Goal: Task Accomplishment & Management: Use online tool/utility

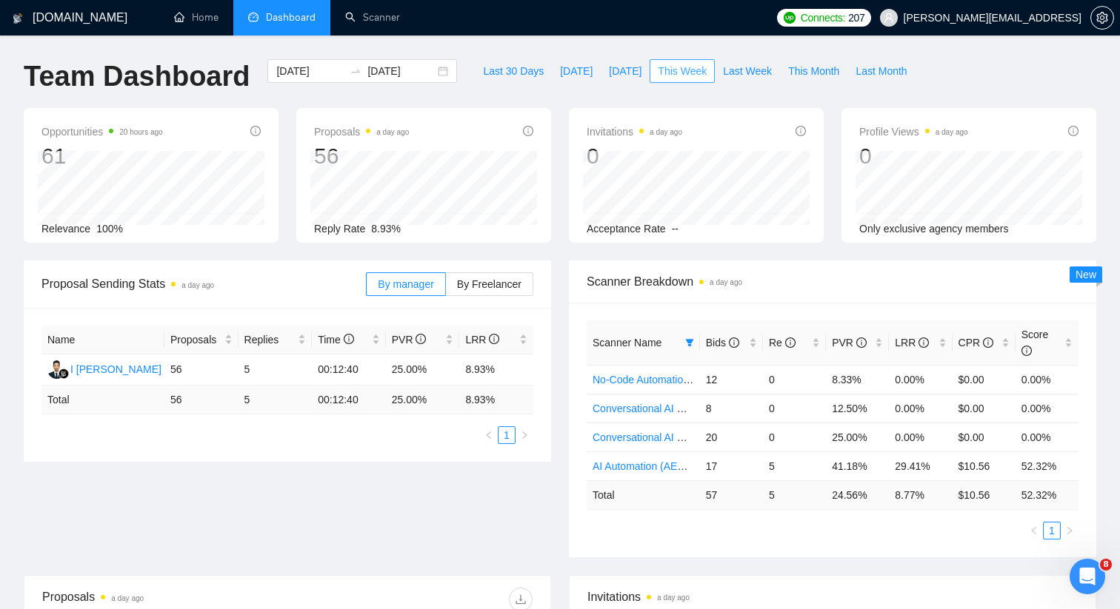
click at [682, 70] on span "This Week" at bounding box center [682, 71] width 49 height 16
click at [355, 11] on link "Scanner" at bounding box center [372, 17] width 55 height 13
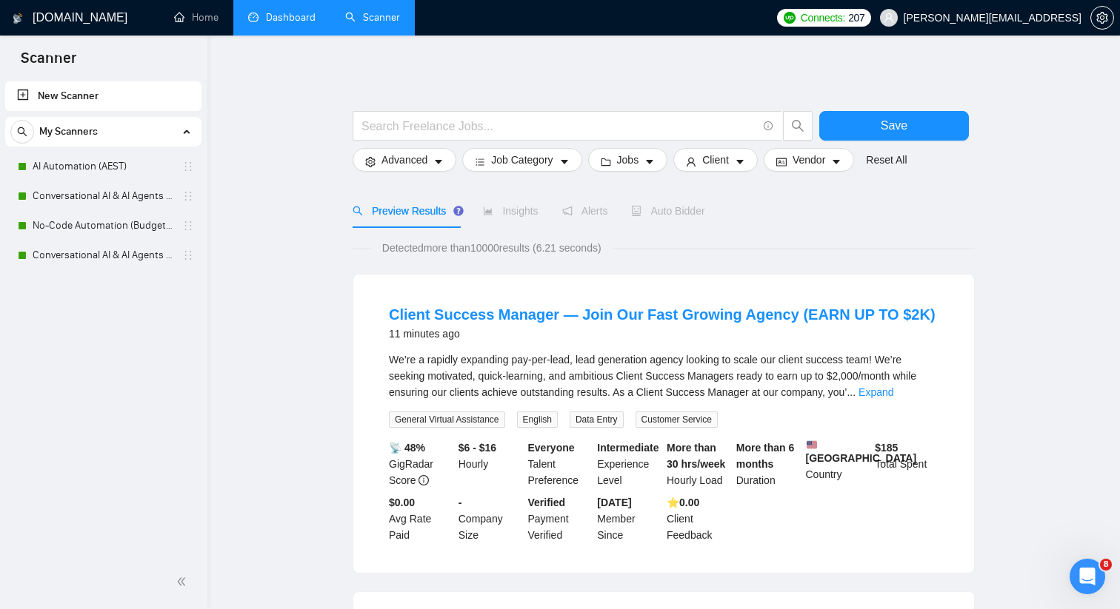
click at [273, 18] on link "Dashboard" at bounding box center [281, 17] width 67 height 13
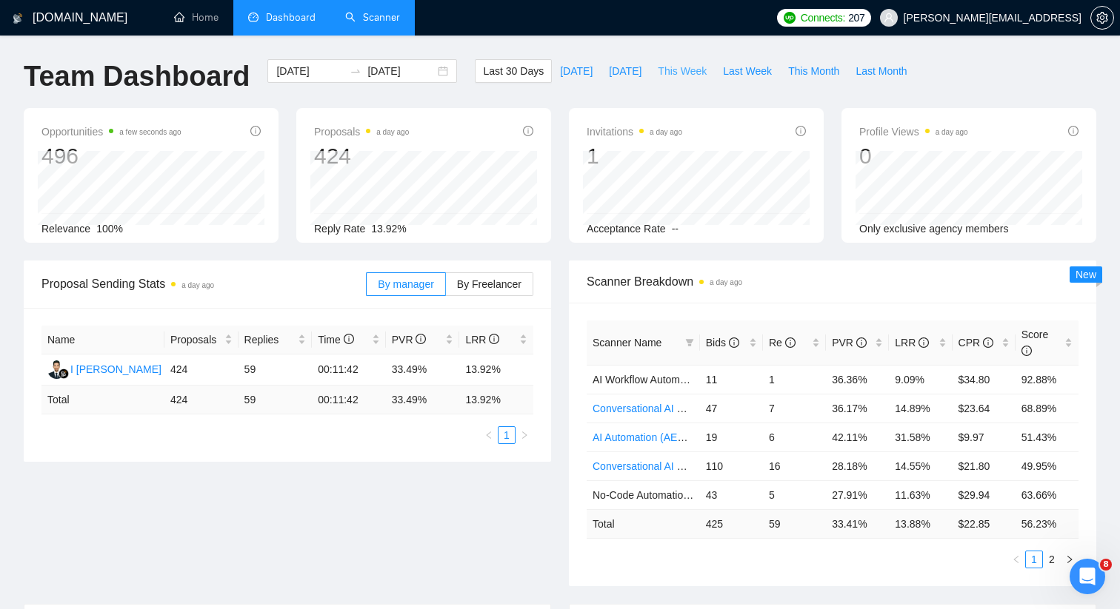
click at [677, 74] on span "This Week" at bounding box center [682, 71] width 49 height 16
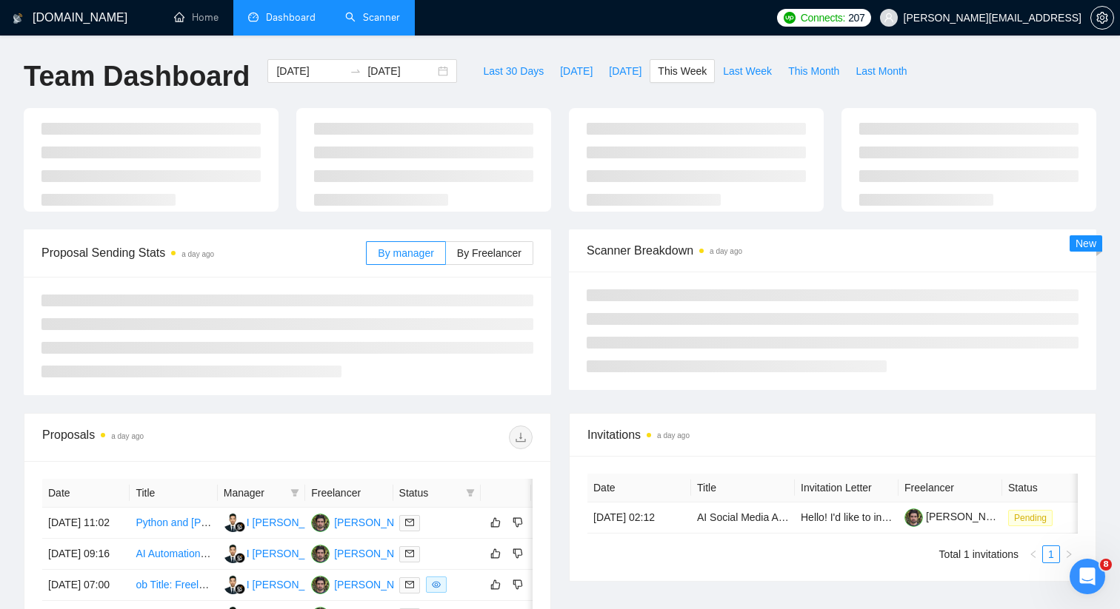
type input "[DATE]"
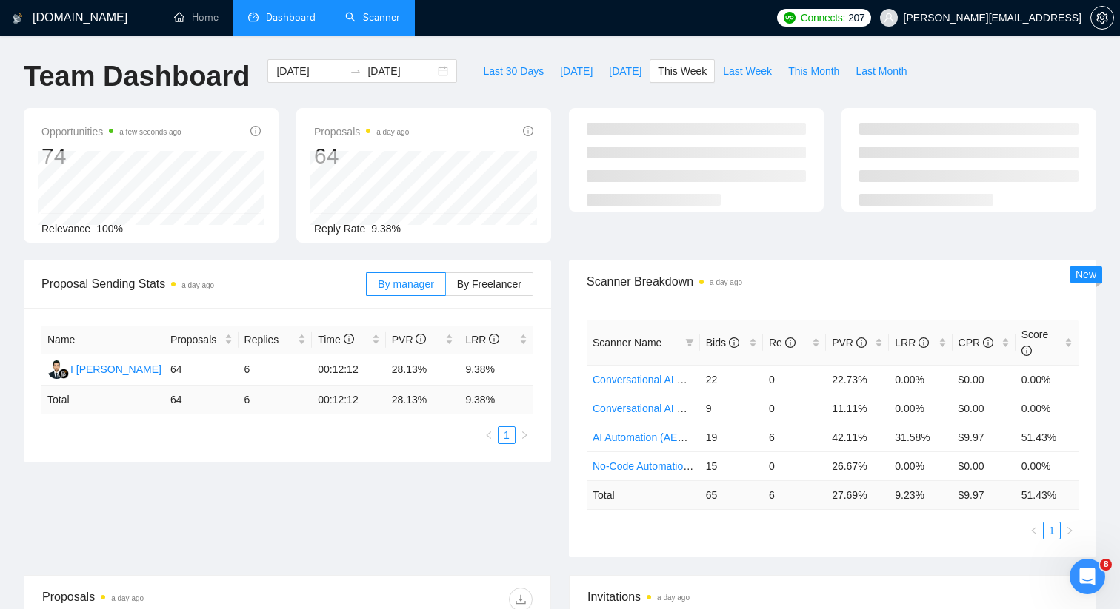
scroll to position [6, 0]
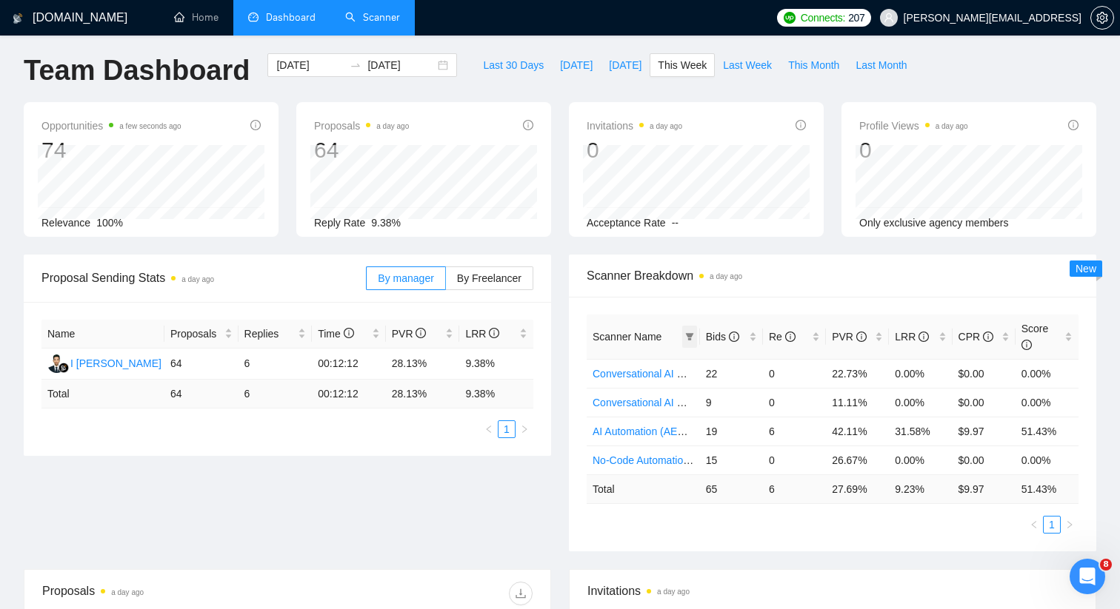
click at [692, 344] on span at bounding box center [689, 337] width 15 height 22
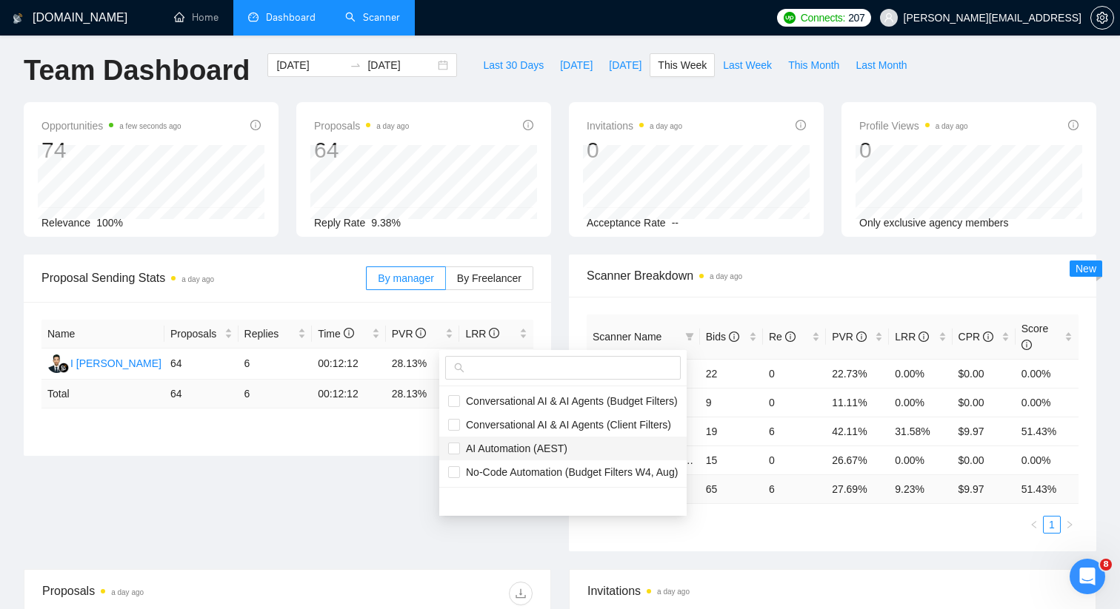
click at [543, 450] on span "AI Automation (AEST)" at bounding box center [513, 449] width 107 height 12
checkbox input "true"
click at [828, 278] on span "Scanner Breakdown a day ago" at bounding box center [832, 276] width 492 height 19
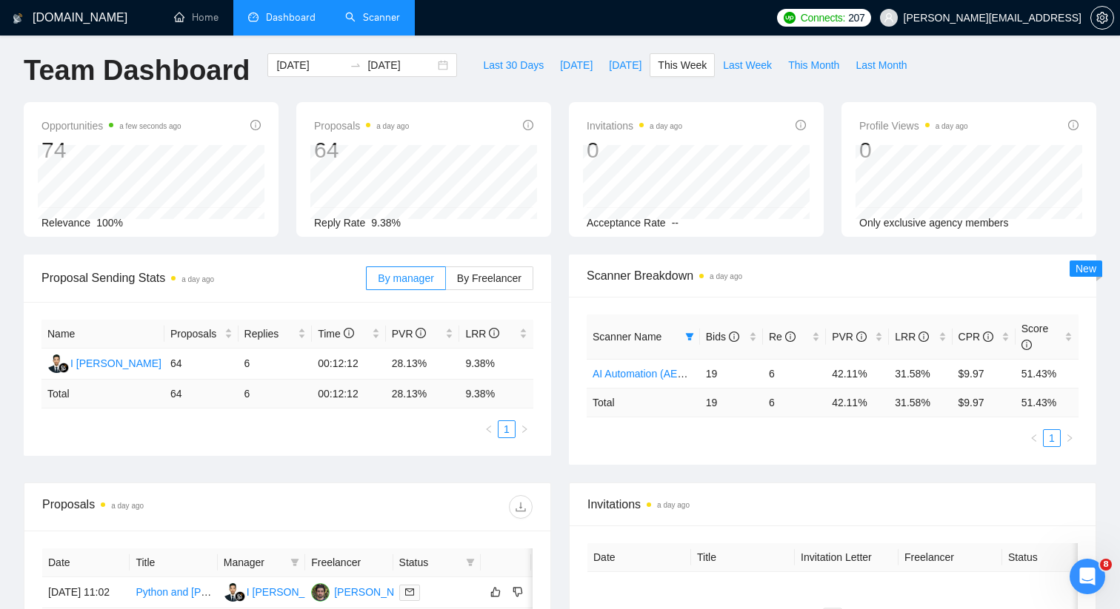
click at [825, 267] on span "Scanner Breakdown a day ago" at bounding box center [832, 276] width 492 height 19
click at [646, 376] on link "AI Automation (AEST)" at bounding box center [642, 374] width 101 height 12
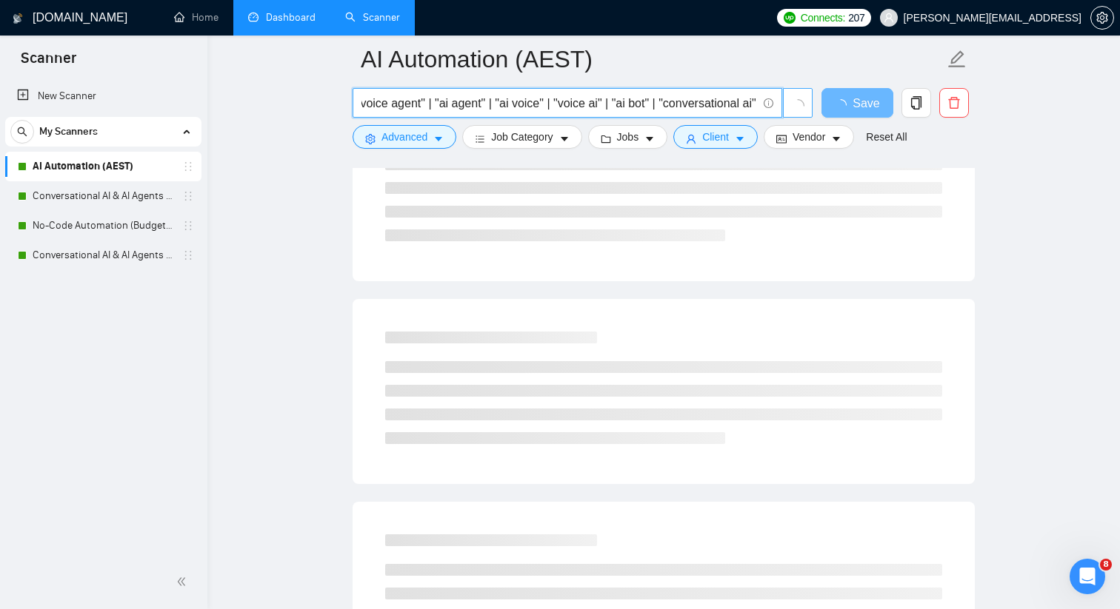
scroll to position [0, 795]
drag, startPoint x: 587, startPoint y: 106, endPoint x: 720, endPoint y: 103, distance: 132.6
click at [720, 103] on input "(RAG* | "ai automation" | "ai assistant" | "ai chatbot" | chatbot* | "voice age…" at bounding box center [558, 103] width 395 height 19
click at [633, 107] on input "(RAG* | "ai automation" | "ai assistant" | "ai chatbot" | chatbot* | "voice age…" at bounding box center [558, 103] width 395 height 19
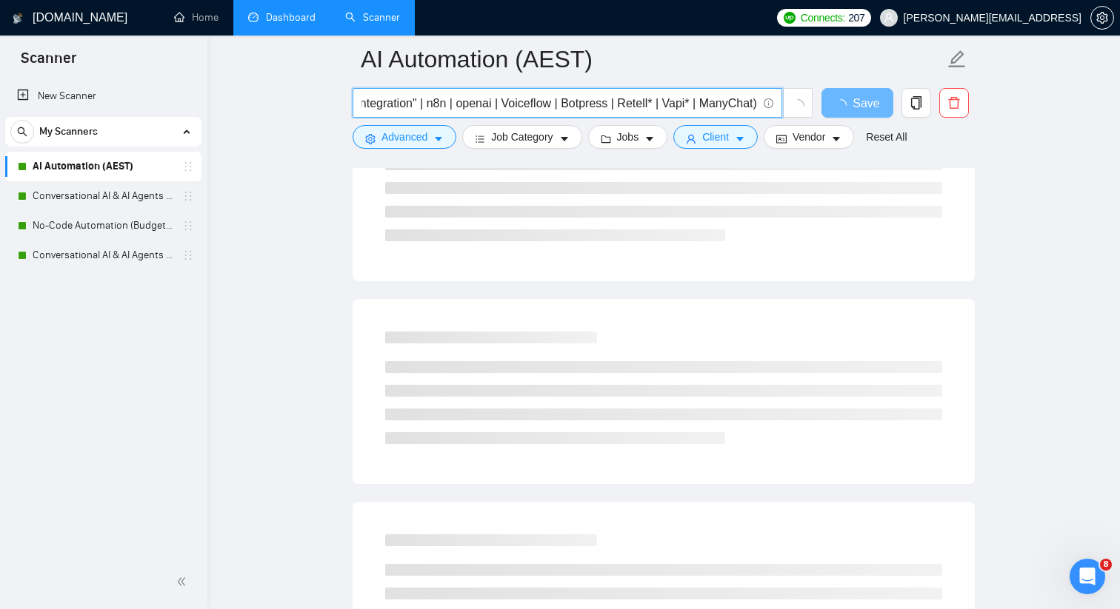
click at [633, 107] on input "(RAG* | "ai automation" | "ai assistant" | "ai chatbot" | chatbot* | "voice age…" at bounding box center [558, 103] width 395 height 19
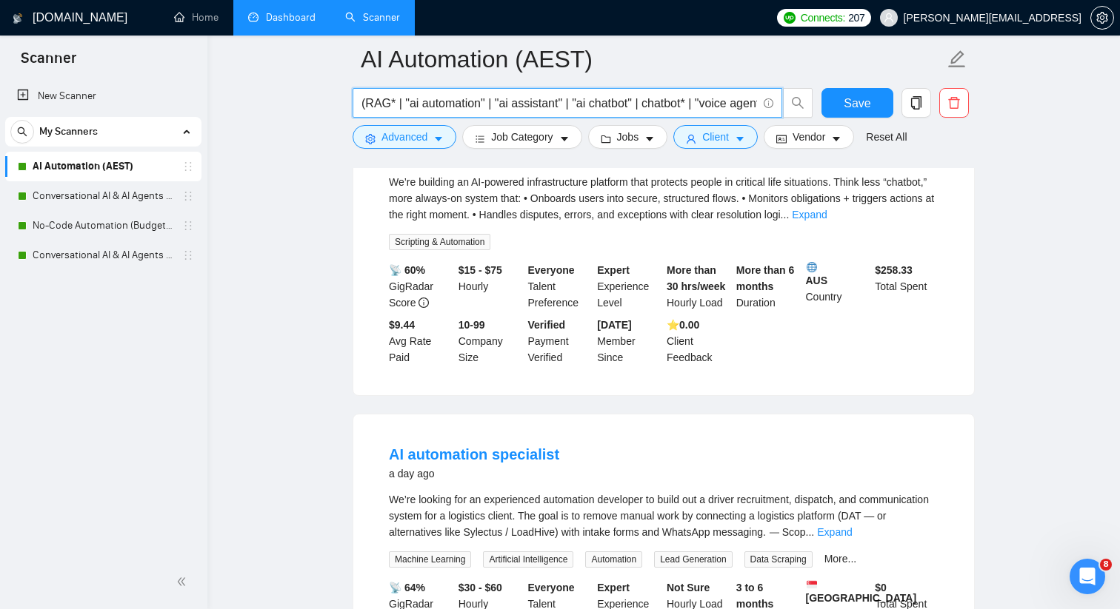
click at [266, 21] on link "Dashboard" at bounding box center [281, 17] width 67 height 13
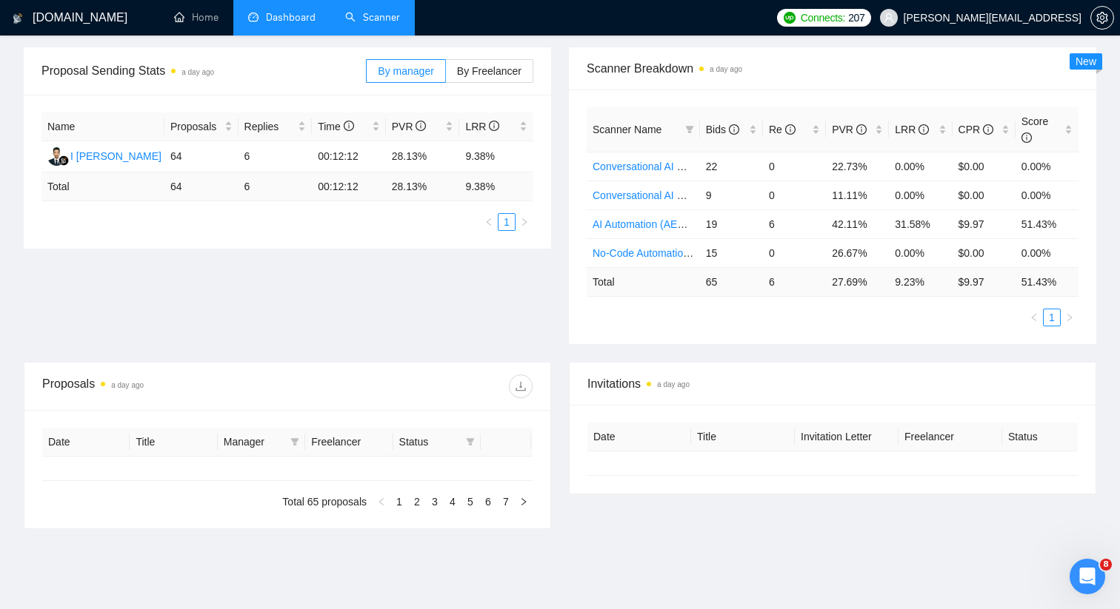
type input "[DATE]"
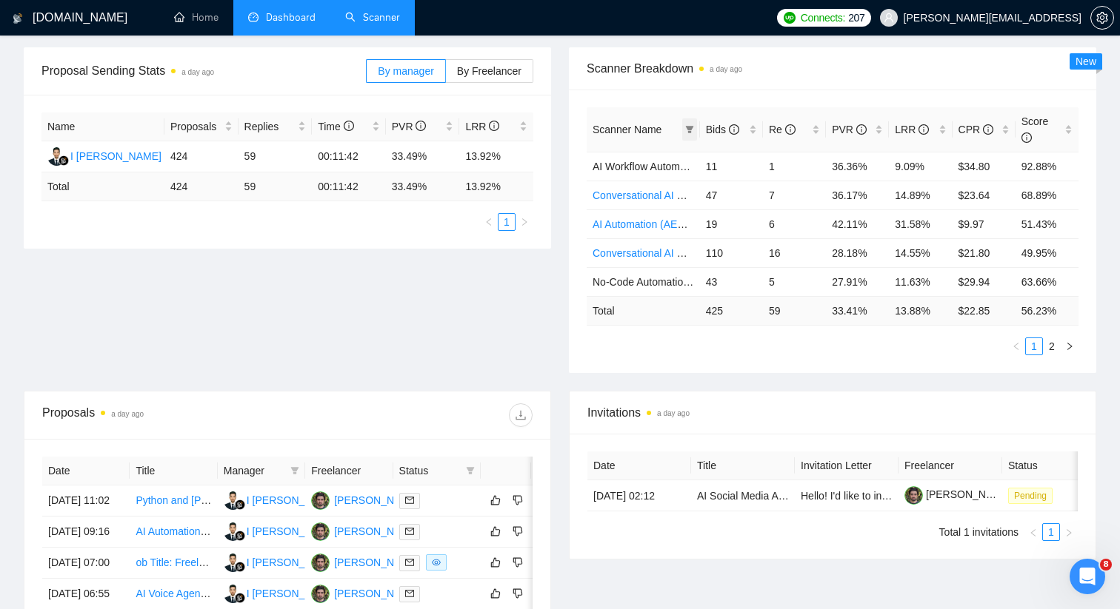
click at [683, 127] on span at bounding box center [689, 129] width 15 height 22
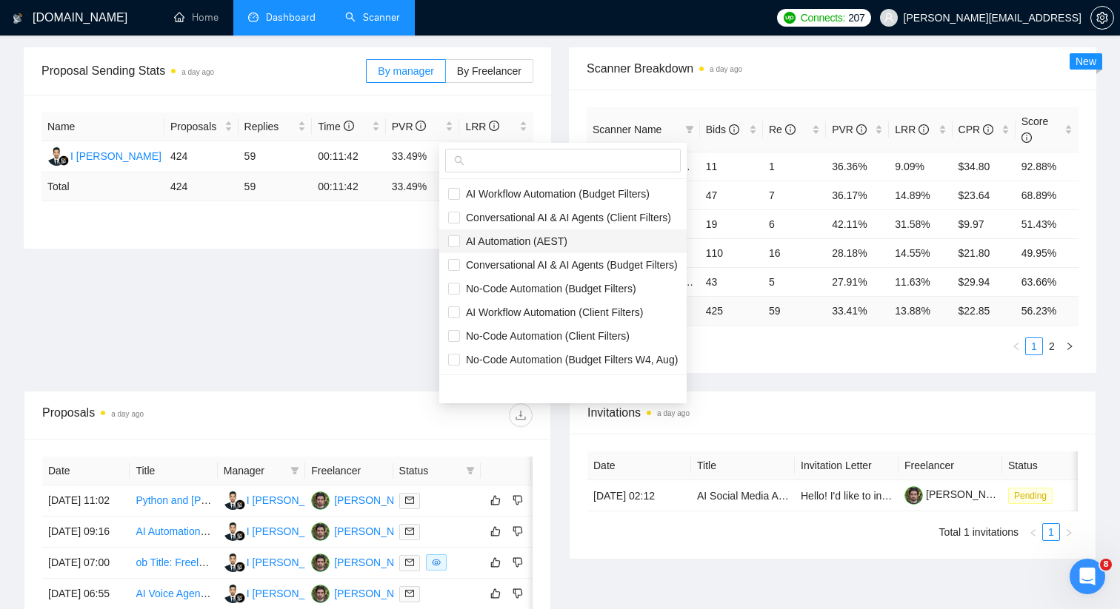
click at [575, 238] on span "AI Automation (AEST)" at bounding box center [563, 241] width 230 height 16
checkbox input "true"
click at [760, 92] on div "Scanner Name Bids Re PVR LRR CPR Score AI Workflow Automation (Budget Filters) …" at bounding box center [832, 232] width 527 height 284
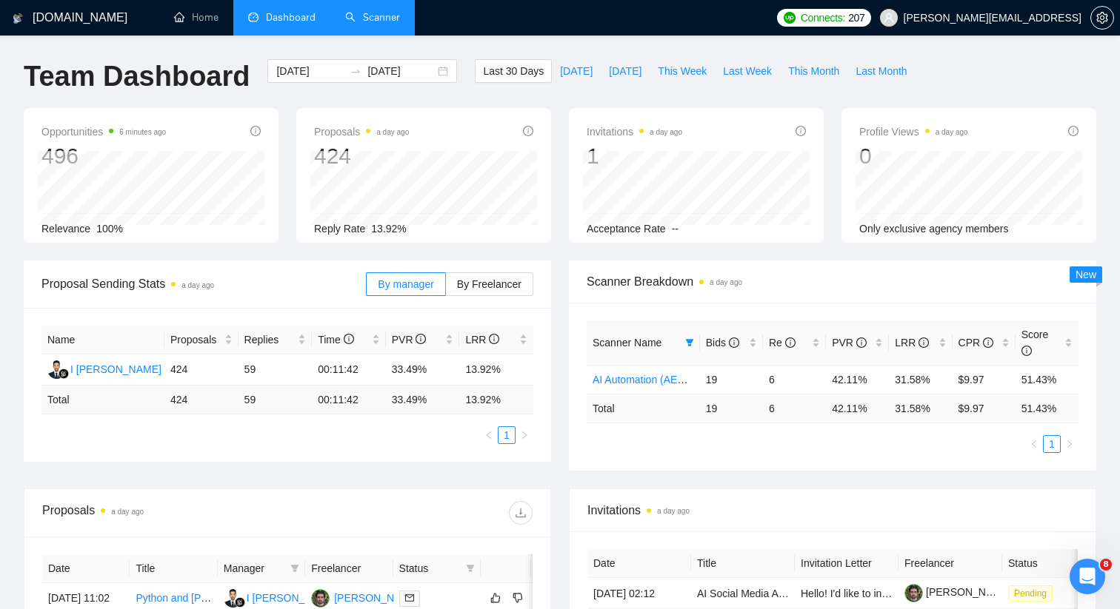
click at [352, 18] on link "Scanner" at bounding box center [372, 17] width 55 height 13
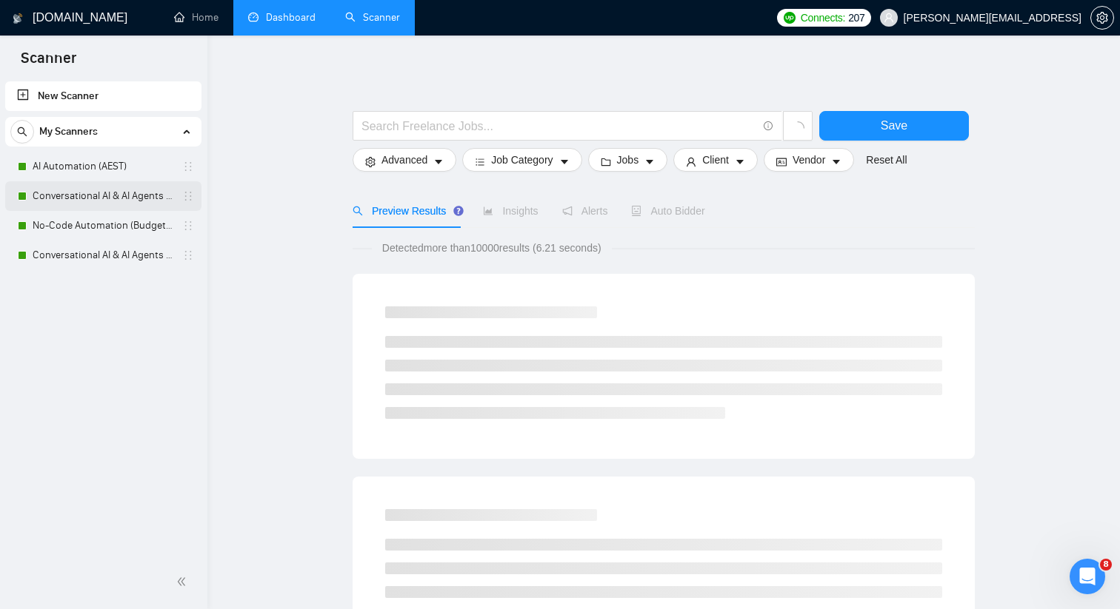
click at [119, 192] on link "Conversational AI & AI Agents (Client Filters)" at bounding box center [103, 196] width 141 height 30
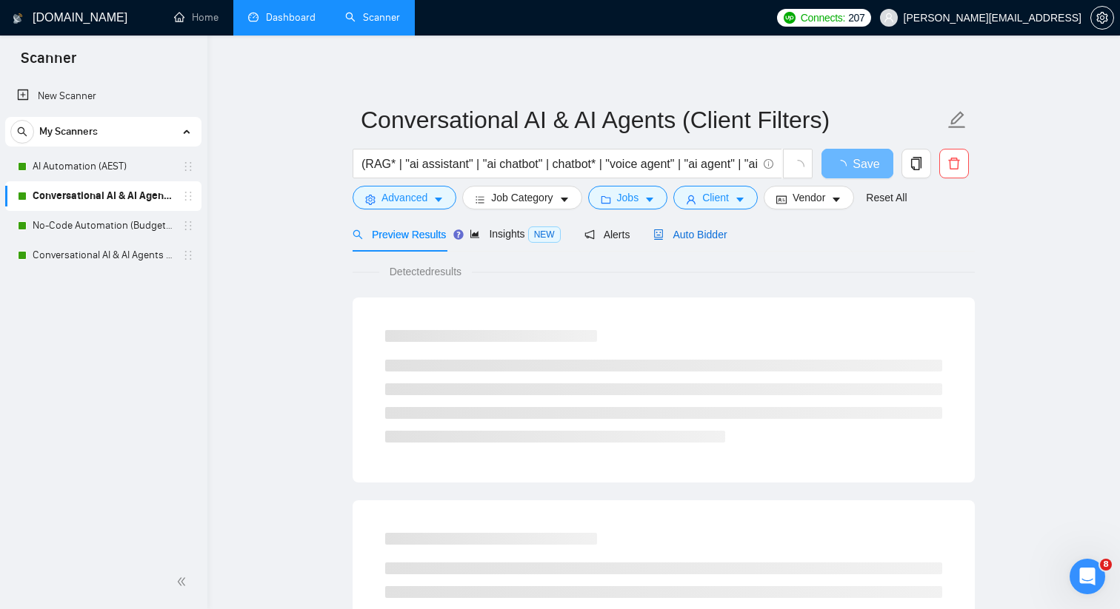
click at [709, 235] on span "Auto Bidder" at bounding box center [689, 235] width 73 height 12
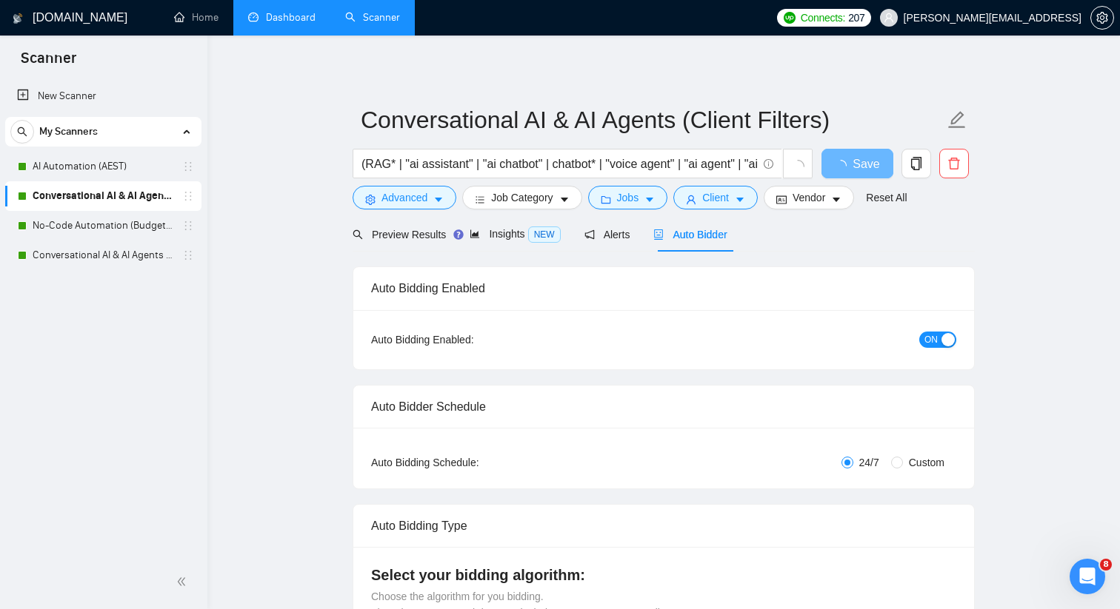
click at [924, 341] on span "ON" at bounding box center [930, 340] width 13 height 16
click at [874, 170] on button "Save" at bounding box center [857, 164] width 72 height 30
checkbox input "true"
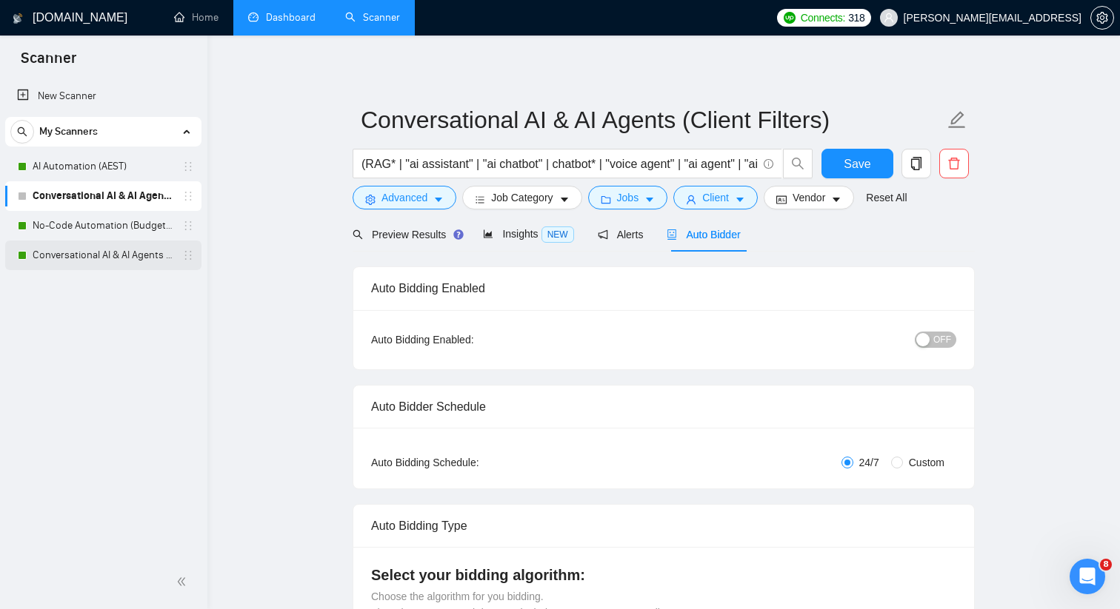
click at [91, 253] on link "Conversational AI & AI Agents (Budget Filters)" at bounding box center [103, 256] width 141 height 30
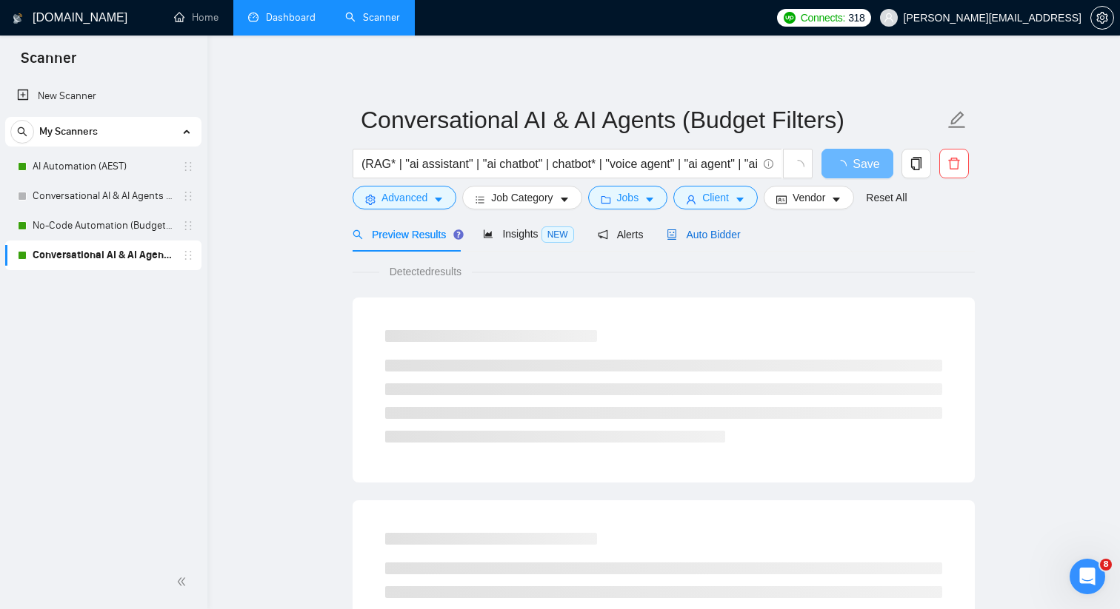
click at [720, 238] on span "Auto Bidder" at bounding box center [702, 235] width 73 height 12
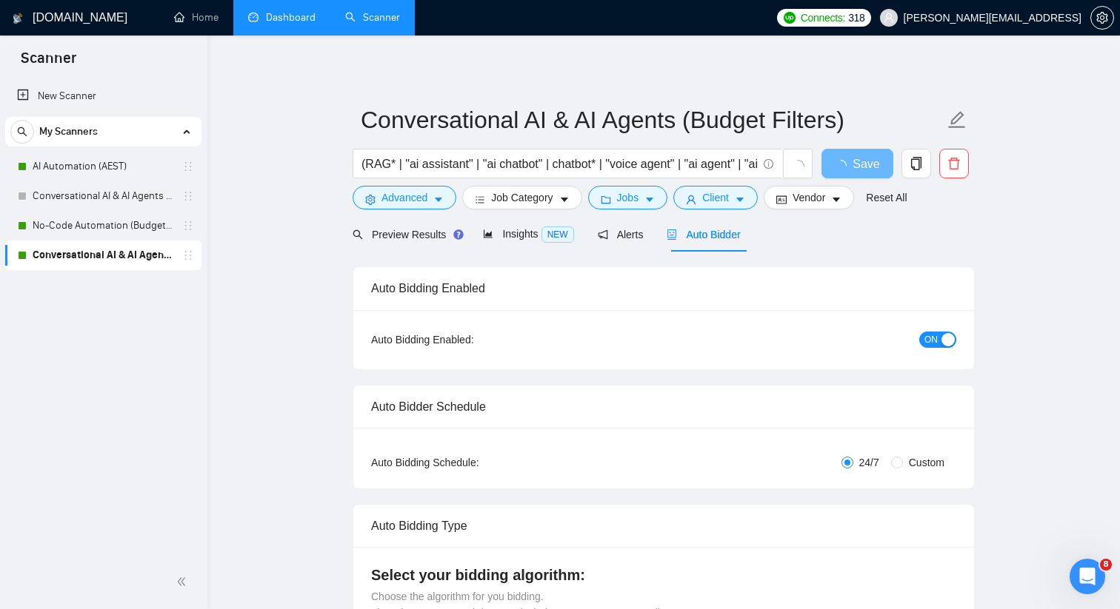
checkbox input "true"
click at [943, 341] on div "button" at bounding box center [947, 339] width 13 height 13
click at [871, 168] on button "Save" at bounding box center [857, 164] width 72 height 30
checkbox input "true"
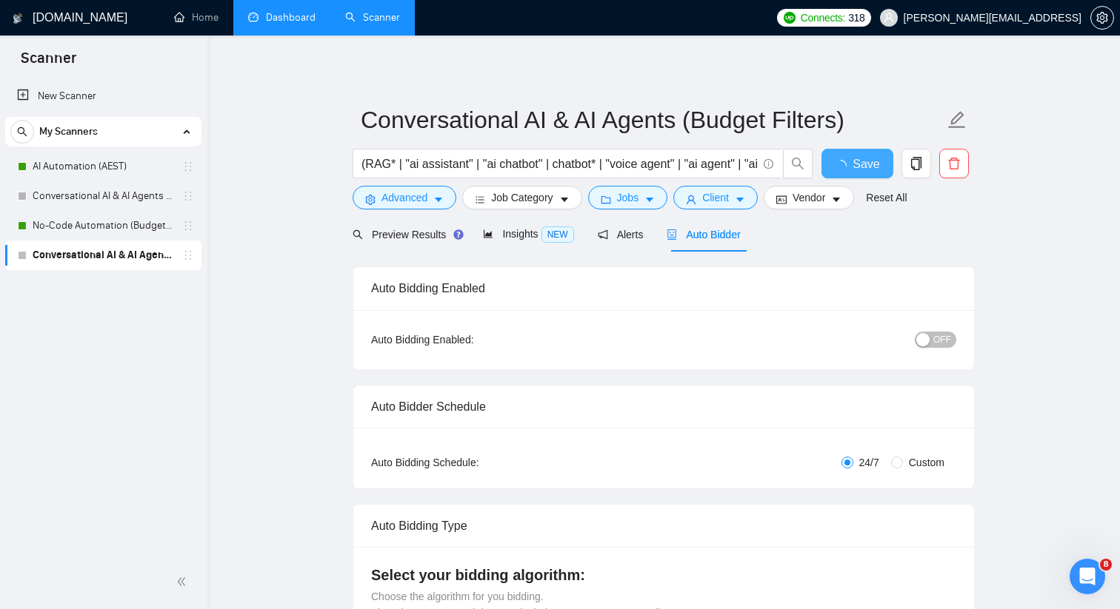
checkbox input "true"
click at [275, 19] on link "Dashboard" at bounding box center [281, 17] width 67 height 13
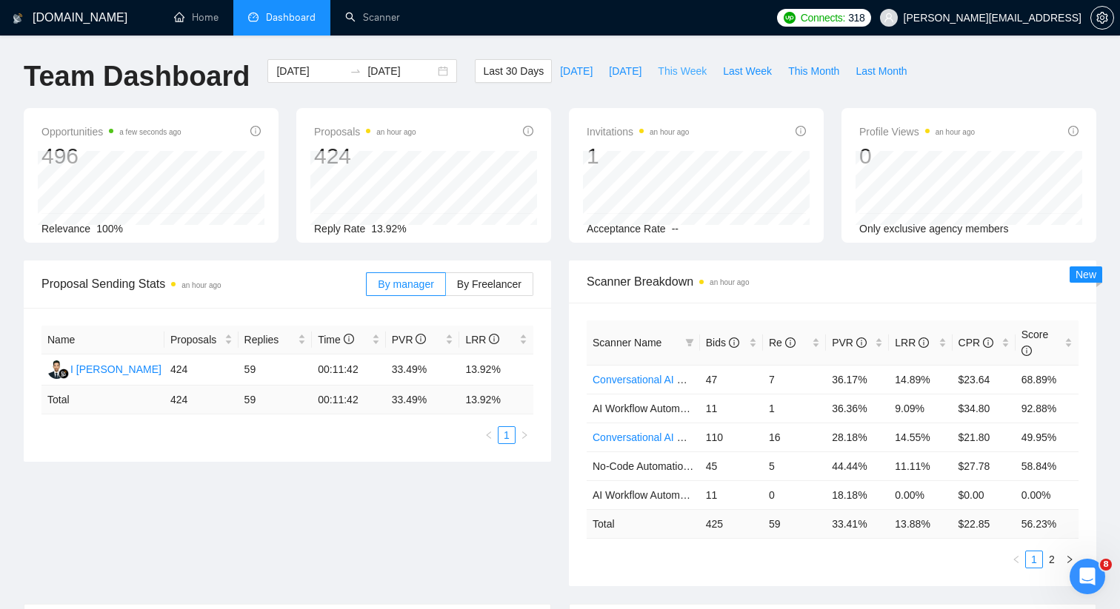
click at [686, 65] on span "This Week" at bounding box center [682, 71] width 49 height 16
type input "[DATE]"
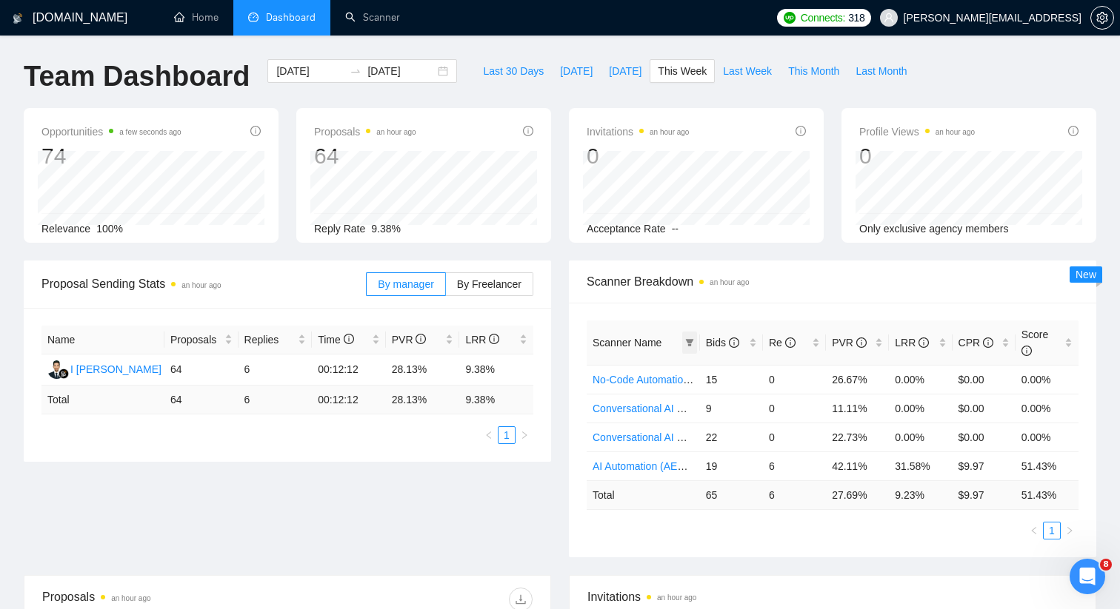
click at [687, 340] on icon "filter" at bounding box center [689, 342] width 8 height 7
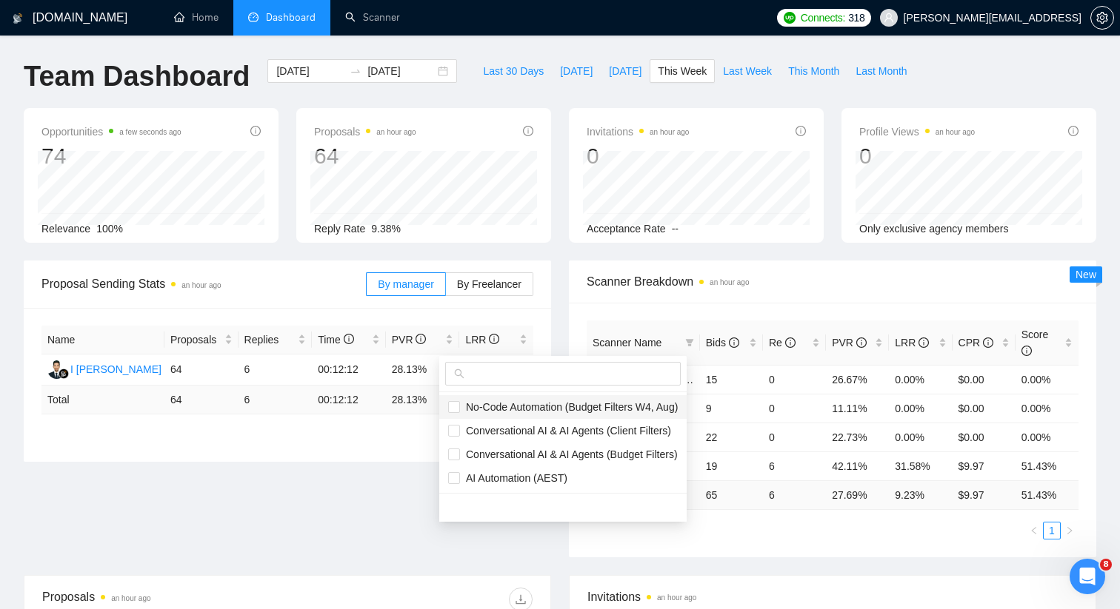
click at [527, 409] on span "No-Code Automation (Budget Filters W4, Aug)" at bounding box center [569, 407] width 218 height 12
checkbox input "true"
click at [509, 474] on span "AI Automation (AEST)" at bounding box center [513, 478] width 107 height 12
checkbox input "true"
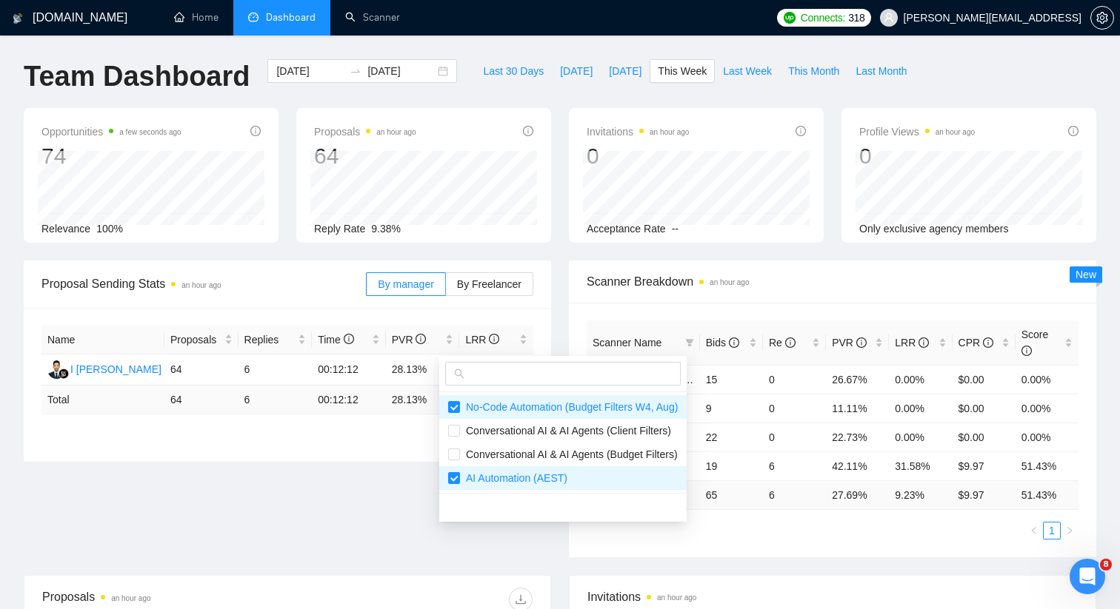
click at [851, 275] on span "Scanner Breakdown an hour ago" at bounding box center [832, 281] width 492 height 19
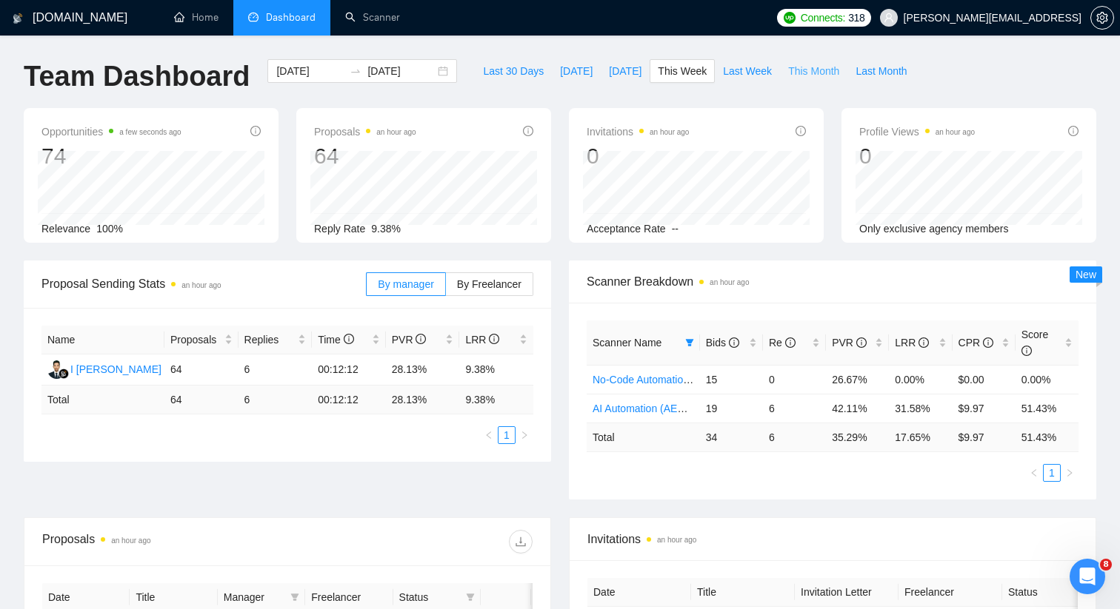
click at [805, 70] on span "This Month" at bounding box center [813, 71] width 51 height 16
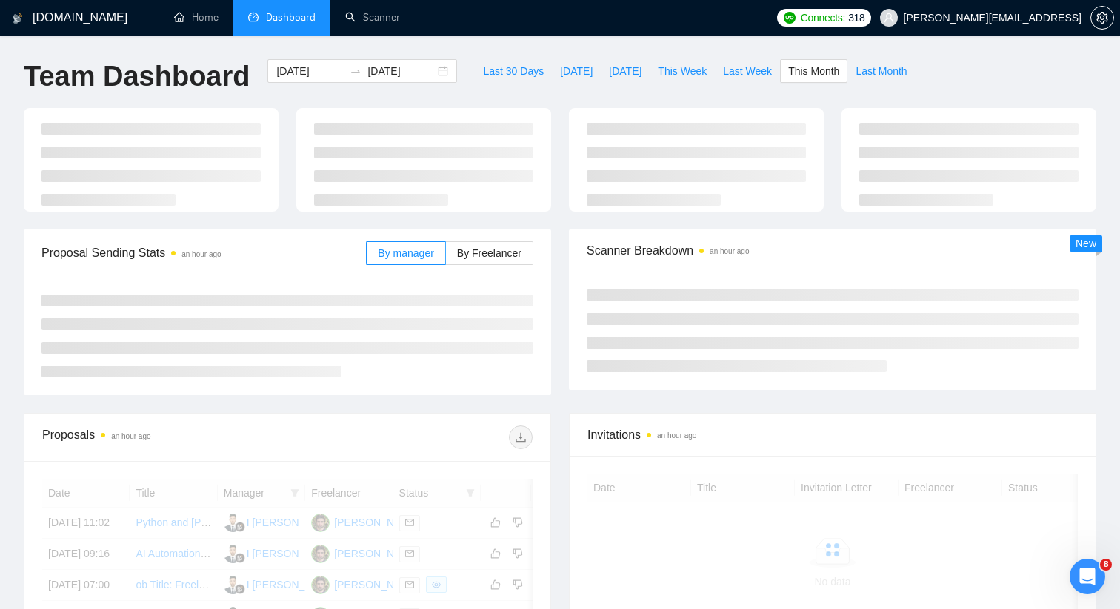
type input "[DATE]"
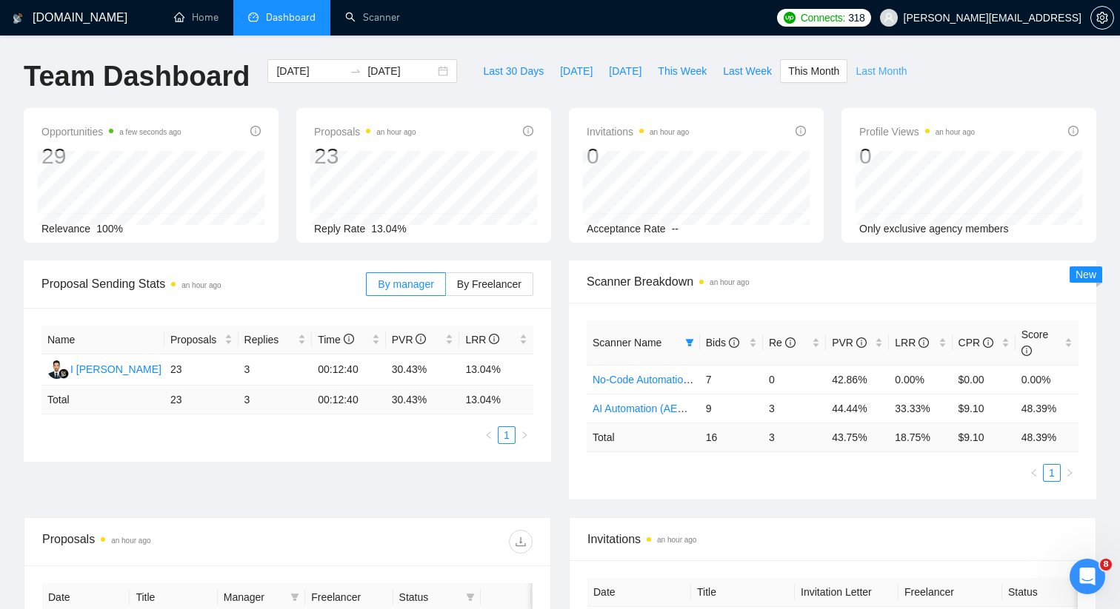
click at [871, 71] on span "Last Month" at bounding box center [880, 71] width 51 height 16
type input "[DATE]"
click at [619, 377] on link "No-Code Automation (Budget Filters W4, Aug)" at bounding box center [698, 380] width 212 height 12
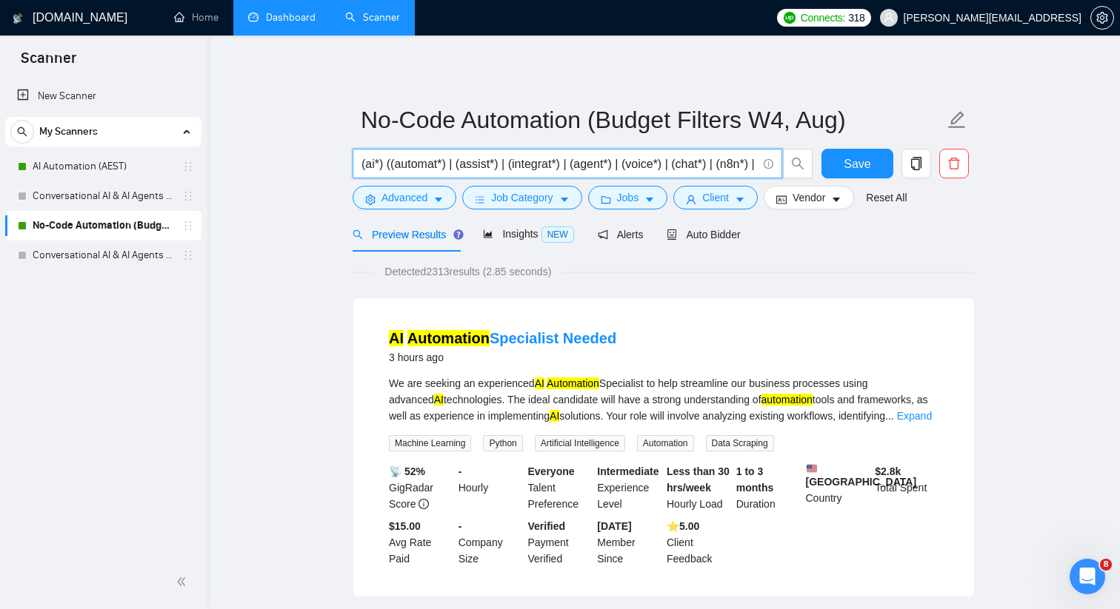
click at [568, 166] on input "(ai*) ((automat*) | (assist*) | (integrat*) | (agent*) | (voice*) | (chat*) | (…" at bounding box center [558, 164] width 395 height 19
click at [415, 164] on input "(ai*) ((automat*) | (assist*) | (integrat*) | (agent*) | (voice*) | (chat*) | (…" at bounding box center [558, 164] width 395 height 19
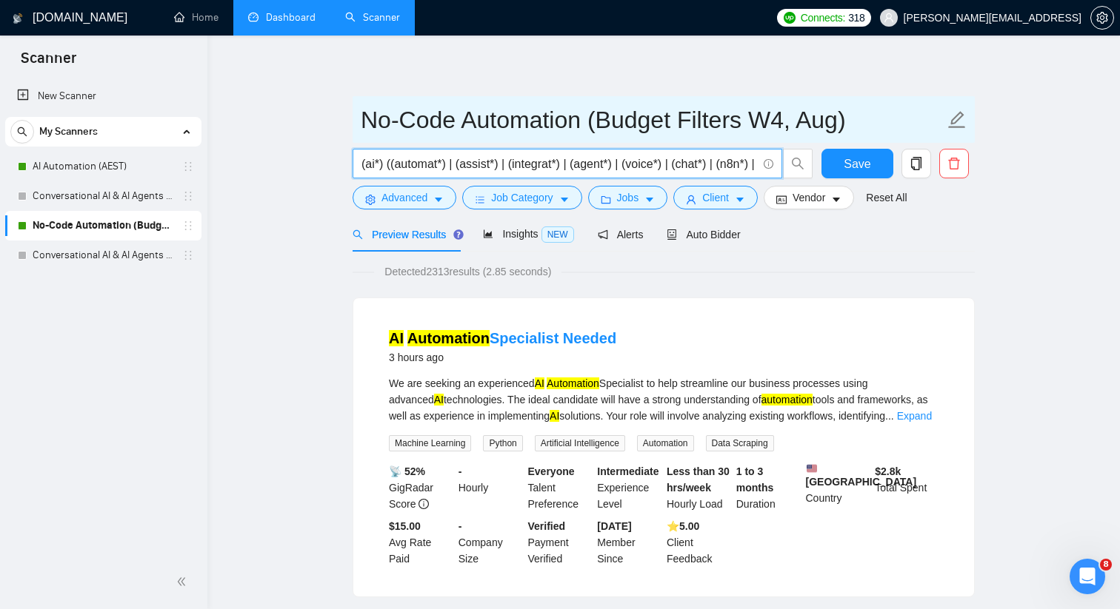
scroll to position [0, 51]
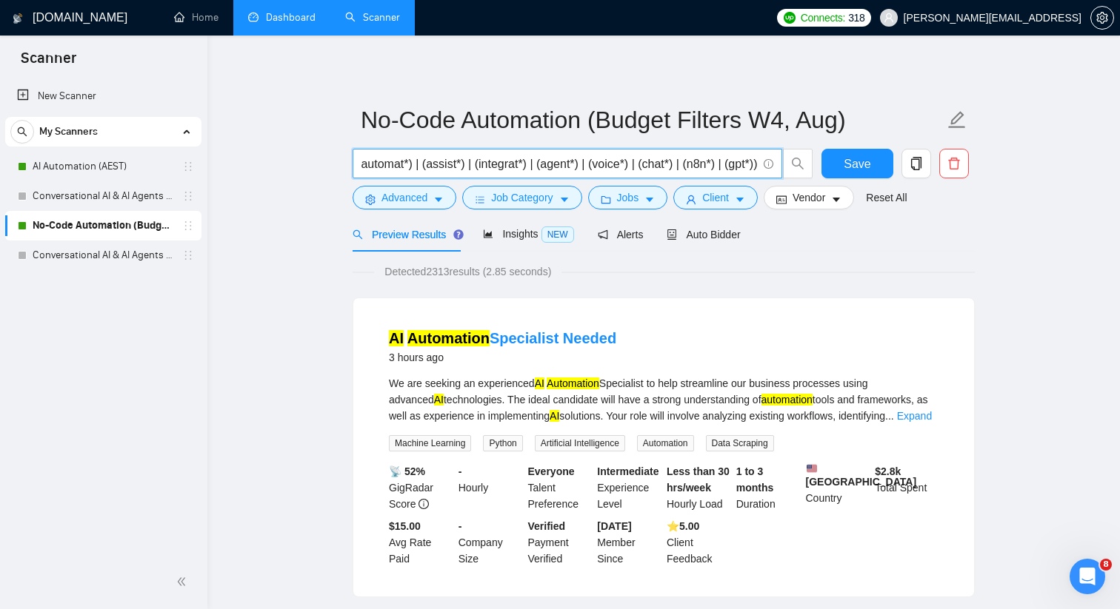
drag, startPoint x: 361, startPoint y: 164, endPoint x: 787, endPoint y: 181, distance: 426.1
click at [787, 181] on div "(ai*) ((automat*) | (assist*) | (integrat*) | (agent*) | (voice*) | (chat*) | (…" at bounding box center [582, 167] width 466 height 37
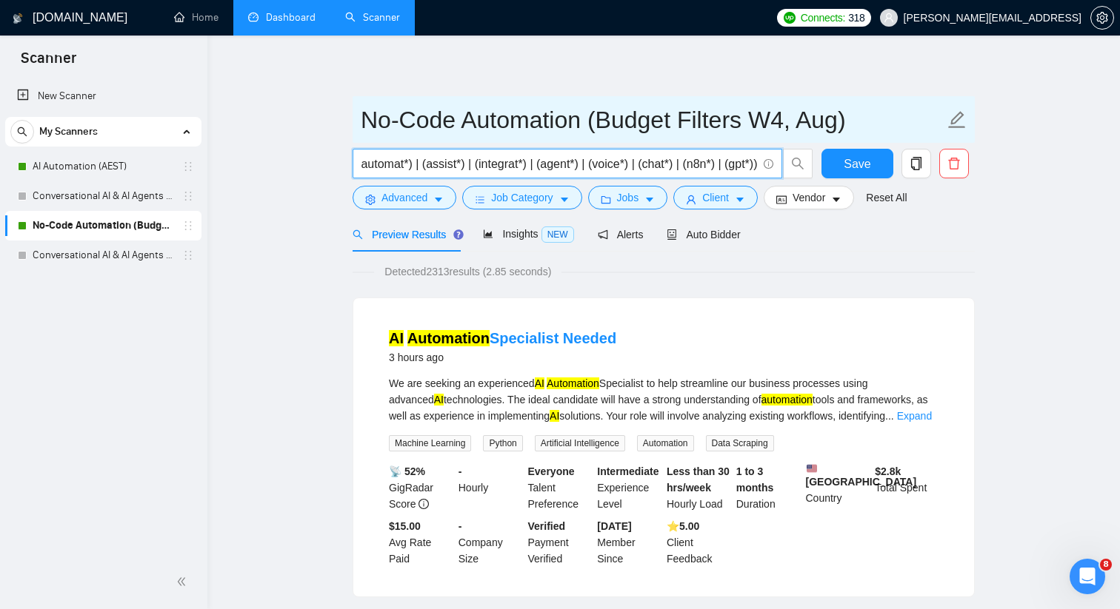
scroll to position [0, 0]
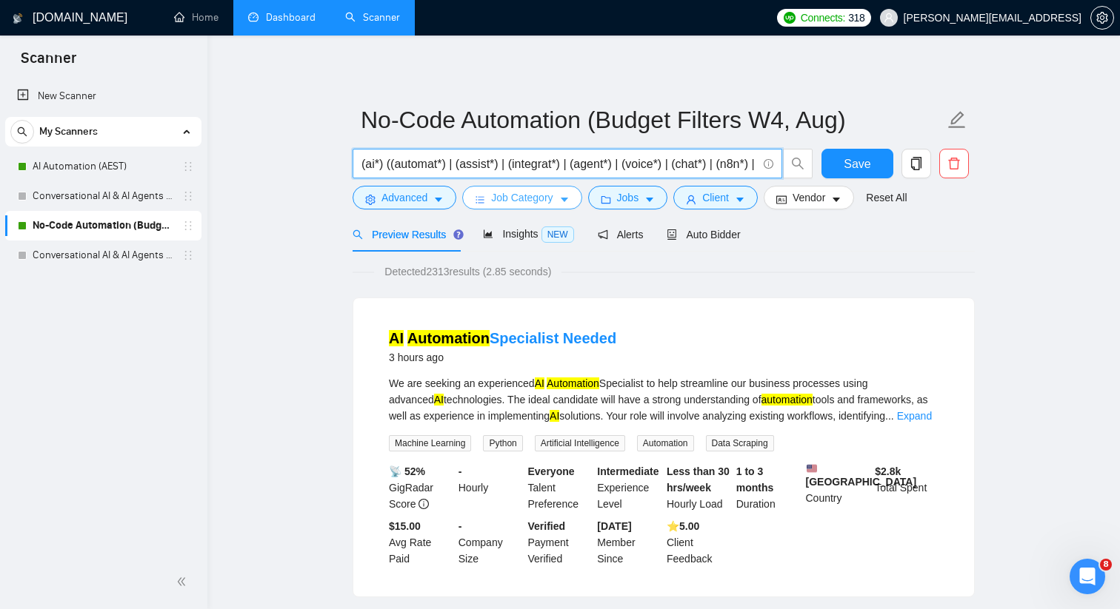
click at [552, 205] on span "Job Category" at bounding box center [521, 198] width 61 height 16
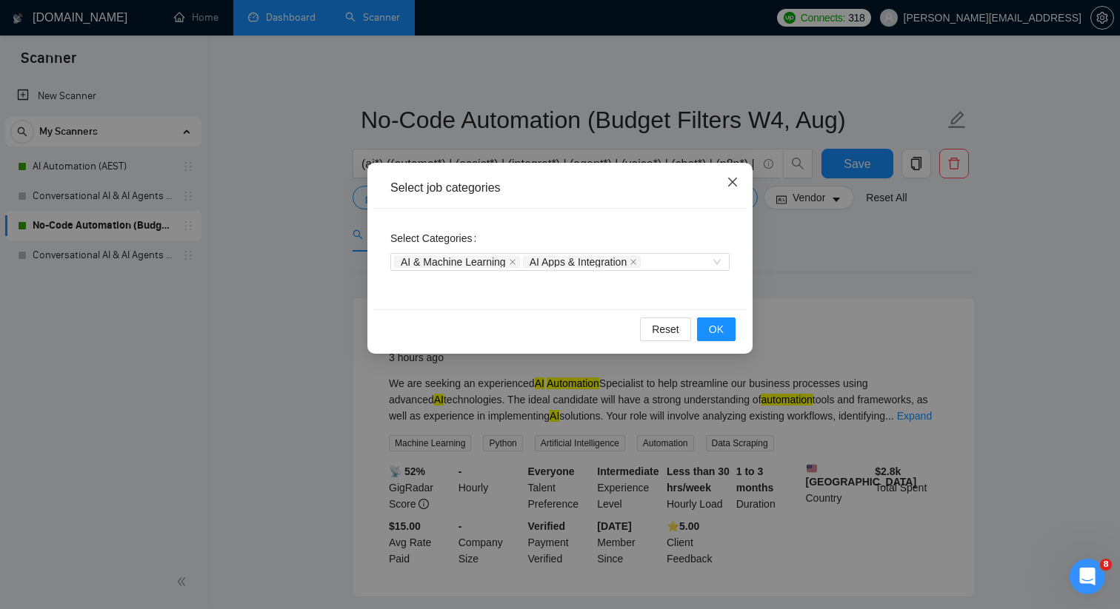
click at [735, 178] on icon "close" at bounding box center [732, 182] width 12 height 12
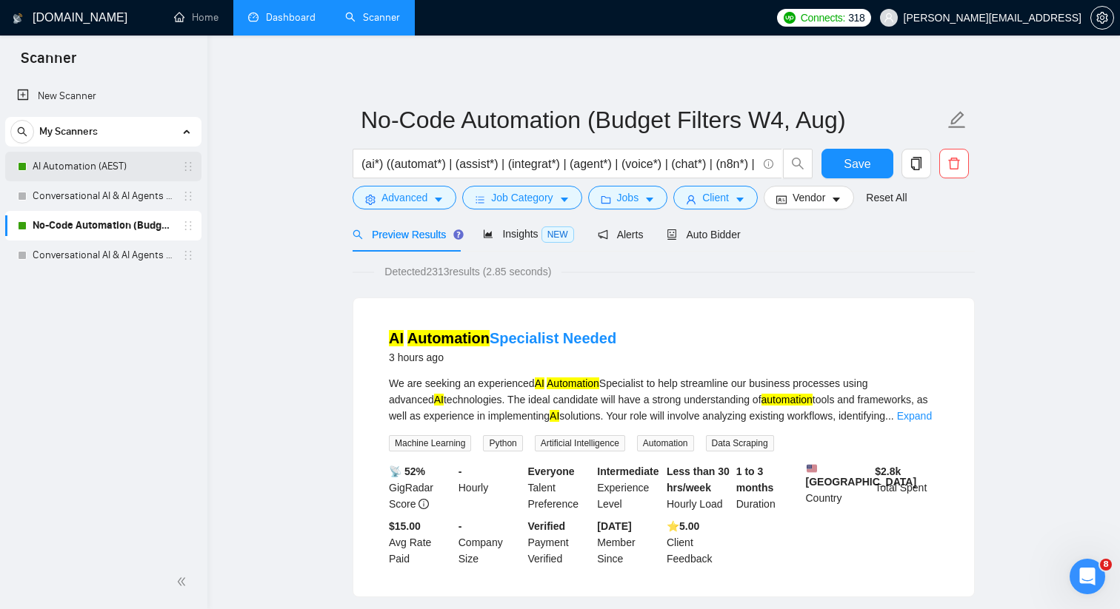
click at [148, 167] on link "AI Automation (AEST)" at bounding box center [103, 167] width 141 height 30
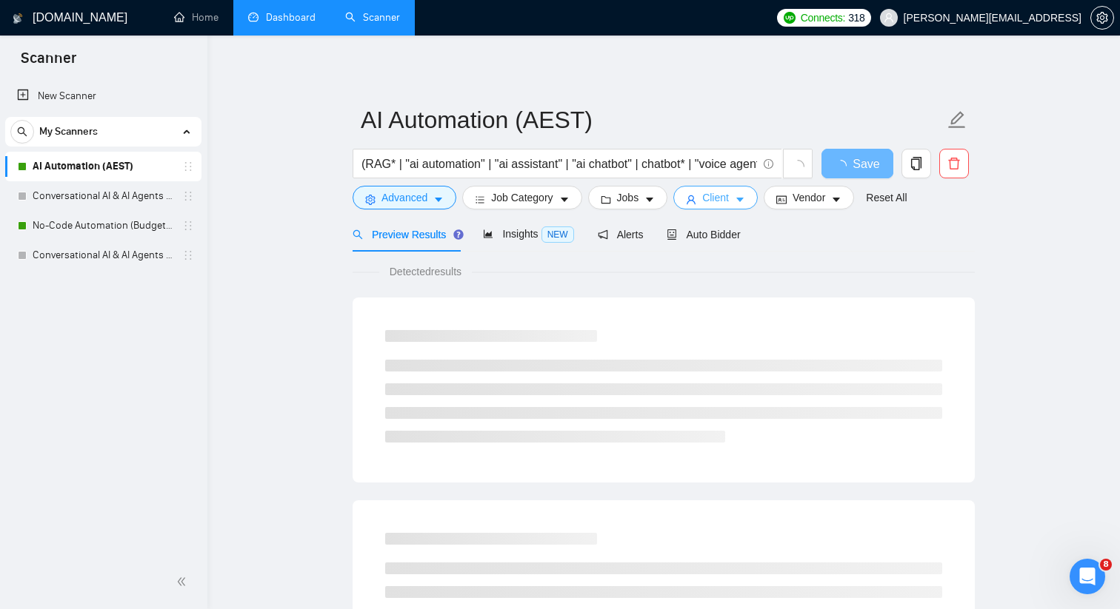
click at [712, 199] on span "Client" at bounding box center [715, 198] width 27 height 16
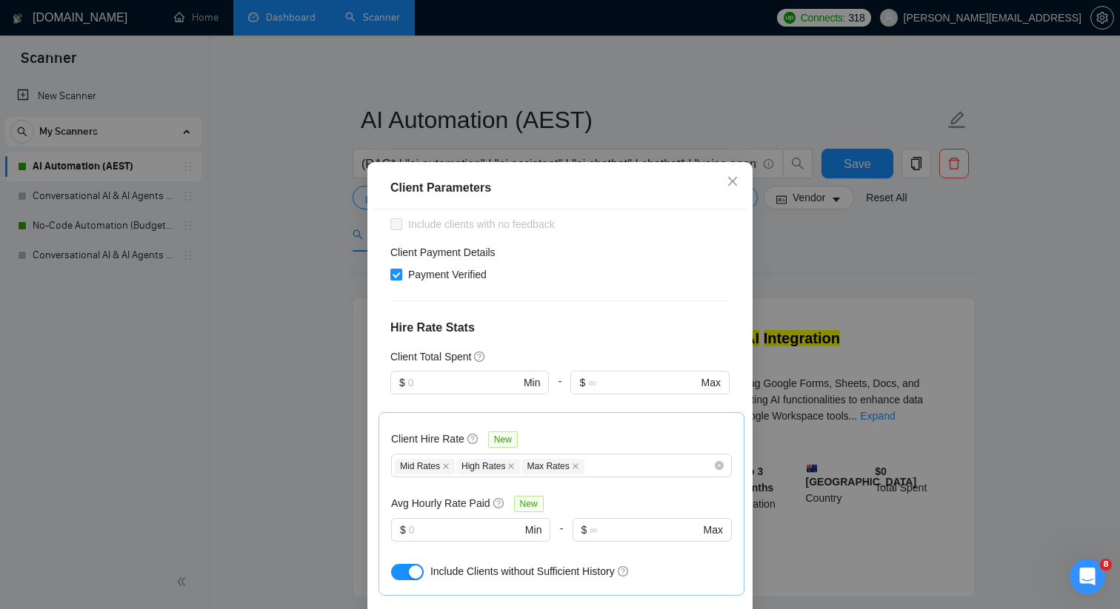
scroll to position [349, 0]
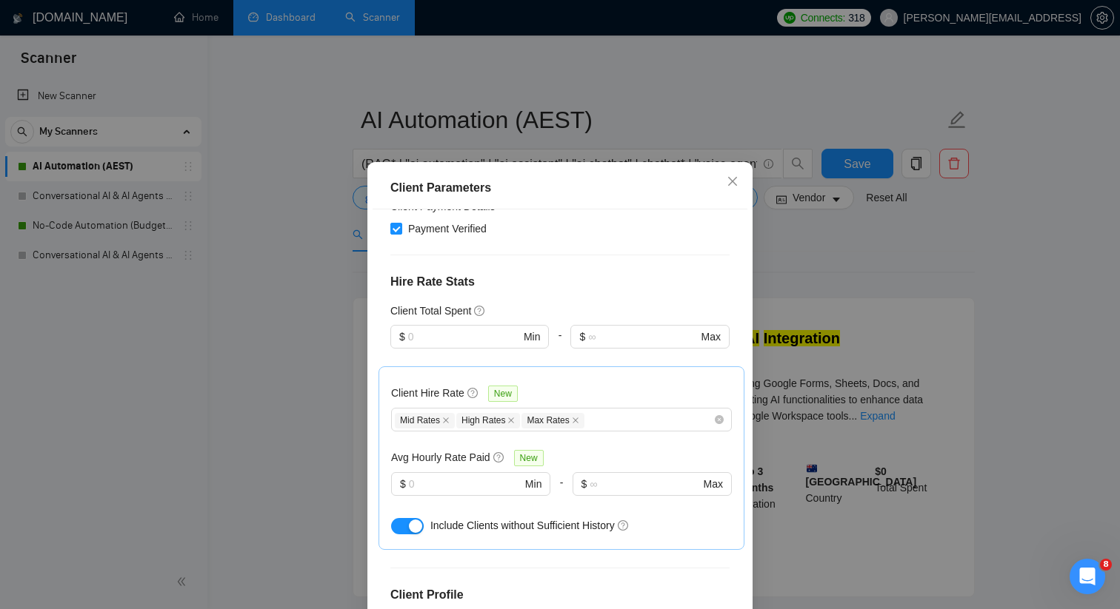
click at [849, 284] on div "Client Parameters Client Location Include Client Countries [GEOGRAPHIC_DATA] [G…" at bounding box center [560, 304] width 1120 height 609
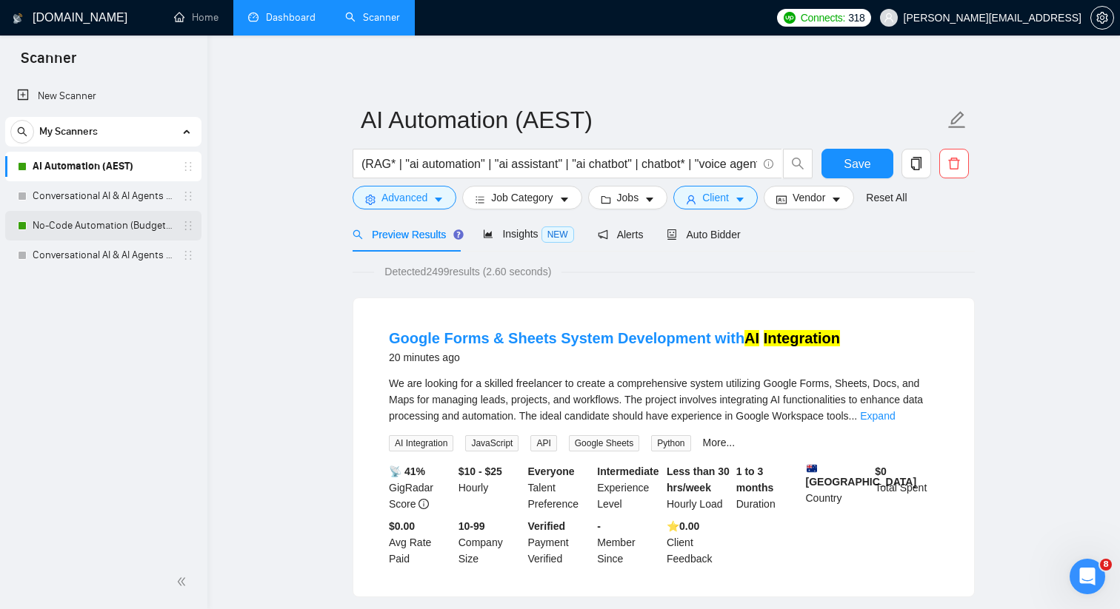
click at [148, 227] on link "No-Code Automation (Budget Filters W4, Aug)" at bounding box center [103, 226] width 141 height 30
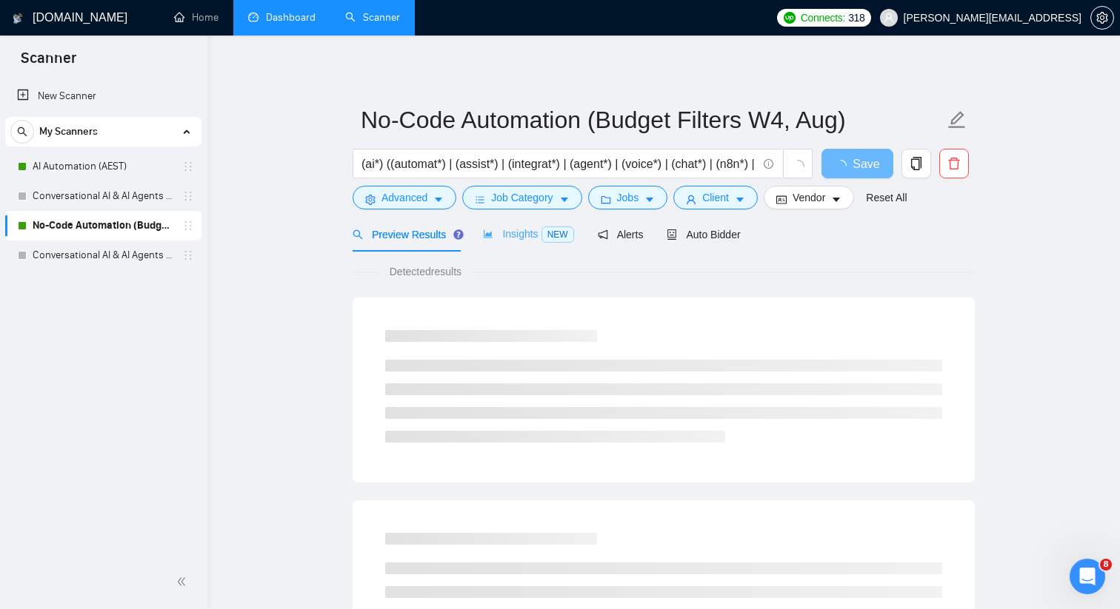
click at [509, 243] on div "Insights NEW" at bounding box center [528, 234] width 90 height 35
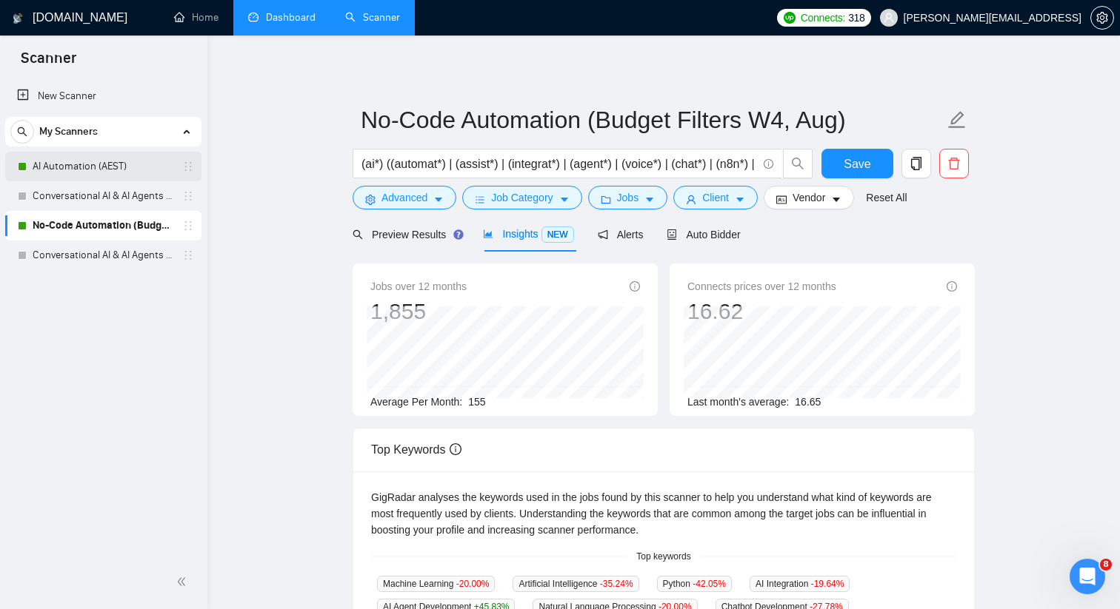
click at [135, 155] on link "AI Automation (AEST)" at bounding box center [103, 167] width 141 height 30
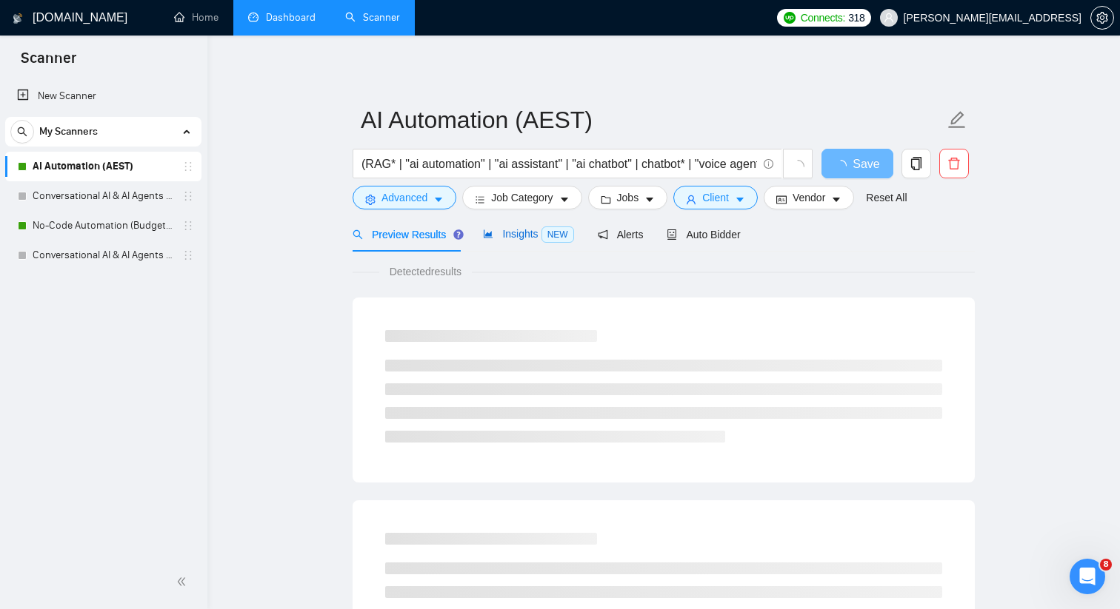
click at [521, 239] on span "Insights NEW" at bounding box center [528, 234] width 90 height 12
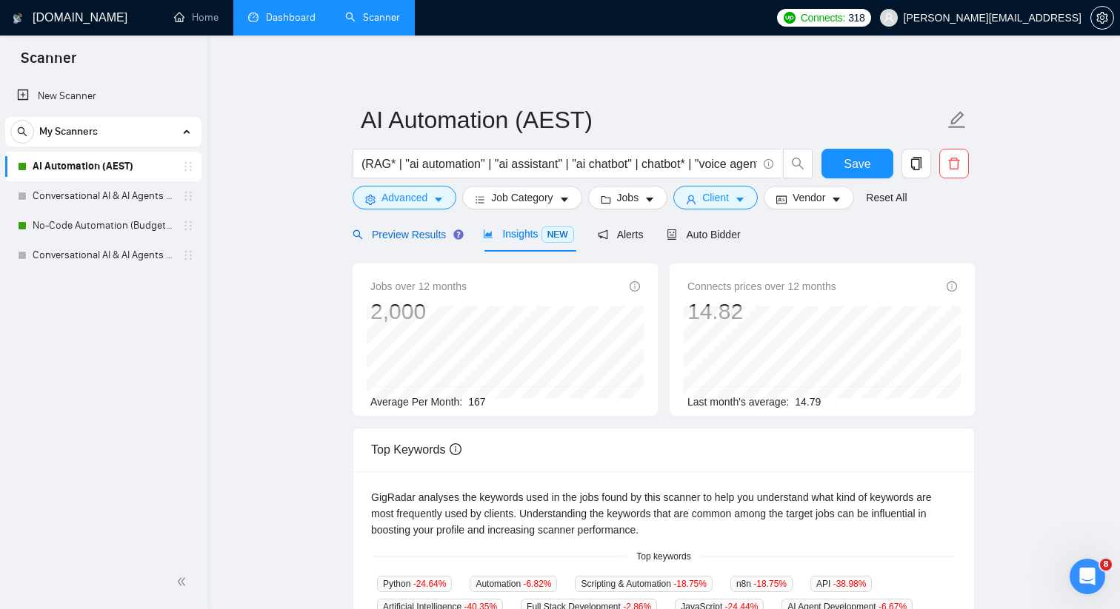
click at [412, 227] on div "Preview Results" at bounding box center [405, 235] width 107 height 16
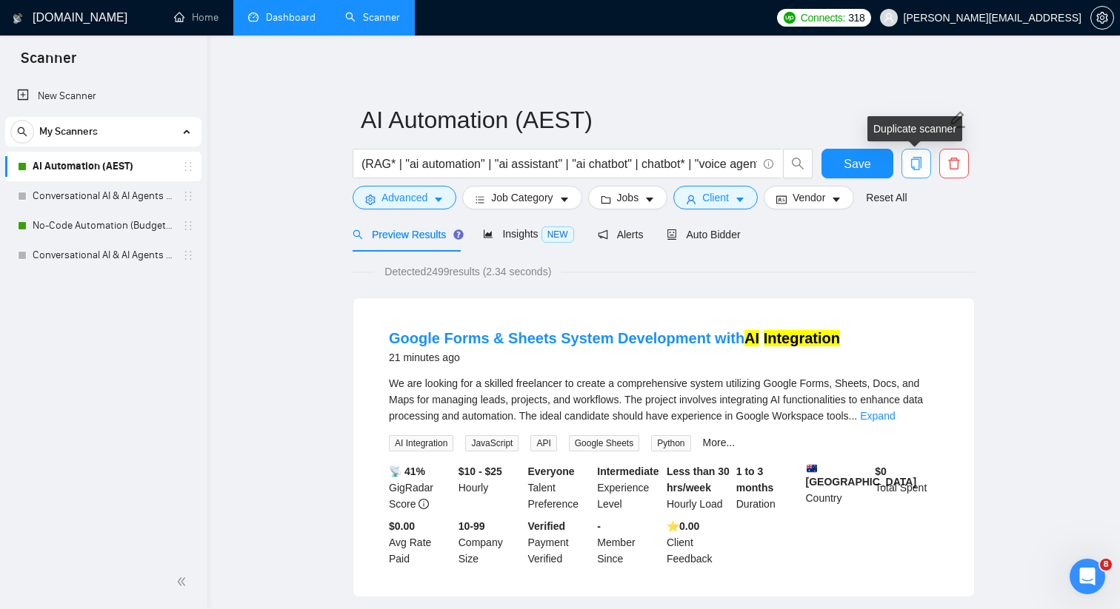
click at [917, 164] on icon "copy" at bounding box center [915, 163] width 13 height 13
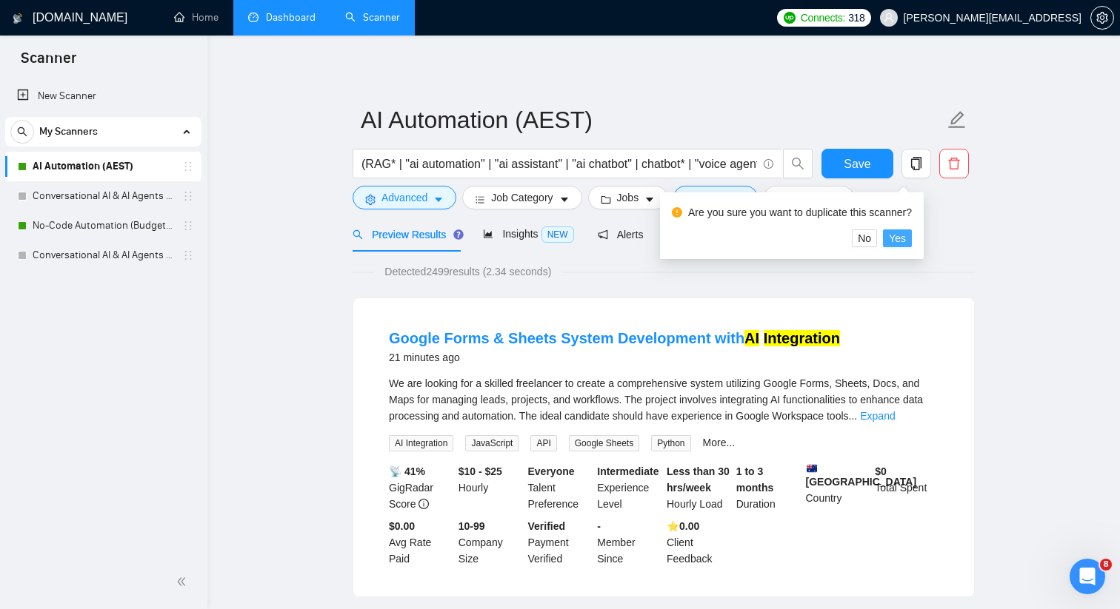
click at [904, 244] on span "Yes" at bounding box center [897, 238] width 17 height 16
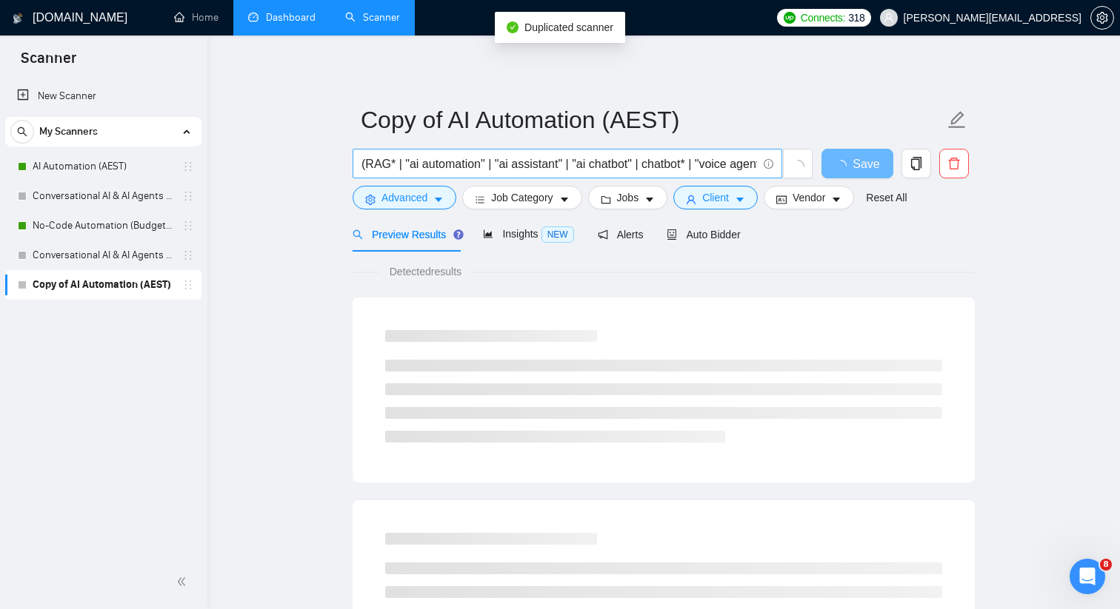
click at [566, 163] on input "(RAG* | "ai automation" | "ai assistant" | "ai chatbot" | chatbot* | "voice age…" at bounding box center [558, 164] width 395 height 19
paste input "automat* | assist* | integrat* | agent* | voice* | chat* | bot* | RAG* | n8n | …"
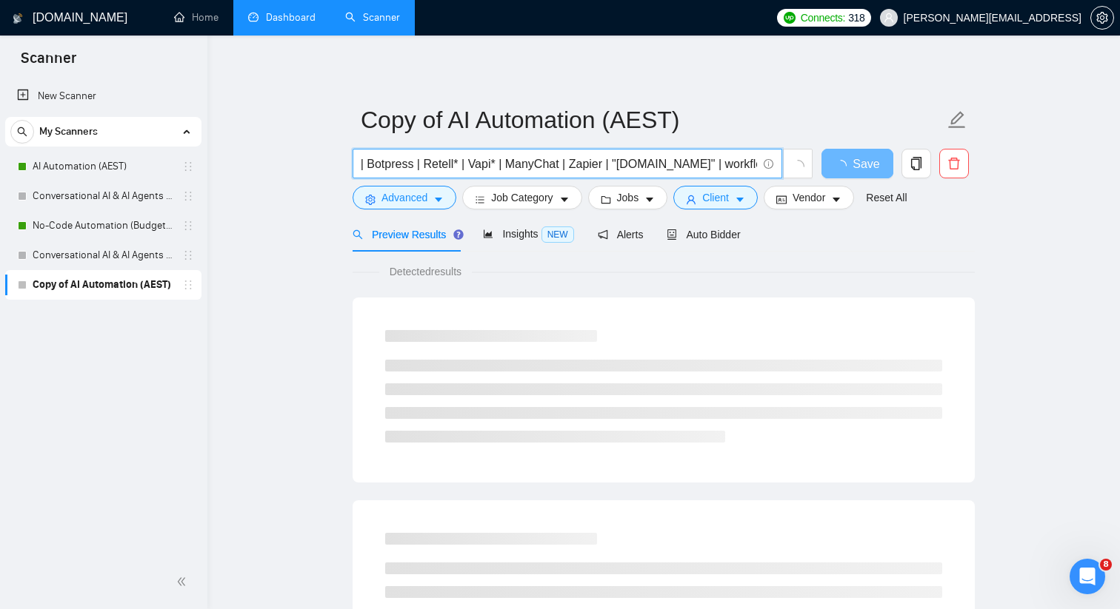
type input "(automat* | assist* | integrat* | agent* | voice* | chat* | bot* | RAG* | n8n |…"
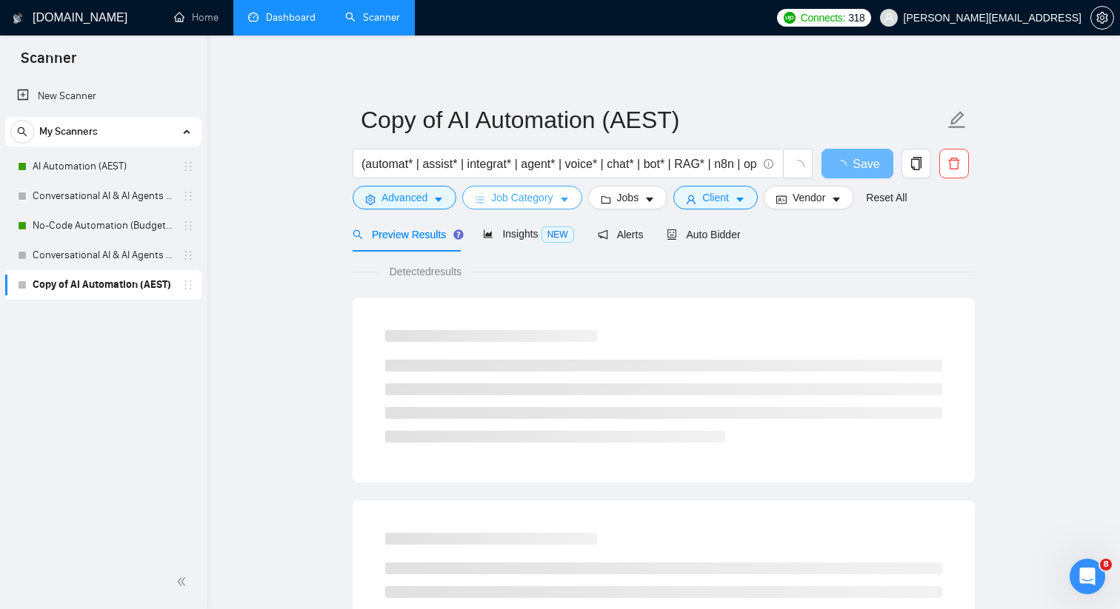
click at [501, 198] on span "Job Category" at bounding box center [521, 198] width 61 height 16
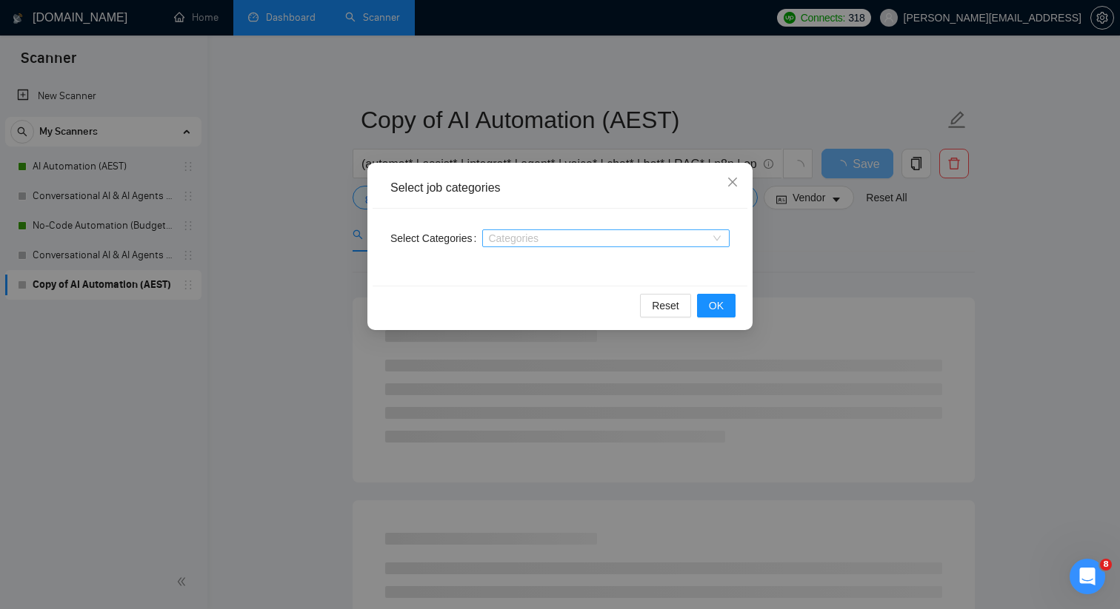
click at [511, 235] on div at bounding box center [598, 238] width 225 height 12
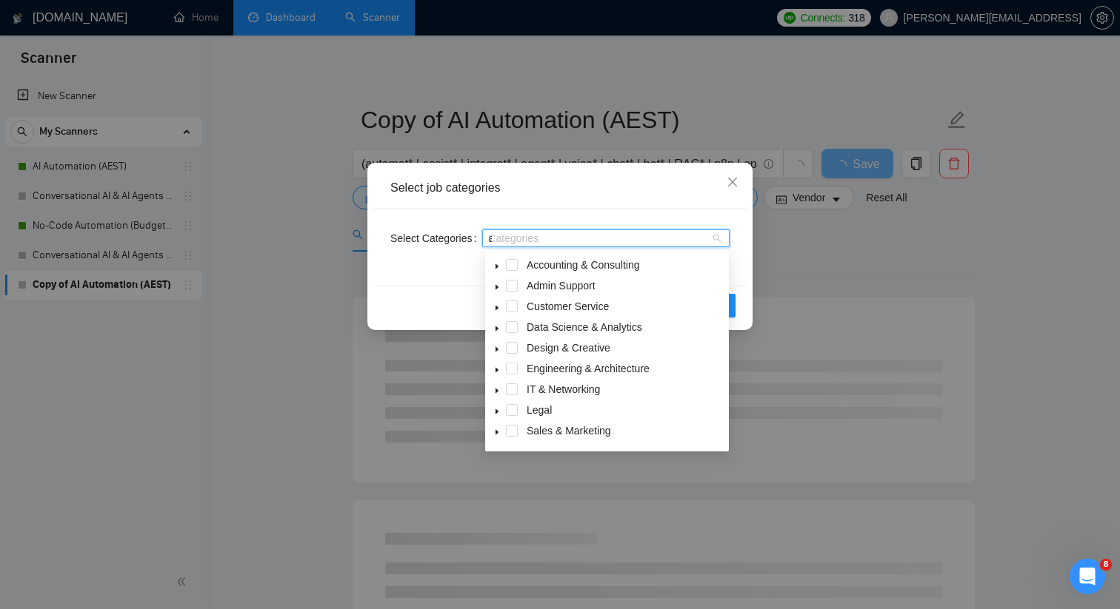
type input "ai"
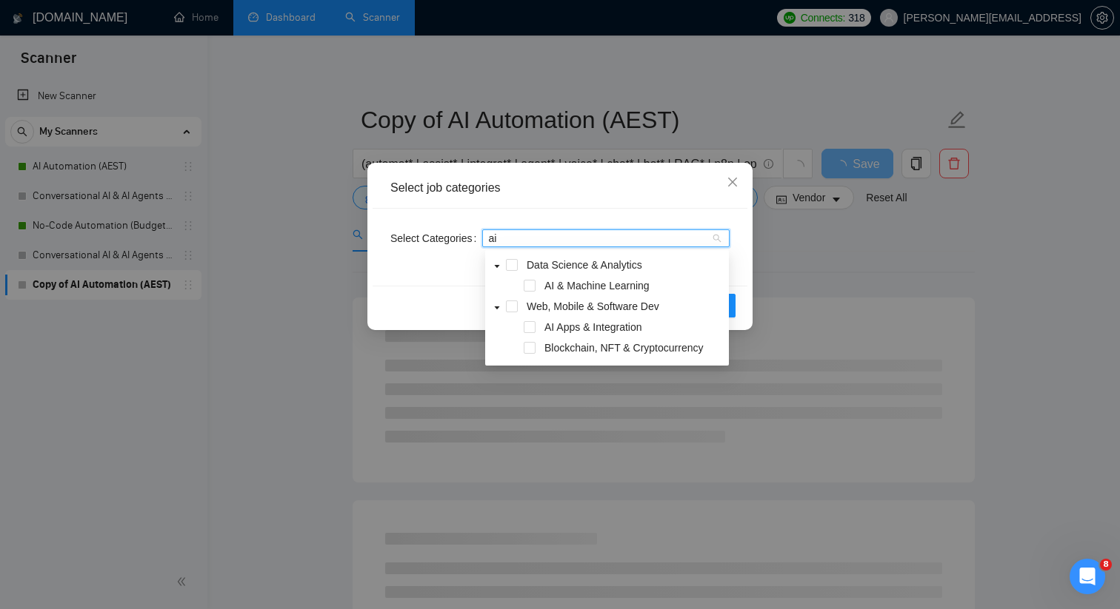
click at [523, 278] on span at bounding box center [515, 286] width 18 height 18
click at [532, 327] on span at bounding box center [529, 327] width 12 height 12
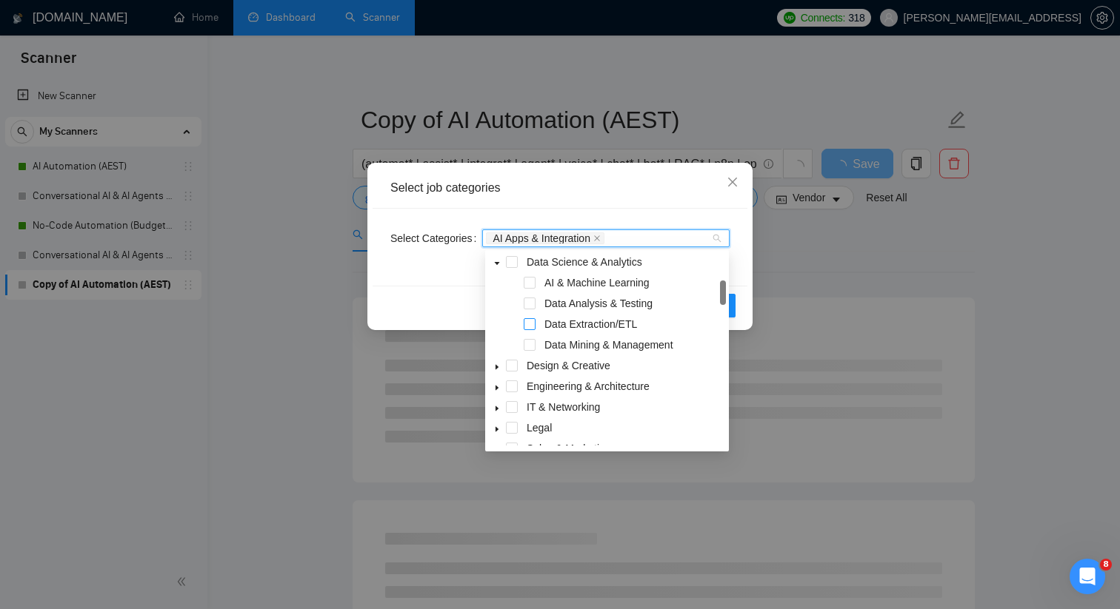
scroll to position [67, 0]
type input "ai"
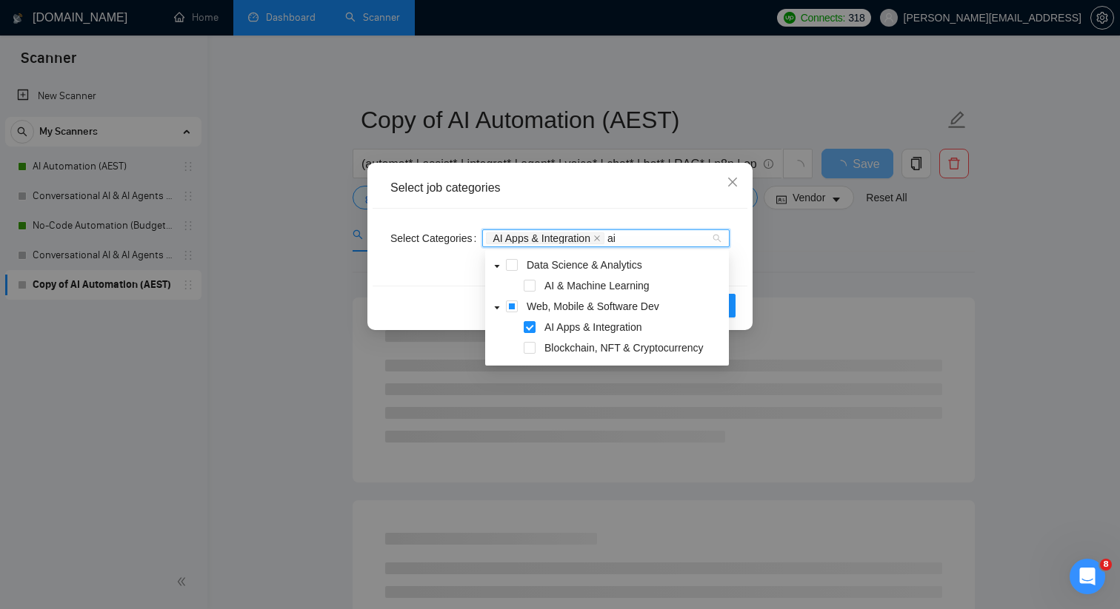
scroll to position [0, 0]
click at [533, 288] on span at bounding box center [529, 286] width 12 height 12
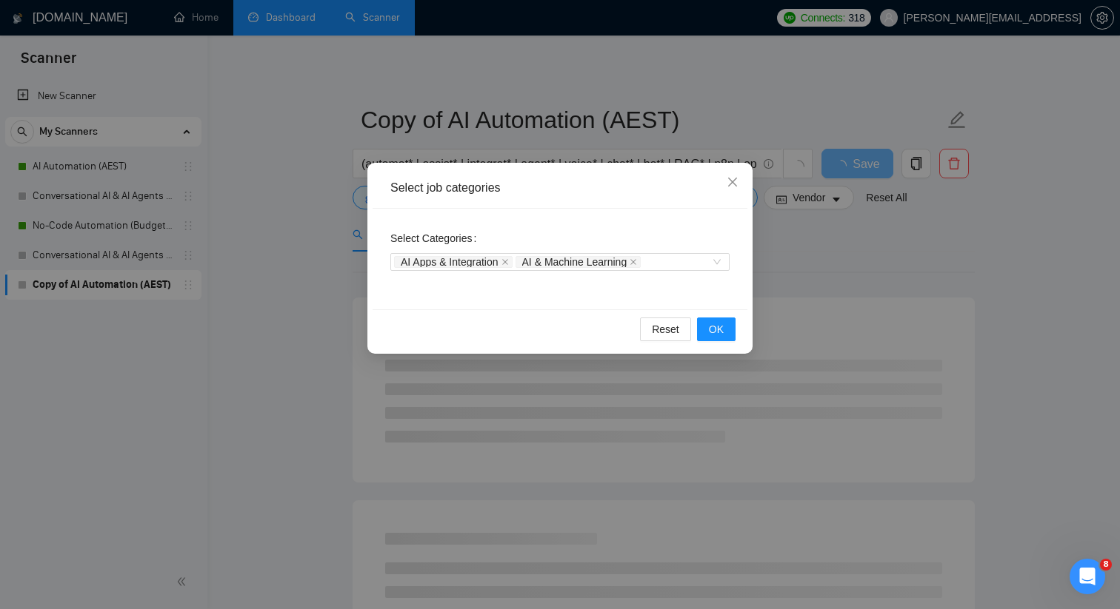
click at [663, 238] on div "Select Categories AI Apps & Integration AI & Machine Learning" at bounding box center [559, 250] width 339 height 47
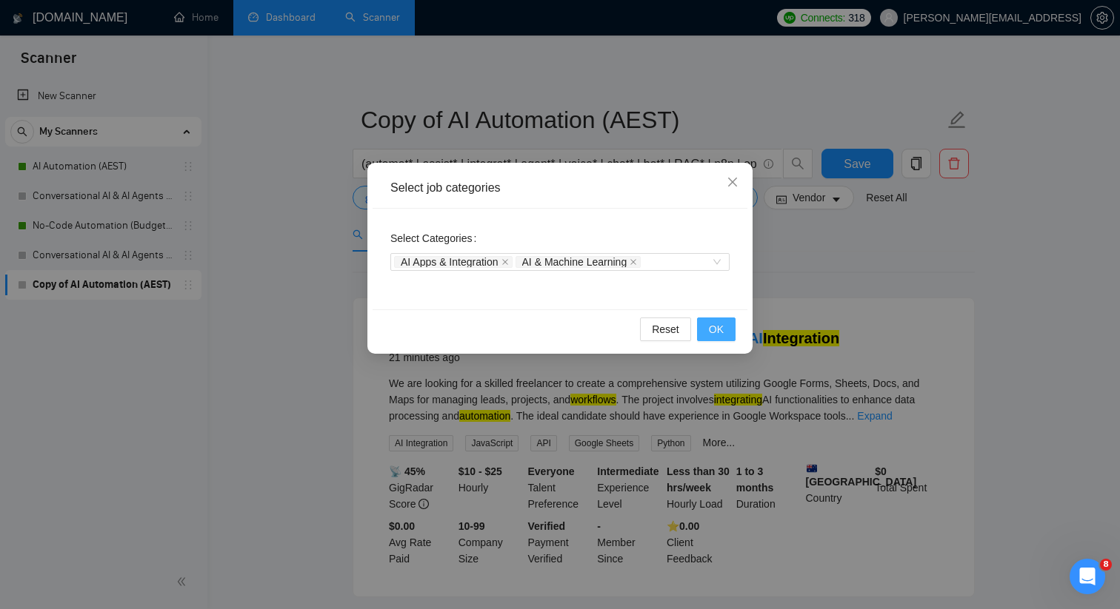
click at [716, 327] on span "OK" at bounding box center [716, 329] width 15 height 16
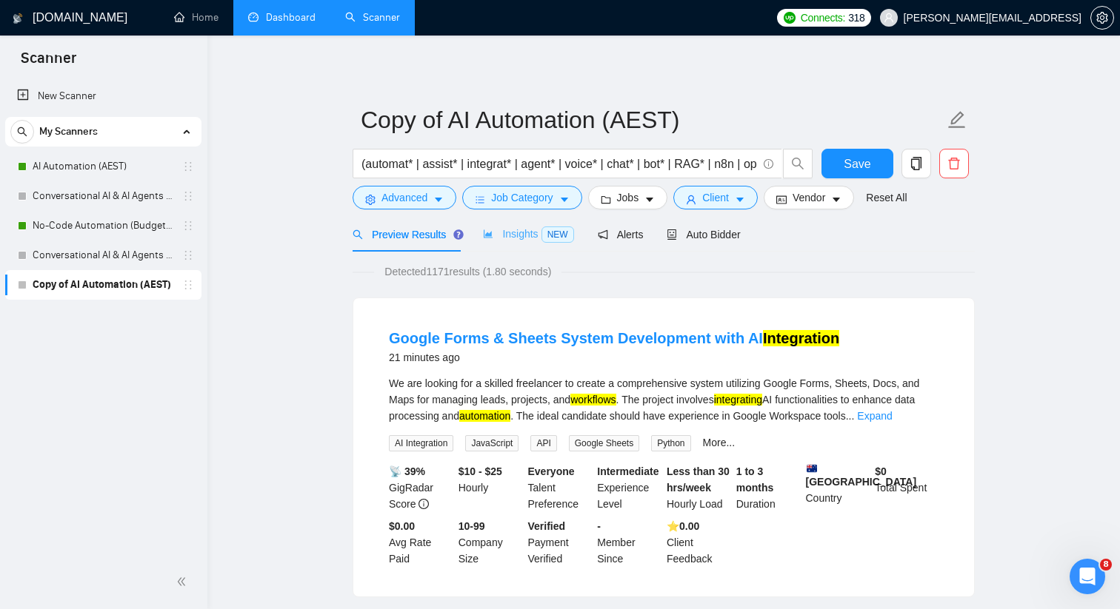
click at [522, 246] on div "Insights NEW" at bounding box center [528, 234] width 90 height 35
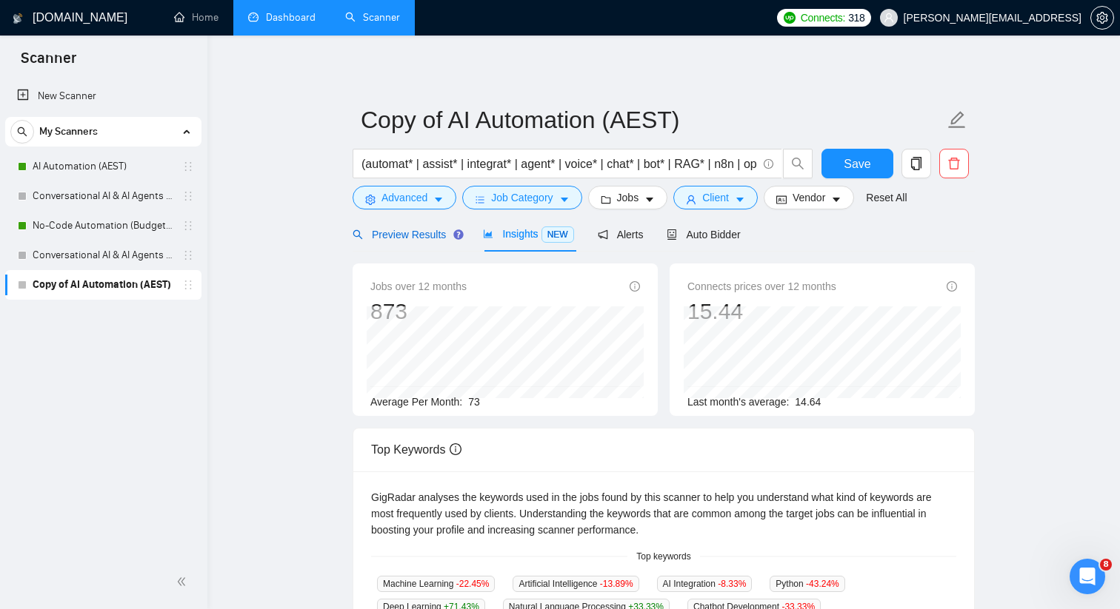
click at [426, 233] on span "Preview Results" at bounding box center [405, 235] width 107 height 12
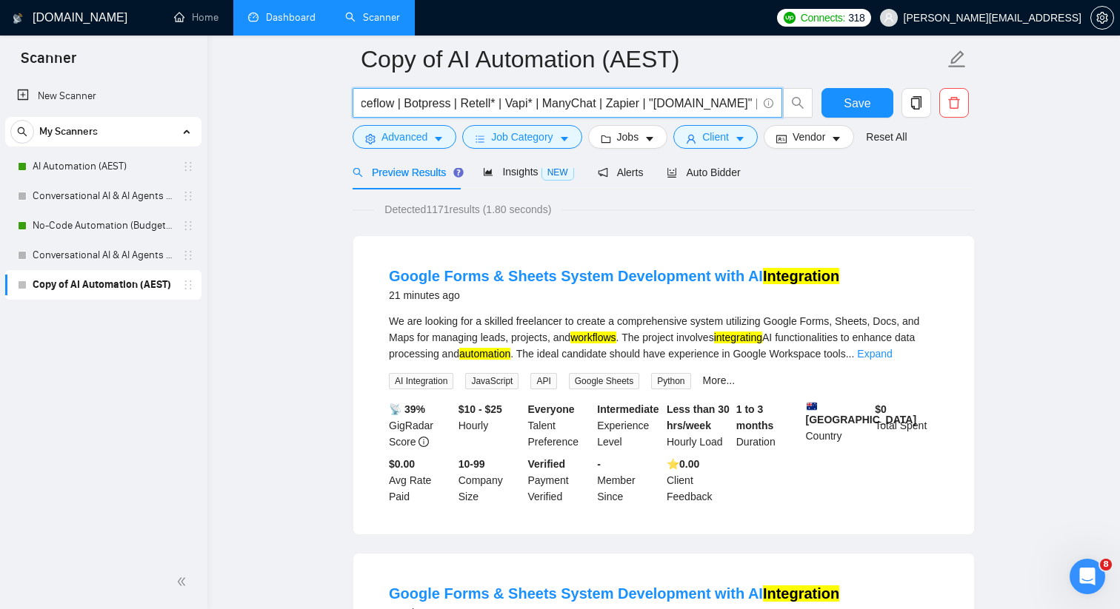
scroll to position [0, 516]
drag, startPoint x: 684, startPoint y: 103, endPoint x: 756, endPoint y: 104, distance: 71.8
click at [756, 104] on input "(automat* | assist* | integrat* | agent* | voice* | chat* | bot* | RAG* | n8n |…" at bounding box center [558, 103] width 395 height 19
click at [519, 111] on input "(automat* | assist* | integrat* | agent* | voice* | chat* | bot* | RAG* | n8n |…" at bounding box center [558, 103] width 395 height 19
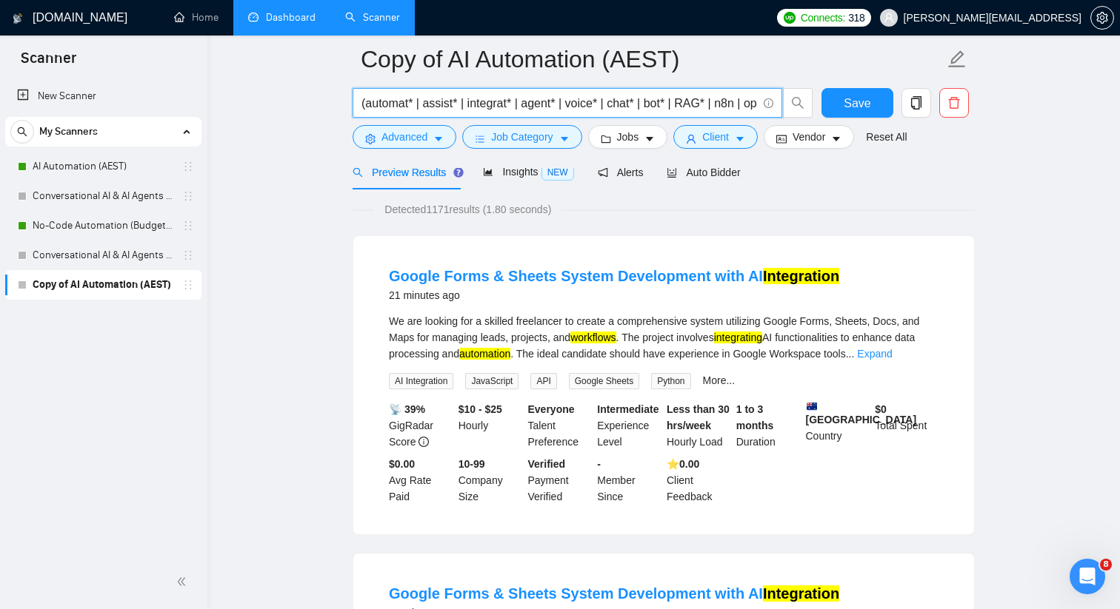
click at [519, 111] on input "(automat* | assist* | integrat* | agent* | voice* | chat* | bot* | RAG* | n8n |…" at bounding box center [558, 103] width 395 height 19
paste input "i*) ((automat* | assist* | integrat* | agent* | voice* | chat* | bot* | RAG* | …"
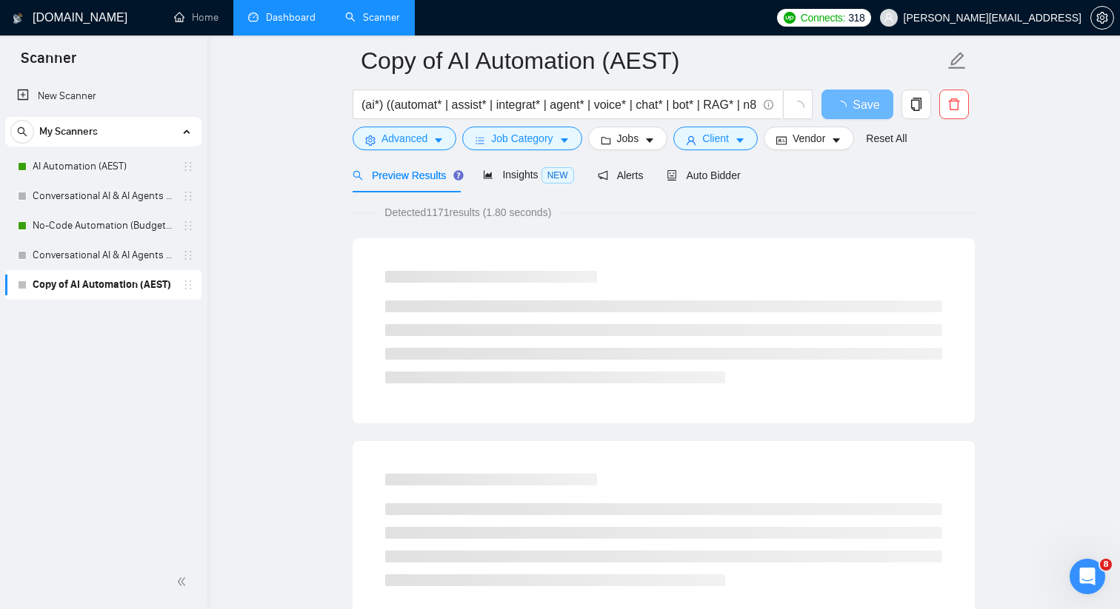
scroll to position [58, 0]
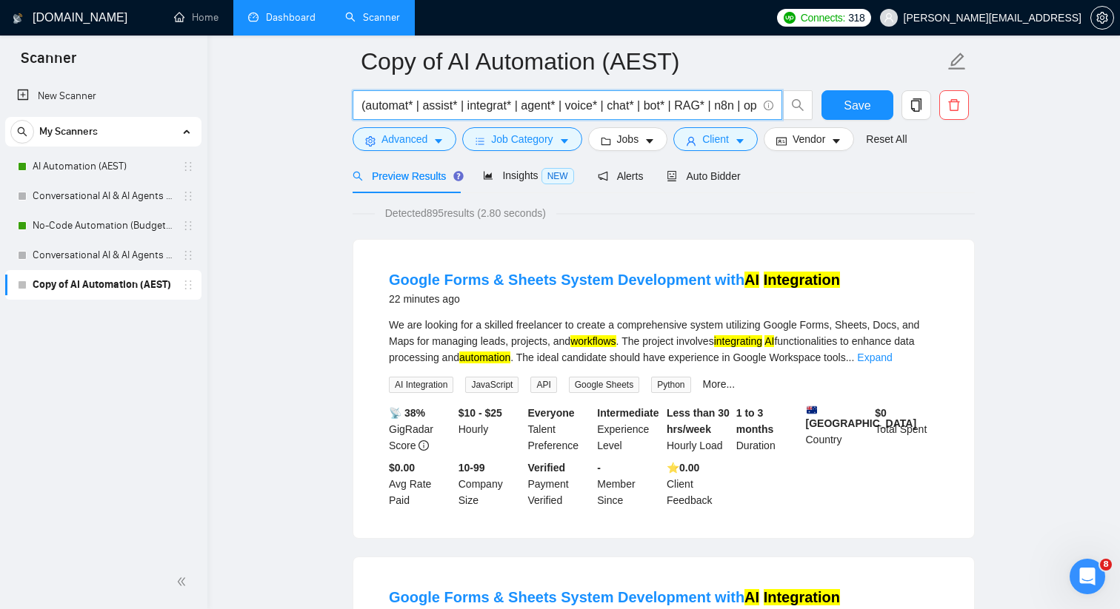
type input "(automat* | assist* | integrat* | agent* | voice* | chat* | bot* | RAG* | n8n |…"
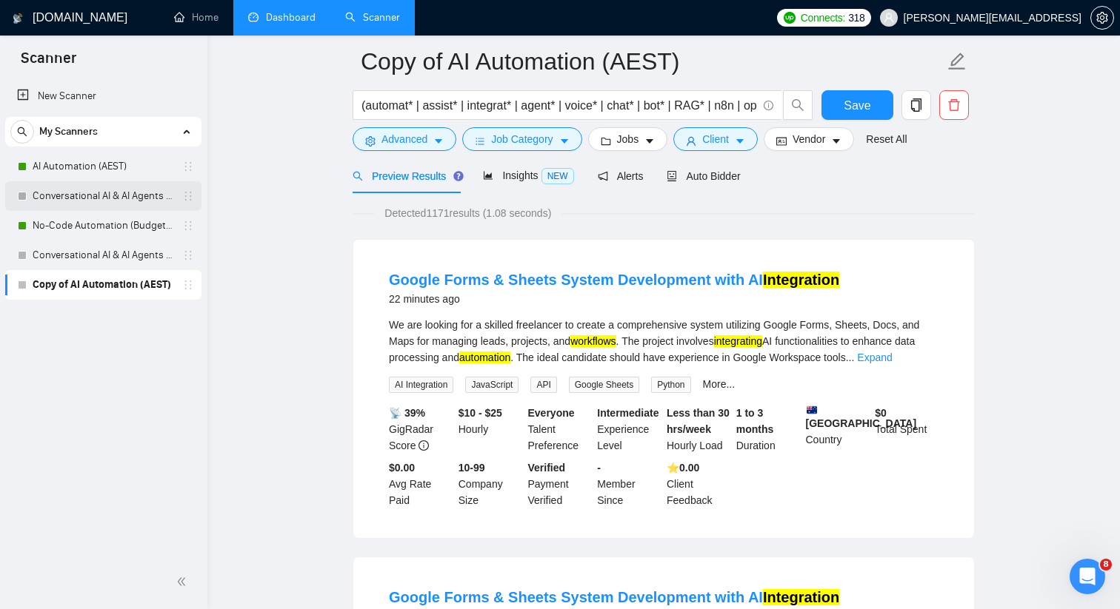
click at [173, 181] on link "Conversational AI & AI Agents (Client Filters)" at bounding box center [103, 196] width 141 height 30
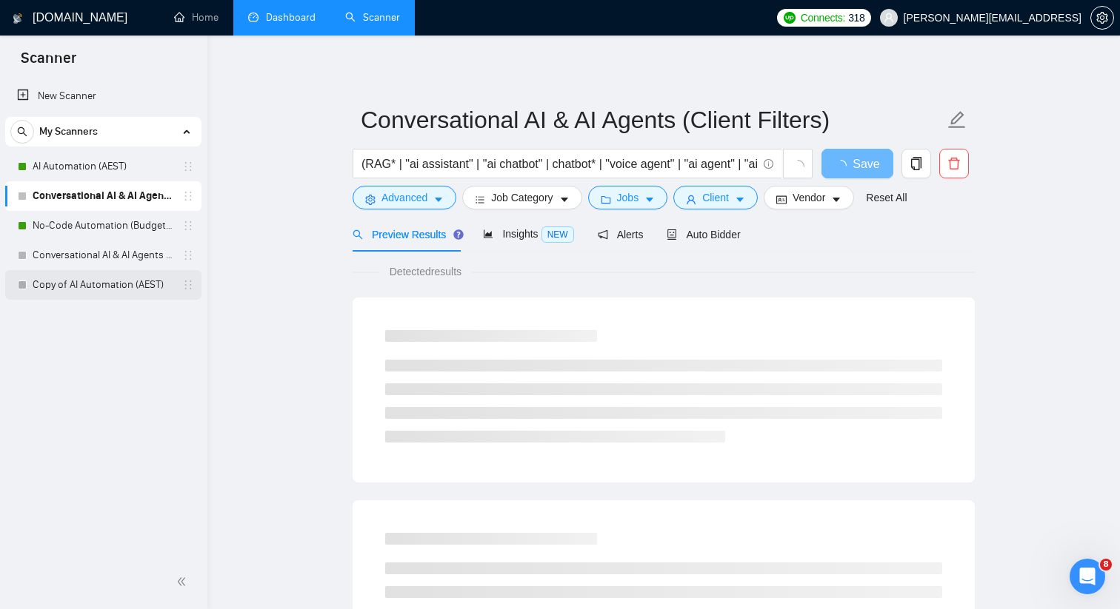
click at [170, 277] on link "Copy of AI Automation (AEST)" at bounding box center [103, 285] width 141 height 30
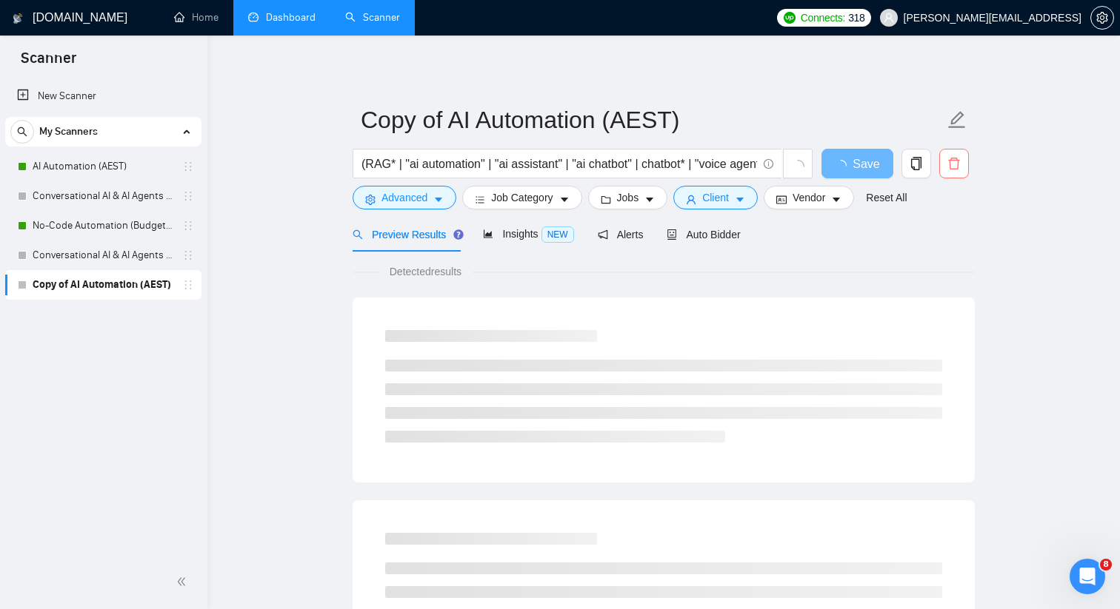
click at [958, 157] on icon "delete" at bounding box center [953, 163] width 13 height 13
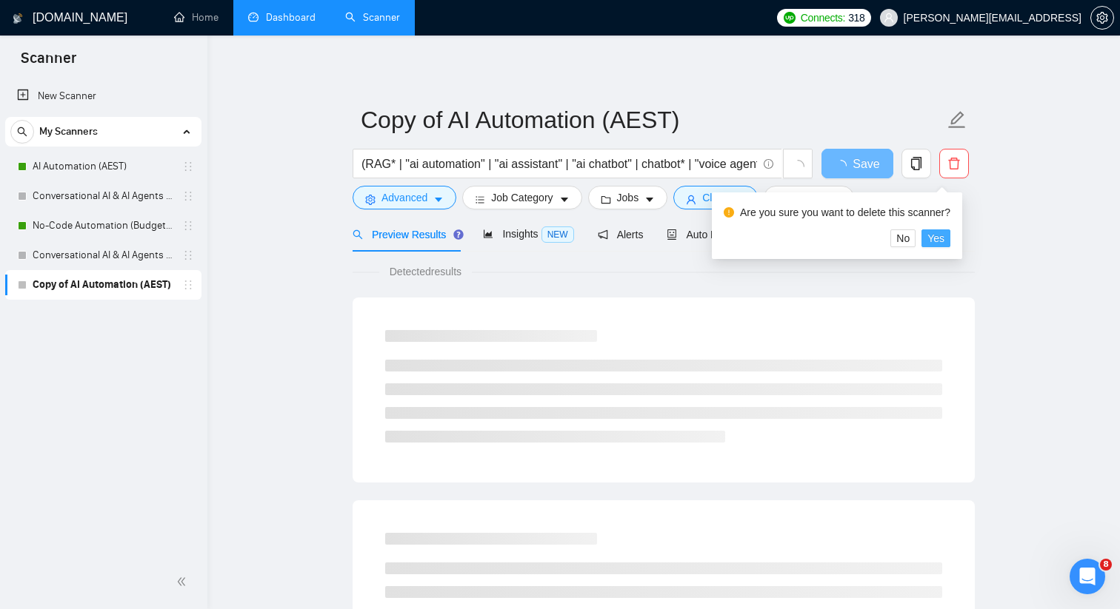
click at [944, 240] on span "Yes" at bounding box center [935, 238] width 17 height 16
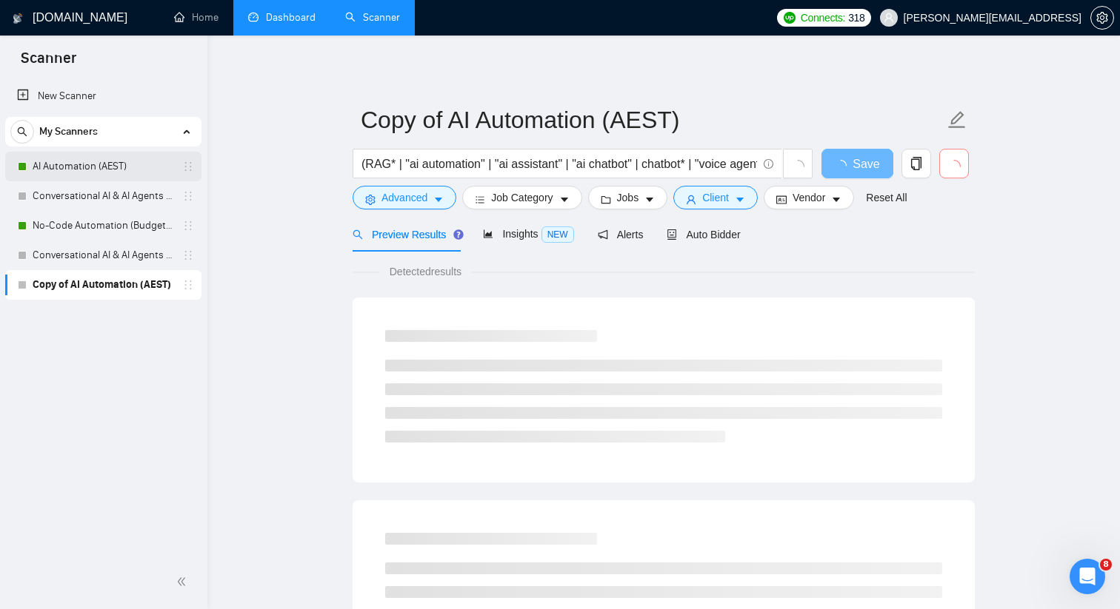
click at [122, 163] on link "AI Automation (AEST)" at bounding box center [103, 167] width 141 height 30
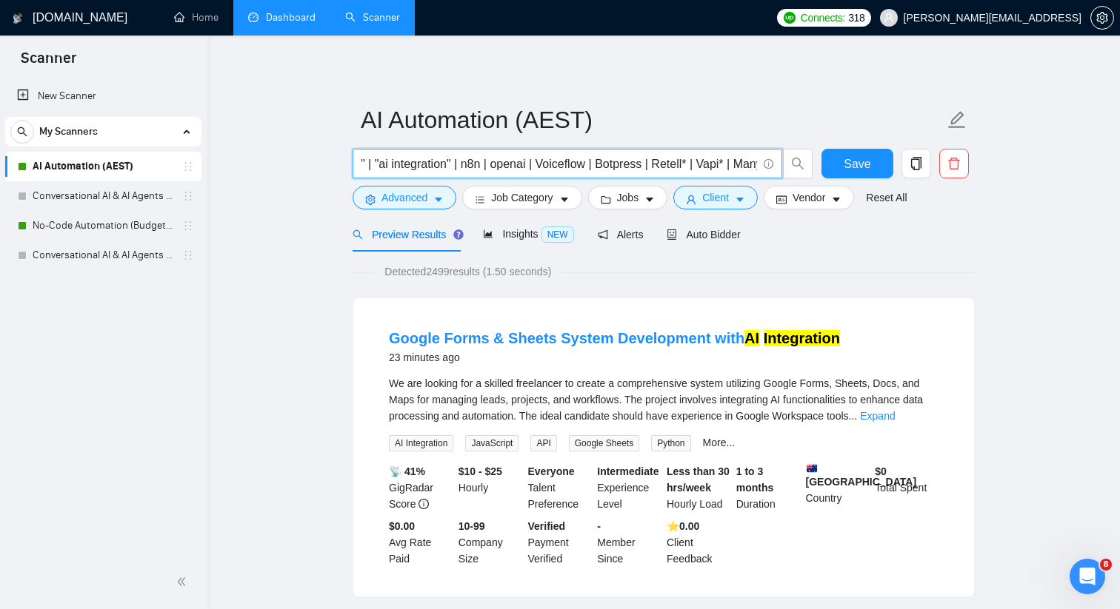
scroll to position [0, 795]
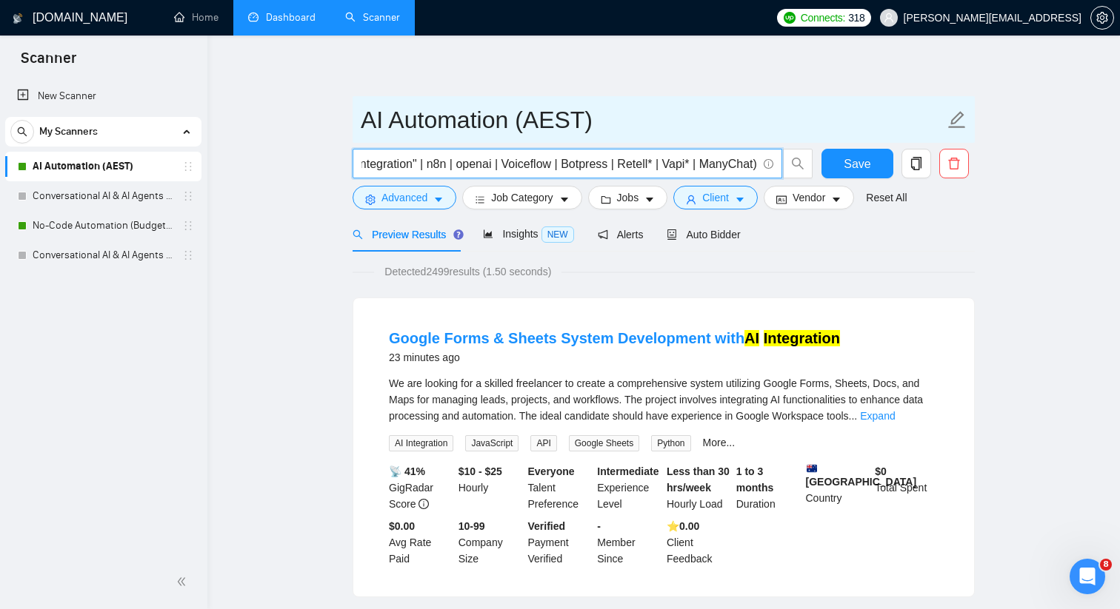
drag, startPoint x: 425, startPoint y: 167, endPoint x: 755, endPoint y: 113, distance: 333.9
click at [755, 113] on form "AI Automation (AEST) (RAG* | "ai automation" | "ai assistant" | "ai chatbot" | …" at bounding box center [663, 156] width 622 height 121
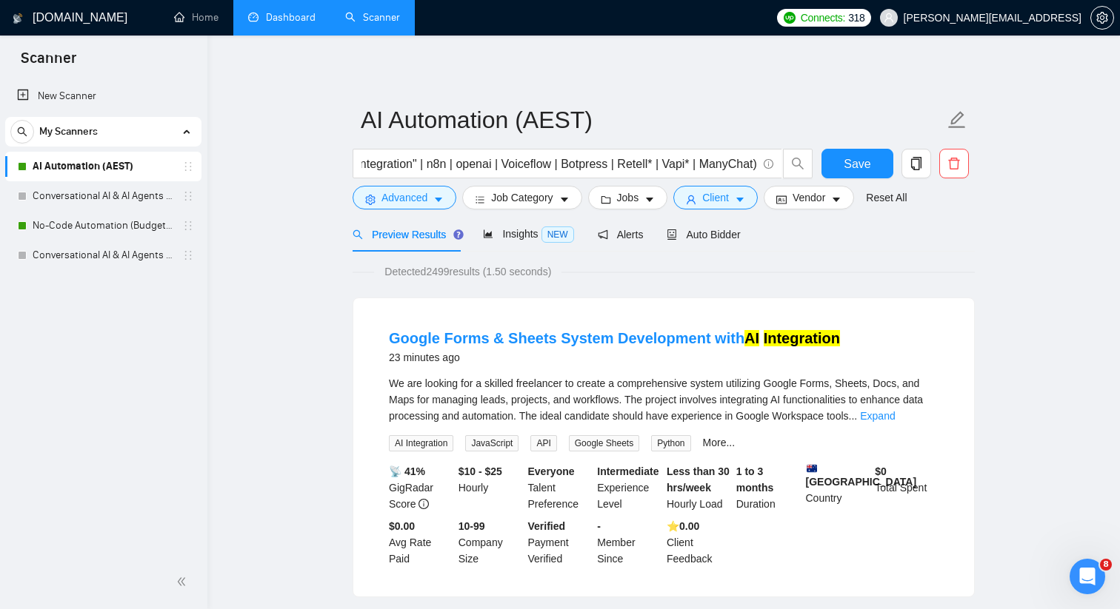
click at [68, 228] on link "No-Code Automation (Budget Filters W4, Aug)" at bounding box center [103, 226] width 141 height 30
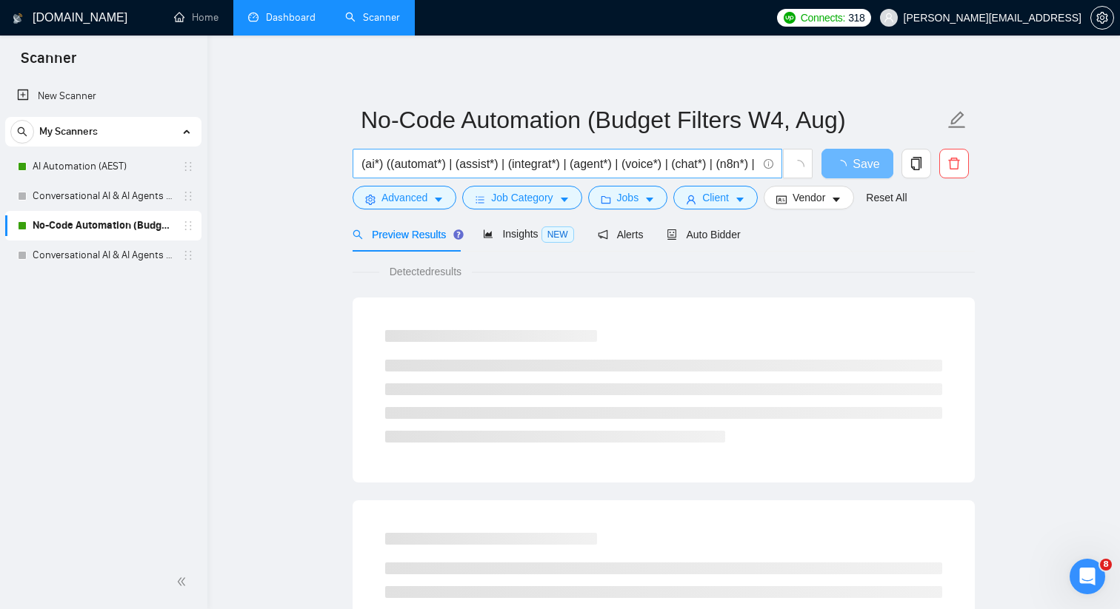
click at [455, 161] on input "(ai*) ((automat*) | (assist*) | (integrat*) | (agent*) | (voice*) | (chat*) | (…" at bounding box center [558, 164] width 395 height 19
click at [124, 170] on link "AI Automation (AEST)" at bounding box center [103, 167] width 141 height 30
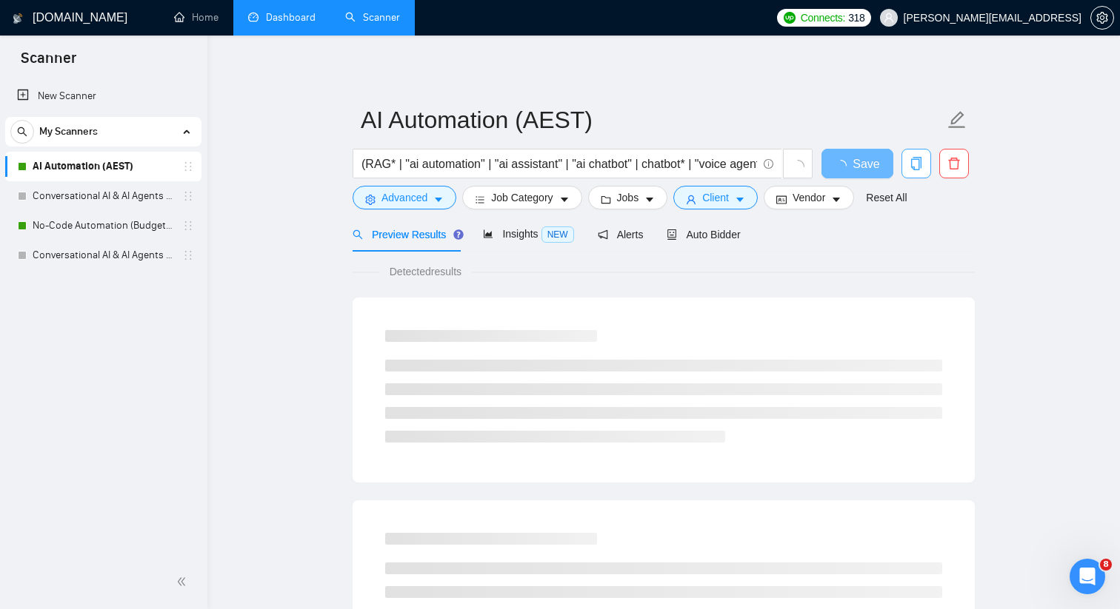
click at [917, 161] on icon "copy" at bounding box center [915, 163] width 13 height 13
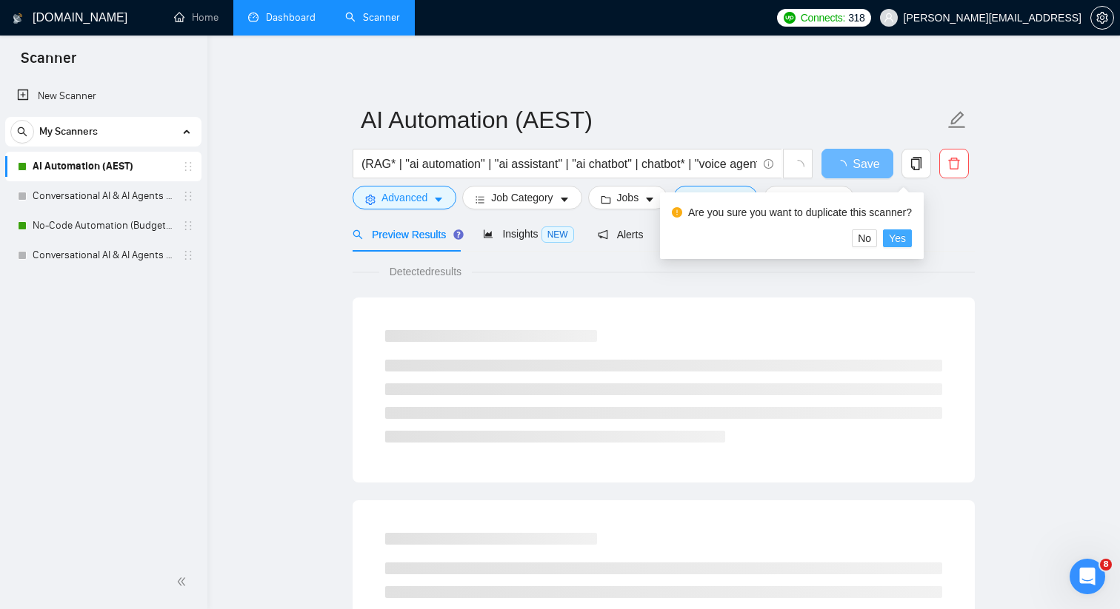
click at [903, 235] on span "Yes" at bounding box center [897, 238] width 17 height 16
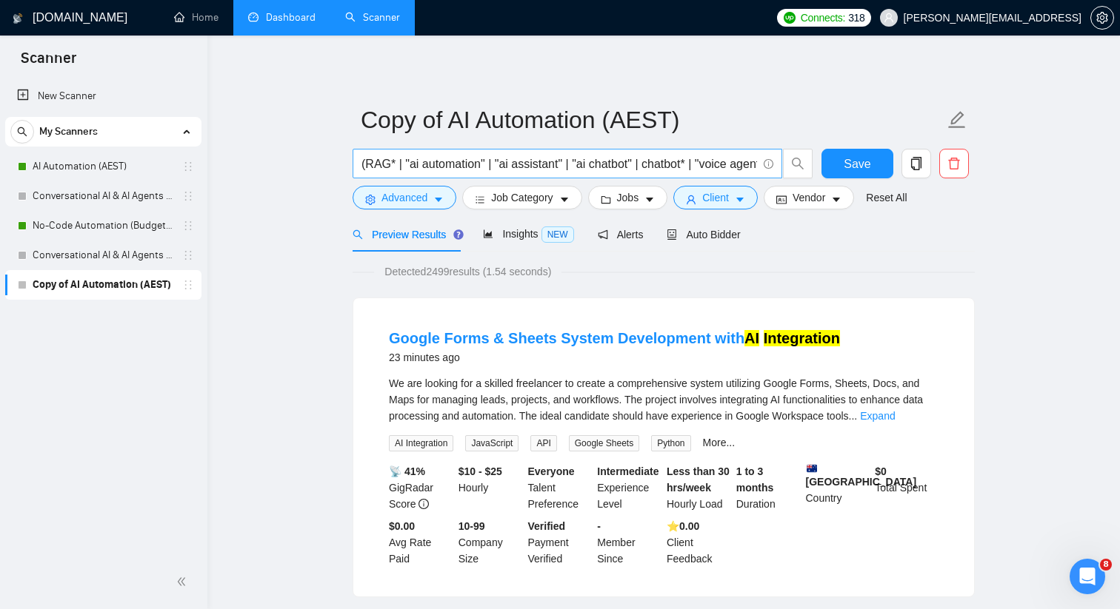
click at [518, 161] on input "(RAG* | "ai automation" | "ai assistant" | "ai chatbot" | chatbot* | "voice age…" at bounding box center [558, 164] width 395 height 19
paste input "ai*) ((automat*) | (assist*) | (integrat*) | (agent*) | (voice*) | (chat*) | (n…"
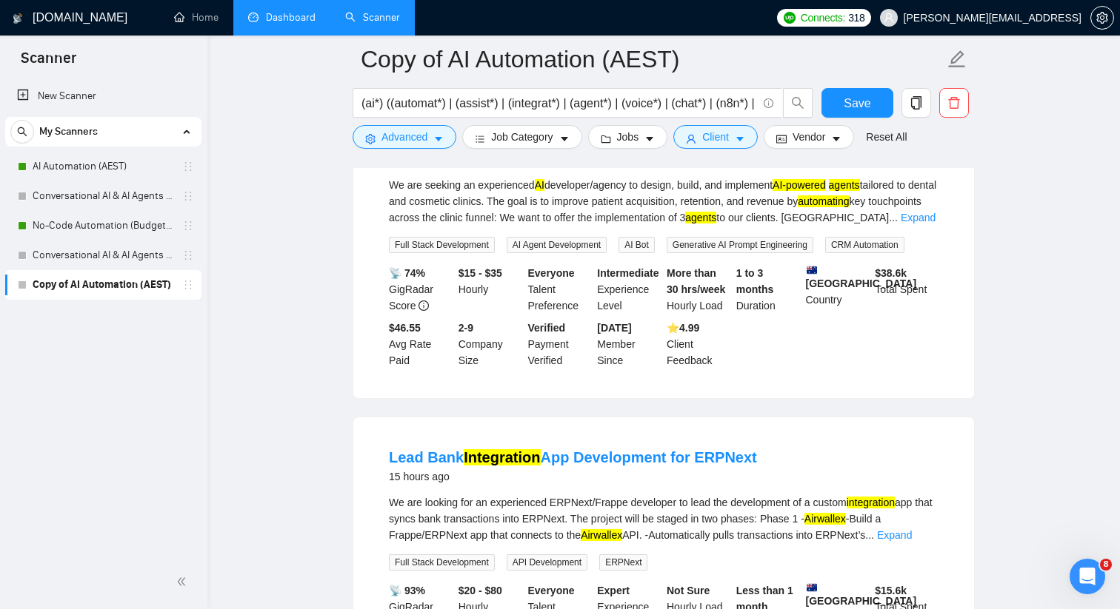
scroll to position [1488, 0]
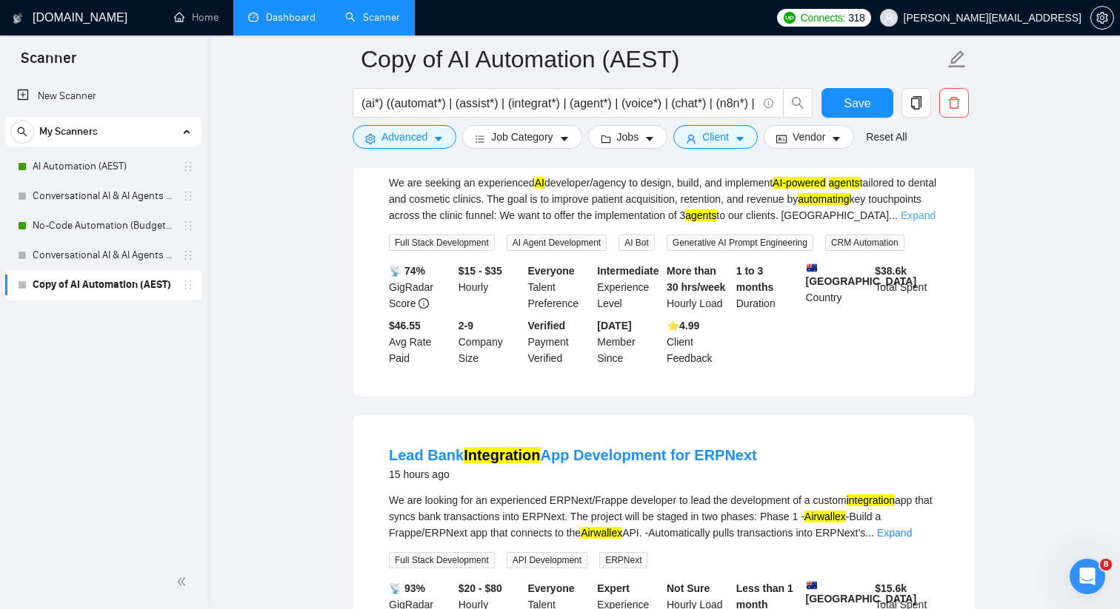
click at [921, 215] on link "Expand" at bounding box center [917, 216] width 35 height 12
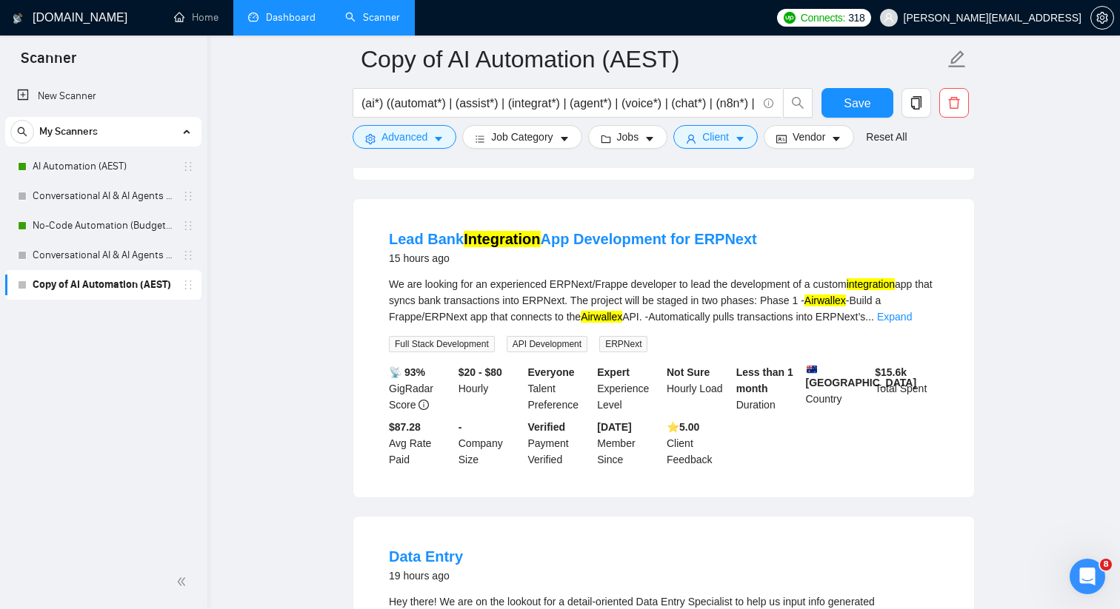
scroll to position [1824, 0]
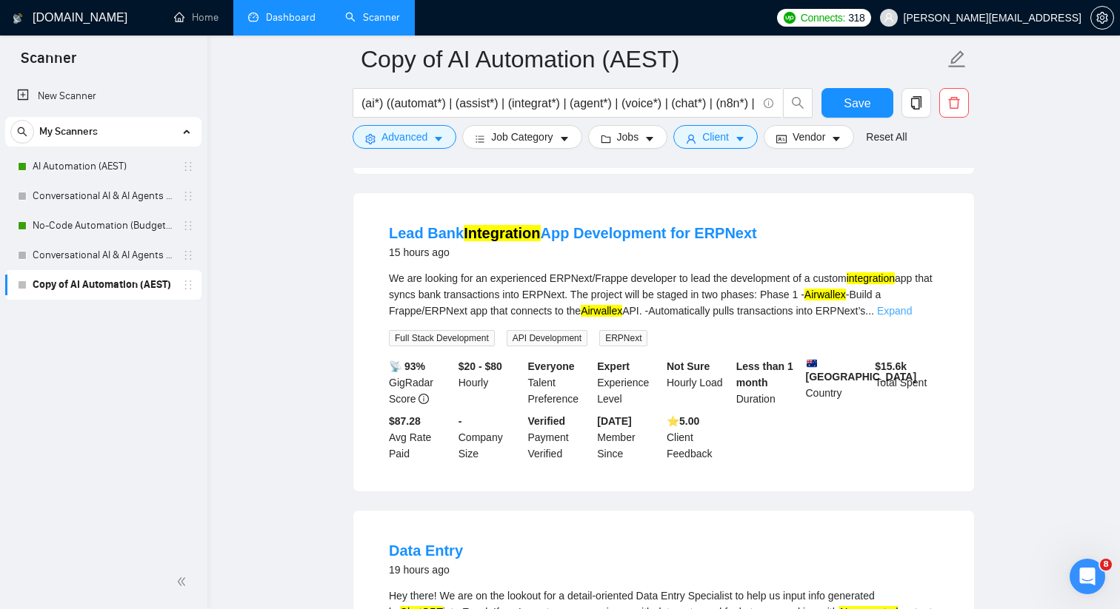
click at [911, 317] on link "Expand" at bounding box center [894, 311] width 35 height 12
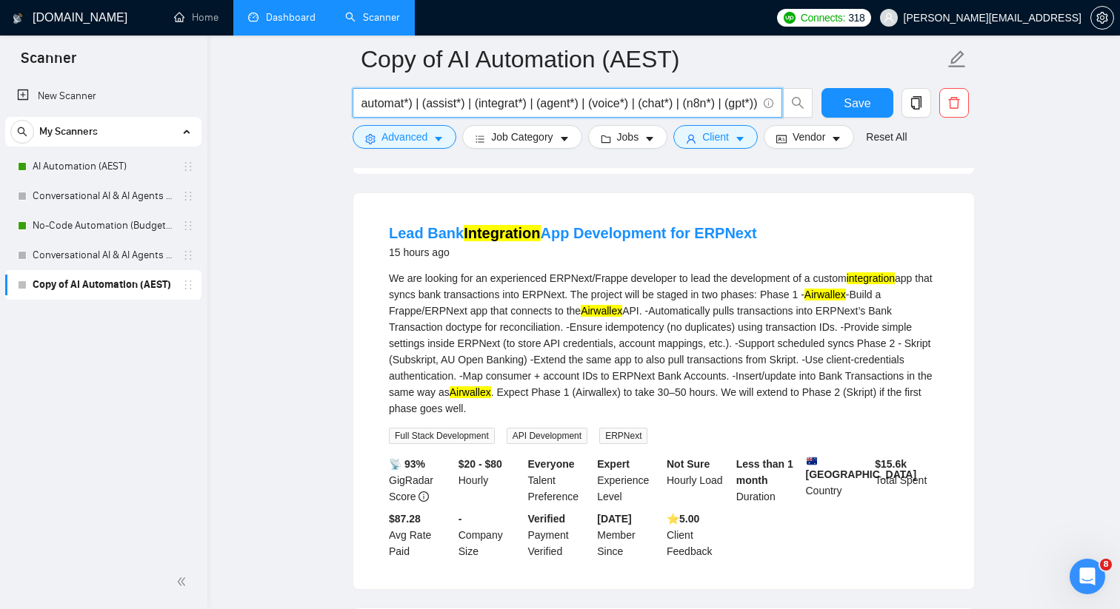
scroll to position [0, 0]
drag, startPoint x: 654, startPoint y: 101, endPoint x: 323, endPoint y: 105, distance: 331.0
click at [323, 105] on main "Copy of AI Automation (AEST) (ai*) ((automat*) | (assist*) | (integrat*) | (age…" at bounding box center [663, 66] width 865 height 3661
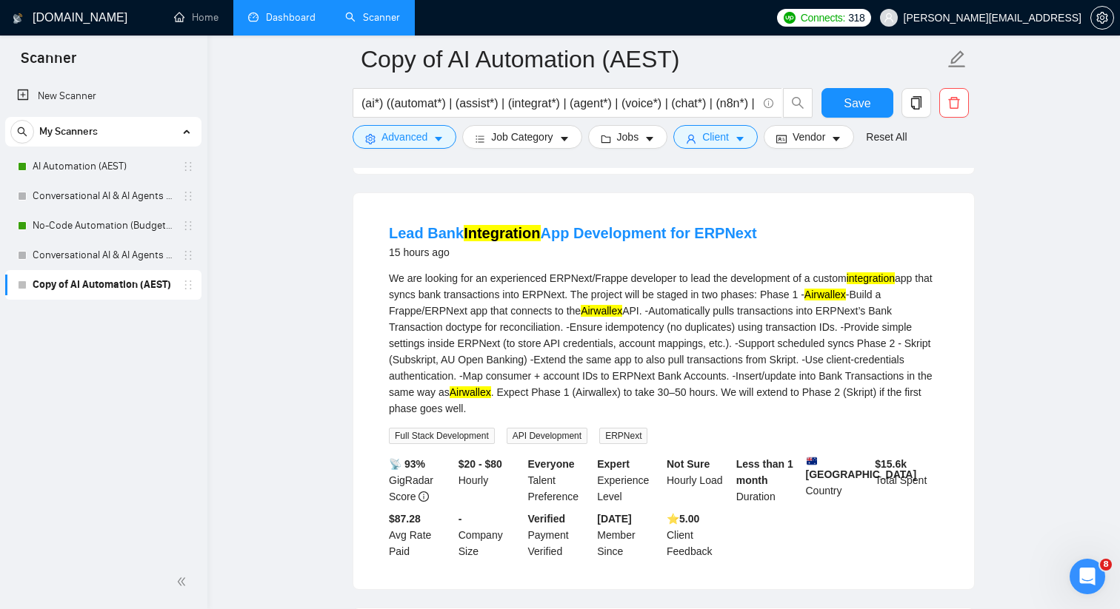
click at [283, 211] on main "Copy of AI Automation (AEST) (ai*) ((automat*) | (assist*) | (integrat*) | (age…" at bounding box center [663, 66] width 865 height 3661
click at [398, 141] on span "Advanced" at bounding box center [404, 137] width 46 height 16
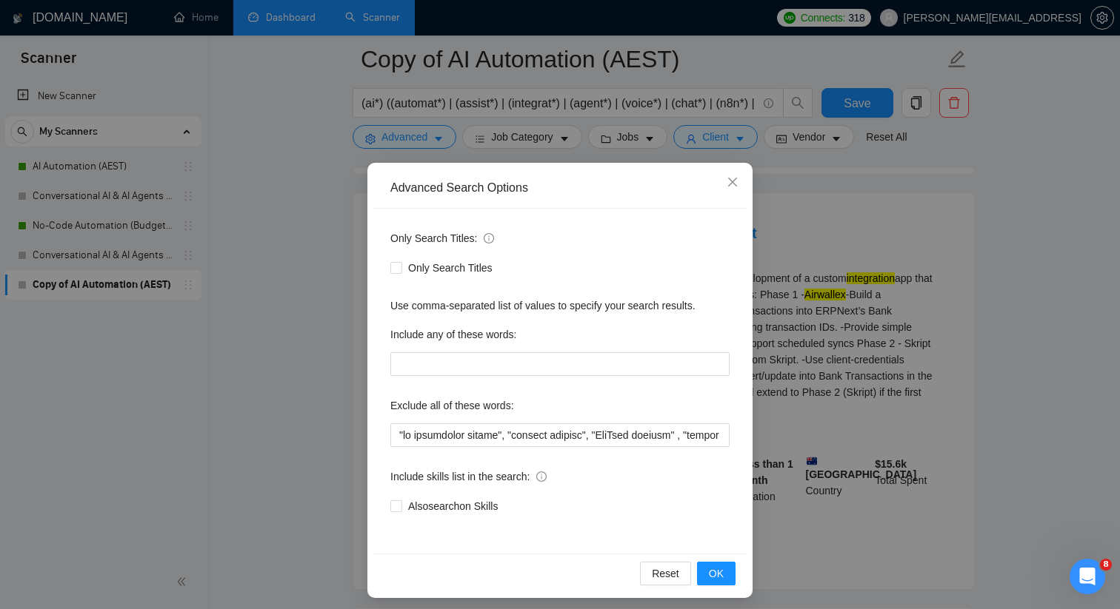
click at [353, 349] on div "Advanced Search Options Only Search Titles: Only Search Titles Use comma-separa…" at bounding box center [560, 304] width 1120 height 609
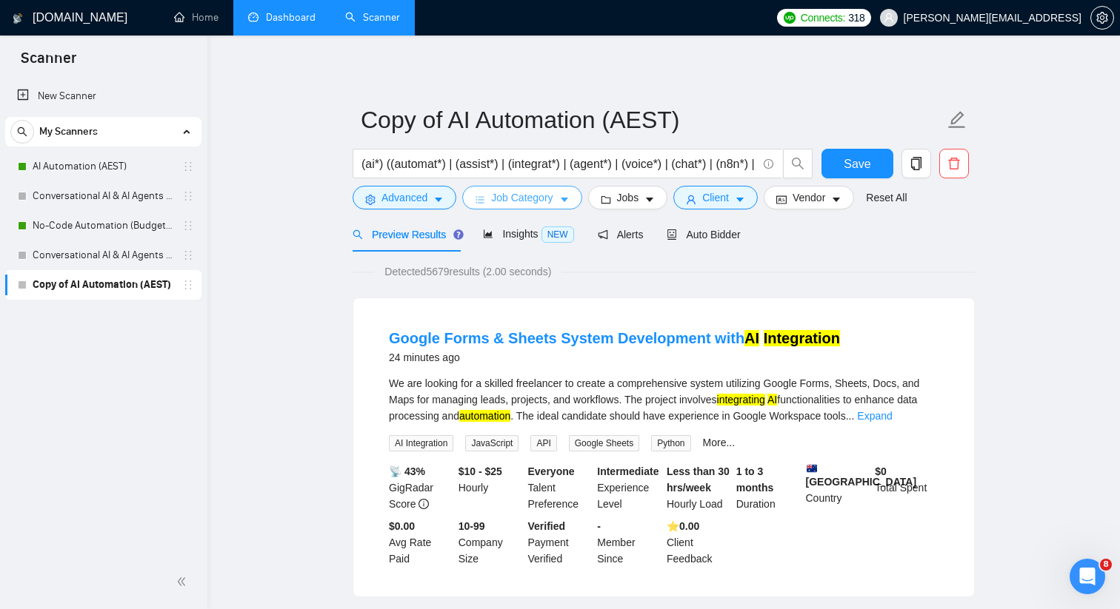
click at [508, 190] on span "Job Category" at bounding box center [521, 198] width 61 height 16
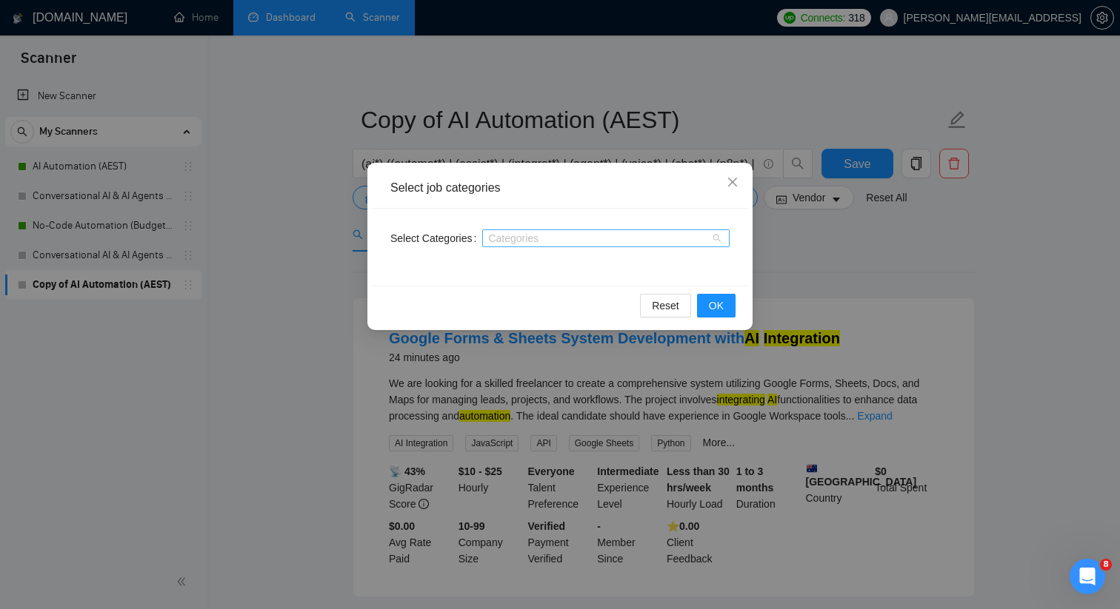
click at [514, 232] on div at bounding box center [598, 238] width 225 height 12
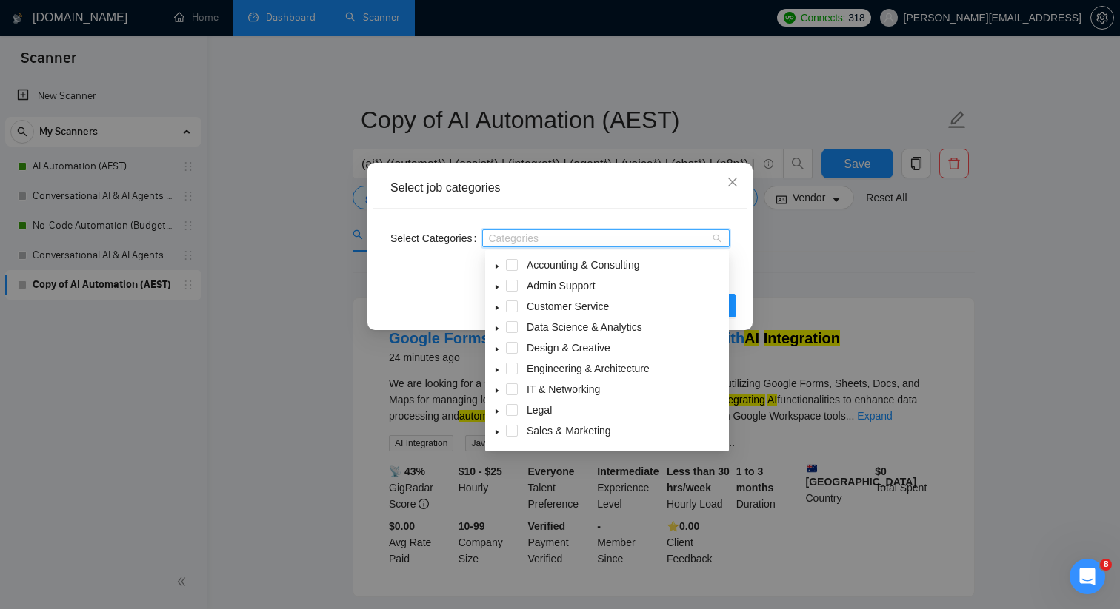
click at [498, 328] on icon "caret-down" at bounding box center [496, 328] width 7 height 7
click at [529, 347] on span at bounding box center [529, 348] width 12 height 12
click at [501, 327] on span at bounding box center [497, 327] width 18 height 18
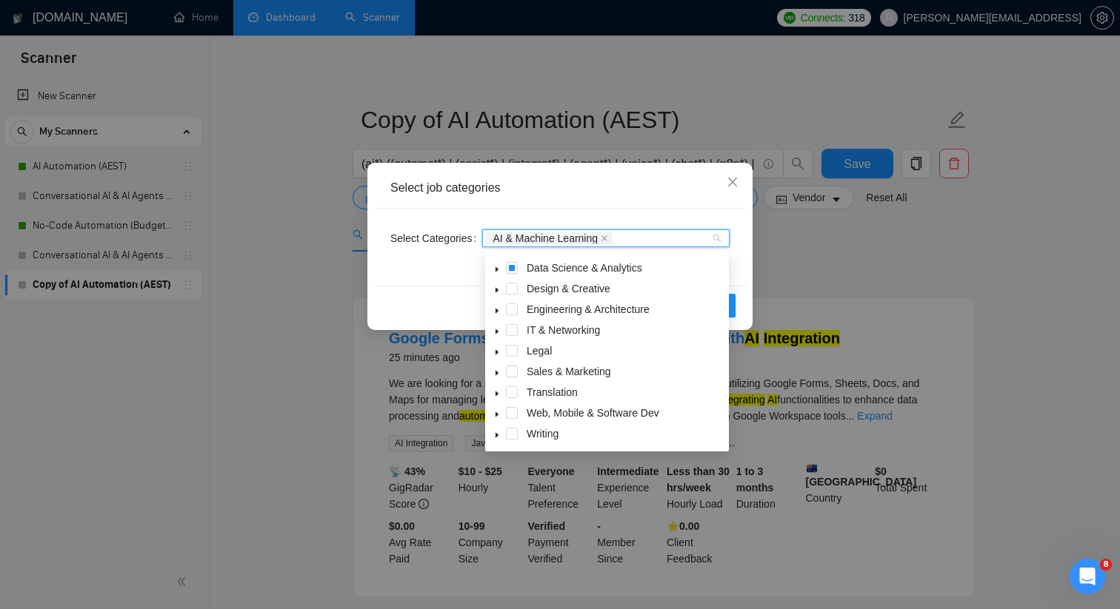
scroll to position [59, 0]
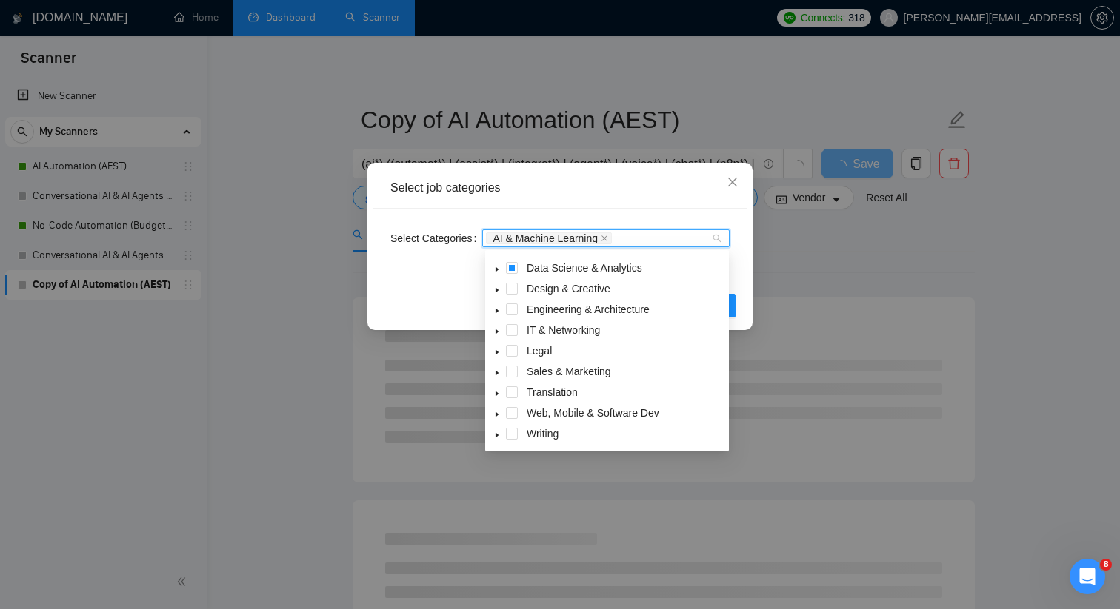
click at [498, 433] on icon "caret-down" at bounding box center [496, 435] width 7 height 7
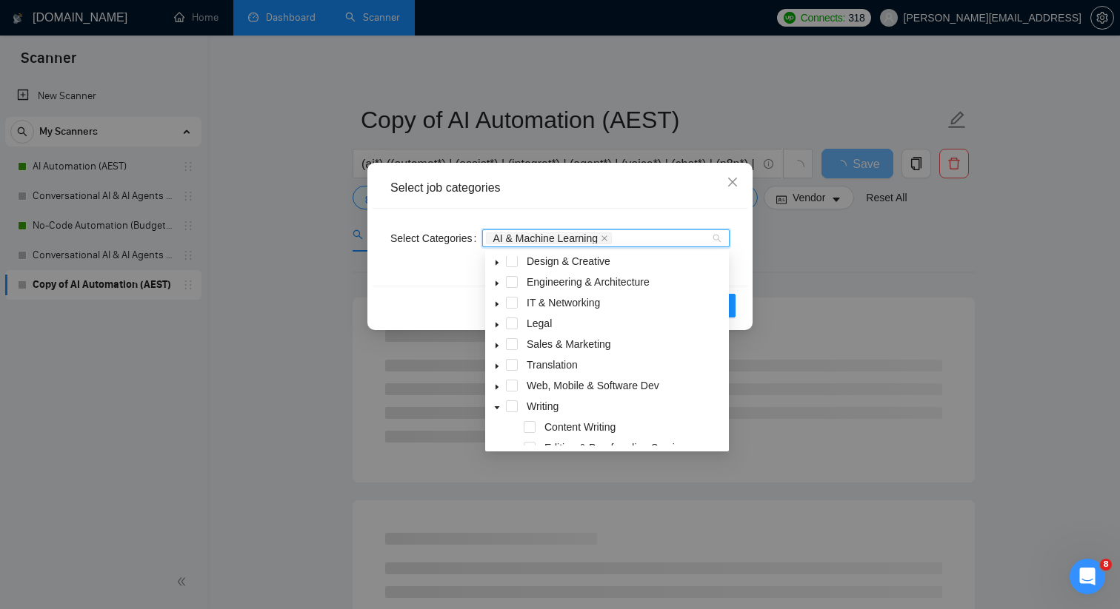
click at [496, 406] on icon "caret-down" at bounding box center [496, 407] width 7 height 7
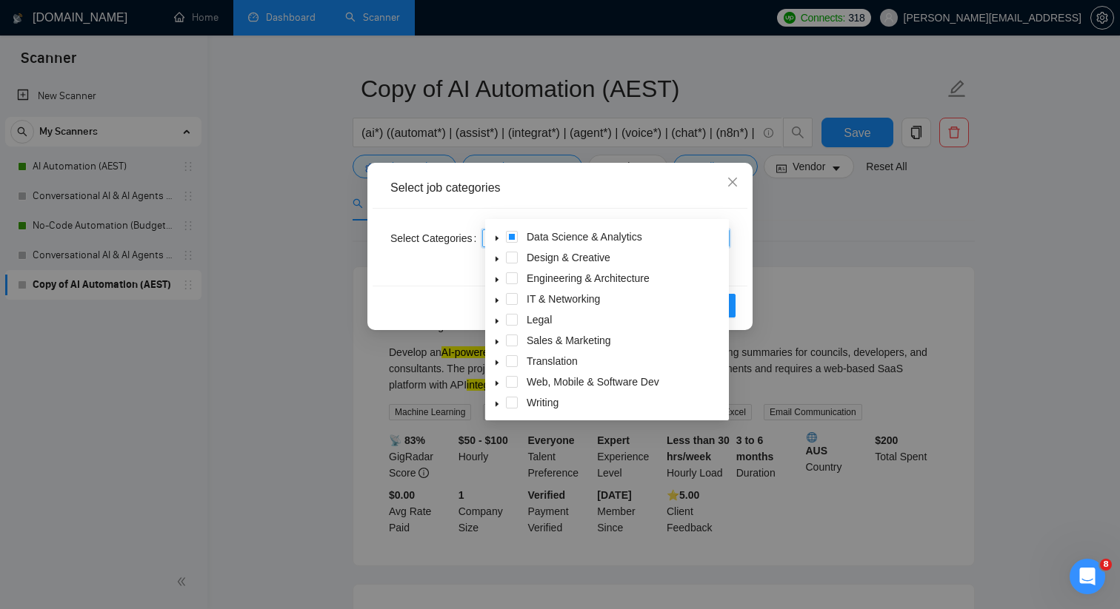
scroll to position [57, 0]
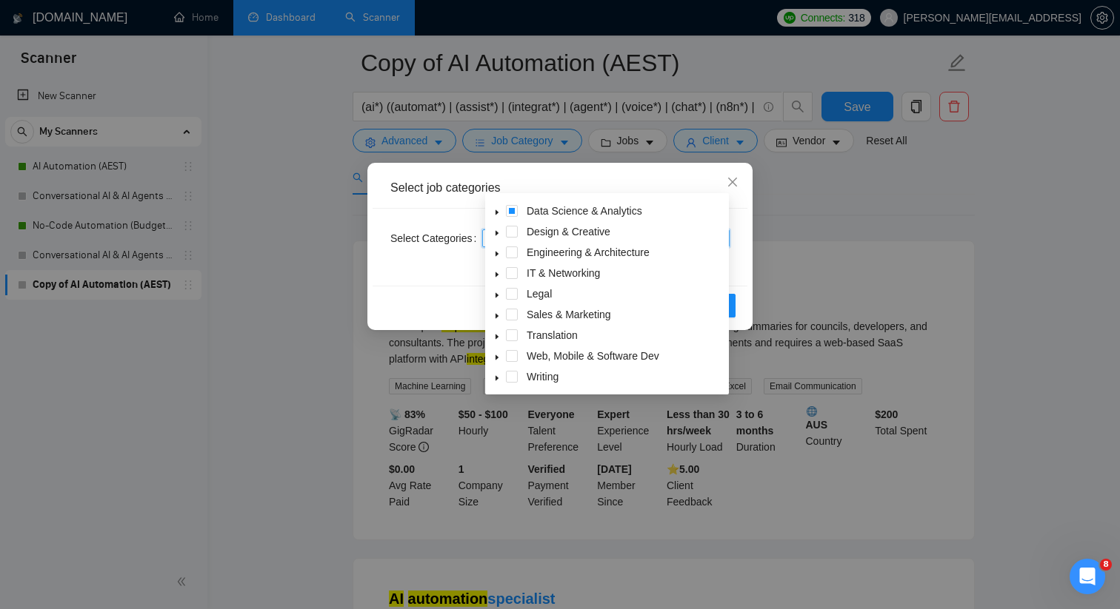
click at [498, 356] on icon "caret-down" at bounding box center [496, 357] width 7 height 7
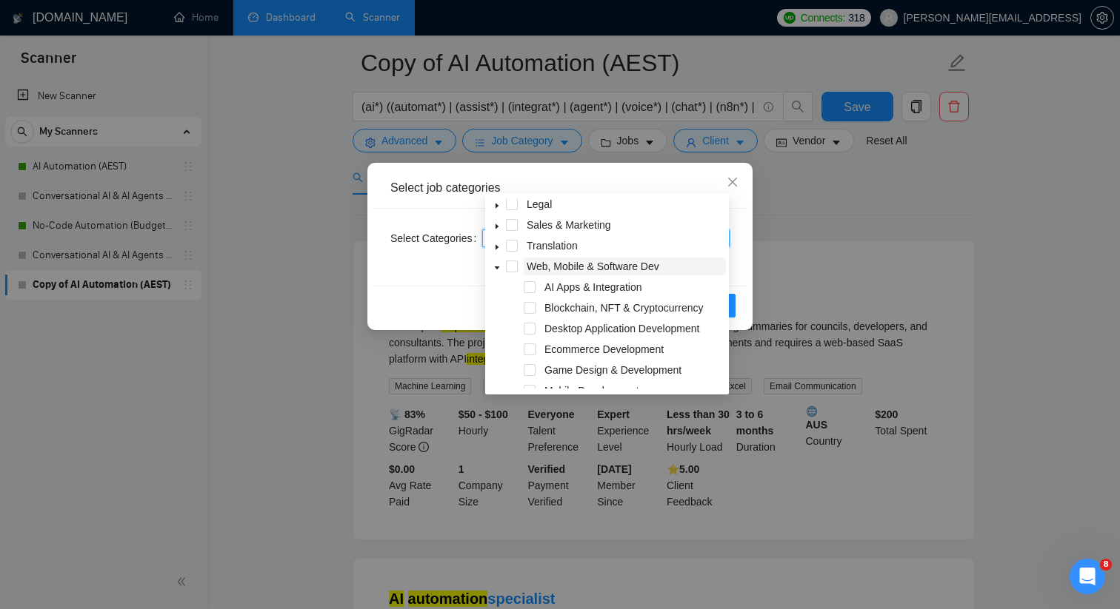
scroll to position [150, 0]
click at [530, 287] on span at bounding box center [529, 286] width 12 height 12
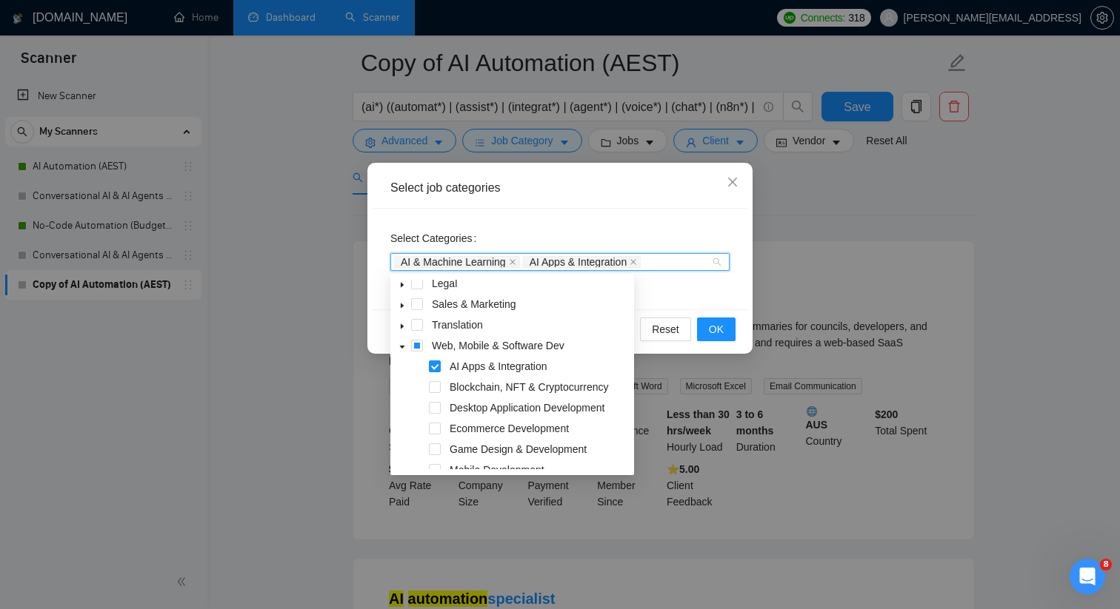
click at [691, 290] on div "Select Categories AI & Machine Learning AI Apps & Integration" at bounding box center [559, 259] width 375 height 101
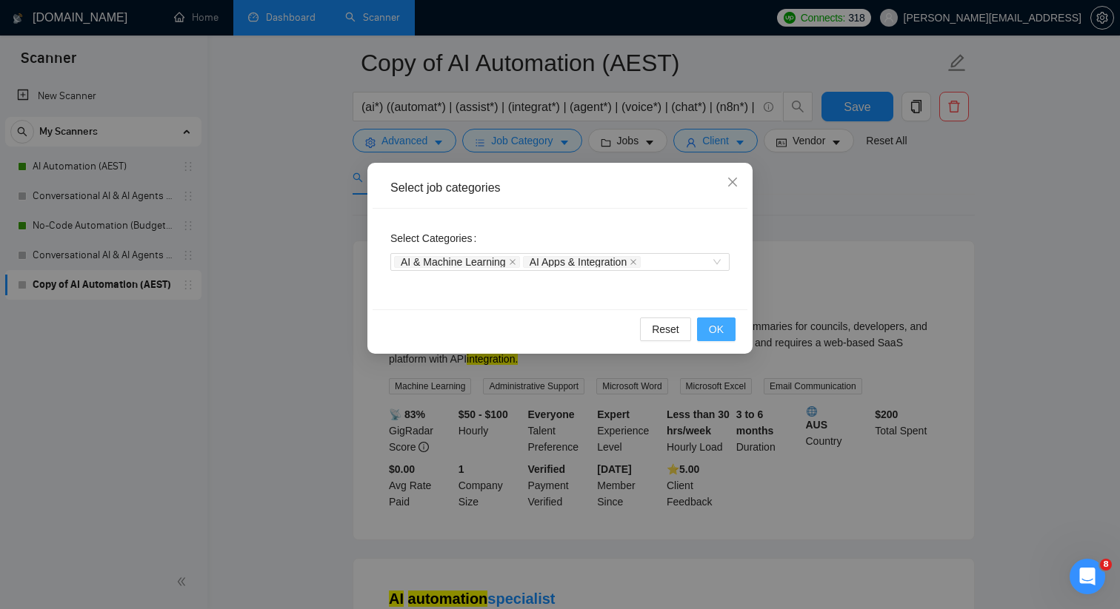
click at [712, 325] on span "OK" at bounding box center [716, 329] width 15 height 16
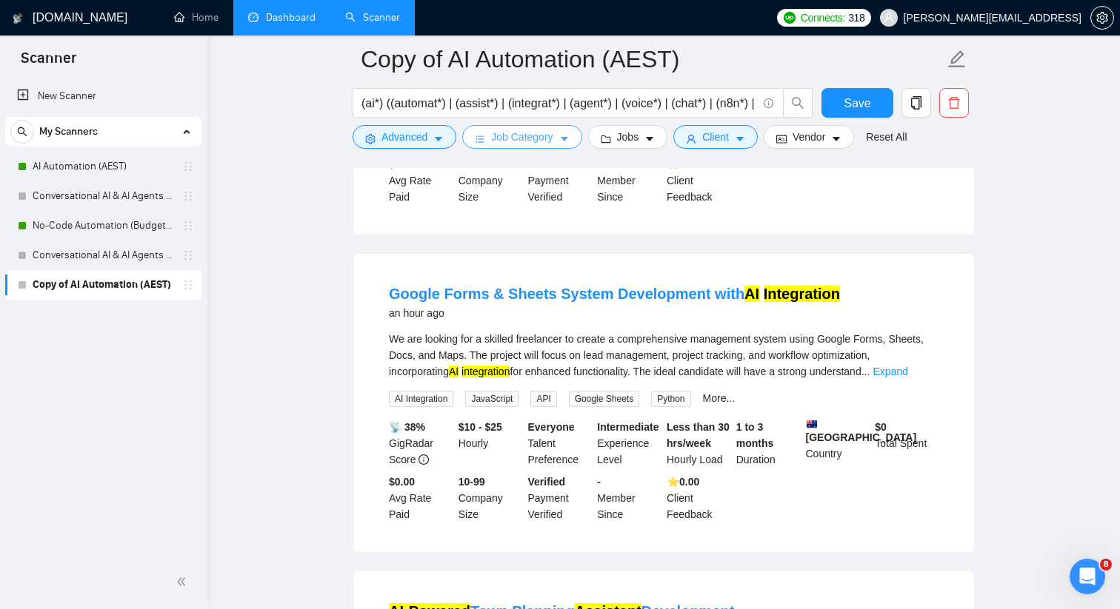
scroll to position [0, 0]
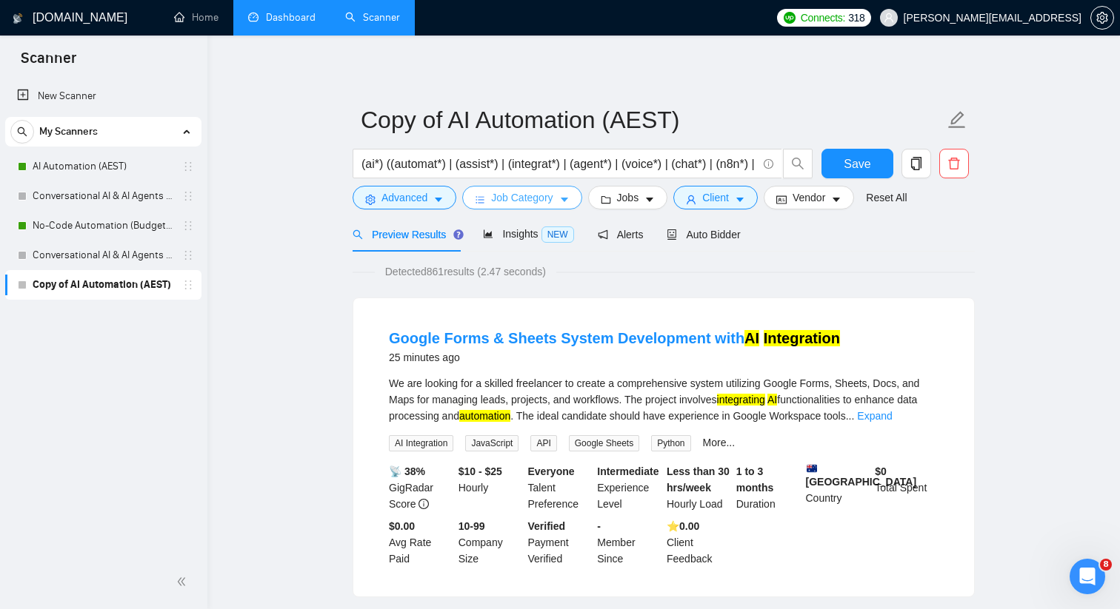
click at [507, 198] on span "Job Category" at bounding box center [521, 198] width 61 height 16
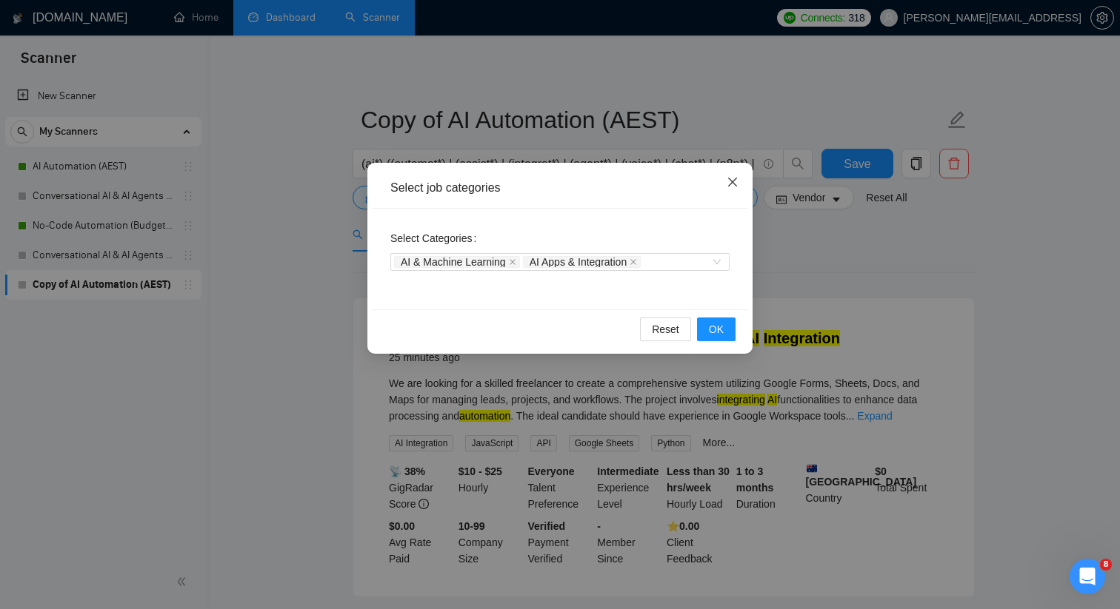
click at [734, 186] on icon "close" at bounding box center [732, 182] width 12 height 12
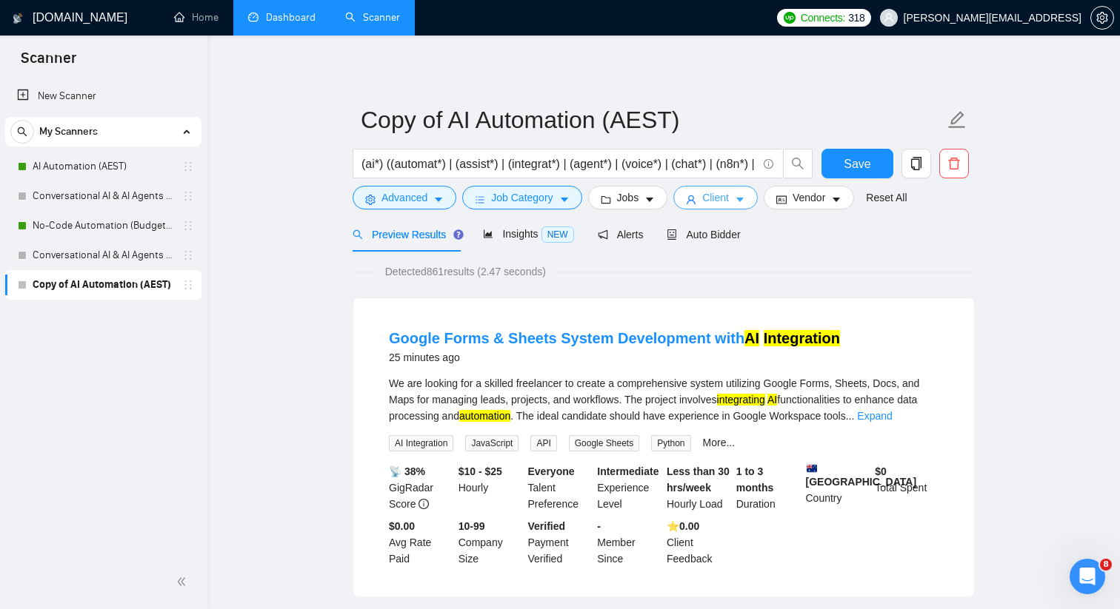
click at [715, 208] on button "Client" at bounding box center [715, 198] width 84 height 24
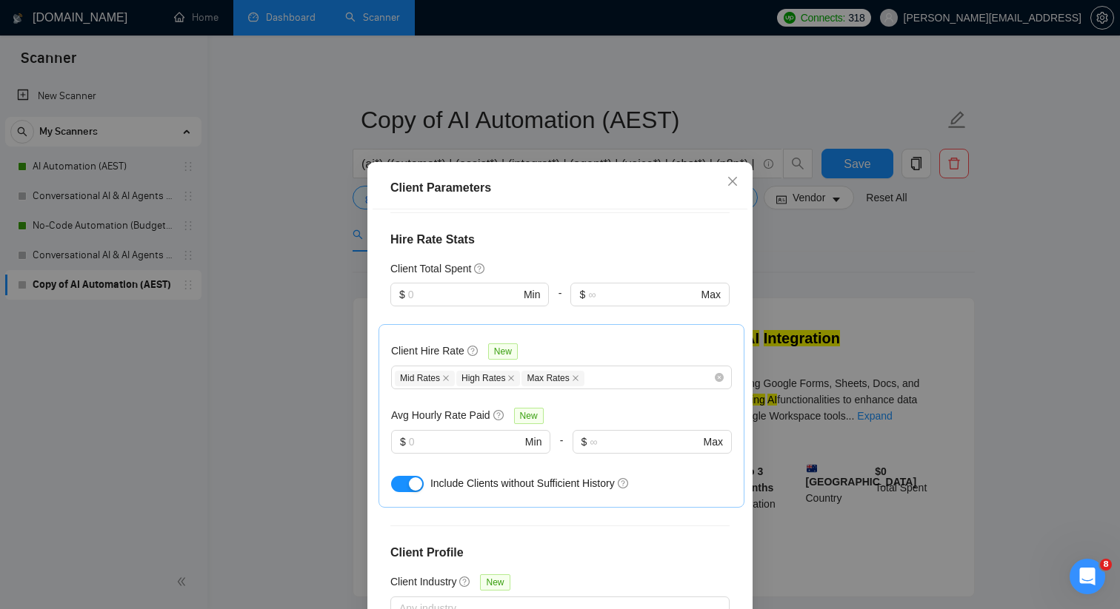
scroll to position [333, 0]
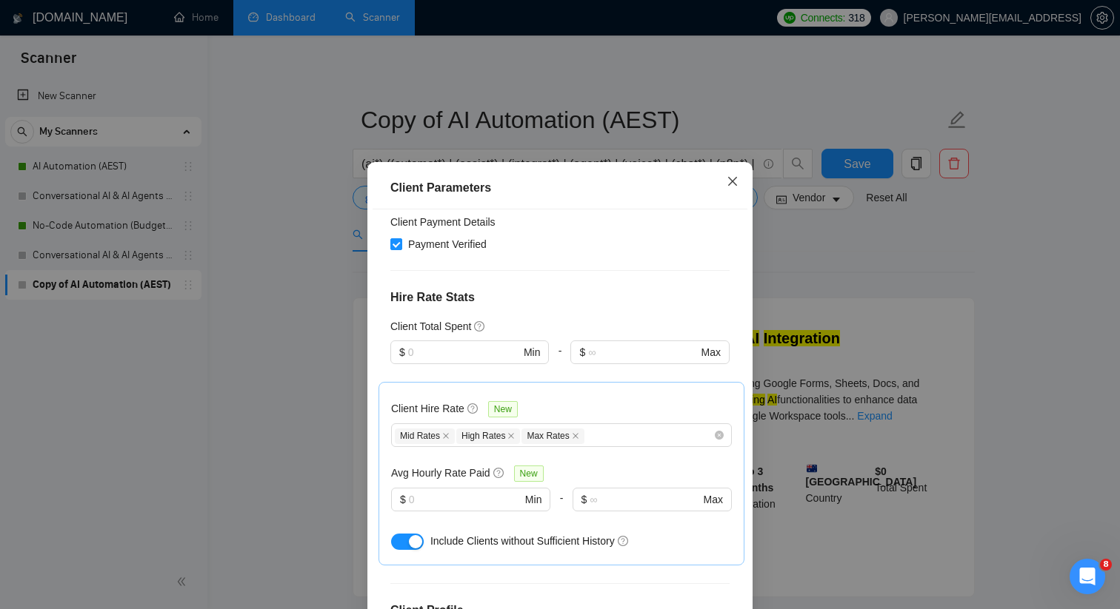
click at [732, 182] on icon "close" at bounding box center [732, 181] width 9 height 9
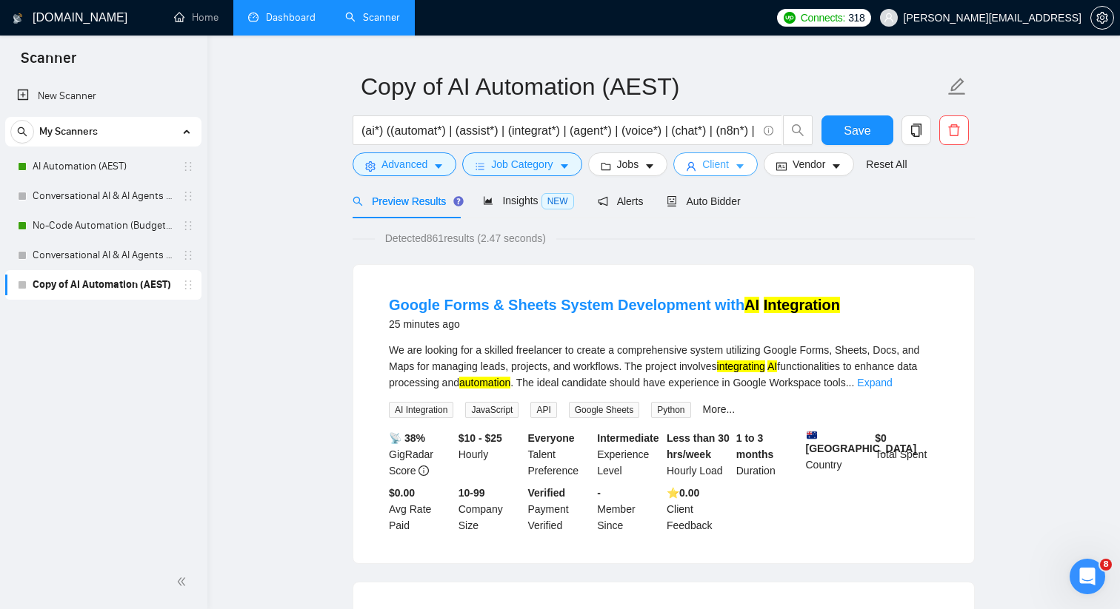
scroll to position [35, 0]
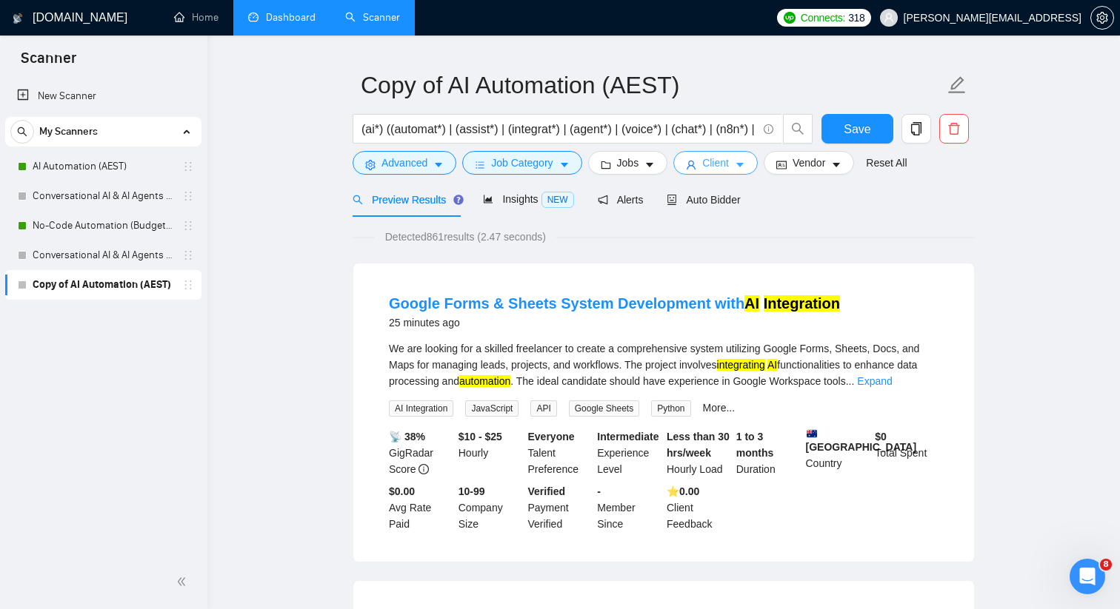
click at [702, 162] on button "Client" at bounding box center [715, 163] width 84 height 24
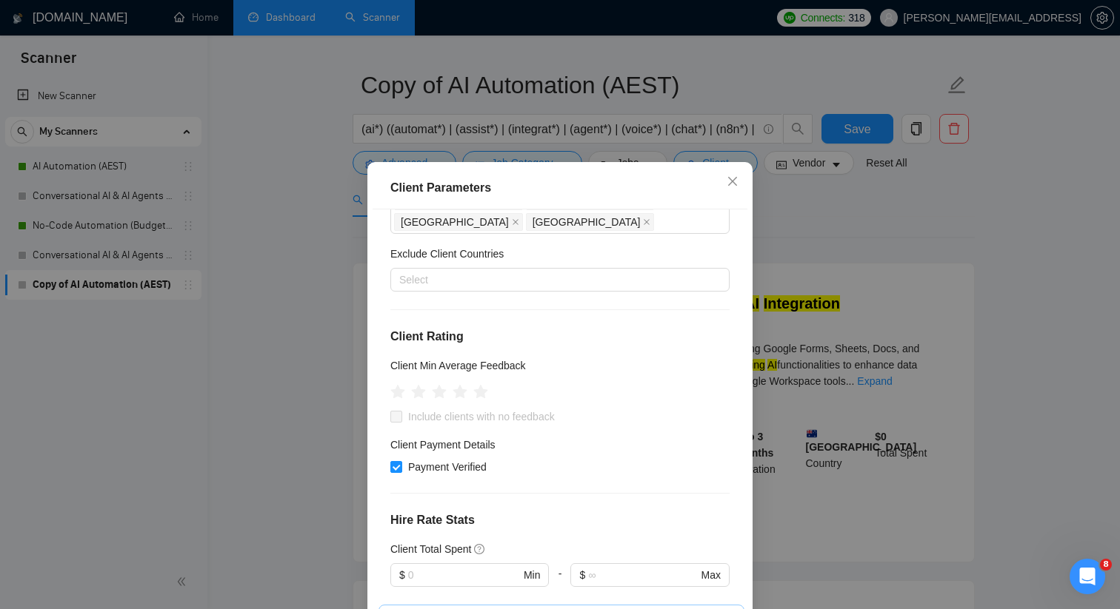
scroll to position [105, 0]
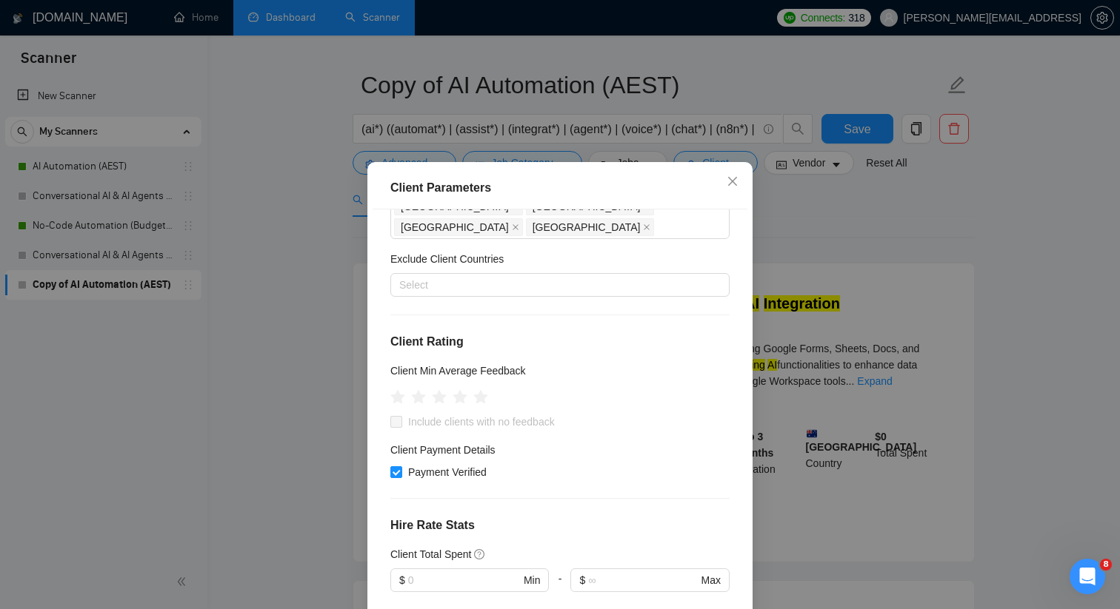
click at [352, 383] on div "Client Parameters Client Location Include Client Countries [GEOGRAPHIC_DATA] [G…" at bounding box center [560, 304] width 1120 height 609
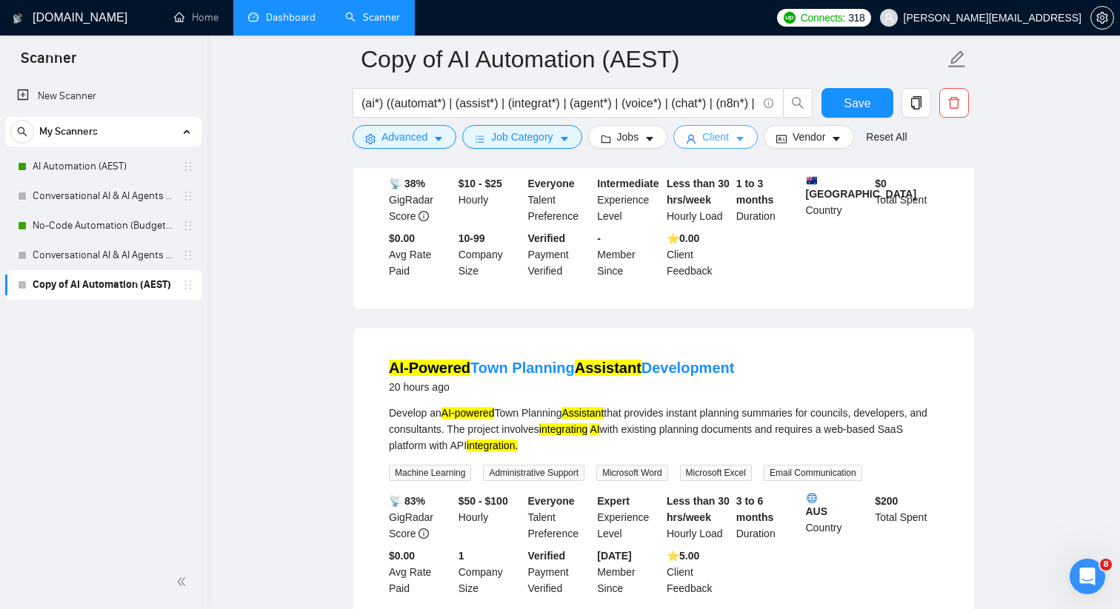
scroll to position [477, 0]
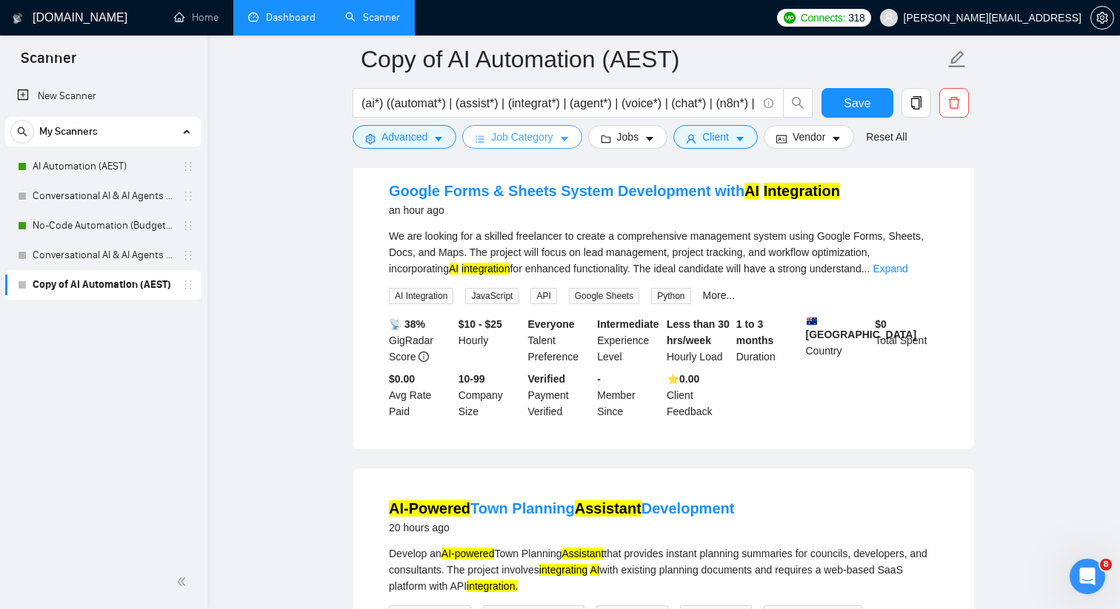
click at [538, 144] on span "Job Category" at bounding box center [521, 137] width 61 height 16
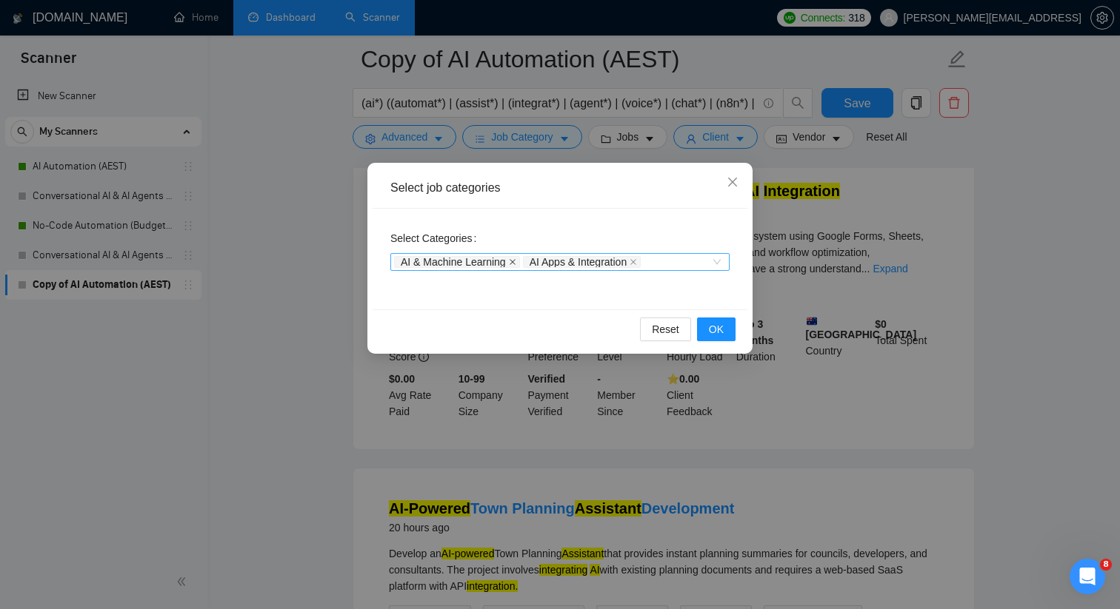
click at [516, 261] on icon "close" at bounding box center [512, 261] width 7 height 7
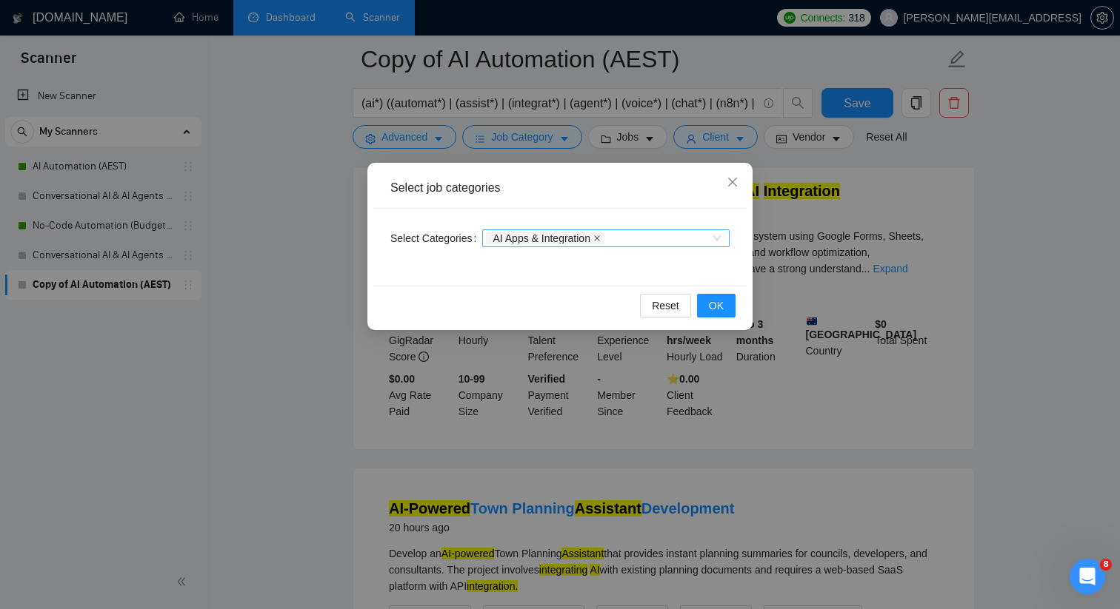
click at [601, 235] on icon "close" at bounding box center [596, 238] width 7 height 7
click at [712, 307] on span "OK" at bounding box center [716, 306] width 15 height 16
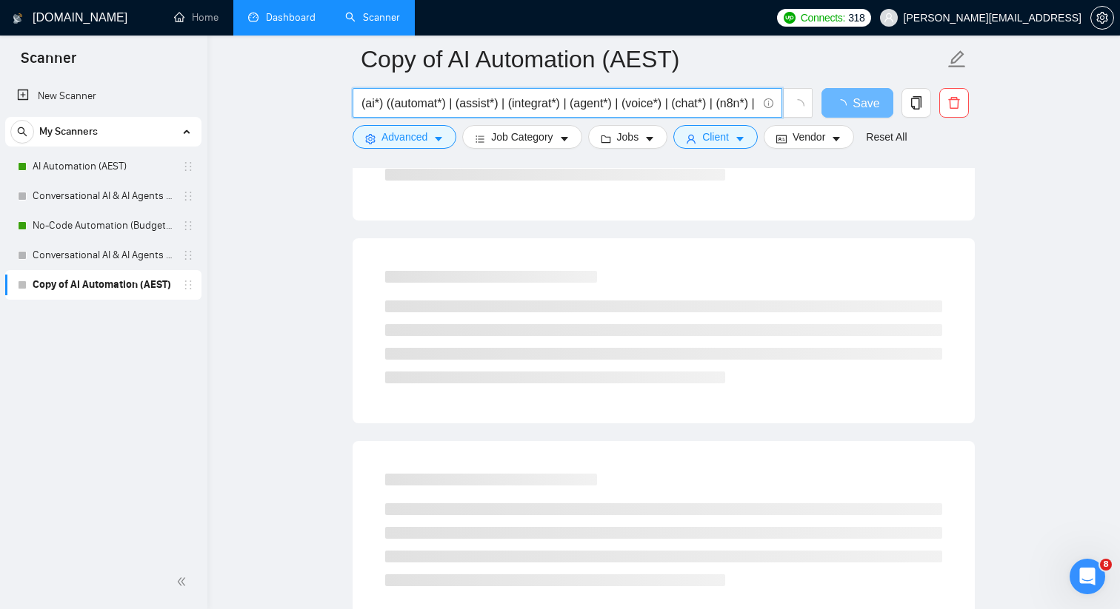
drag, startPoint x: 388, startPoint y: 106, endPoint x: 359, endPoint y: 107, distance: 28.9
click at [359, 107] on span "(ai*) ((automat*) | (assist*) | (integrat*) | (agent*) | (voice*) | (chat*) | (…" at bounding box center [566, 103] width 429 height 30
type input "((automat*) | (assist*) | (integrat*) | (agent*) | (voice*) | (chat*) | (n8n*) …"
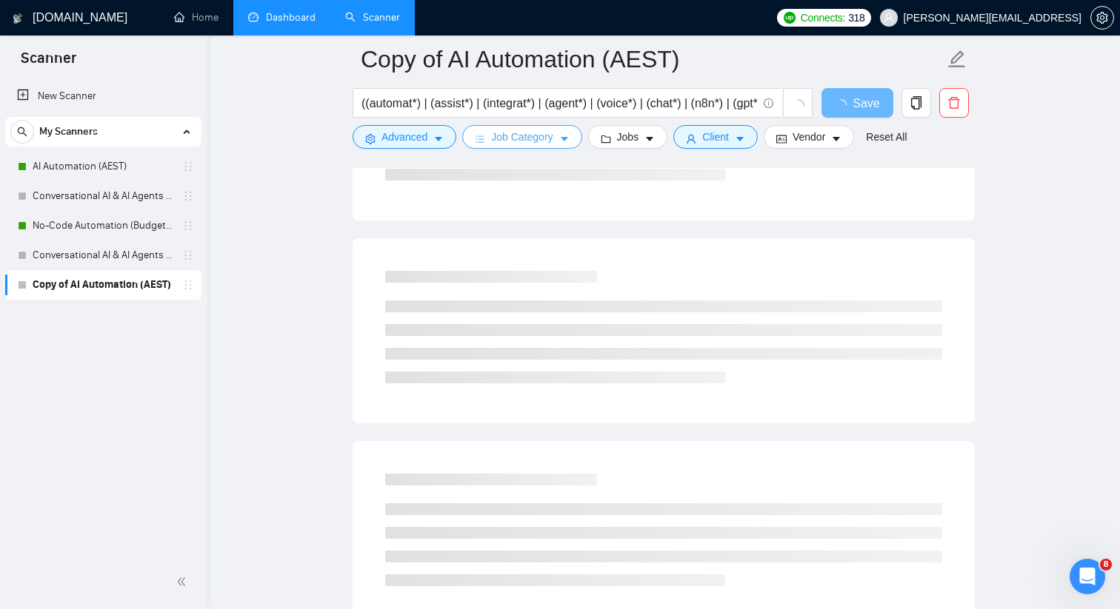
click at [524, 143] on span "Job Category" at bounding box center [521, 137] width 61 height 16
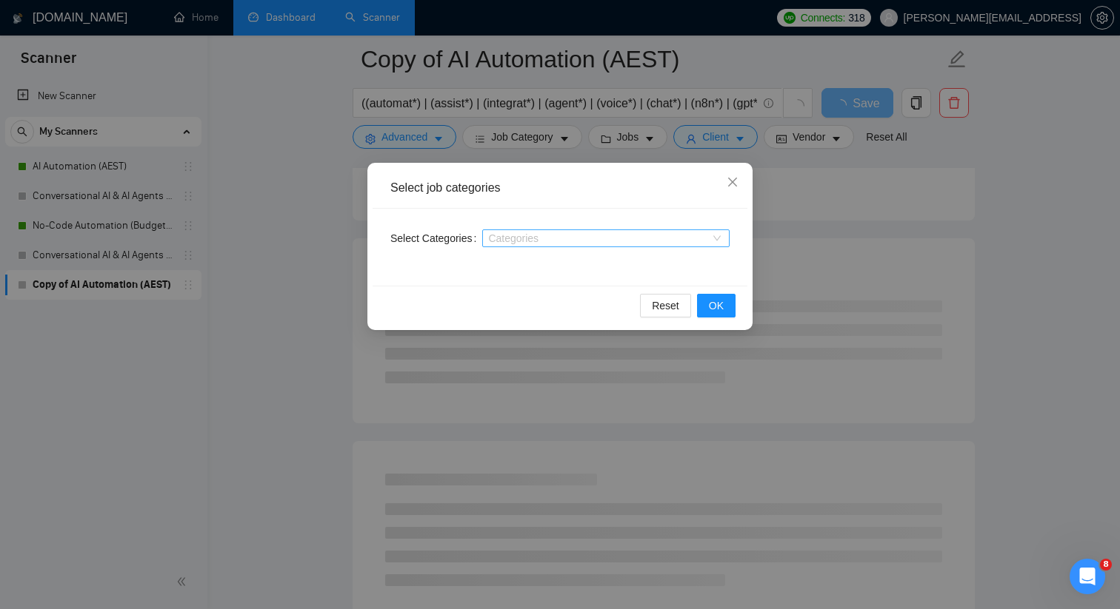
click at [502, 227] on div "Categories" at bounding box center [605, 239] width 247 height 24
click at [735, 184] on icon "close" at bounding box center [732, 182] width 12 height 12
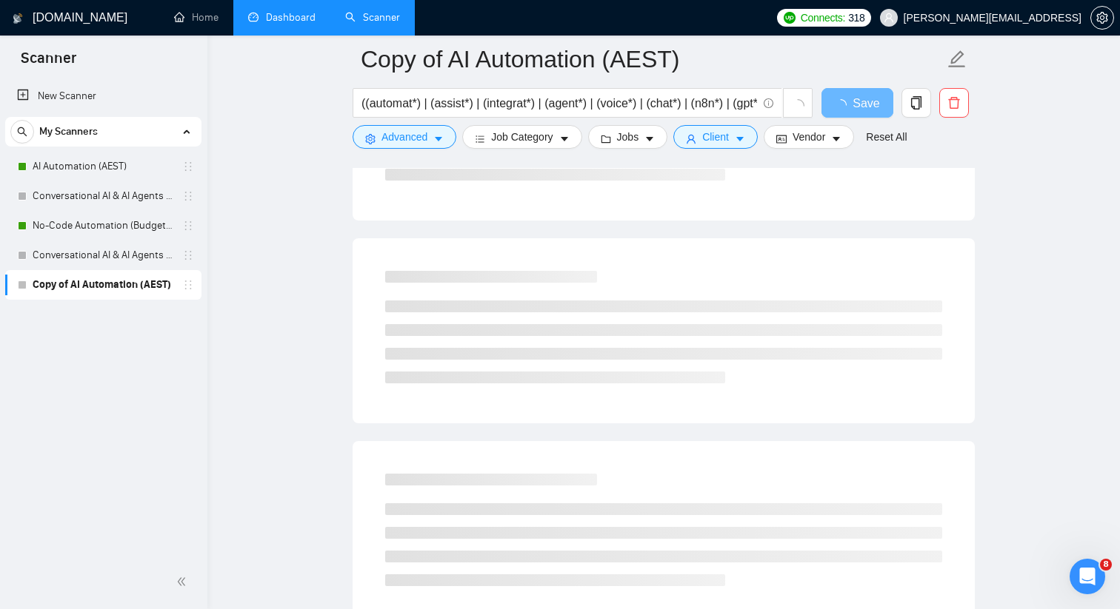
click at [535, 155] on form "Copy of AI Automation (AEST) ((automat*) | (assist*) | (integrat*) | (agent*) |…" at bounding box center [663, 96] width 622 height 121
click at [535, 141] on span "Job Category" at bounding box center [521, 137] width 61 height 16
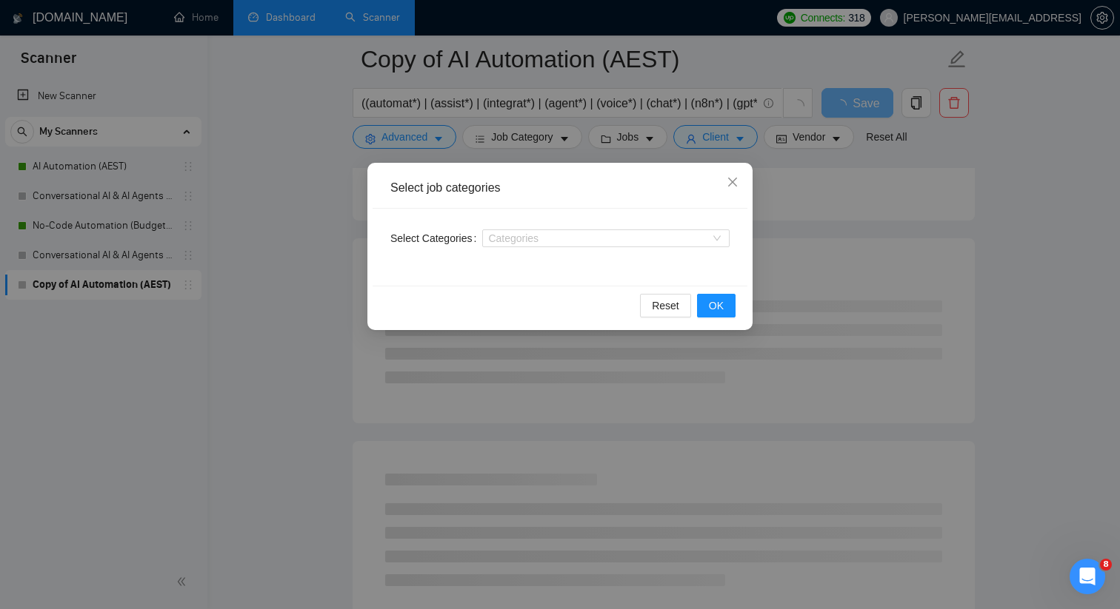
click at [521, 242] on div at bounding box center [598, 238] width 225 height 12
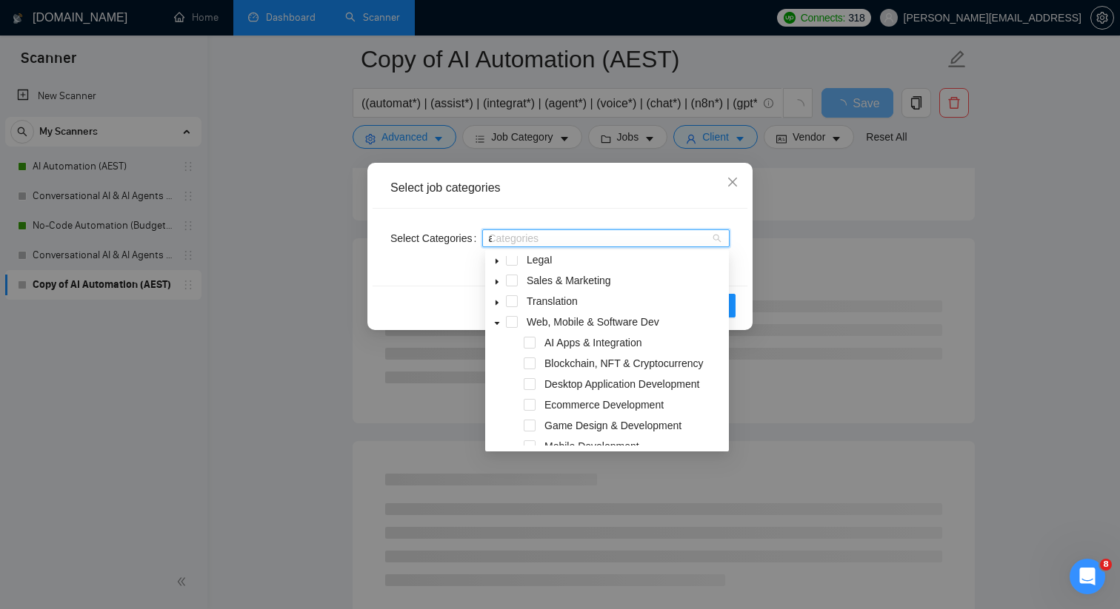
type input "ai"
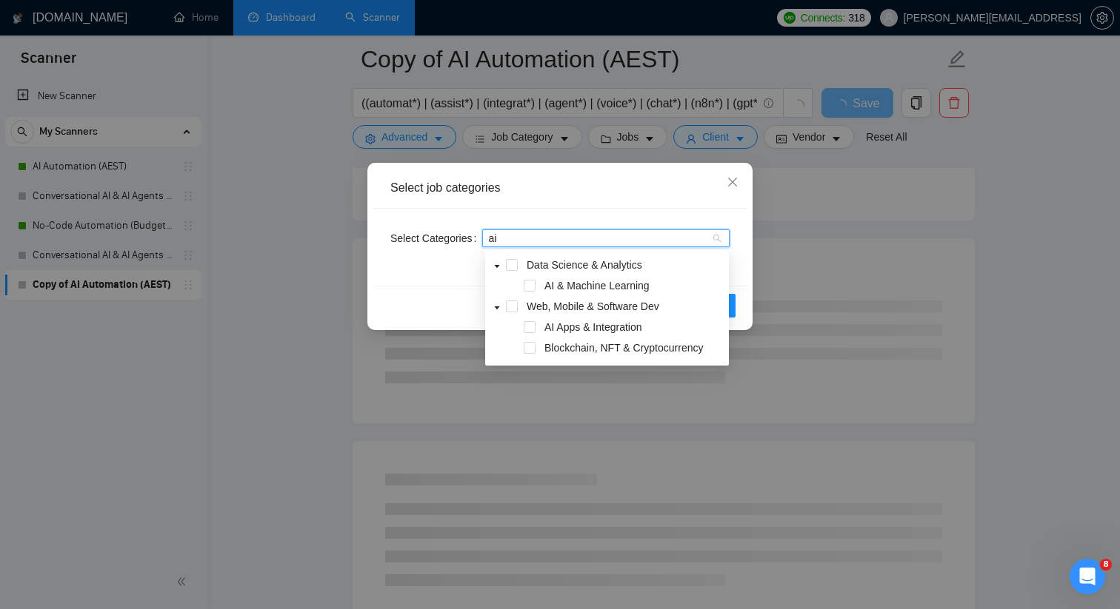
scroll to position [0, 0]
click at [529, 292] on div "AI & Machine Learning" at bounding box center [607, 287] width 238 height 21
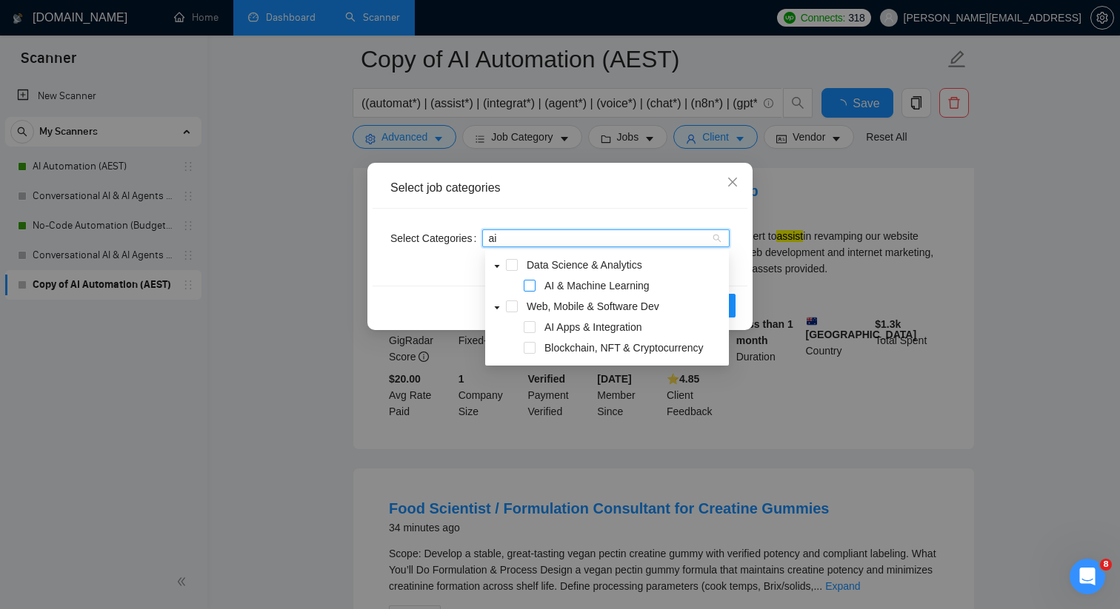
click at [529, 287] on span at bounding box center [529, 286] width 12 height 12
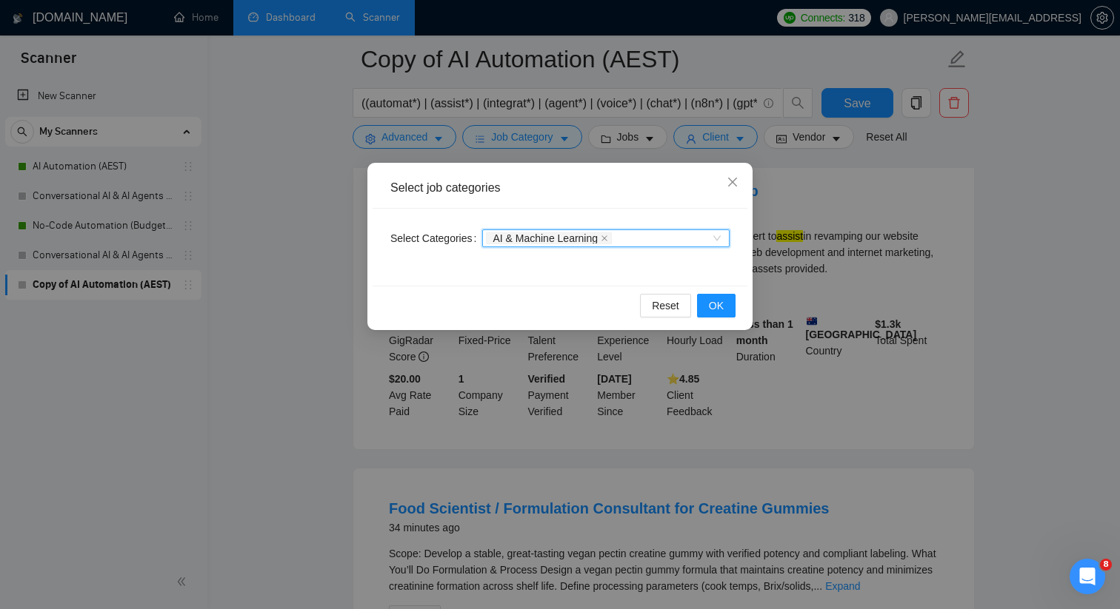
click at [626, 235] on div "AI & Machine Learning" at bounding box center [598, 238] width 225 height 15
type input "ai"
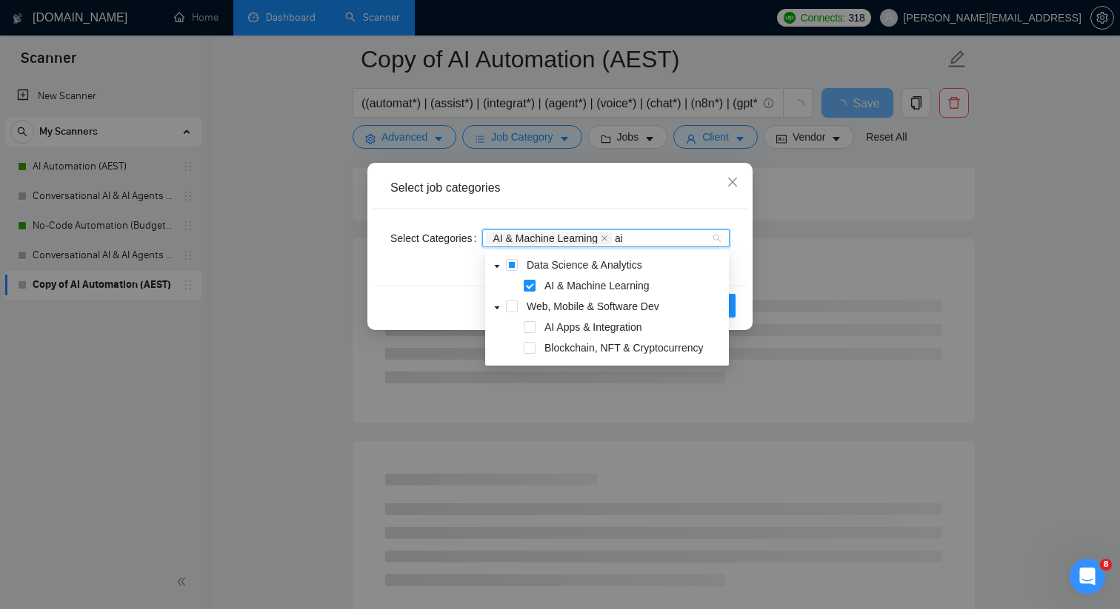
click at [536, 328] on div "AI Apps & Integration" at bounding box center [607, 328] width 238 height 21
click at [529, 327] on span at bounding box center [529, 327] width 12 height 12
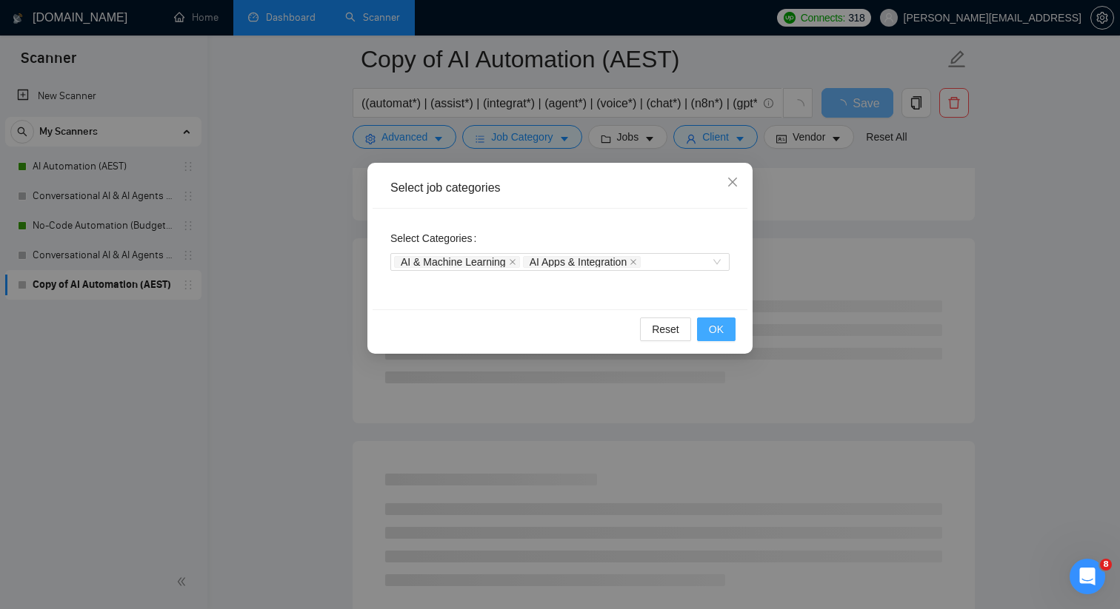
click at [732, 332] on button "OK" at bounding box center [716, 330] width 39 height 24
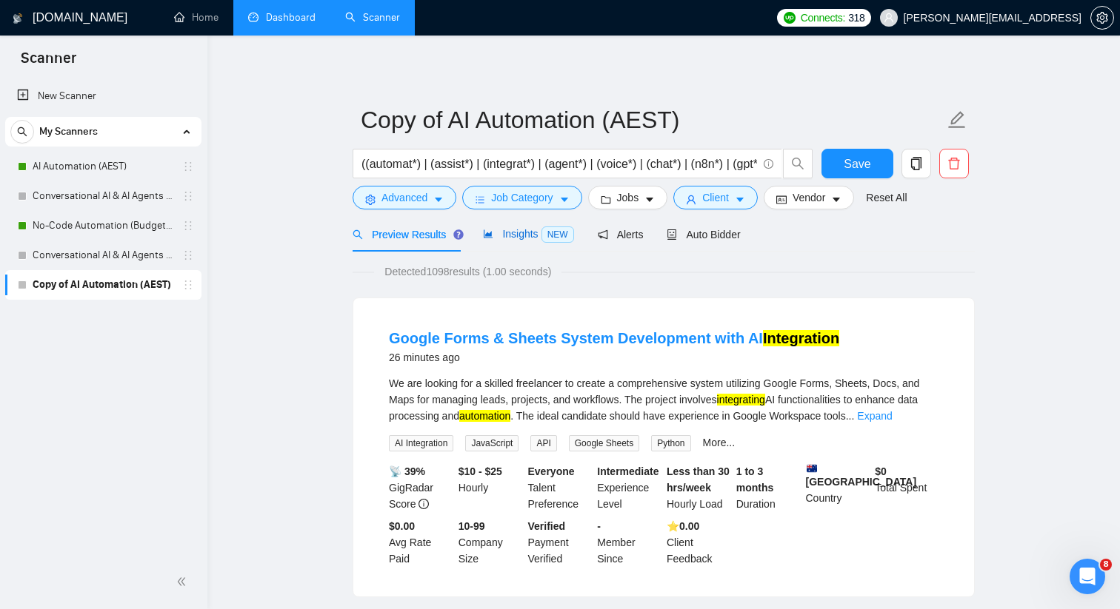
click at [507, 236] on span "Insights NEW" at bounding box center [528, 234] width 90 height 12
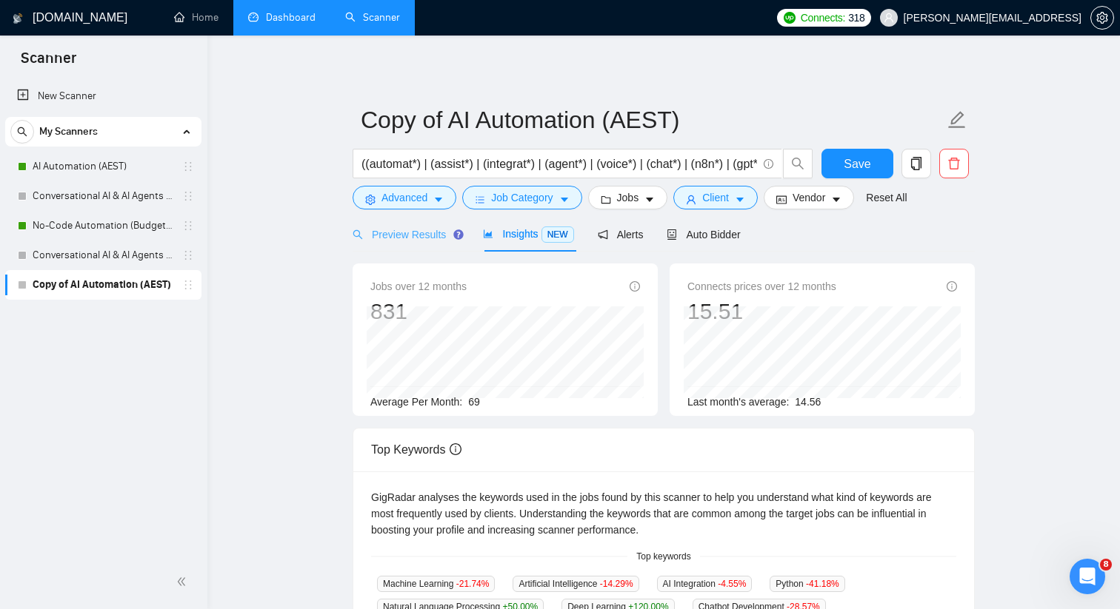
click at [421, 244] on div "Preview Results" at bounding box center [405, 234] width 107 height 35
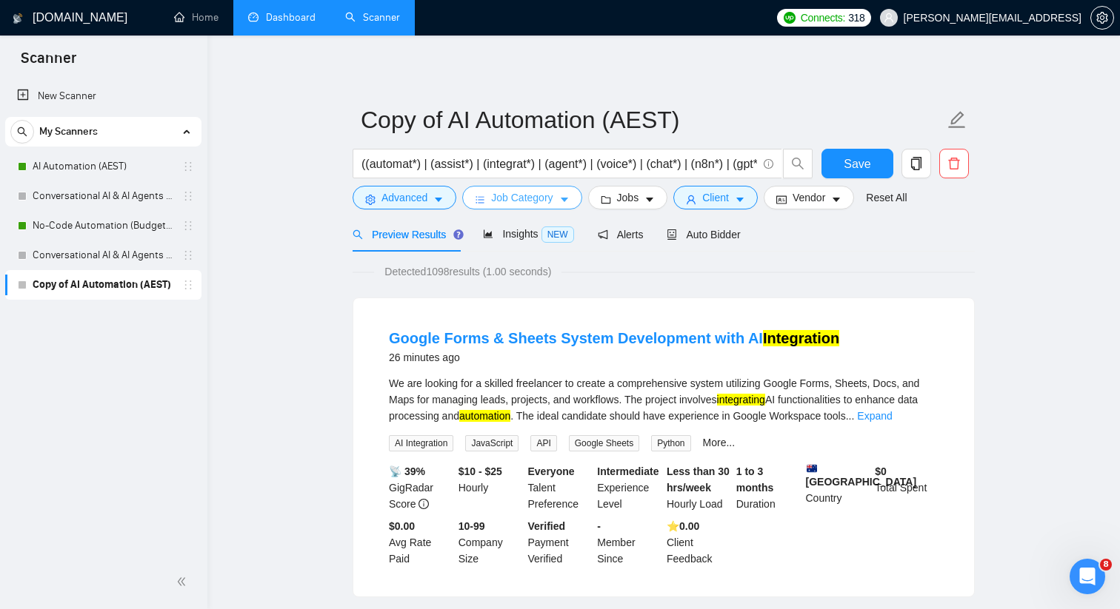
click at [490, 195] on button "Job Category" at bounding box center [521, 198] width 119 height 24
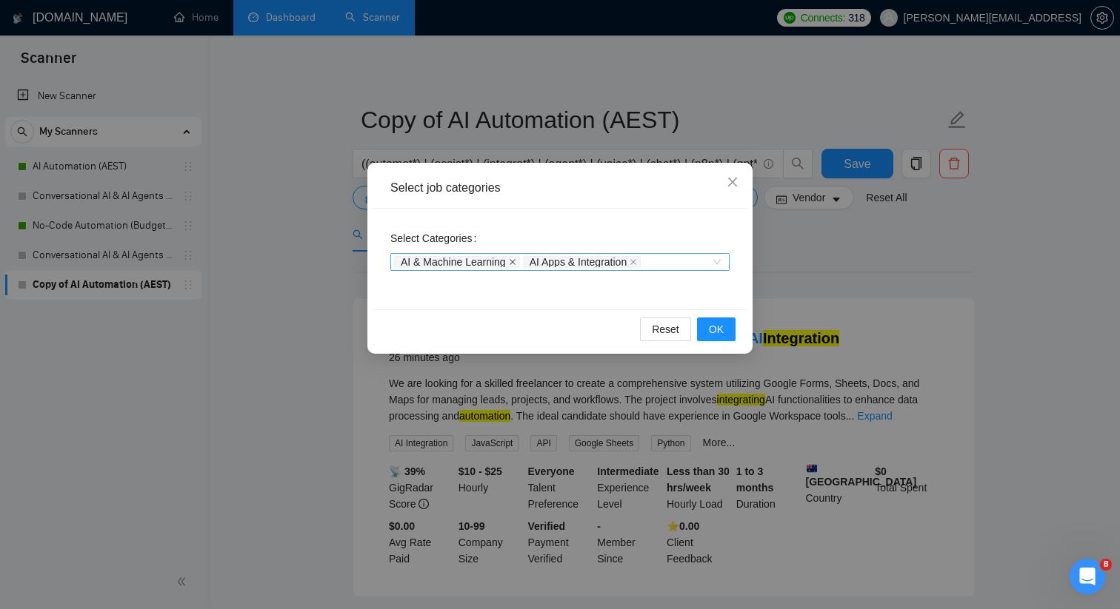
click at [516, 260] on icon "close" at bounding box center [512, 261] width 7 height 7
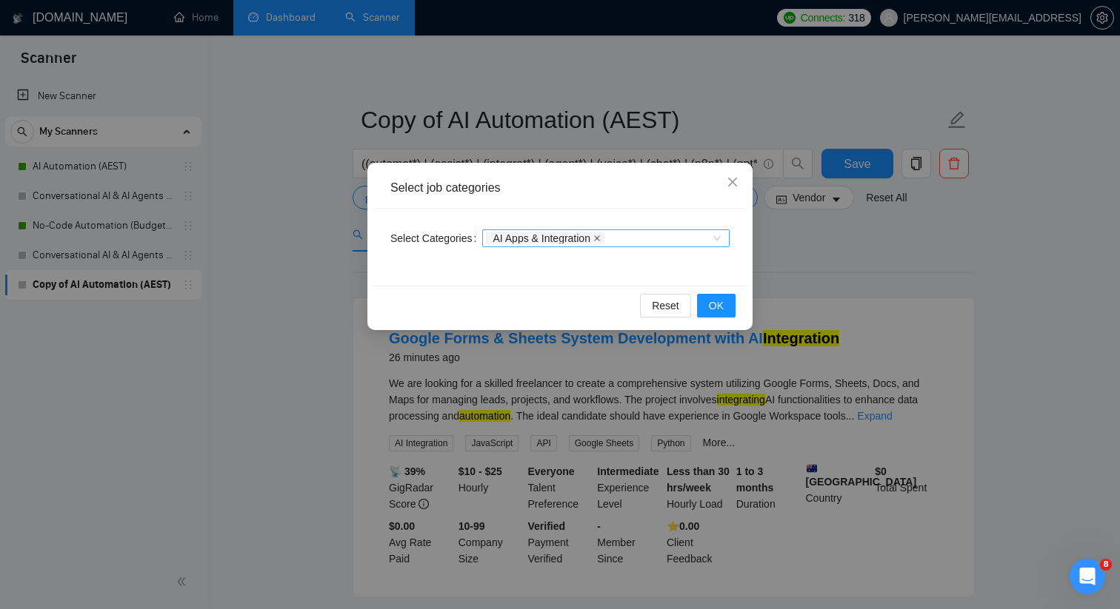
click at [601, 236] on icon "close" at bounding box center [596, 238] width 7 height 7
click at [735, 180] on icon "close" at bounding box center [732, 182] width 9 height 9
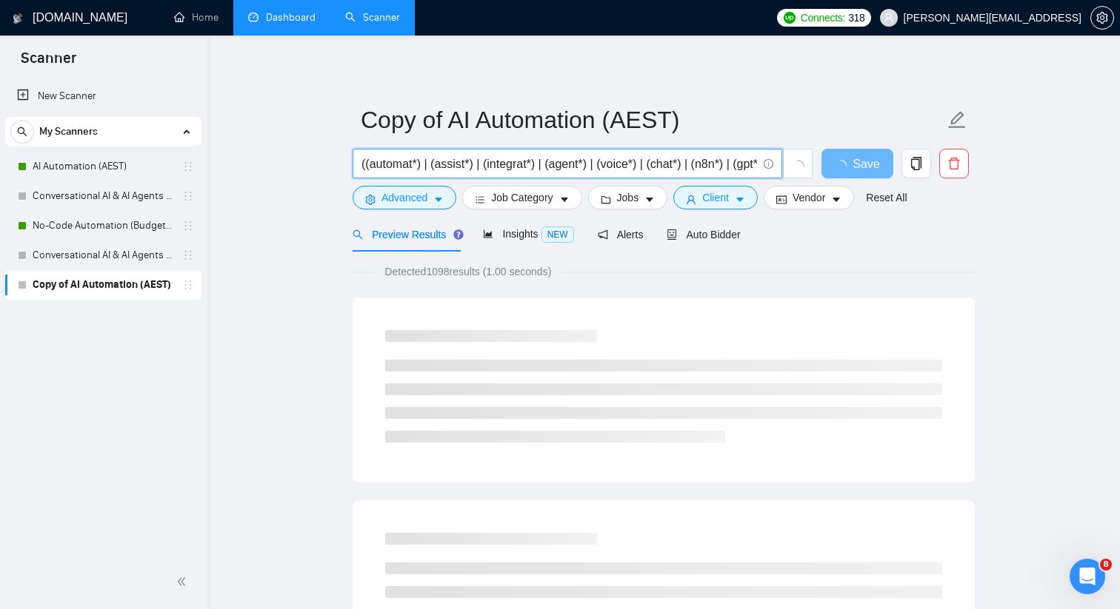
click at [361, 166] on input "((automat*) | (assist*) | (integrat*) | (agent*) | (voice*) | (chat*) | (n8n*) …" at bounding box center [558, 164] width 395 height 19
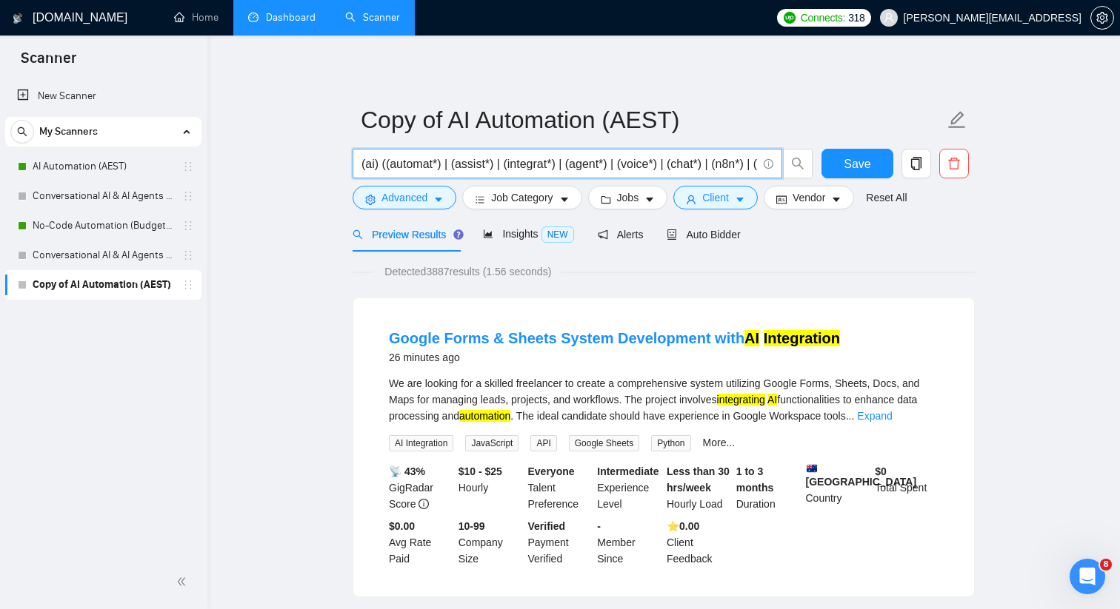
drag, startPoint x: 532, startPoint y: 170, endPoint x: 749, endPoint y: 160, distance: 217.2
click at [749, 160] on input "(ai) ((automat*) | (assist*) | (integrat*) | (agent*) | (voice*) | (chat*) | (n…" at bounding box center [558, 164] width 395 height 19
click at [572, 161] on input "(ai) ((automat*) | (assist*) | (integrat*) | (agent*) | (voice*) | (chat*) | (n…" at bounding box center [558, 164] width 395 height 19
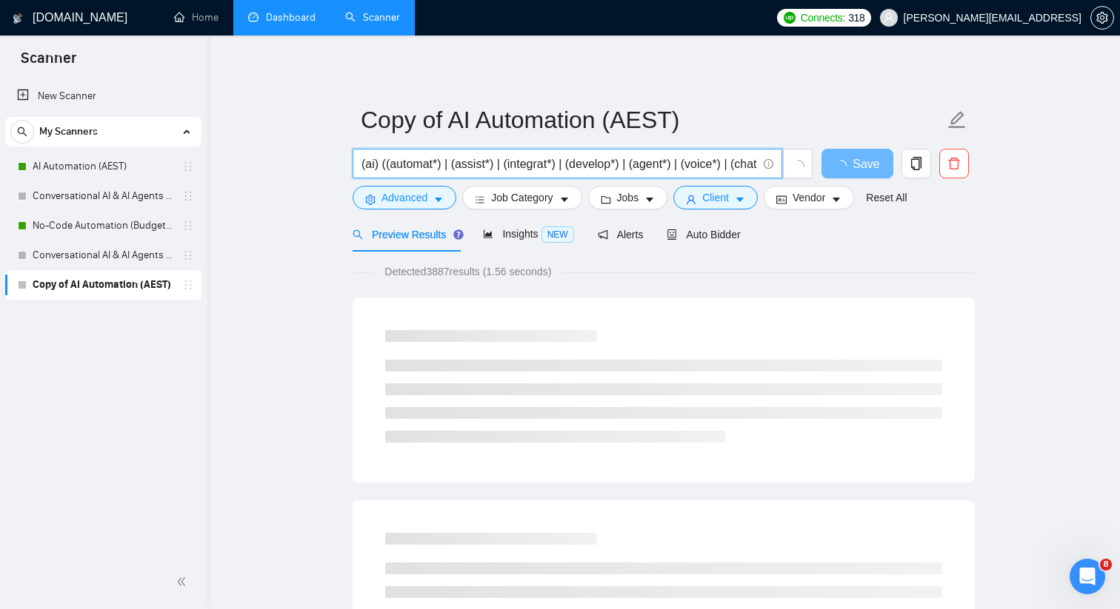
click at [455, 165] on input "(ai) ((automat*) | (assist*) | (integrat*) | (develop*) | (agent*) | (voice*) |…" at bounding box center [558, 164] width 395 height 19
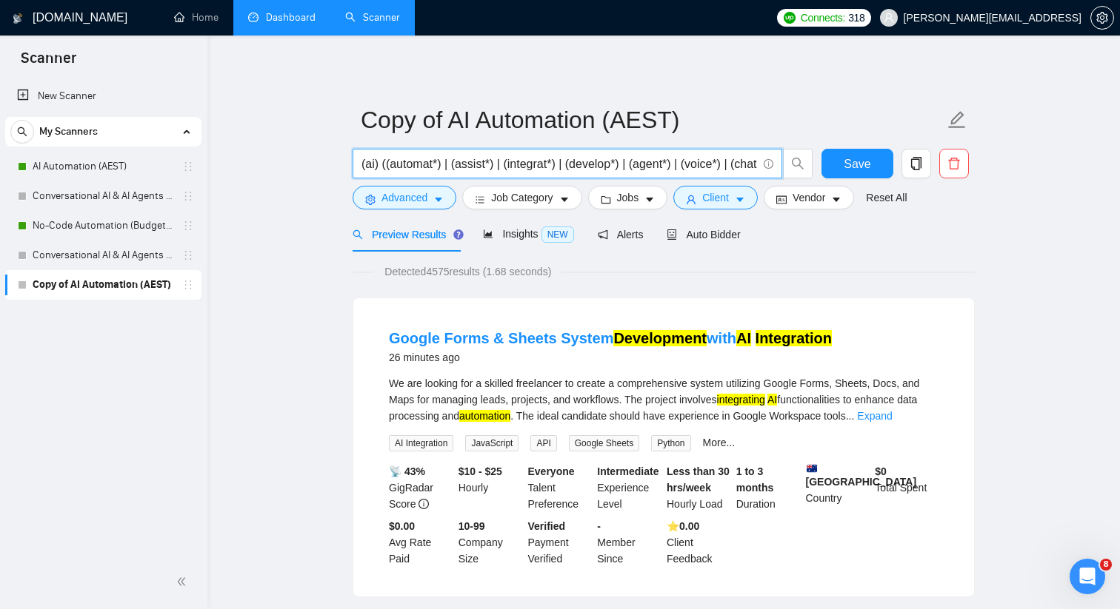
drag, startPoint x: 497, startPoint y: 164, endPoint x: 454, endPoint y: 167, distance: 43.1
click at [454, 167] on input "(ai) ((automat*) | (assist*) | (integrat*) | (develop*) | (agent*) | (voice*) |…" at bounding box center [558, 164] width 395 height 19
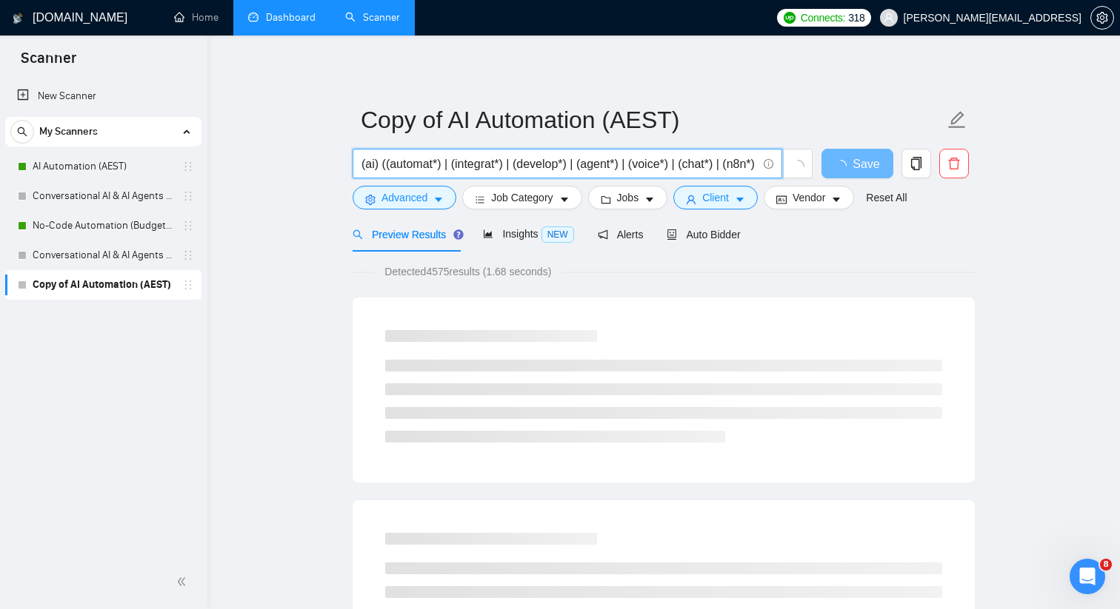
click at [639, 165] on input "(ai) ((automat*) | (integrat*) | (develop*) | (agent*) | (voice*) | (chat*) | (…" at bounding box center [558, 164] width 395 height 19
paste input "assist*)("
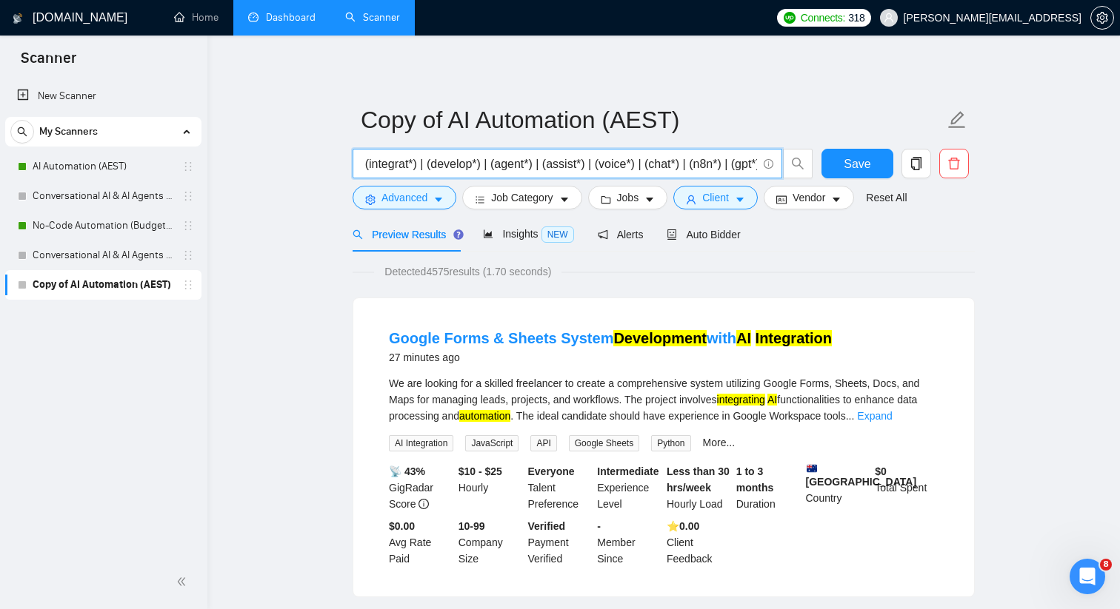
scroll to position [0, 111]
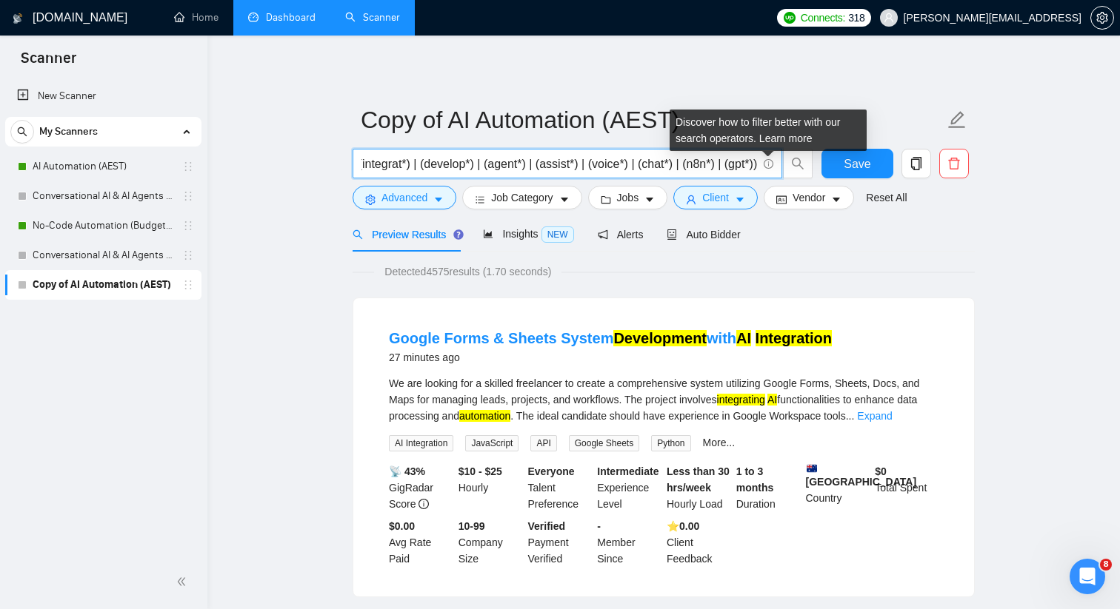
drag, startPoint x: 512, startPoint y: 160, endPoint x: 765, endPoint y: 159, distance: 253.2
click at [765, 159] on span "(ai) ((automat*) | (integrat*) | (develop*) | (agent*) | (assist*) | (voice*) |…" at bounding box center [566, 164] width 429 height 30
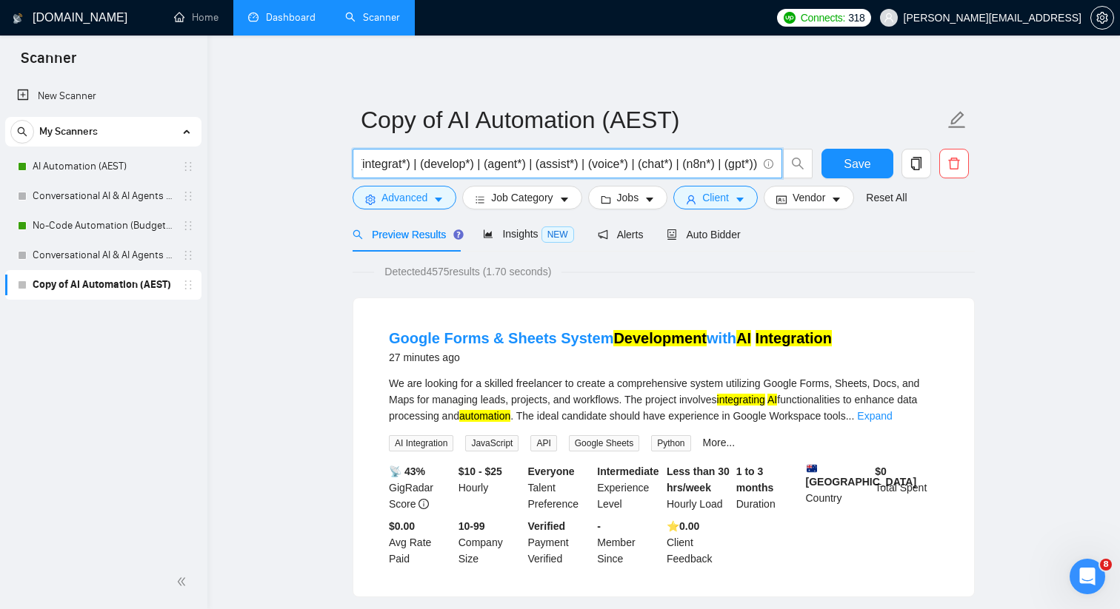
type input "(ai) ((automat*) | (integrat*) | (develop*) | (agent*) | (assist*) | (voice*) |…"
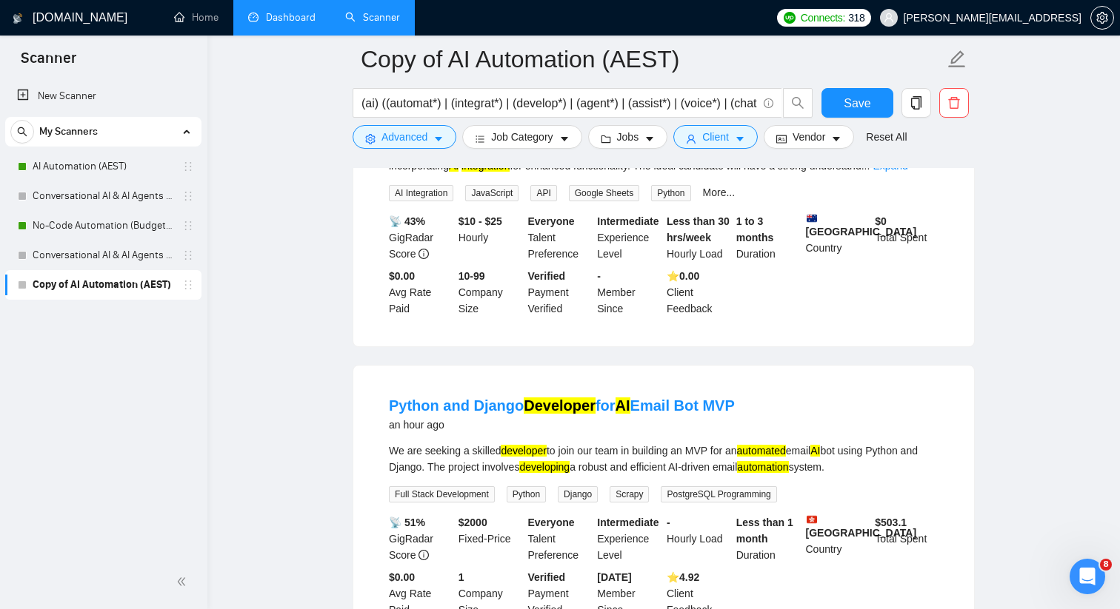
scroll to position [261, 0]
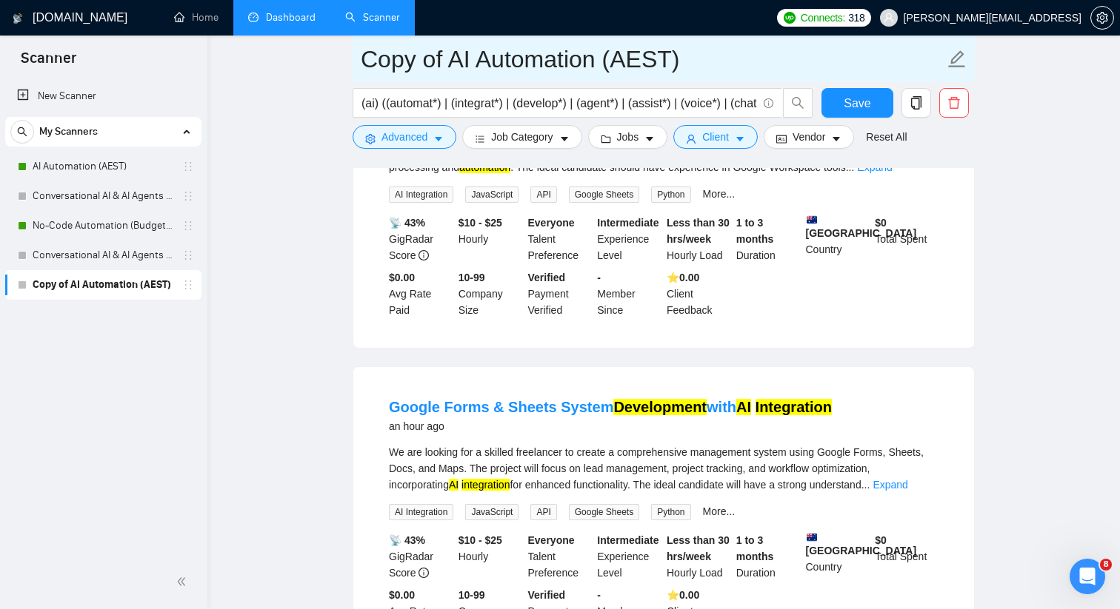
drag, startPoint x: 447, startPoint y: 61, endPoint x: 337, endPoint y: 61, distance: 110.3
type input "Broad AI Automation (AEST)"
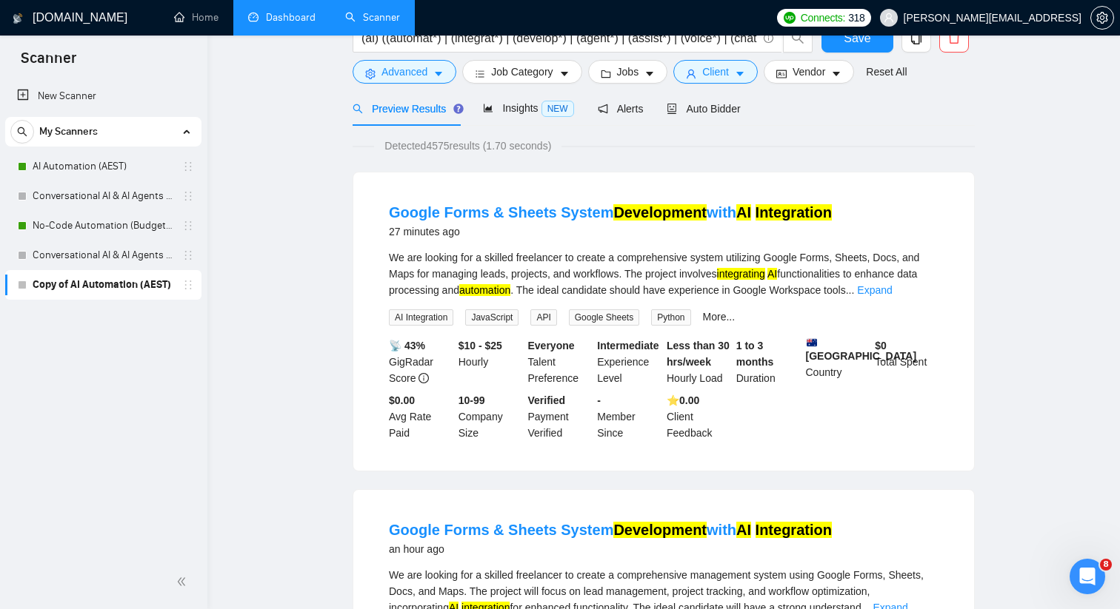
scroll to position [0, 0]
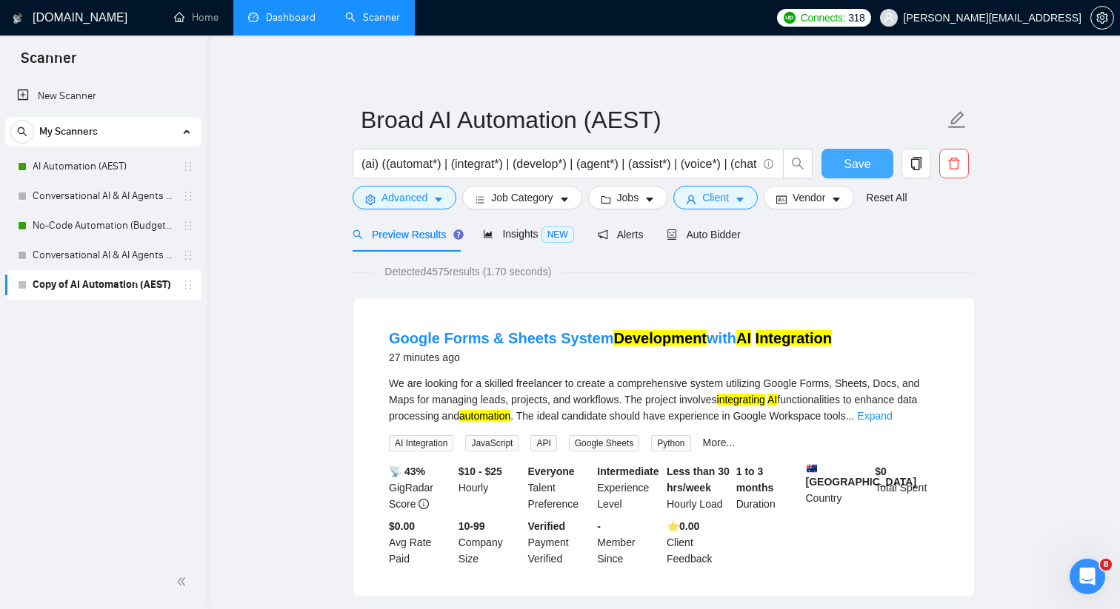
click at [842, 168] on button "Save" at bounding box center [857, 164] width 72 height 30
click at [147, 227] on link "No-Code Automation (Budget Filters W4, Aug)" at bounding box center [103, 226] width 141 height 30
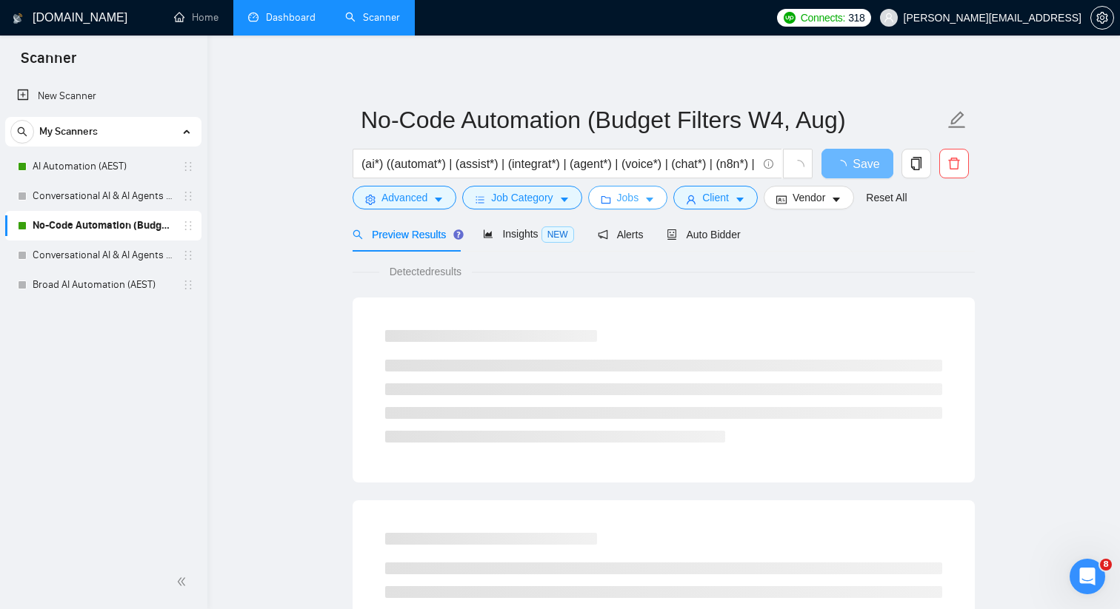
click at [619, 197] on button "Jobs" at bounding box center [628, 198] width 80 height 24
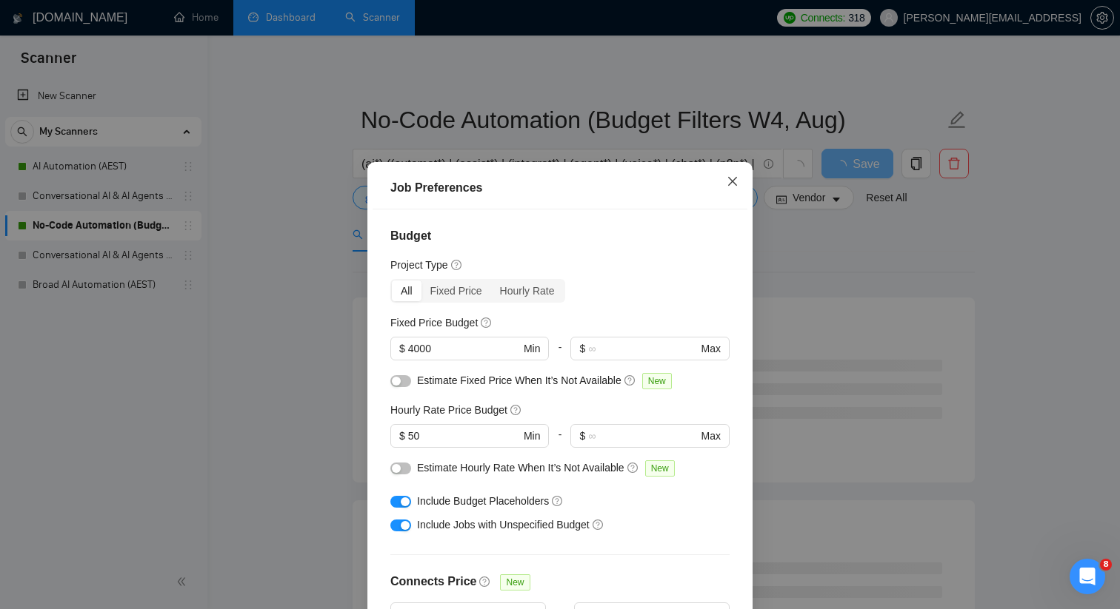
click at [724, 175] on span "Close" at bounding box center [732, 182] width 40 height 40
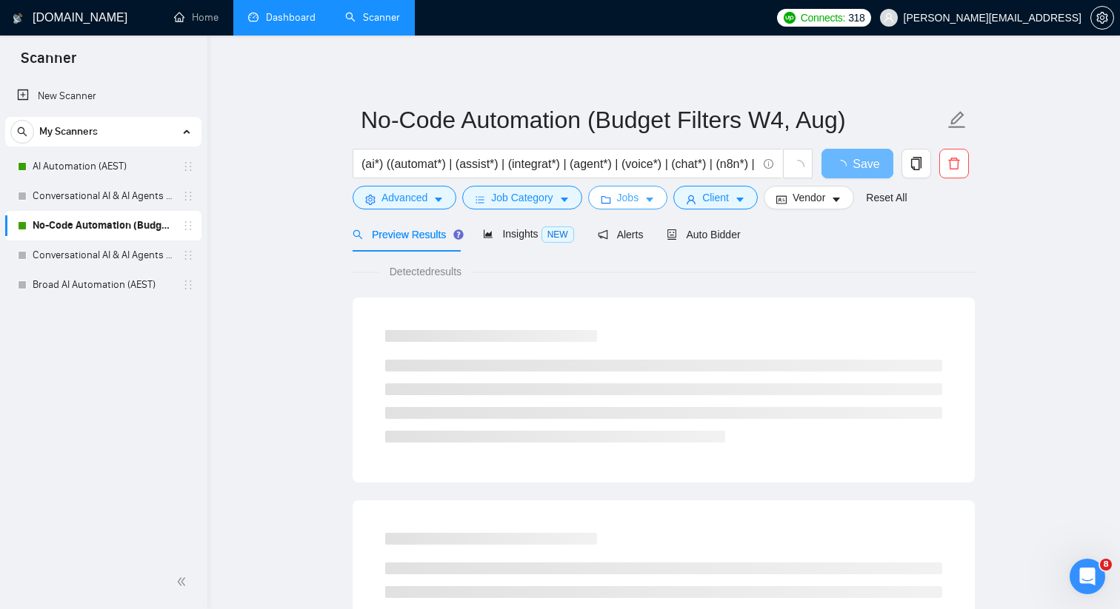
click at [622, 196] on span "Jobs" at bounding box center [628, 198] width 22 height 16
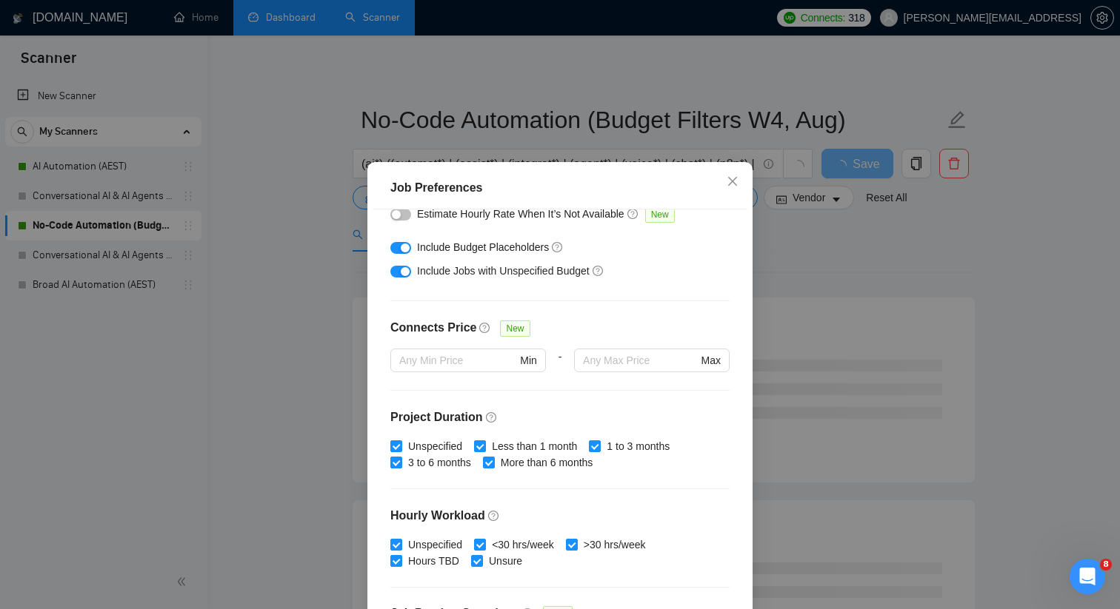
scroll to position [272, 0]
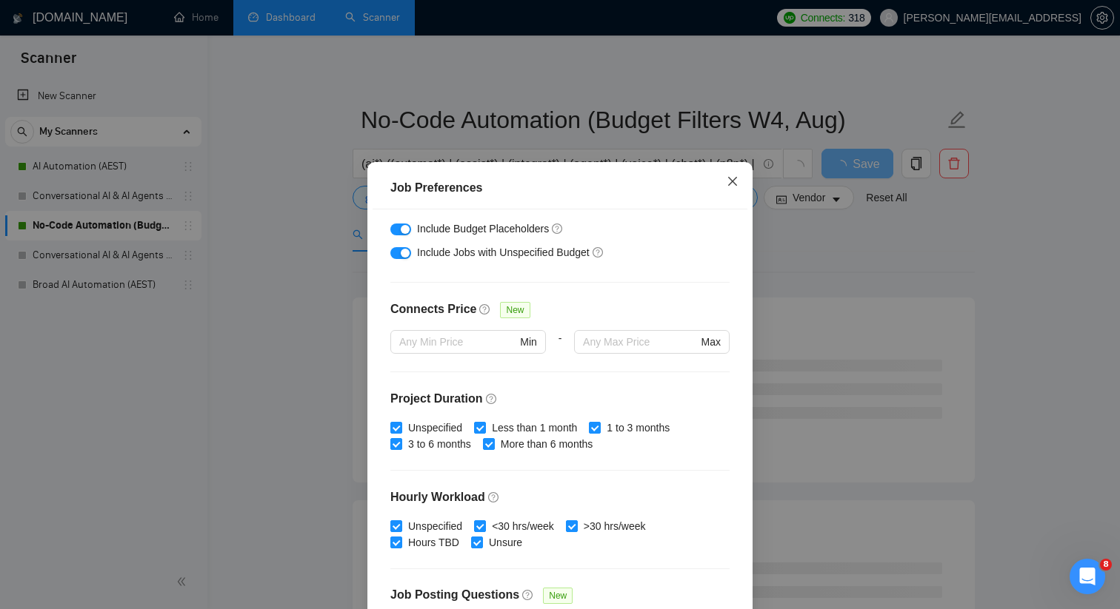
click at [731, 189] on span "Close" at bounding box center [732, 182] width 40 height 40
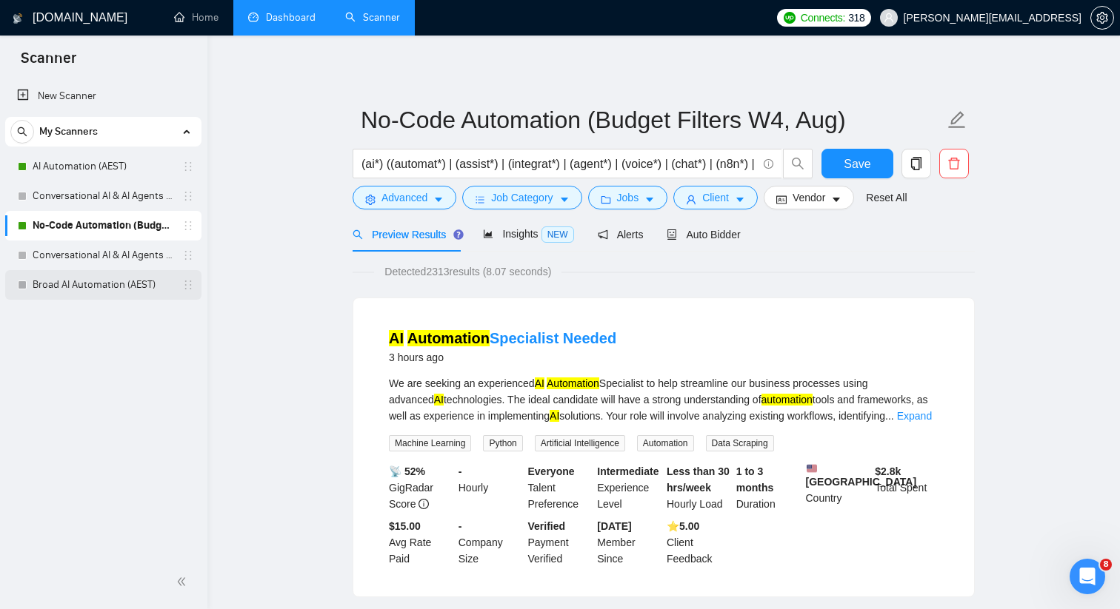
click at [113, 279] on link "Broad AI Automation (AEST)" at bounding box center [103, 285] width 141 height 30
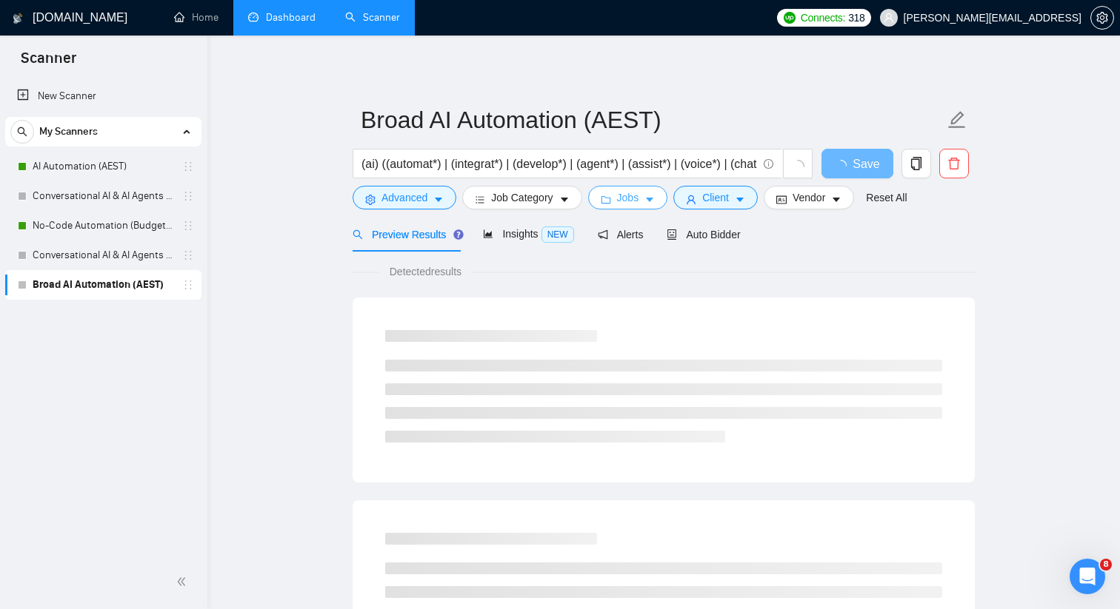
click at [615, 198] on button "Jobs" at bounding box center [628, 198] width 80 height 24
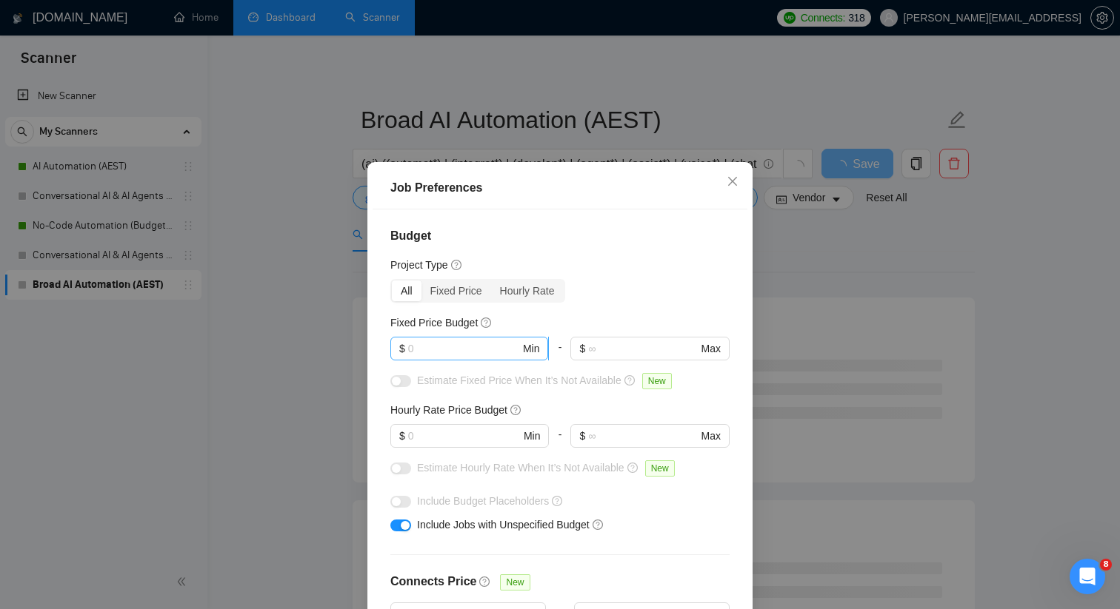
click at [450, 349] on input "text" at bounding box center [464, 349] width 112 height 16
type input "2000"
click at [426, 432] on input "text" at bounding box center [464, 436] width 112 height 16
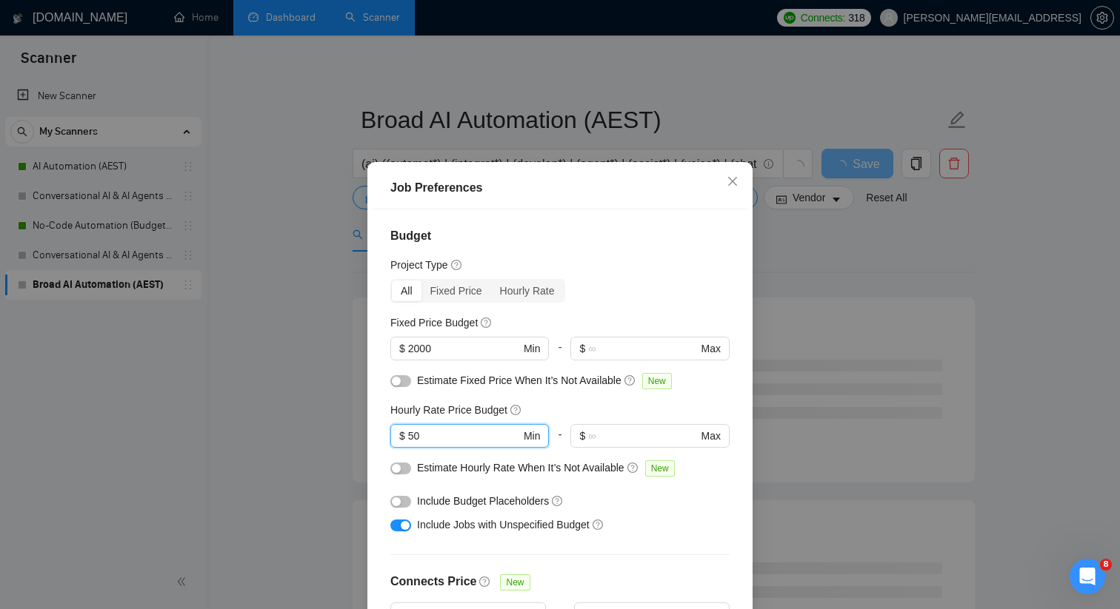
click at [579, 407] on div "Hourly Rate Price Budget" at bounding box center [559, 410] width 339 height 16
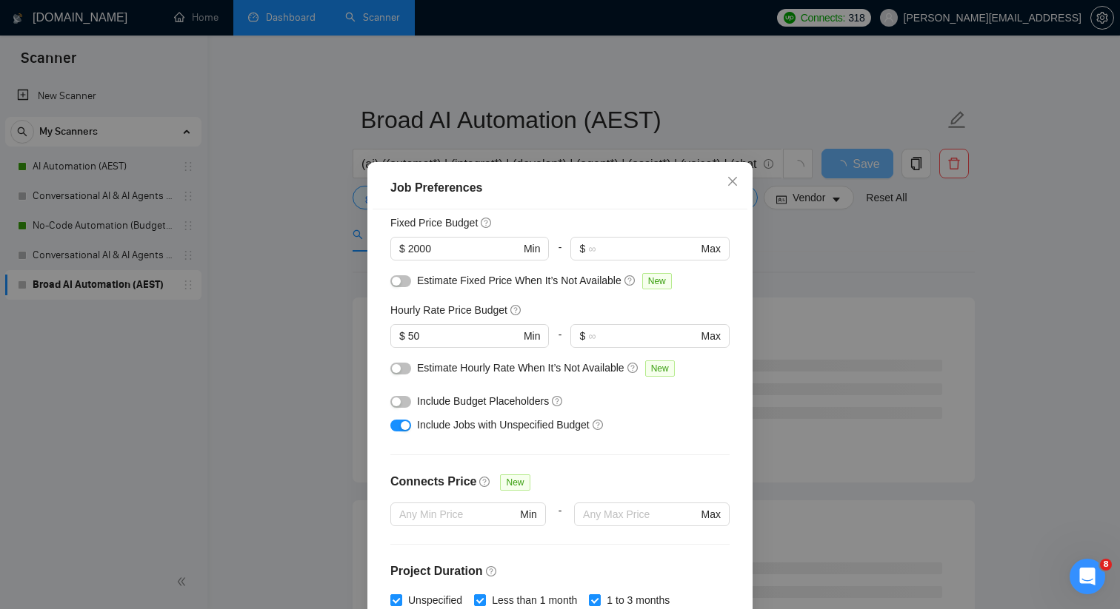
scroll to position [54, 0]
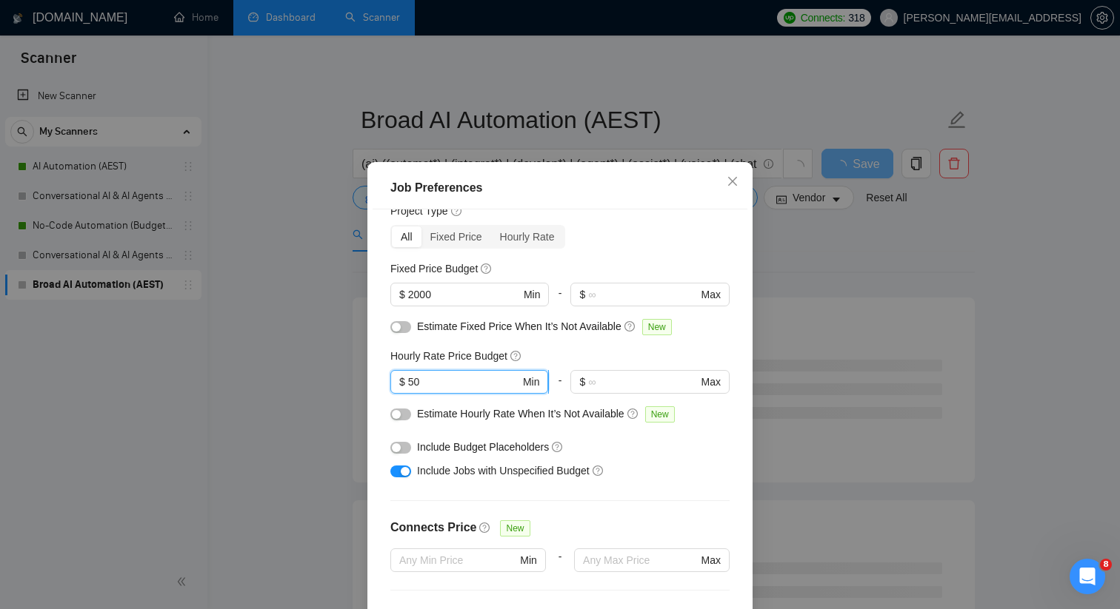
click at [429, 377] on input "50" at bounding box center [464, 382] width 112 height 16
click at [561, 361] on div "Hourly Rate Price Budget" at bounding box center [559, 356] width 339 height 16
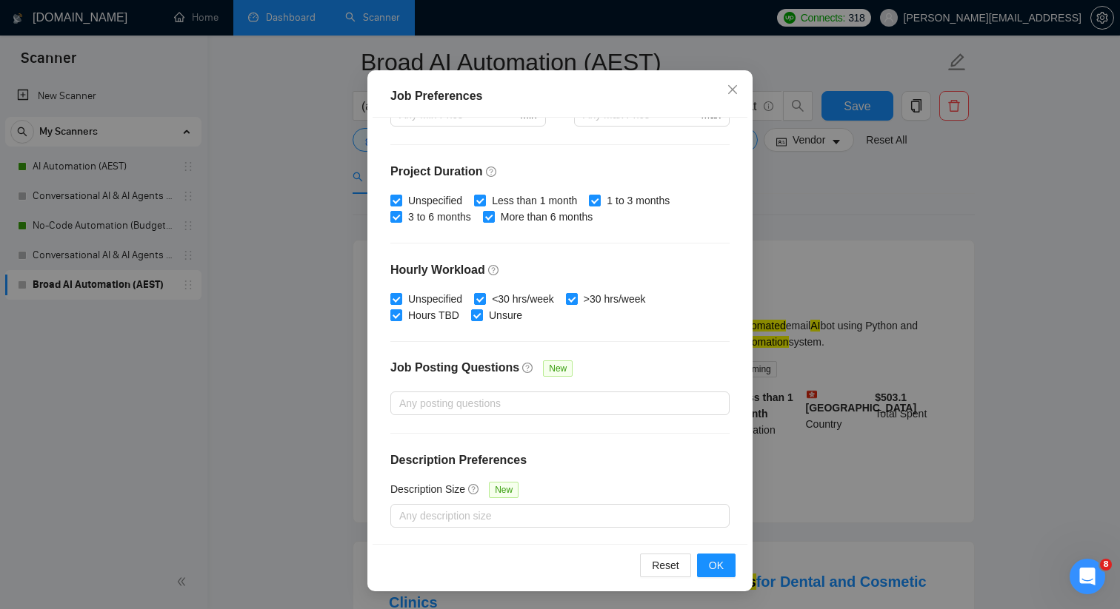
scroll to position [61, 0]
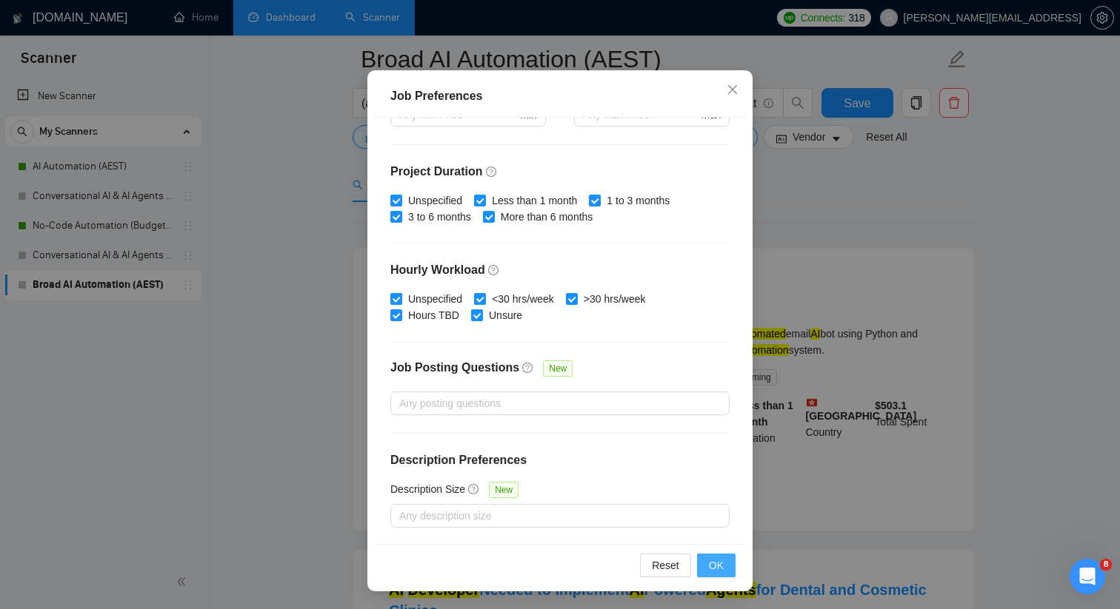
click at [716, 569] on span "OK" at bounding box center [716, 566] width 15 height 16
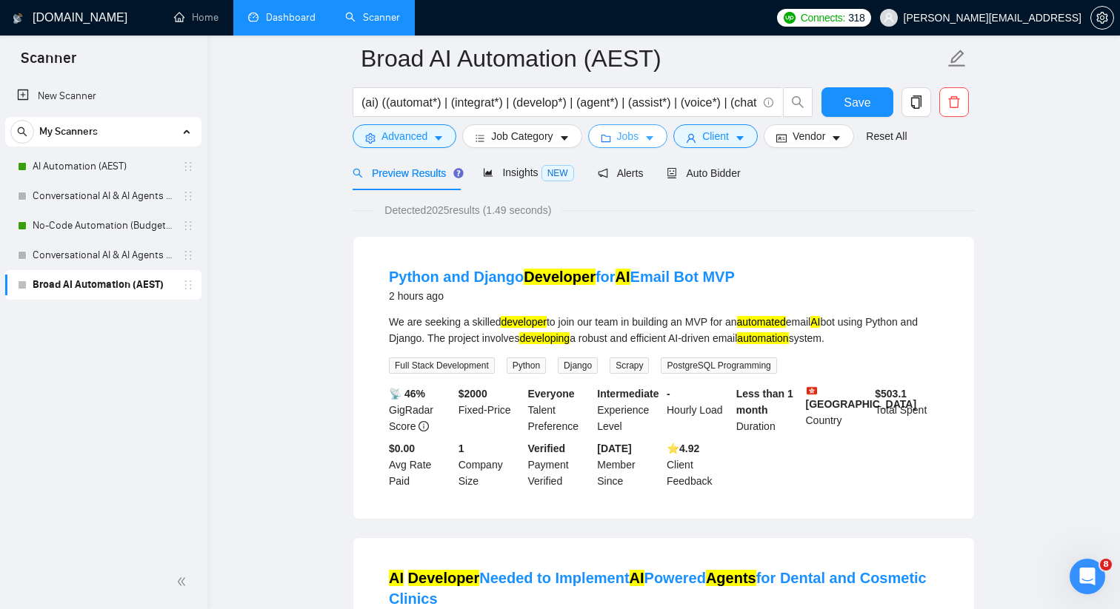
scroll to position [0, 0]
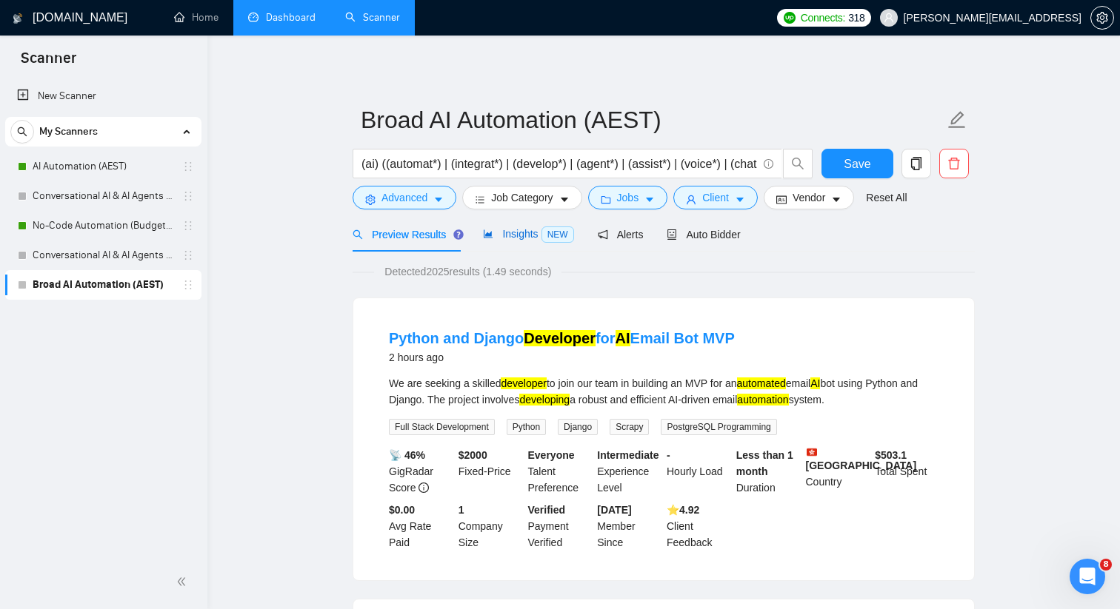
click at [537, 228] on span "Insights NEW" at bounding box center [528, 234] width 90 height 12
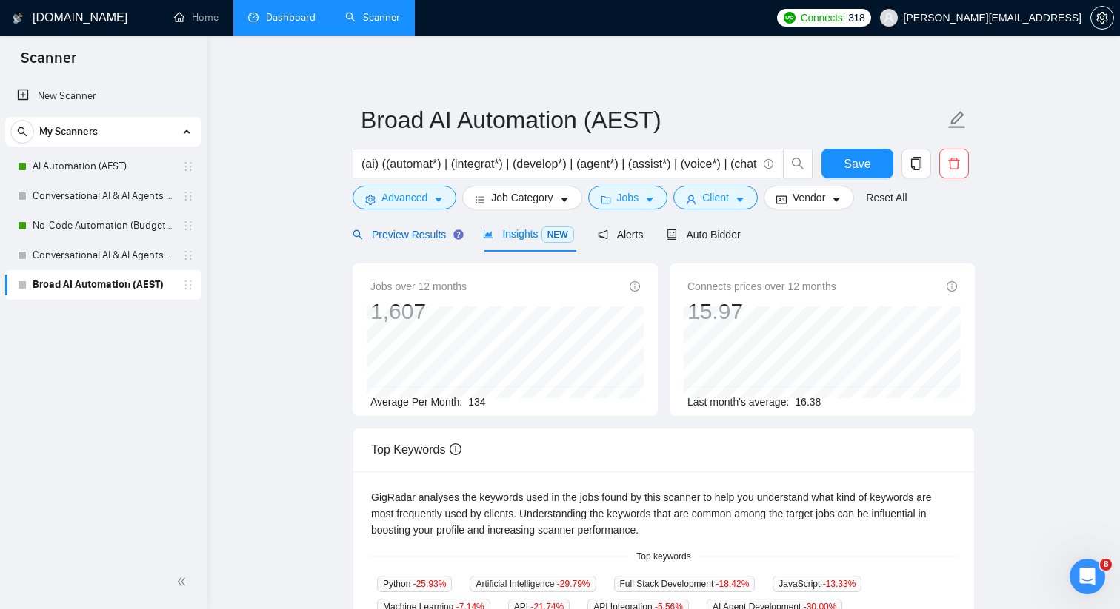
click at [432, 234] on span "Preview Results" at bounding box center [405, 235] width 107 height 12
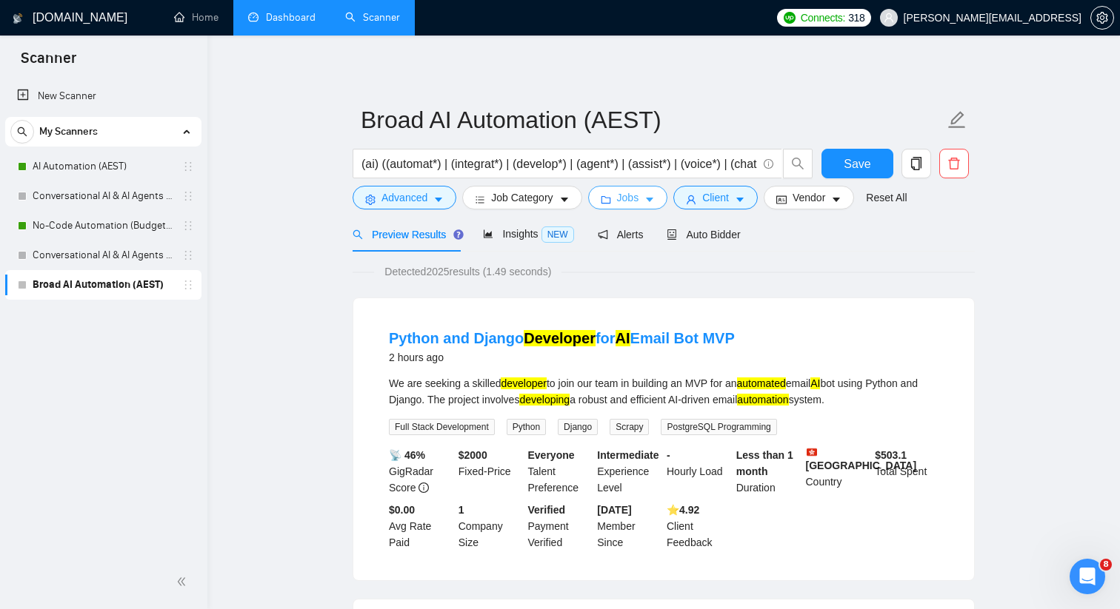
click at [609, 199] on icon "folder" at bounding box center [606, 200] width 10 height 10
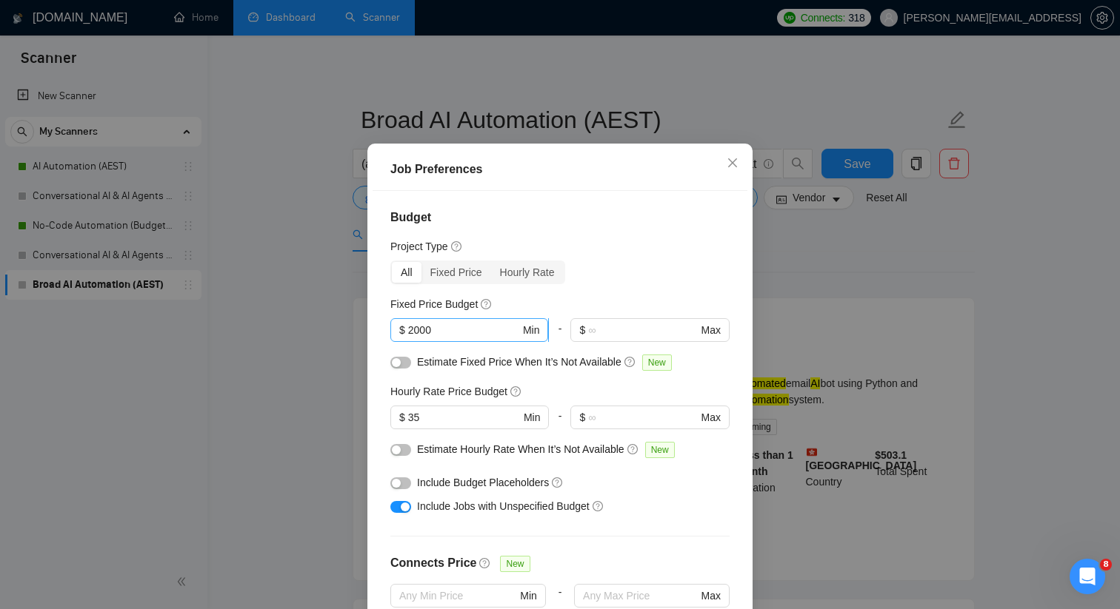
click at [469, 338] on input "2000" at bounding box center [464, 330] width 112 height 16
click at [426, 426] on input "35" at bounding box center [464, 417] width 112 height 16
type input "3"
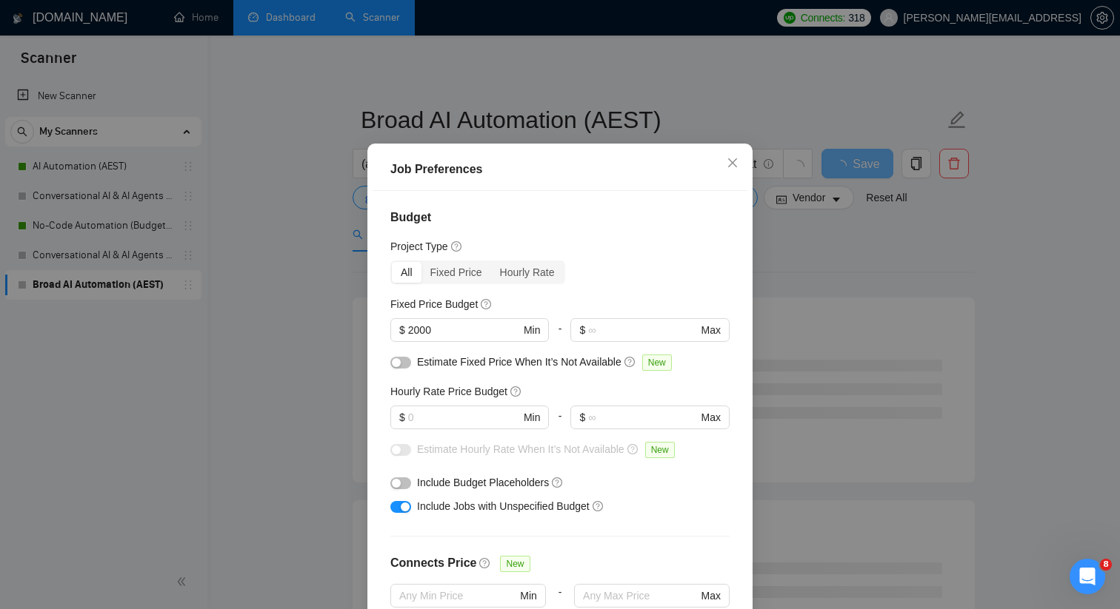
click at [402, 489] on button "button" at bounding box center [400, 484] width 21 height 12
click at [406, 512] on div "button" at bounding box center [405, 507] width 9 height 9
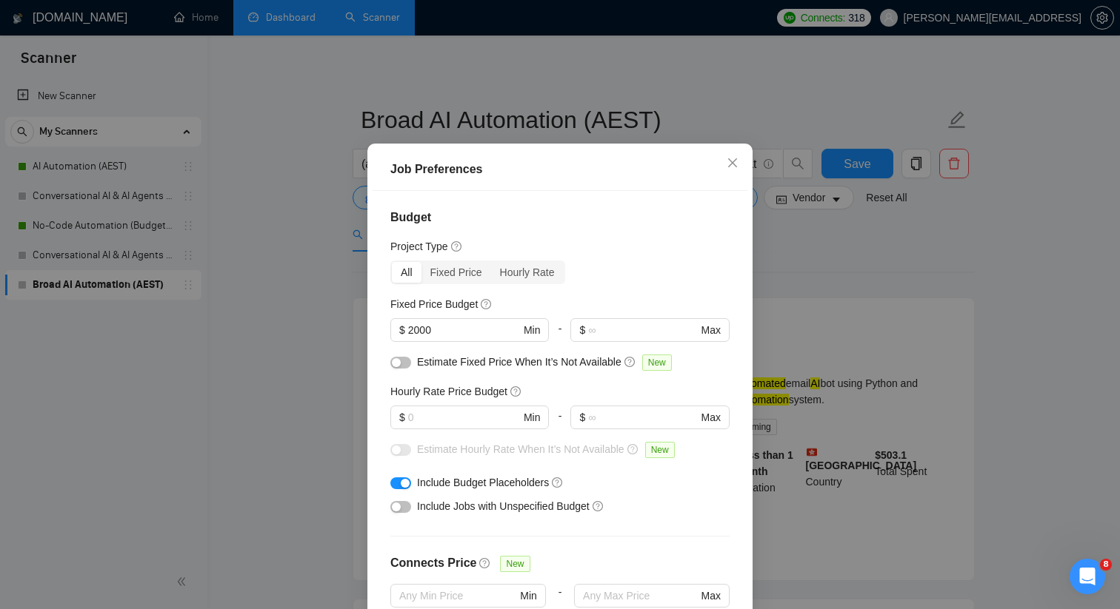
click at [354, 494] on div "Job Preferences Budget Project Type All Fixed Price Hourly Rate Fixed Price Bud…" at bounding box center [560, 304] width 1120 height 609
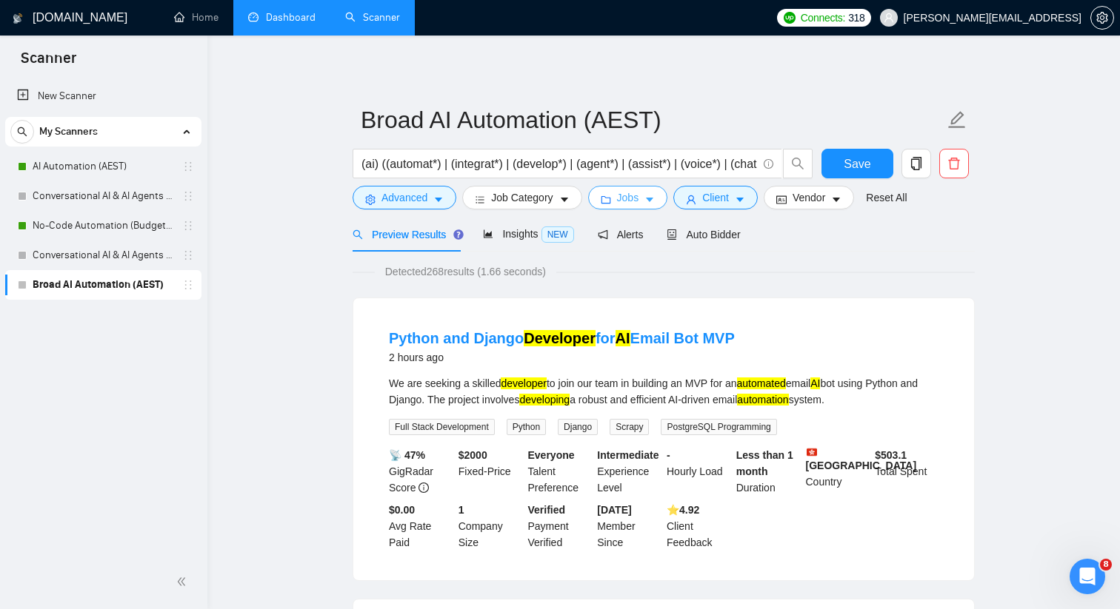
click at [632, 203] on span "Jobs" at bounding box center [628, 198] width 22 height 16
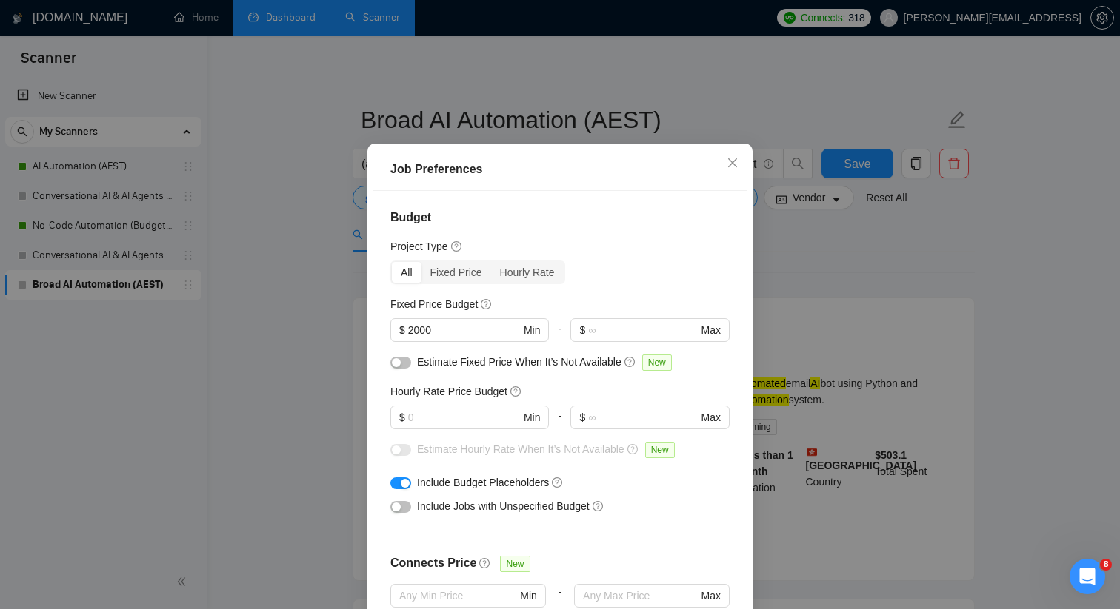
click at [402, 513] on button "button" at bounding box center [400, 507] width 21 height 12
click at [443, 338] on input "2000" at bounding box center [464, 330] width 112 height 16
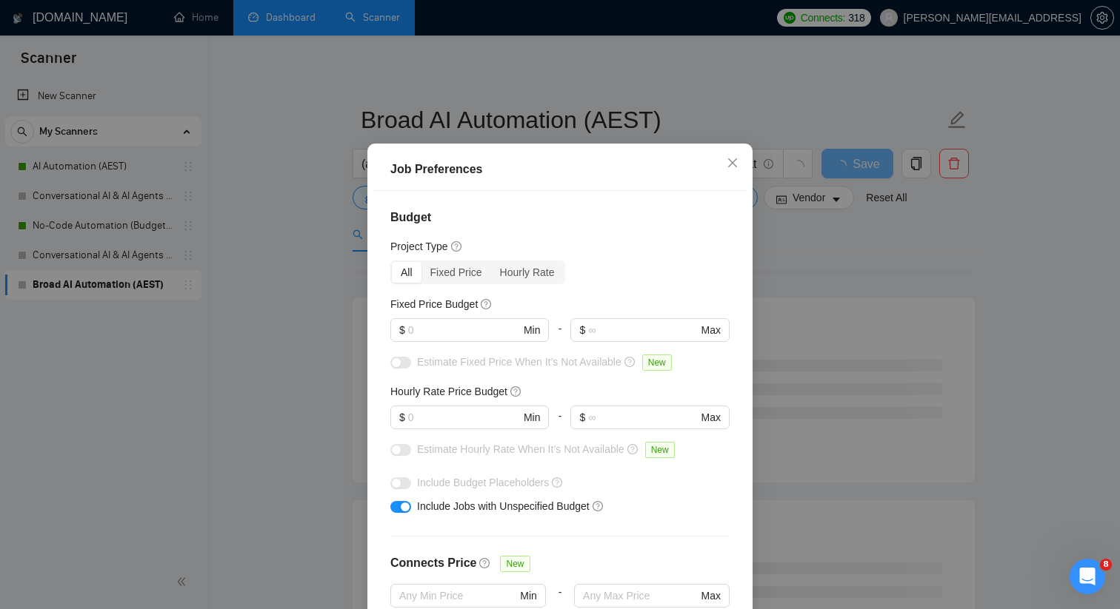
click at [326, 402] on div "Job Preferences Budget Project Type All Fixed Price Hourly Rate Fixed Price Bud…" at bounding box center [560, 304] width 1120 height 609
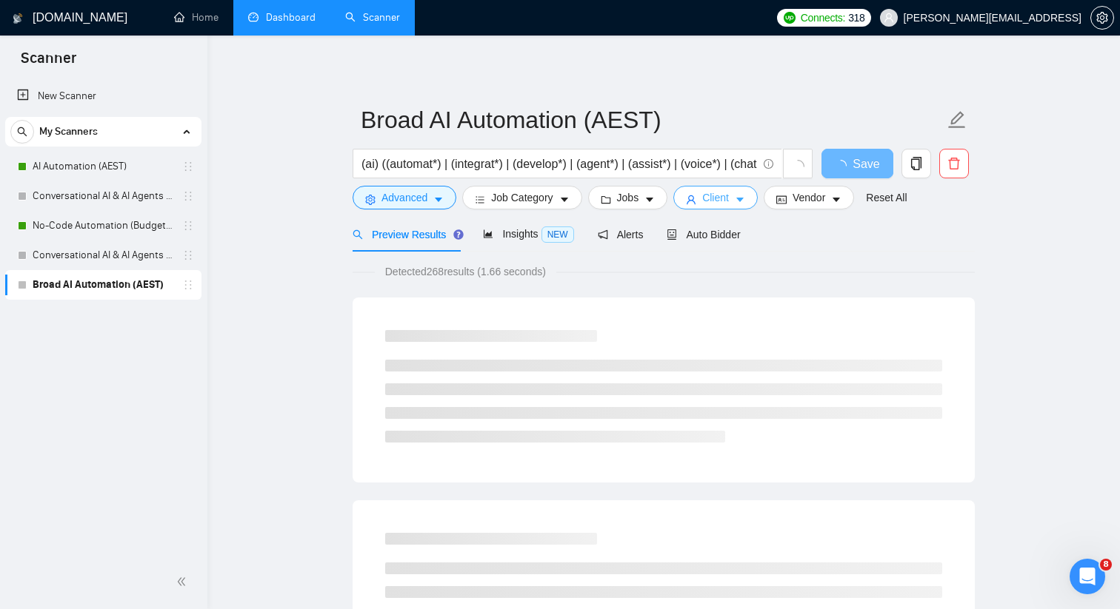
click at [725, 196] on span "Client" at bounding box center [715, 198] width 27 height 16
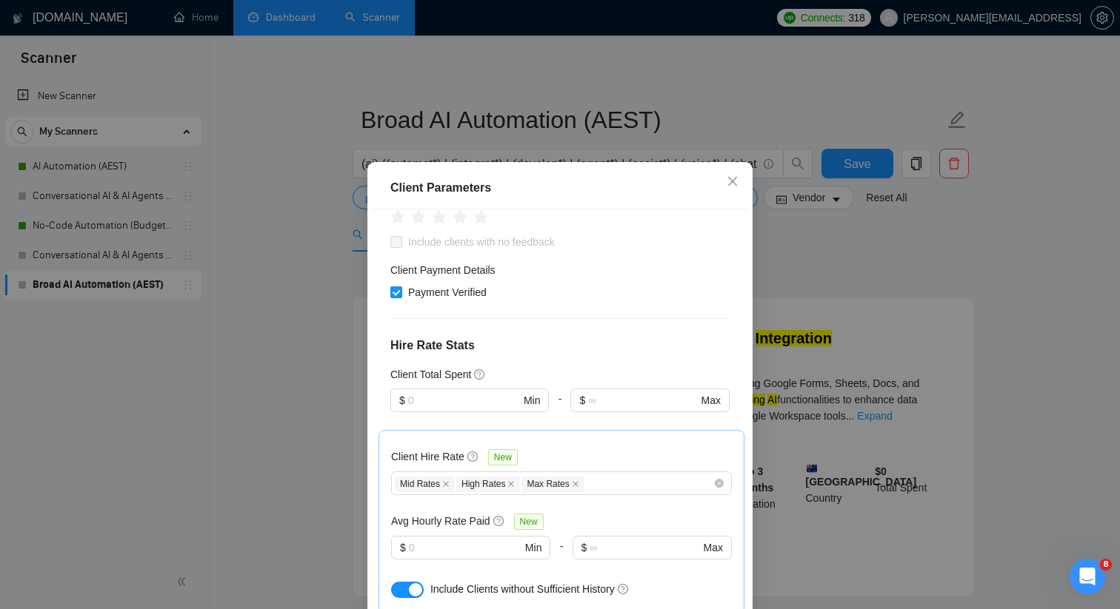
scroll to position [335, 0]
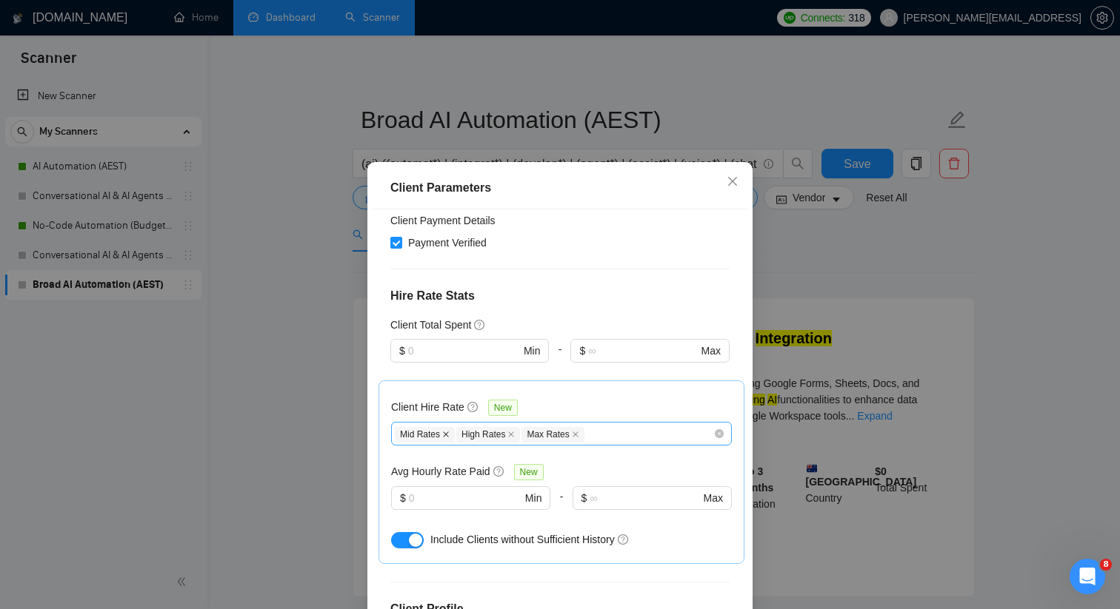
click at [446, 431] on icon "close" at bounding box center [445, 434] width 7 height 7
click at [355, 413] on div "Client Parameters Client Location Include Client Countries [GEOGRAPHIC_DATA] [G…" at bounding box center [560, 304] width 1120 height 609
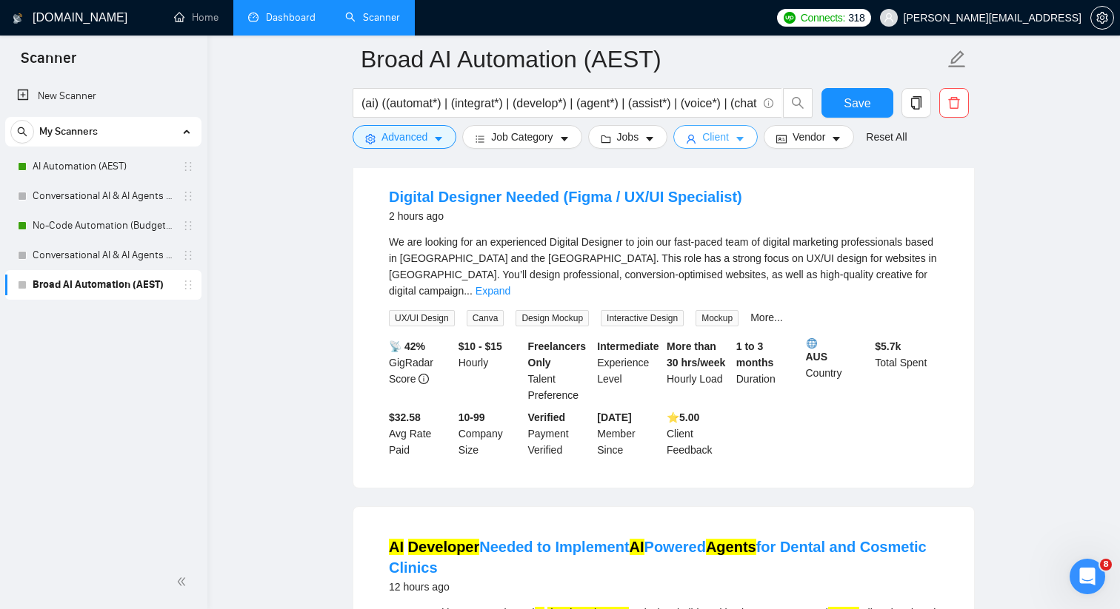
scroll to position [791, 0]
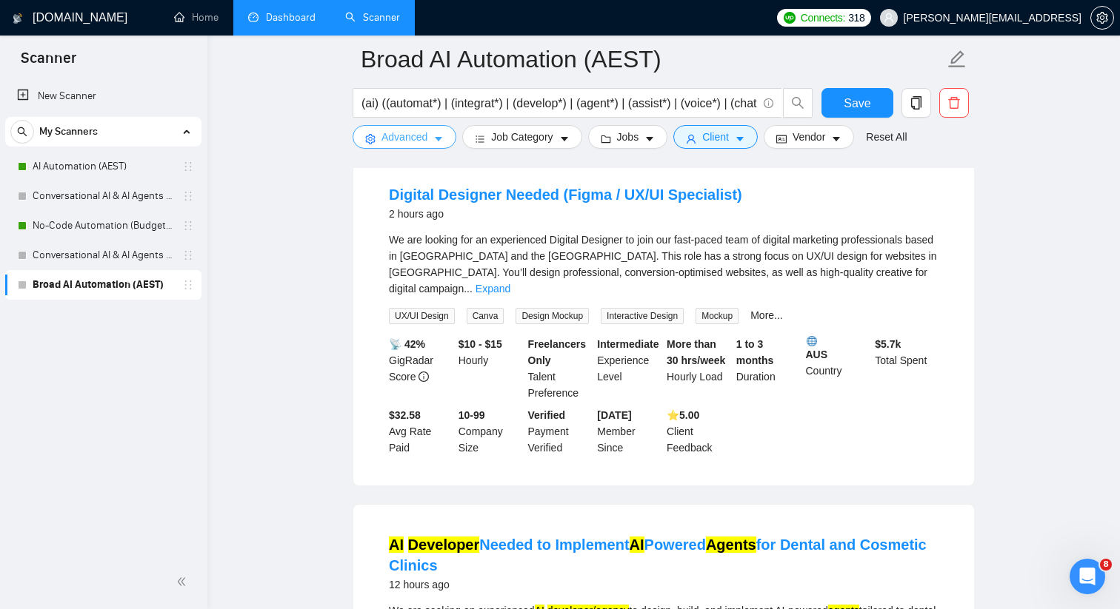
click at [443, 140] on icon "caret-down" at bounding box center [438, 139] width 10 height 10
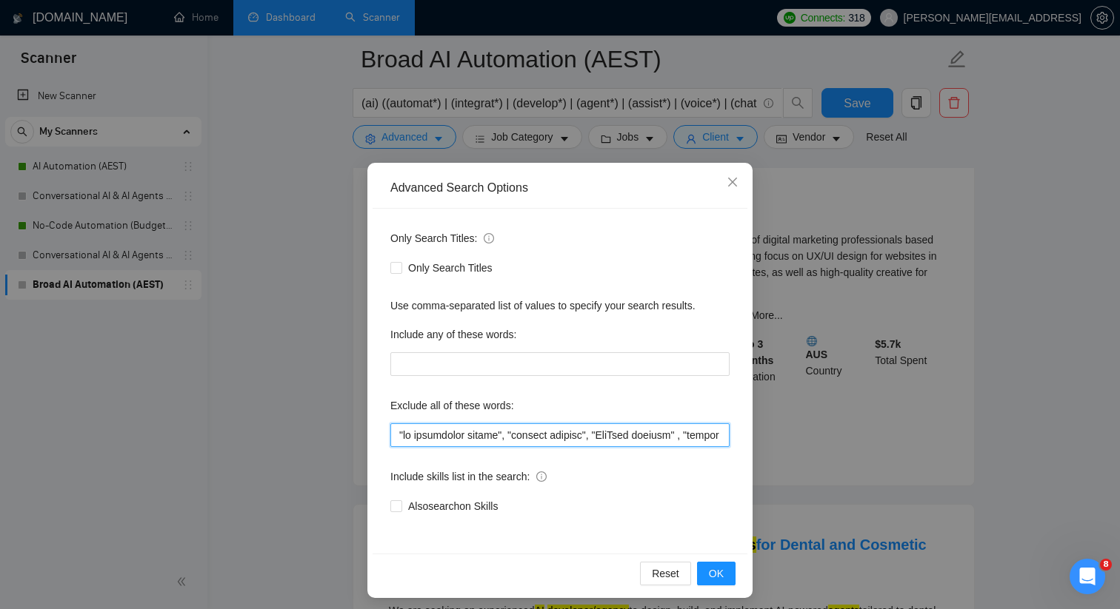
click at [400, 436] on input "text" at bounding box center [559, 436] width 339 height 24
type input ""designer", "ai automation agency", "content creator", "YouTube creator" , "dev…"
click at [735, 577] on button "OK" at bounding box center [716, 574] width 39 height 24
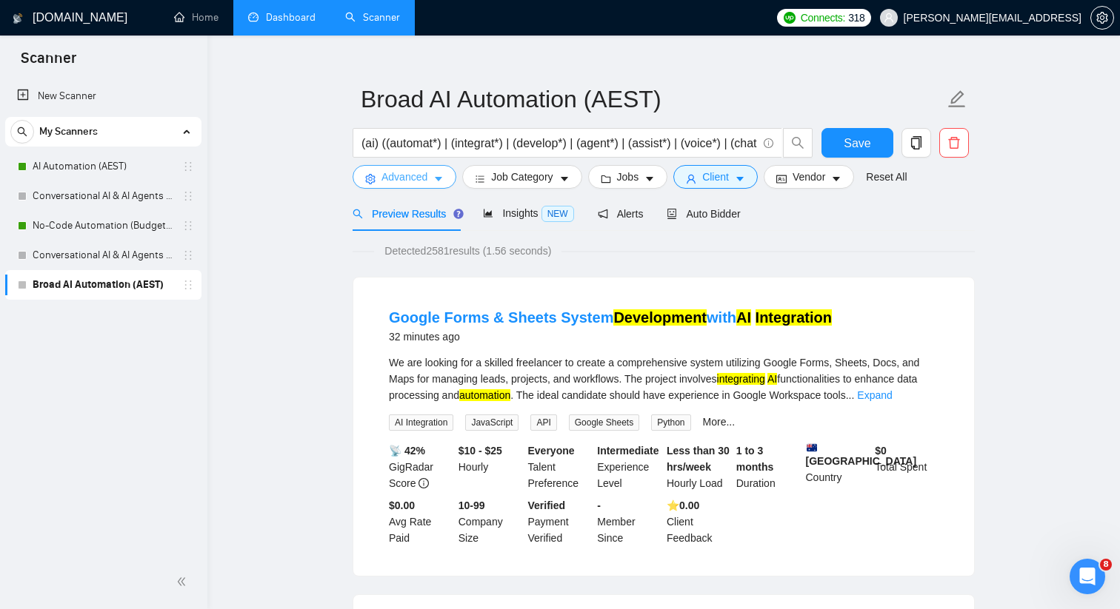
scroll to position [21, 0]
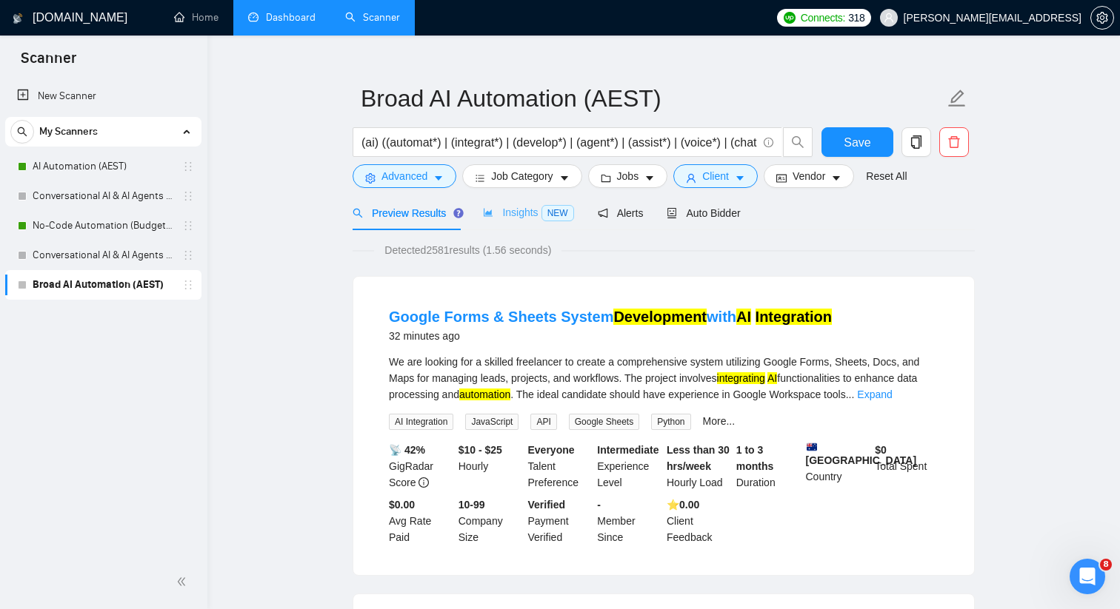
click at [541, 228] on div "Insights NEW" at bounding box center [528, 212] width 90 height 35
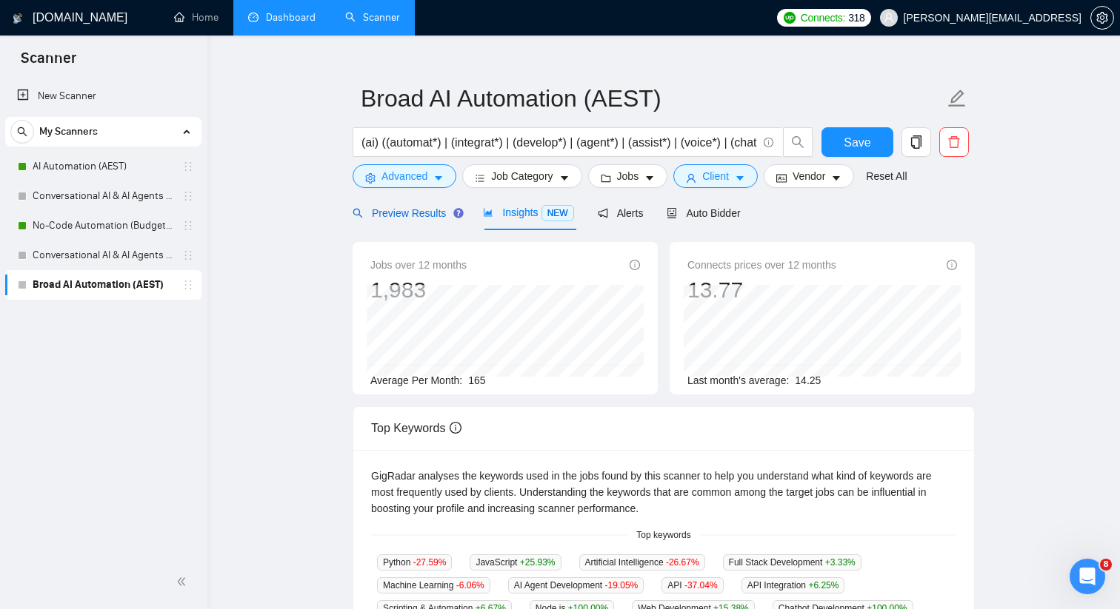
click at [437, 213] on span "Preview Results" at bounding box center [405, 213] width 107 height 12
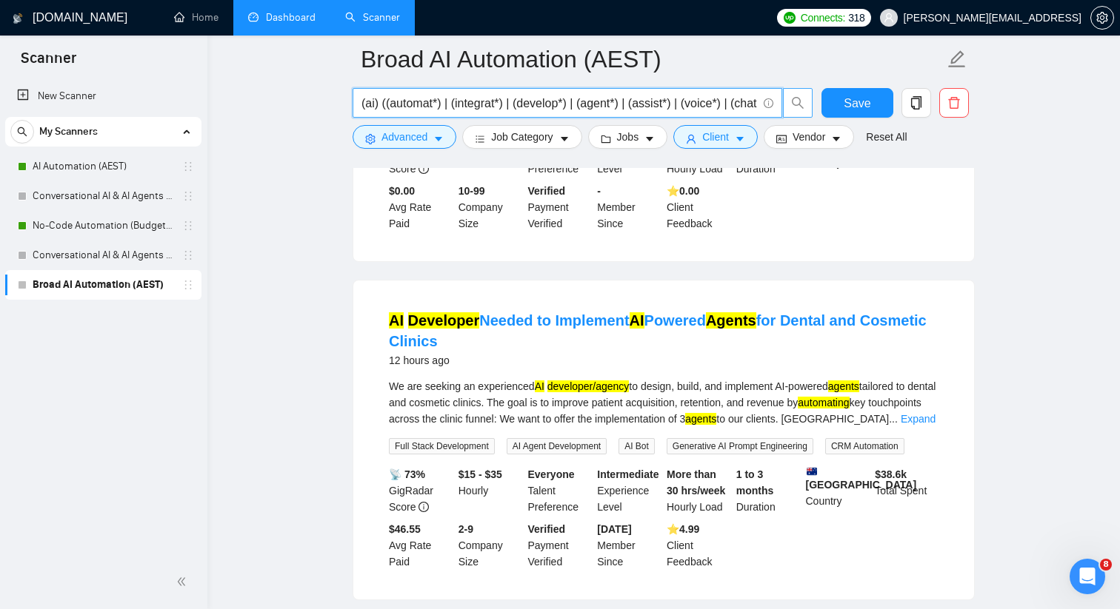
scroll to position [0, 111]
drag, startPoint x: 361, startPoint y: 104, endPoint x: 783, endPoint y: 99, distance: 421.3
click at [783, 99] on span "(ai) ((automat*) | (integrat*) | (develop*) | (agent*) | (assist*) | (voice*) |…" at bounding box center [582, 103] width 461 height 30
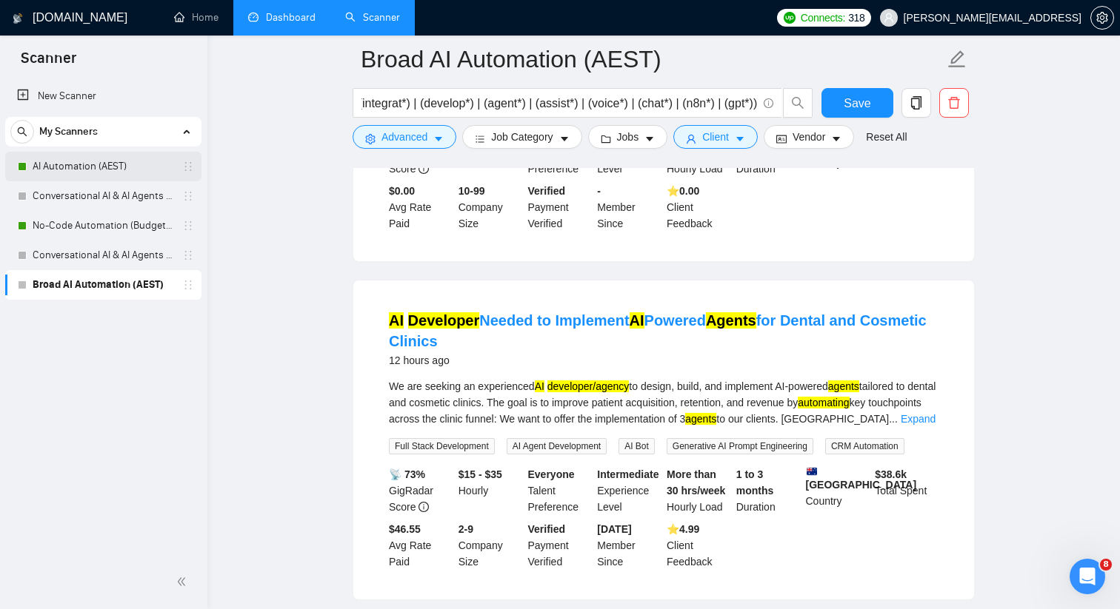
click at [135, 166] on link "AI Automation (AEST)" at bounding box center [103, 167] width 141 height 30
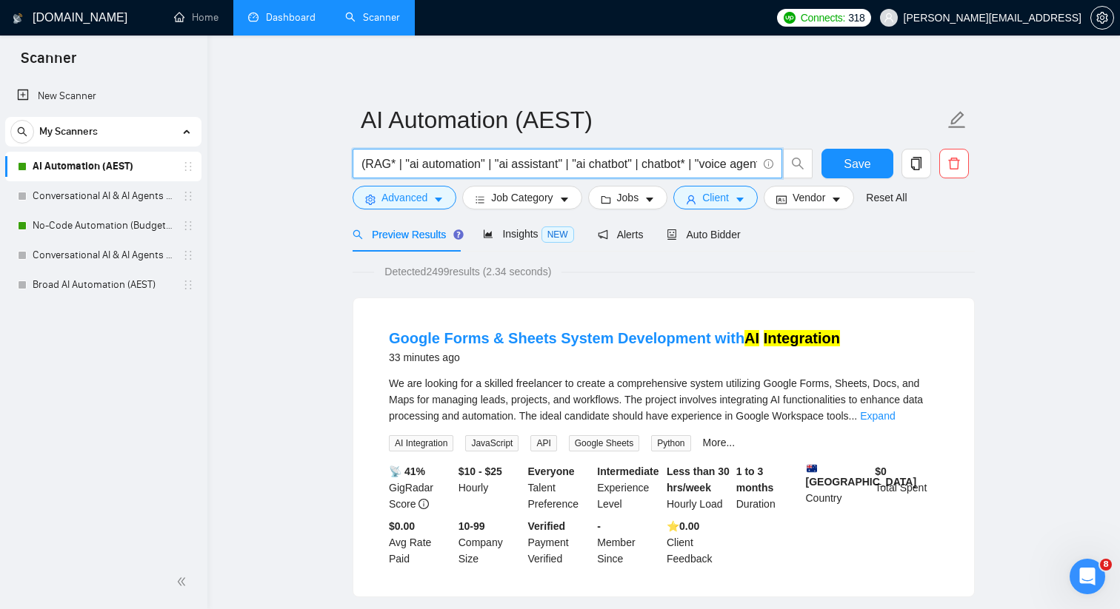
drag, startPoint x: 435, startPoint y: 161, endPoint x: 334, endPoint y: 170, distance: 101.8
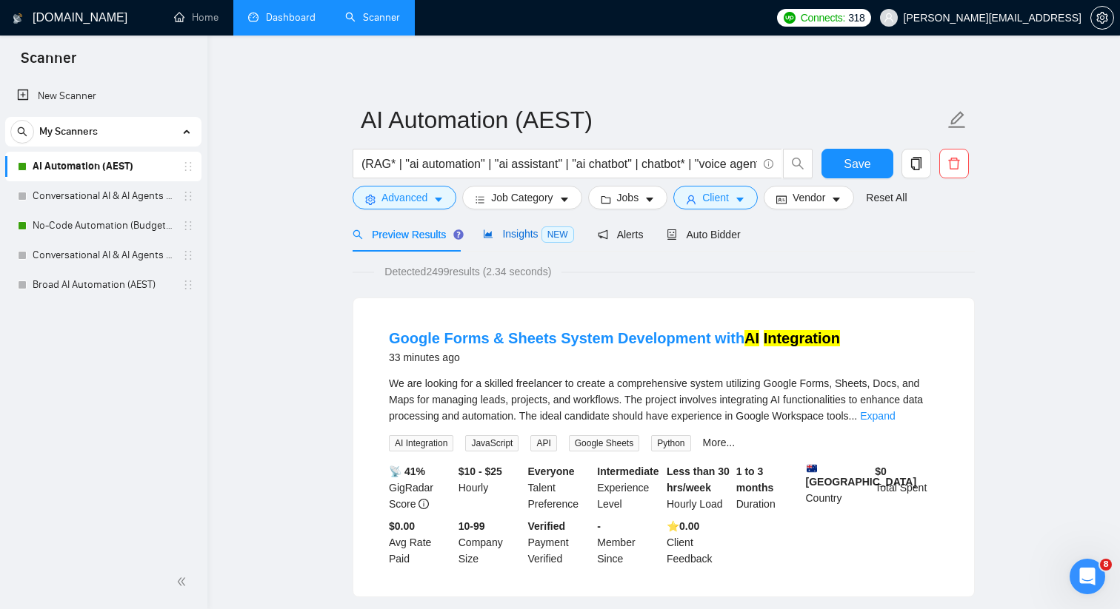
click at [502, 237] on span "Insights NEW" at bounding box center [528, 234] width 90 height 12
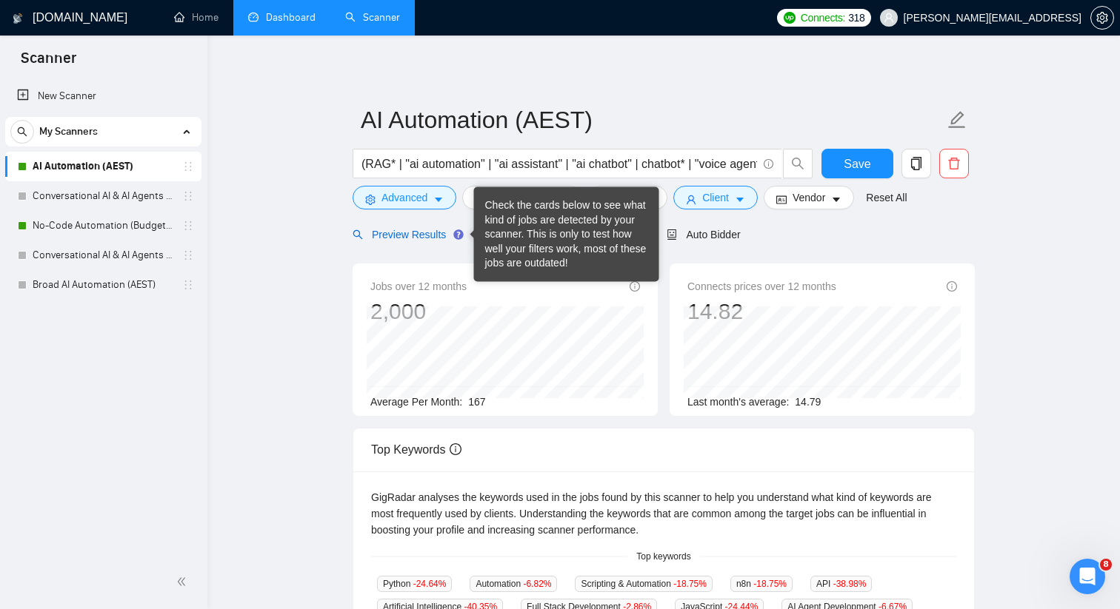
click at [442, 237] on span "Preview Results" at bounding box center [405, 235] width 107 height 12
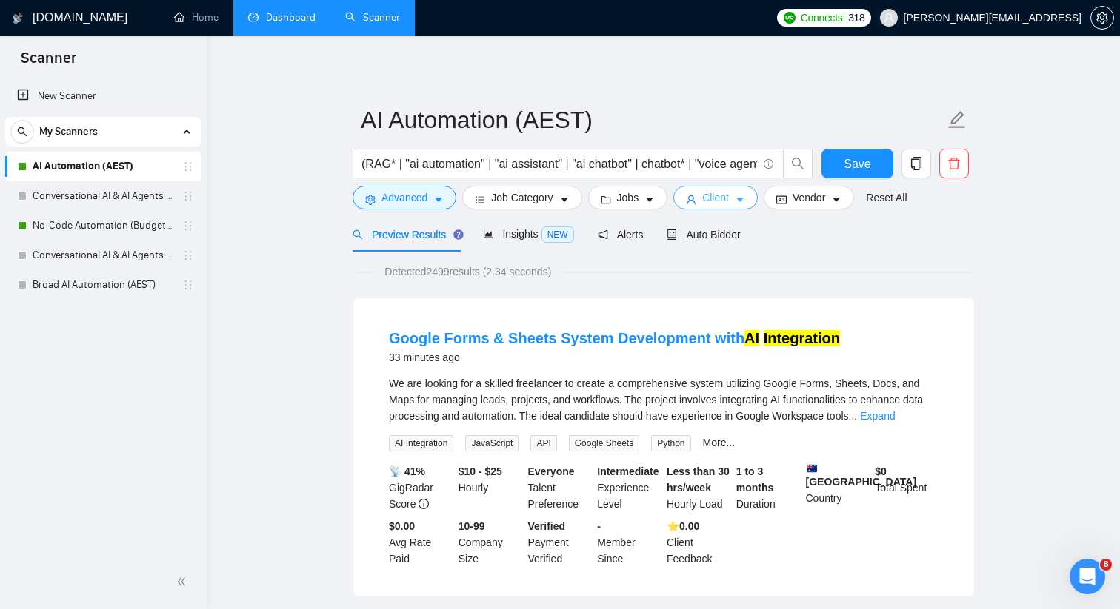
click at [717, 205] on span "Client" at bounding box center [715, 198] width 27 height 16
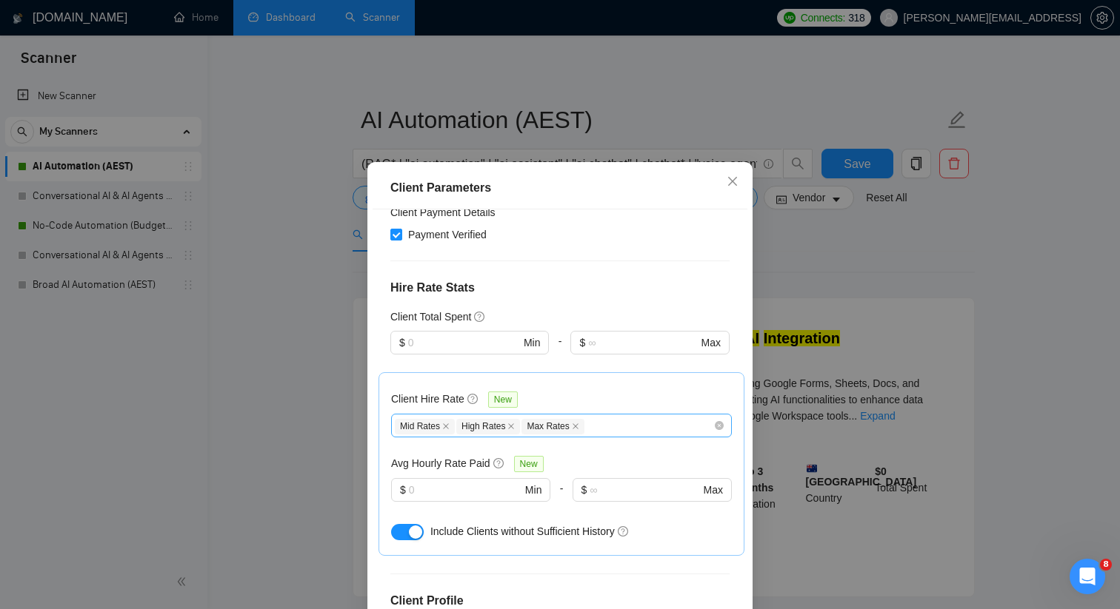
scroll to position [333, 0]
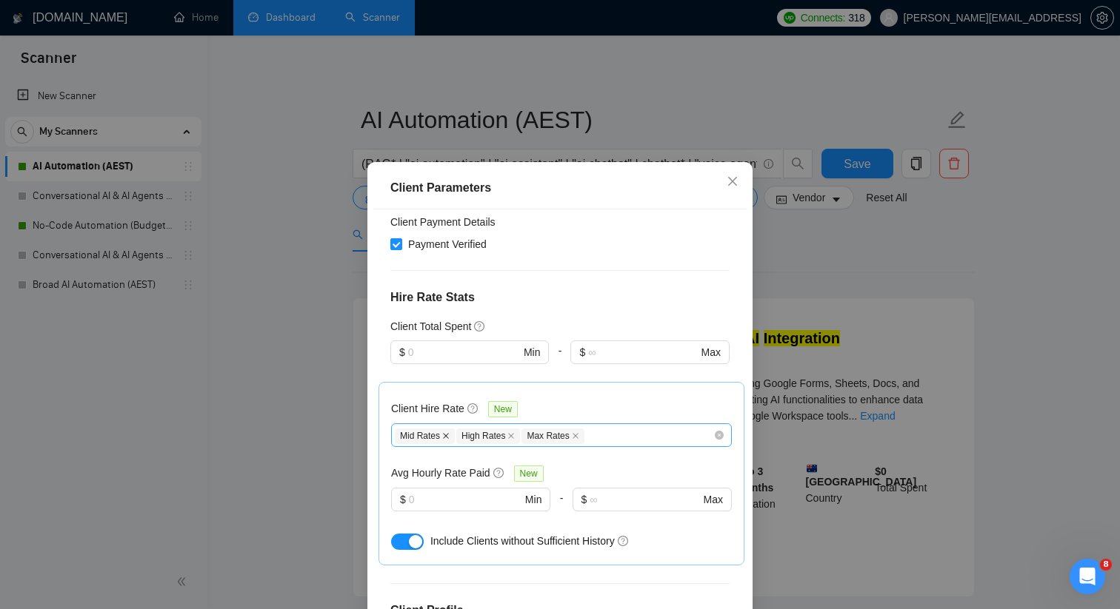
click at [449, 432] on icon "close" at bounding box center [445, 435] width 7 height 7
click at [337, 403] on div "Client Parameters Client Location Include Client Countries [GEOGRAPHIC_DATA] [G…" at bounding box center [560, 304] width 1120 height 609
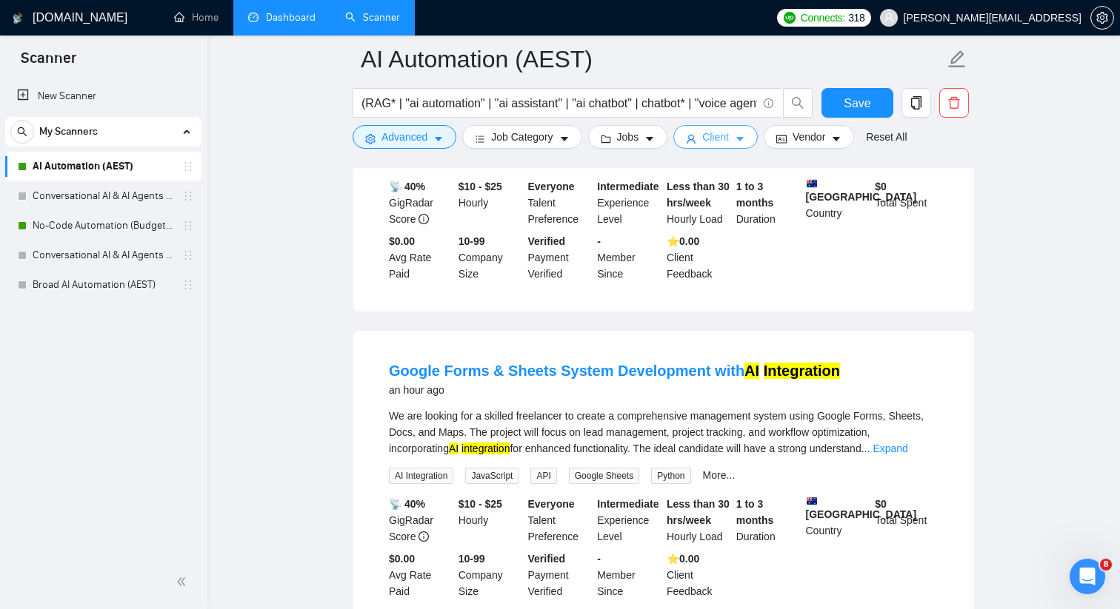
scroll to position [0, 0]
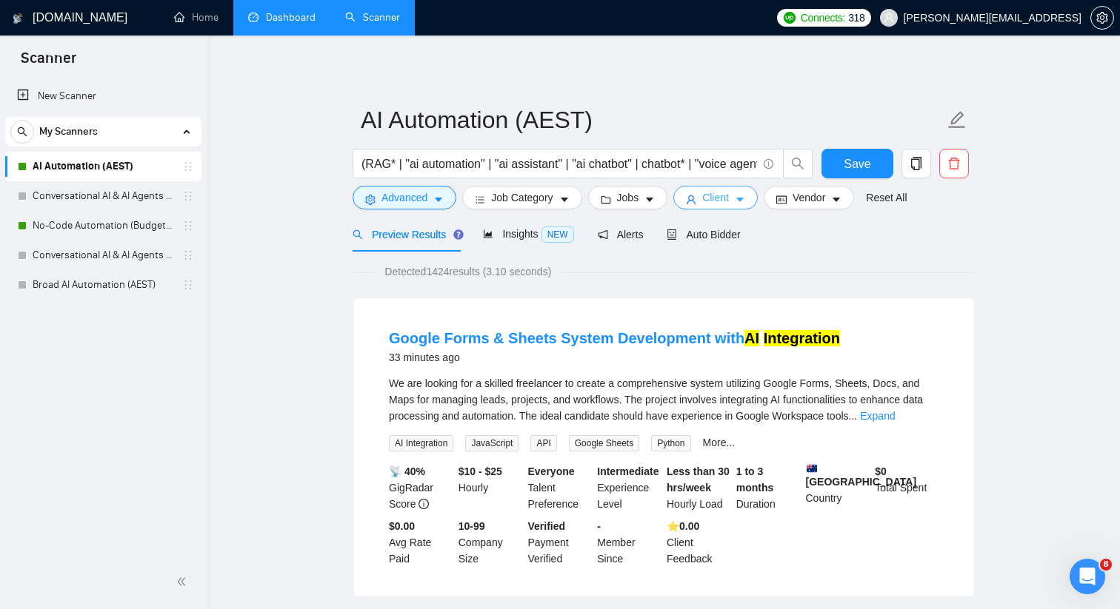
click at [725, 200] on span "Client" at bounding box center [715, 198] width 27 height 16
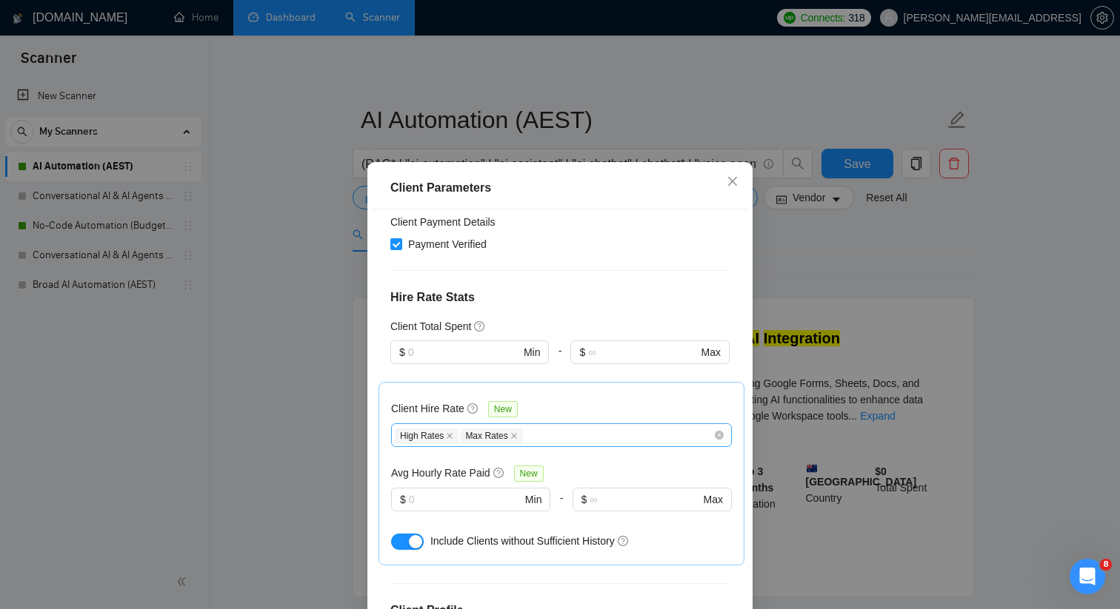
click at [545, 426] on div "High Rates Max Rates" at bounding box center [554, 435] width 318 height 18
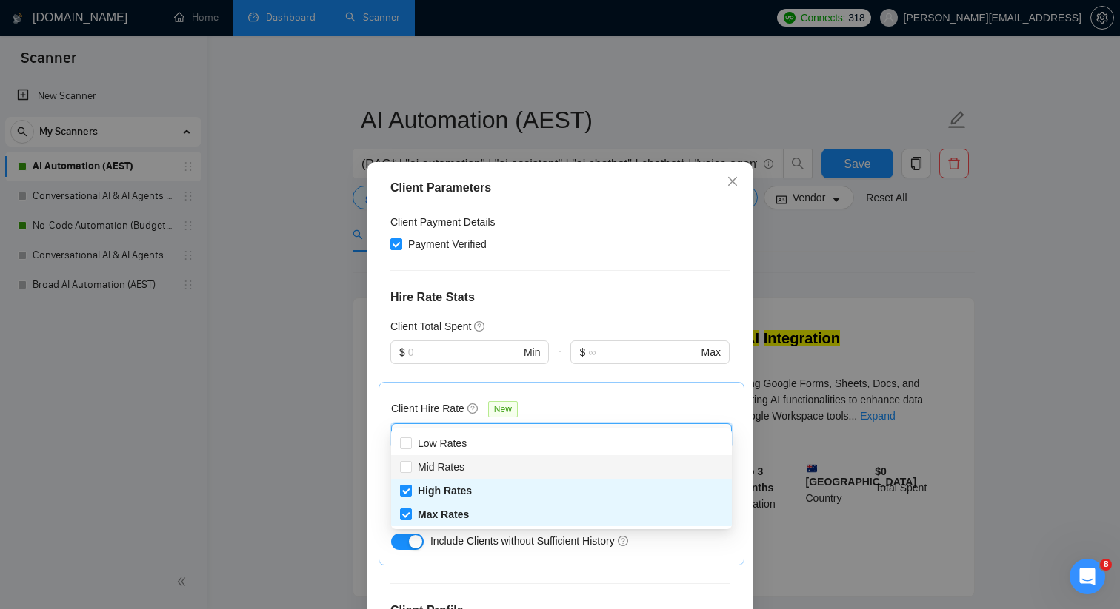
click at [488, 463] on div "Mid Rates" at bounding box center [561, 467] width 323 height 16
checkbox input "true"
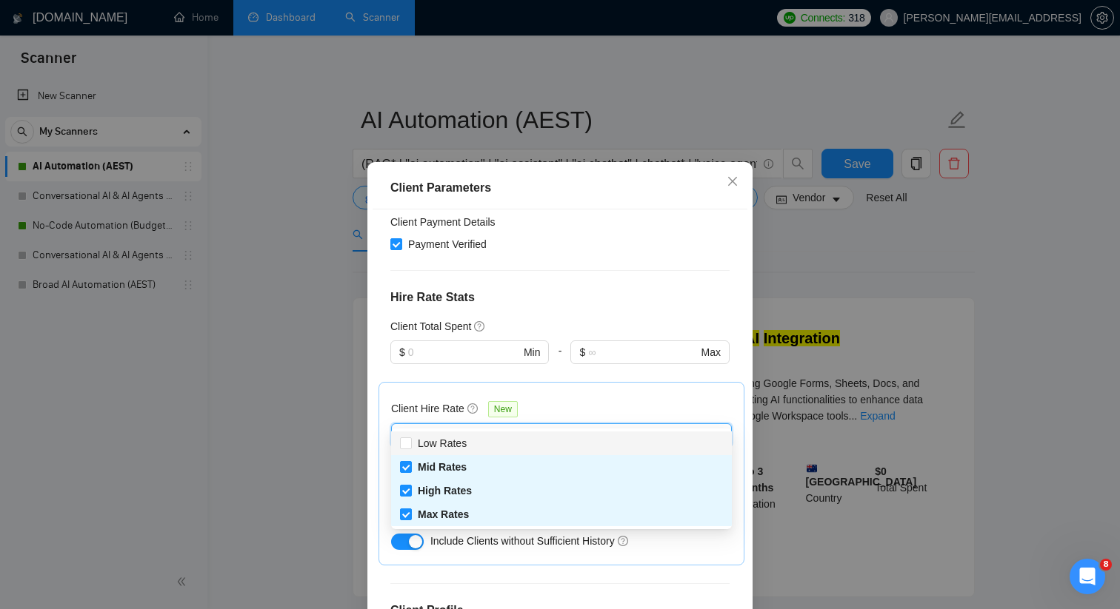
click at [621, 318] on div "Client Total Spent" at bounding box center [559, 326] width 339 height 16
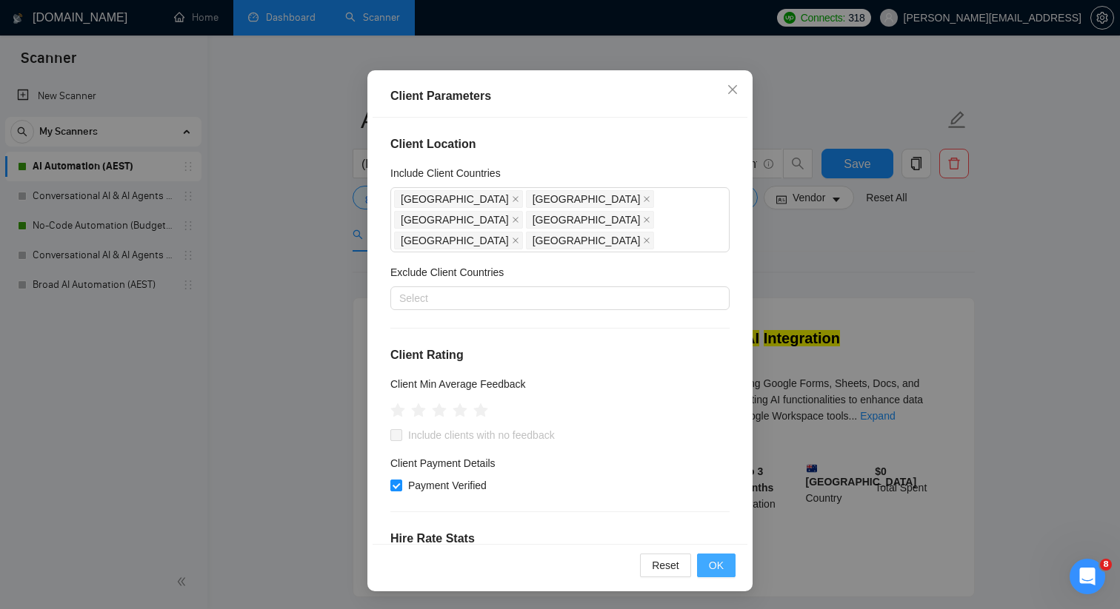
click at [723, 566] on span "OK" at bounding box center [716, 566] width 15 height 16
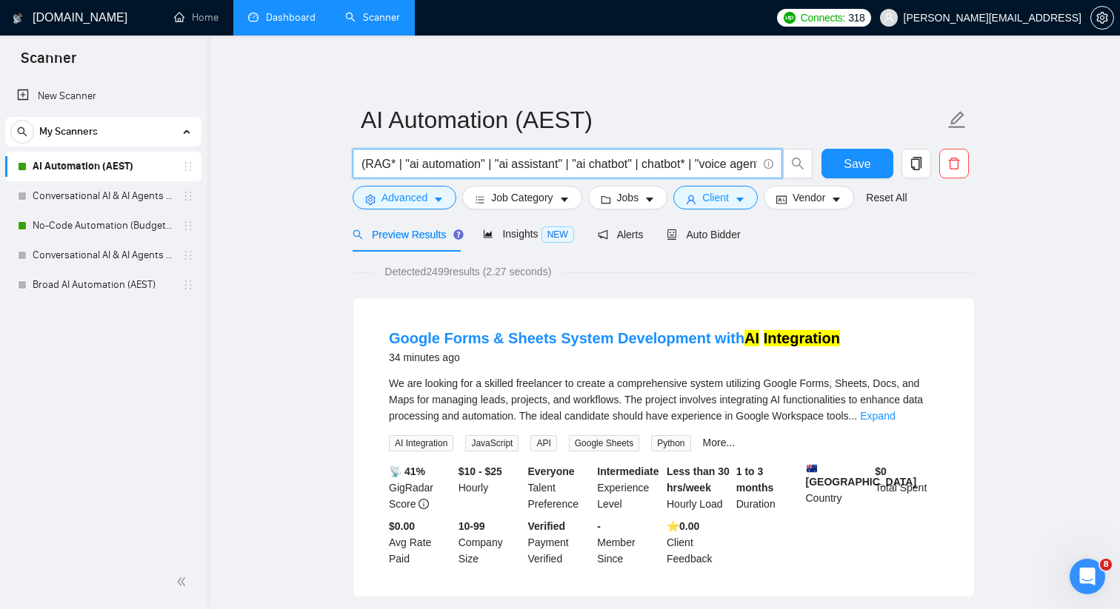
click at [362, 169] on input "(RAG* | "ai automation" | "ai assistant" | "ai chatbot" | chatbot* | "voice age…" at bounding box center [558, 164] width 395 height 19
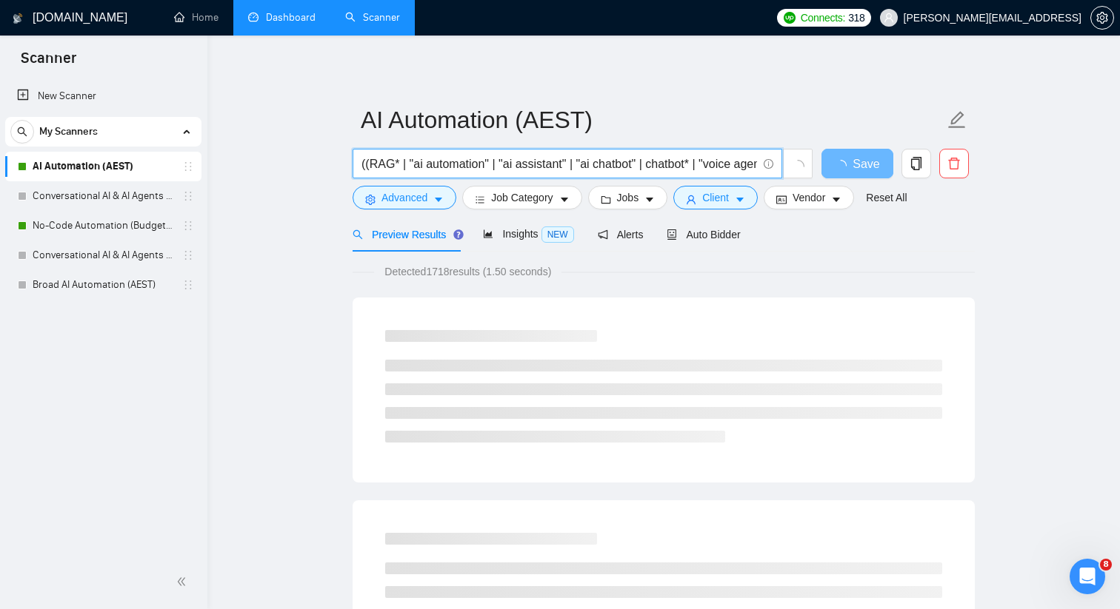
type input "(RAG* | "ai automation" | "ai assistant" | "ai chatbot" | chatbot* | "voice age…"
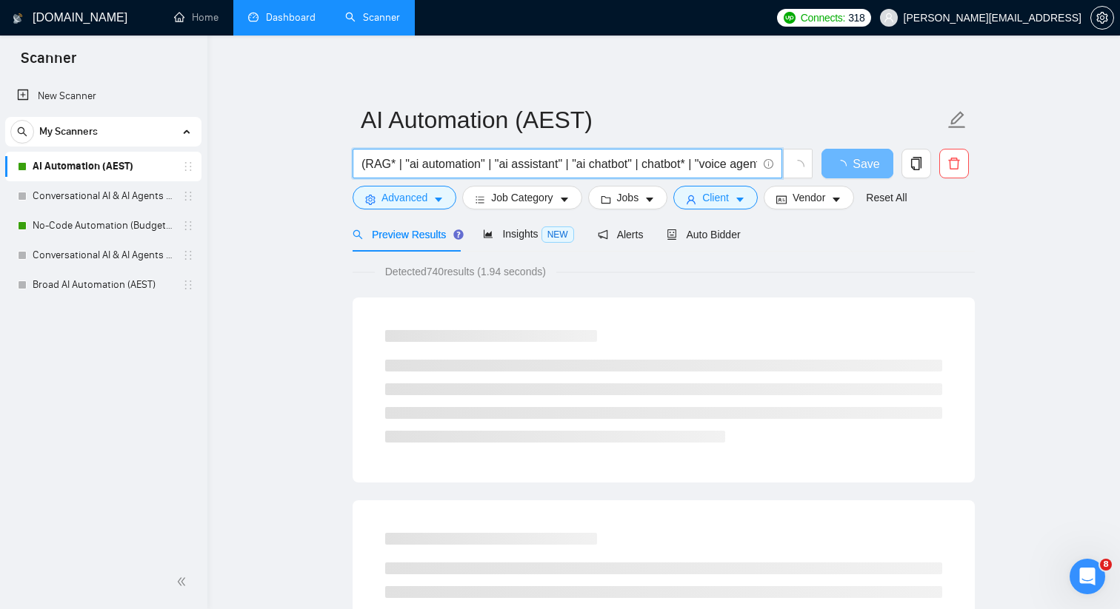
click at [435, 168] on input "(RAG* | "ai automation" | "ai assistant" | "ai chatbot" | chatbot* | "voice age…" at bounding box center [558, 164] width 395 height 19
click at [121, 280] on link "Broad AI Automation (AEST)" at bounding box center [103, 285] width 141 height 30
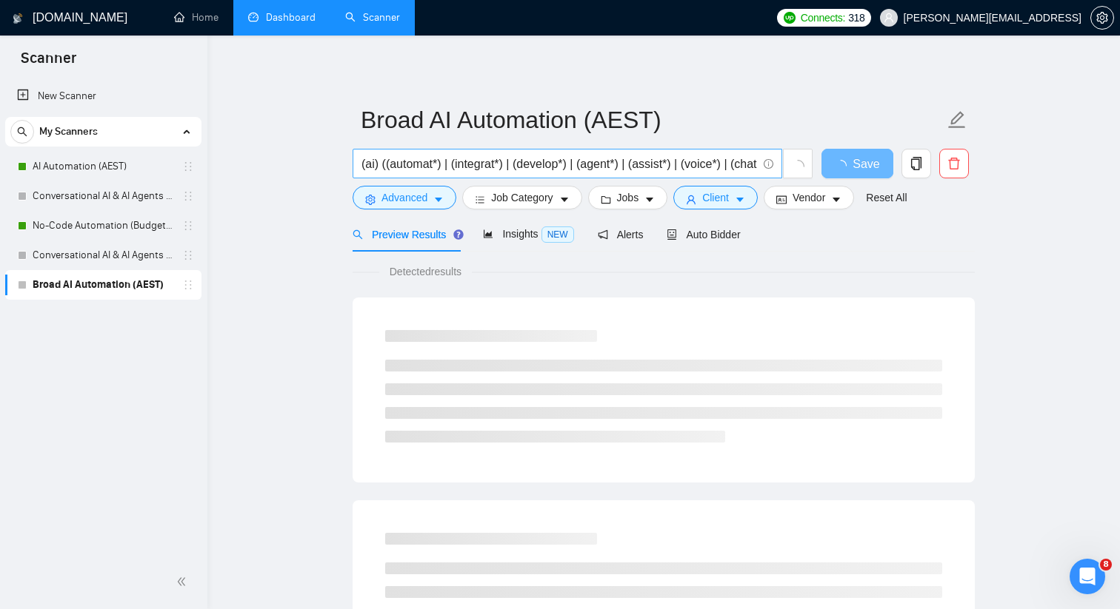
click at [468, 169] on input "(ai) ((automat*) | (integrat*) | (develop*) | (agent*) | (assist*) | (voice*) |…" at bounding box center [558, 164] width 395 height 19
paste input "RAG* | "ai automation" | "ai assistant" | "ai chatbot" | chatbot* | "voice agen…"
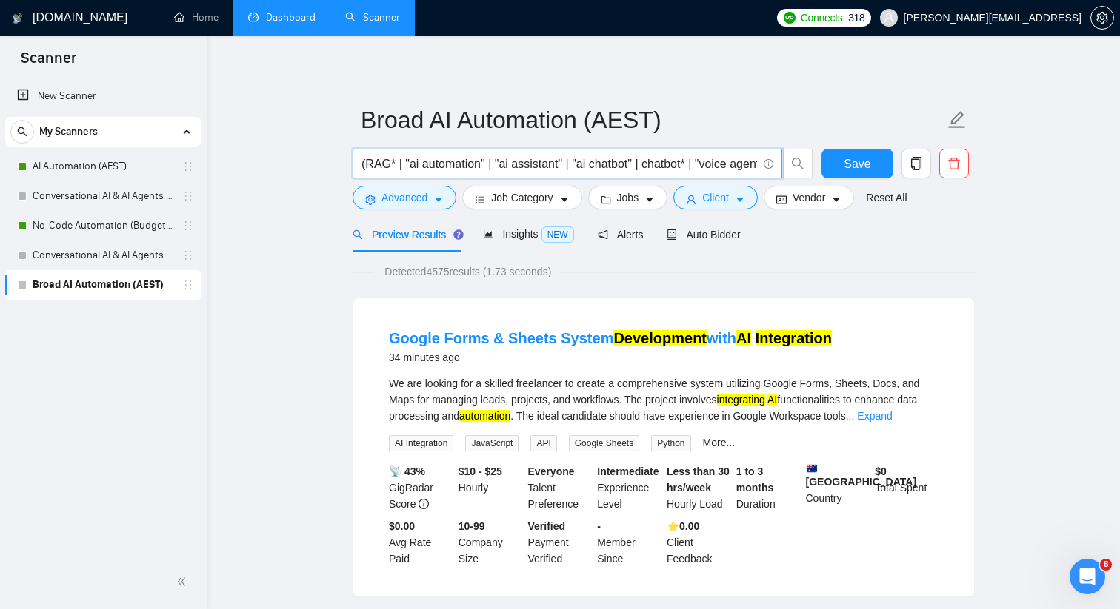
drag, startPoint x: 400, startPoint y: 167, endPoint x: 293, endPoint y: 167, distance: 106.6
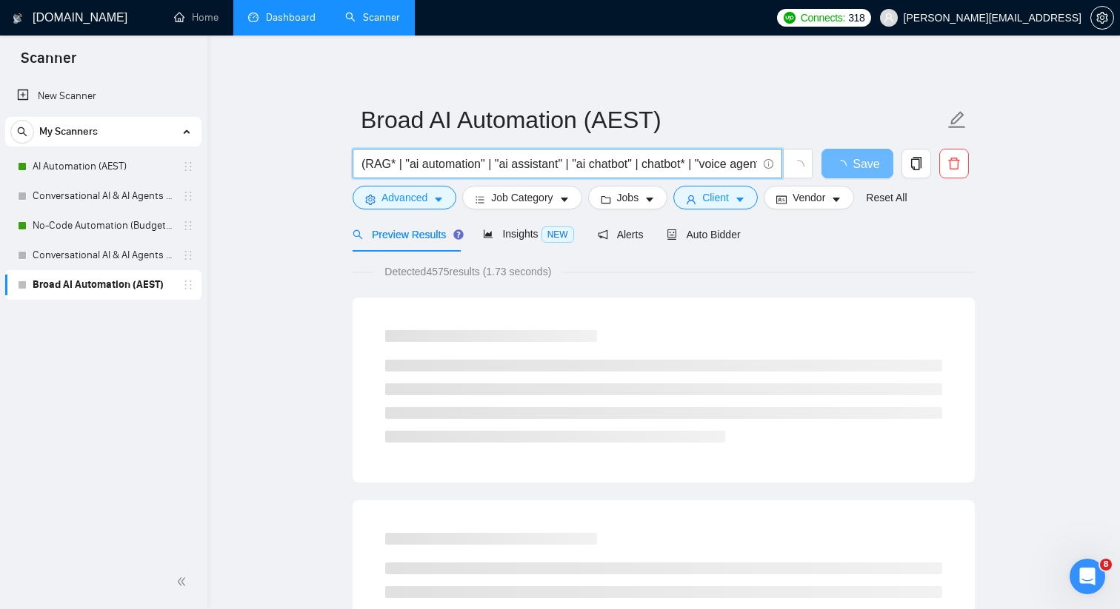
click at [363, 165] on input "(RAG* | "ai automation" | "ai assistant" | "ai chatbot" | chatbot* | "voice age…" at bounding box center [558, 164] width 395 height 19
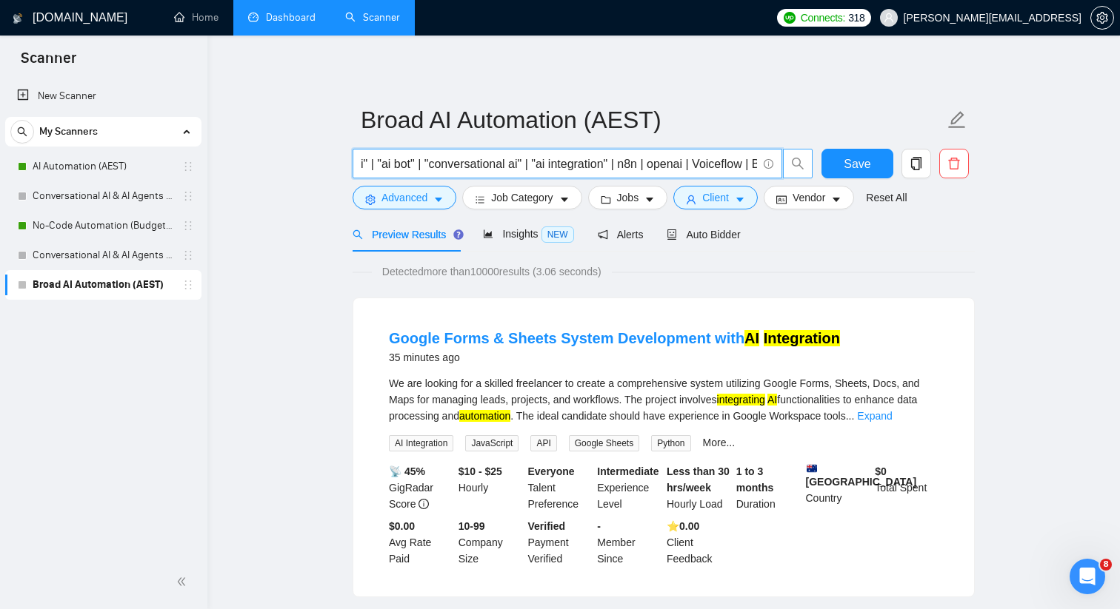
scroll to position [0, 929]
drag, startPoint x: 675, startPoint y: 166, endPoint x: 799, endPoint y: 151, distance: 125.3
click at [799, 151] on span "((ai) (automat* | integr* | (RAG* | "ai automation" | "ai assistant" | "ai chat…" at bounding box center [582, 164] width 461 height 30
click at [669, 155] on input "((ai) (automat* | integr* | (RAG* | "ai automation" | "ai assistant" | "ai chat…" at bounding box center [558, 164] width 395 height 19
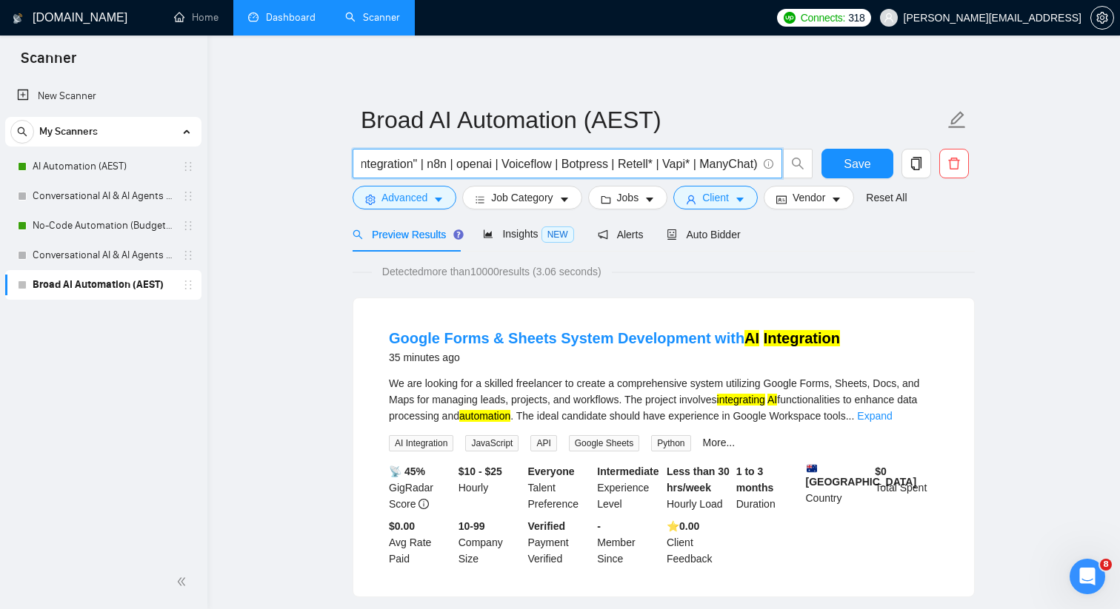
click at [669, 155] on input "((ai) (automat* | integr* | (RAG* | "ai automation" | "ai assistant" | "ai chat…" at bounding box center [558, 164] width 395 height 19
paste input "agent* assist* | chat* | voice* | conversat*)) | (rag* | n8n | openai | gpt*)"
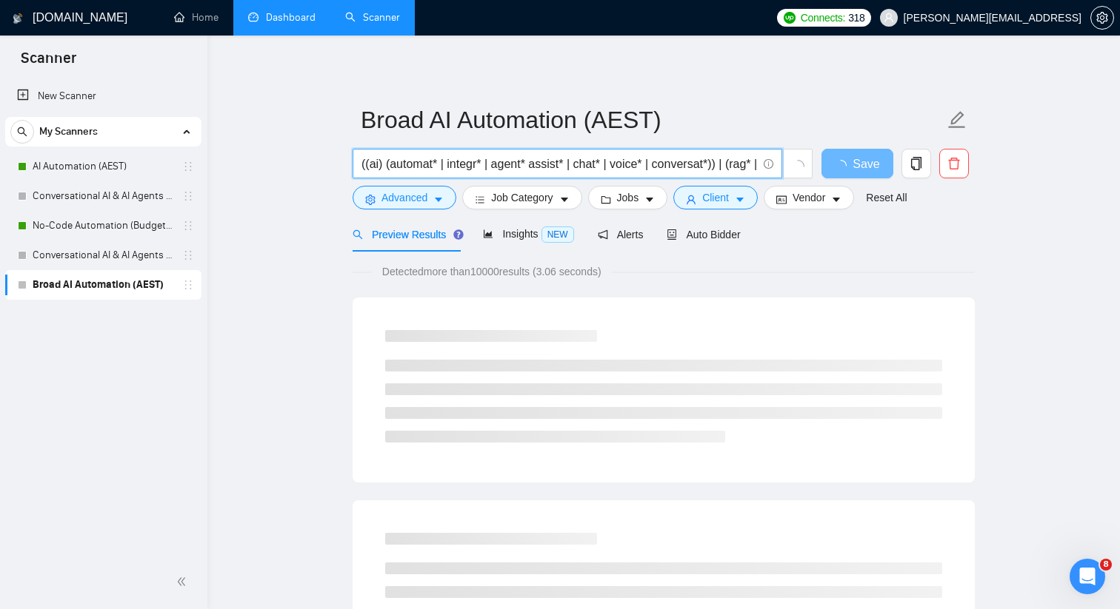
click at [535, 162] on input "((ai) (automat* | integr* | agent* assist* | chat* | voice* | conversat*)) | (r…" at bounding box center [558, 164] width 395 height 19
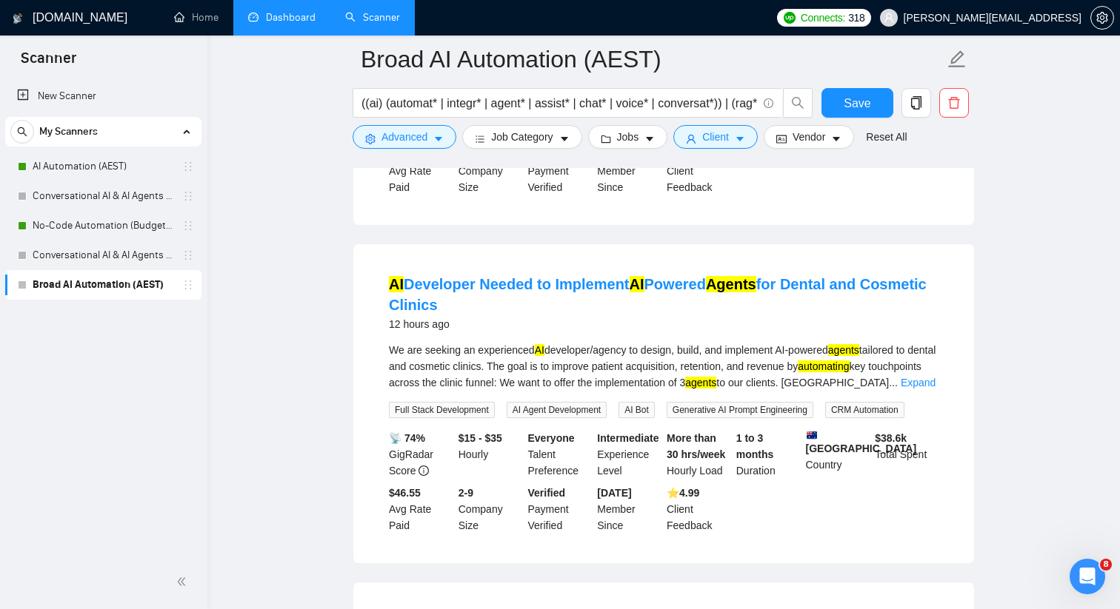
scroll to position [476, 0]
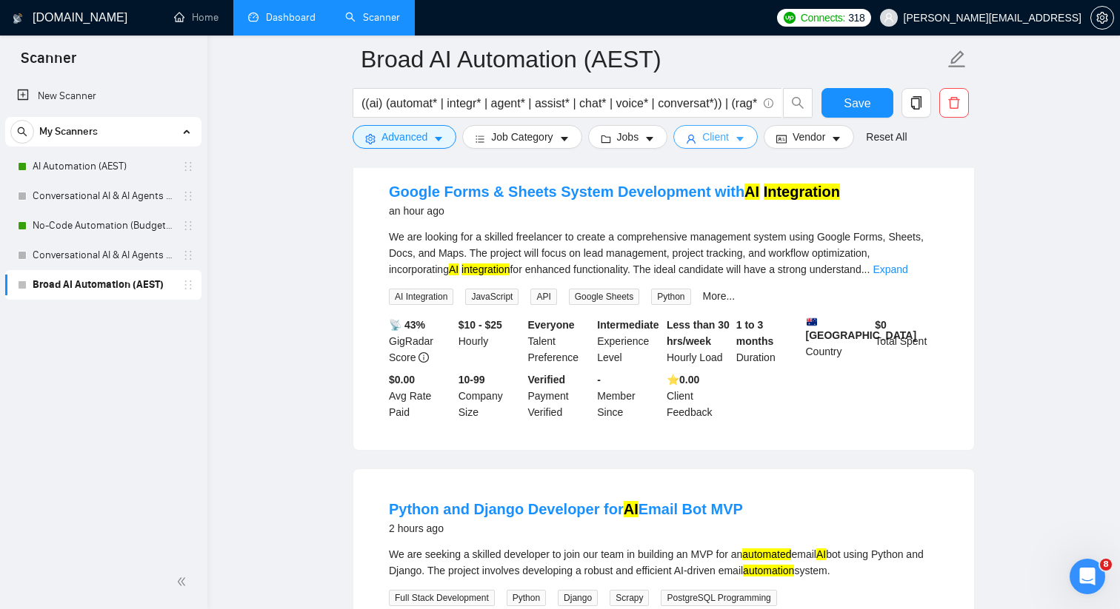
click at [721, 138] on span "Client" at bounding box center [715, 137] width 27 height 16
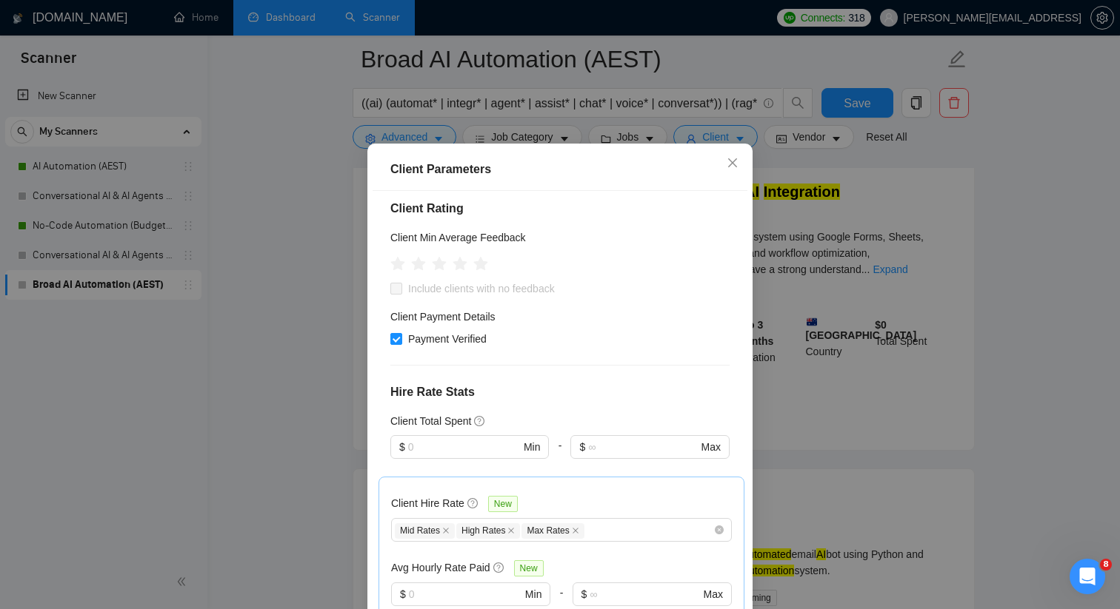
scroll to position [361, 0]
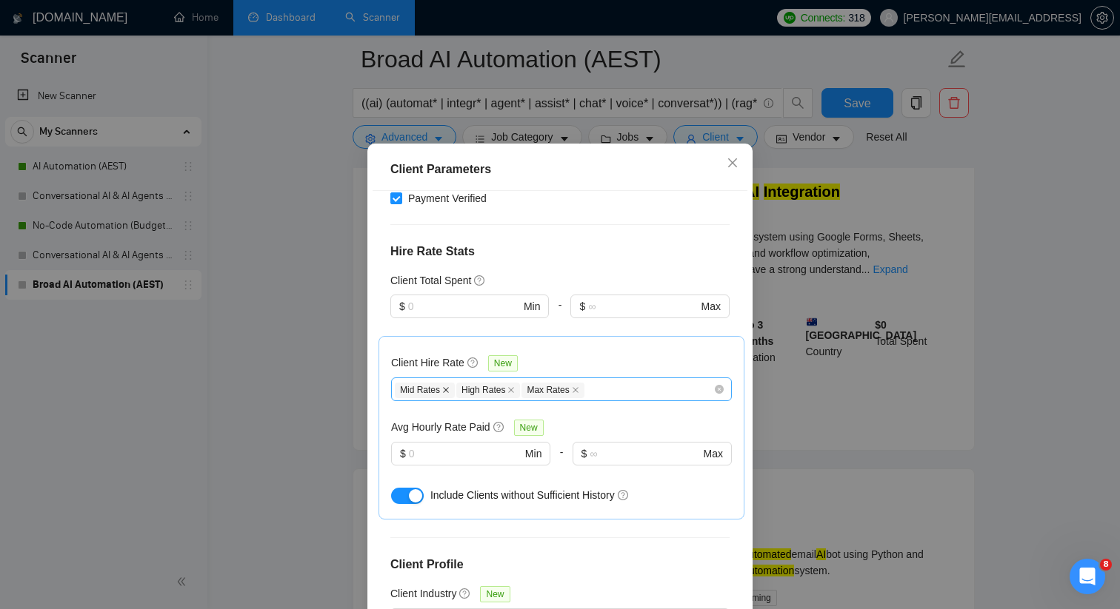
click at [449, 387] on icon "close" at bounding box center [445, 390] width 7 height 7
click at [875, 380] on div "Client Parameters Client Location Include Client Countries [GEOGRAPHIC_DATA] [G…" at bounding box center [560, 304] width 1120 height 609
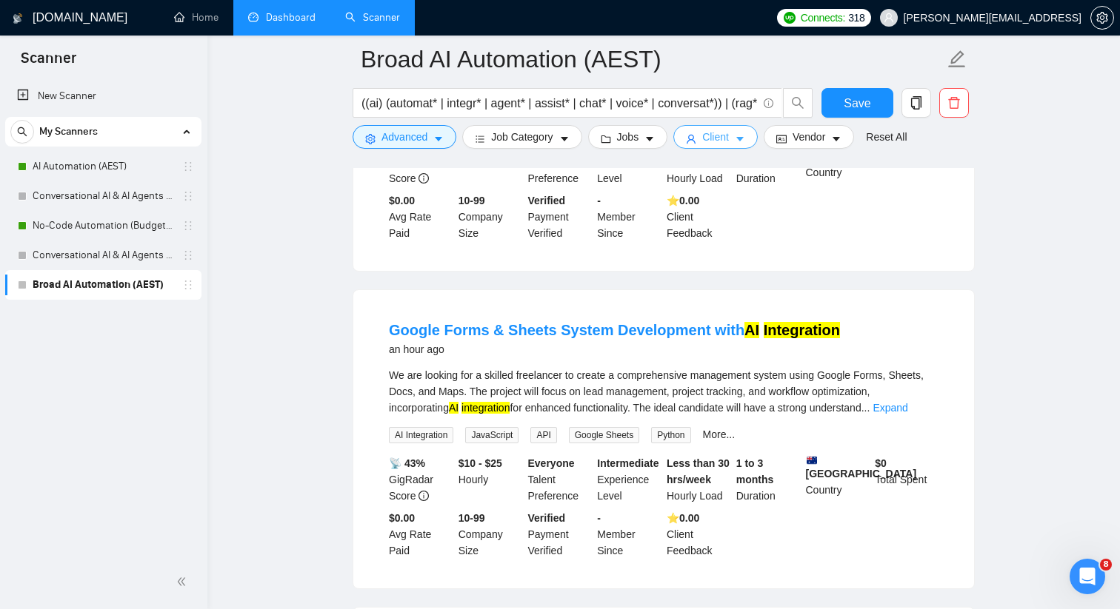
scroll to position [0, 0]
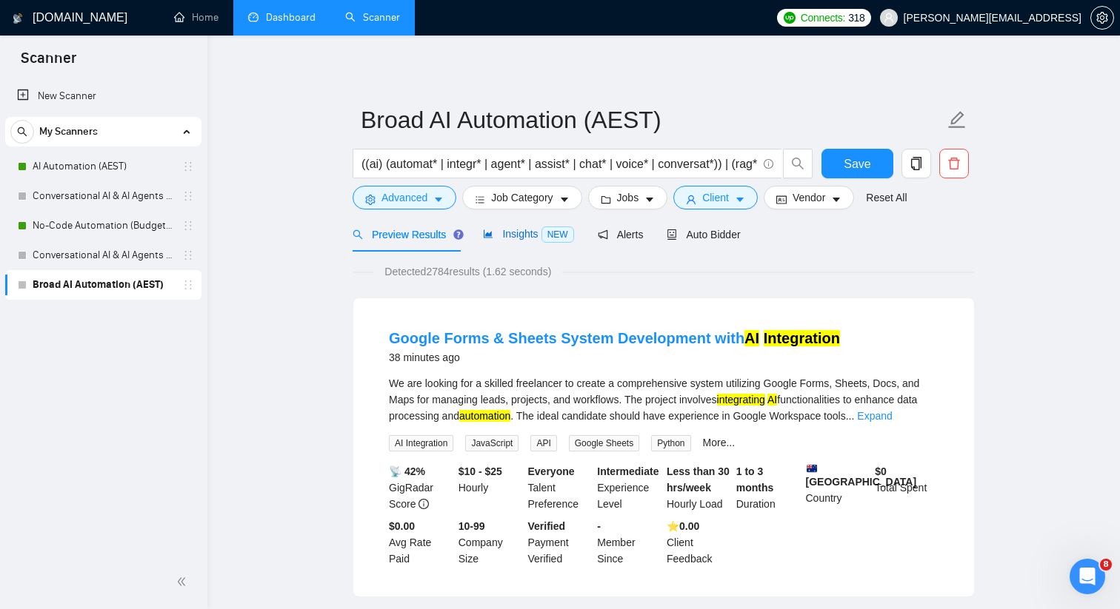
click at [519, 228] on span "Insights NEW" at bounding box center [528, 234] width 90 height 12
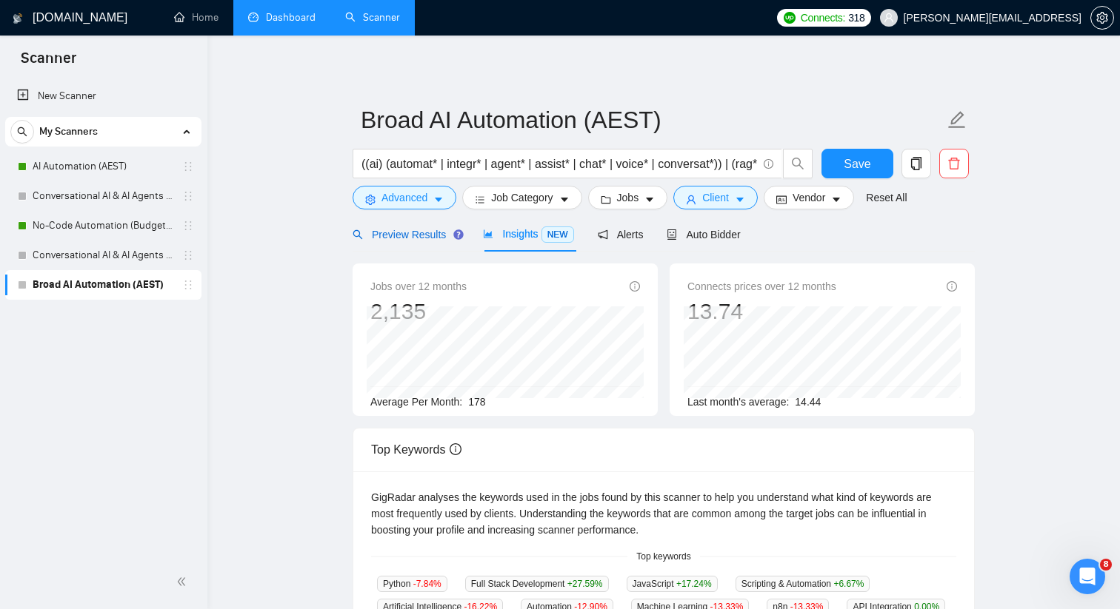
click at [405, 241] on div "Preview Results" at bounding box center [405, 235] width 107 height 16
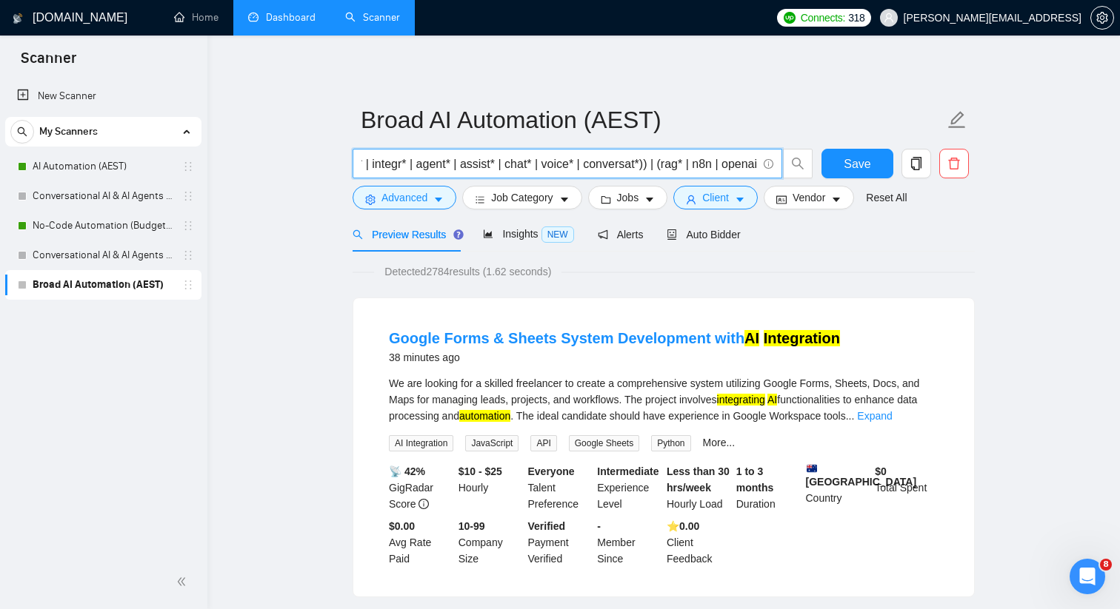
scroll to position [0, 126]
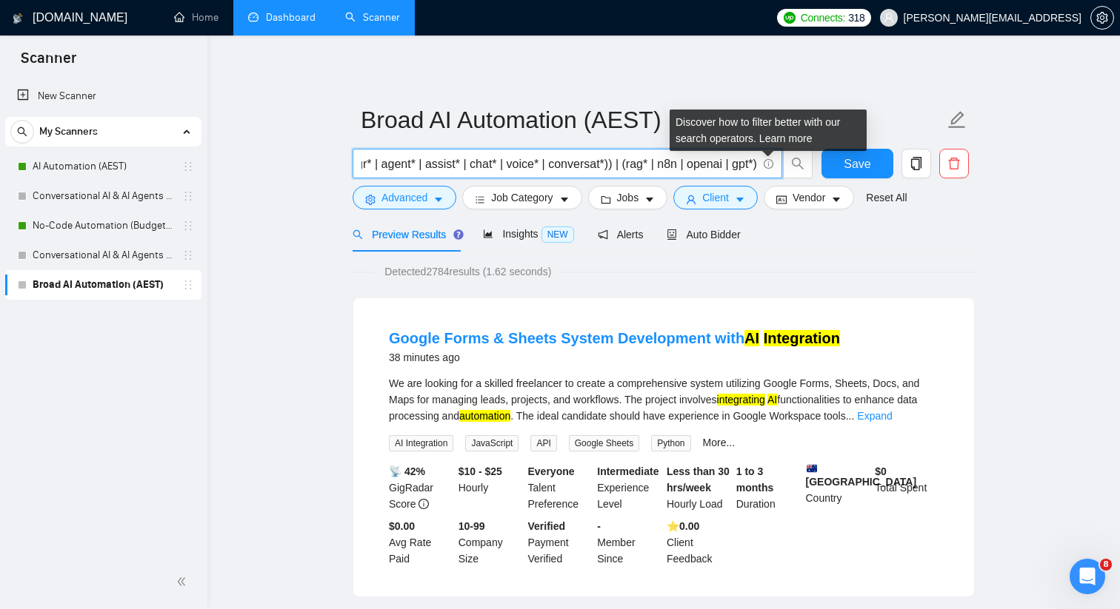
drag, startPoint x: 733, startPoint y: 167, endPoint x: 767, endPoint y: 167, distance: 34.1
click at [767, 167] on span "((ai) (automat* | integr* | agent* | assist* | chat* | voice* | conversat*)) | …" at bounding box center [566, 164] width 429 height 30
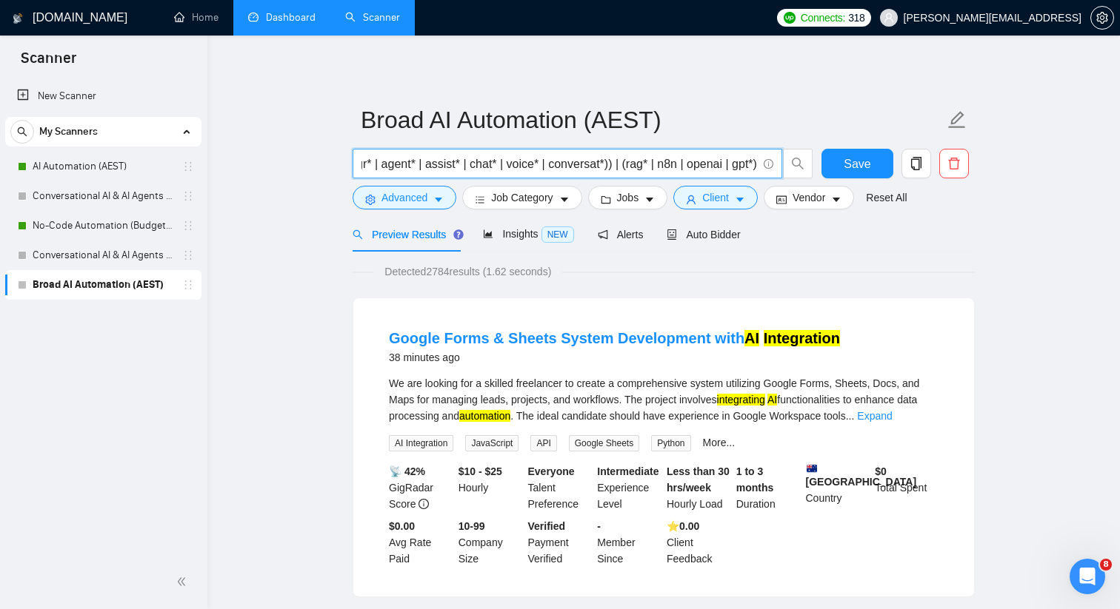
click at [640, 167] on input "((ai) (automat* | integr* | agent* | assist* | chat* | voice* | conversat*)) | …" at bounding box center [558, 164] width 395 height 19
click at [613, 164] on input "((ai) (automat* | integr* | agent* | assist* | chat* | voice* | conversat*)) | …" at bounding box center [558, 164] width 395 height 19
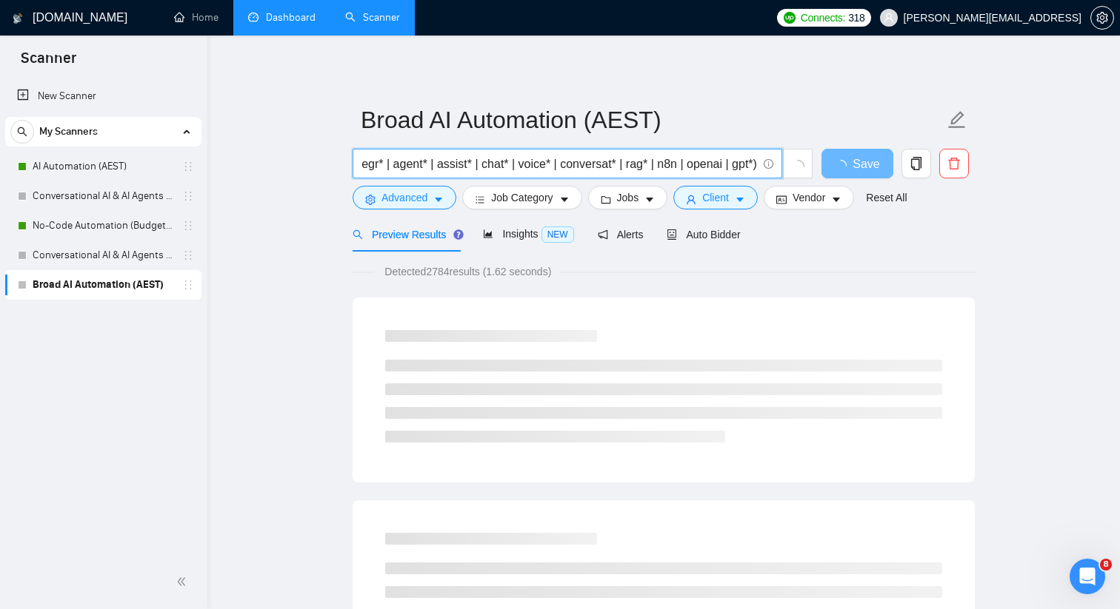
scroll to position [0, 113]
drag, startPoint x: 734, startPoint y: 161, endPoint x: 760, endPoint y: 161, distance: 25.9
click at [760, 161] on span "((ai) (automat* | integr* | agent* | assist* | chat* | voice* | conversat* | ra…" at bounding box center [566, 164] width 429 height 30
click at [751, 161] on input "((ai) (automat* | integr* | agent* | assist* | chat* | voice* | conversat* | ra…" at bounding box center [558, 164] width 395 height 19
click at [717, 170] on input "((ai) (automat* | integr* | agent* | assist* | chat* | voice* | conversat* | ra…" at bounding box center [558, 164] width 395 height 19
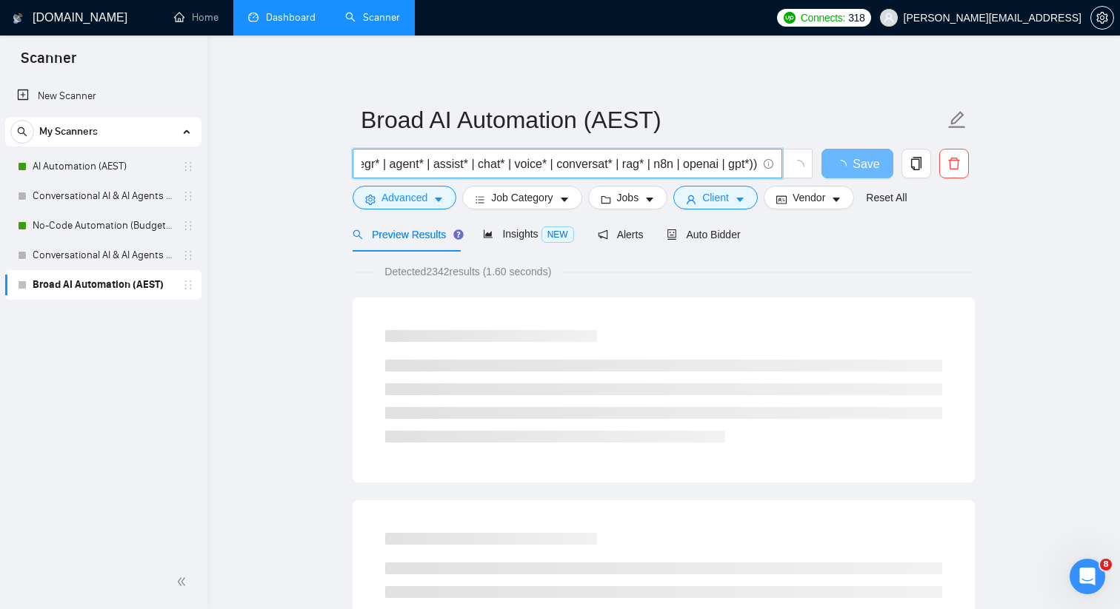
click at [717, 170] on input "((ai) (automat* | integr* | agent* | assist* | chat* | voice* | conversat* | ra…" at bounding box center [558, 164] width 395 height 19
click at [705, 167] on input "((ai) (automat* | integr* | agent* | assist* | chat* | voice* | conversat* | ra…" at bounding box center [558, 164] width 395 height 19
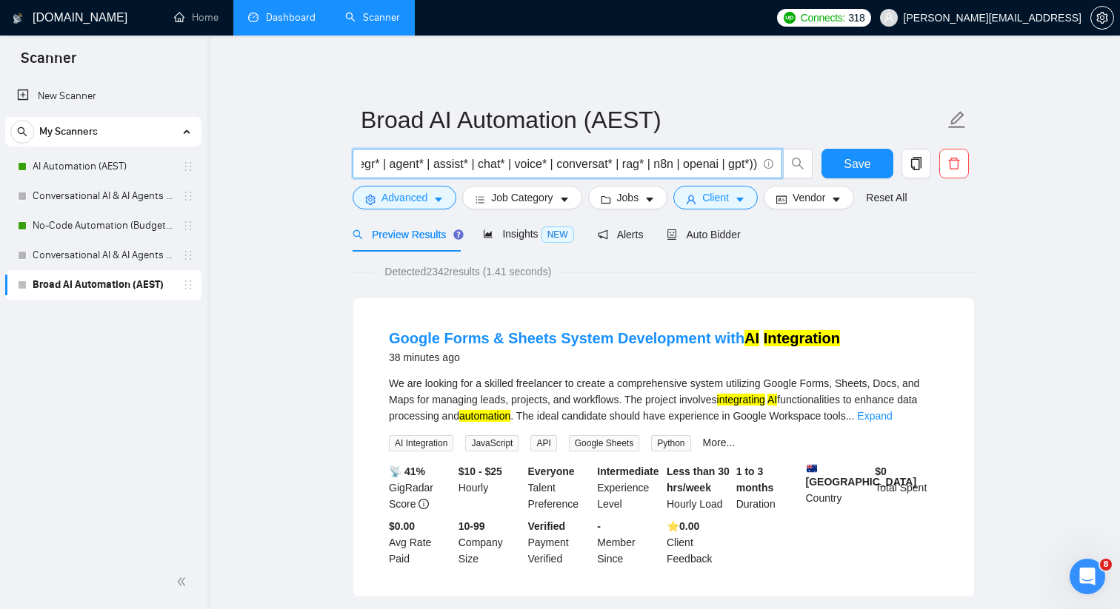
click at [716, 164] on input "((ai) (automat* | integr* | agent* | assist* | chat* | voice* | conversat* | ra…" at bounding box center [558, 164] width 395 height 19
click at [681, 164] on input "((ai) (automat* | integr* | agent* | assist* | chat* | voice* | conversat* | ra…" at bounding box center [558, 164] width 395 height 19
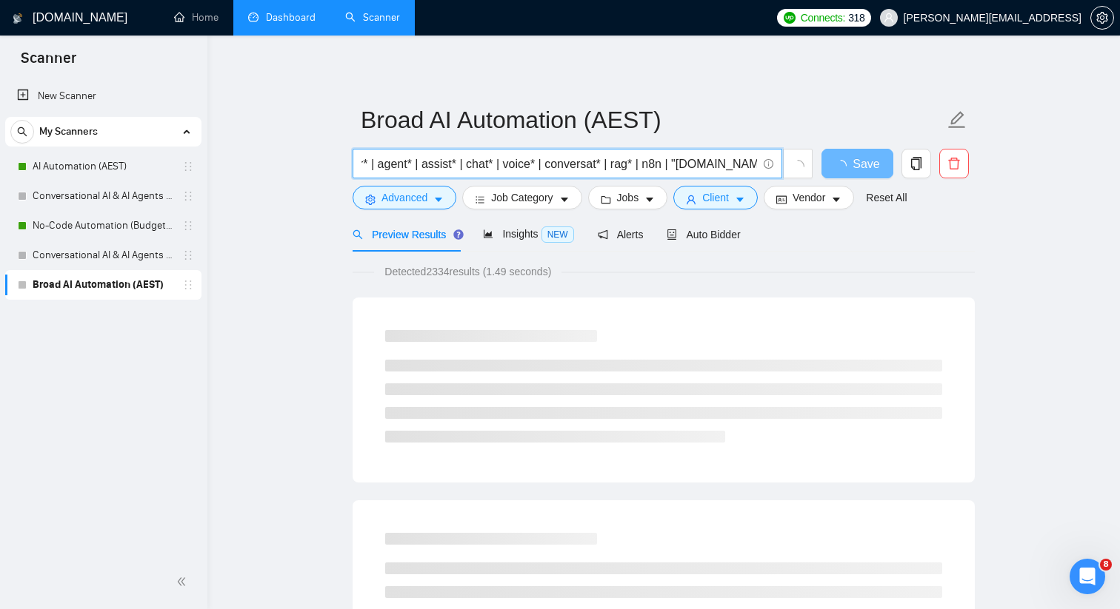
scroll to position [0, 198]
drag, startPoint x: 655, startPoint y: 167, endPoint x: 772, endPoint y: 167, distance: 117.0
click at [772, 167] on span "((ai) (automat* | integr* | agent* | assist* | chat* | voice* | conversat* | ra…" at bounding box center [566, 164] width 429 height 30
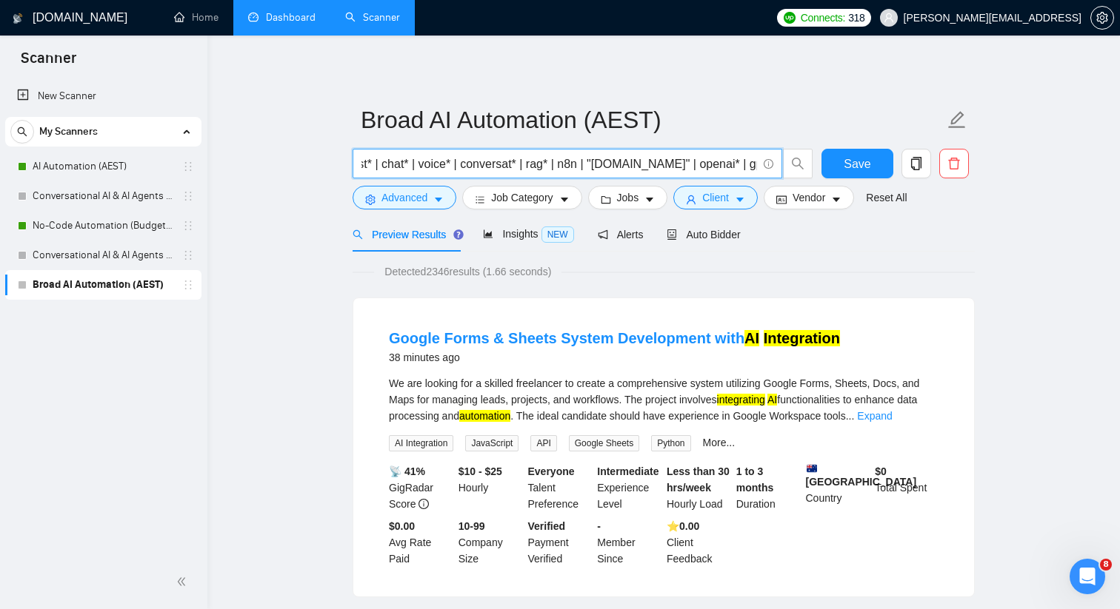
click at [671, 166] on input "((ai) (automat* | integr* | agent* | assist* | chat* | voice* | conversat* | ra…" at bounding box center [558, 164] width 395 height 19
drag, startPoint x: 654, startPoint y: 160, endPoint x: 490, endPoint y: 165, distance: 163.7
click at [491, 165] on input "((ai) (automat* | integr* | agent* | assist* | chat* | voice* | conversat* | ra…" at bounding box center [558, 164] width 395 height 19
click at [484, 165] on input "((ai) (automat* | integr* | agent* | assist* | chat* | voice* | conversat* | ra…" at bounding box center [558, 164] width 395 height 19
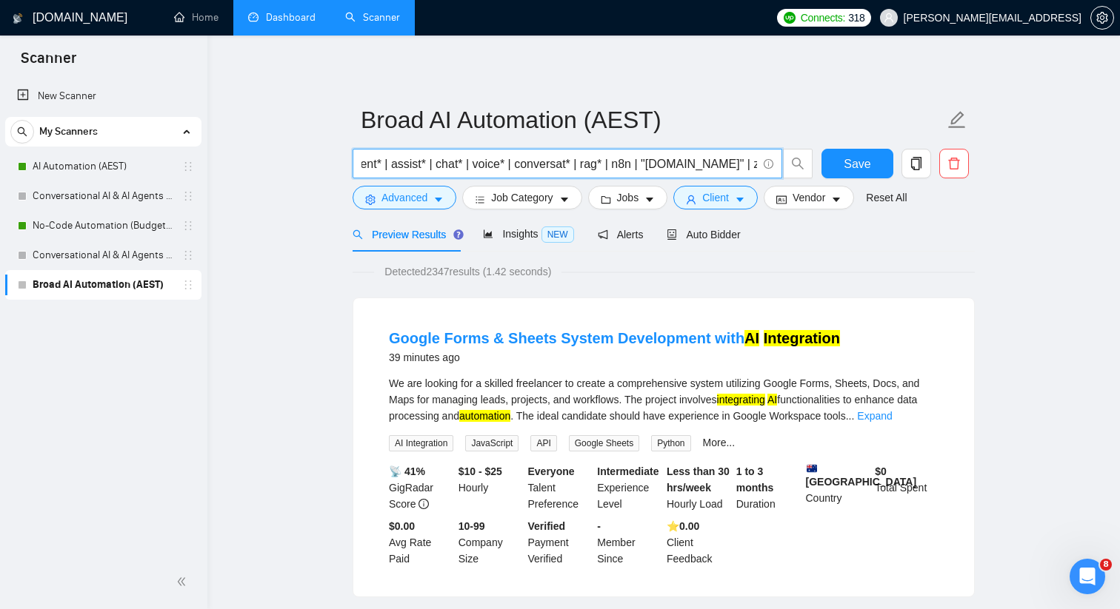
scroll to position [0, 0]
drag, startPoint x: 509, startPoint y: 161, endPoint x: 338, endPoint y: 163, distance: 170.3
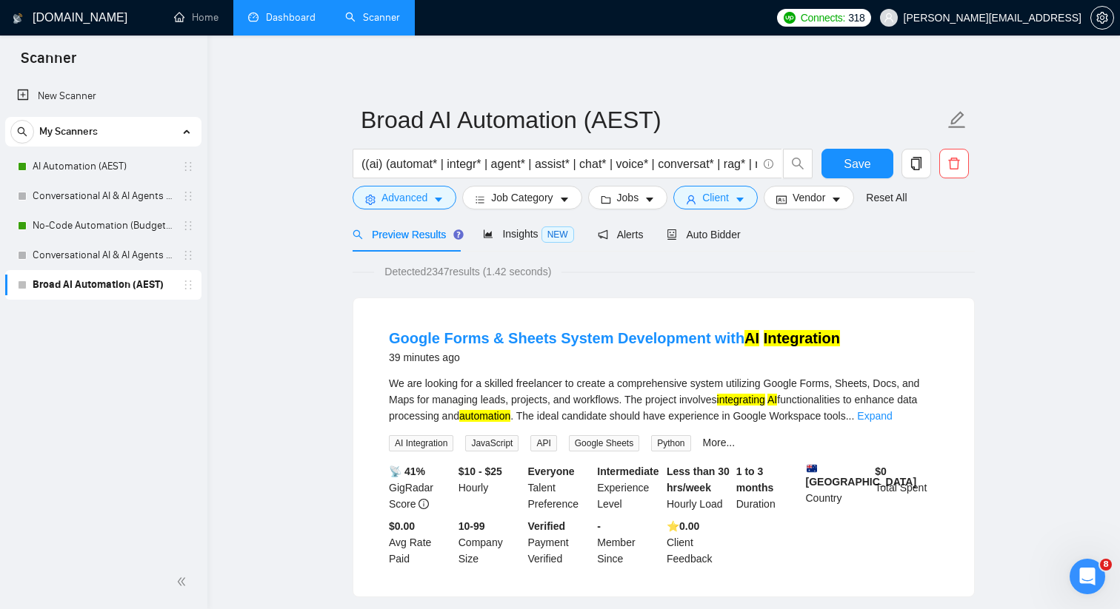
click at [501, 231] on span "Insights NEW" at bounding box center [528, 234] width 90 height 12
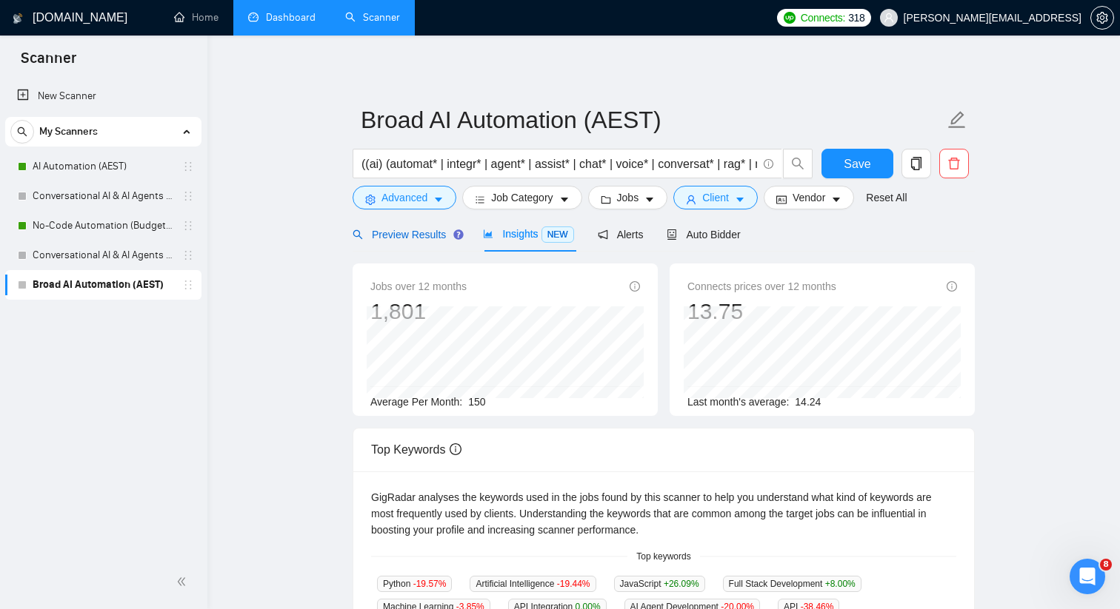
click at [412, 238] on span "Preview Results" at bounding box center [405, 235] width 107 height 12
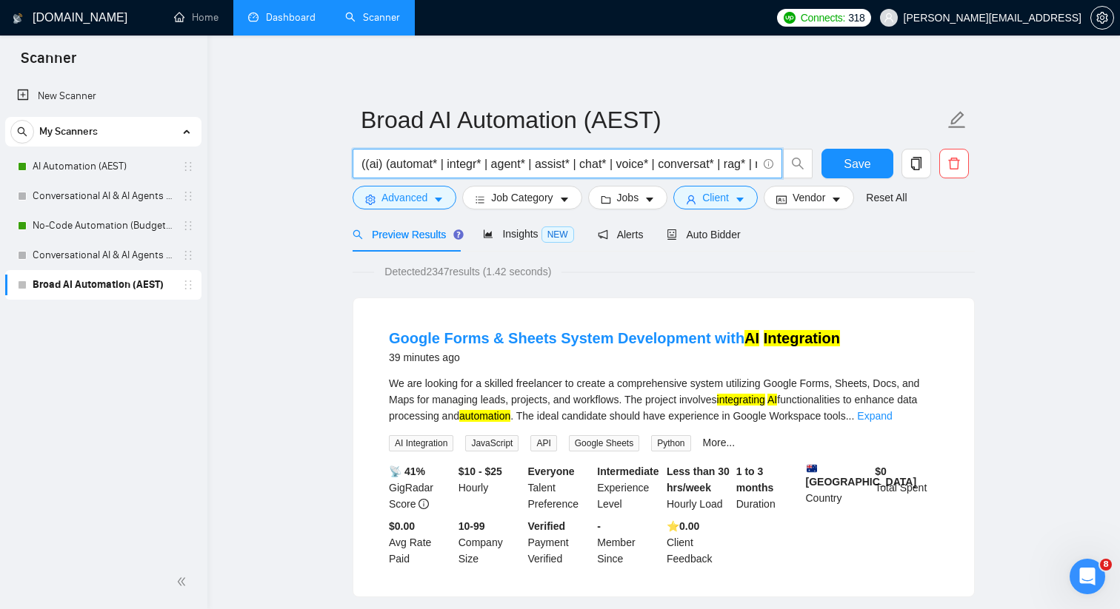
click at [391, 166] on input "((ai) (automat* | integr* | agent* | assist* | chat* | voice* | conversat* | ra…" at bounding box center [558, 164] width 395 height 19
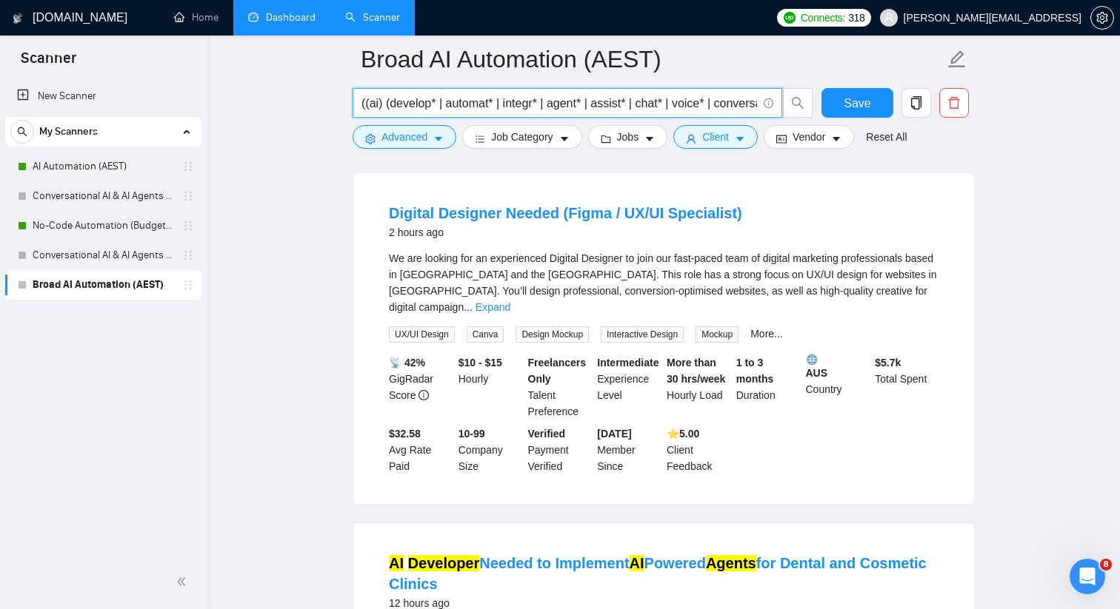
scroll to position [766, 0]
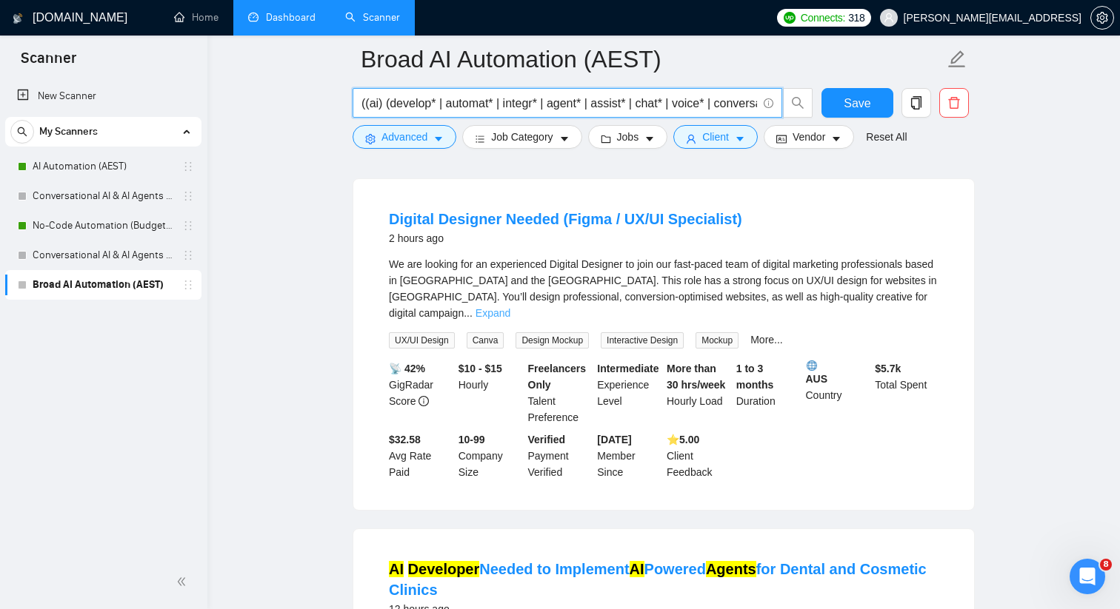
type input "((ai) (develop* | automat* | integr* | agent* | assist* | chat* | voice* | conv…"
click at [510, 307] on link "Expand" at bounding box center [492, 313] width 35 height 12
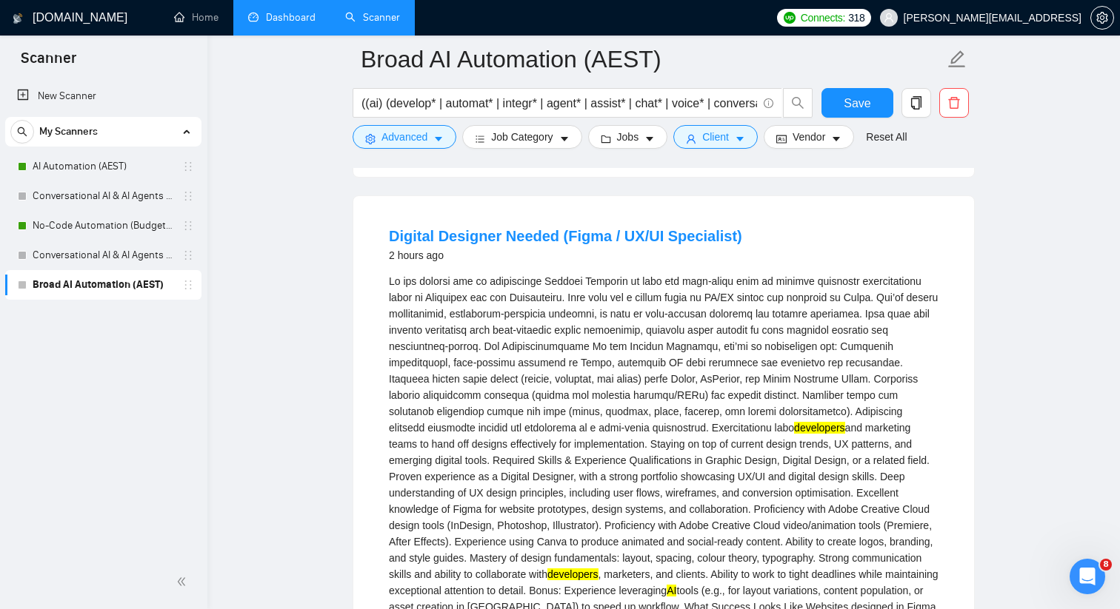
scroll to position [689, 0]
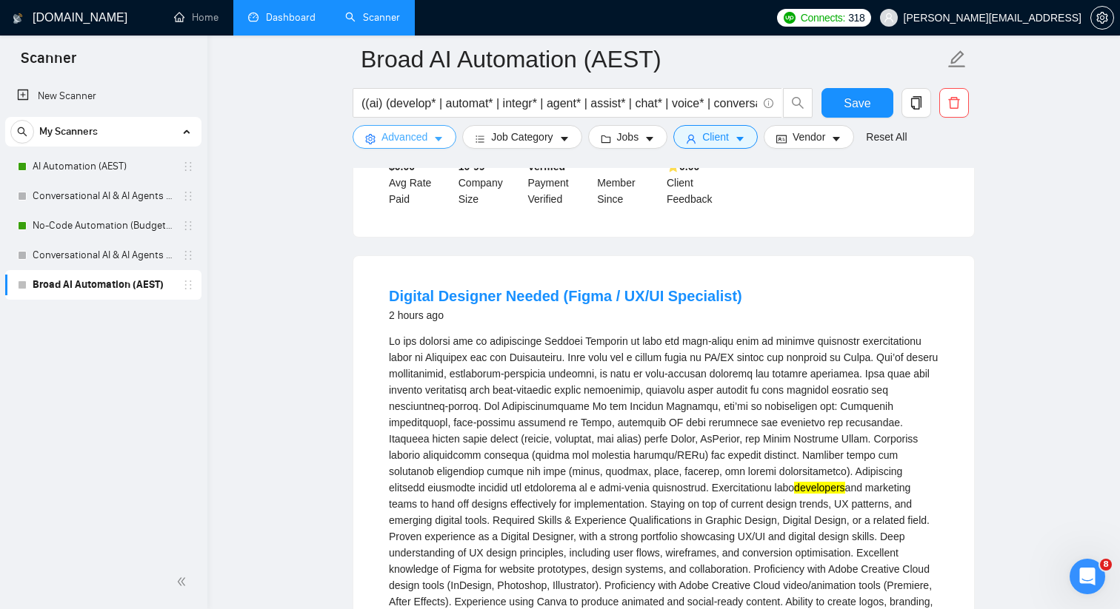
click at [420, 141] on span "Advanced" at bounding box center [404, 137] width 46 height 16
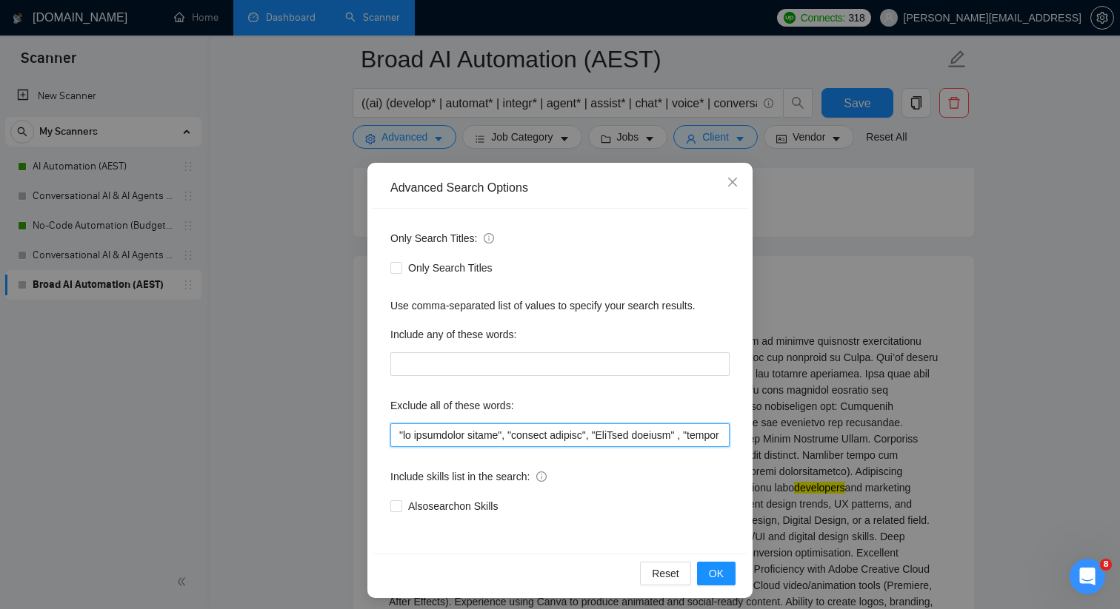
click at [399, 435] on input "text" at bounding box center [559, 436] width 339 height 24
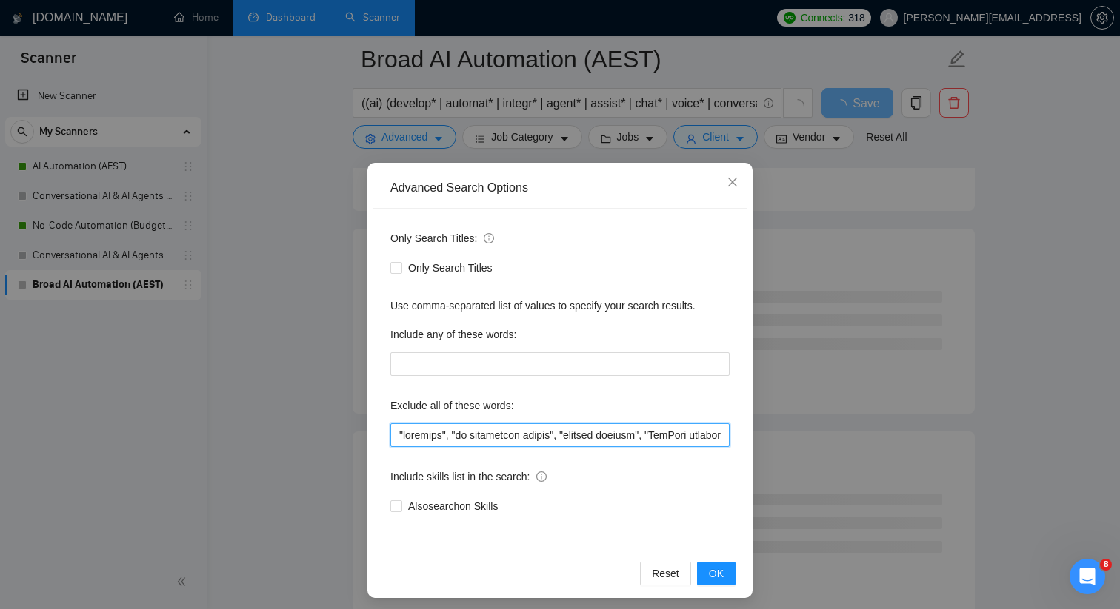
click at [398, 432] on input "text" at bounding box center [559, 436] width 339 height 24
type input ""collaborating with developers", "designer", "ai automation agency", "content c…"
click at [709, 566] on span "OK" at bounding box center [716, 574] width 15 height 16
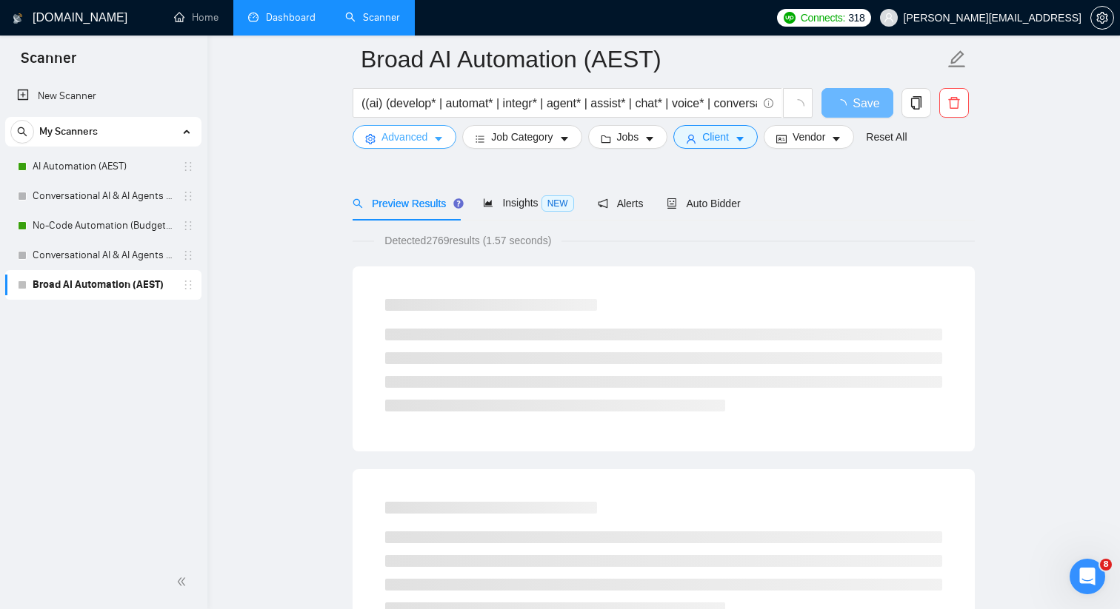
scroll to position [0, 0]
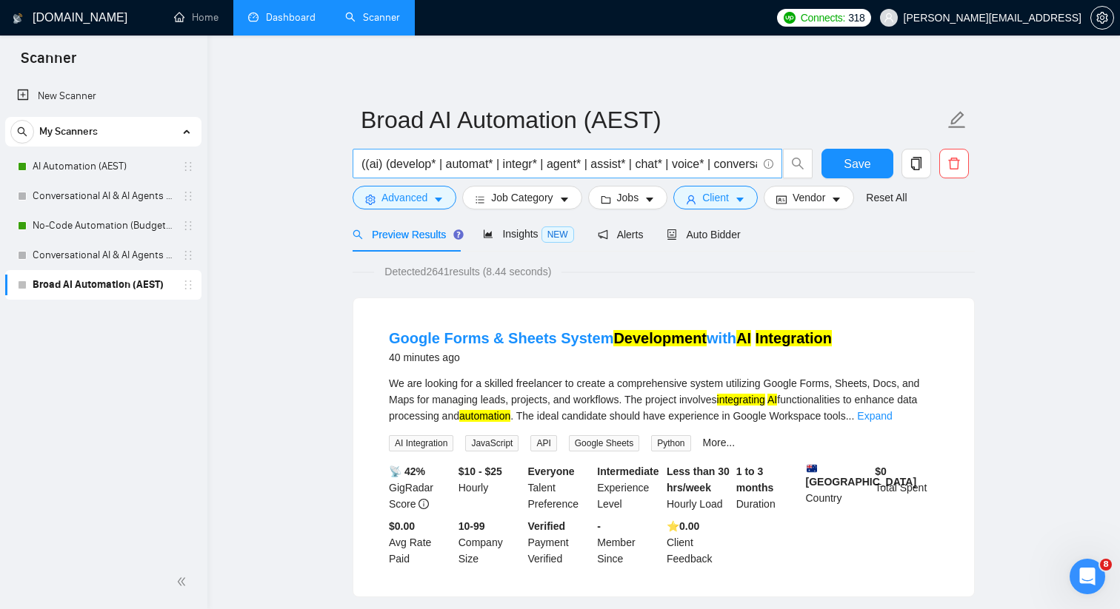
click at [447, 165] on input "((ai) (develop* | automat* | integr* | agent* | assist* | chat* | voice* | conv…" at bounding box center [558, 164] width 395 height 19
click at [447, 164] on input "((ai) (develop* | "machine learning" | engineer* | automat* | integr* | agent* …" at bounding box center [558, 164] width 395 height 19
click at [582, 165] on input "((ai) (develop* | ml | "machine learning" | engineer* | automat* | integr* | ag…" at bounding box center [558, 164] width 395 height 19
click at [707, 166] on input "((ai) (develop* | ml | "machine learning" | specialist* | engineer* | automat* …" at bounding box center [558, 164] width 395 height 19
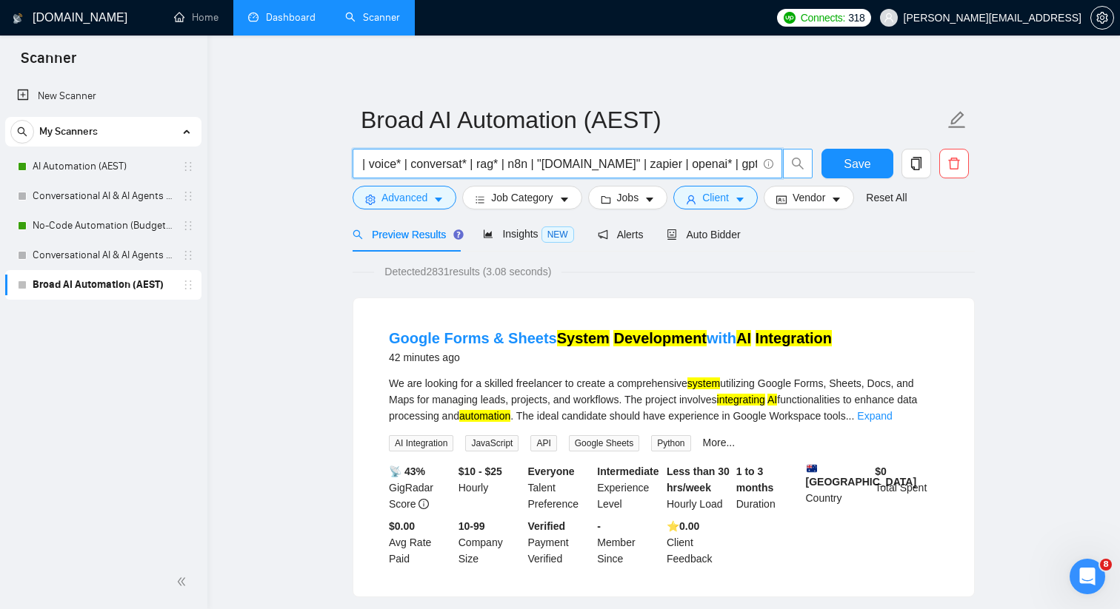
drag, startPoint x: 623, startPoint y: 167, endPoint x: 812, endPoint y: 166, distance: 188.8
click at [812, 166] on span "((ai) (develop* | ml | "machine learning" | specialist* | engineer* | system* |…" at bounding box center [582, 164] width 461 height 30
click at [671, 162] on input "((ai) (develop* | ml | "machine learning" | specialist* | engineer* | system* |…" at bounding box center [558, 164] width 395 height 19
type input "((ai) (develop* | ml | "machine learning" | specialist* | engineer* | system* |…"
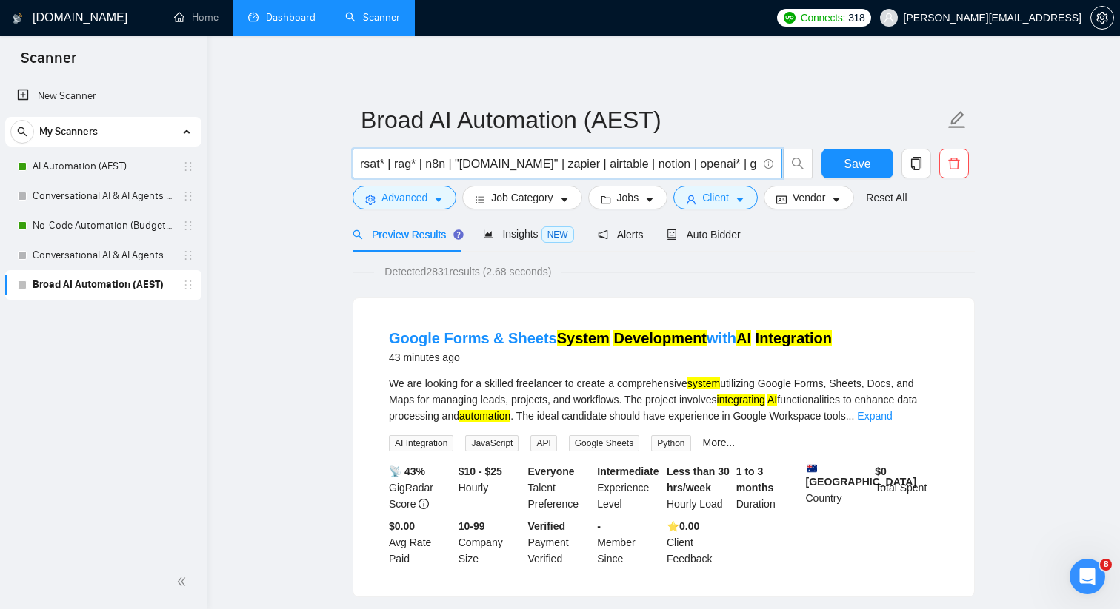
scroll to position [0, 700]
drag, startPoint x: 466, startPoint y: 165, endPoint x: 757, endPoint y: 166, distance: 290.3
click at [757, 166] on span "((ai) (develop* | ml | "machine learning" | specialist* | engineer* | system* |…" at bounding box center [566, 164] width 429 height 30
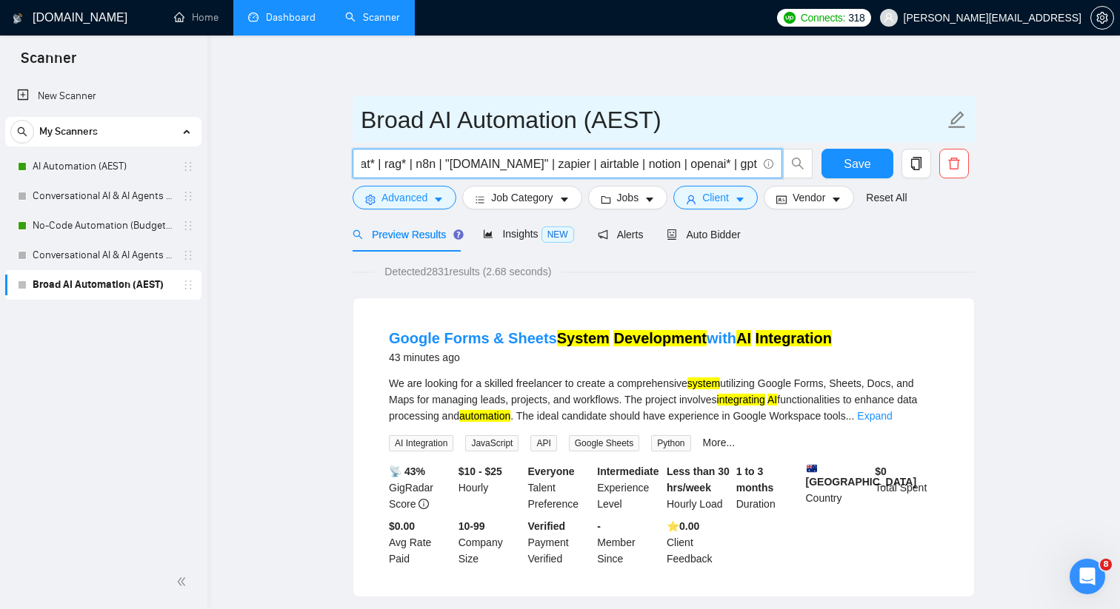
scroll to position [0, 0]
click at [732, 136] on input "Broad AI Automation (AEST)" at bounding box center [652, 119] width 583 height 37
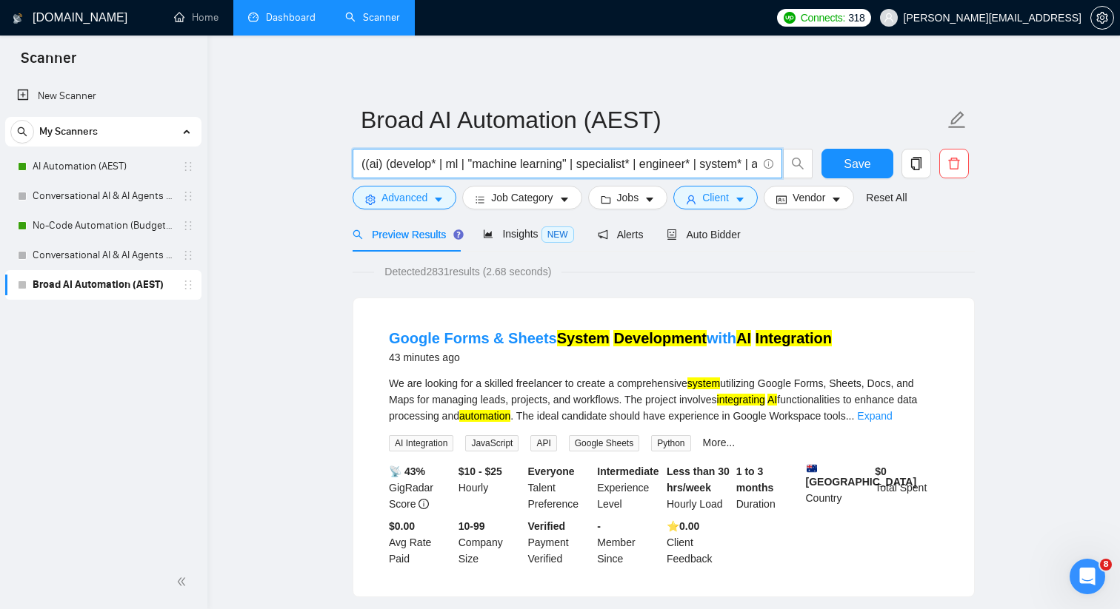
scroll to position [0, 700]
drag, startPoint x: 736, startPoint y: 165, endPoint x: 816, endPoint y: 165, distance: 80.0
click at [816, 165] on div "((ai) (develop* | ml | "machine learning" | specialist* | engineer* | system* |…" at bounding box center [660, 167] width 622 height 37
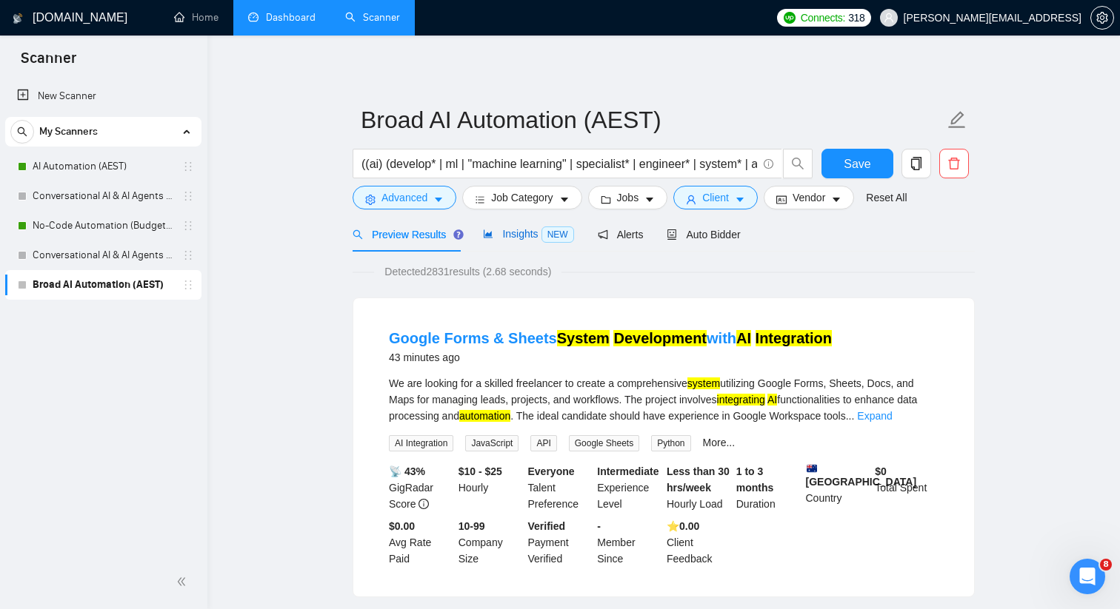
click at [497, 235] on span "Insights NEW" at bounding box center [528, 234] width 90 height 12
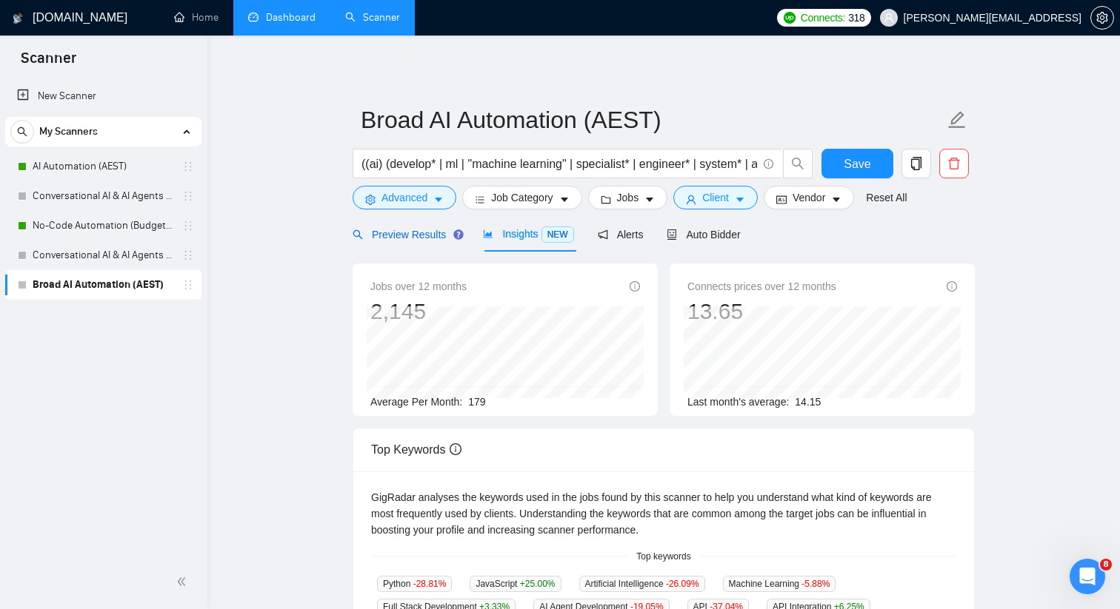
click at [424, 235] on span "Preview Results" at bounding box center [405, 235] width 107 height 12
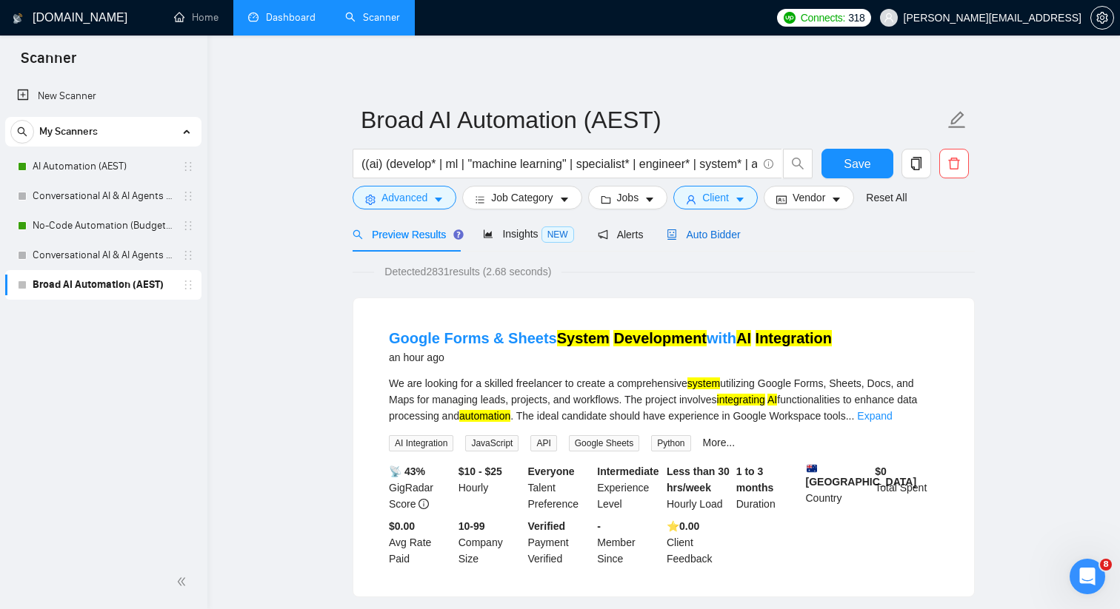
click at [689, 233] on span "Auto Bidder" at bounding box center [702, 235] width 73 height 12
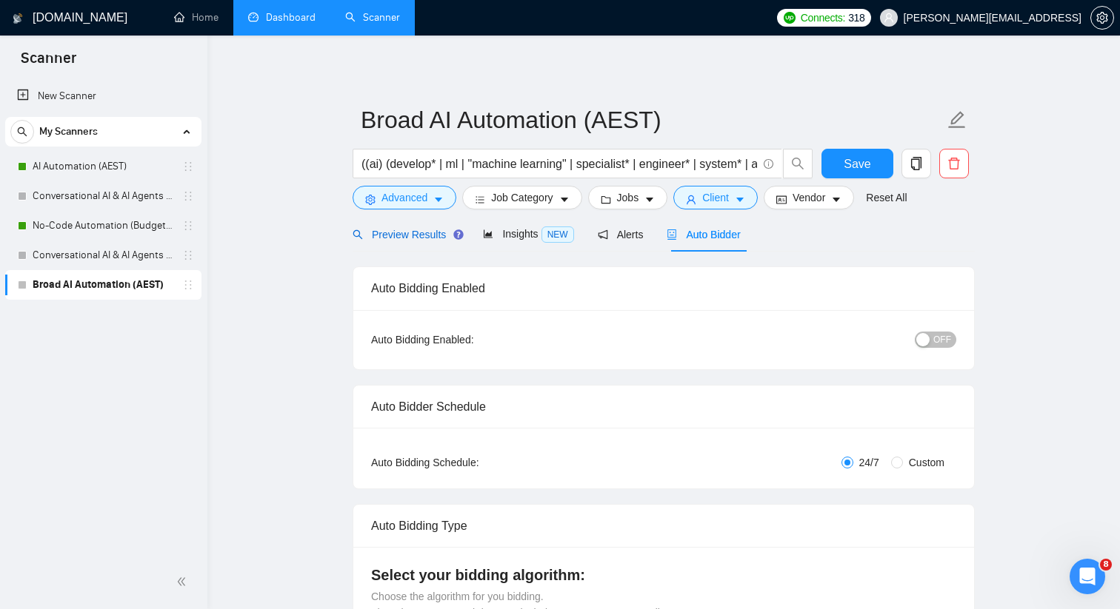
click at [426, 241] on div "Preview Results" at bounding box center [405, 235] width 107 height 16
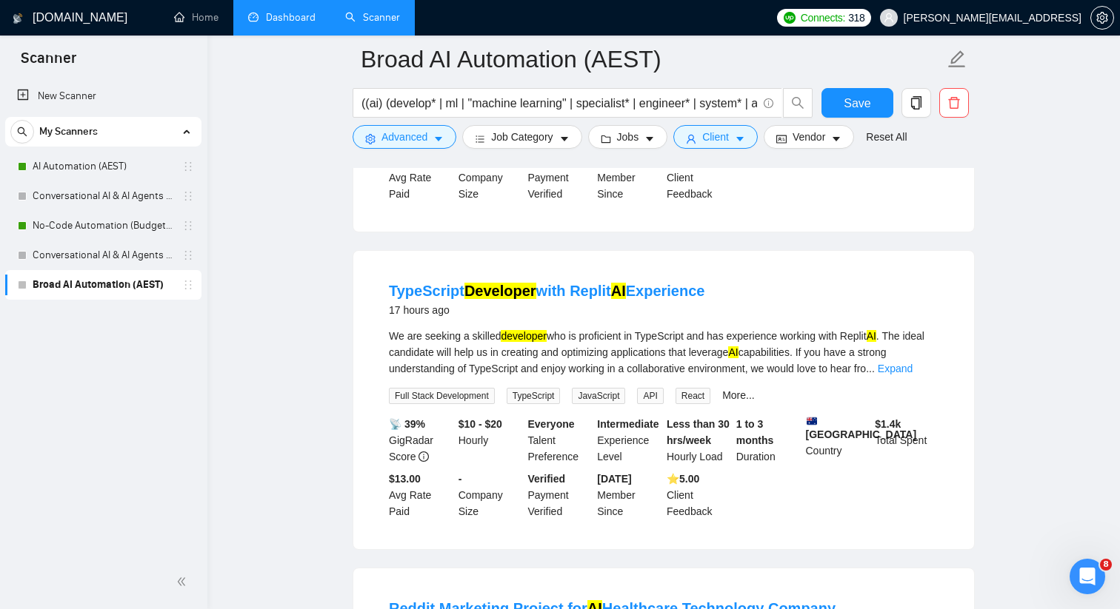
scroll to position [1034, 0]
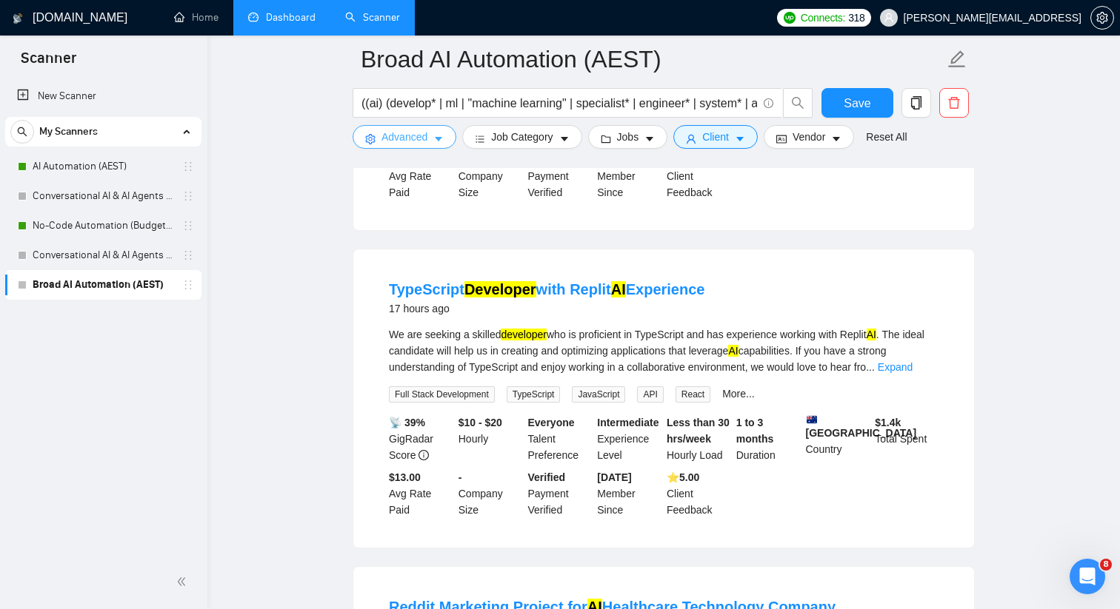
click at [421, 138] on span "Advanced" at bounding box center [404, 137] width 46 height 16
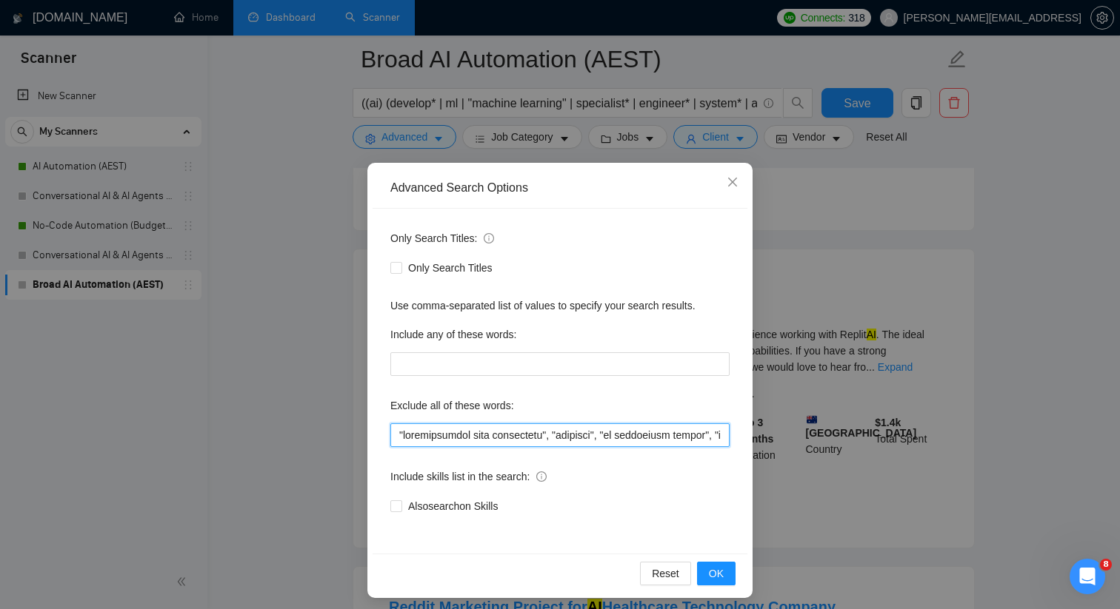
click at [400, 434] on input "text" at bounding box center [559, 436] width 339 height 24
type input ""typescript", "collaborating with developers", "designer", "ai automation agenc…"
click at [718, 579] on span "OK" at bounding box center [716, 574] width 15 height 16
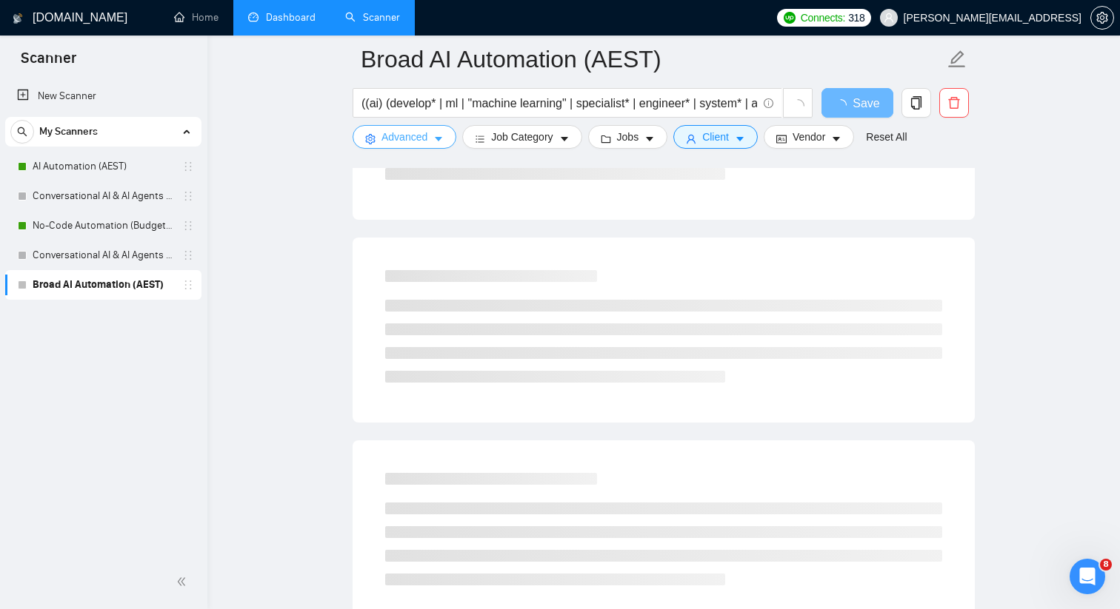
scroll to position [0, 0]
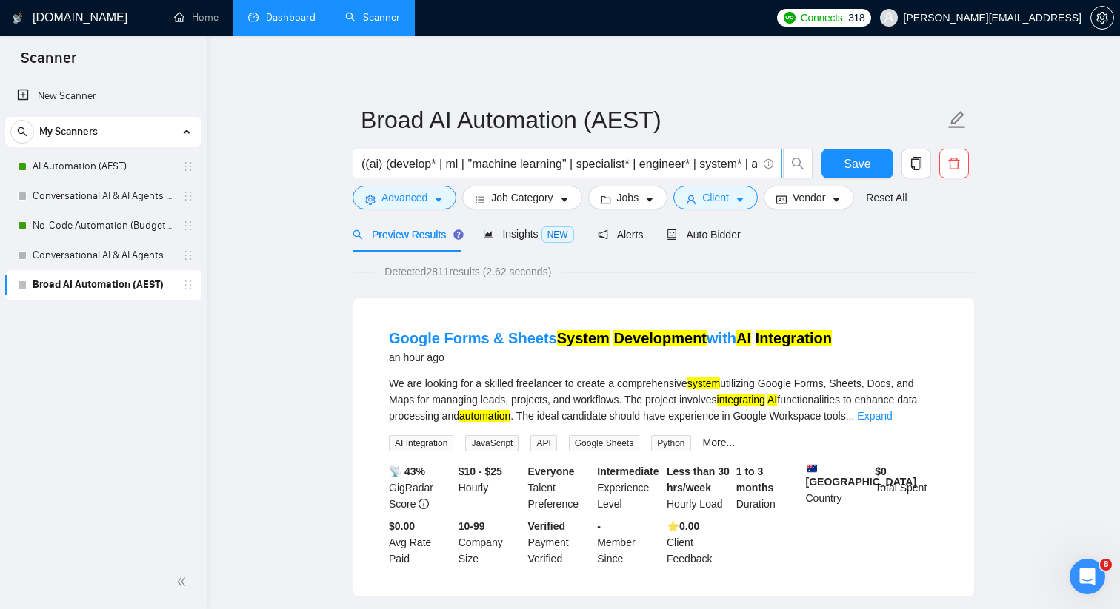
click at [412, 166] on input "((ai) (develop* | ml | "machine learning" | specialist* | engineer* | system* |…" at bounding box center [558, 164] width 395 height 19
click at [148, 171] on link "AI Automation (AEST)" at bounding box center [103, 167] width 141 height 30
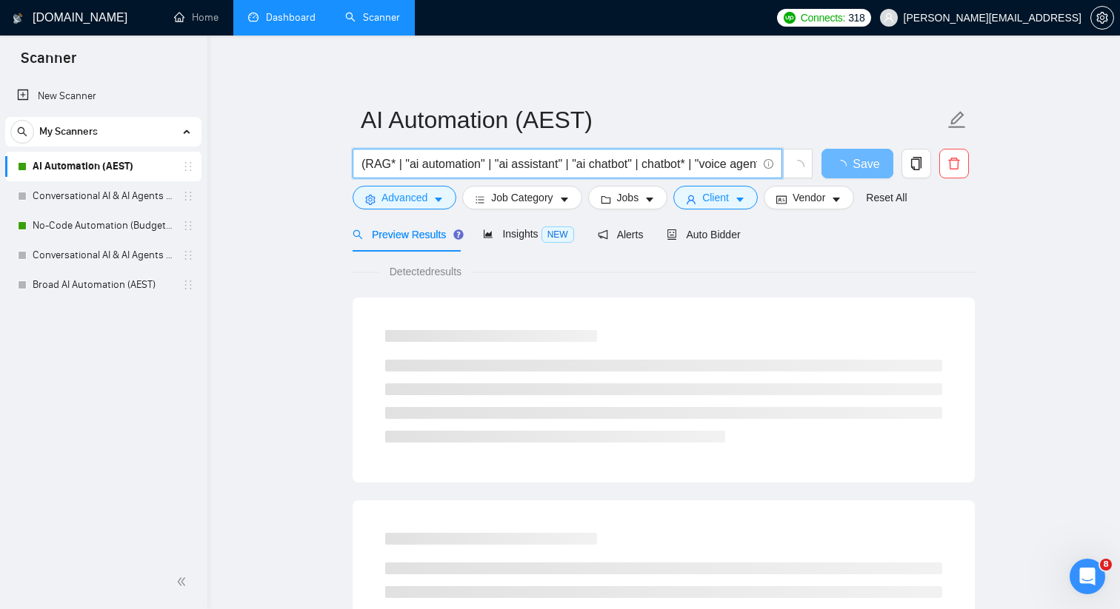
click at [483, 163] on input "(RAG* | "ai automation" | "ai assistant" | "ai chatbot" | chatbot* | "voice age…" at bounding box center [558, 164] width 395 height 19
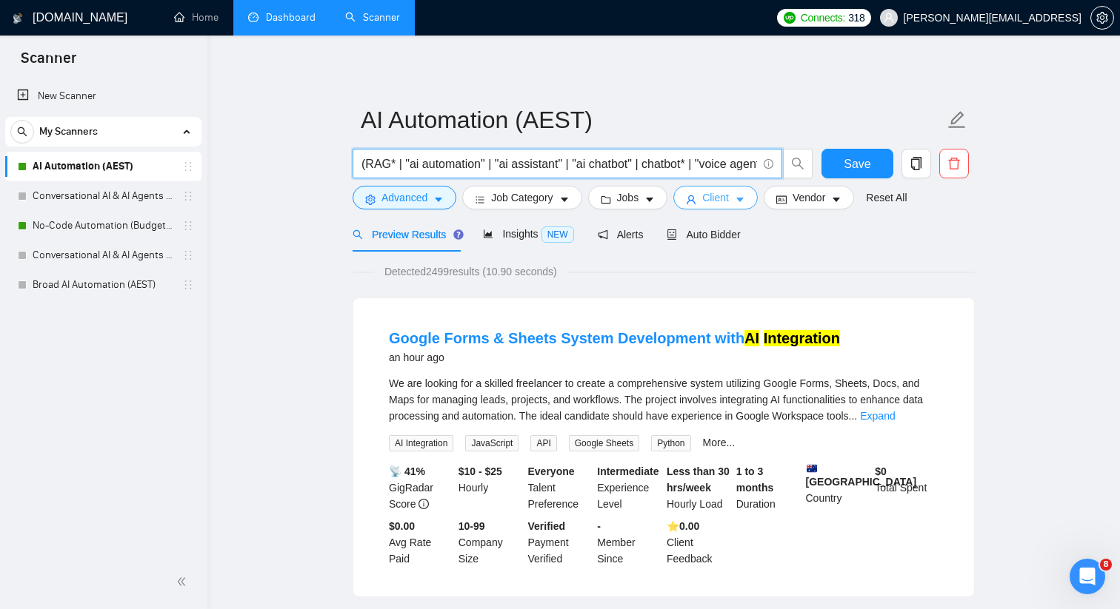
click at [740, 202] on button "Client" at bounding box center [715, 198] width 84 height 24
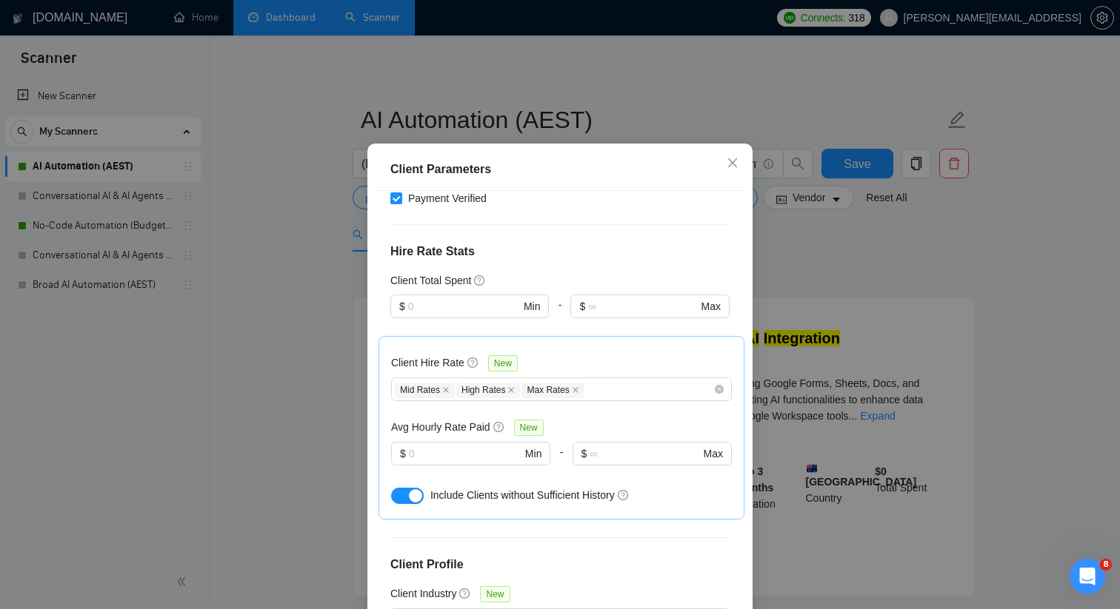
click at [808, 264] on div "Client Parameters Client Location Include Client Countries [GEOGRAPHIC_DATA] [G…" at bounding box center [560, 304] width 1120 height 609
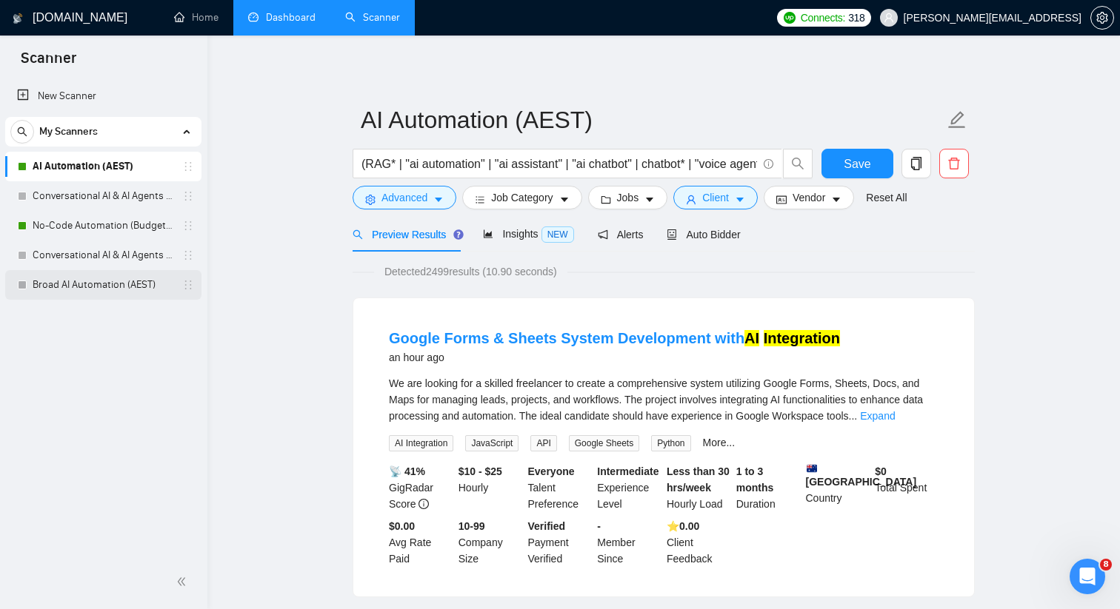
click at [141, 286] on link "Broad AI Automation (AEST)" at bounding box center [103, 285] width 141 height 30
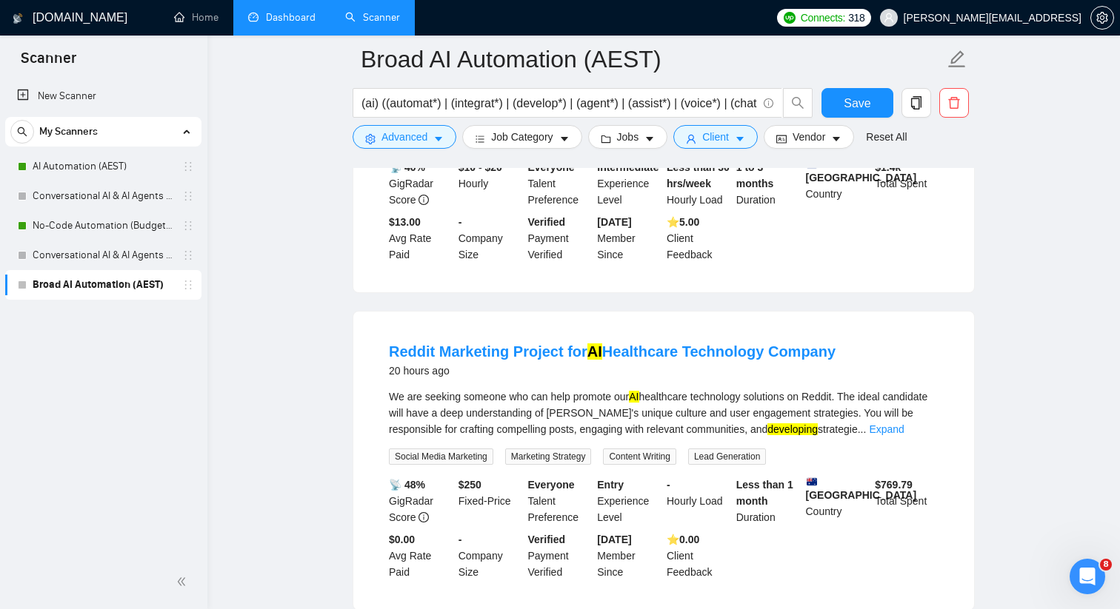
scroll to position [2276, 0]
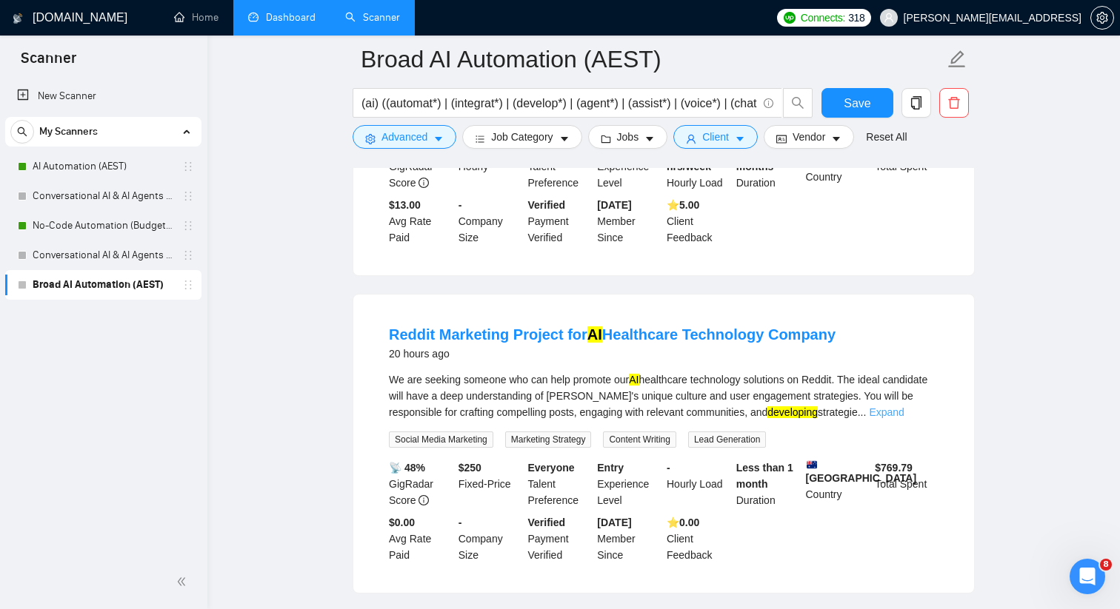
click at [903, 407] on link "Expand" at bounding box center [886, 413] width 35 height 12
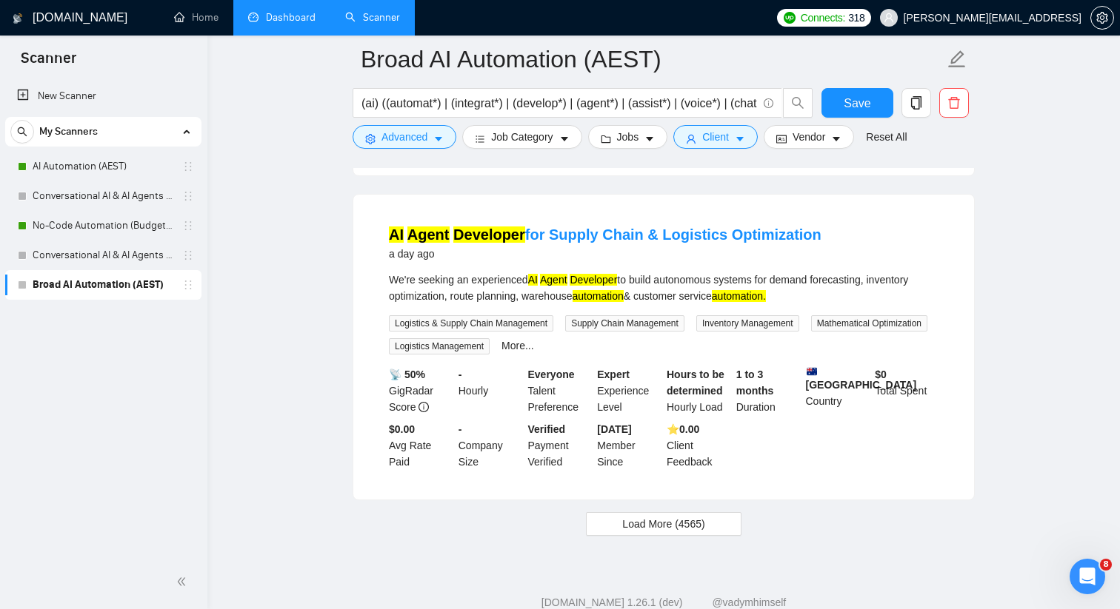
scroll to position [3064, 0]
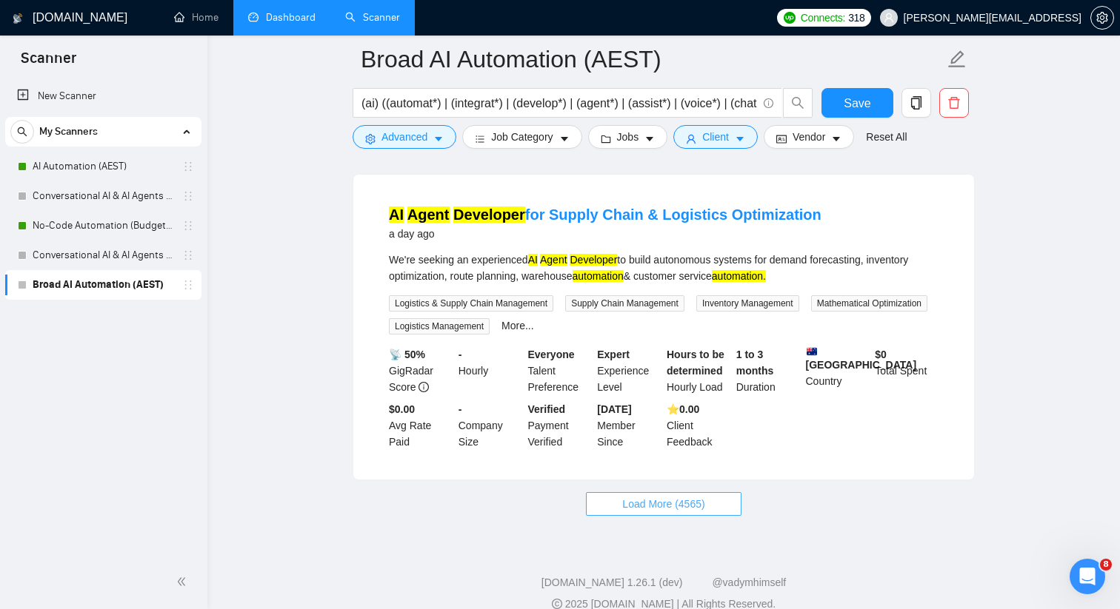
click at [692, 496] on span "Load More (4565)" at bounding box center [663, 504] width 82 height 16
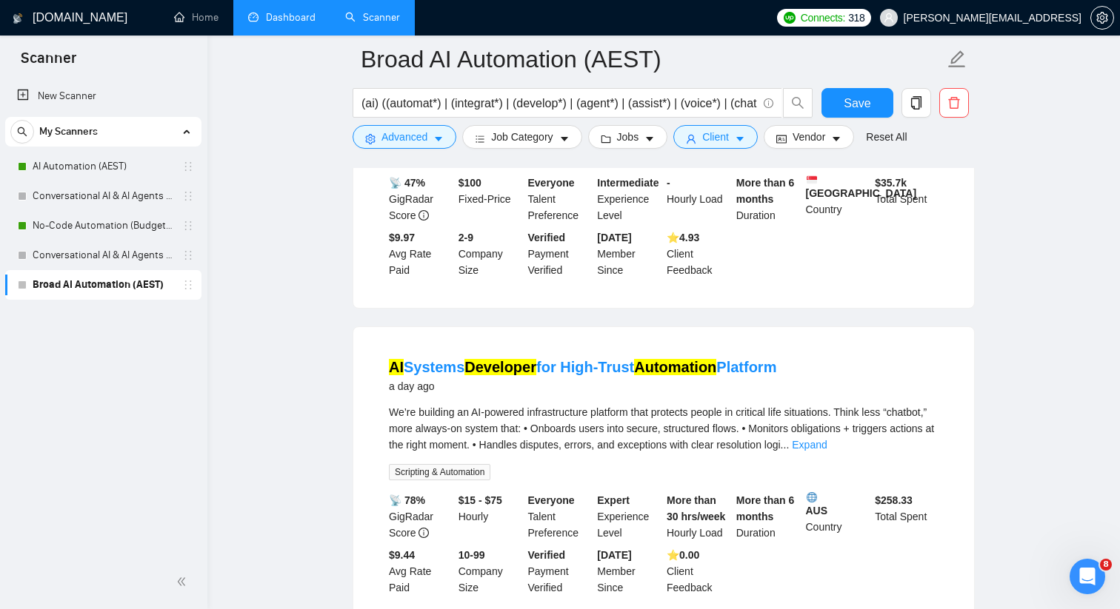
scroll to position [4235, 0]
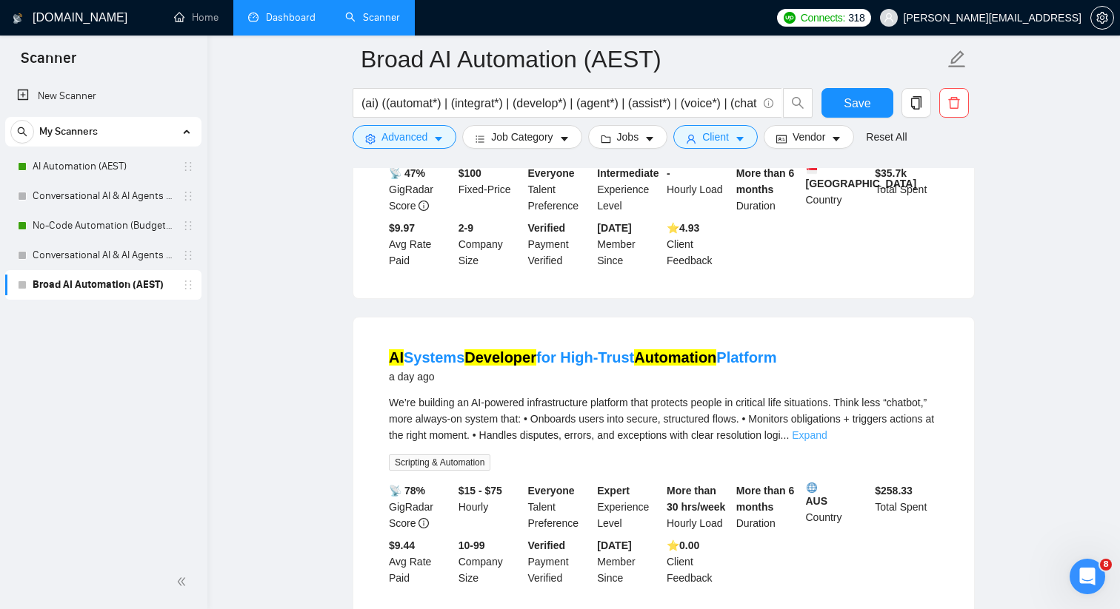
click at [826, 429] on link "Expand" at bounding box center [809, 435] width 35 height 12
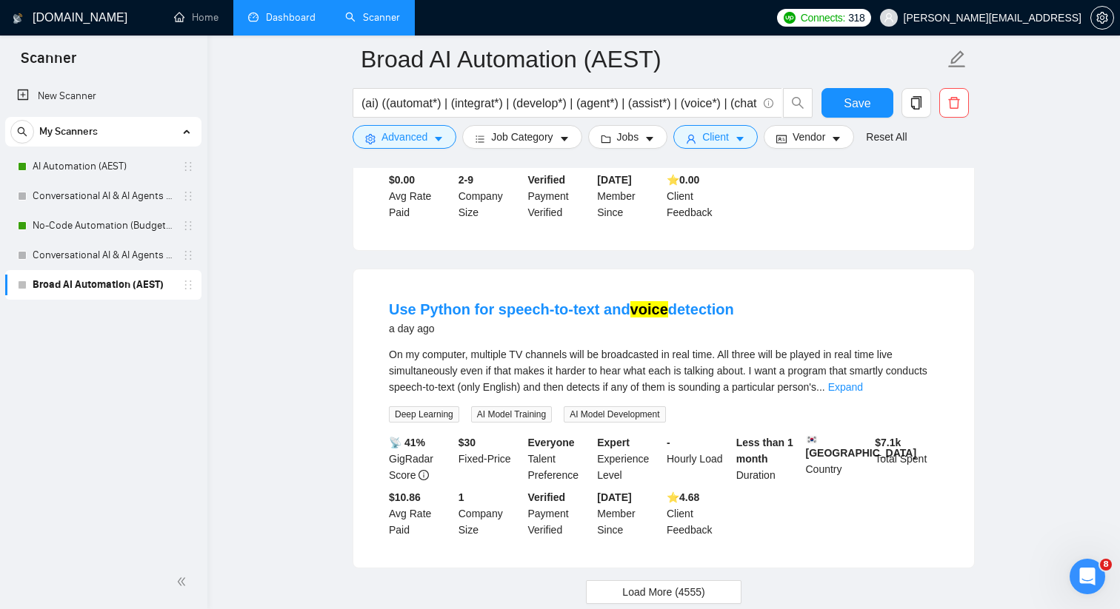
scroll to position [6488, 0]
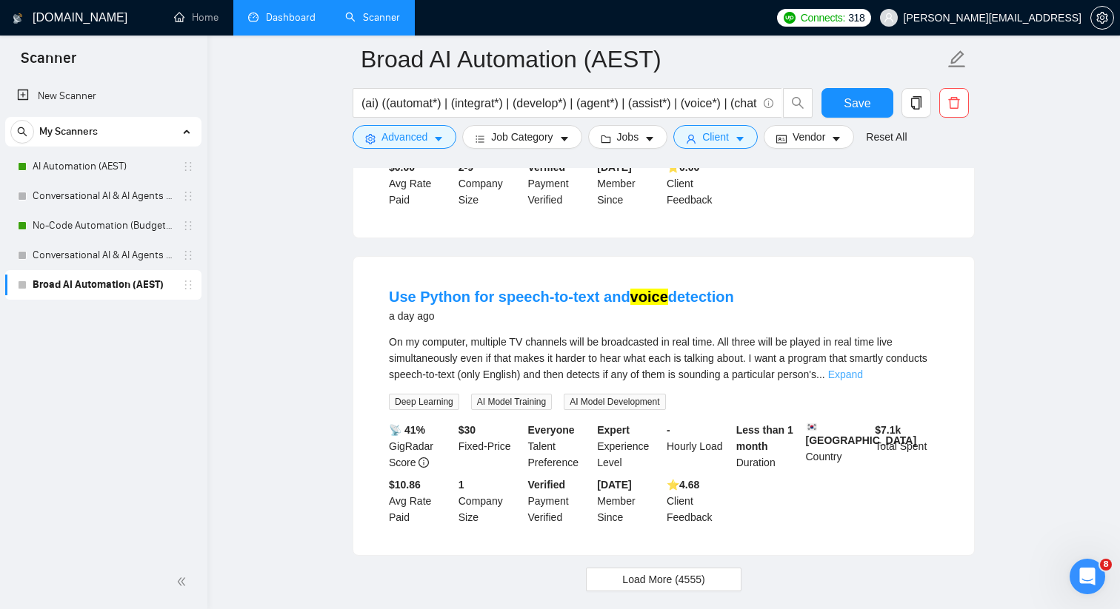
click at [863, 369] on link "Expand" at bounding box center [845, 375] width 35 height 12
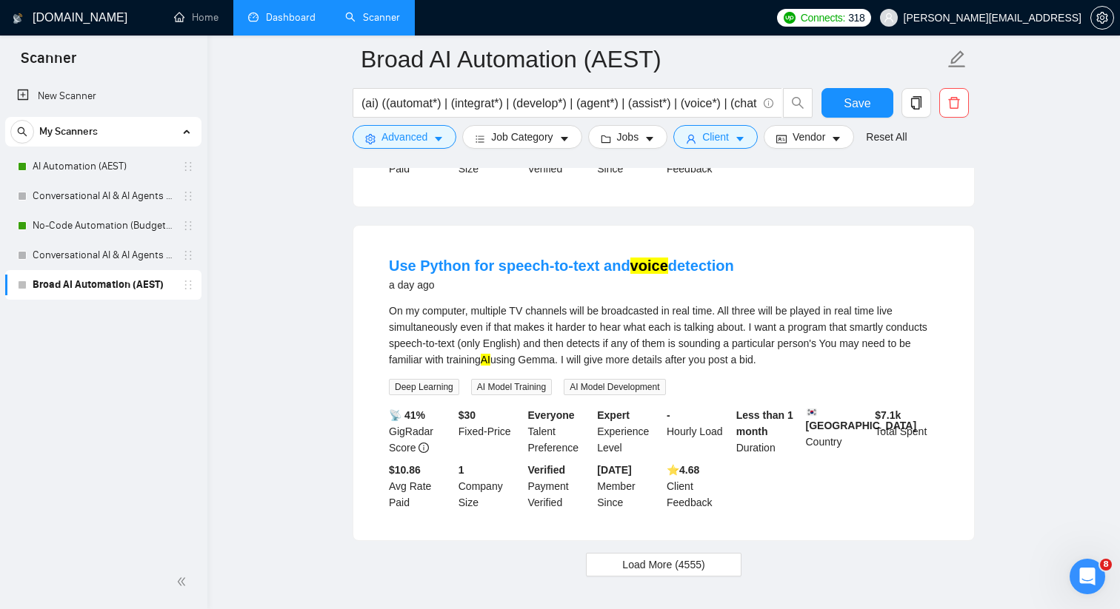
scroll to position [6517, 0]
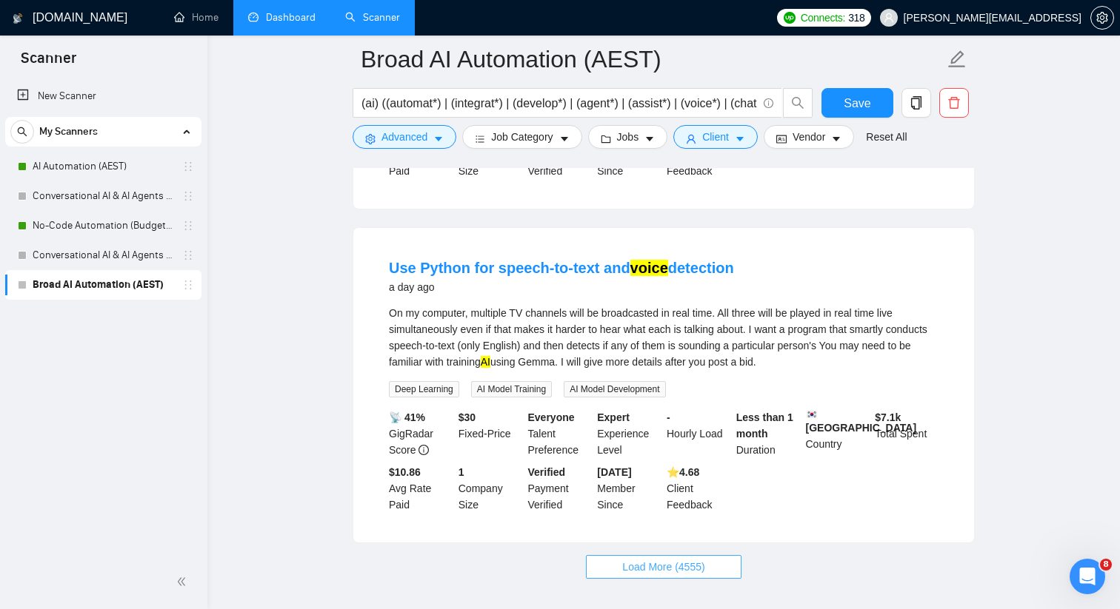
click at [695, 559] on span "Load More (4555)" at bounding box center [663, 567] width 82 height 16
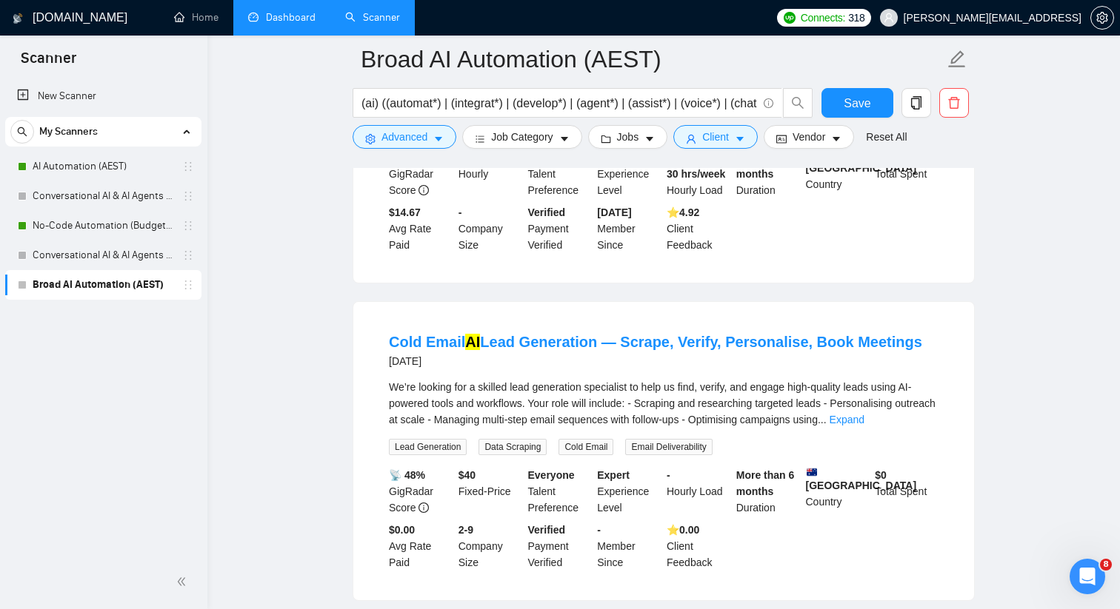
scroll to position [9682, 0]
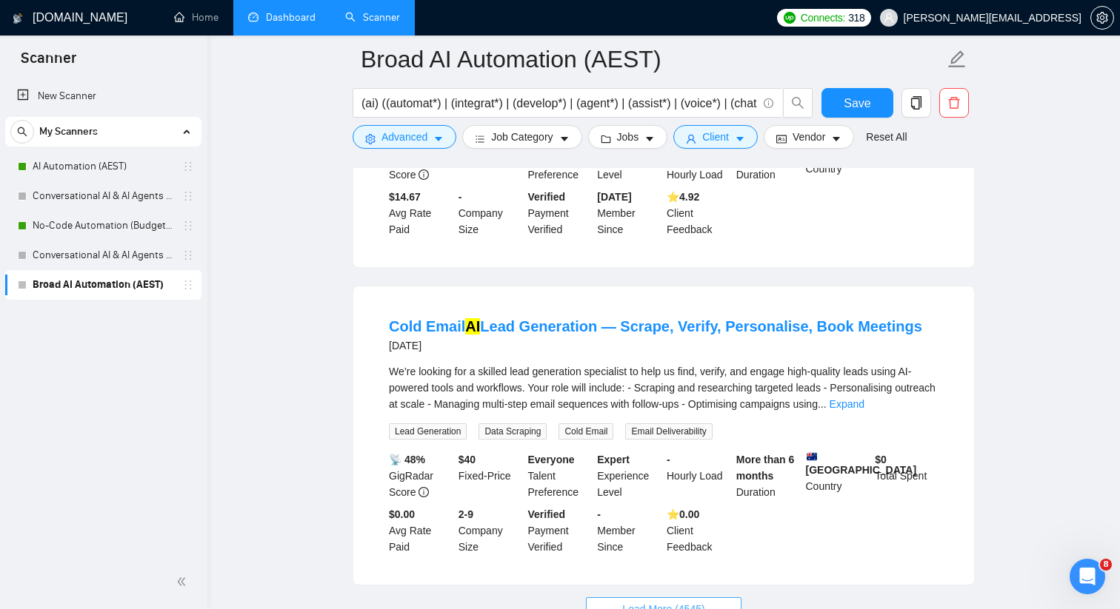
click at [690, 601] on span "Load More (4545)" at bounding box center [663, 609] width 82 height 16
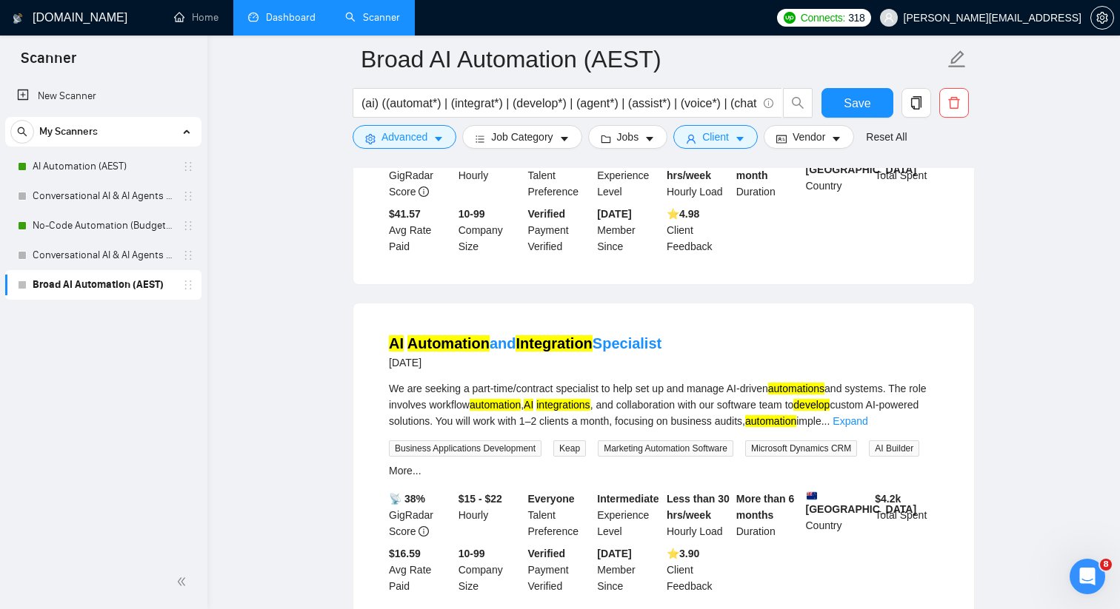
scroll to position [12918, 0]
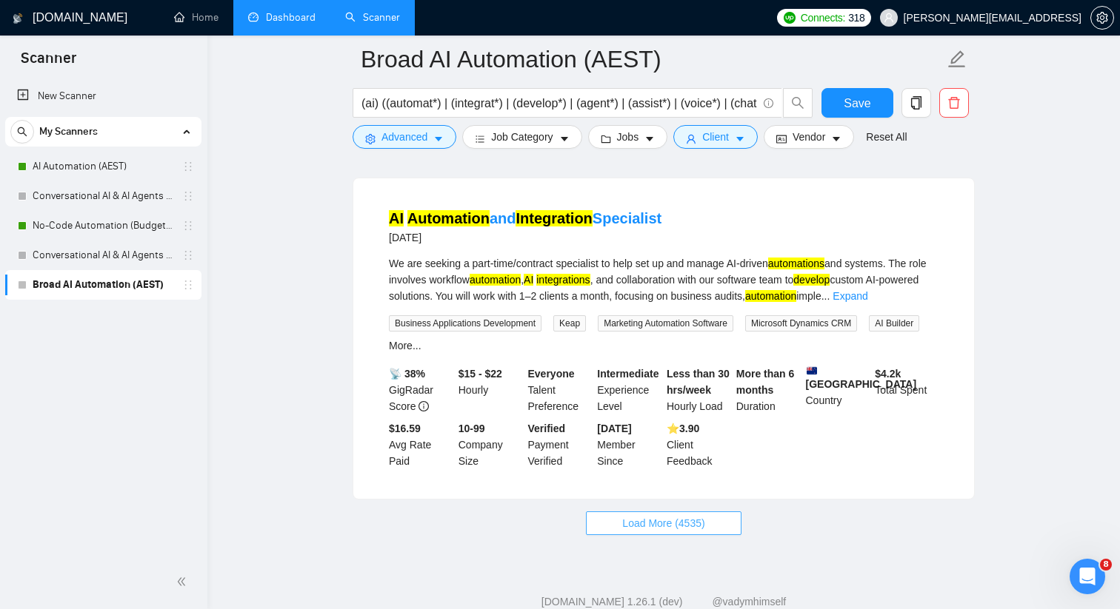
click at [699, 515] on span "Load More (4535)" at bounding box center [663, 523] width 82 height 16
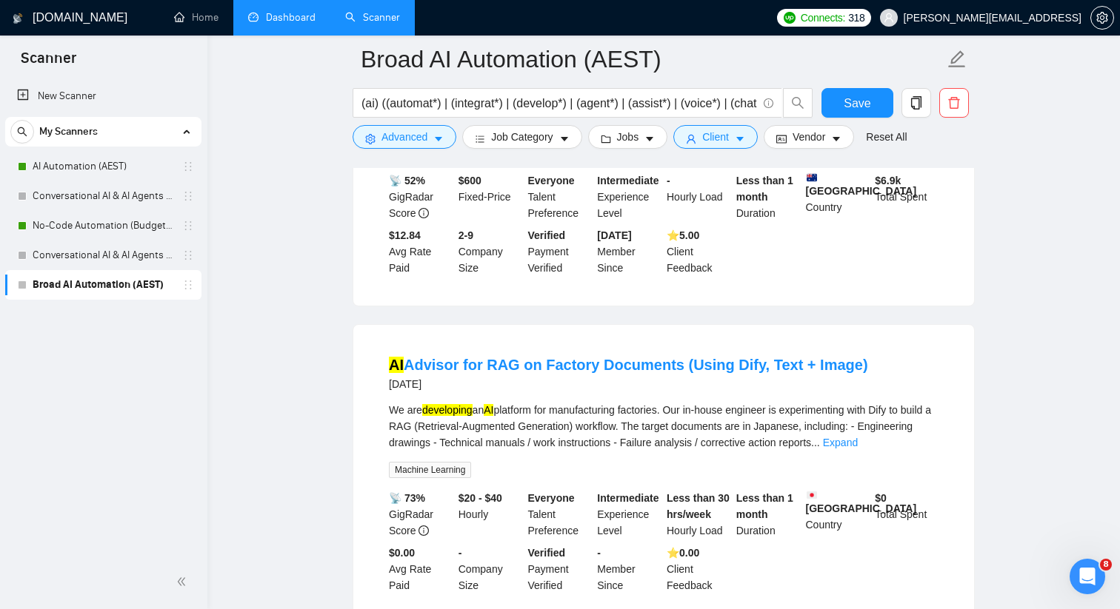
scroll to position [14713, 0]
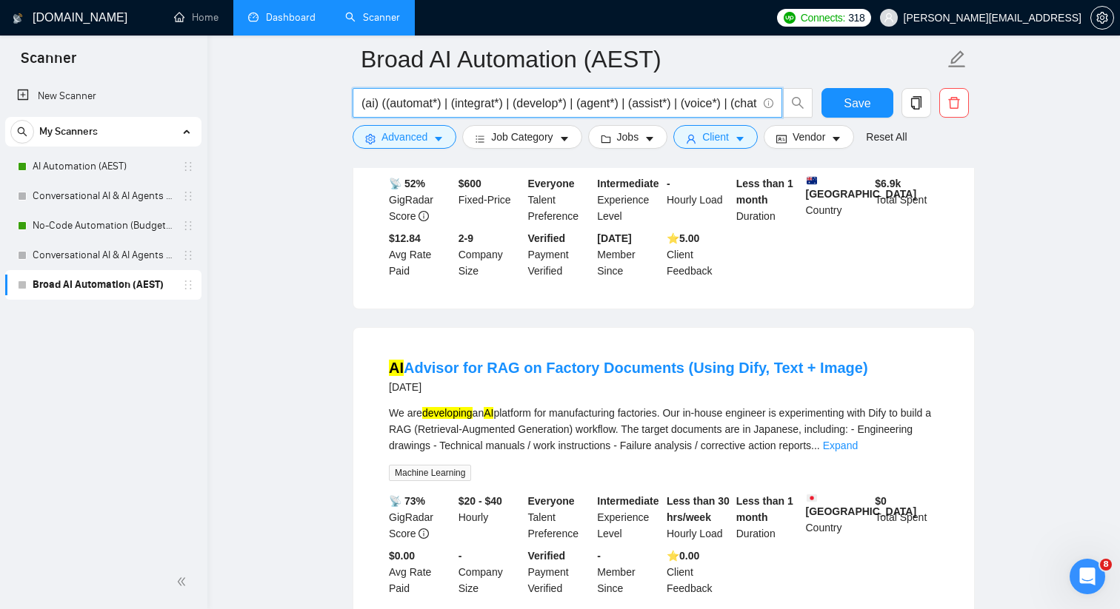
drag, startPoint x: 628, startPoint y: 104, endPoint x: 671, endPoint y: 104, distance: 43.0
click at [671, 104] on input "(ai) ((automat*) | (integrat*) | (develop*) | (agent*) | (assist*) | (voice*) |…" at bounding box center [558, 103] width 395 height 19
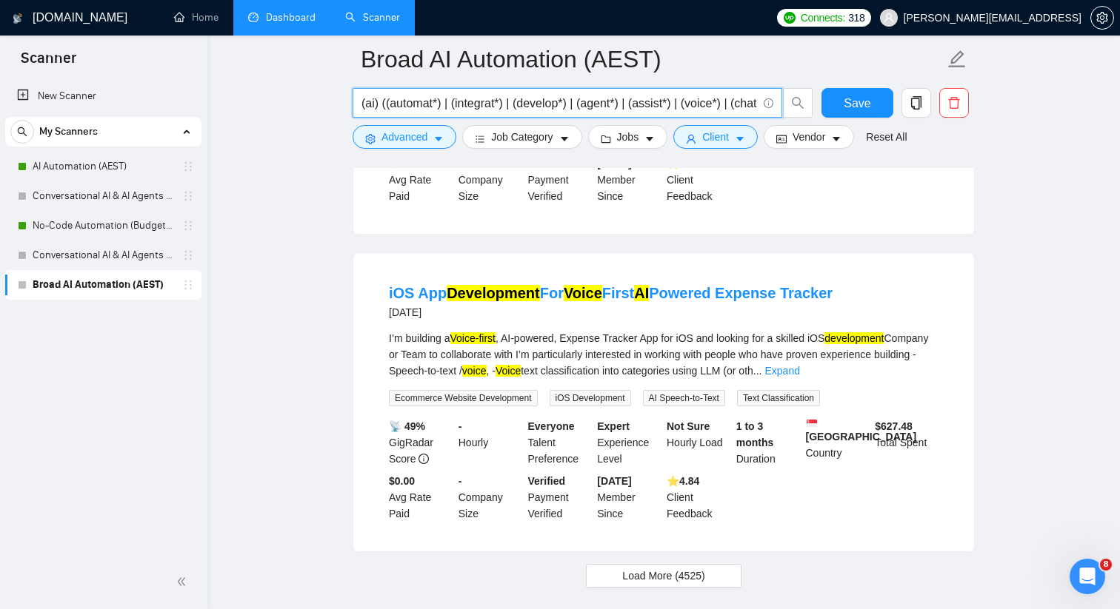
scroll to position [16074, 0]
click at [629, 569] on span "Load More (4525)" at bounding box center [663, 577] width 82 height 16
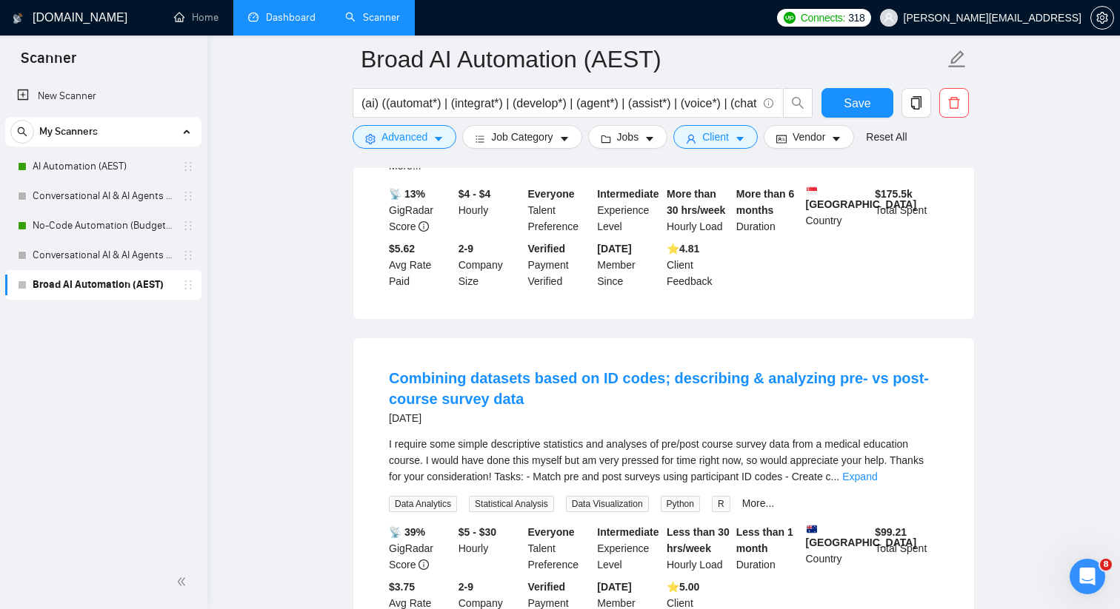
scroll to position [17928, 0]
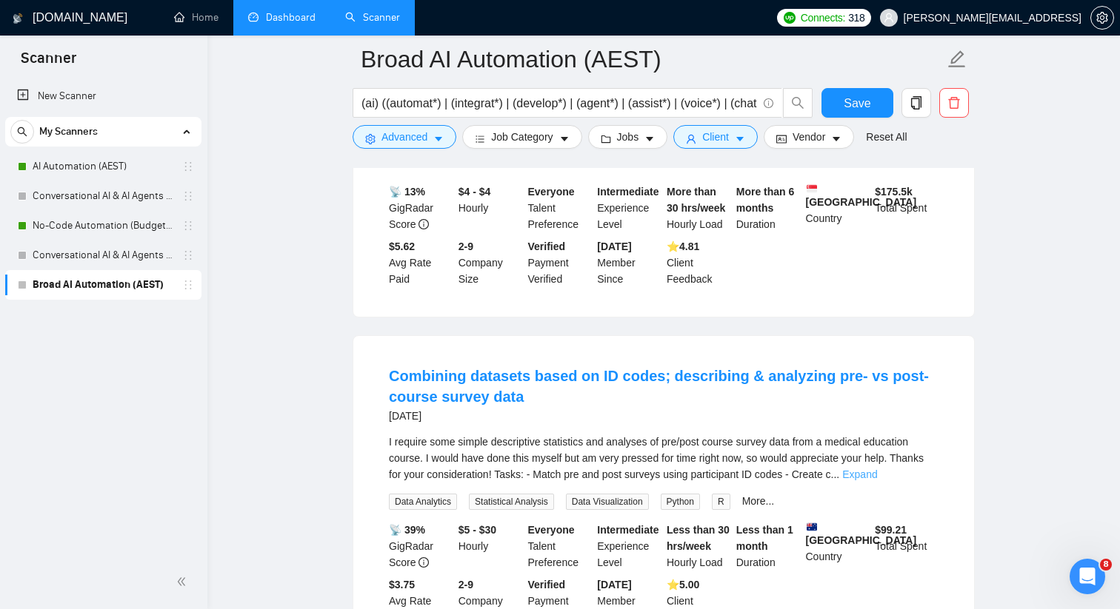
click at [877, 469] on link "Expand" at bounding box center [859, 475] width 35 height 12
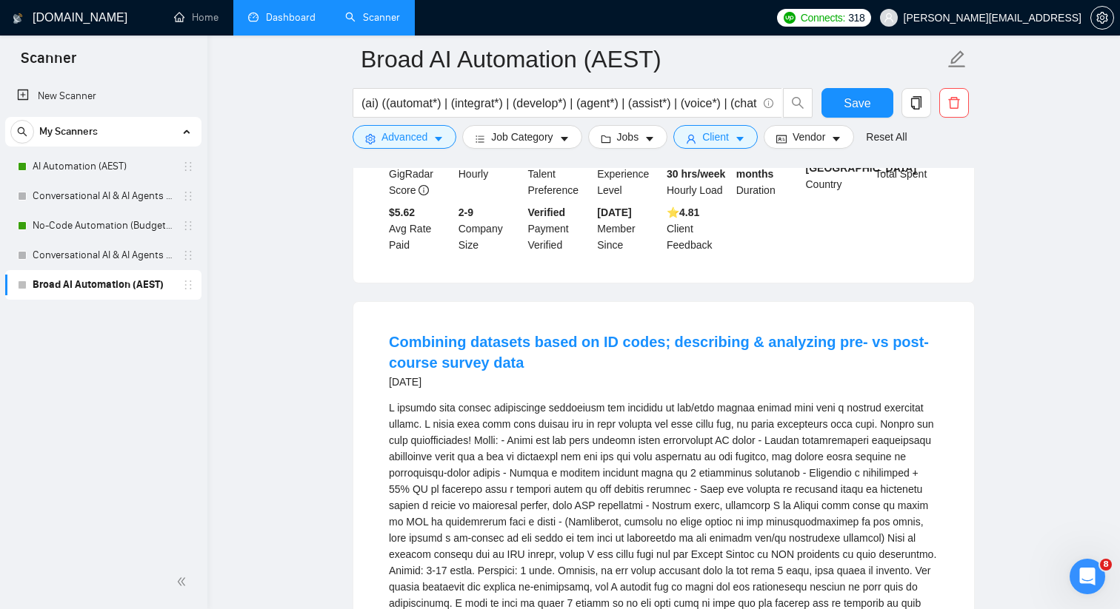
scroll to position [17963, 0]
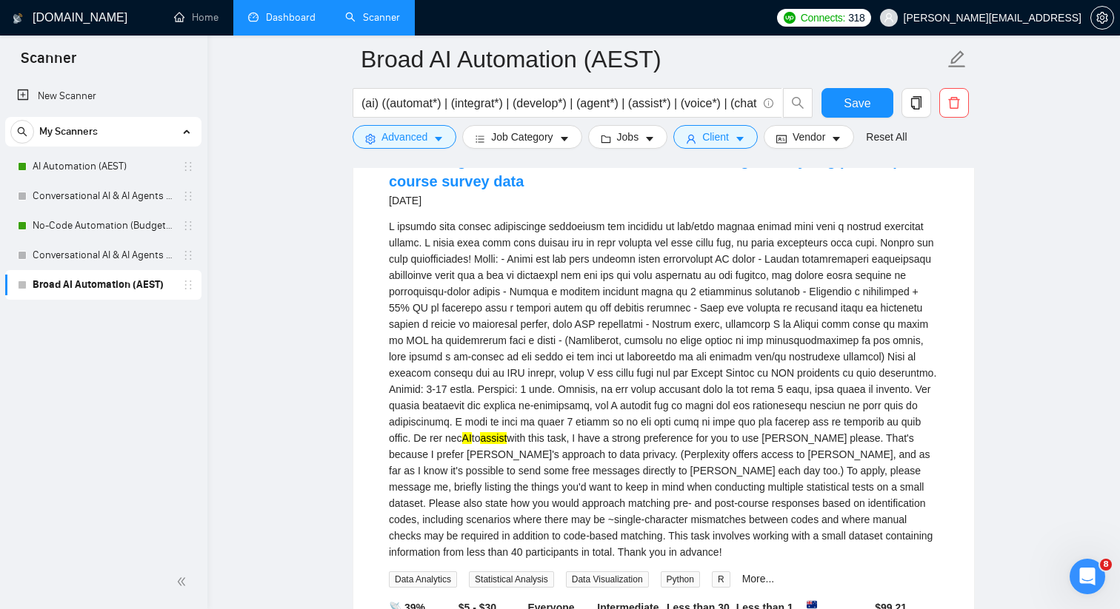
click at [830, 453] on div "AI to assist with this task, I have a strong preference for you to use [PERSON_…" at bounding box center [663, 389] width 549 height 342
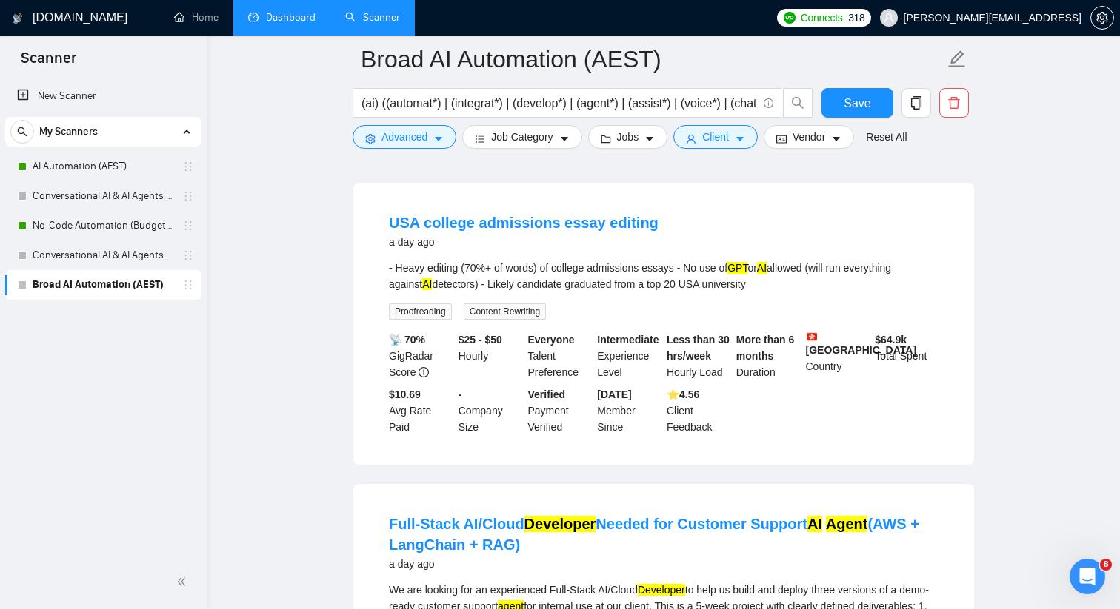
scroll to position [5290, 0]
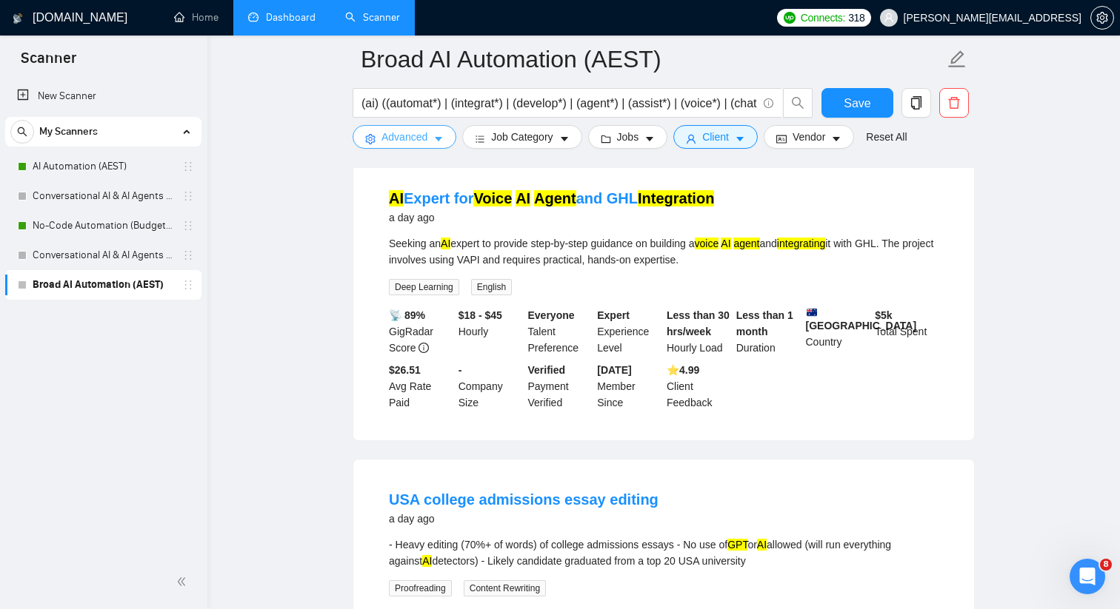
click at [438, 127] on button "Advanced" at bounding box center [404, 137] width 104 height 24
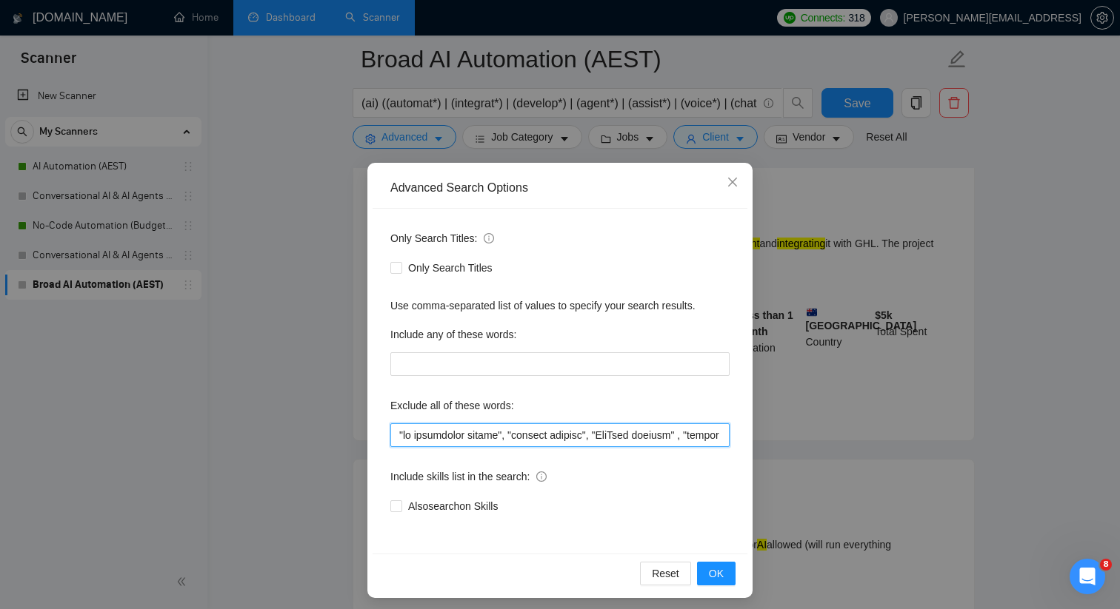
click at [398, 438] on input "text" at bounding box center [559, 436] width 339 height 24
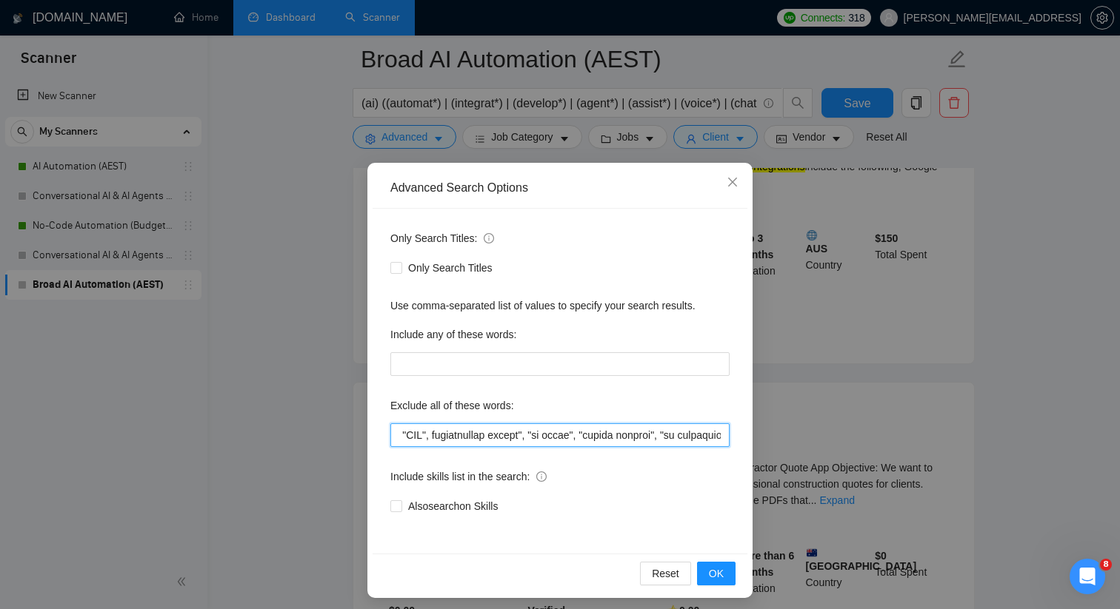
scroll to position [0, 1258]
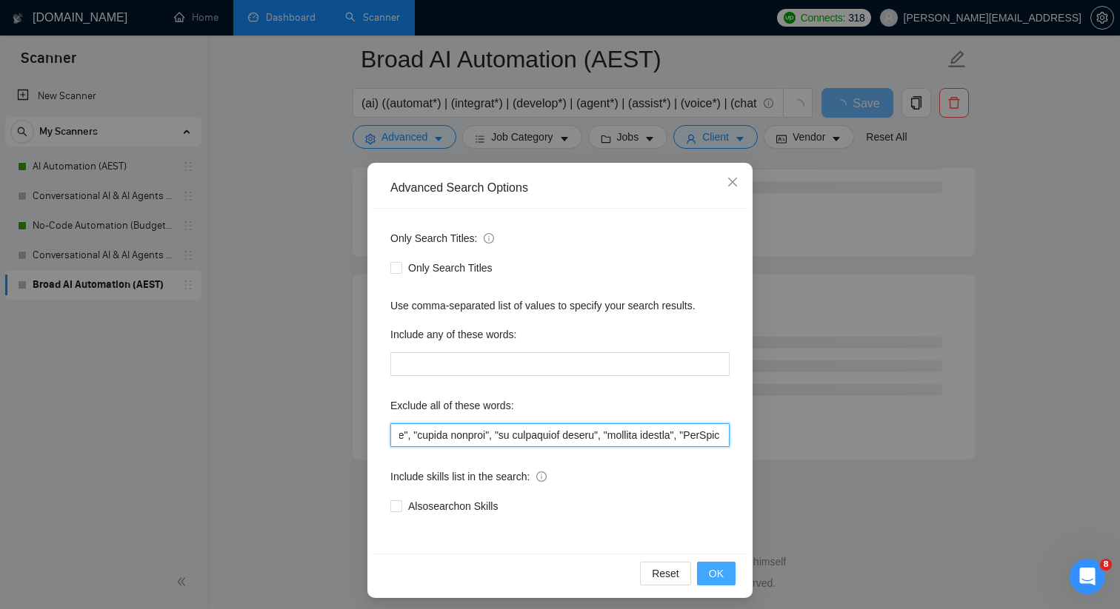
type input ""ai detectors", "python", "media buyer", "django", "designer", "figma", "UX", "…"
click at [709, 572] on span "OK" at bounding box center [716, 574] width 15 height 16
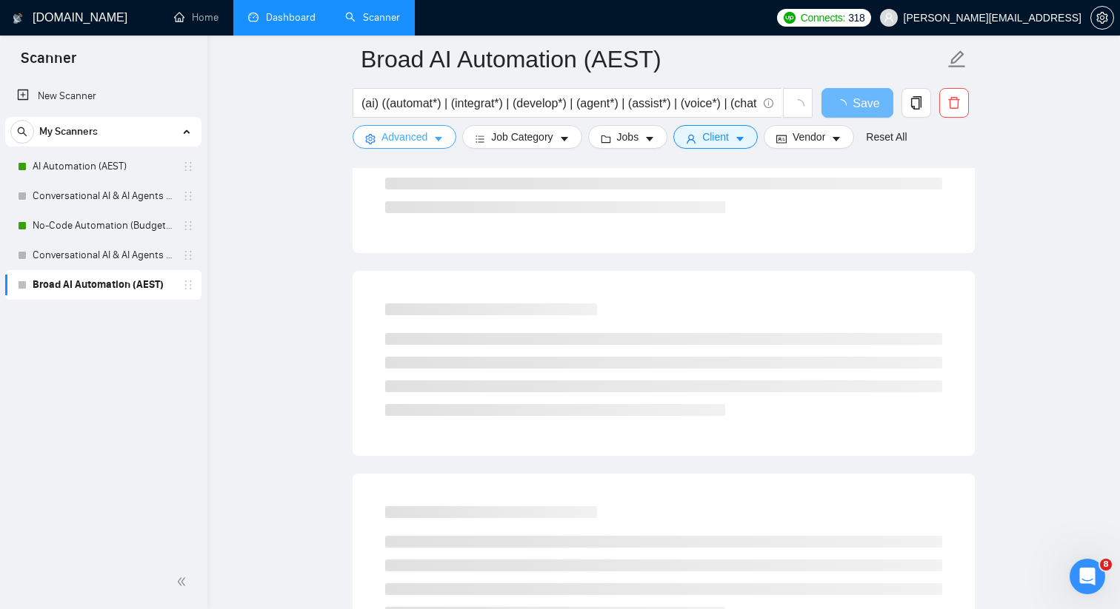
scroll to position [0, 0]
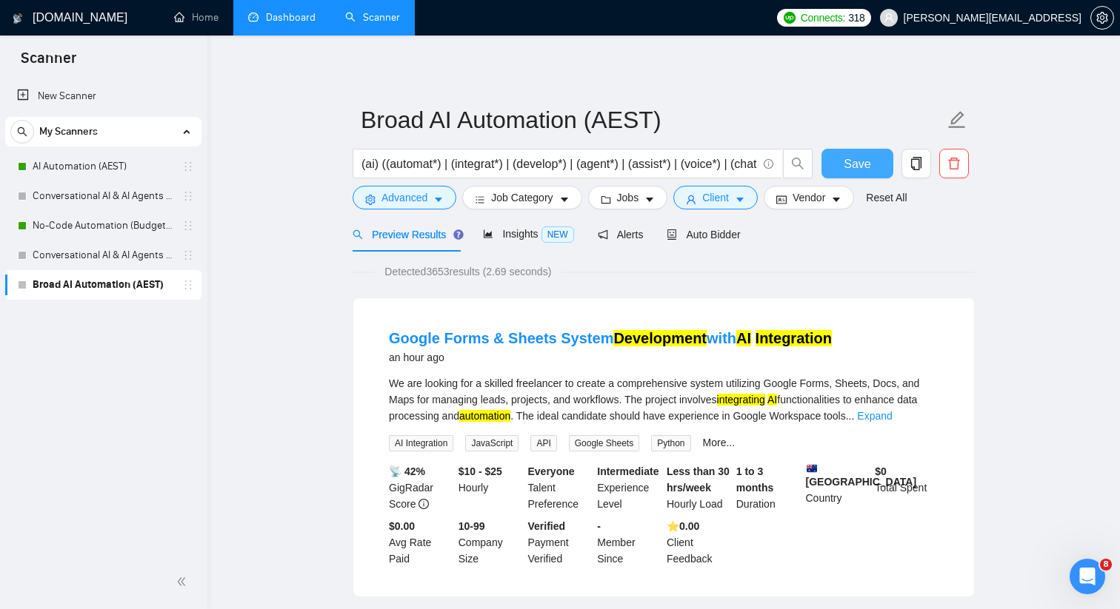
click at [837, 170] on button "Save" at bounding box center [857, 164] width 72 height 30
click at [871, 166] on button "Save" at bounding box center [857, 164] width 72 height 30
click at [142, 169] on link "AI Automation (AEST)" at bounding box center [103, 167] width 141 height 30
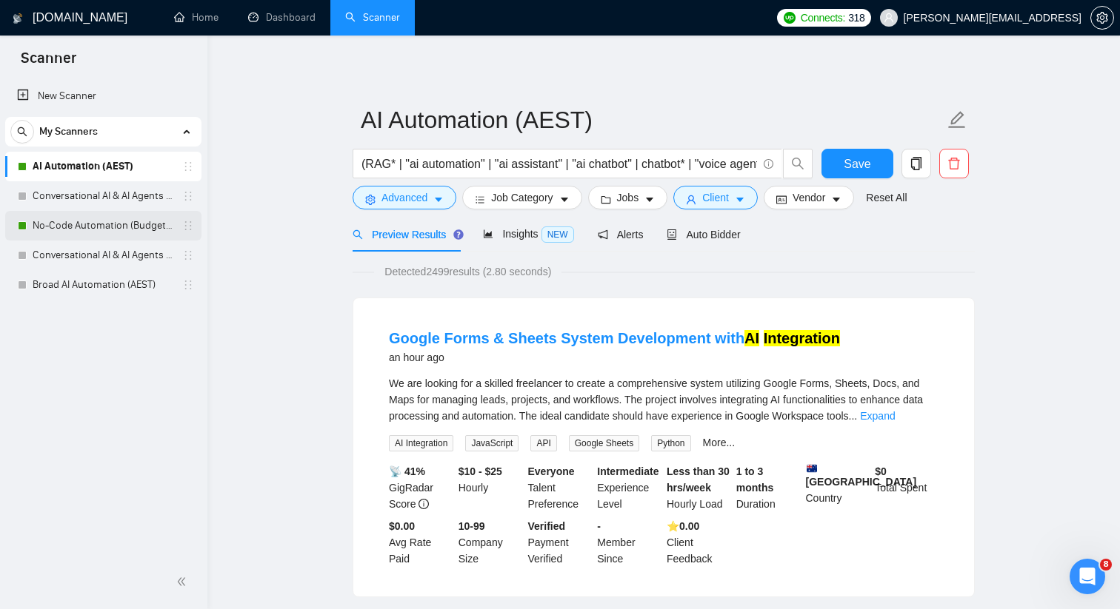
click at [147, 228] on link "No-Code Automation (Budget Filters W4, Aug)" at bounding box center [103, 226] width 141 height 30
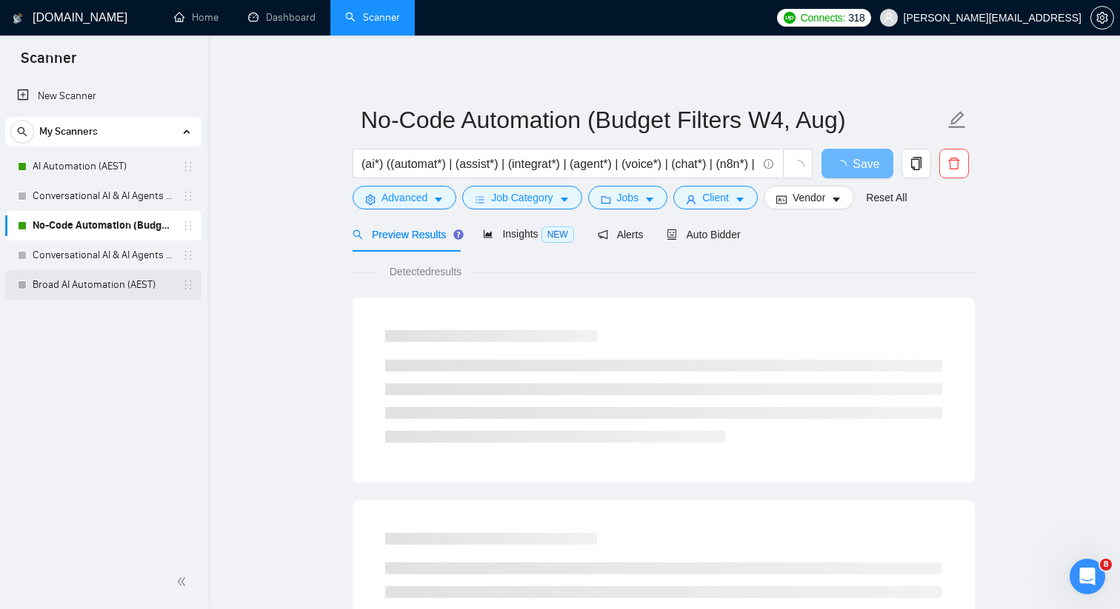
click at [125, 278] on link "Broad AI Automation (AEST)" at bounding box center [103, 285] width 141 height 30
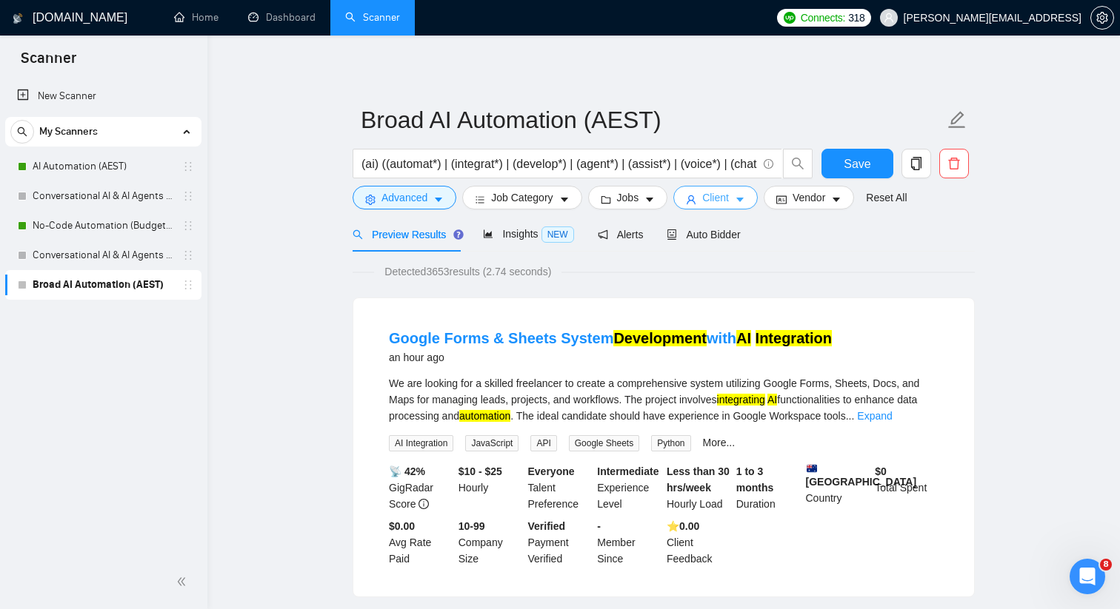
click at [729, 204] on span "Client" at bounding box center [715, 198] width 27 height 16
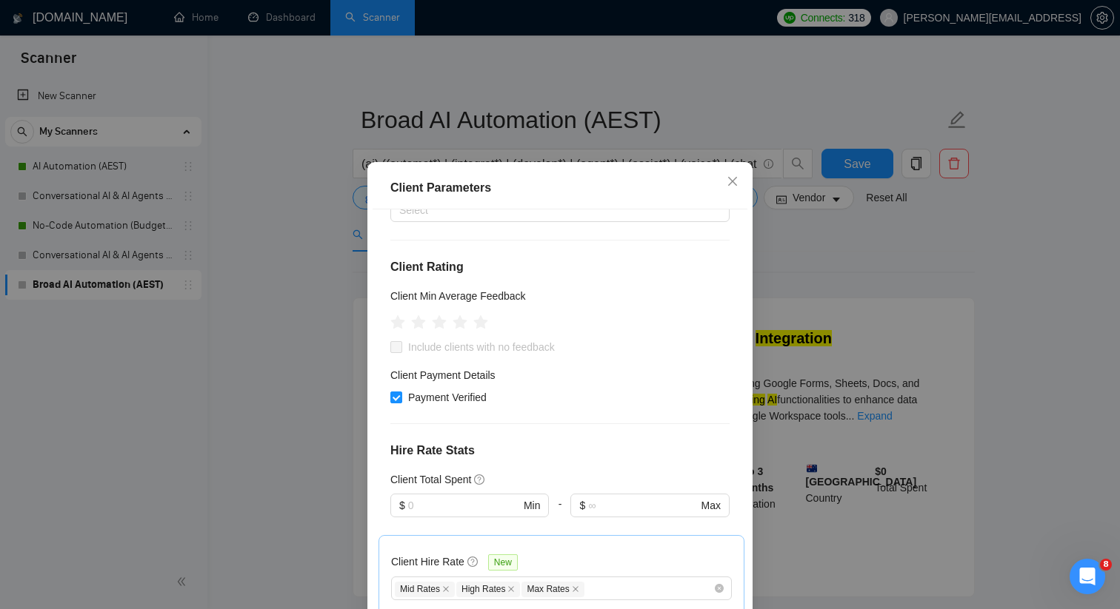
scroll to position [204, 0]
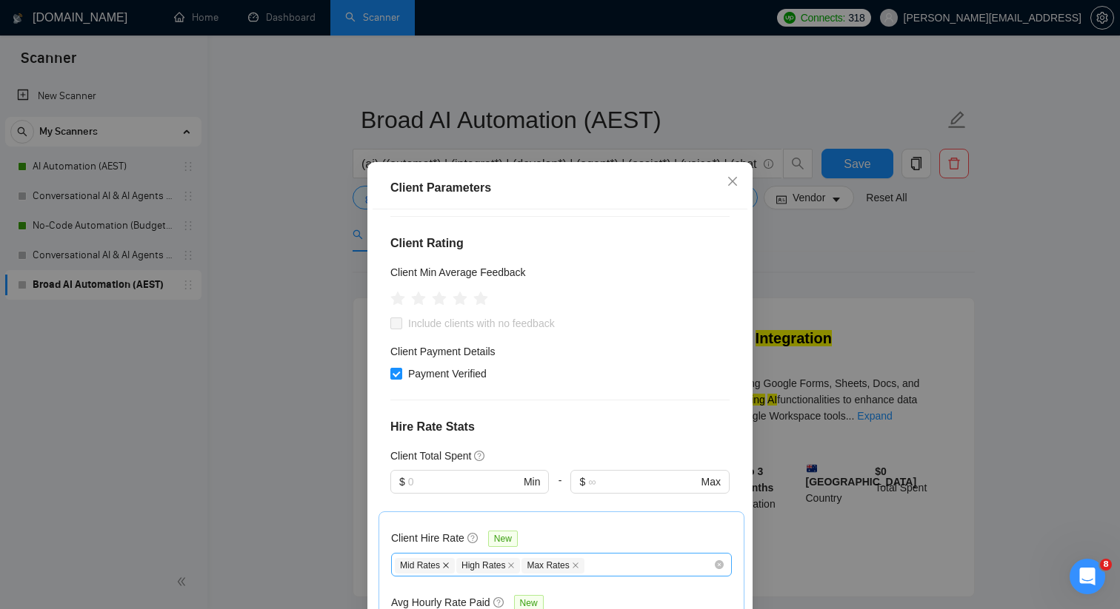
click at [448, 562] on icon "close" at bounding box center [445, 565] width 7 height 7
click at [895, 279] on div "Client Parameters Client Location Include Client Countries [GEOGRAPHIC_DATA] [G…" at bounding box center [560, 304] width 1120 height 609
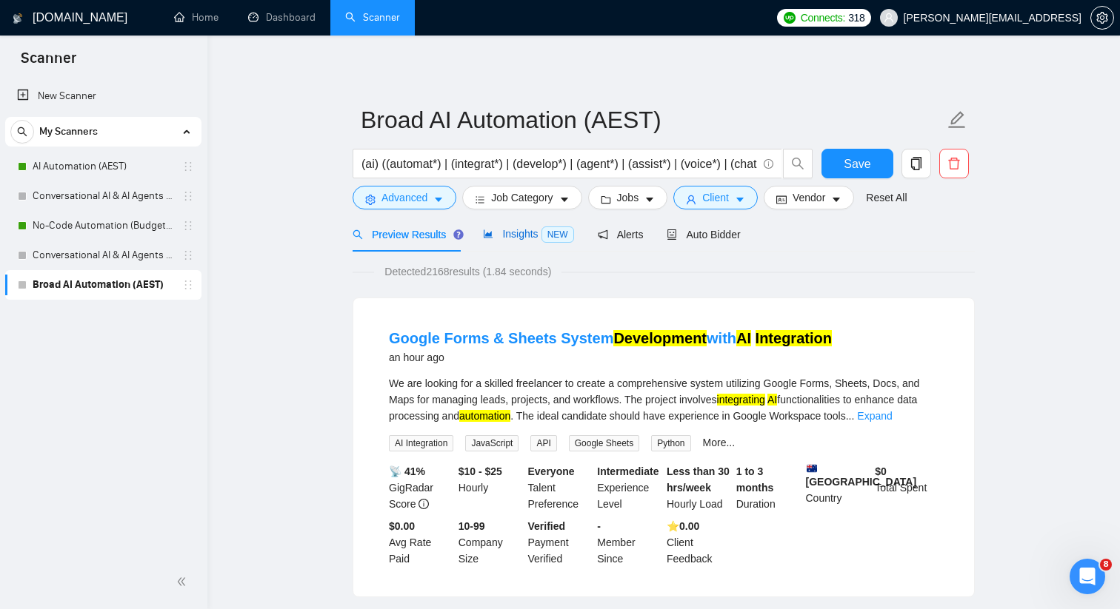
click at [532, 240] on div "Insights NEW" at bounding box center [528, 234] width 90 height 17
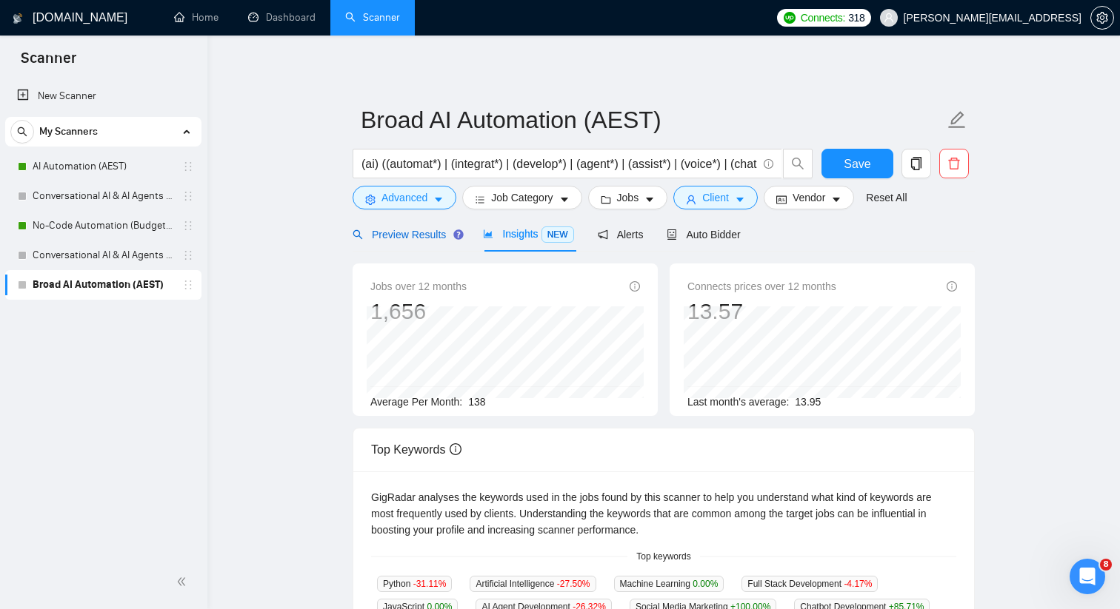
click at [425, 235] on span "Preview Results" at bounding box center [405, 235] width 107 height 12
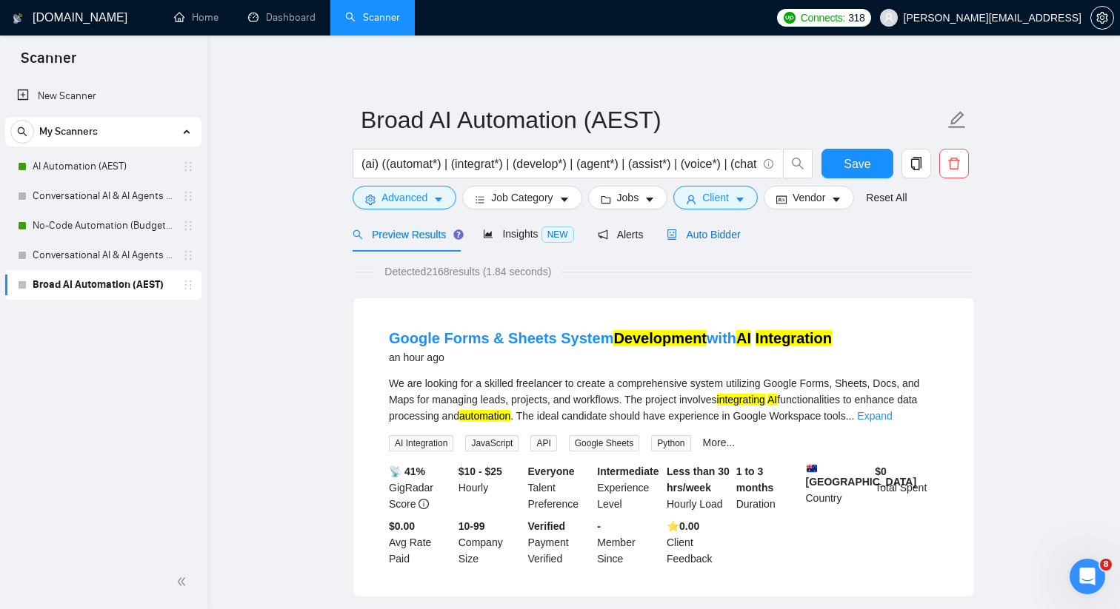
click at [729, 233] on span "Auto Bidder" at bounding box center [702, 235] width 73 height 12
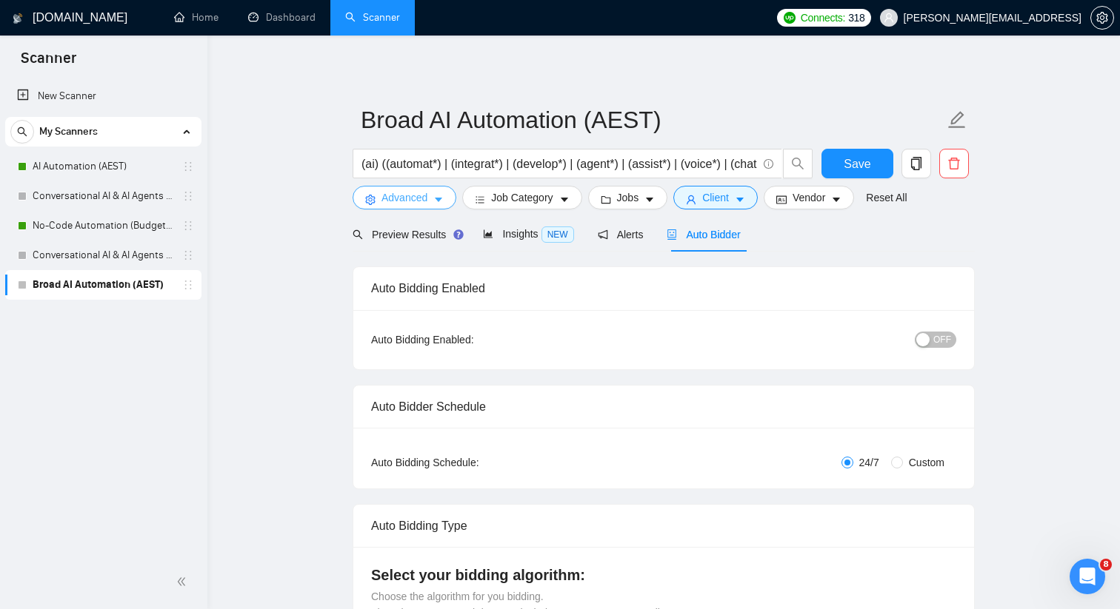
click at [436, 204] on icon "caret-down" at bounding box center [438, 200] width 10 height 10
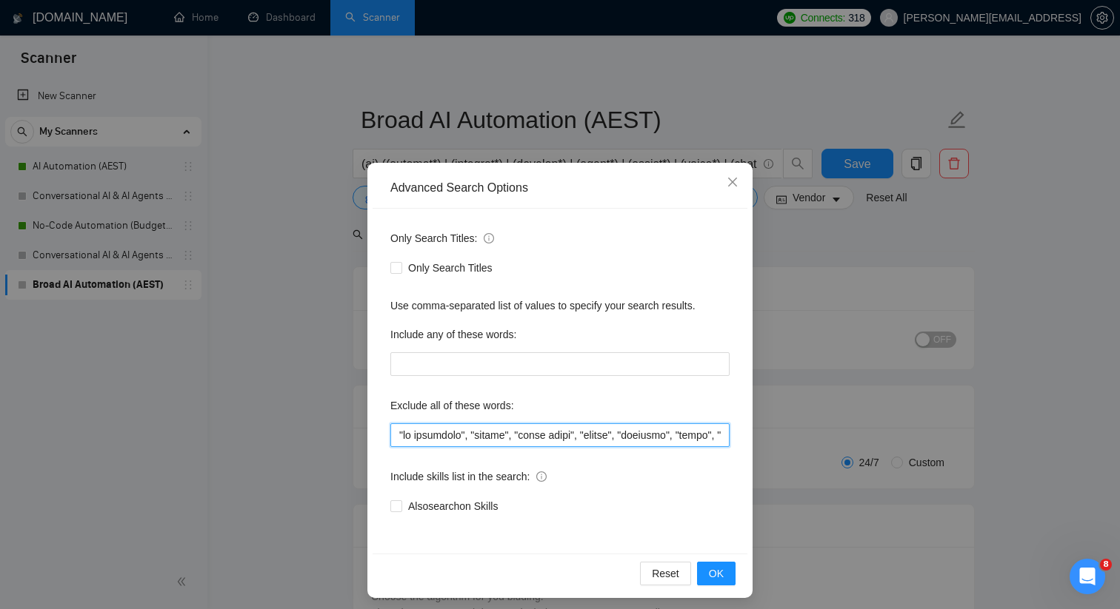
click at [466, 431] on input "text" at bounding box center [559, 436] width 339 height 24
click at [712, 567] on span "OK" at bounding box center [716, 574] width 15 height 16
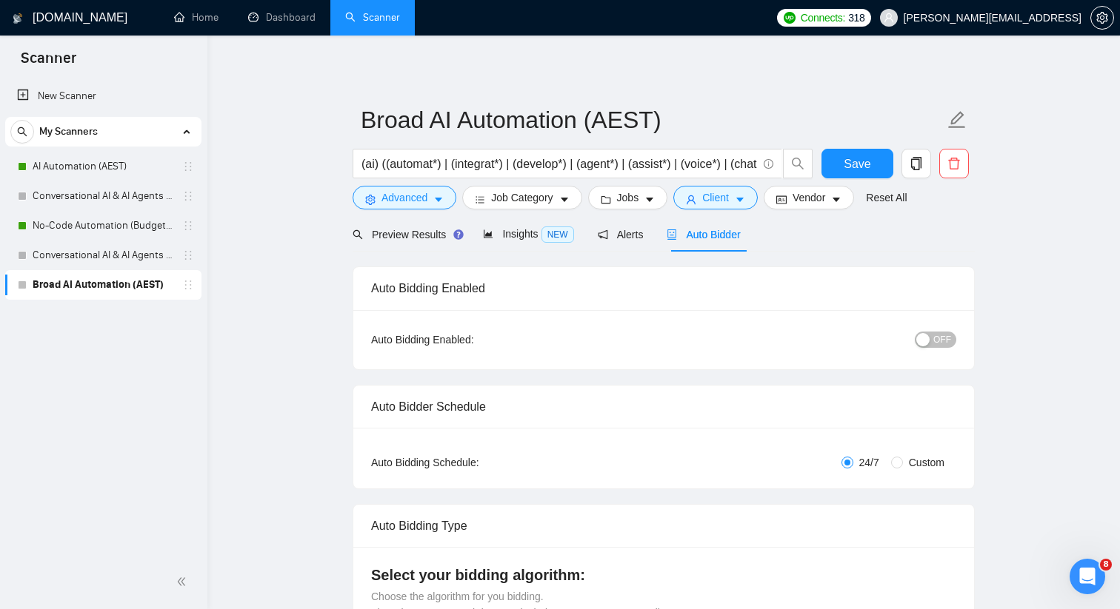
click at [944, 339] on span "OFF" at bounding box center [942, 340] width 18 height 16
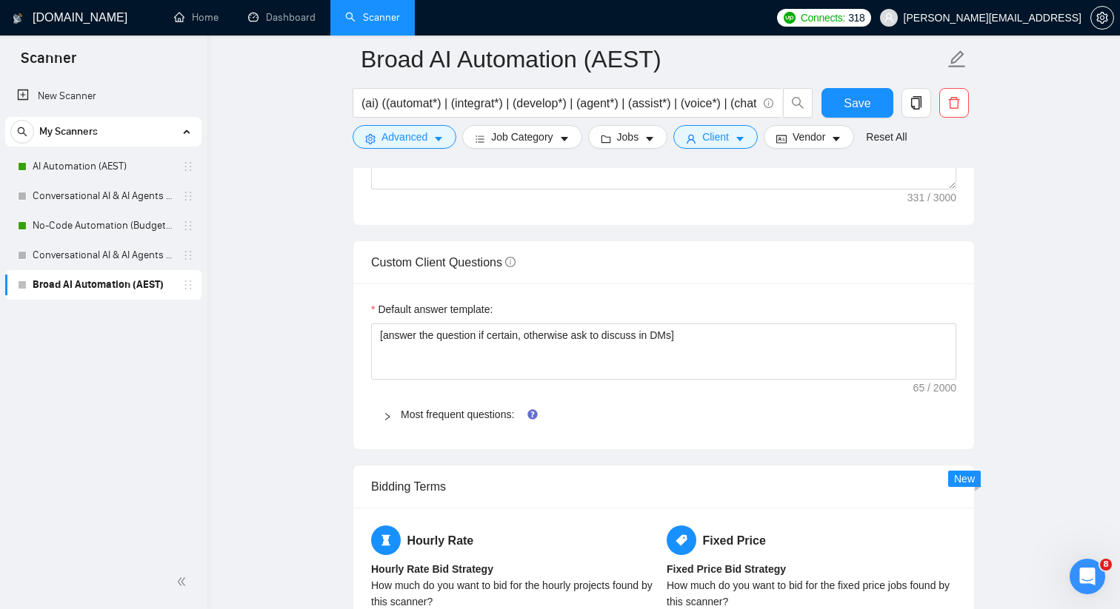
scroll to position [2010, 0]
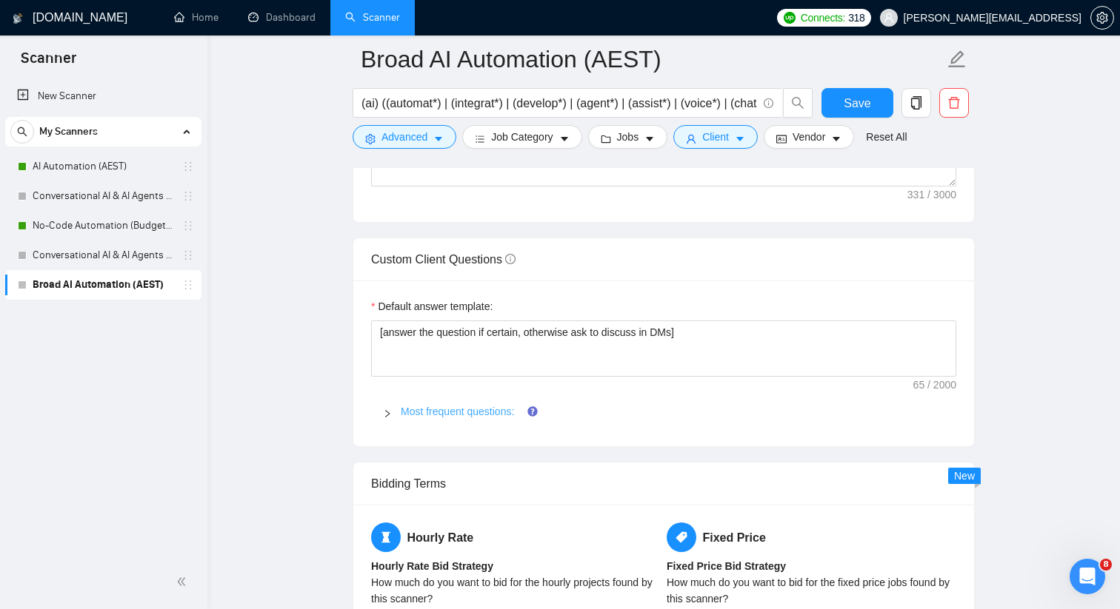
click at [461, 415] on link "Most frequent questions:" at bounding box center [457, 412] width 113 height 12
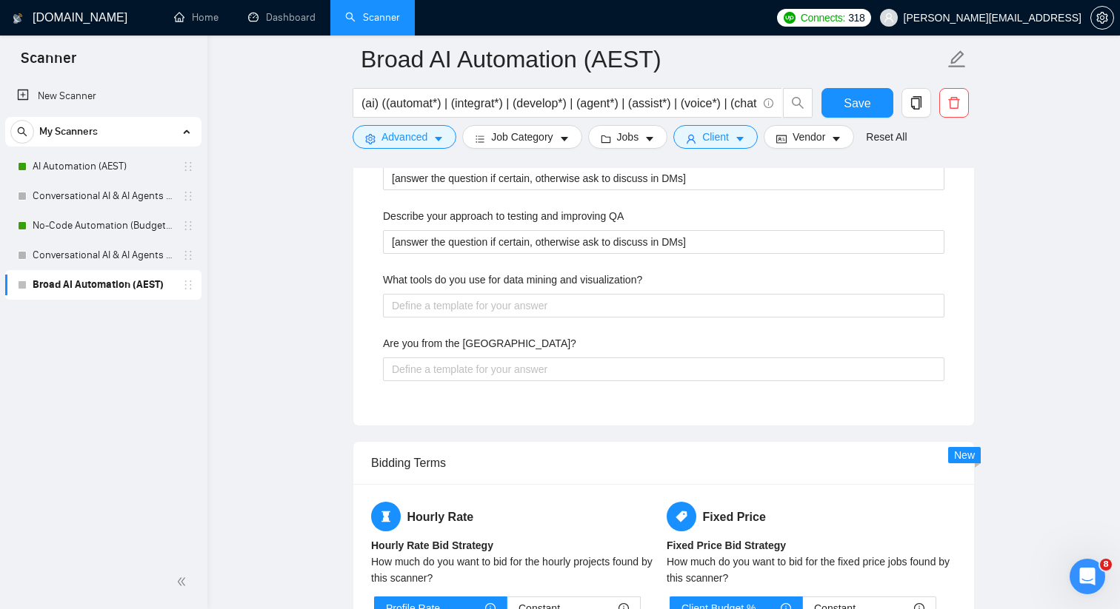
scroll to position [2486, 0]
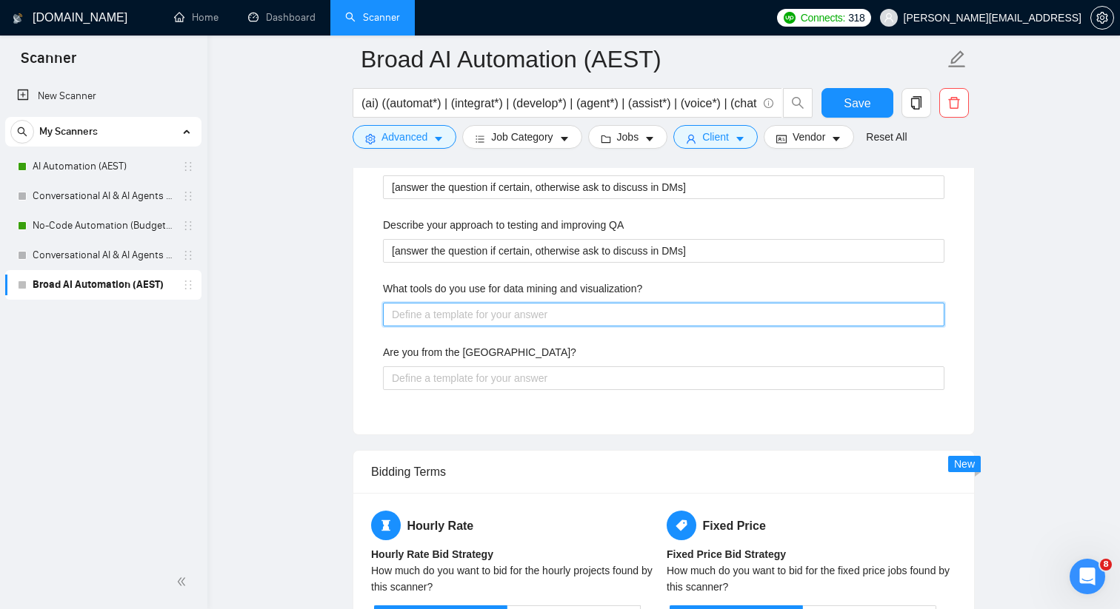
click at [486, 320] on visualization\? "What tools do you use for data mining and visualization?" at bounding box center [663, 315] width 561 height 24
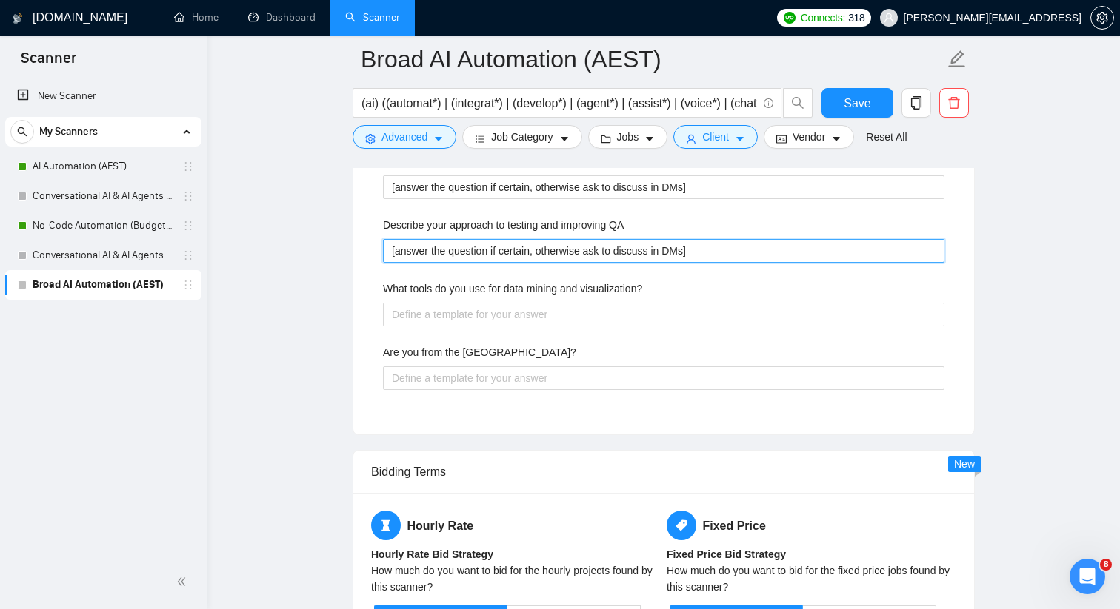
click at [495, 249] on QA "[answer the question if certain, otherwise ask to discuss in DMs]" at bounding box center [663, 251] width 561 height 24
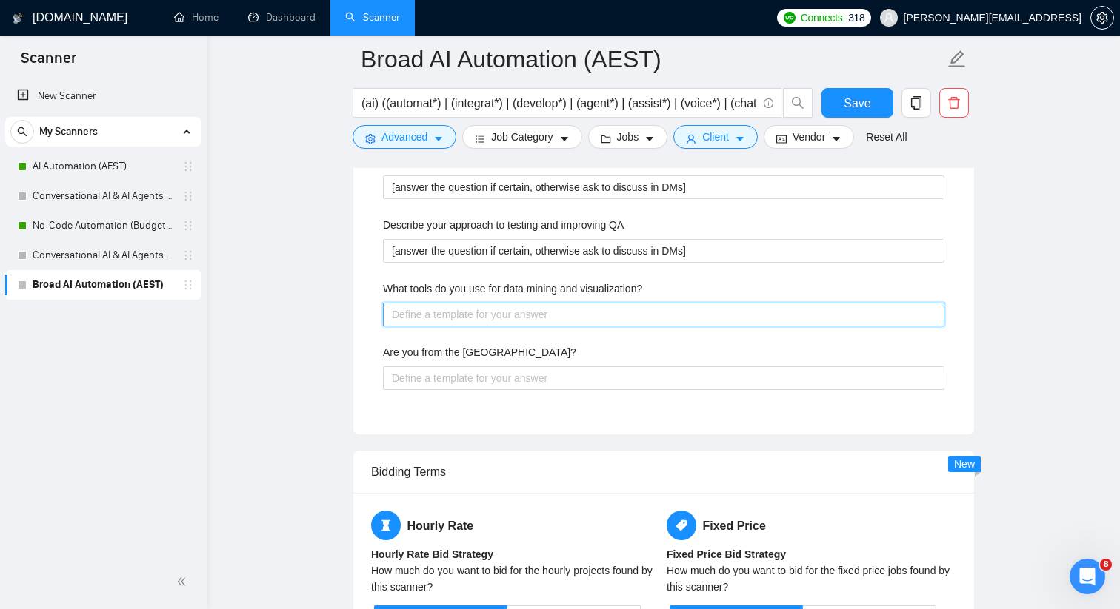
click at [468, 320] on visualization\? "What tools do you use for data mining and visualization?" at bounding box center [663, 315] width 561 height 24
paste visualization\? "[answer the question if certain, otherwise ask to discuss in DMs]"
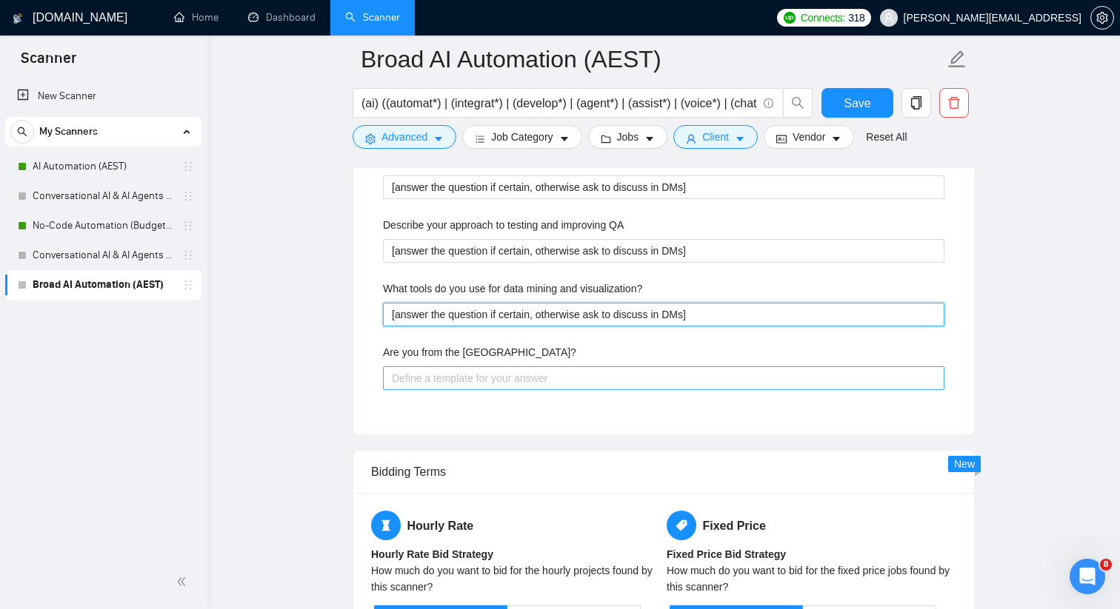
type visualization\? "[answer the question if certain, otherwise ask to discuss in DMs]"
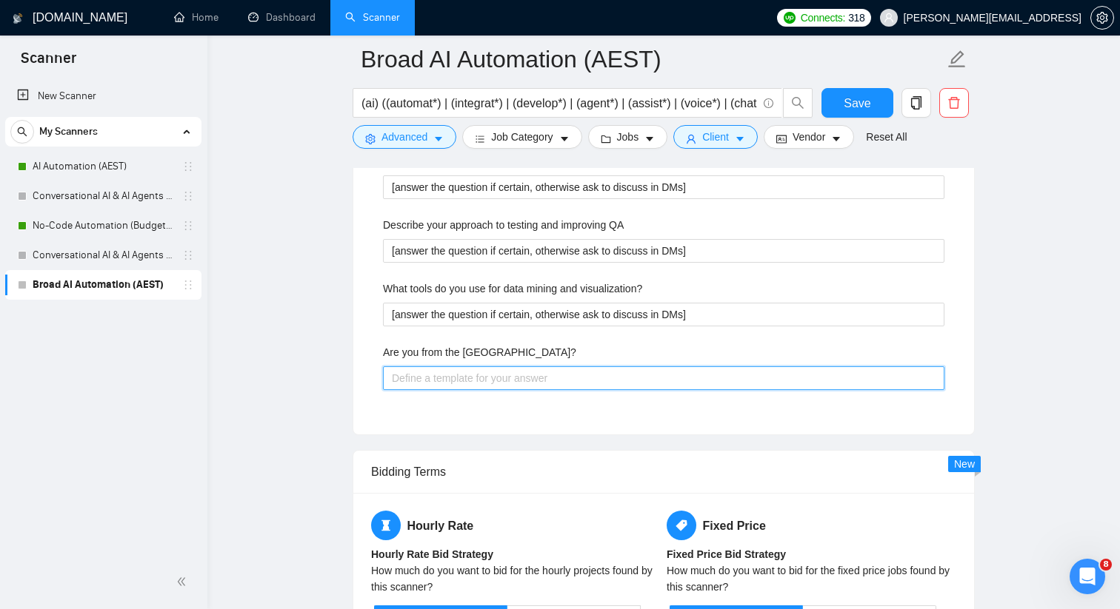
click at [464, 375] on States\? "Are you from the [GEOGRAPHIC_DATA]?" at bounding box center [663, 379] width 561 height 24
type States\? "N"
type States\? "NO"
type States\? "NO,"
type States\? "NO"
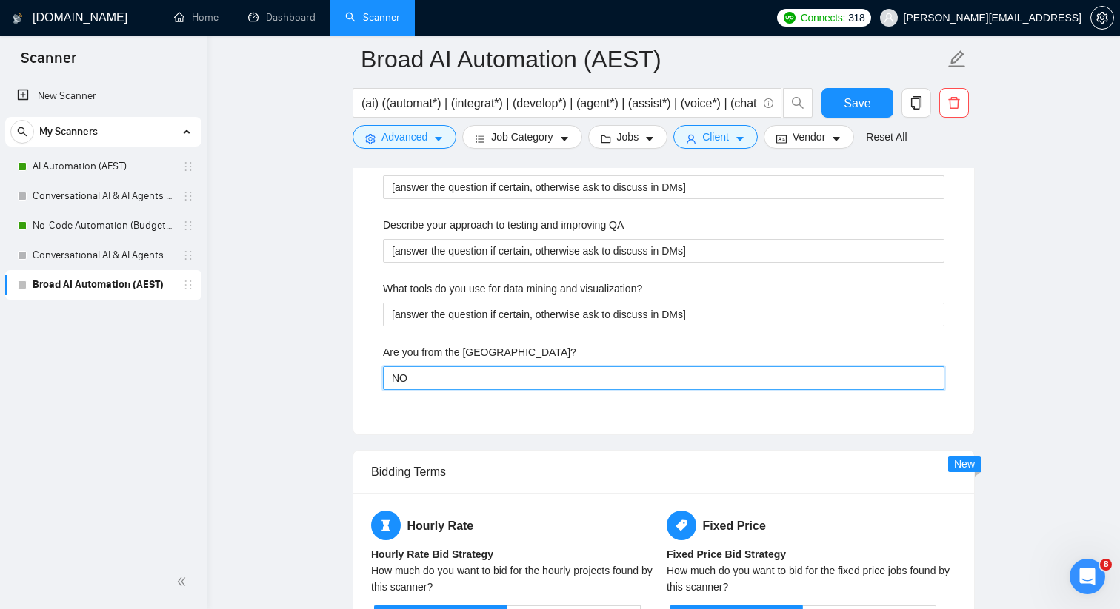
type States\? "N"
type States\? "No"
type States\? "No,"
type States\? "No, b"
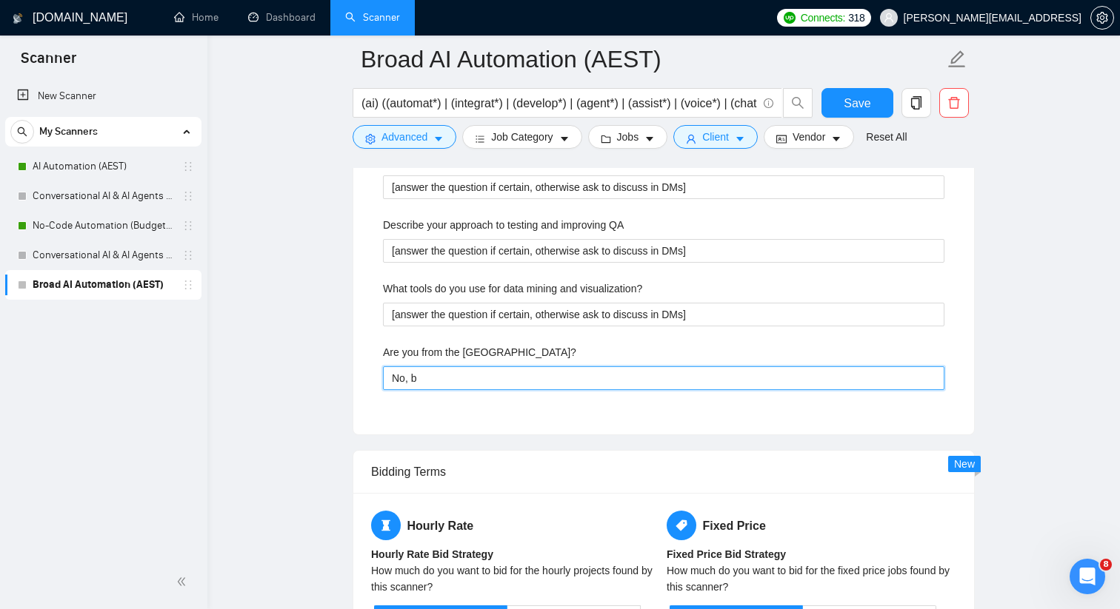
type States\? "No, bu"
type States\? "No, but"
type States\? "No, but I"
type States\? "No, but I h"
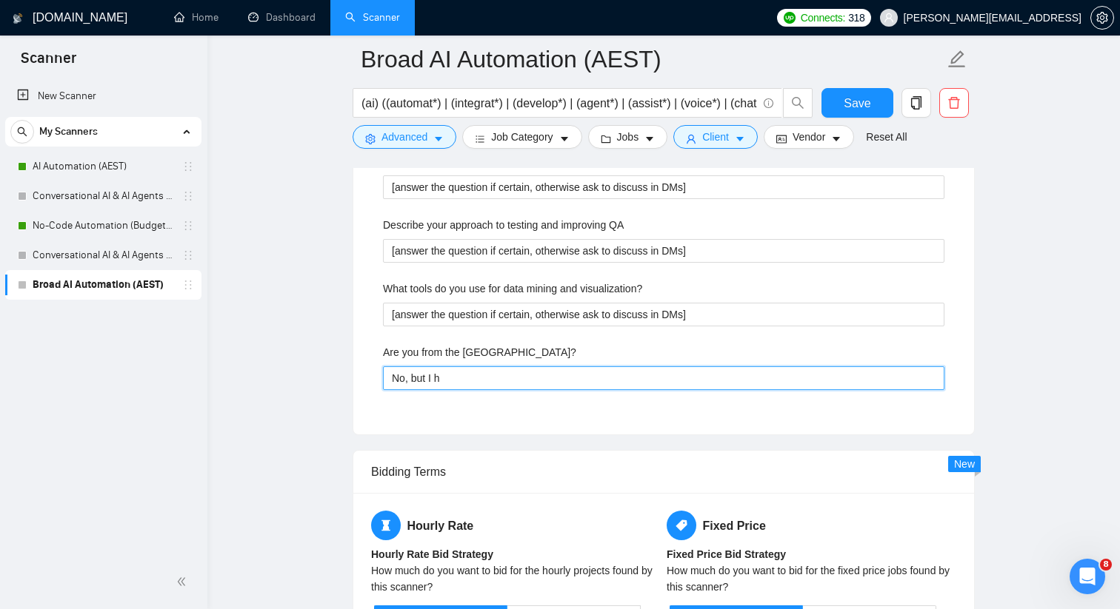
type States\? "No, but I ha"
type States\? "No, but I hav"
type States\? "No, but I have"
type States\? "No, but I have a"
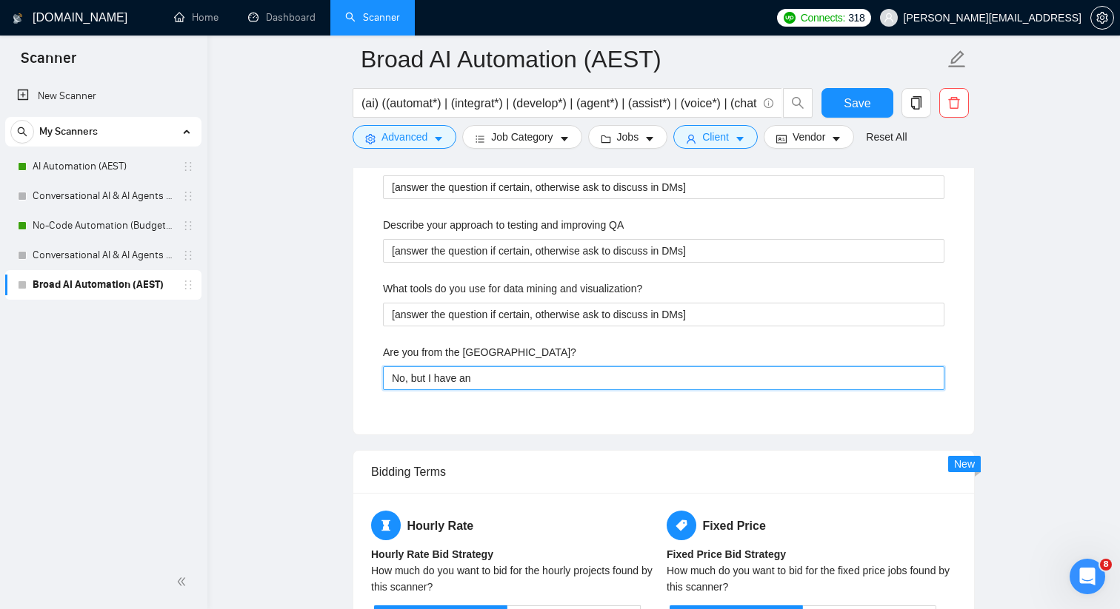
type States\? "No, but I have an"
type States\? "No, but I have an L"
type States\? "No, but I have an LL"
type States\? "No, but I have an LLC"
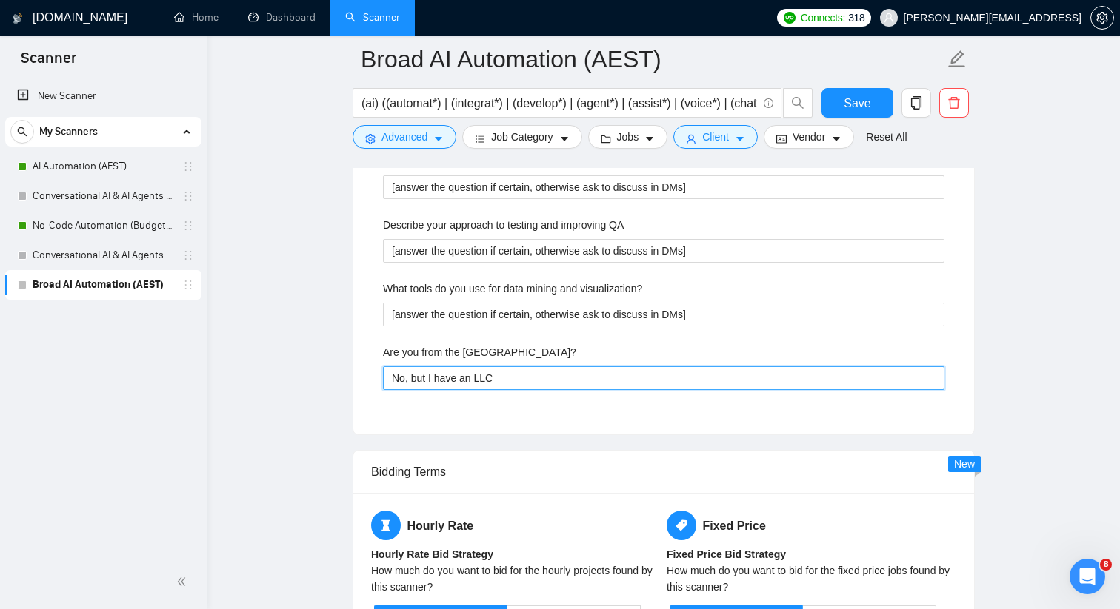
type States\? "No, but I have an LLC s"
type States\? "No, but I have an LLC se"
type States\? "No, but I have an LLC set"
type States\? "No, but I have an LLC set u"
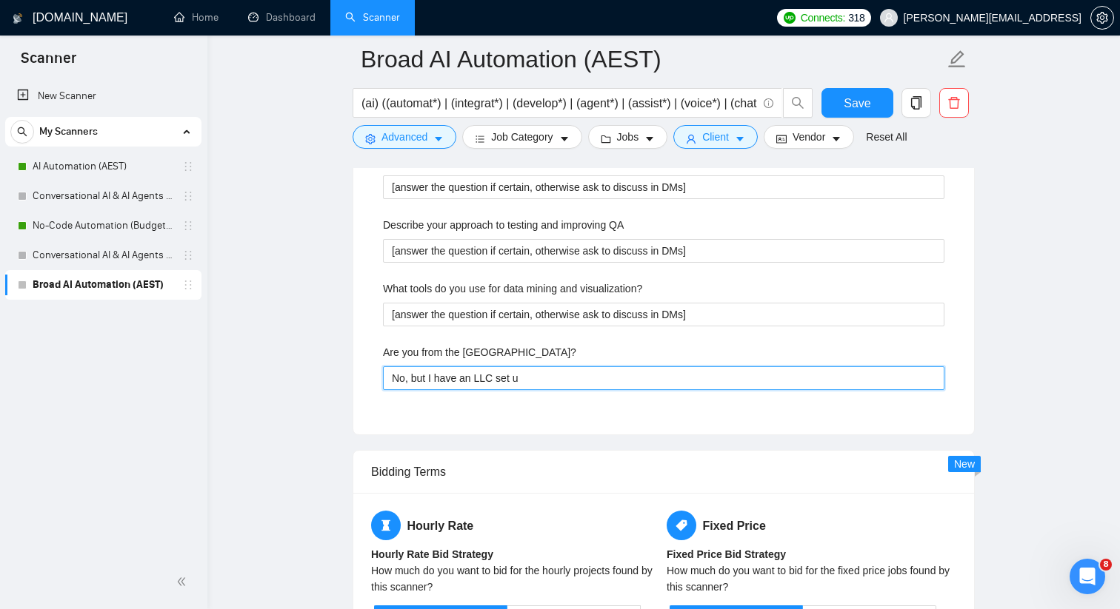
type States\? "No, but I have an LLC set up"
type States\? "No, but I have an LLC set up w"
type States\? "No, but I have an LLC set up wi"
type States\? "No, but I have an LLC set up with"
type States\? "No, but I have an LLC set up withi"
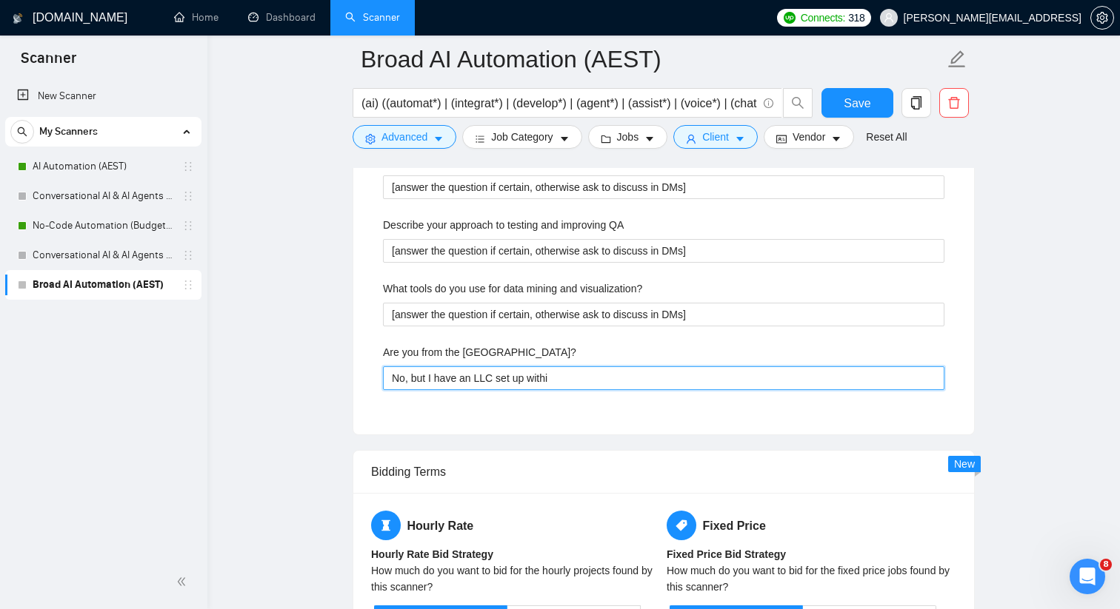
type States\? "No, but I have an LLC set up within"
type States\? "No, but I have an LLC set up within C"
type States\? "No, but I have an LLC set up within Cl"
type States\? "No, but I have an LLC set up within Cla"
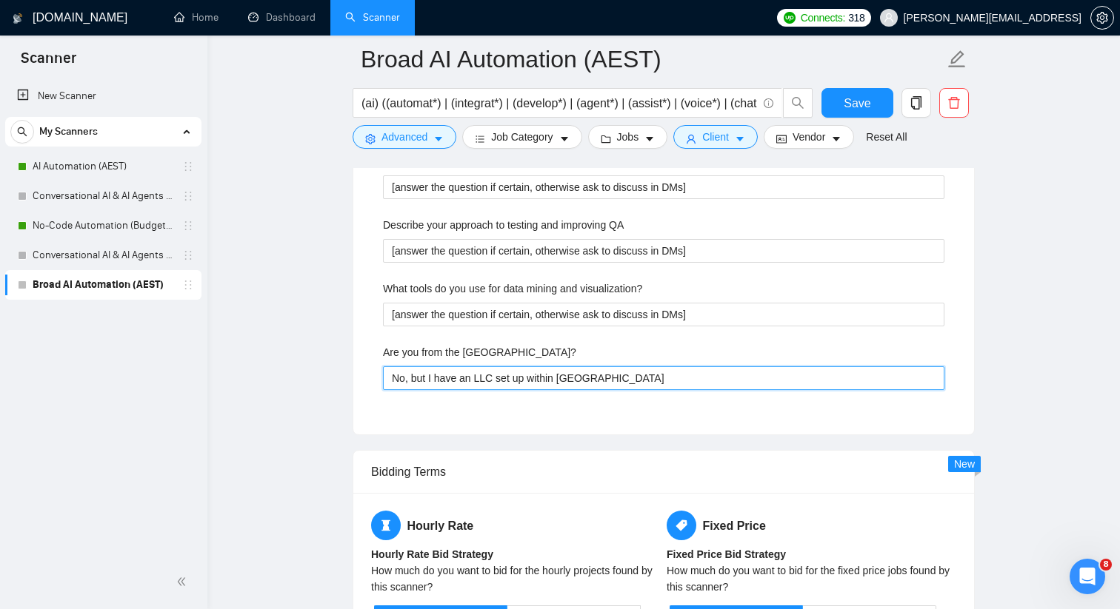
type States\? "No, but I have an LLC set up within Claif"
type States\? "No, but I have an LLC set up within Claifo"
type States\? "No, but I have an LLC set up within Claifor"
type States\? "No, but I have an LLC set up within Claiforn"
type States\? "No, but I have an LLC set up within Claifor"
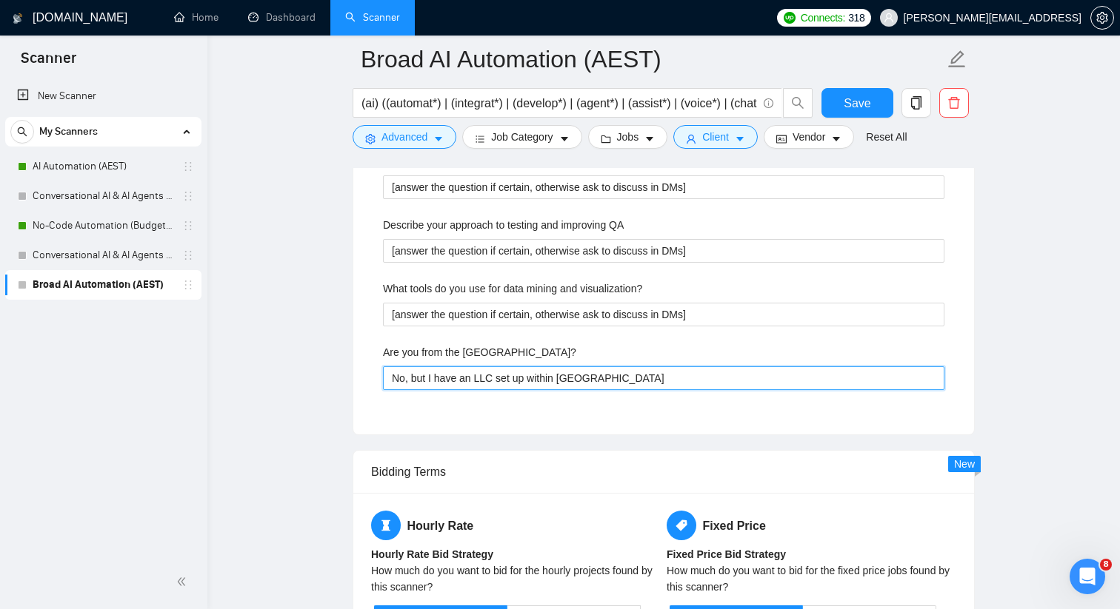
type States\? "No, but I have an LLC set up within Claifo"
type States\? "No, but I have an LLC set up within Claif"
type States\? "No, but I have an LLC set up within Clai"
type States\? "No, but I have an LLC set up within Cla"
type States\? "No, but I have an LLC set up within Cl"
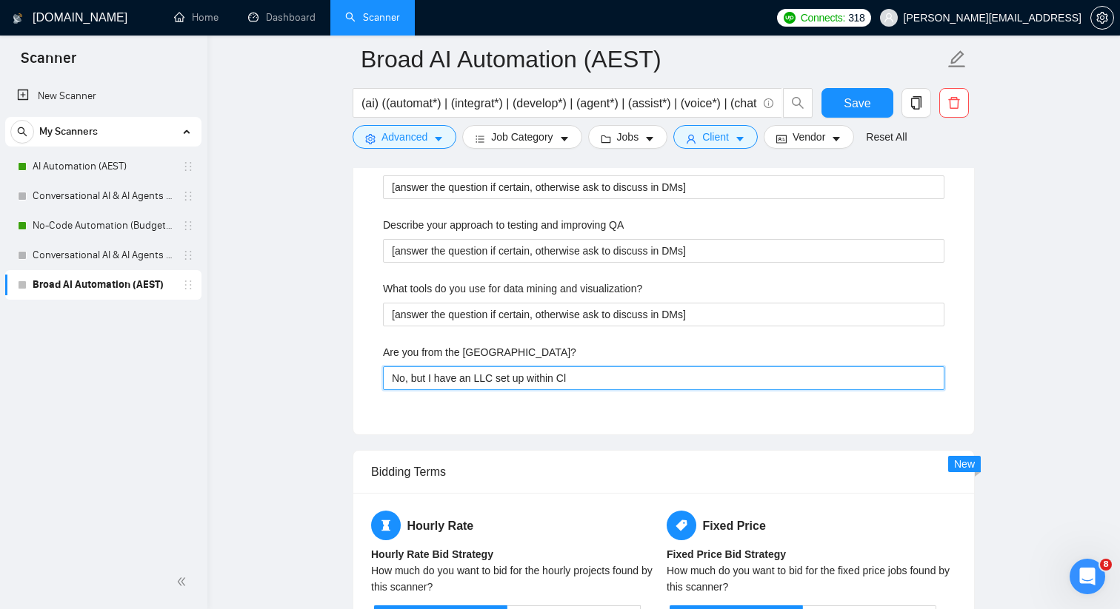
type States\? "No, but I have an LLC set up within C"
type States\? "No, but I have an LLC set up within Ca"
type States\? "No, but I have an LLC set up within Cai"
type States\? "No, but I have an LLC set up within Ca"
type States\? "No, but I have an LLC set up within Cal"
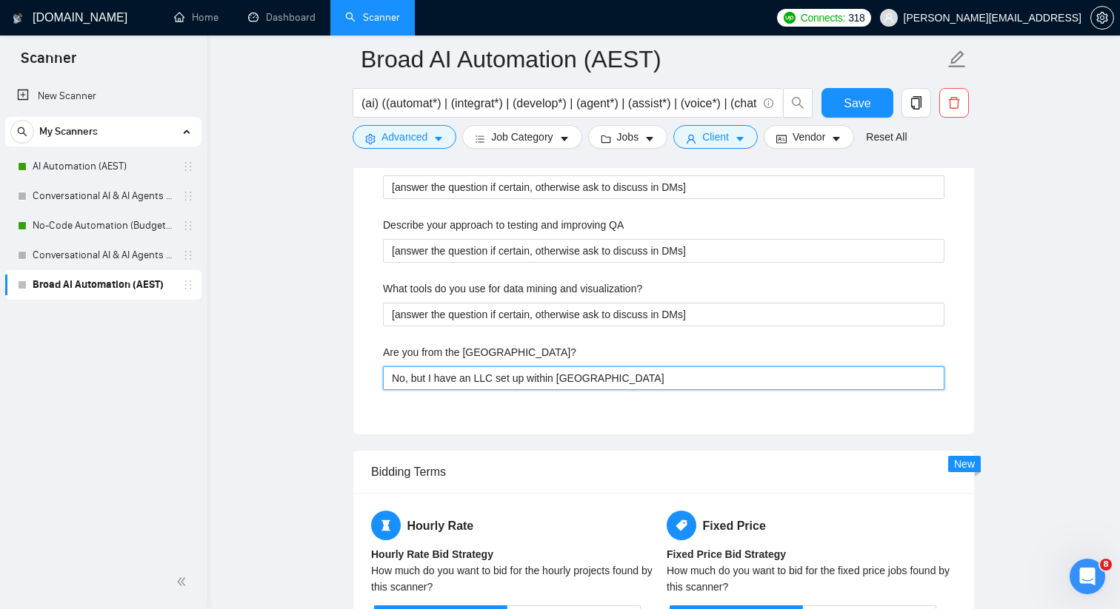
type States\? "No, but I have an LLC set up within Cali"
type States\? "No, but I have an LLC set up within Calif"
type States\? "No, but I have an LLC set up within Califr"
type States\? "No, but I have an LLC set up within Califro"
type States\? "No, but I have an LLC set up within Califr"
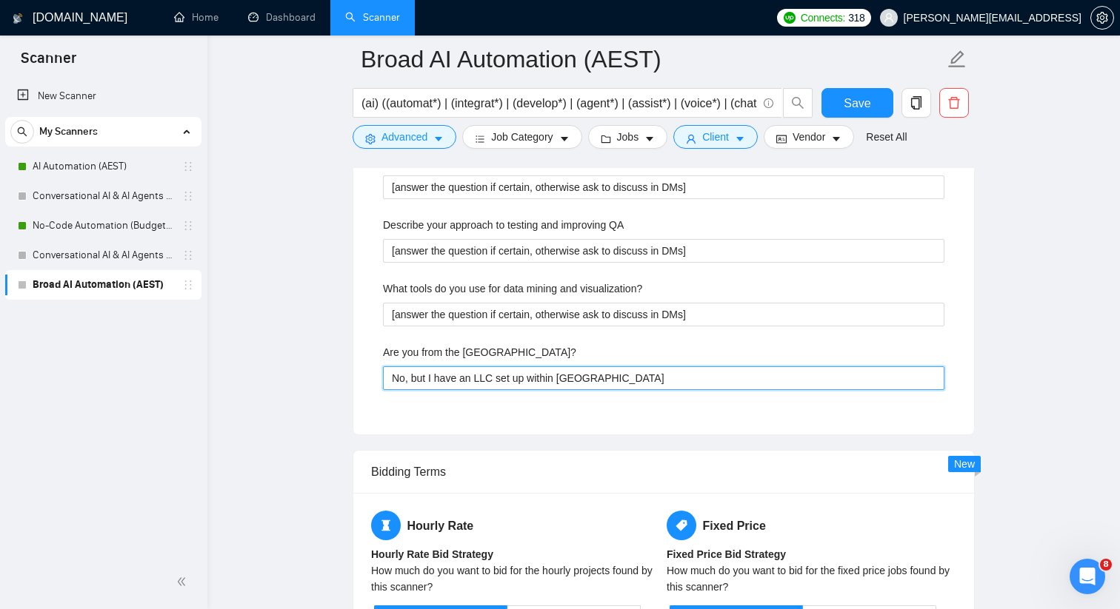
type States\? "No, but I have an LLC set up within Calif"
type States\? "No, but I have an LLC set up within Califo"
type States\? "No, but I have an LLC set up within Califor"
type States\? "No, but I have an LLC set up within Californ"
type States\? "No, but I have an LLC set up within Californi"
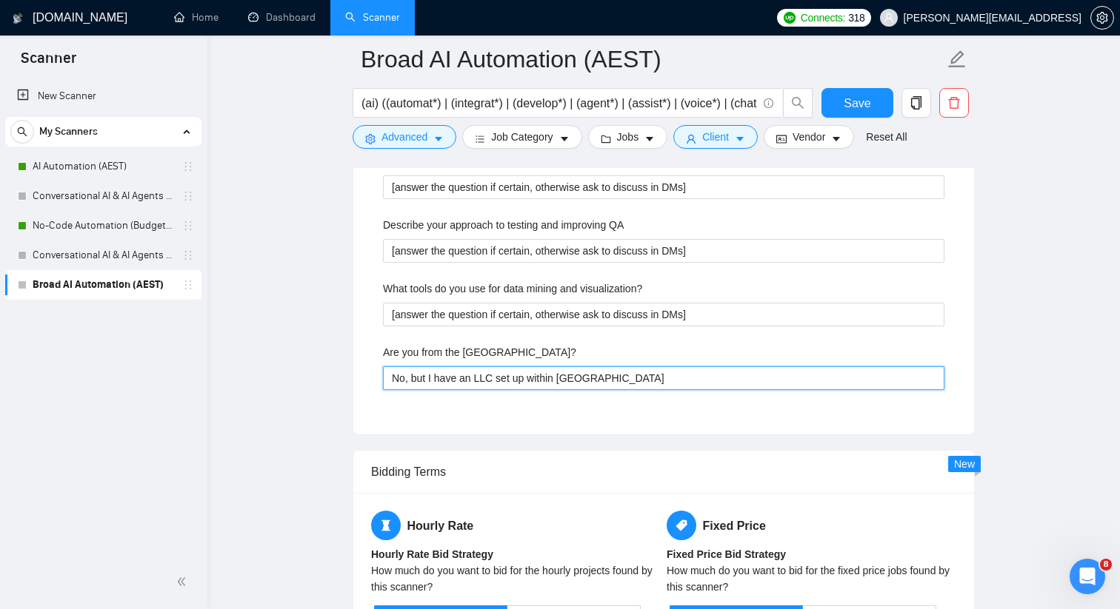
type States\? "No, but I have an LLC set up within California"
type States\? "No, but I have an LLC set up within California a"
type States\? "No, but I have an LLC set up within California an"
type States\? "No, but I have an LLC set up within California and"
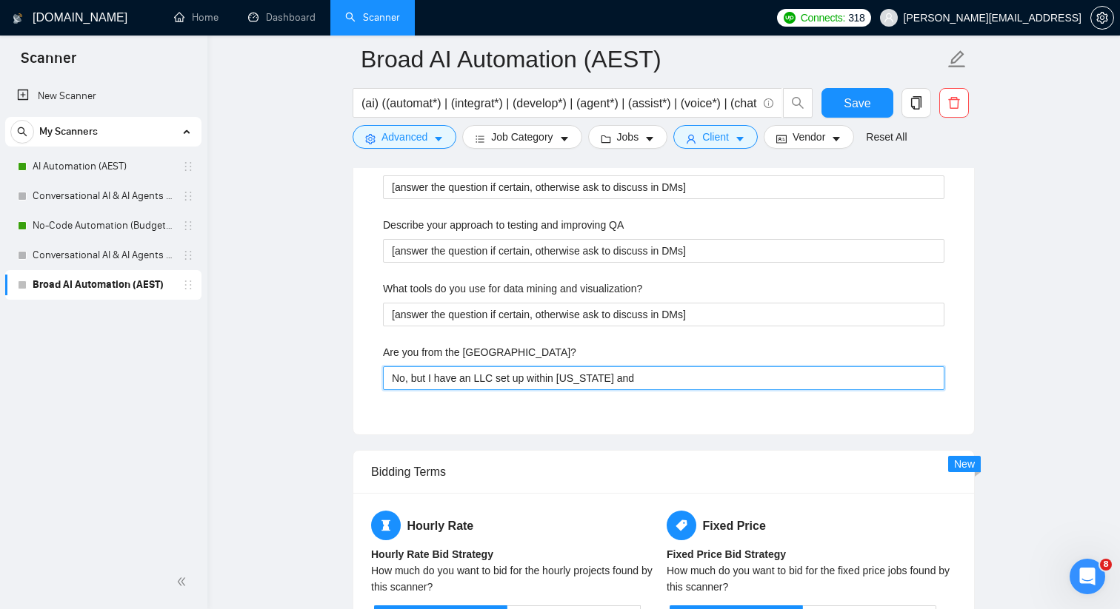
type States\? "No, but I have an LLC set up within California and"
type States\? "No, but I have an LLC set up within California and w"
type States\? "No, but I have an LLC set up within California and wo"
type States\? "No, but I have an LLC set up within California and wor"
type States\? "No, but I have an LLC set up within California and work"
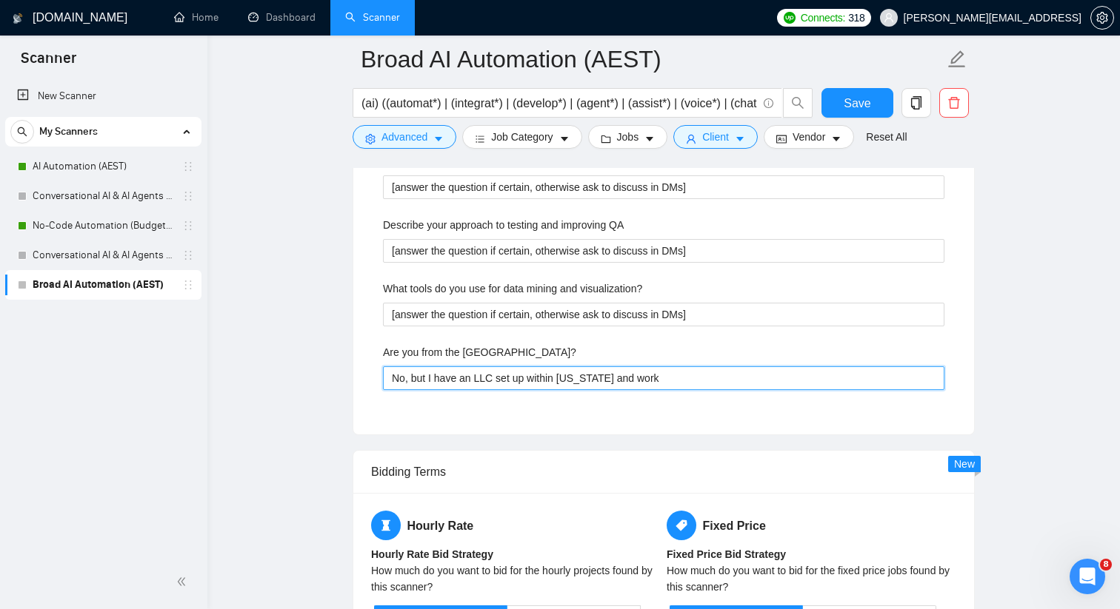
type States\? "No, but I have an LLC set up within California and work"
type States\? "No, but I have an LLC set up within California and work w"
type States\? "No, but I have an LLC set up within California and work wt"
type States\? "No, but I have an LLC set up within California and work wti"
type States\? "No, but I have an LLC set up within California and work wtih"
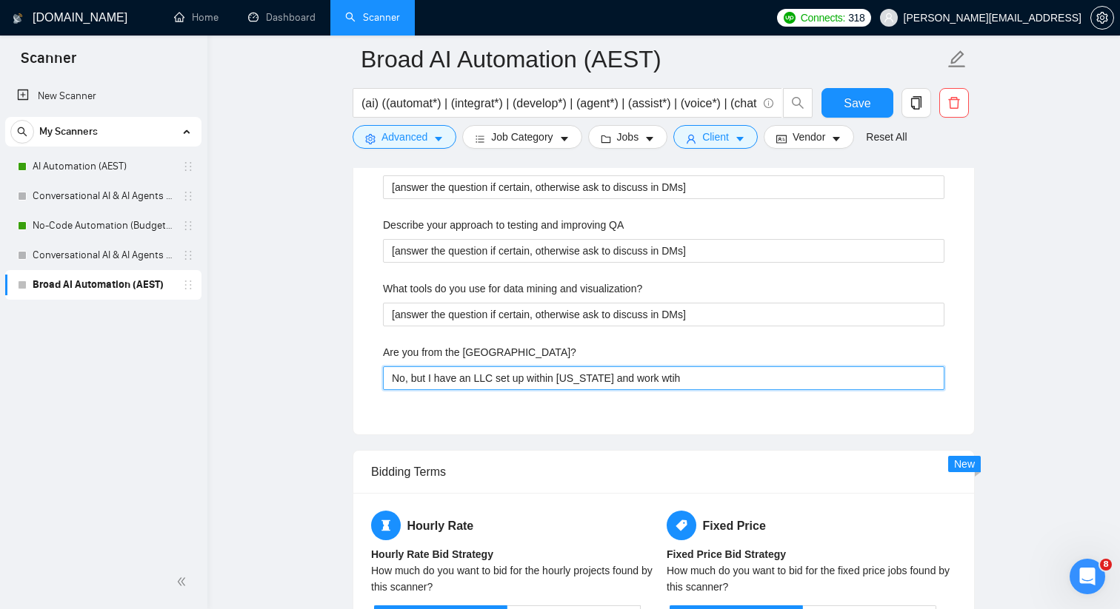
type States\? "No, but I have an LLC set up within California and work wtih"
type States\? "No, but I have an LLC set up within California and work wti"
type States\? "No, but I have an LLC set up within California and work wt"
type States\? "No, but I have an LLC set up within California and work w"
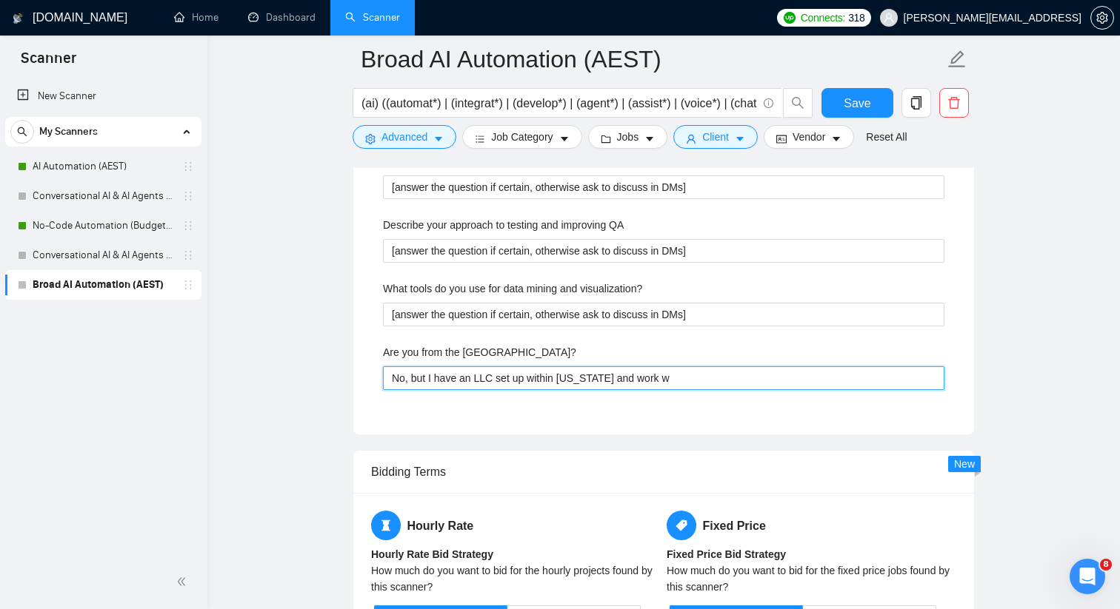
type States\? "No, but I have an LLC set up within California and work wi"
type States\? "No, but I have an LLC set up within California and work with"
type States\? "No, but I have an LLC set up within California and work with p"
type States\? "No, but I have an LLC set up within California and work with pa"
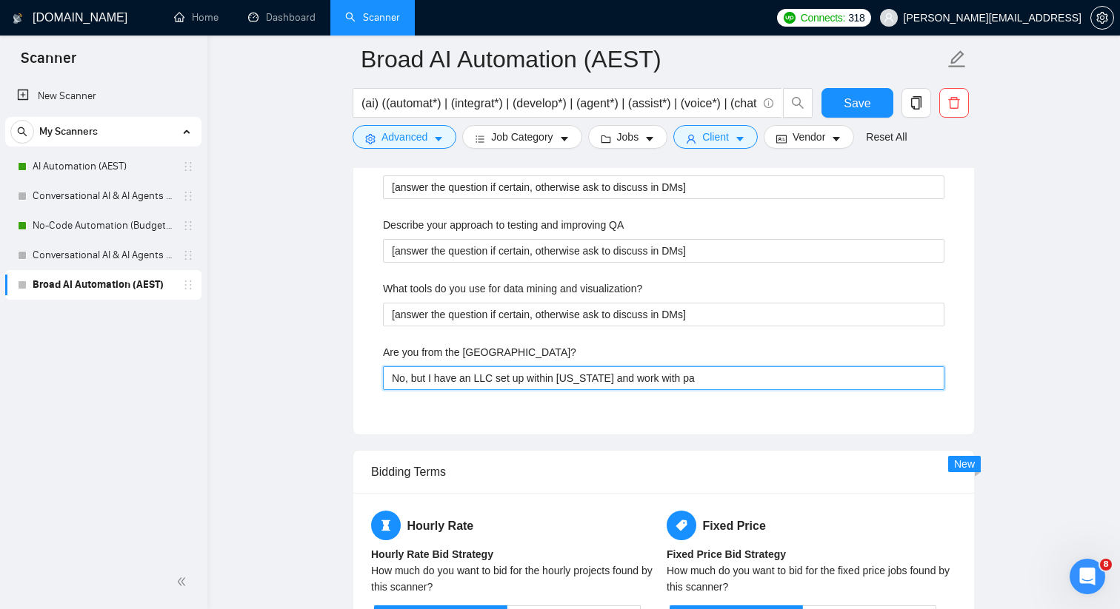
type States\? "No, but I have an LLC set up within California and work with par"
type States\? "No, but I have an LLC set up within California and work with part"
type States\? "No, but I have an LLC set up within California and work with partn"
type States\? "No, but I have an LLC set up within California and work with partne"
type States\? "No, but I have an LLC set up within California and work with partner"
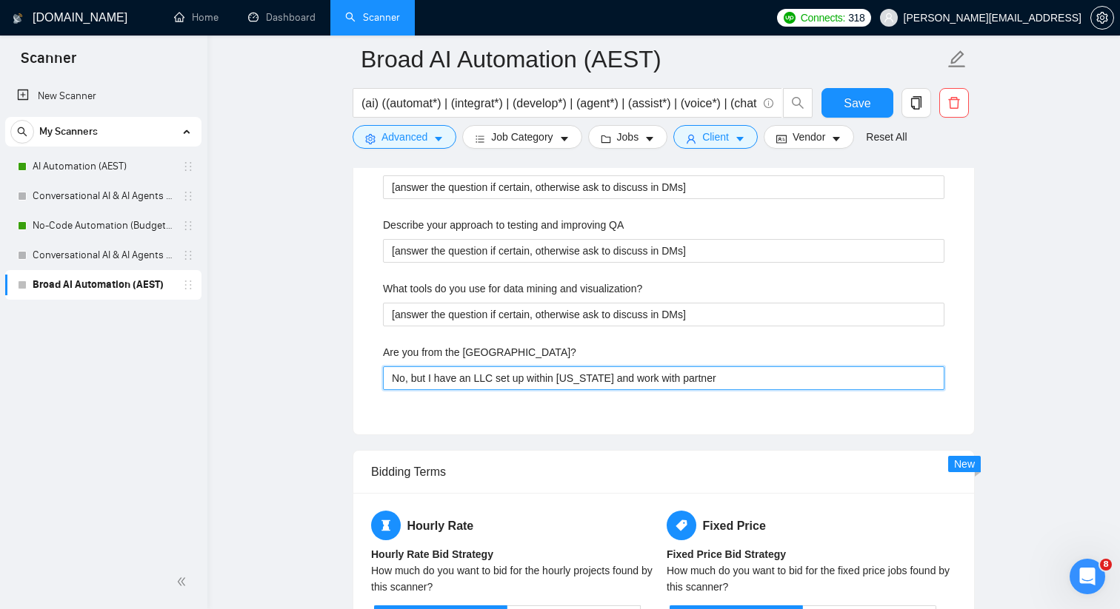
type States\? "No, but I have an LLC set up within California and work with partners"
type States\? "No, but I have an LLC set up within California and work with partners a"
type States\? "No, but I have an LLC set up within California and work with partners ac"
type States\? "No, but I have an LLC set up within California and work with partners acr"
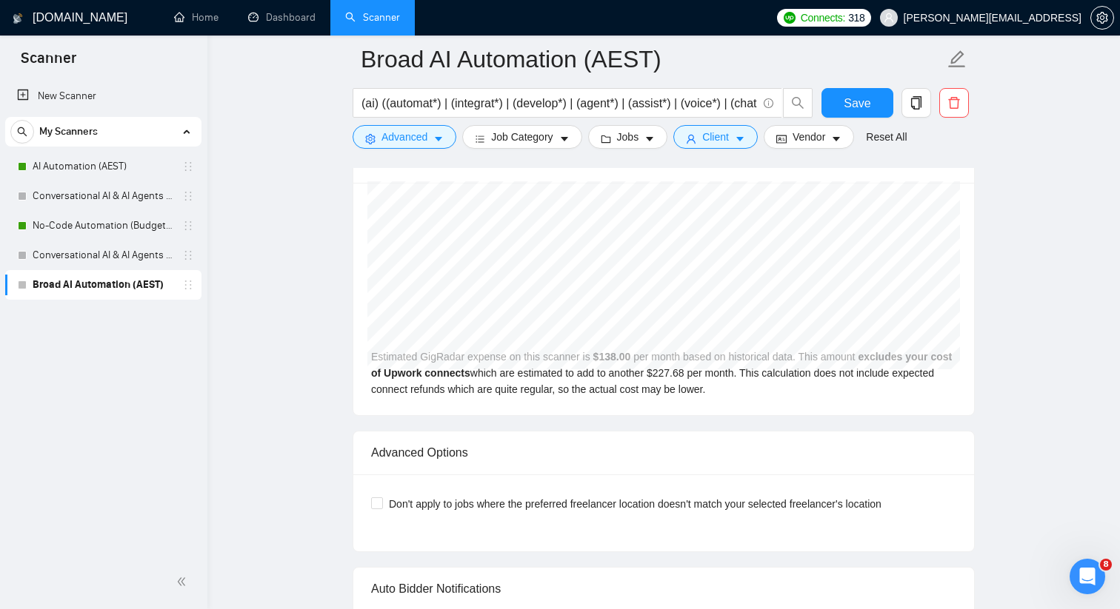
scroll to position [3827, 0]
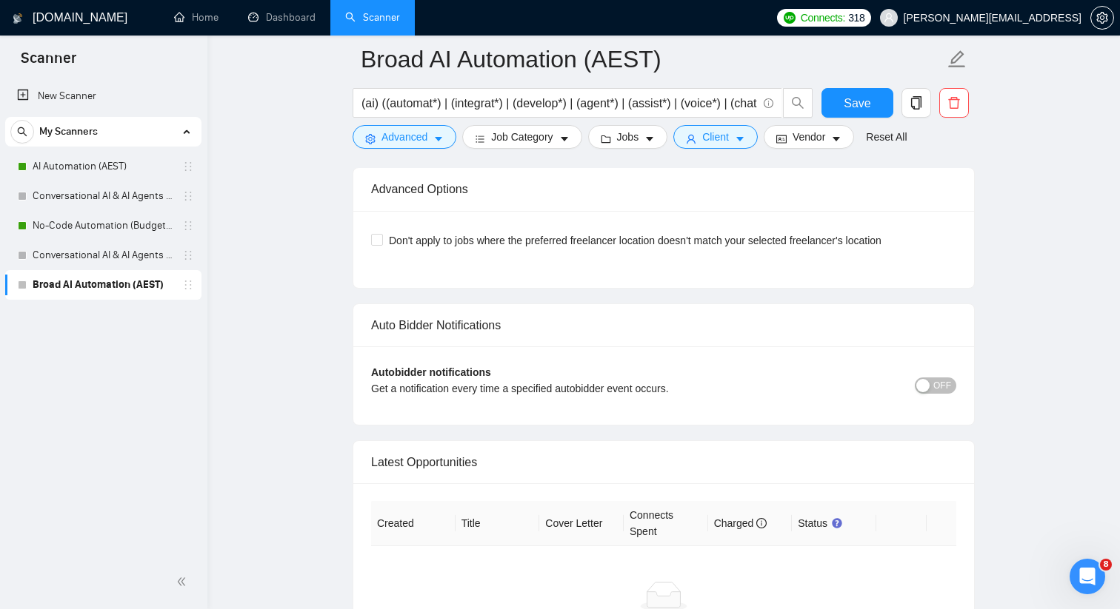
click at [926, 387] on div "button" at bounding box center [922, 385] width 13 height 13
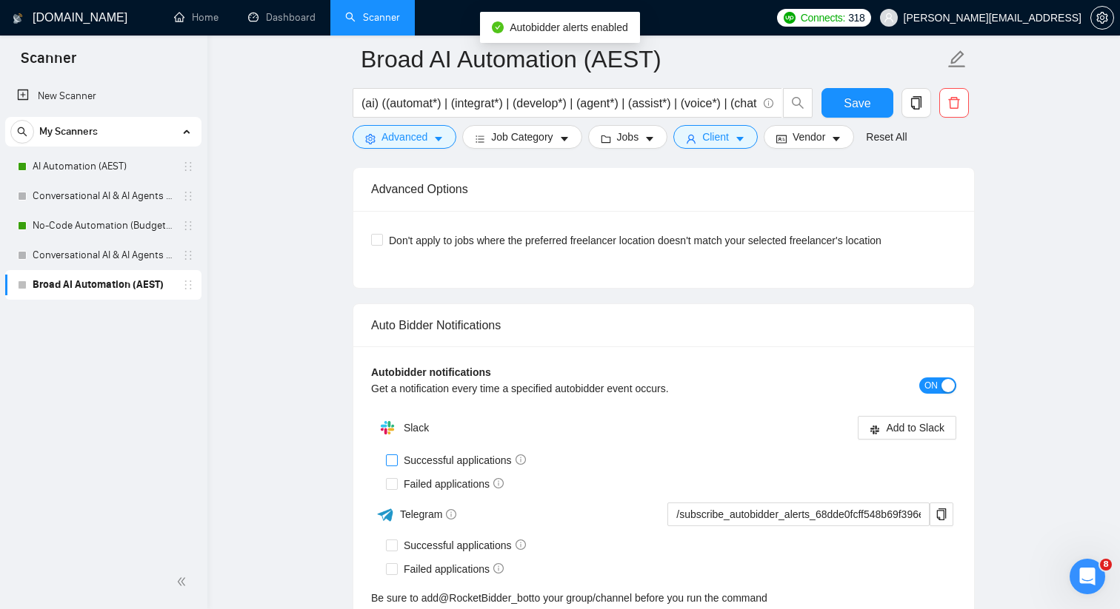
click at [392, 458] on input "Successful applications" at bounding box center [391, 460] width 10 height 10
click at [389, 483] on input "Failed applications" at bounding box center [391, 483] width 10 height 10
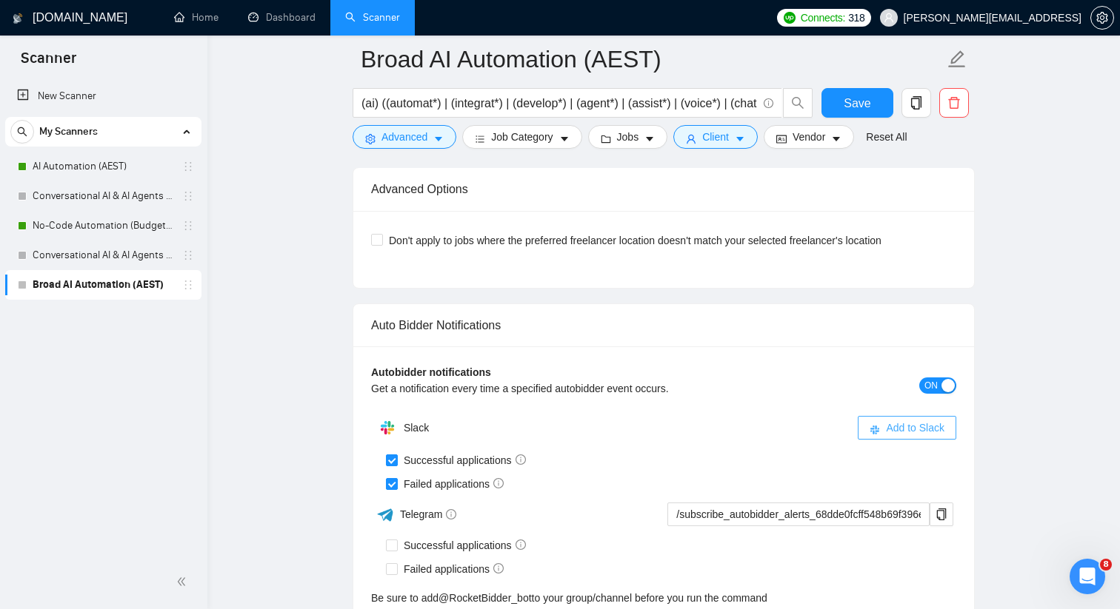
click at [882, 427] on button "Add to Slack" at bounding box center [906, 428] width 98 height 24
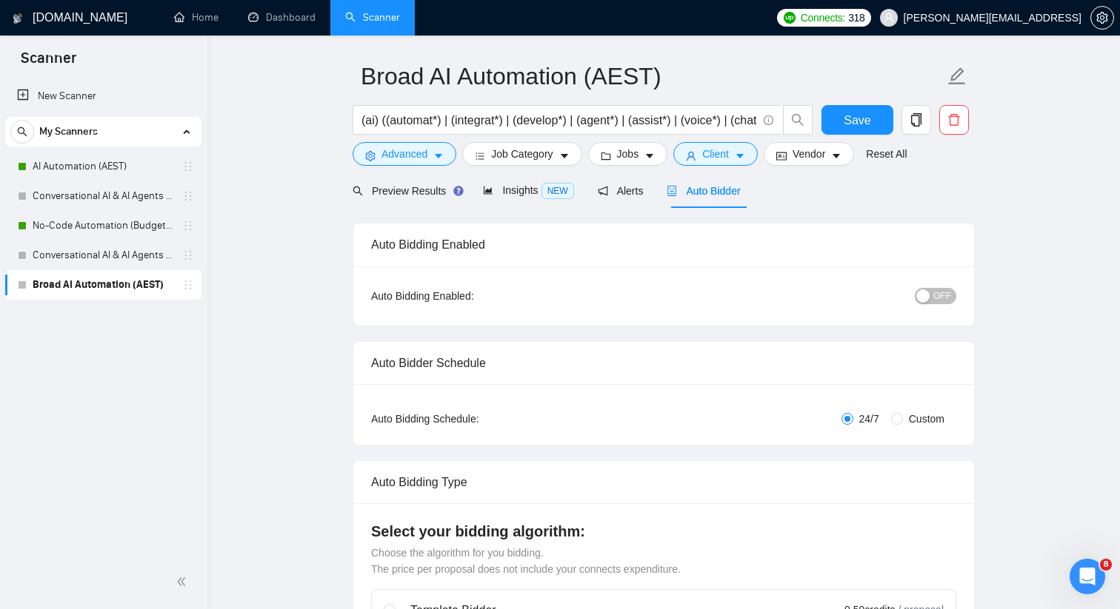
scroll to position [0, 0]
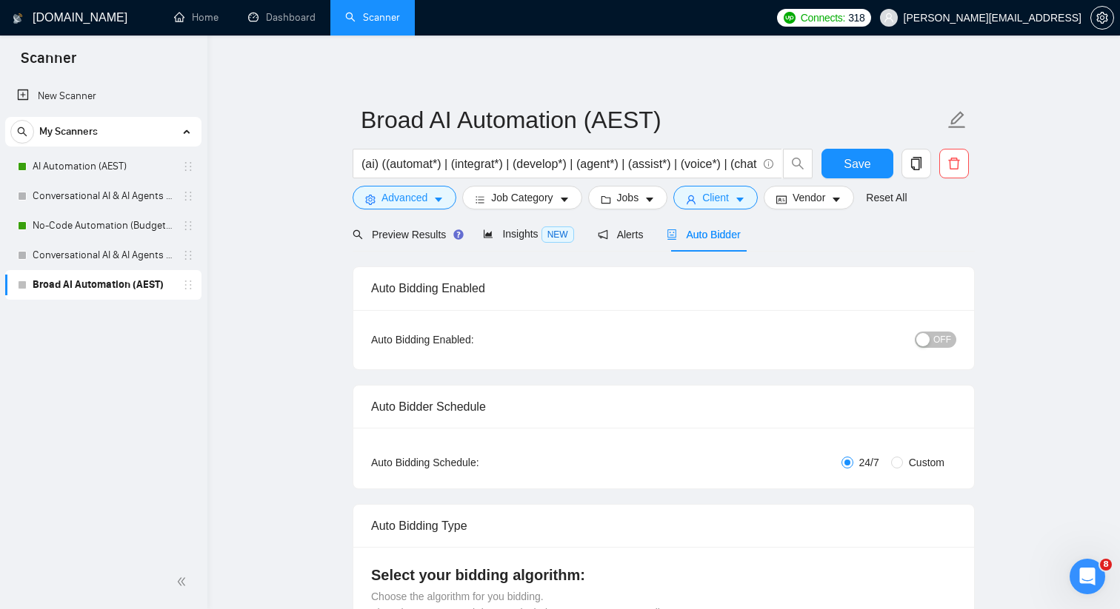
click at [931, 335] on button "OFF" at bounding box center [934, 340] width 41 height 16
click at [859, 157] on span "Save" at bounding box center [856, 164] width 27 height 19
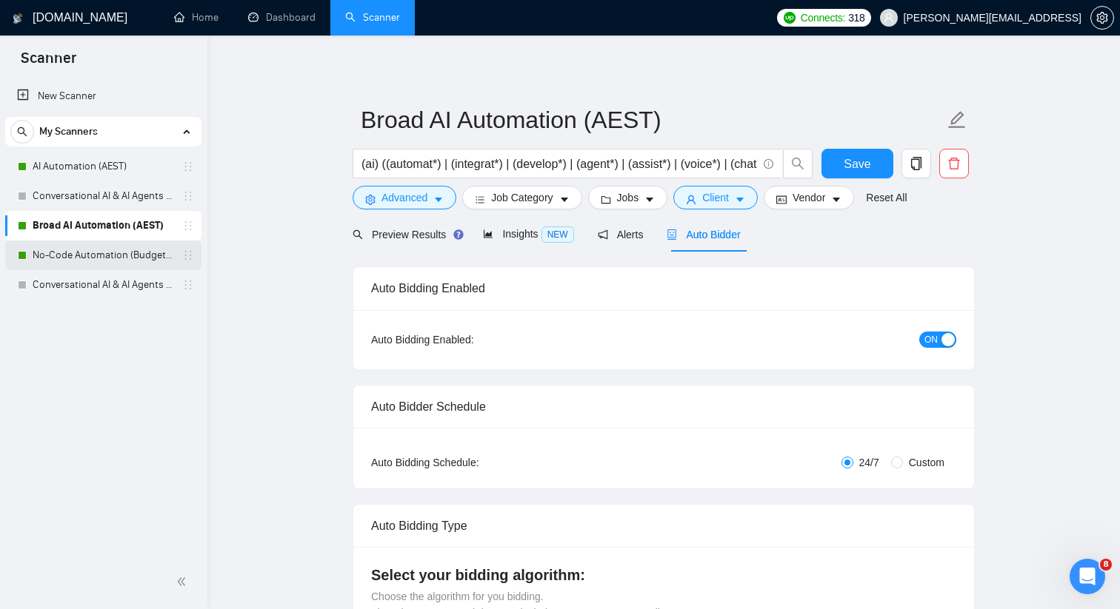
click at [163, 253] on link "No-Code Automation (Budget Filters W4, Aug)" at bounding box center [103, 256] width 141 height 30
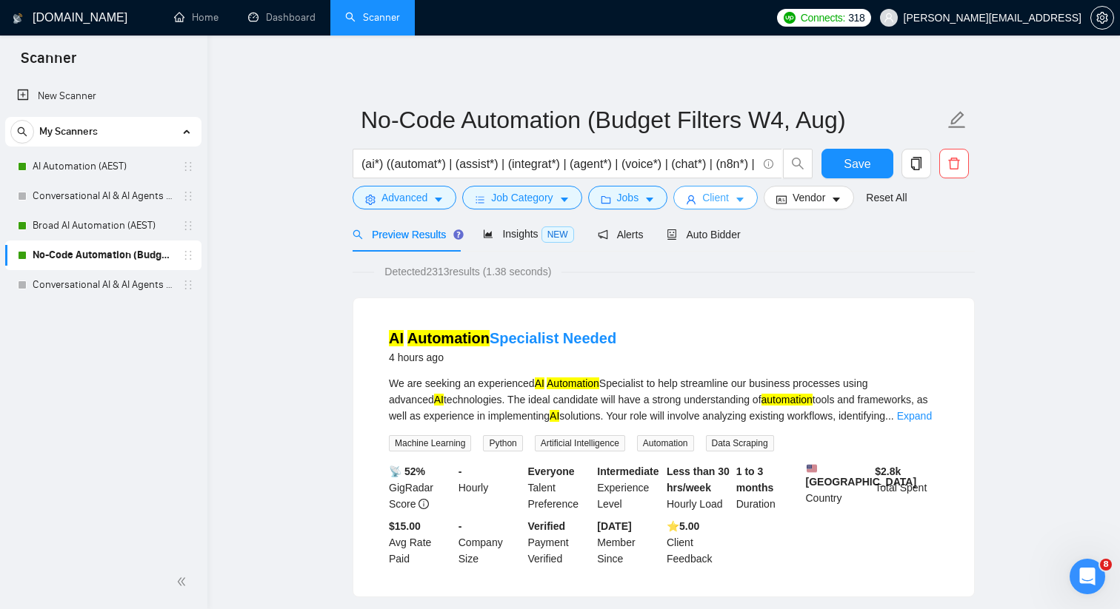
click at [729, 201] on span "Client" at bounding box center [715, 198] width 27 height 16
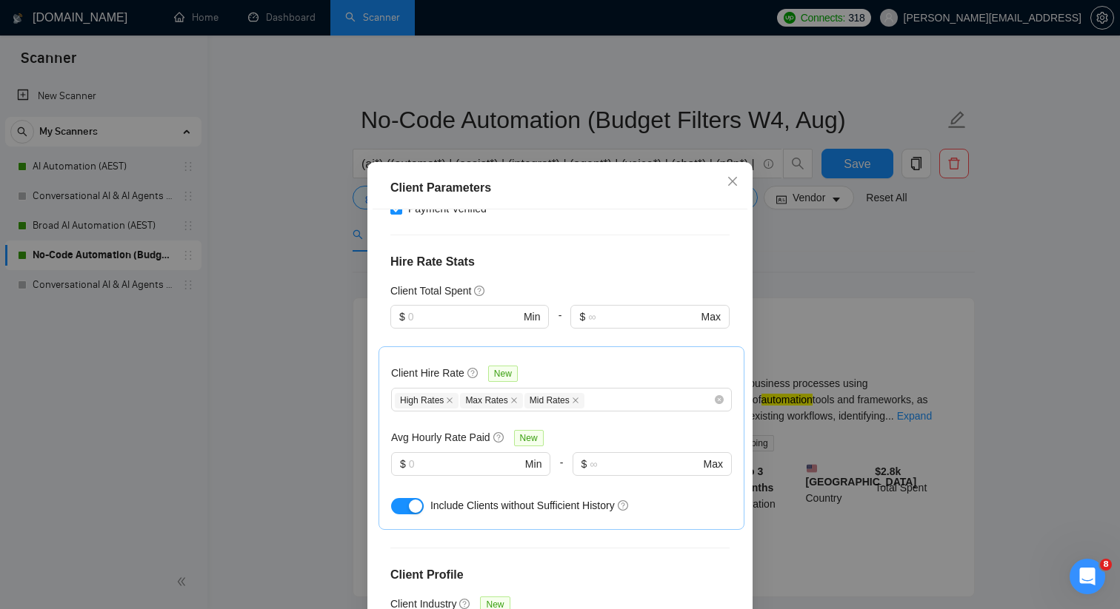
scroll to position [496, 0]
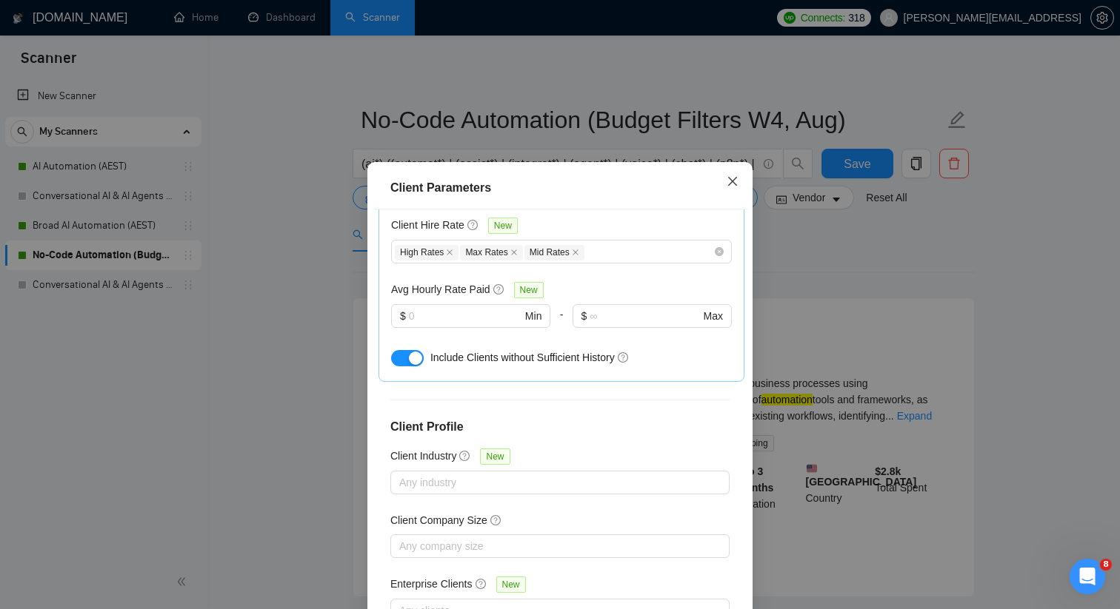
click at [736, 176] on icon "close" at bounding box center [732, 181] width 12 height 12
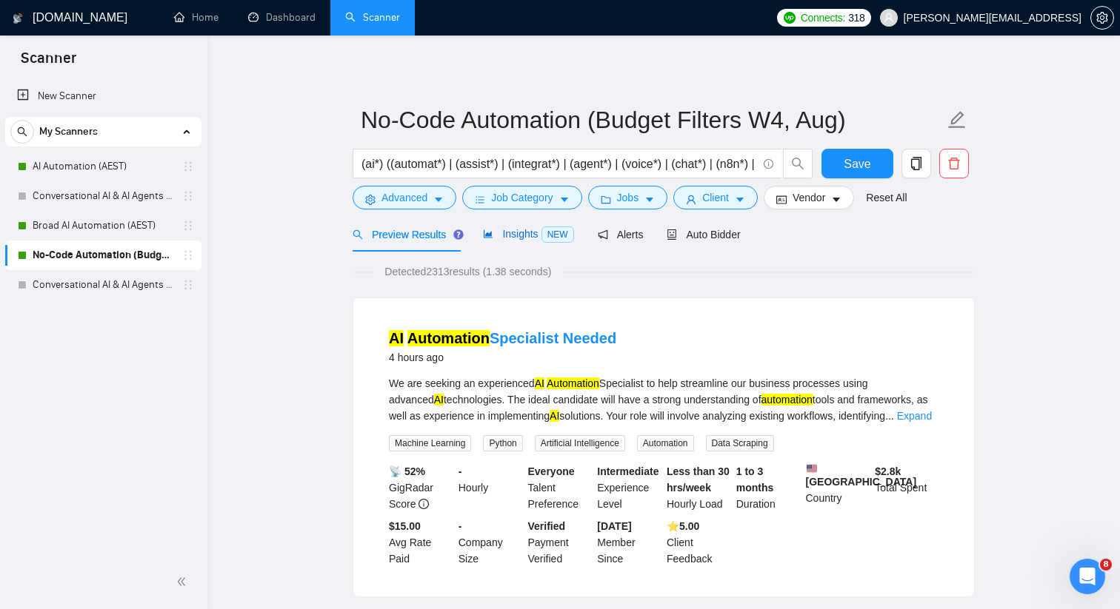
click at [492, 233] on icon "area-chart" at bounding box center [488, 234] width 9 height 8
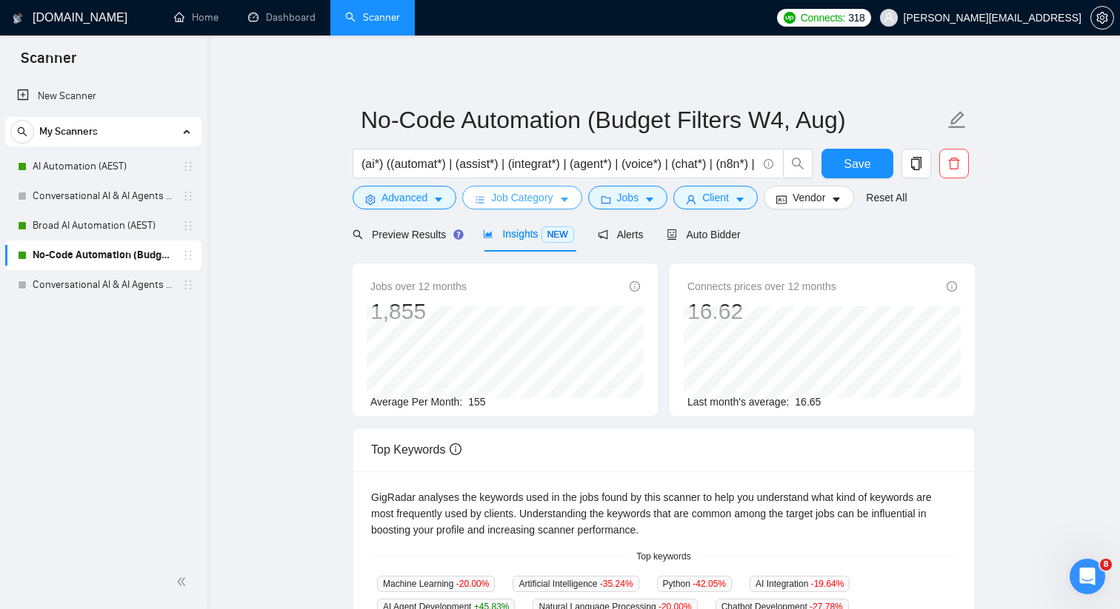
click at [565, 202] on icon "caret-down" at bounding box center [564, 200] width 10 height 10
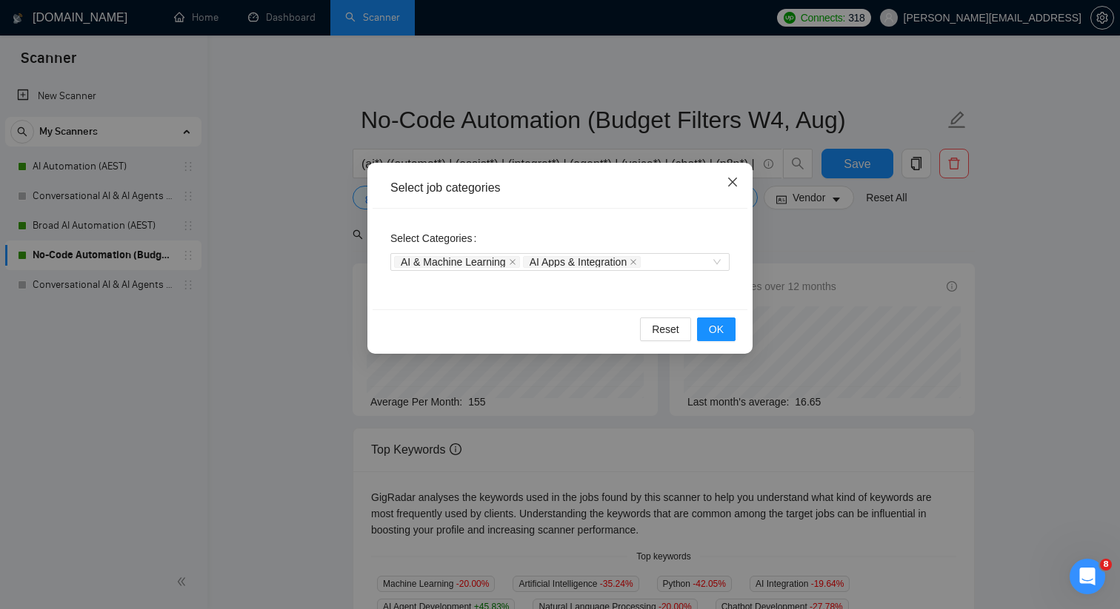
click at [736, 181] on icon "close" at bounding box center [732, 182] width 12 height 12
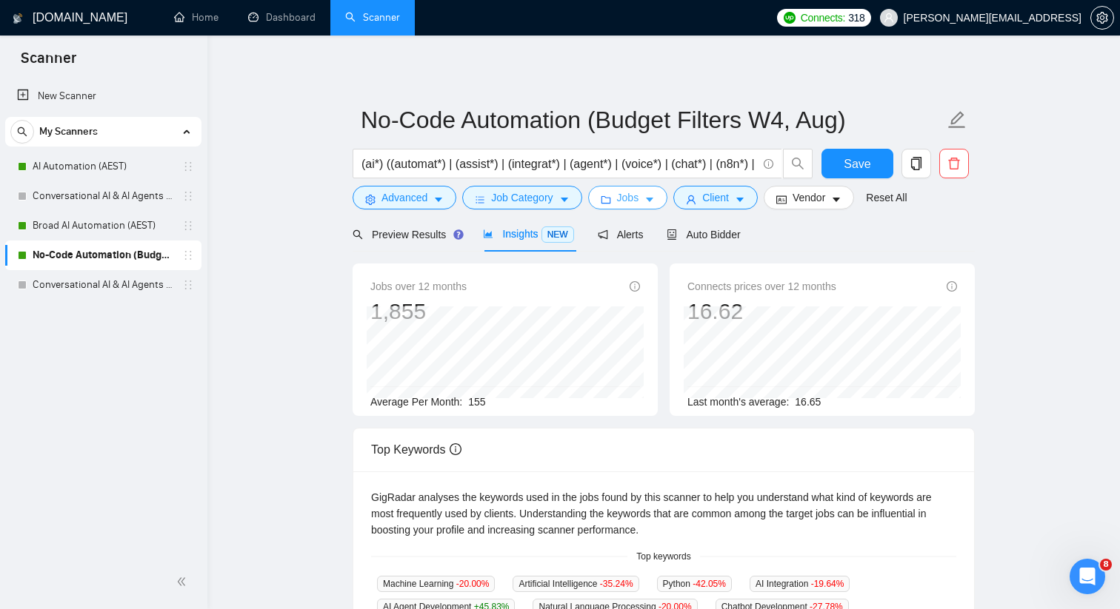
click at [645, 197] on button "Jobs" at bounding box center [628, 198] width 80 height 24
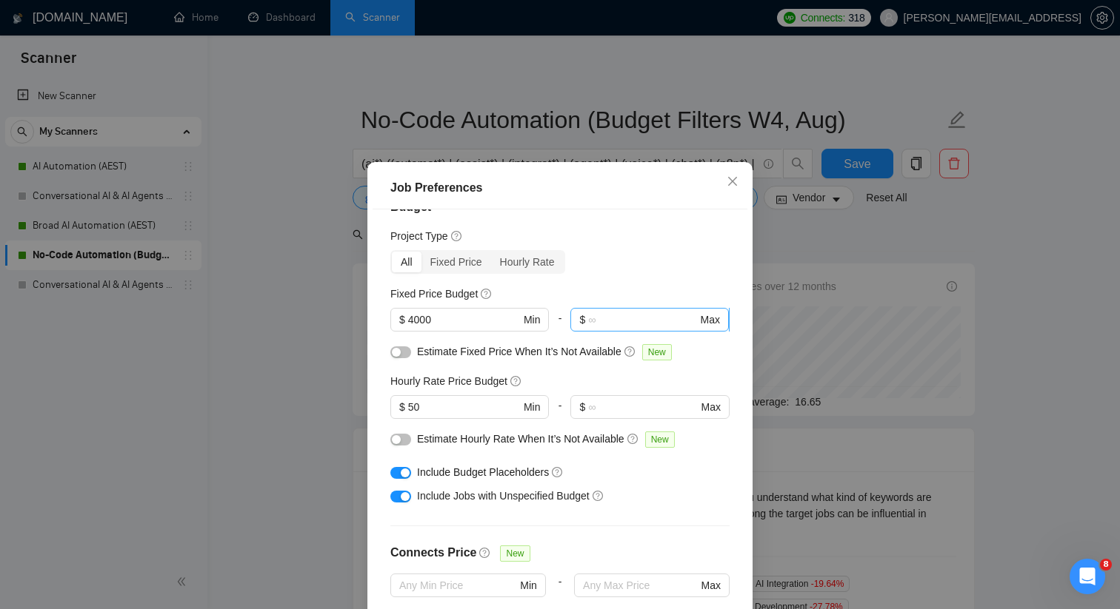
scroll to position [46, 0]
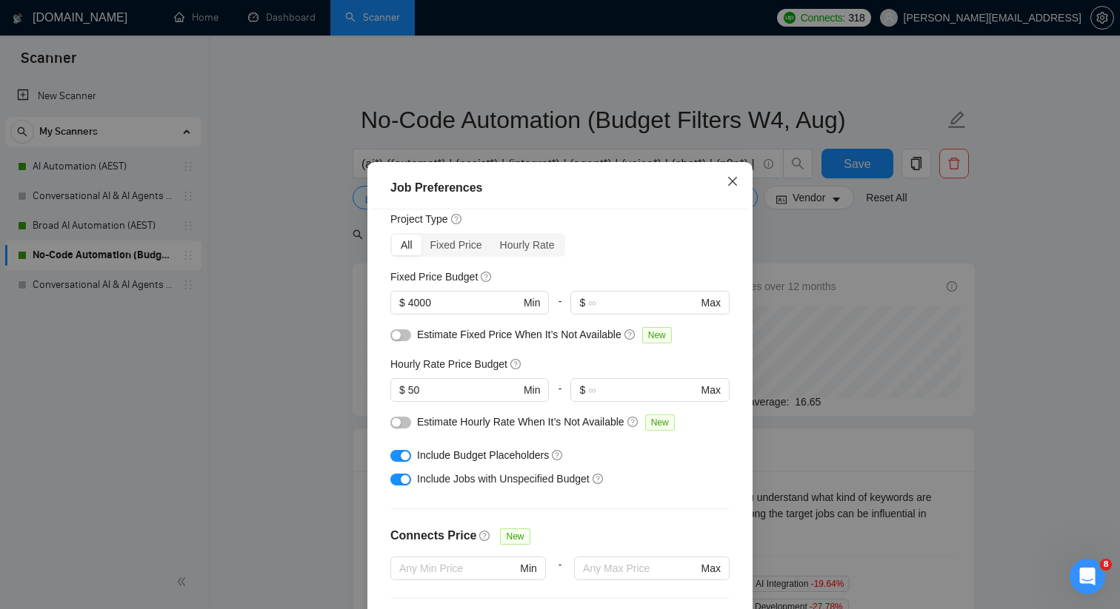
click at [730, 179] on icon "close" at bounding box center [732, 181] width 12 height 12
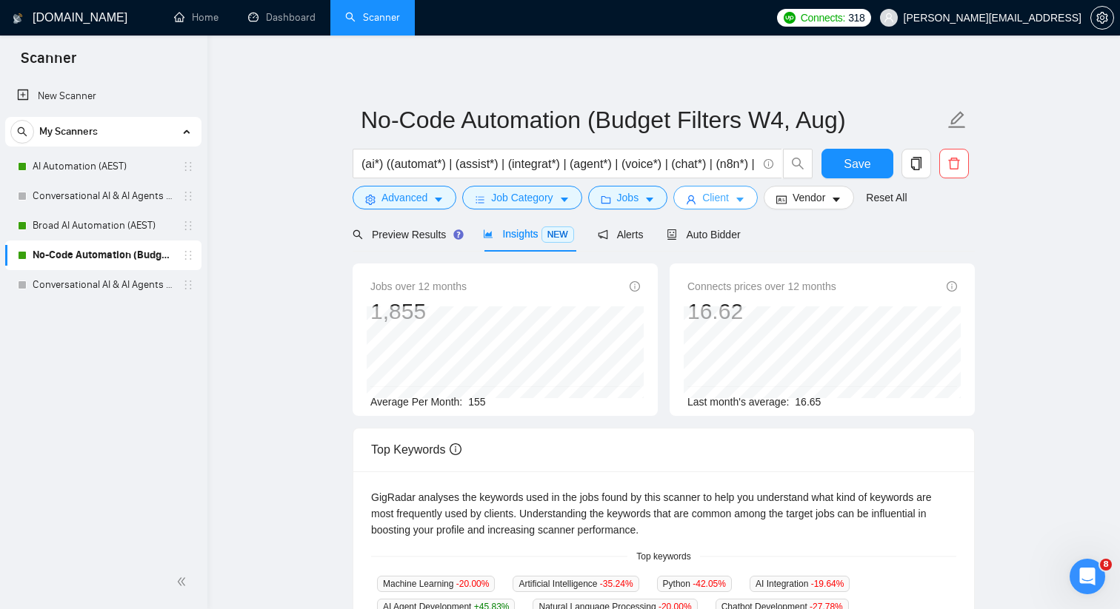
click at [726, 198] on span "Client" at bounding box center [715, 198] width 27 height 16
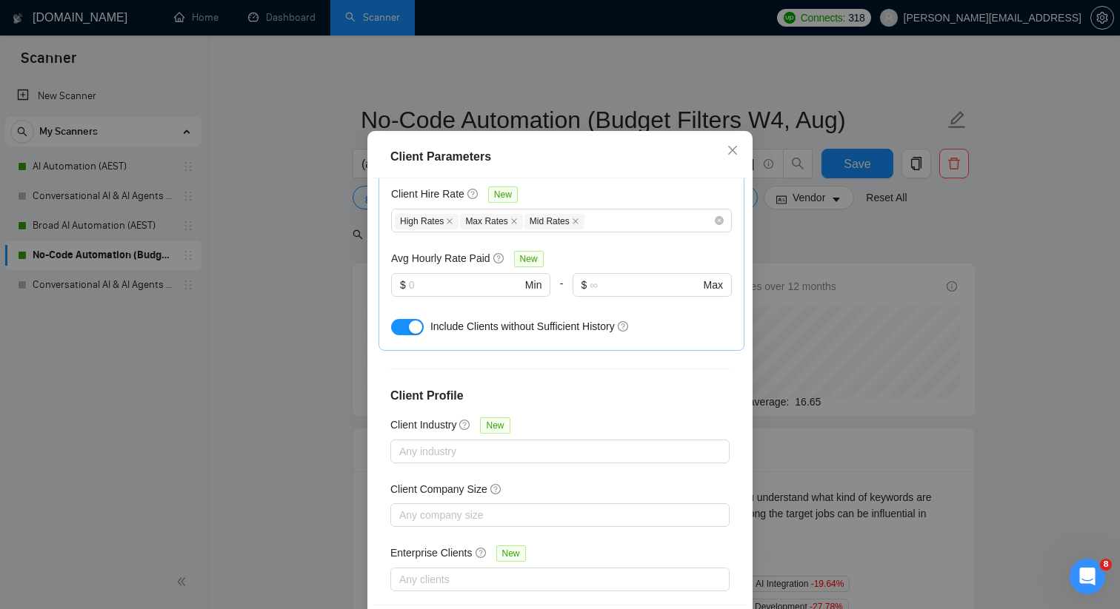
scroll to position [0, 0]
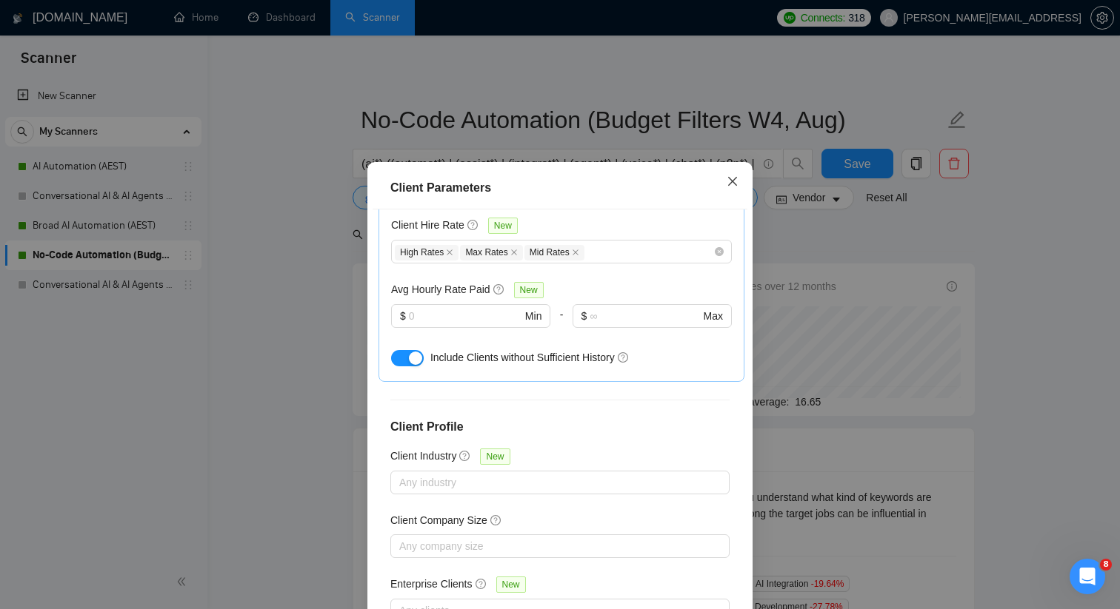
click at [738, 182] on span "Close" at bounding box center [732, 182] width 40 height 40
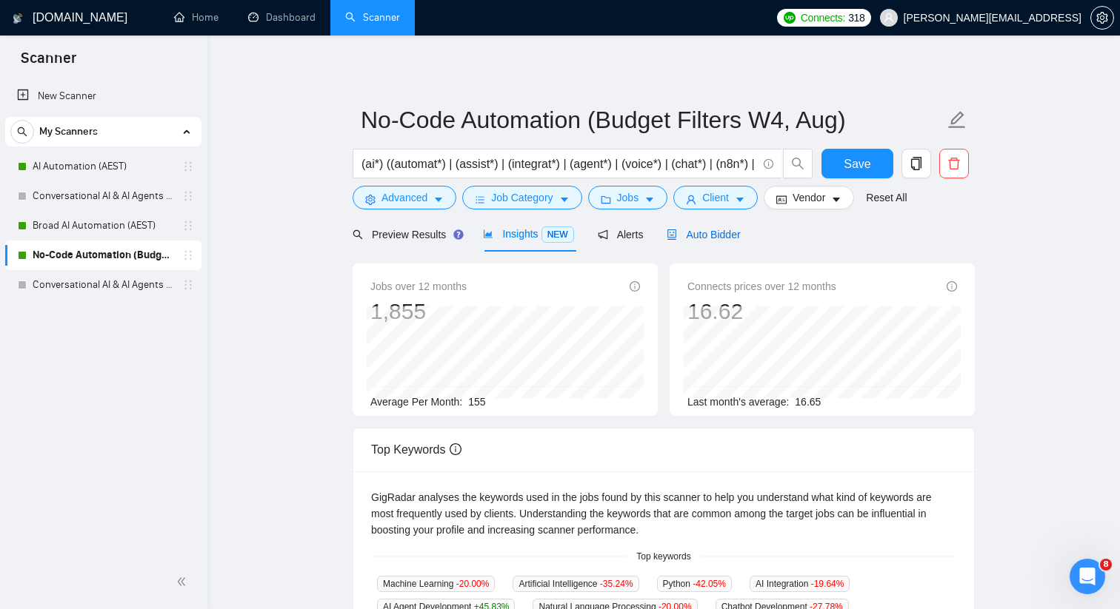
click at [683, 235] on span "Auto Bidder" at bounding box center [702, 235] width 73 height 12
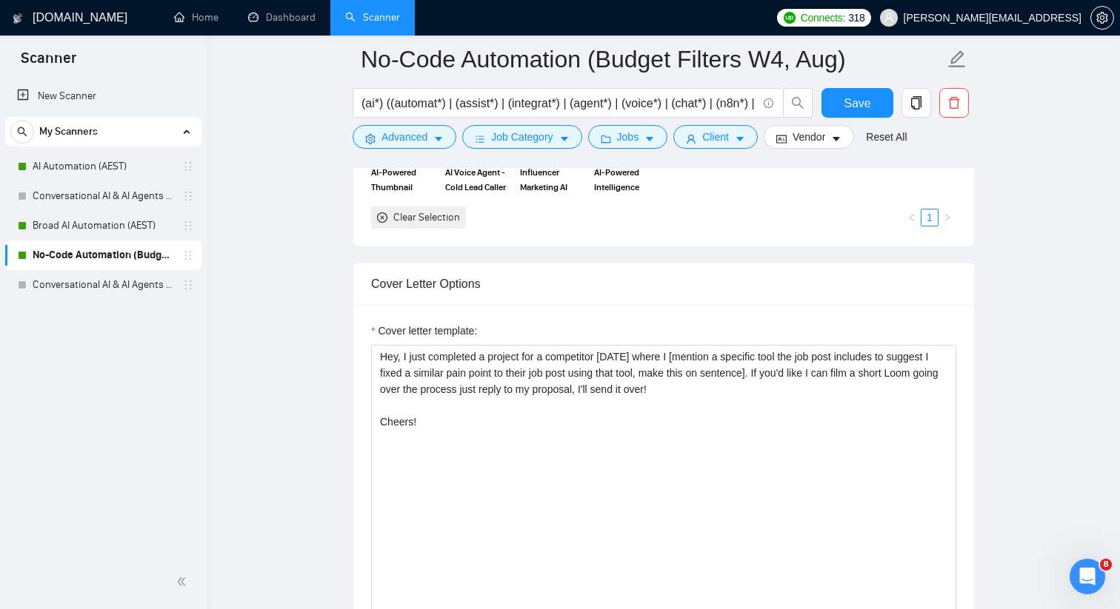
scroll to position [1523, 0]
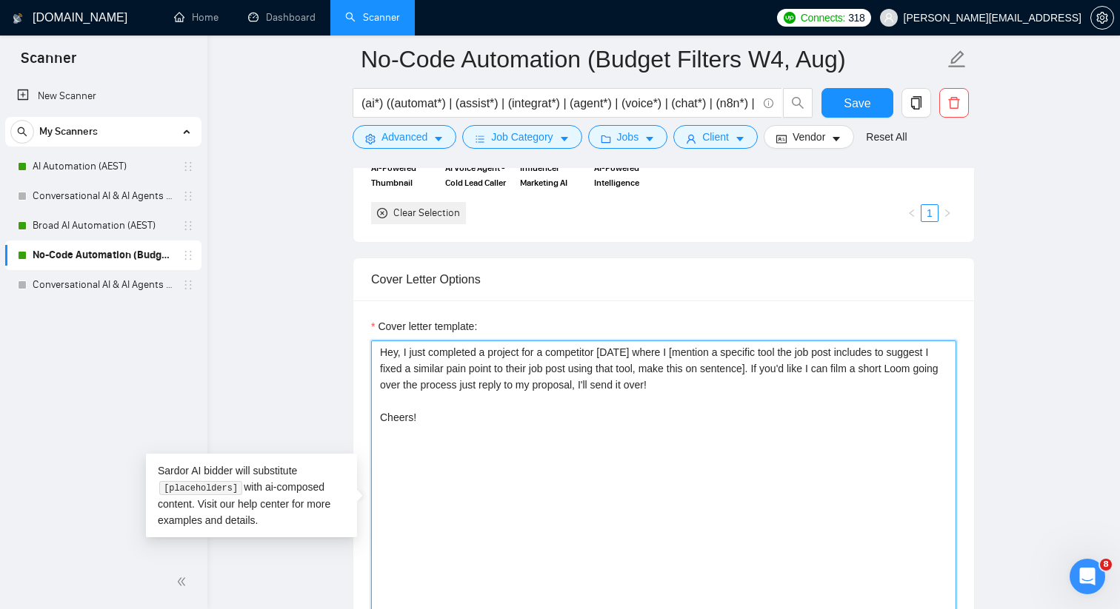
drag, startPoint x: 615, startPoint y: 422, endPoint x: 358, endPoint y: 344, distance: 267.7
click at [358, 344] on div "Cover letter template: Hey, I just completed a project for a competitor two wee…" at bounding box center [663, 505] width 620 height 409
click at [141, 158] on link "AI Automation (AEST)" at bounding box center [103, 167] width 141 height 30
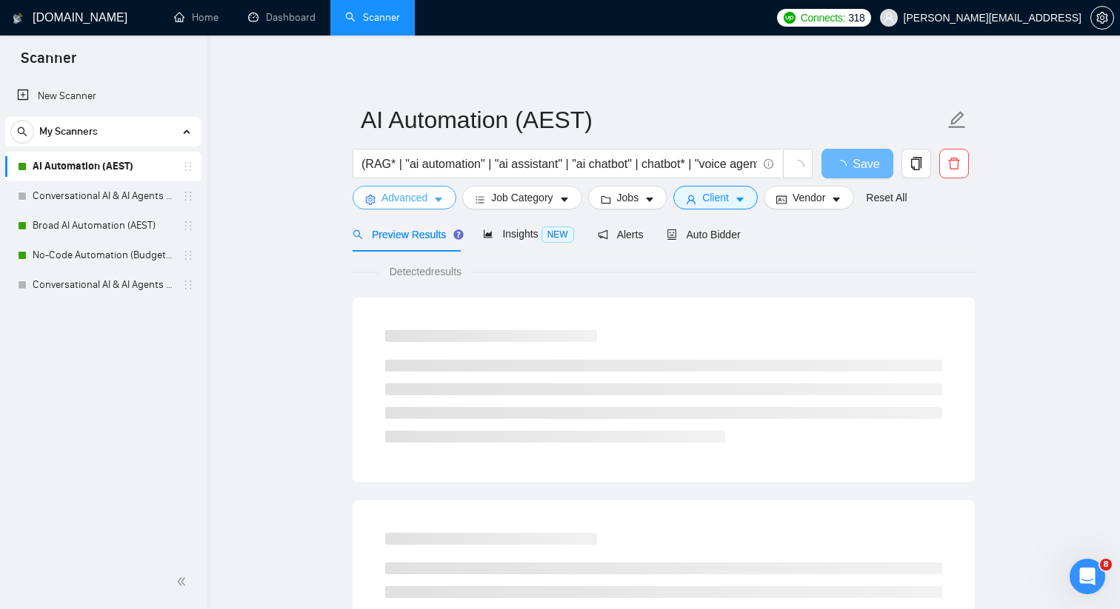
click at [391, 204] on span "Advanced" at bounding box center [404, 198] width 46 height 16
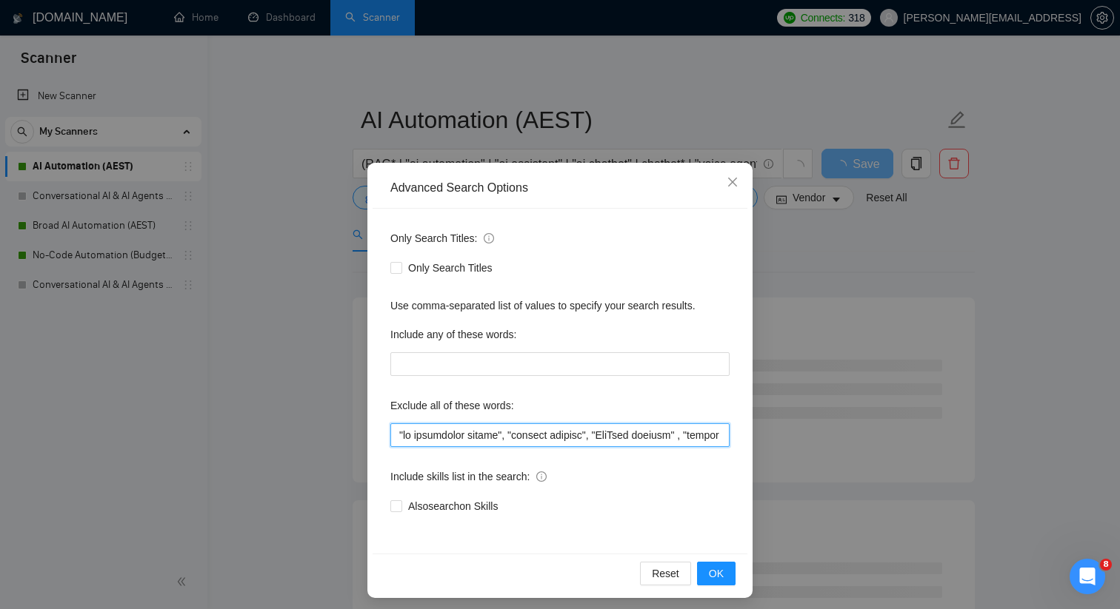
click at [475, 436] on input "text" at bounding box center [559, 436] width 339 height 24
paste input "[answer the question if certain, otherwise ask to discuss in DMs]"
paste input ""ai detectors", "python", "media buyer", "django", "designer", "figma", "UX", "…"
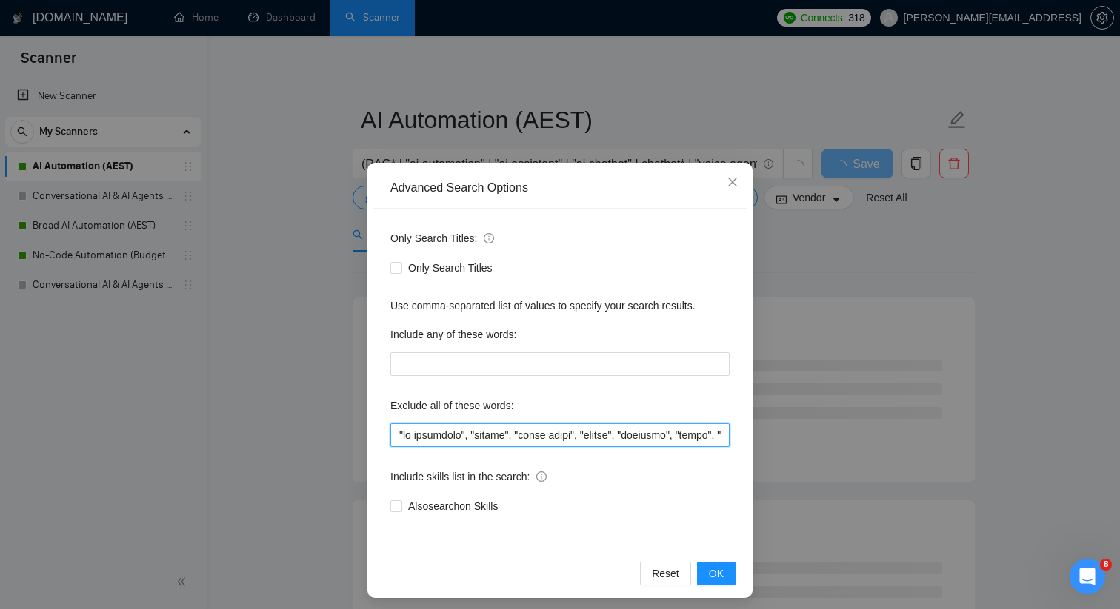
scroll to position [0, 20132]
click at [715, 573] on span "OK" at bounding box center [716, 574] width 15 height 16
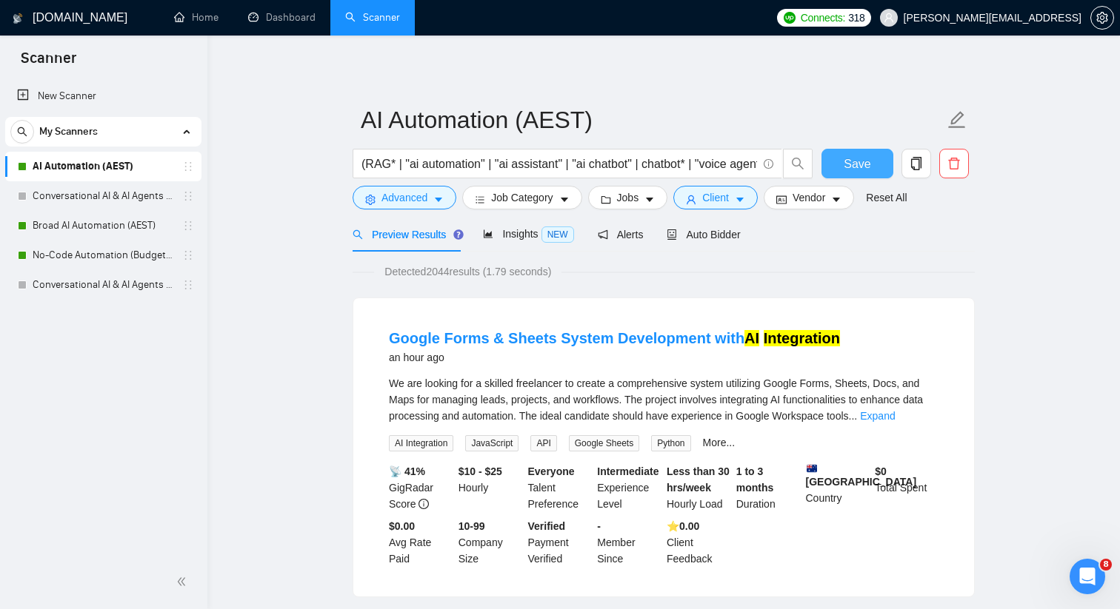
click at [843, 158] on button "Save" at bounding box center [857, 164] width 72 height 30
click at [503, 238] on span "Insights NEW" at bounding box center [528, 234] width 90 height 12
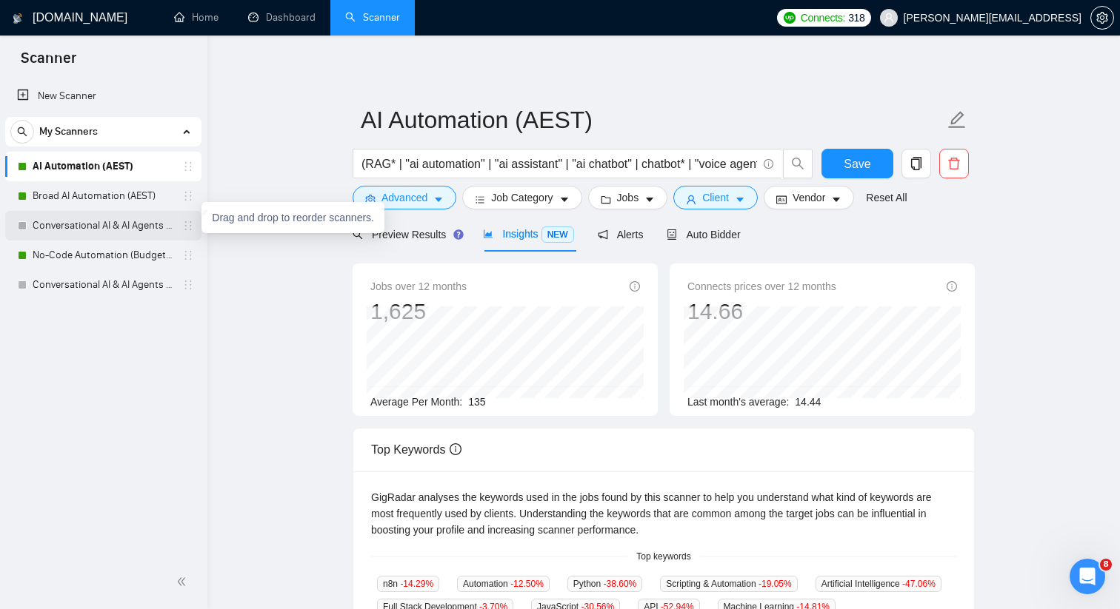
drag, startPoint x: 195, startPoint y: 258, endPoint x: 186, endPoint y: 216, distance: 43.1
click at [186, 216] on div "AI Automation (AEST) Broad AI Automation (AEST) Conversational AI & AI Agents (…" at bounding box center [103, 226] width 196 height 148
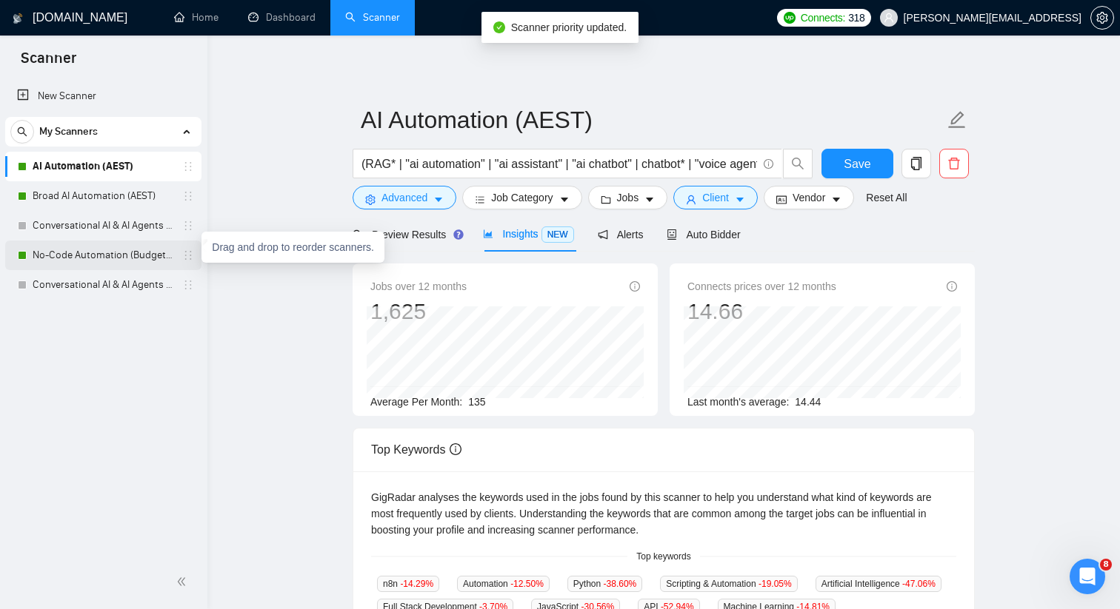
click at [184, 252] on icon "holder" at bounding box center [188, 256] width 12 height 12
click at [157, 258] on link "No-Code Automation (Budget Filters W4, Aug)" at bounding box center [103, 256] width 141 height 30
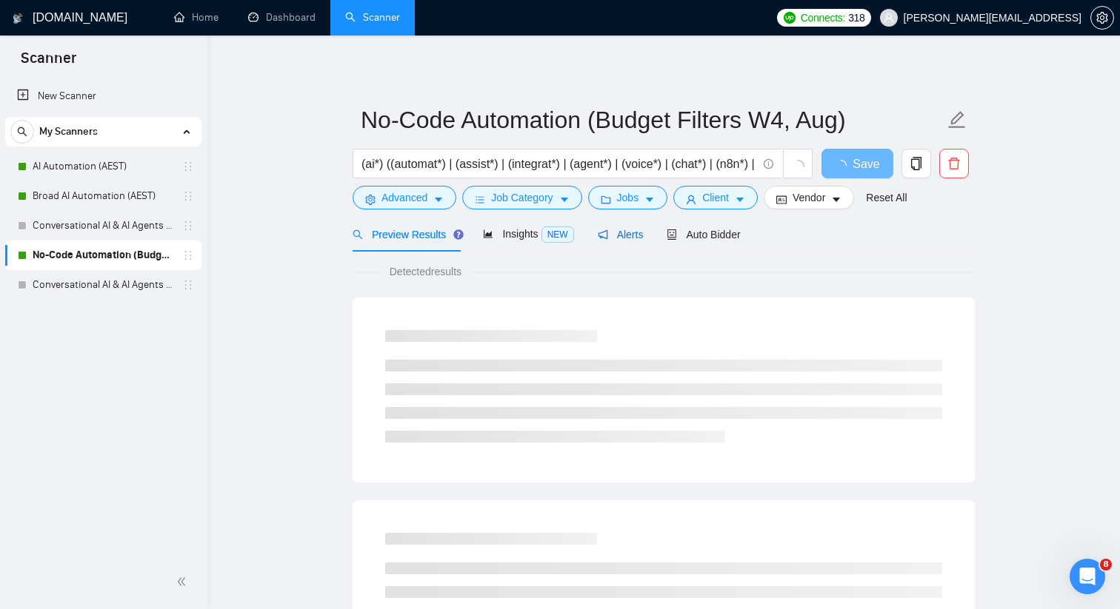
click at [631, 230] on span "Alerts" at bounding box center [621, 235] width 46 height 12
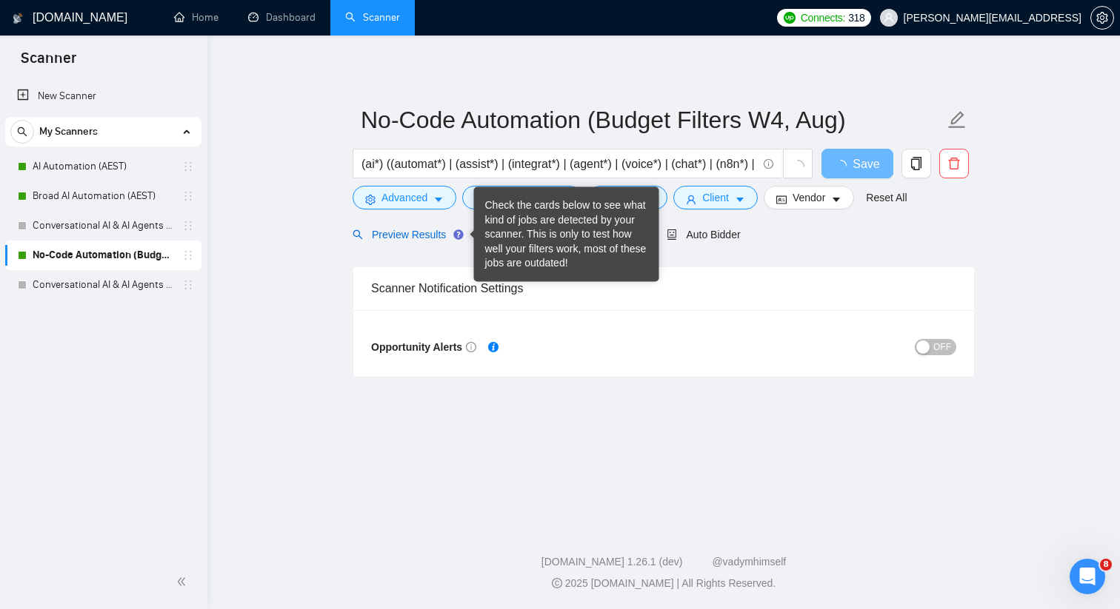
click at [435, 235] on span "Preview Results" at bounding box center [405, 235] width 107 height 12
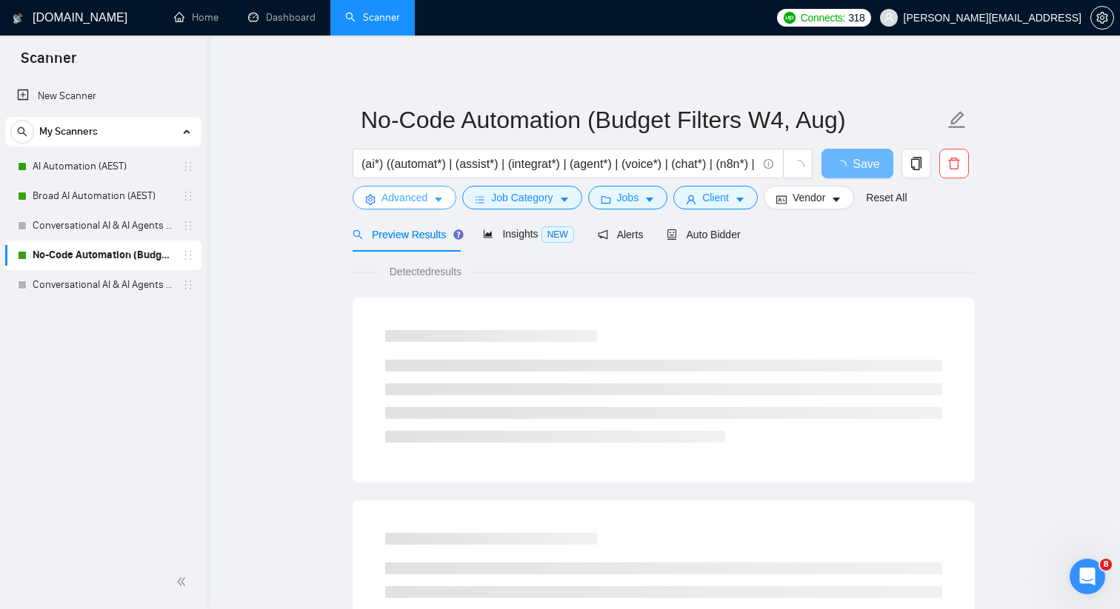
click at [434, 203] on icon "caret-down" at bounding box center [438, 200] width 10 height 10
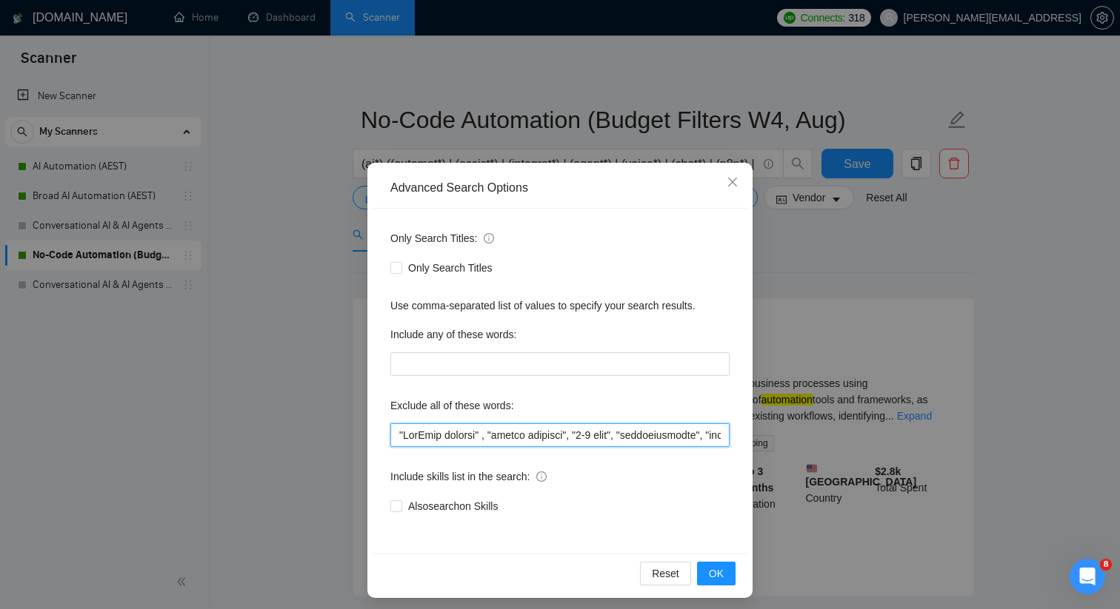
click at [466, 431] on input "text" at bounding box center [559, 436] width 339 height 24
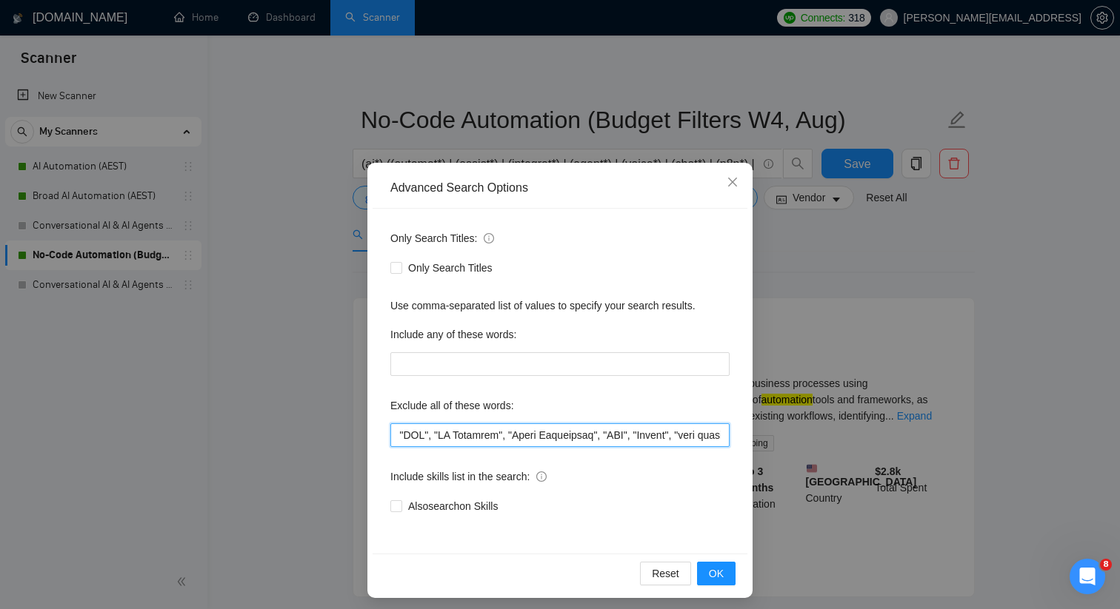
drag, startPoint x: 469, startPoint y: 433, endPoint x: 391, endPoint y: 446, distance: 79.5
click at [391, 446] on input "text" at bounding box center [559, 436] width 339 height 24
click at [446, 437] on input "text" at bounding box center [559, 436] width 339 height 24
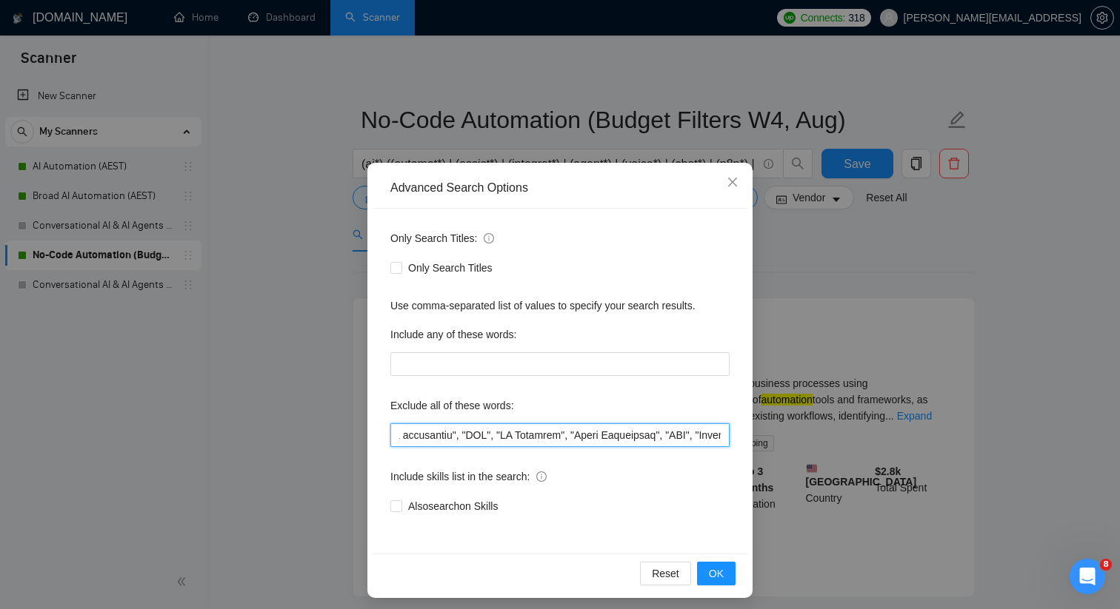
scroll to position [0, 0]
click at [458, 438] on input "text" at bounding box center [559, 436] width 339 height 24
click at [278, 244] on div "Advanced Search Options Only Search Titles: Only Search Titles Use comma-separa…" at bounding box center [560, 304] width 1120 height 609
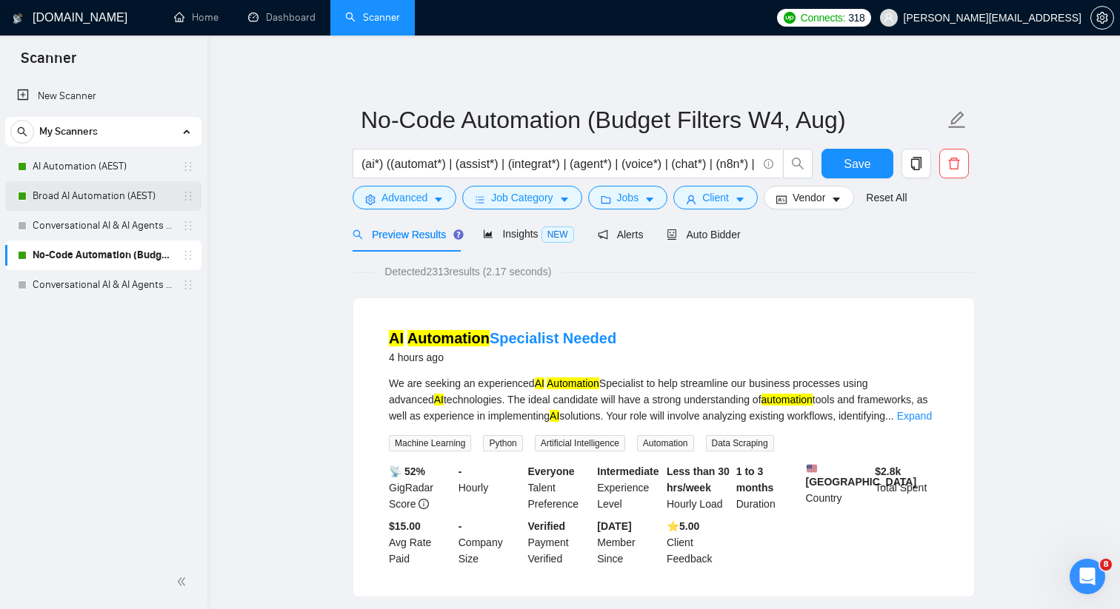
click at [135, 195] on link "Broad AI Automation (AEST)" at bounding box center [103, 196] width 141 height 30
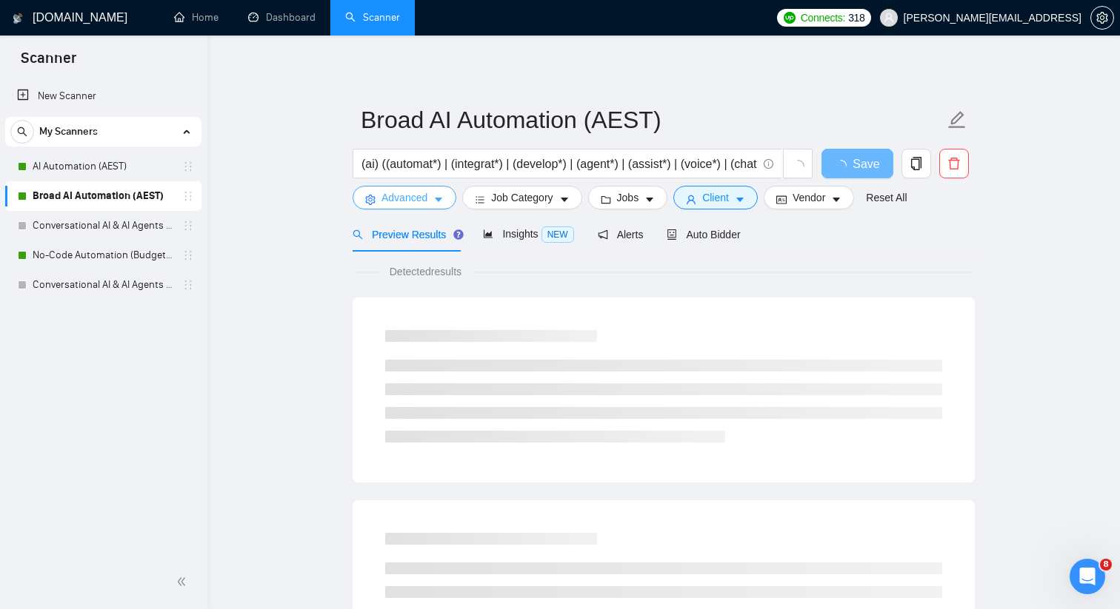
click at [415, 203] on span "Advanced" at bounding box center [404, 198] width 46 height 16
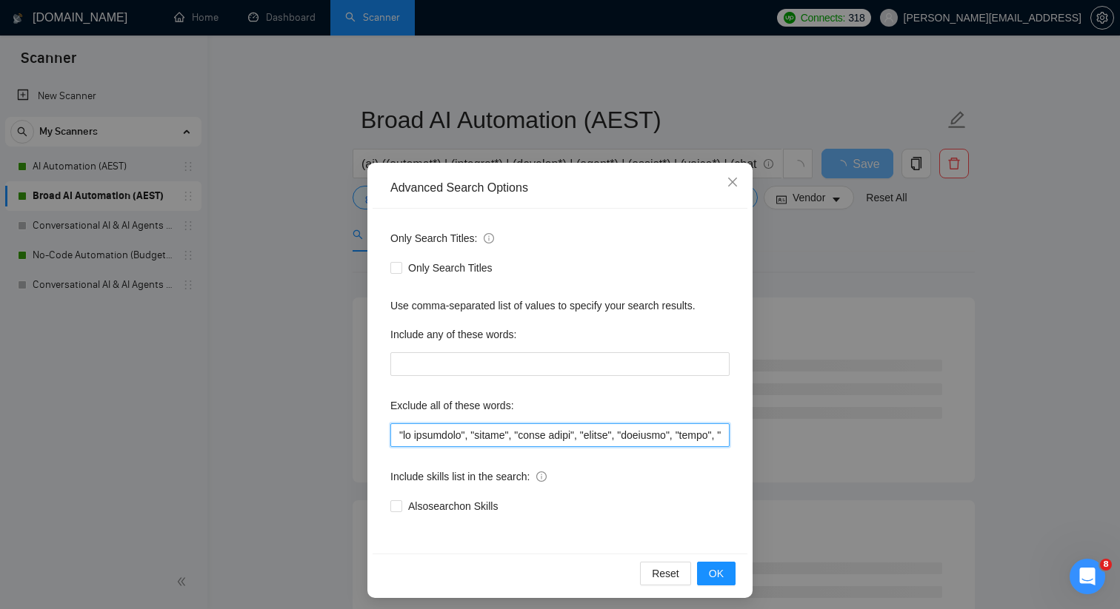
click at [426, 435] on input "text" at bounding box center [559, 436] width 339 height 24
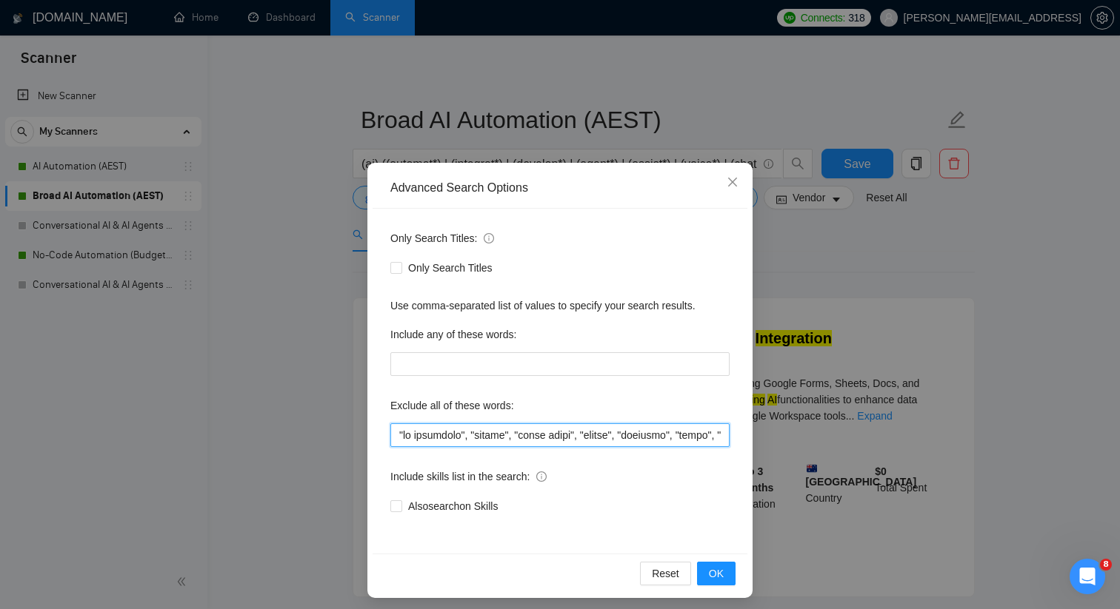
paste input ""professional editor", "ai coach", "office manager", "ai automation agency", "c…"
click at [729, 566] on button "OK" at bounding box center [716, 574] width 39 height 24
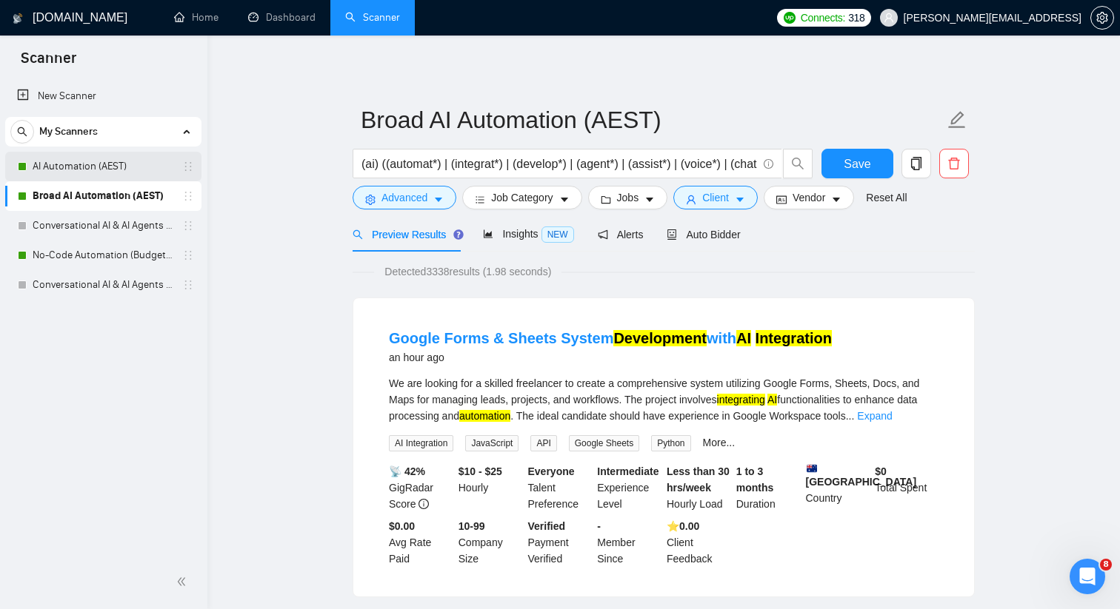
click at [161, 170] on link "AI Automation (AEST)" at bounding box center [103, 167] width 141 height 30
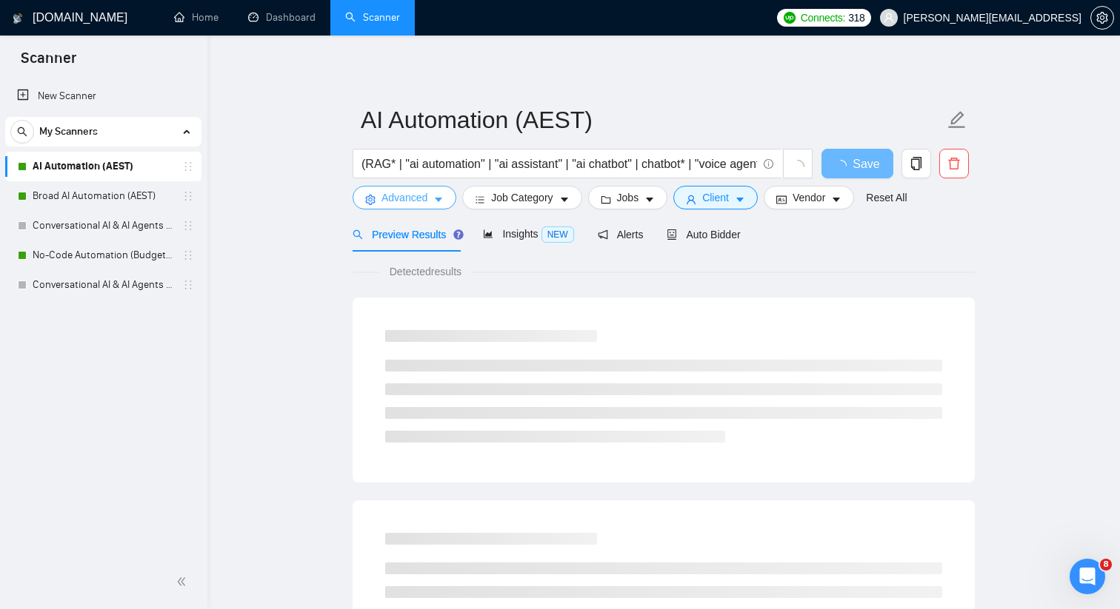
click at [421, 194] on span "Advanced" at bounding box center [404, 198] width 46 height 16
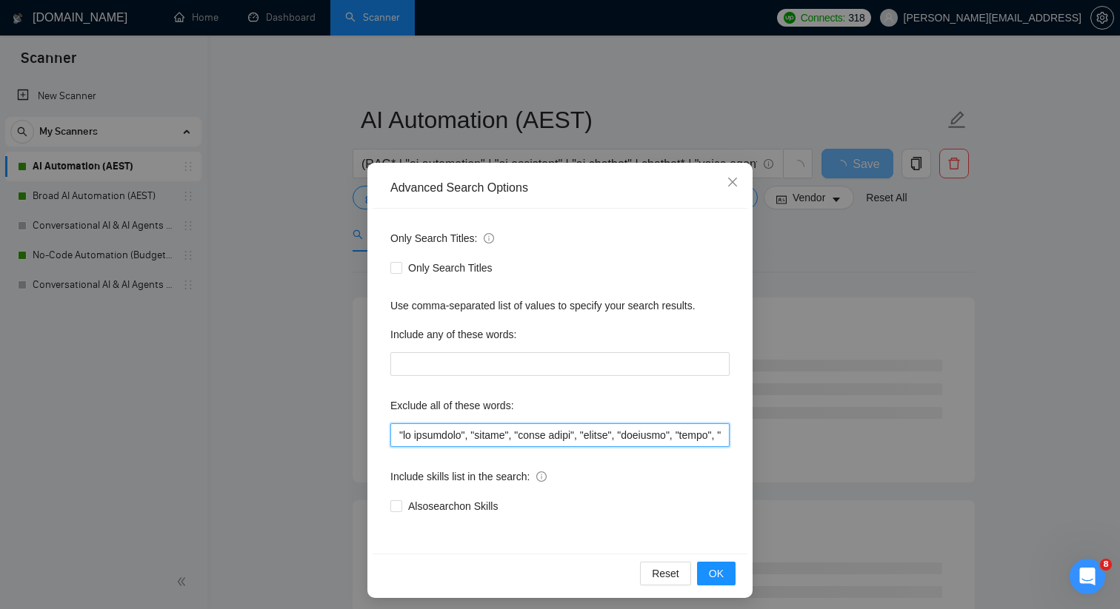
click at [459, 435] on input "text" at bounding box center [559, 436] width 339 height 24
paste input ""professional editor", "ai coach", "office manager", "ai automation agency", "c…"
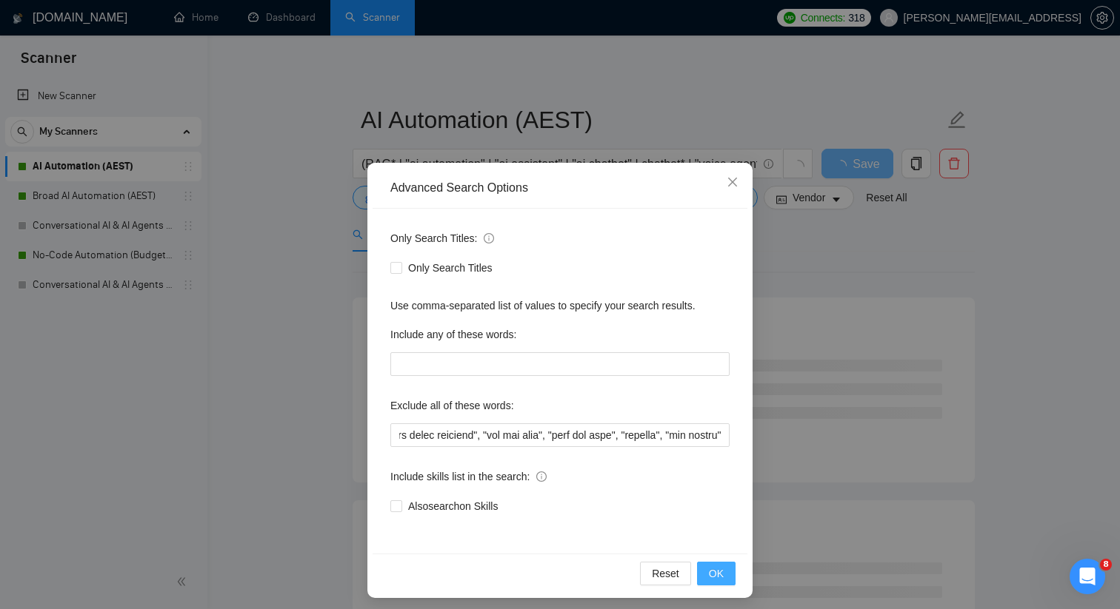
click at [715, 575] on span "OK" at bounding box center [716, 574] width 15 height 16
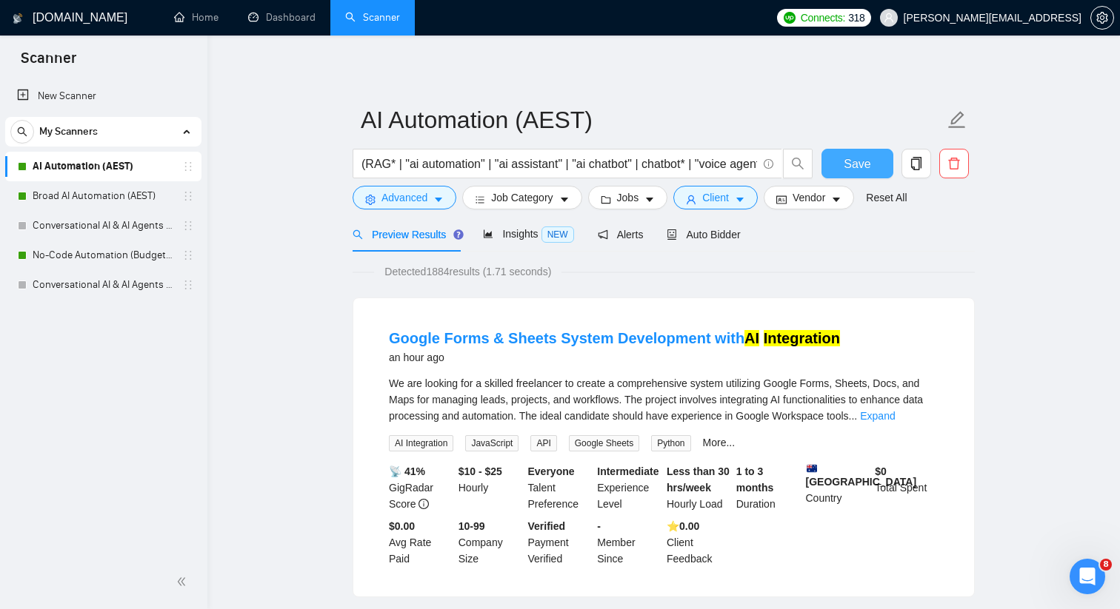
click at [838, 161] on button "Save" at bounding box center [857, 164] width 72 height 30
click at [401, 197] on span "Advanced" at bounding box center [404, 198] width 46 height 16
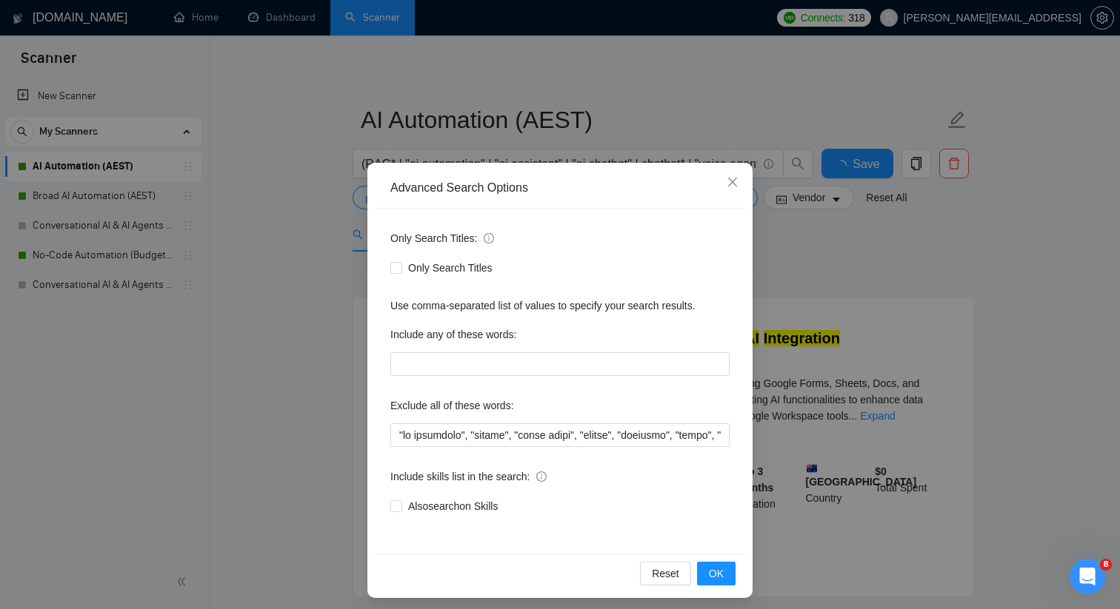
click at [322, 383] on div "Advanced Search Options Only Search Titles: Only Search Titles Use comma-separa…" at bounding box center [560, 304] width 1120 height 609
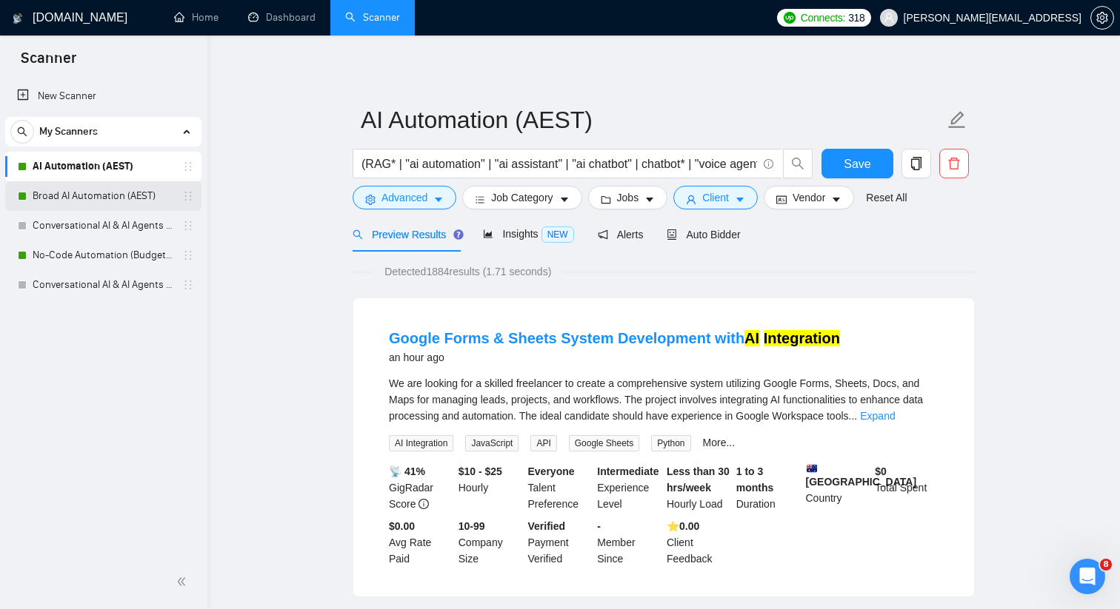
click at [124, 204] on link "Broad AI Automation (AEST)" at bounding box center [103, 196] width 141 height 30
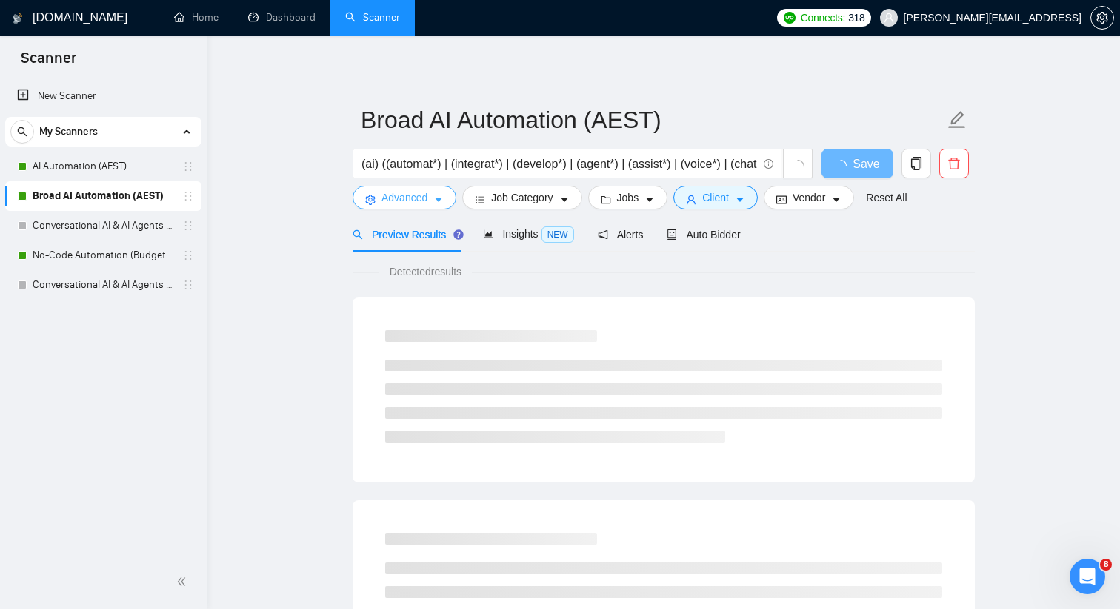
click at [401, 188] on button "Advanced" at bounding box center [404, 198] width 104 height 24
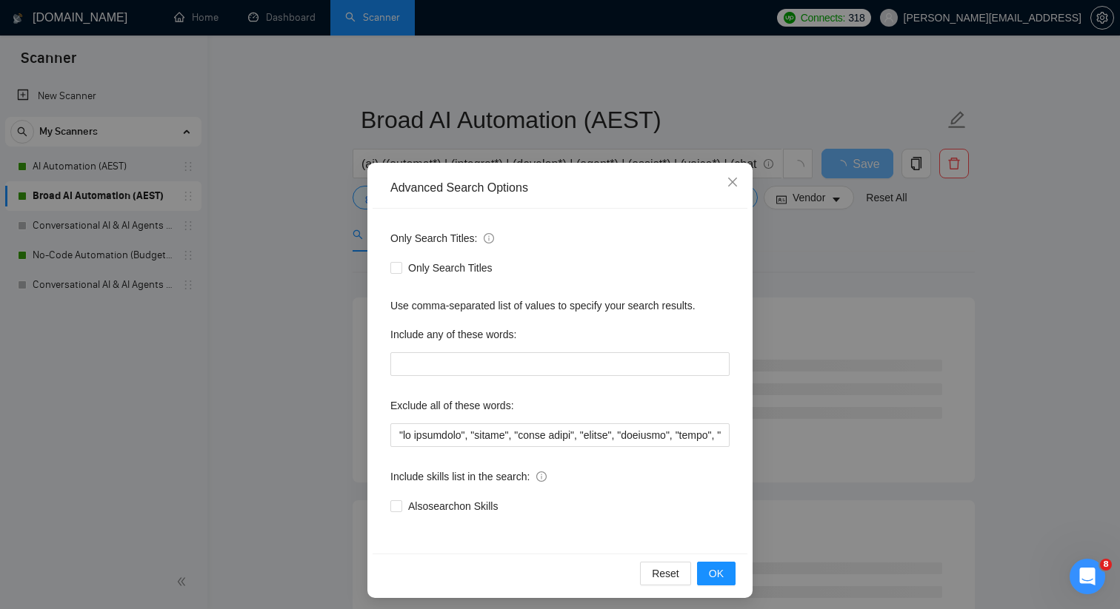
click at [313, 317] on div "Advanced Search Options Only Search Titles: Only Search Titles Use comma-separa…" at bounding box center [560, 304] width 1120 height 609
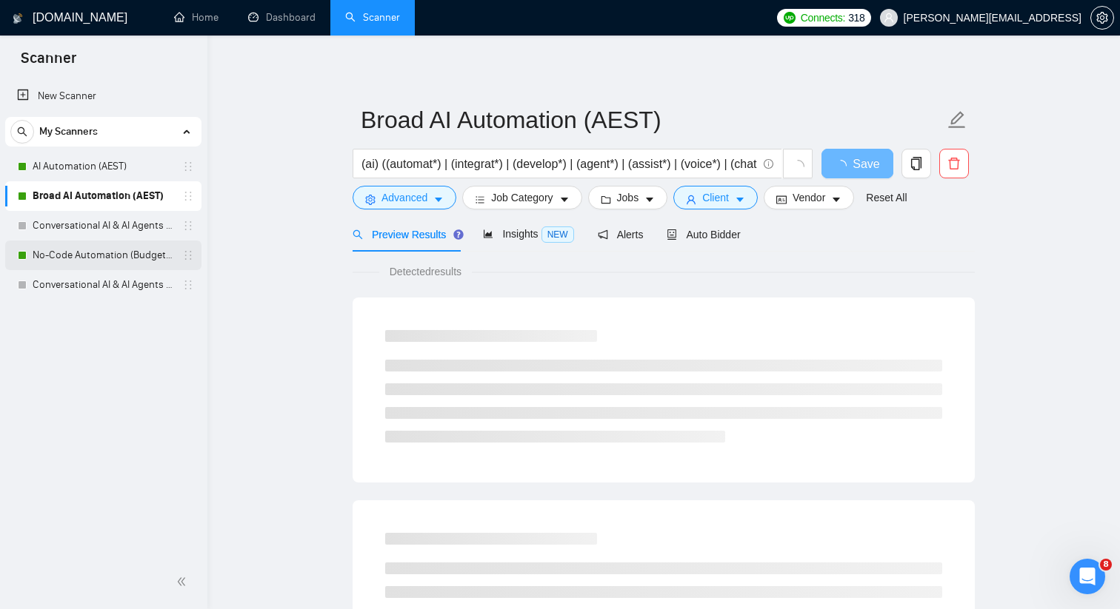
click at [150, 251] on link "No-Code Automation (Budget Filters W4, Aug)" at bounding box center [103, 256] width 141 height 30
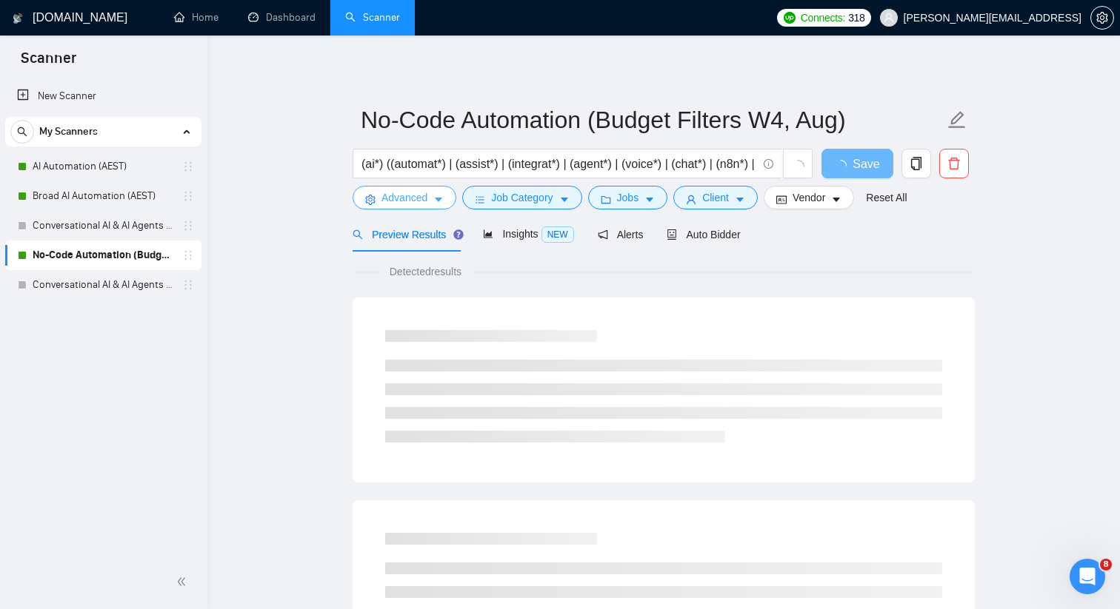
click at [425, 202] on span "Advanced" at bounding box center [404, 198] width 46 height 16
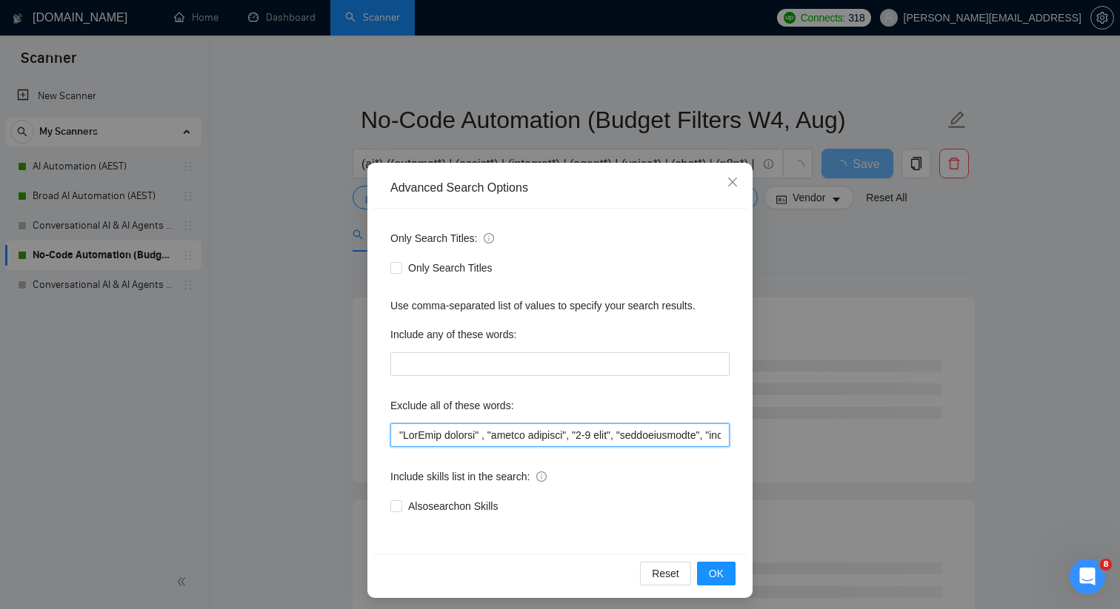
click at [444, 440] on input "text" at bounding box center [559, 436] width 339 height 24
paste input "ai detectors", "python", "media buyer", "django", "designer", "figma", "UX", "U…"
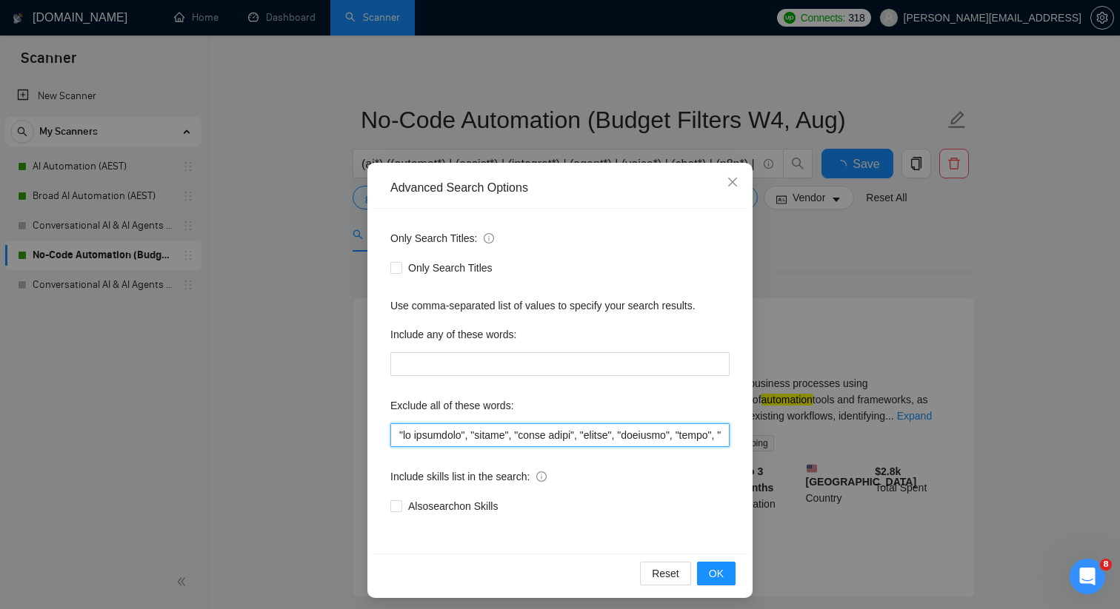
scroll to position [0, 20128]
click at [717, 572] on span "OK" at bounding box center [716, 574] width 15 height 16
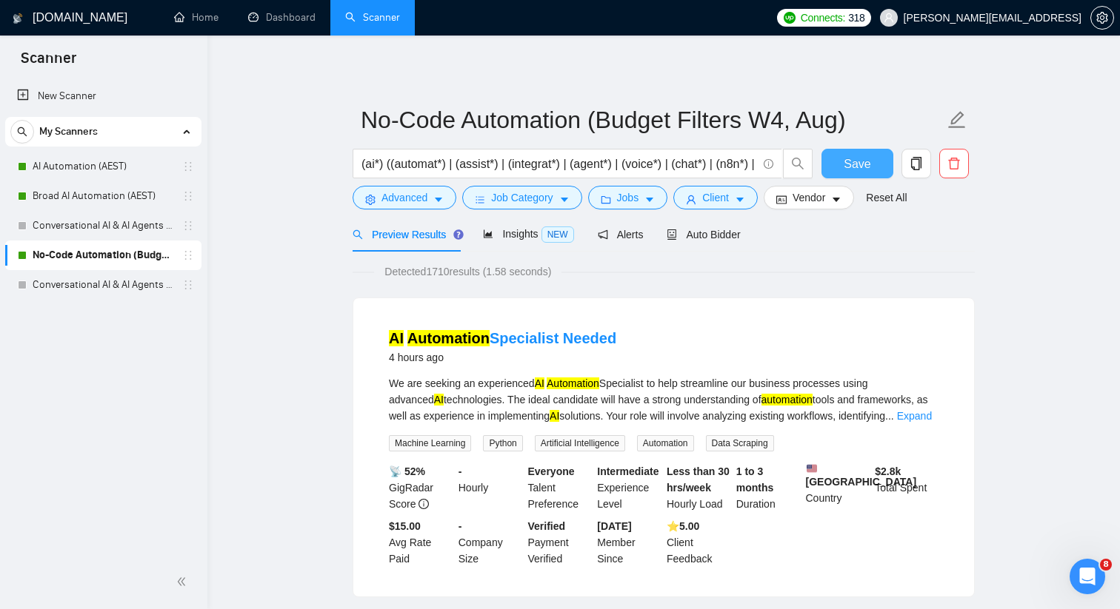
click at [841, 164] on button "Save" at bounding box center [857, 164] width 72 height 30
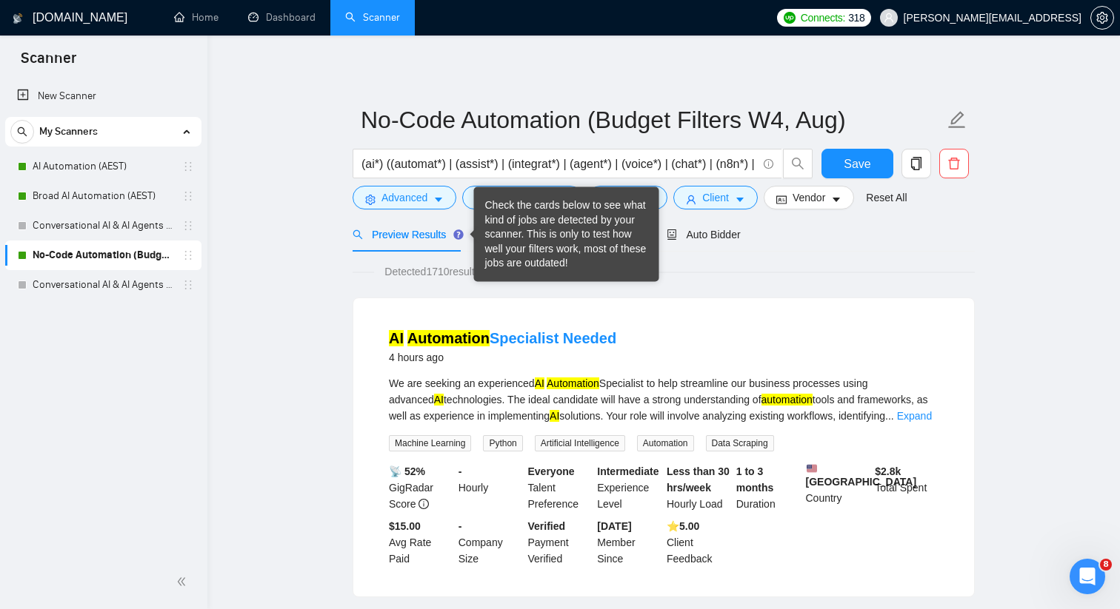
click at [484, 229] on div "Check the cards below to see what kind of jobs are detected by your scanner. Th…" at bounding box center [566, 234] width 185 height 95
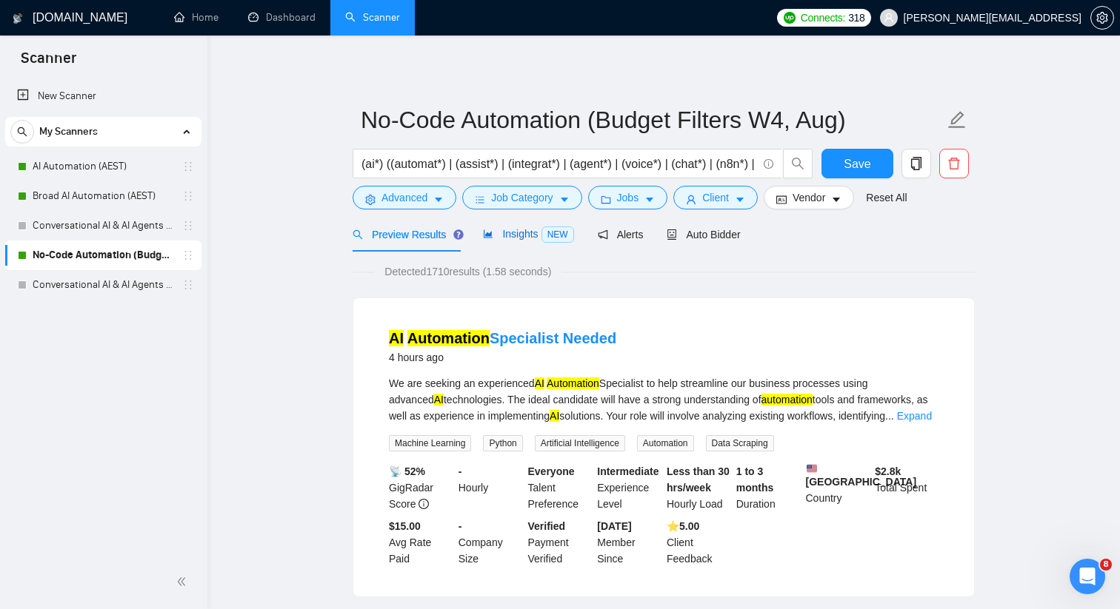
click at [528, 240] on div "Insights NEW" at bounding box center [528, 234] width 90 height 17
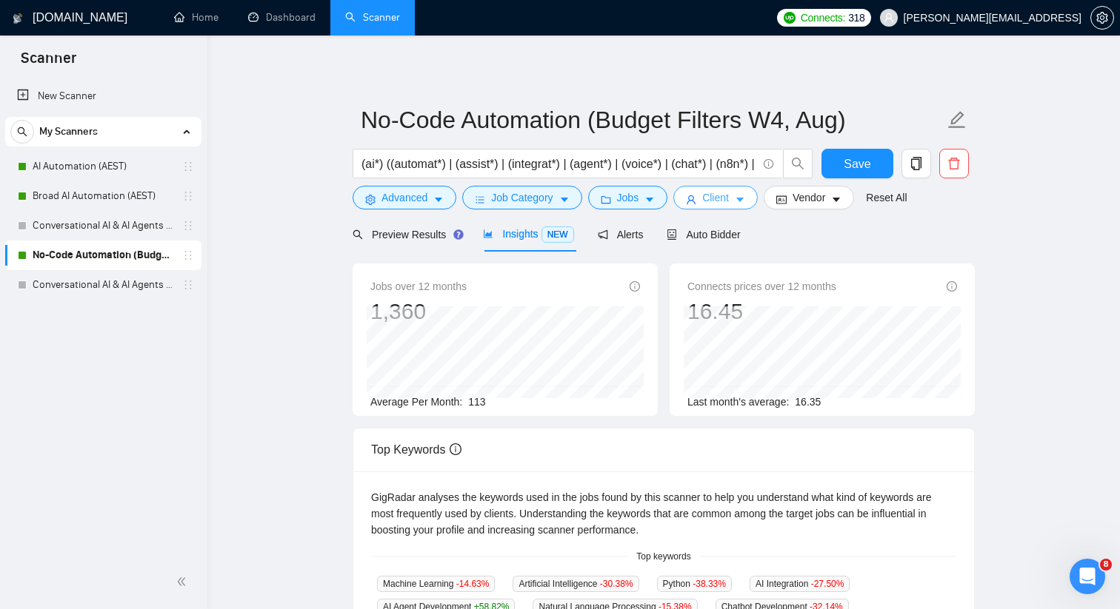
click at [712, 201] on span "Client" at bounding box center [715, 198] width 27 height 16
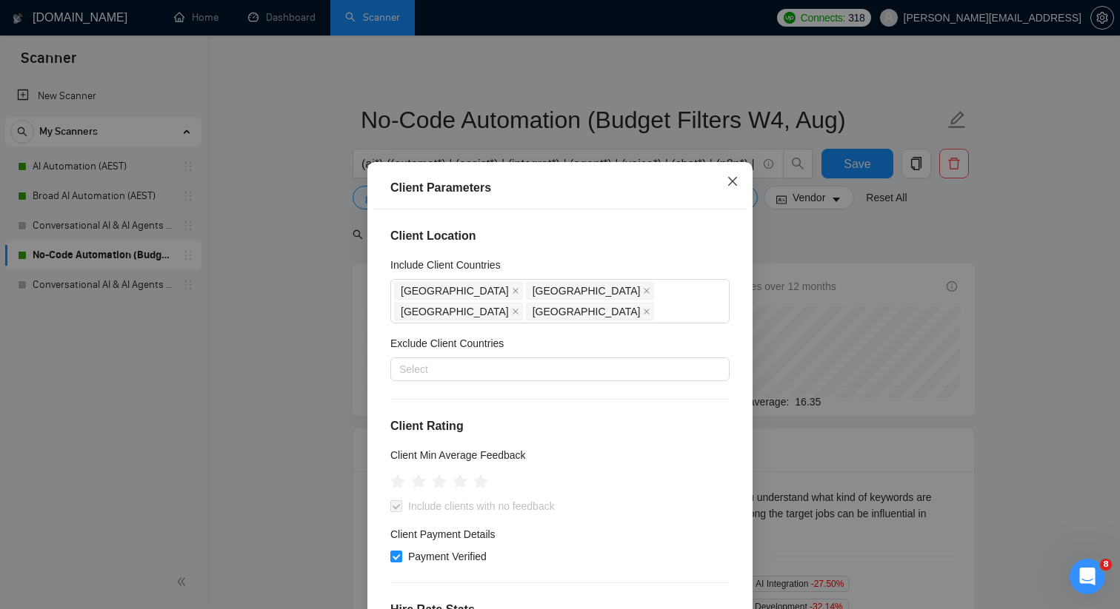
click at [737, 183] on icon "close" at bounding box center [732, 181] width 12 height 12
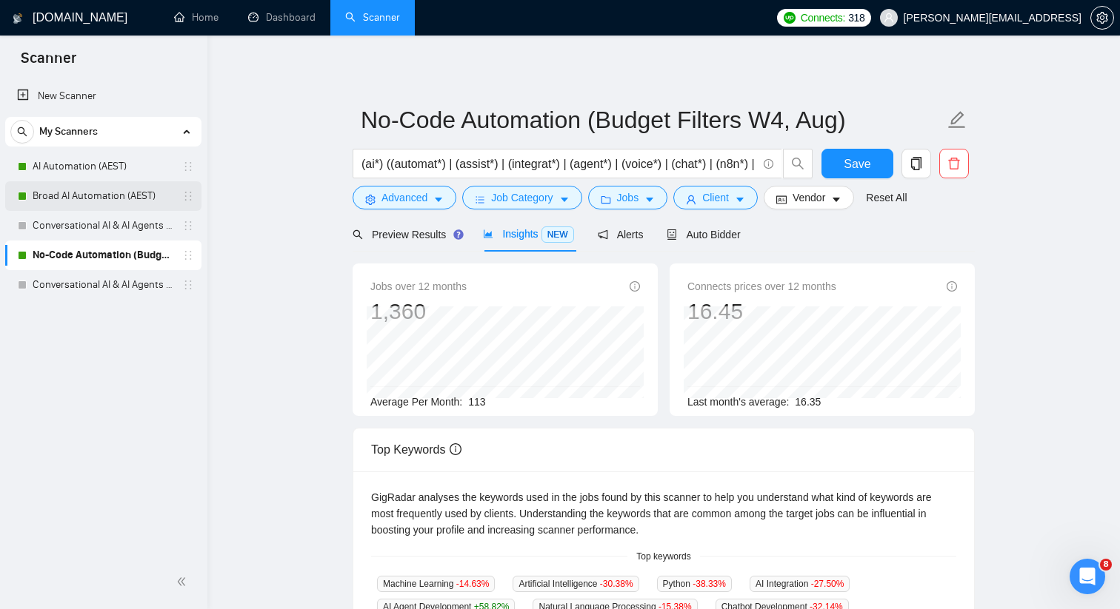
click at [172, 196] on link "Broad AI Automation (AEST)" at bounding box center [103, 196] width 141 height 30
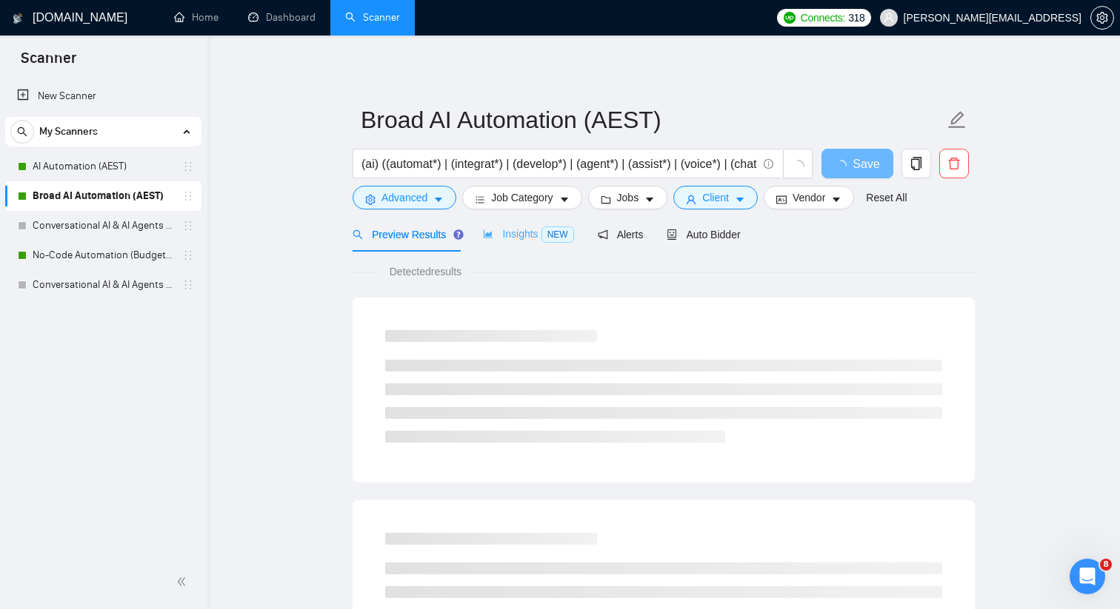
click at [509, 244] on div "Insights NEW" at bounding box center [528, 234] width 90 height 35
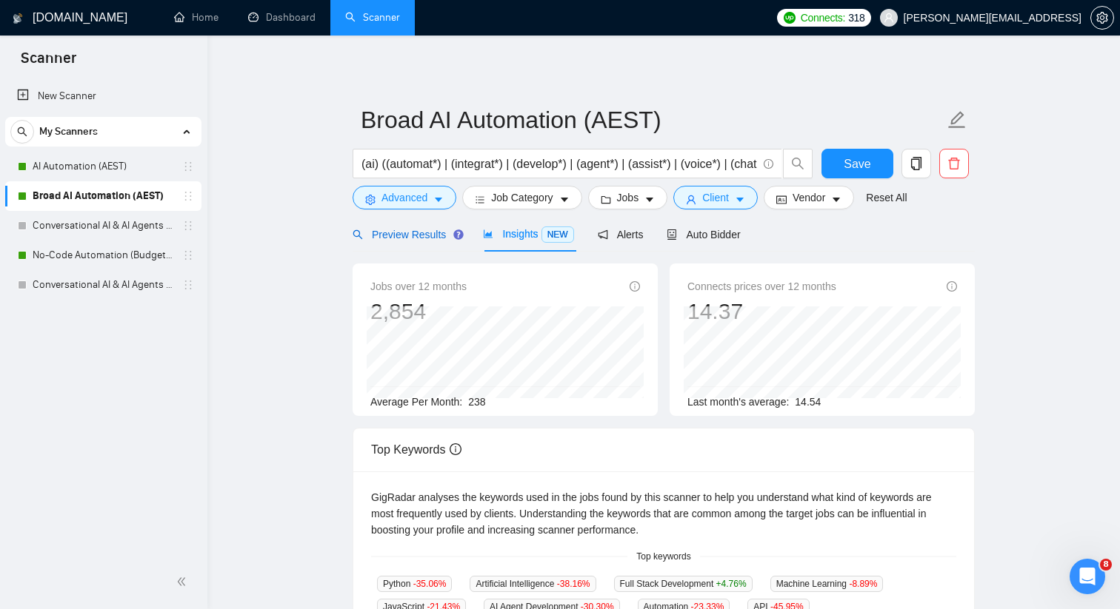
click at [425, 237] on span "Preview Results" at bounding box center [405, 235] width 107 height 12
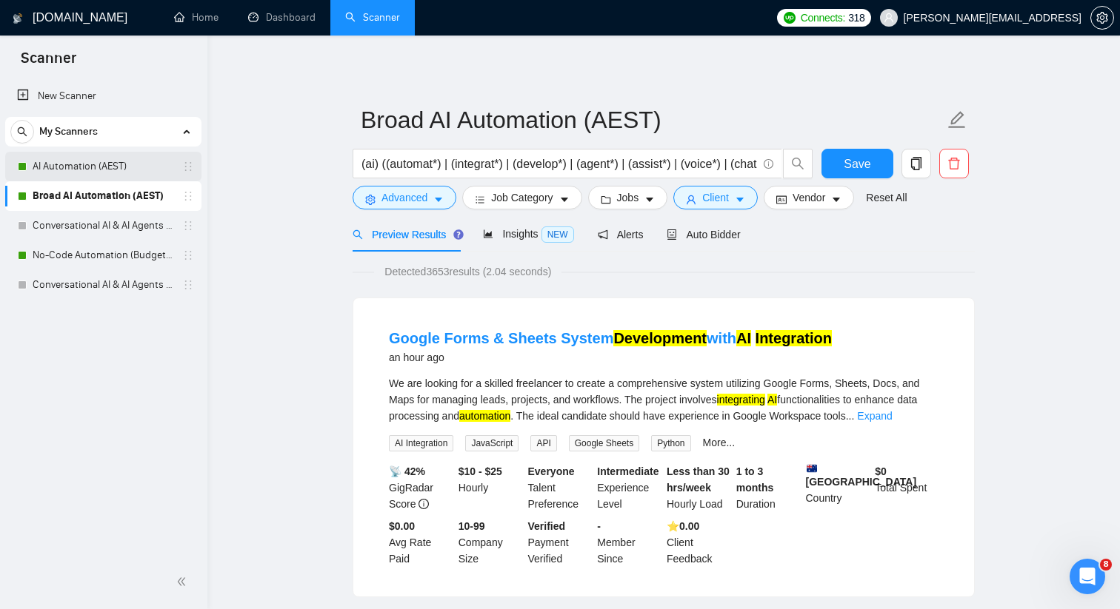
click at [166, 179] on link "AI Automation (AEST)" at bounding box center [103, 167] width 141 height 30
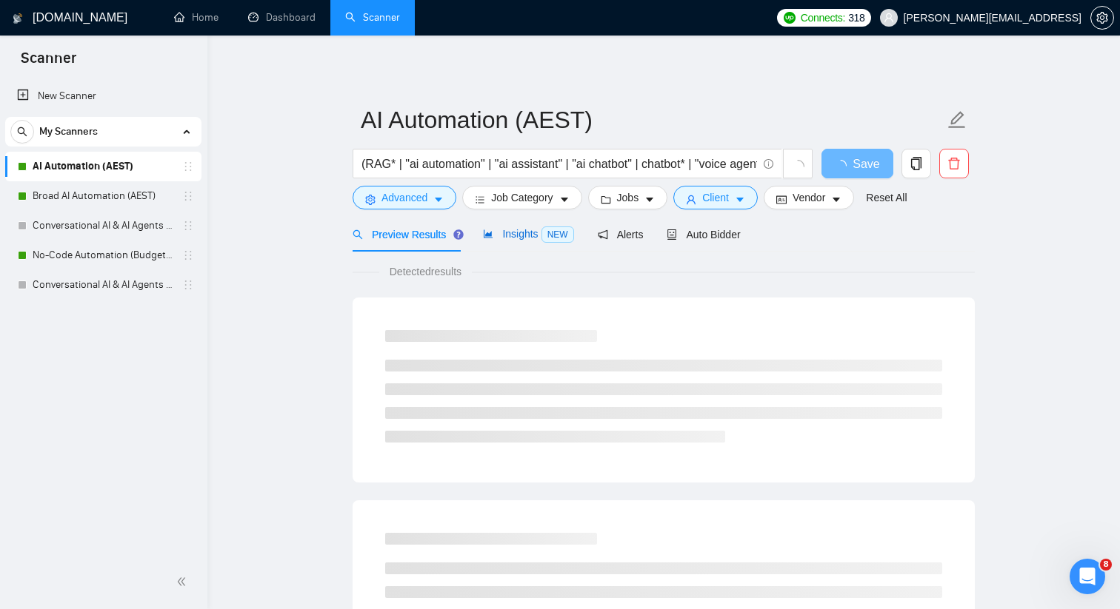
click at [492, 238] on icon "area-chart" at bounding box center [488, 234] width 9 height 8
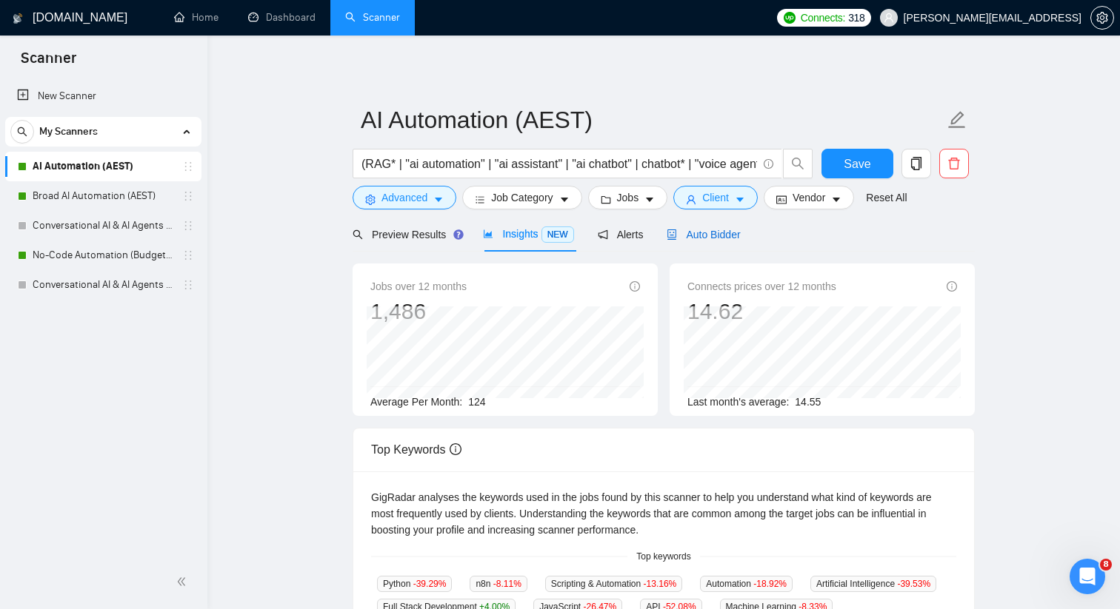
click at [732, 232] on span "Auto Bidder" at bounding box center [702, 235] width 73 height 12
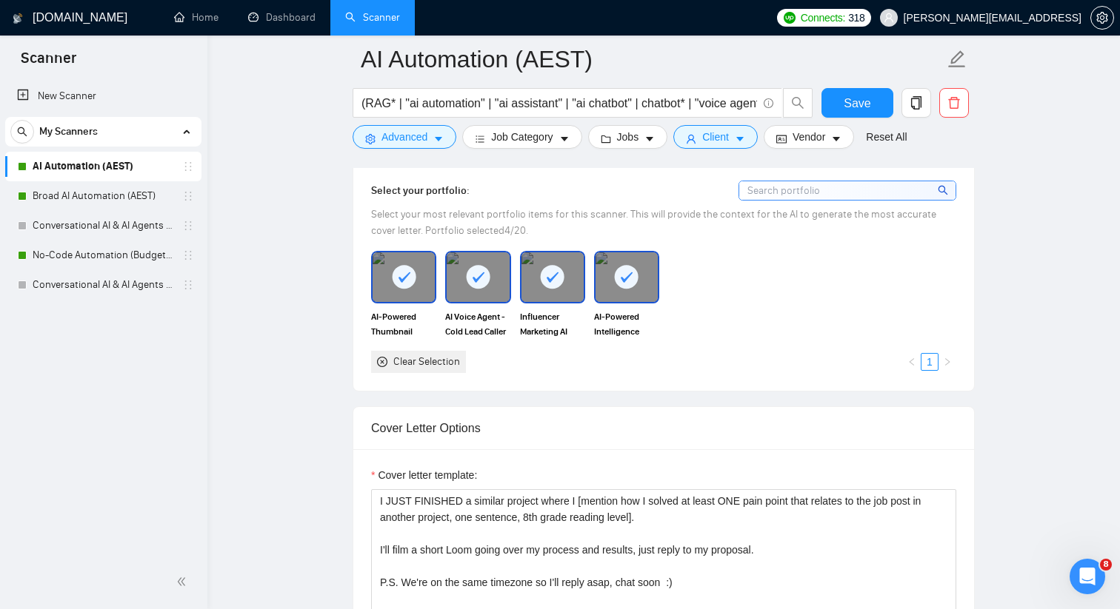
scroll to position [1552, 0]
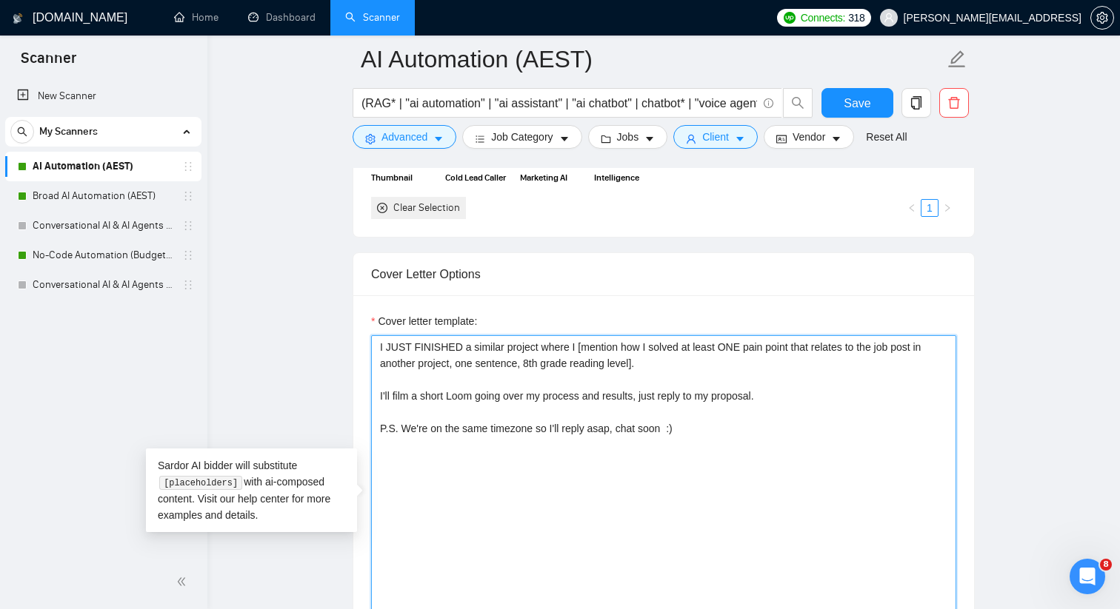
drag, startPoint x: 701, startPoint y: 433, endPoint x: 381, endPoint y: 326, distance: 337.4
click at [381, 326] on div "Cover letter template: I JUST FINISHED a similar project where I [mention how I…" at bounding box center [663, 490] width 585 height 355
click at [313, 275] on main "AI Automation (AEST) (RAG* | "ai automation" | "ai assistant" | "ai chatbot" | …" at bounding box center [663, 620] width 865 height 4226
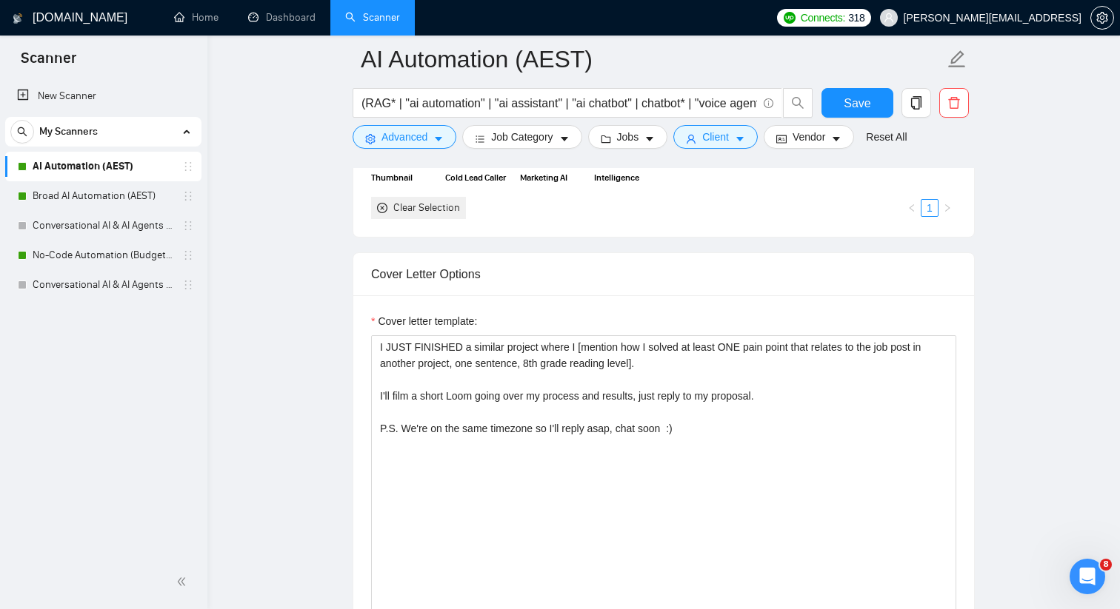
click at [142, 178] on link "AI Automation (AEST)" at bounding box center [103, 167] width 141 height 30
click at [152, 168] on link "AI Automation (AEST)" at bounding box center [103, 167] width 141 height 30
click at [170, 204] on link "Broad AI Automation (AEST)" at bounding box center [103, 196] width 141 height 30
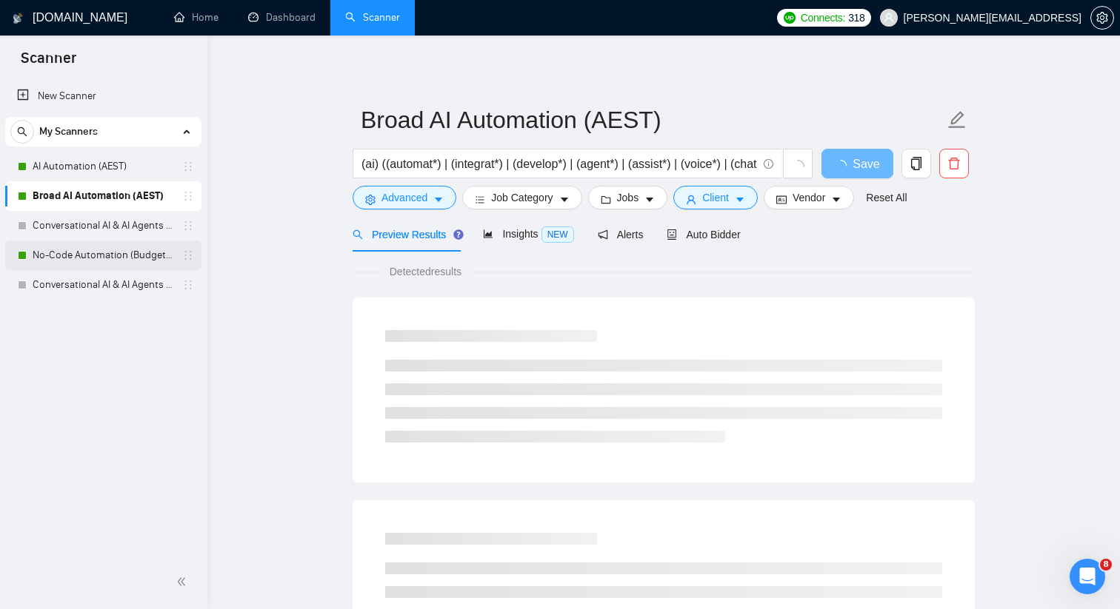
click at [148, 255] on link "No-Code Automation (Budget Filters W4, Aug)" at bounding box center [103, 256] width 141 height 30
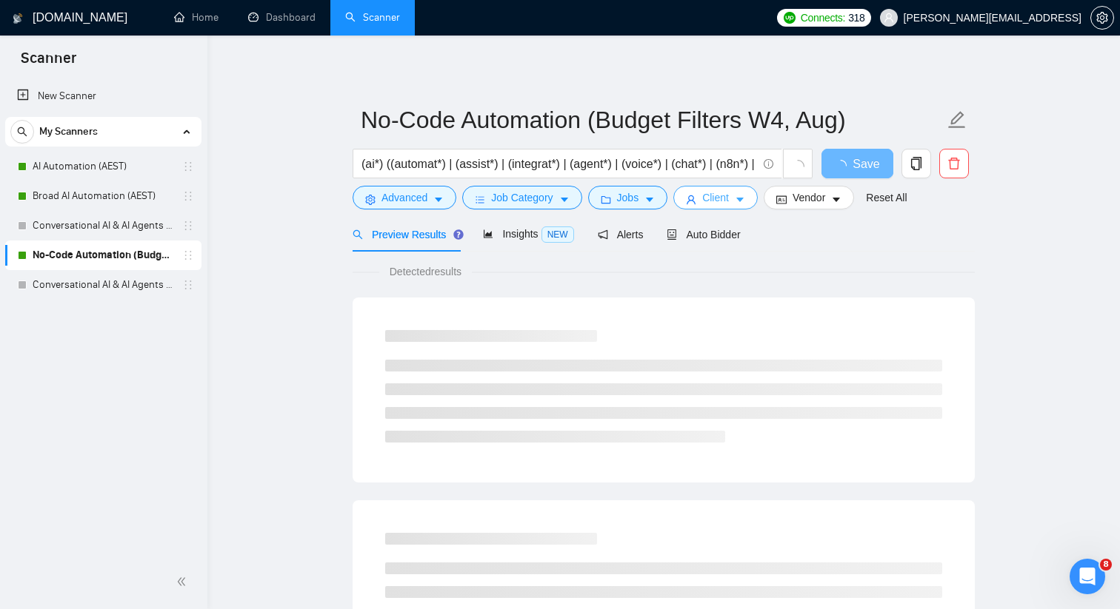
click at [712, 194] on span "Client" at bounding box center [715, 198] width 27 height 16
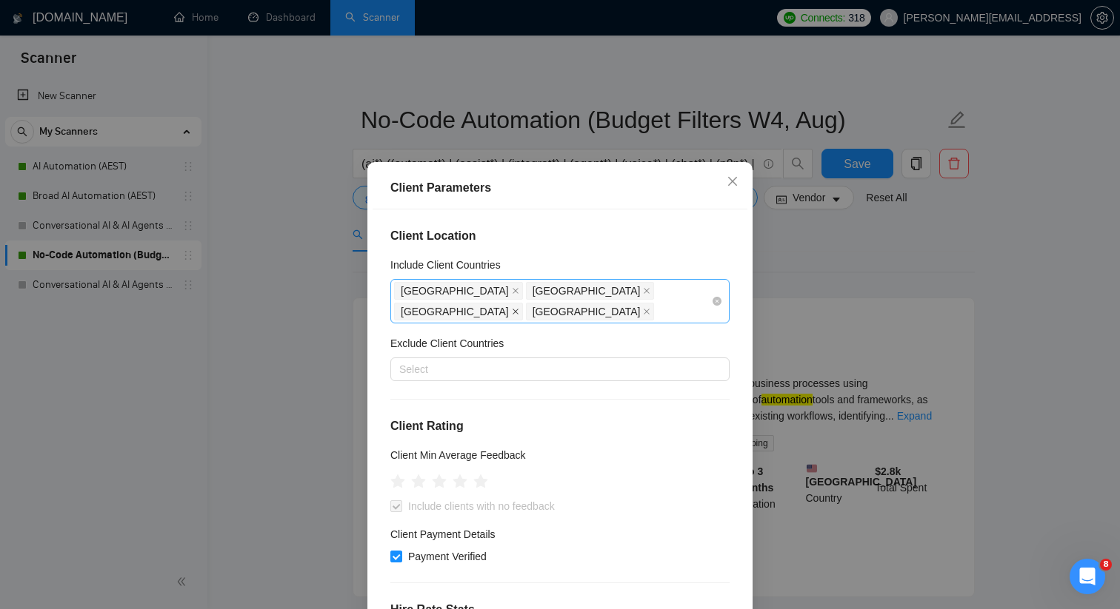
click at [519, 308] on icon "close" at bounding box center [515, 311] width 7 height 7
click at [518, 309] on icon "close" at bounding box center [515, 312] width 6 height 6
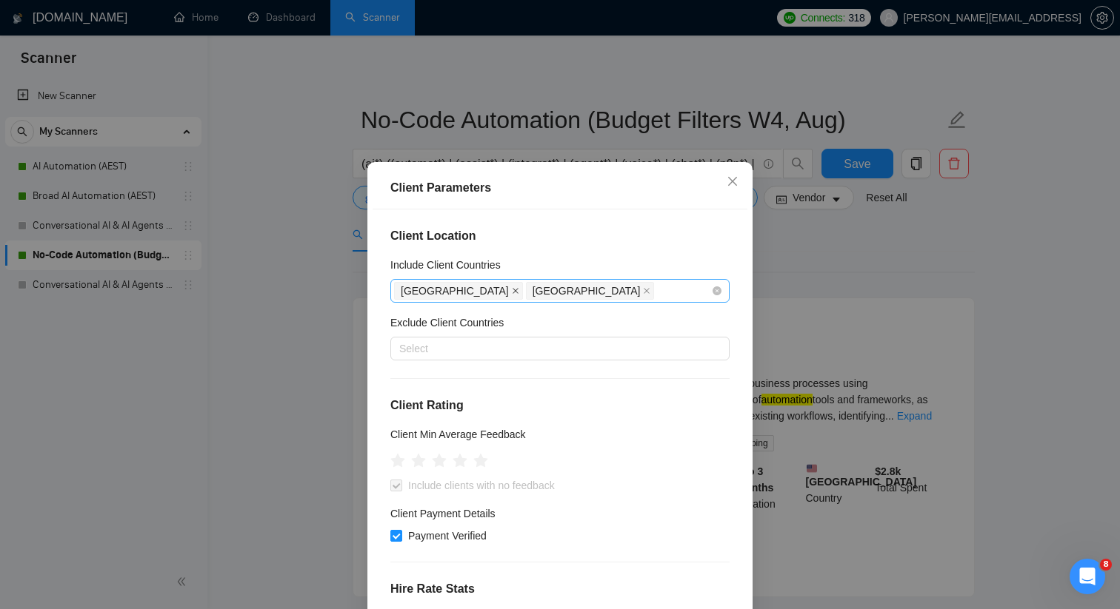
click at [512, 292] on icon "close" at bounding box center [515, 290] width 7 height 7
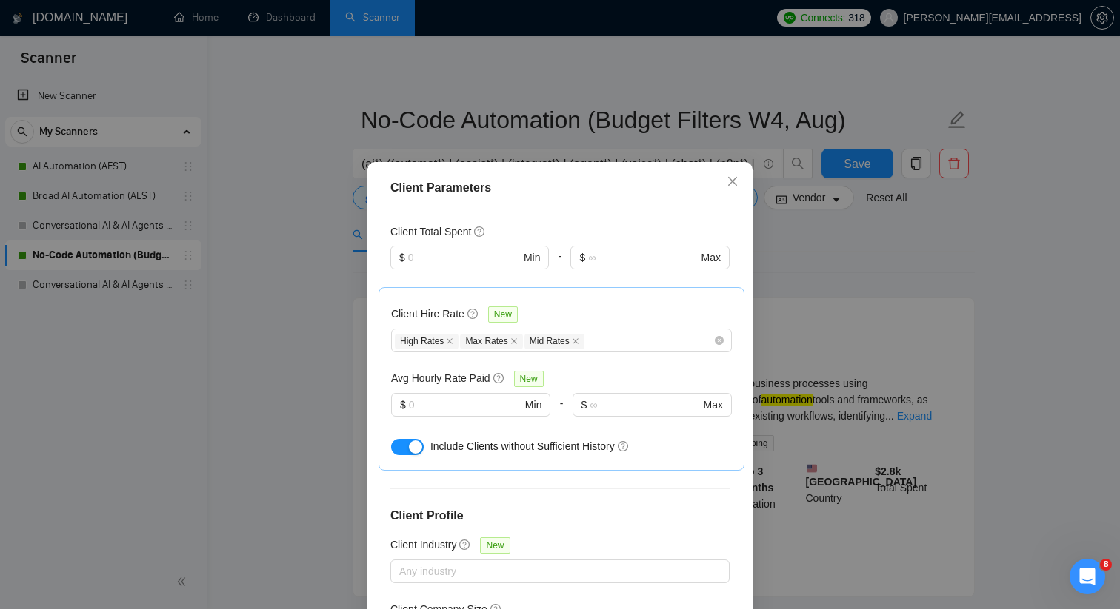
scroll to position [496, 0]
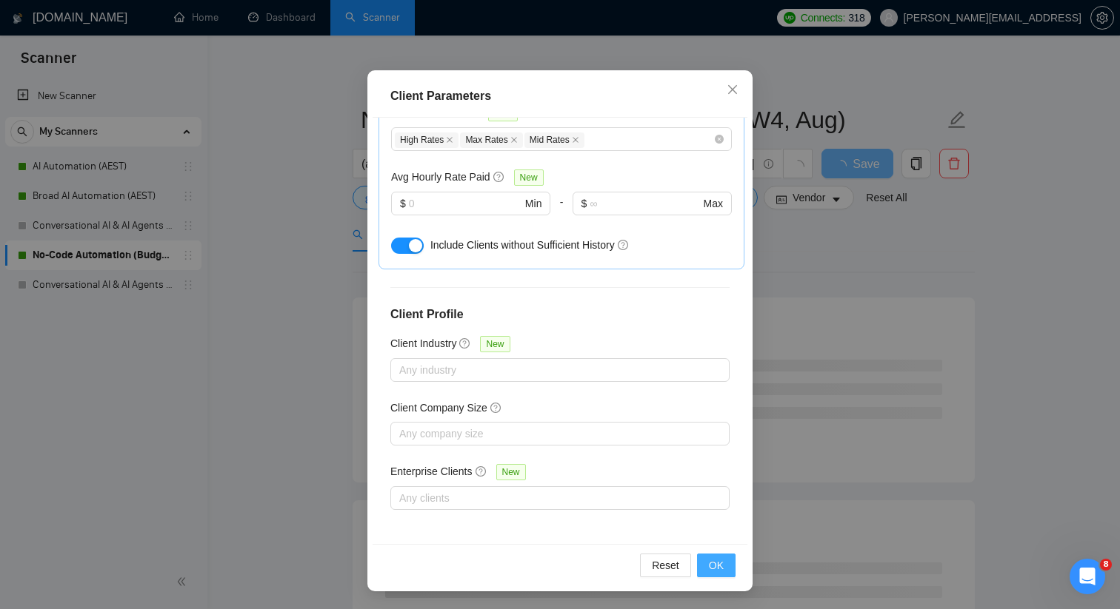
click at [709, 555] on button "OK" at bounding box center [716, 566] width 39 height 24
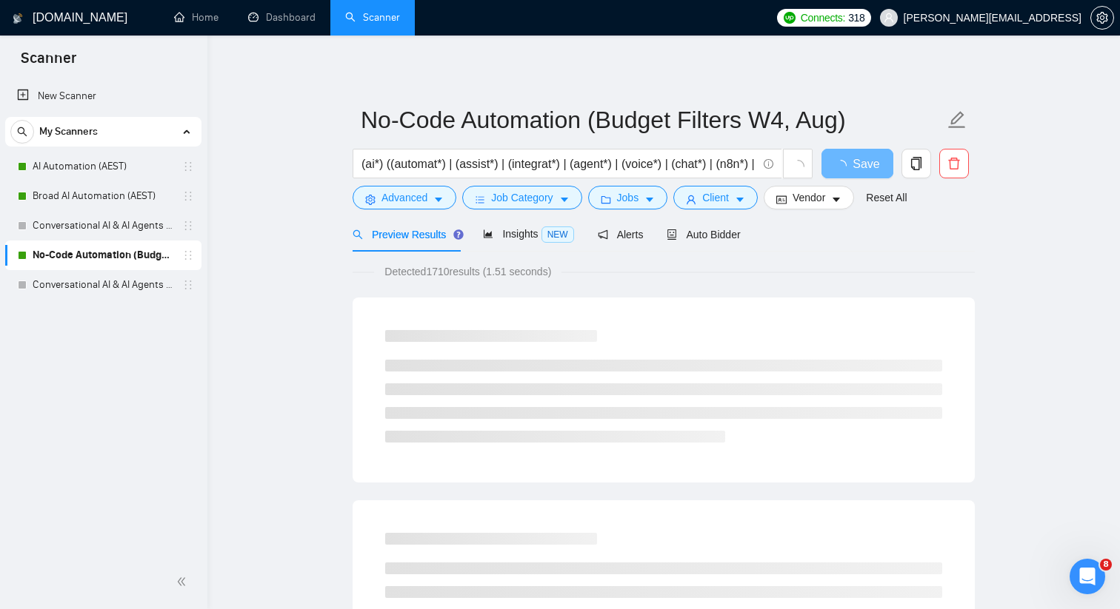
scroll to position [19, 0]
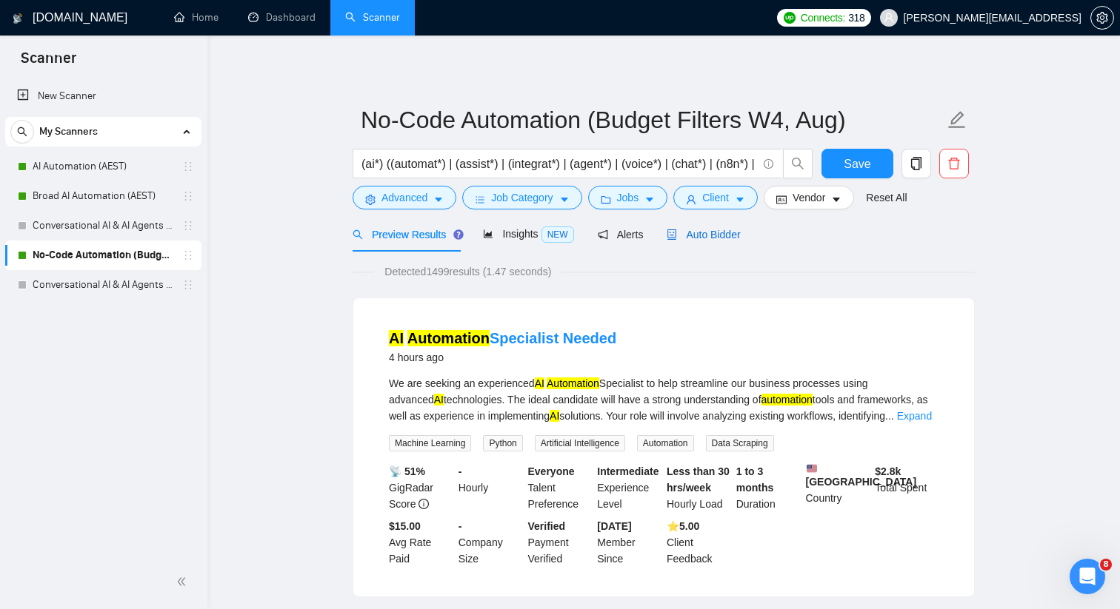
click at [701, 229] on span "Auto Bidder" at bounding box center [702, 235] width 73 height 12
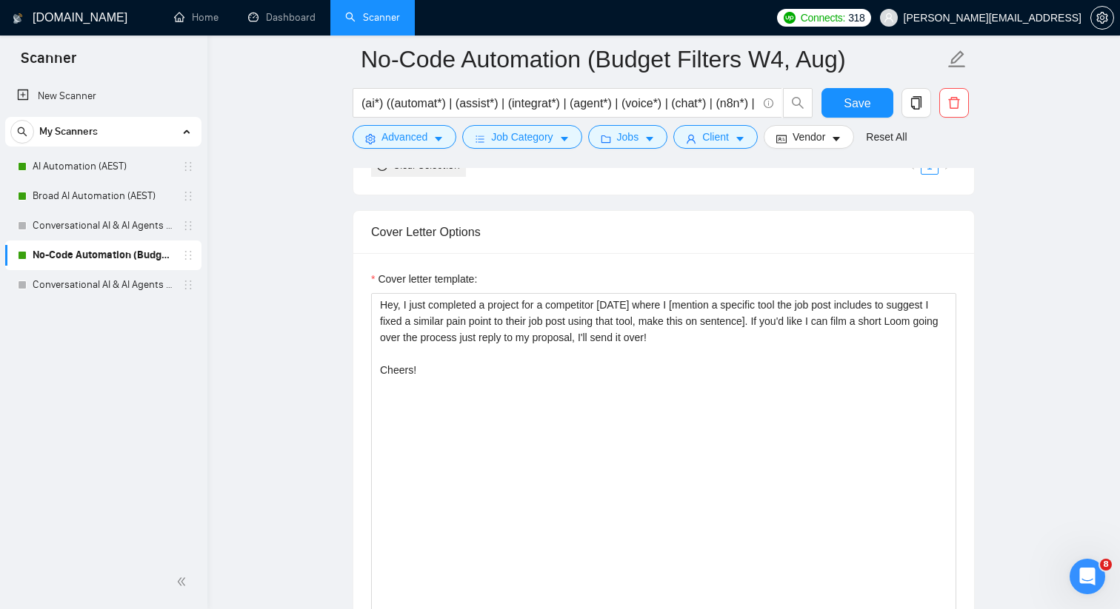
scroll to position [1582, 0]
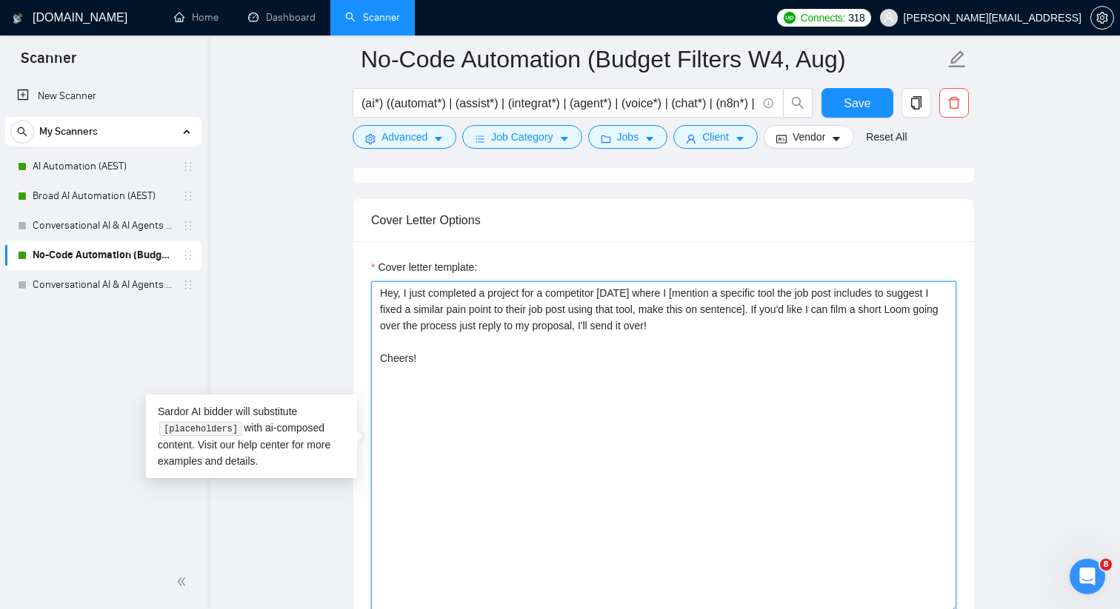
drag, startPoint x: 549, startPoint y: 381, endPoint x: 364, endPoint y: 283, distance: 210.3
click at [364, 283] on div "Cover letter template: Hey, I just completed a project for a competitor two wee…" at bounding box center [663, 445] width 620 height 409
paste textarea "I JUST FINISHED a similar project where I [mention how I solved at least ONE pa…"
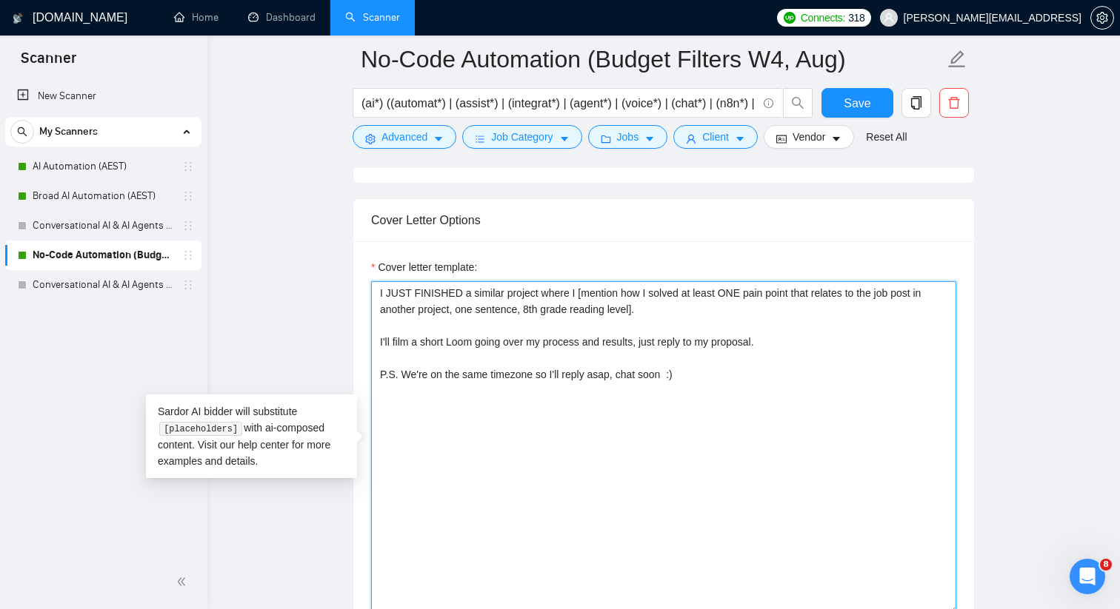
click at [412, 374] on textarea "I JUST FINISHED a similar project where I [mention how I solved at least ONE pa…" at bounding box center [663, 447] width 585 height 333
click at [464, 375] on textarea "I JUST FINISHED a similar project where I [mention how I solved at least ONE pa…" at bounding box center [663, 447] width 585 height 333
click at [496, 375] on textarea "I JUST FINISHED a similar project where I [mention how I solved at least ONE pa…" at bounding box center [663, 447] width 585 height 333
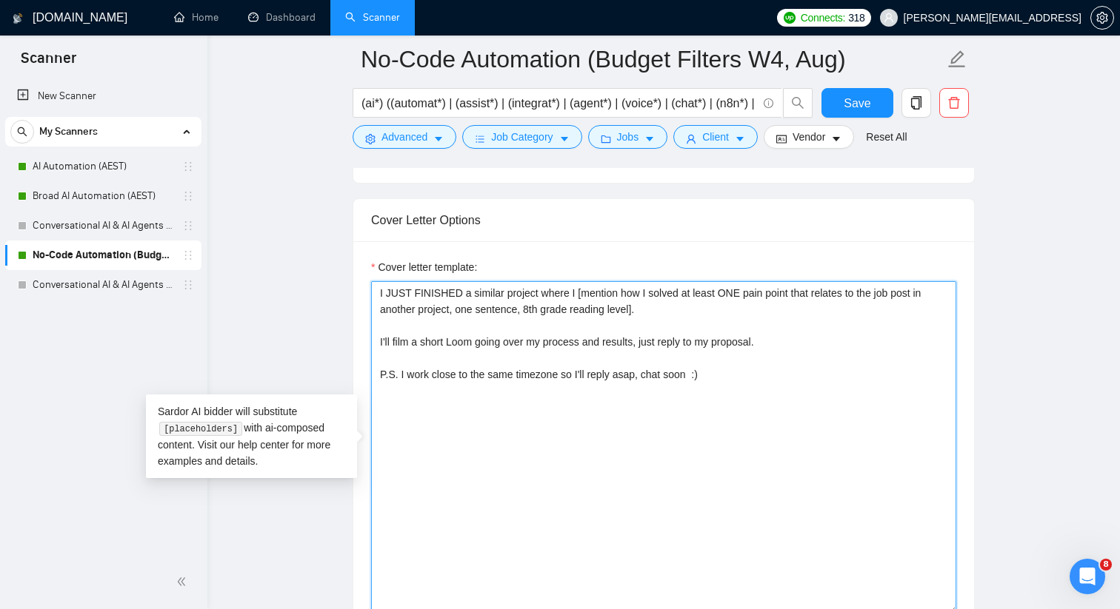
click at [496, 375] on textarea "I JUST FINISHED a similar project where I [mention how I solved at least ONE pa…" at bounding box center [663, 447] width 585 height 333
click at [719, 372] on textarea "I JUST FINISHED a similar project where I [mention how I solved at least ONE pa…" at bounding box center [663, 447] width 585 height 333
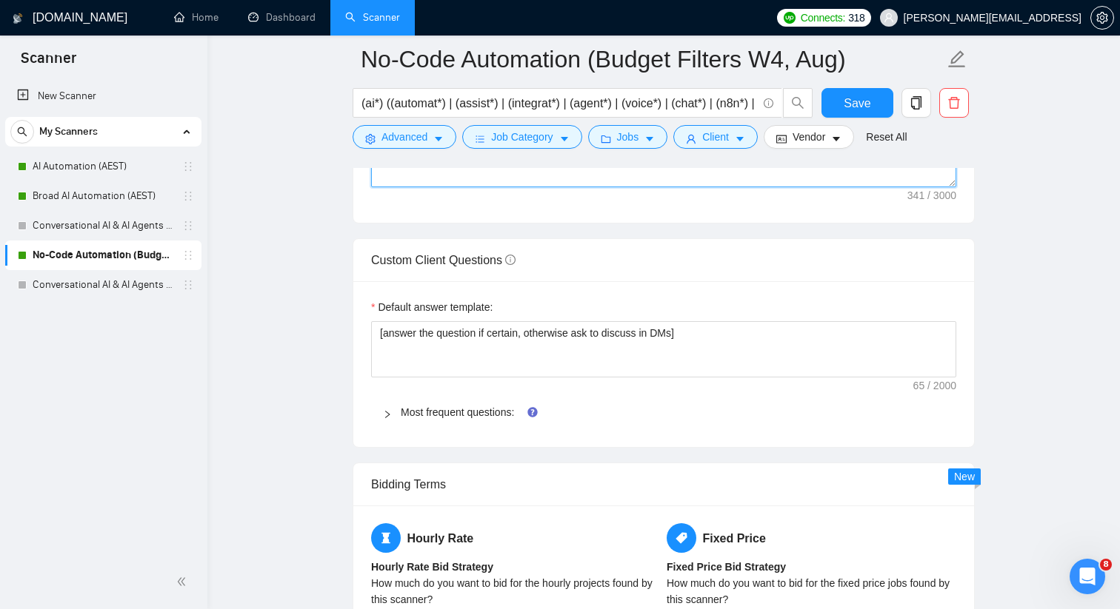
scroll to position [2018, 0]
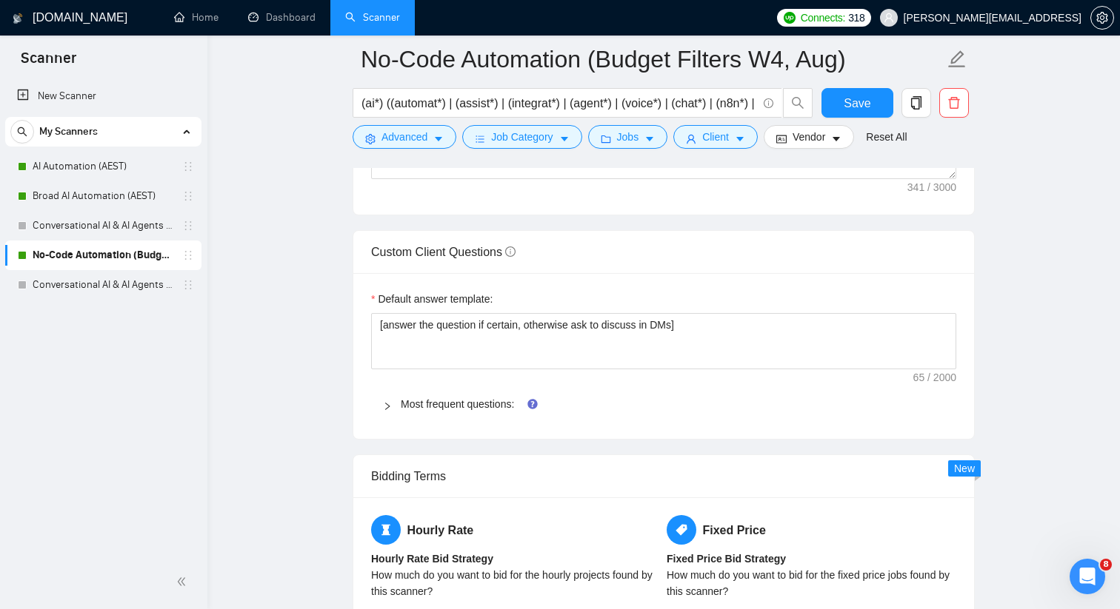
click at [392, 409] on div at bounding box center [392, 404] width 18 height 16
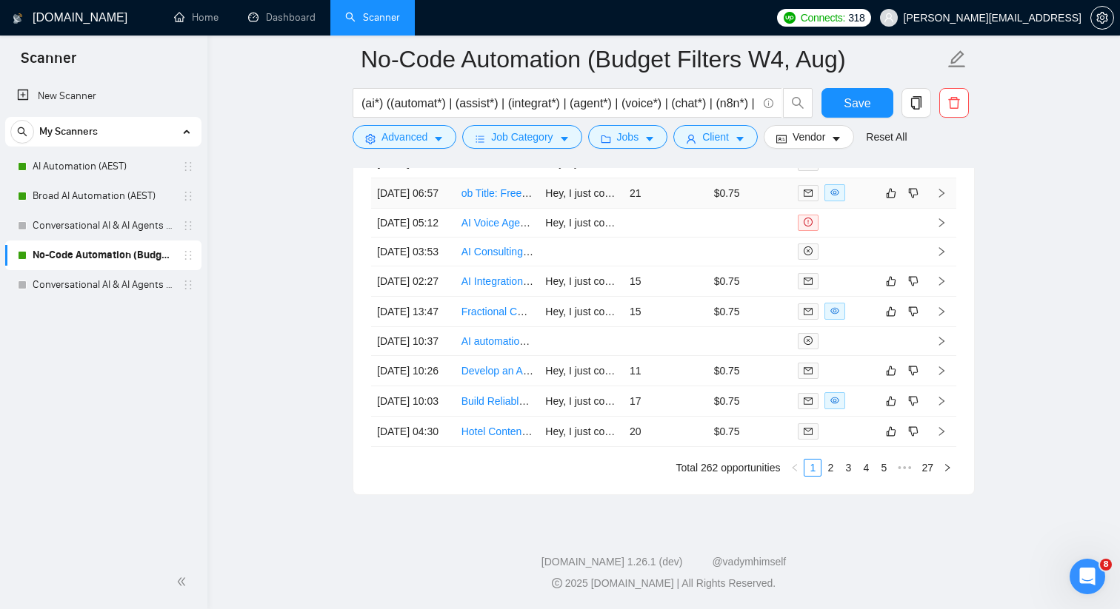
scroll to position [4618, 0]
click at [852, 96] on span "Save" at bounding box center [856, 103] width 27 height 19
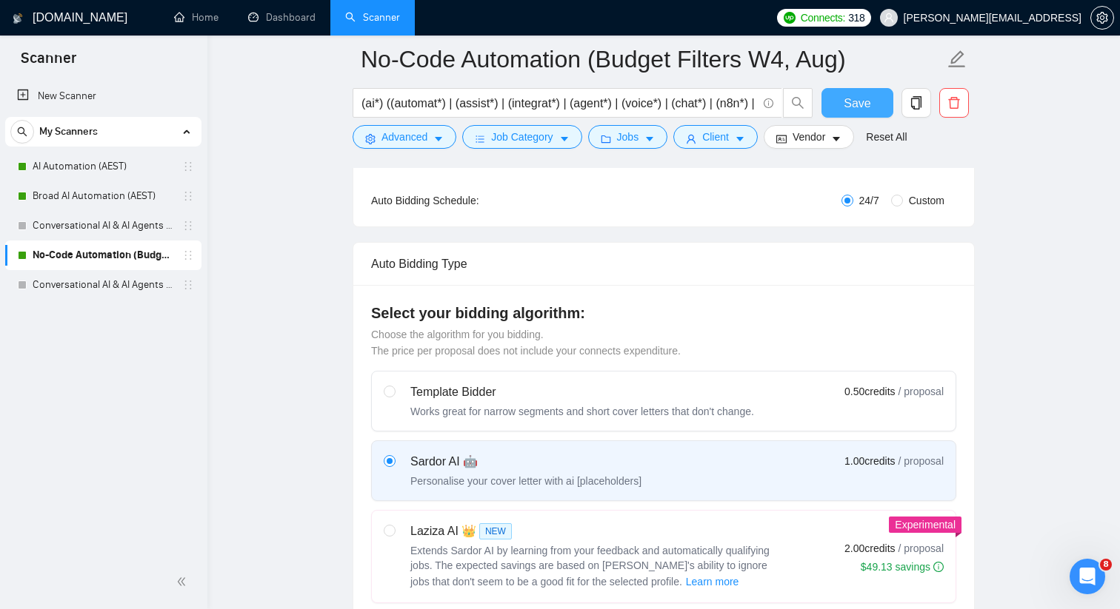
scroll to position [196, 0]
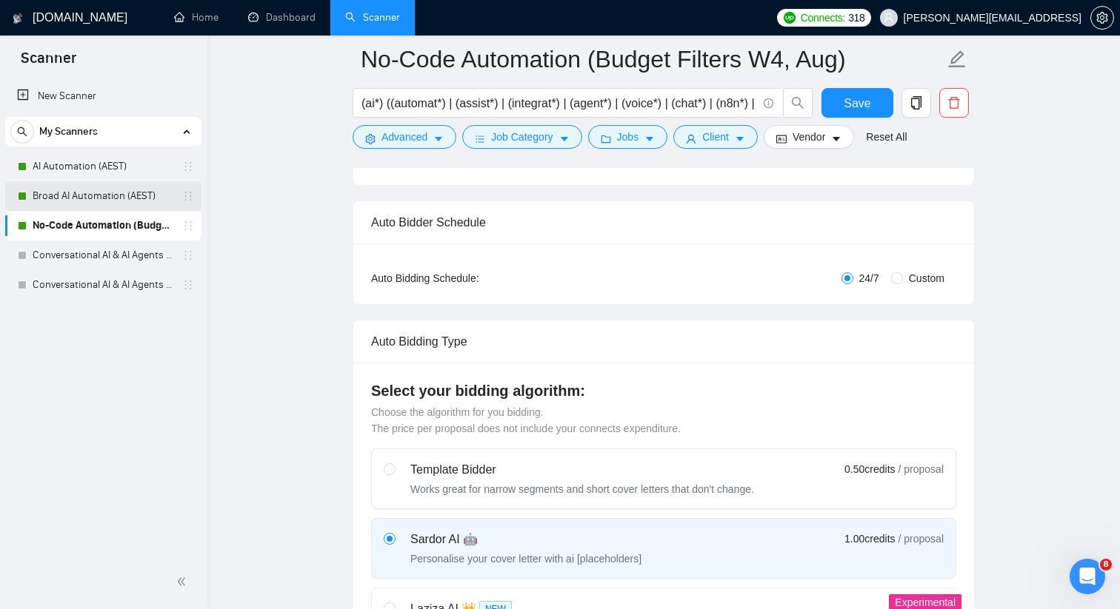
click at [156, 201] on link "Broad AI Automation (AEST)" at bounding box center [103, 196] width 141 height 30
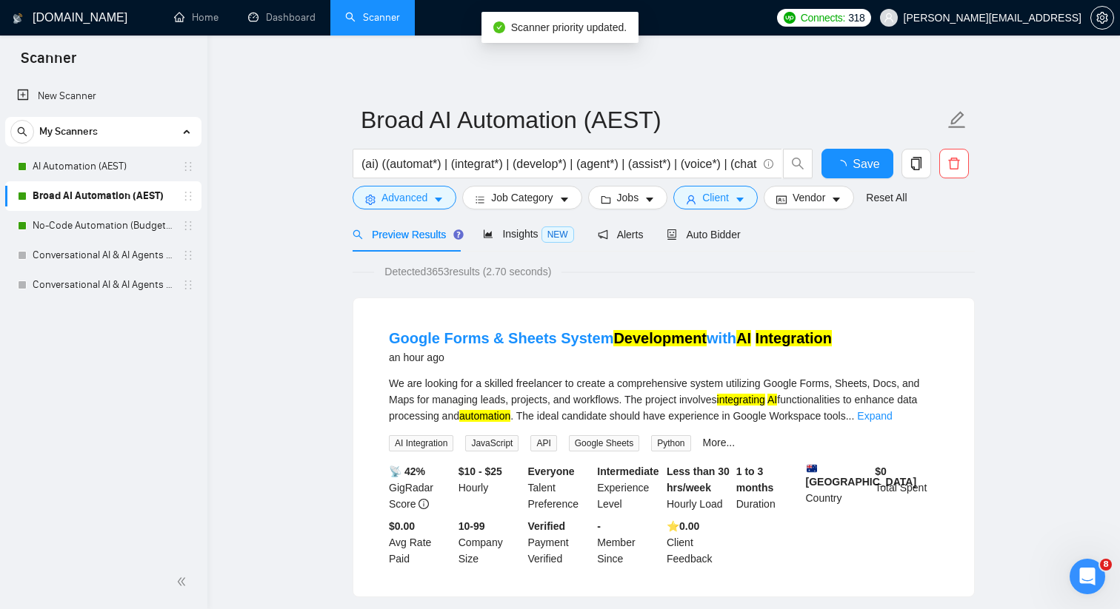
click at [563, 305] on div "Google Forms & Sheets System Development with AI Integration an hour ago We are…" at bounding box center [663, 447] width 620 height 298
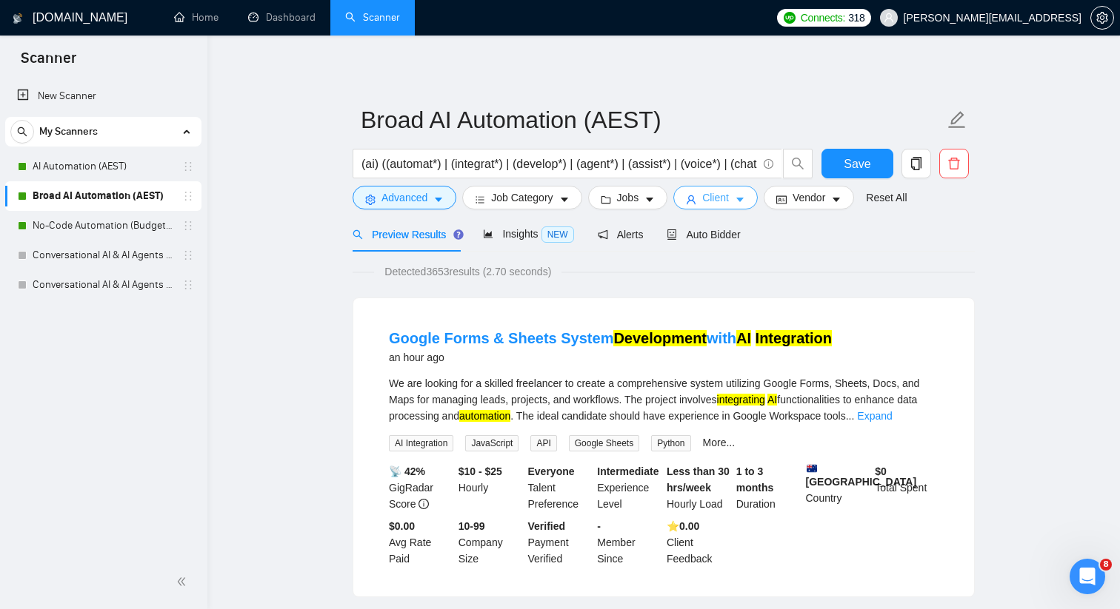
click at [723, 201] on span "Client" at bounding box center [715, 198] width 27 height 16
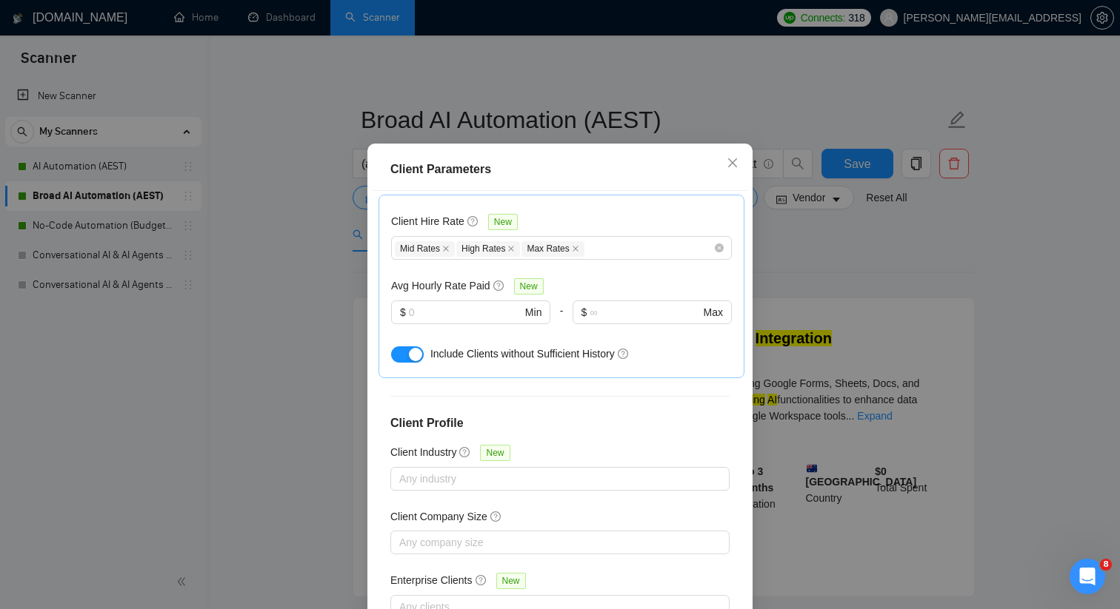
scroll to position [494, 0]
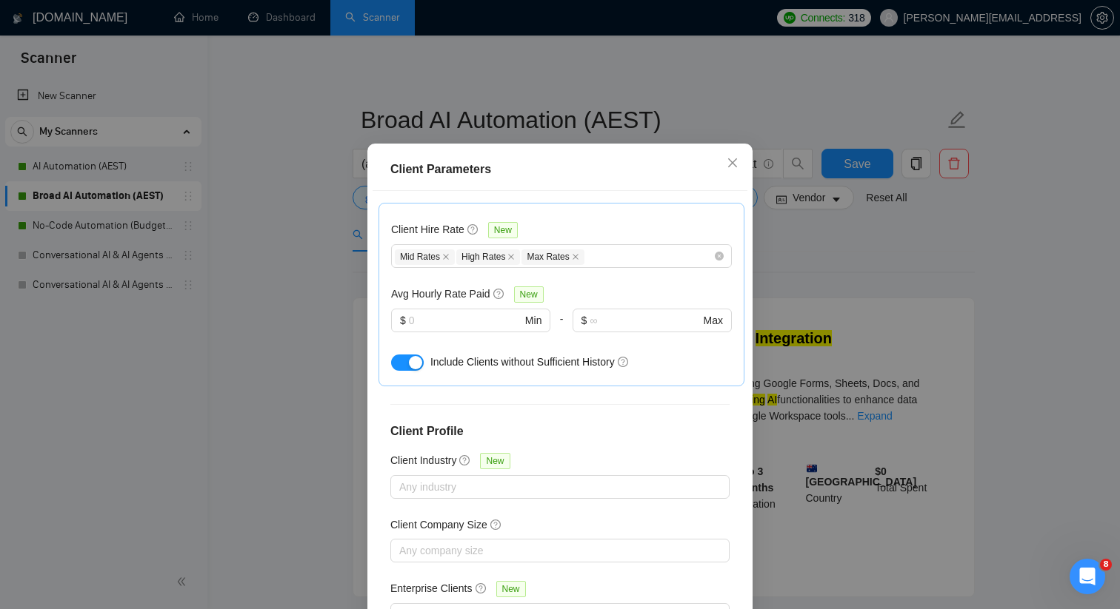
click at [823, 260] on div "Client Parameters Client Location Include Client Countries [GEOGRAPHIC_DATA] [G…" at bounding box center [560, 304] width 1120 height 609
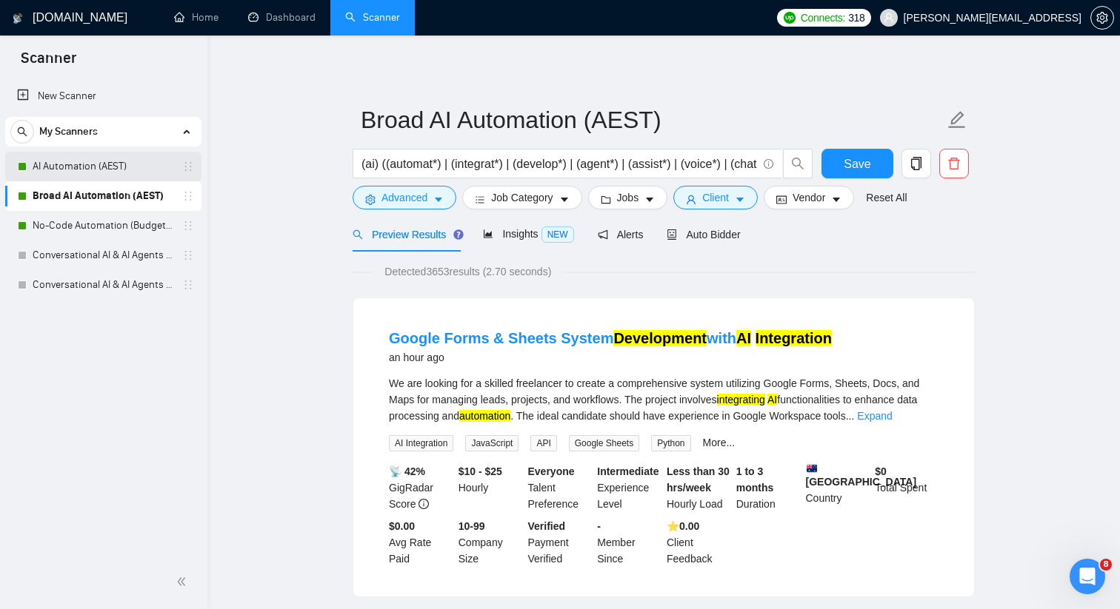
click at [149, 170] on link "AI Automation (AEST)" at bounding box center [103, 167] width 141 height 30
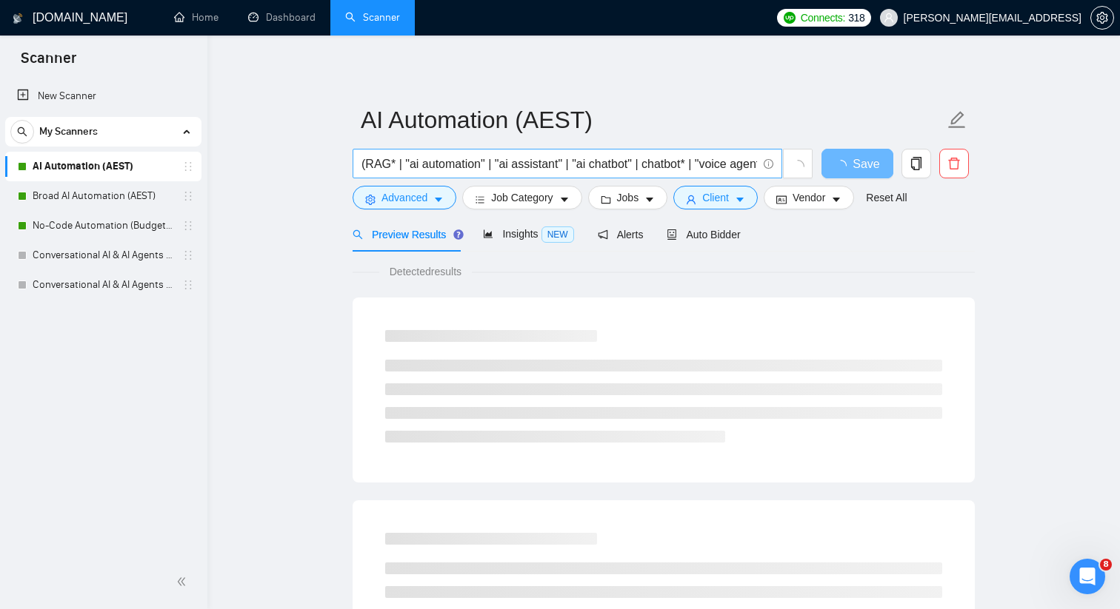
click at [393, 167] on input "(RAG* | "ai automation" | "ai assistant" | "ai chatbot" | chatbot* | "voice age…" at bounding box center [558, 164] width 395 height 19
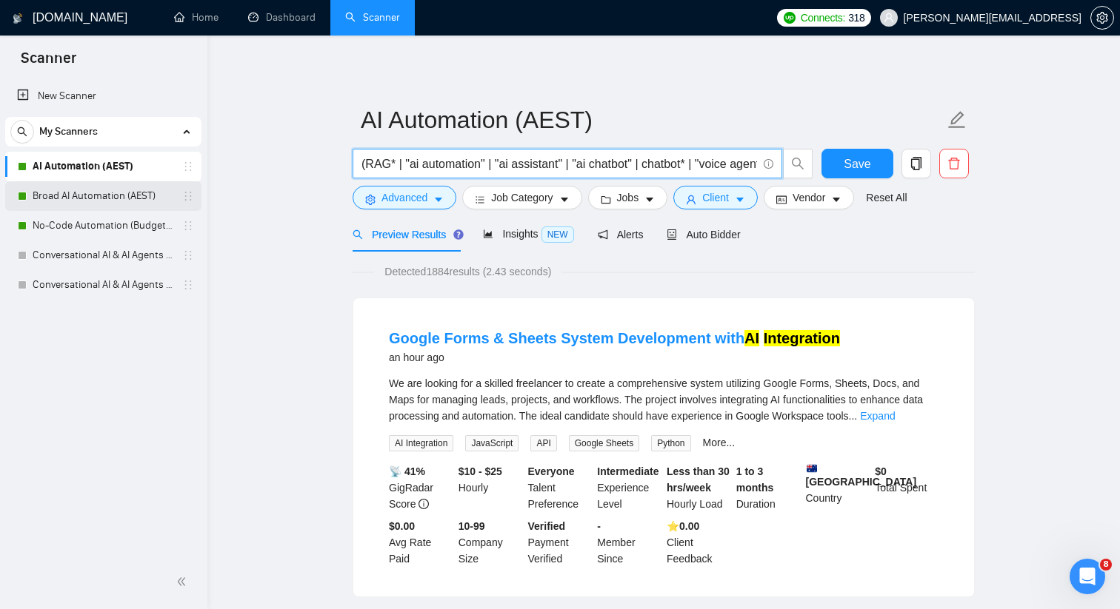
click at [147, 195] on link "Broad AI Automation (AEST)" at bounding box center [103, 196] width 141 height 30
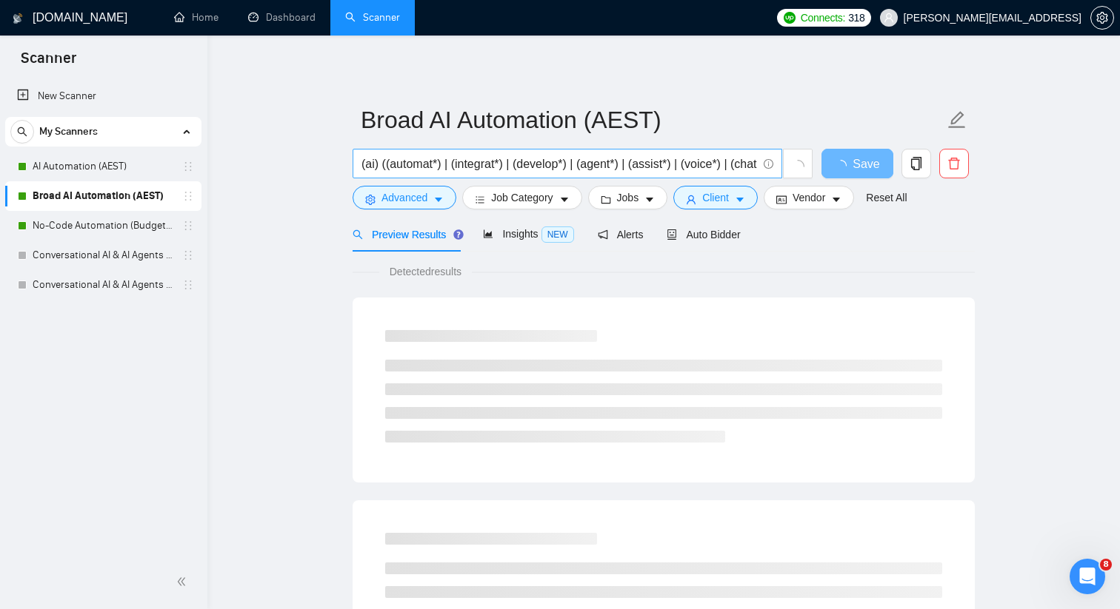
click at [469, 169] on input "(ai) ((automat*) | (integrat*) | (develop*) | (agent*) | (assist*) | (voice*) |…" at bounding box center [558, 164] width 395 height 19
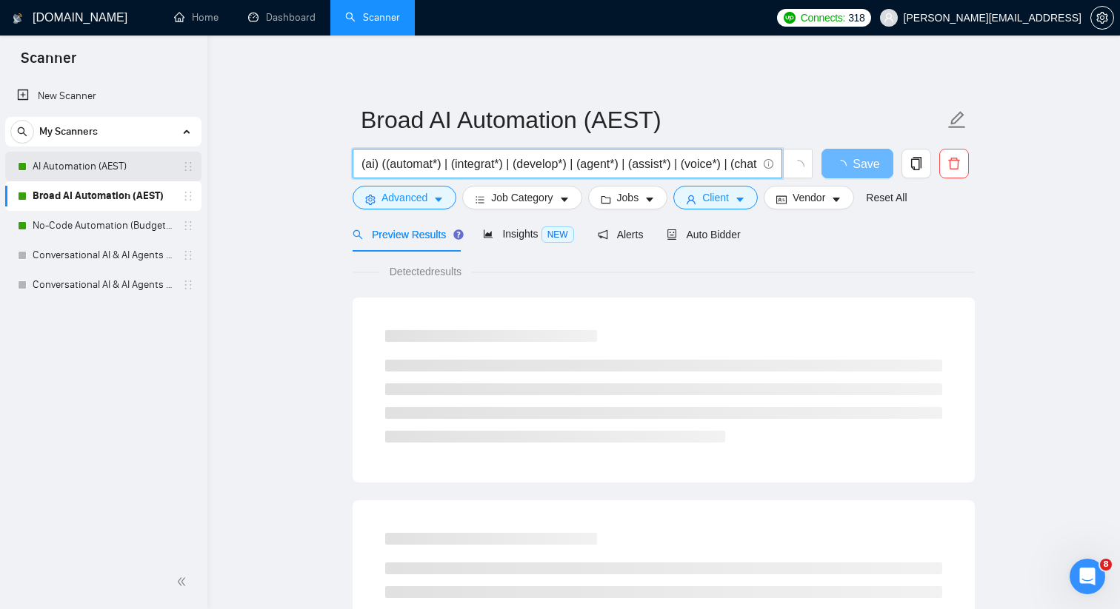
click at [142, 162] on link "AI Automation (AEST)" at bounding box center [103, 167] width 141 height 30
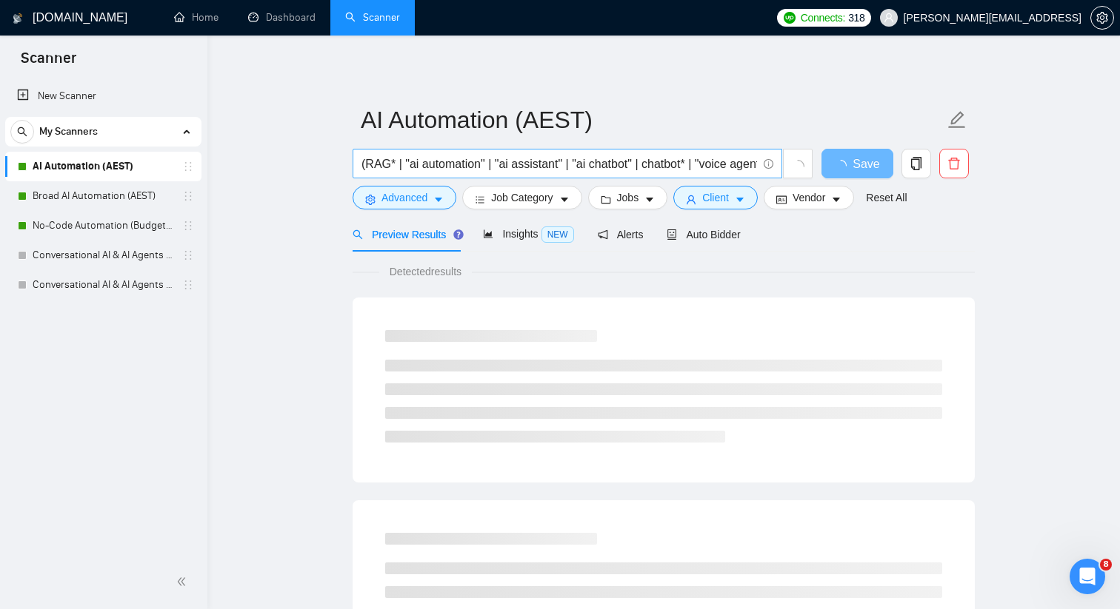
click at [452, 164] on input "(RAG* | "ai automation" | "ai assistant" | "ai chatbot" | chatbot* | "voice age…" at bounding box center [558, 164] width 395 height 19
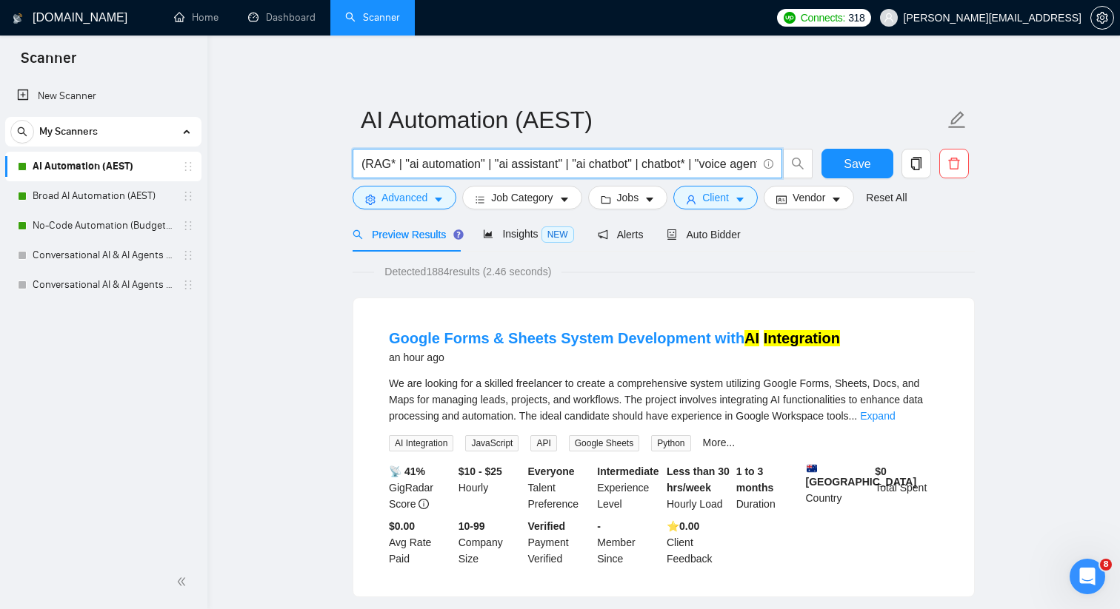
paste input "ai) ((automat*) | (integrat*) | (develop*) | (agent*) | (assist*) | (voice*) | …"
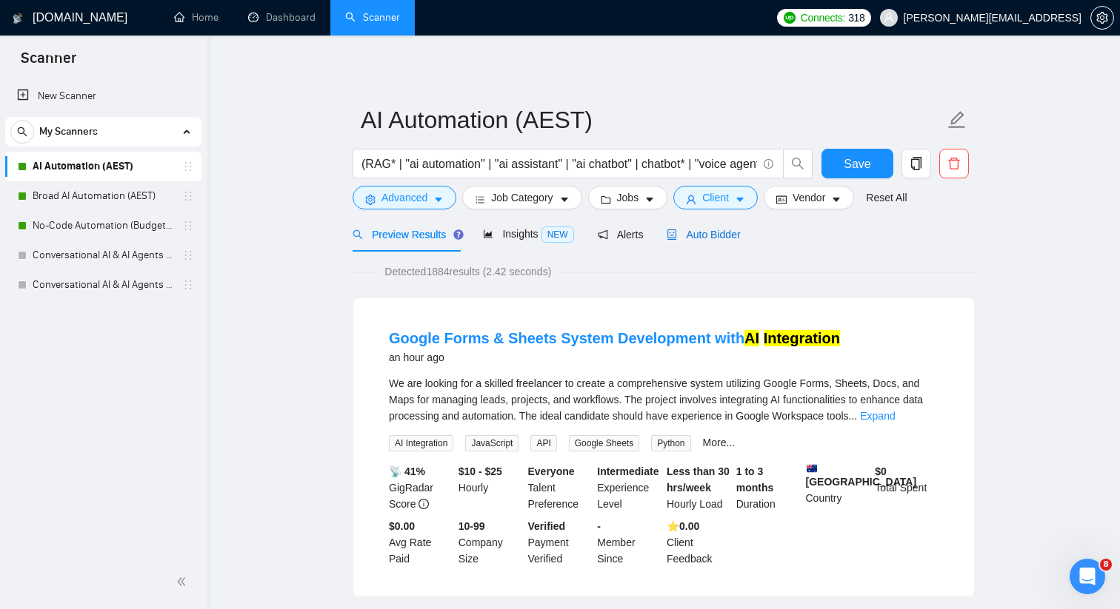
click at [709, 238] on span "Auto Bidder" at bounding box center [702, 235] width 73 height 12
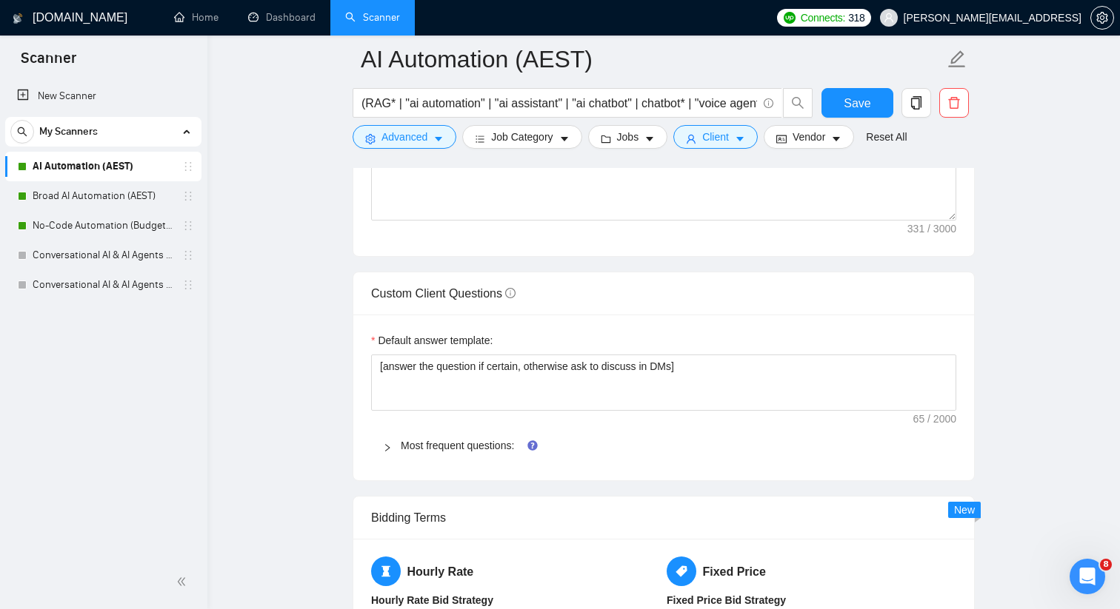
scroll to position [1995, 0]
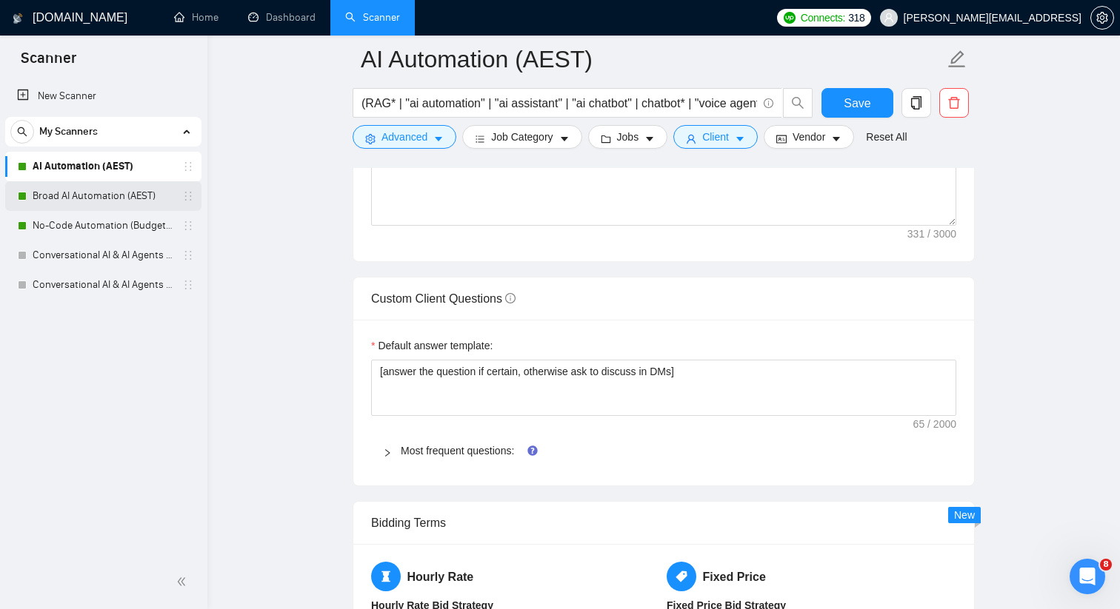
click at [159, 198] on link "Broad AI Automation (AEST)" at bounding box center [103, 196] width 141 height 30
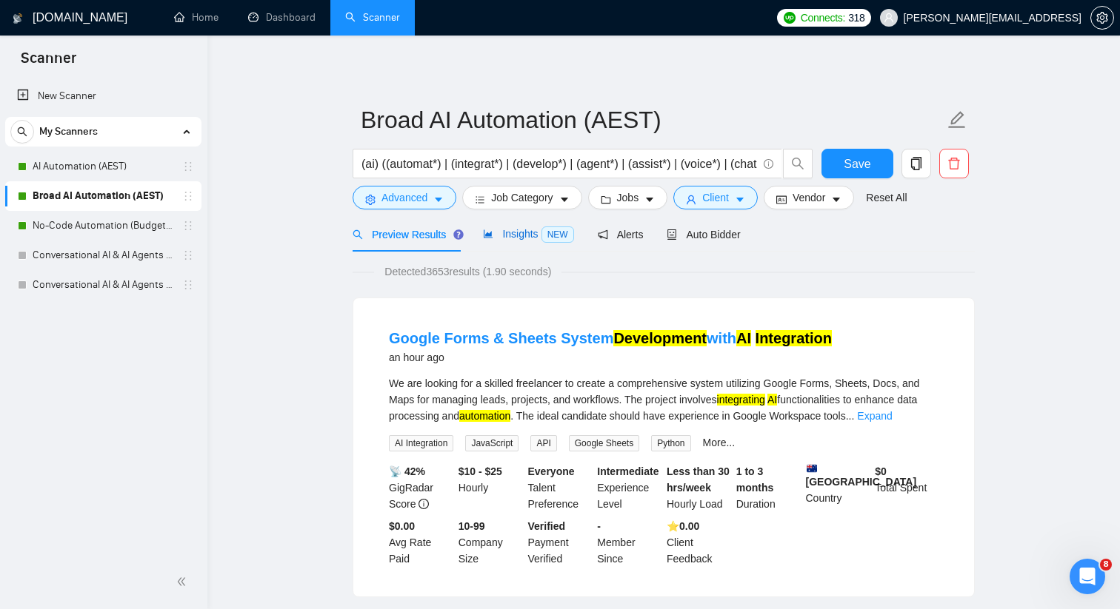
click at [536, 232] on span "Insights NEW" at bounding box center [528, 234] width 90 height 12
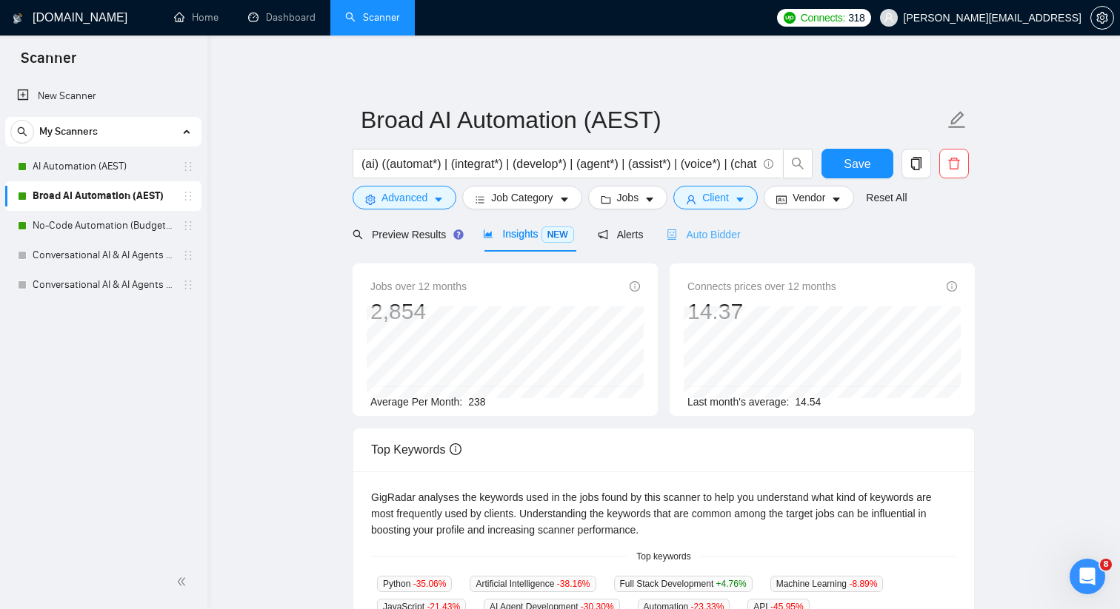
click at [729, 225] on div "Auto Bidder" at bounding box center [702, 234] width 73 height 35
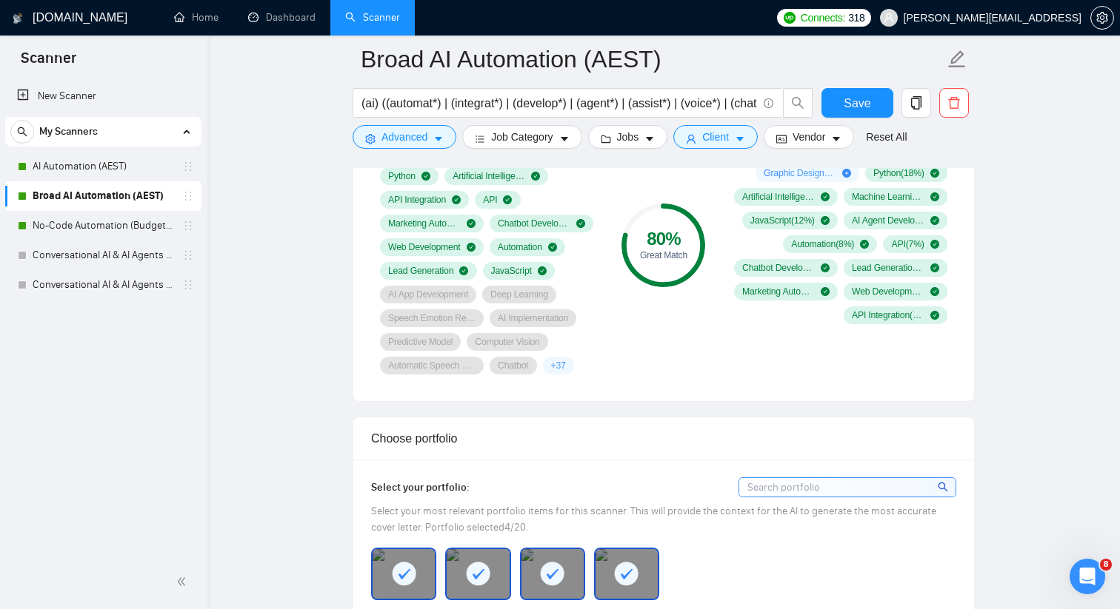
scroll to position [884, 0]
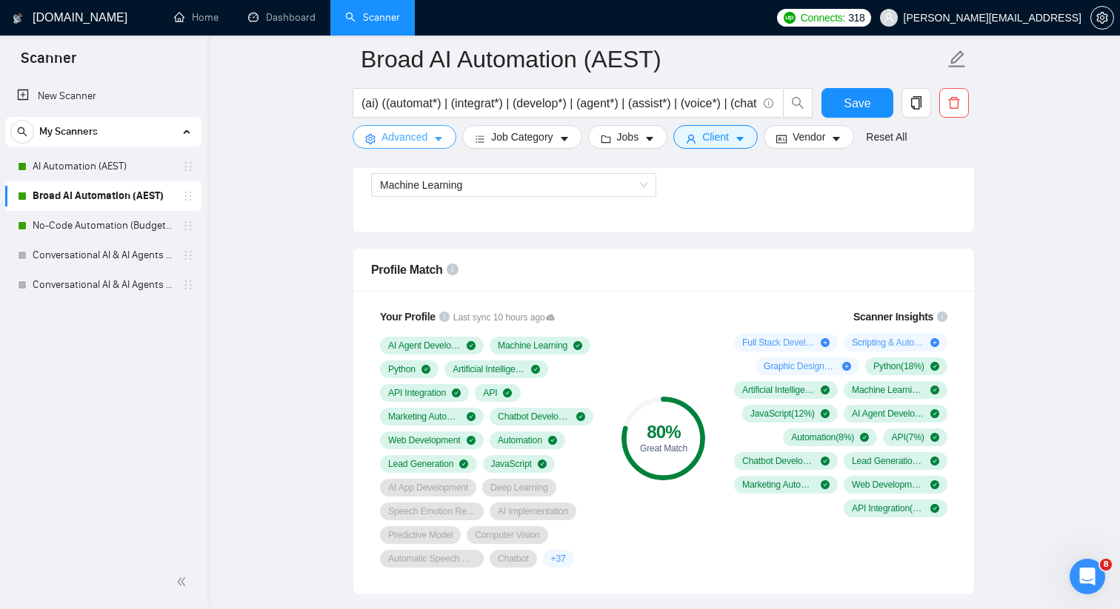
click at [430, 133] on button "Advanced" at bounding box center [404, 137] width 104 height 24
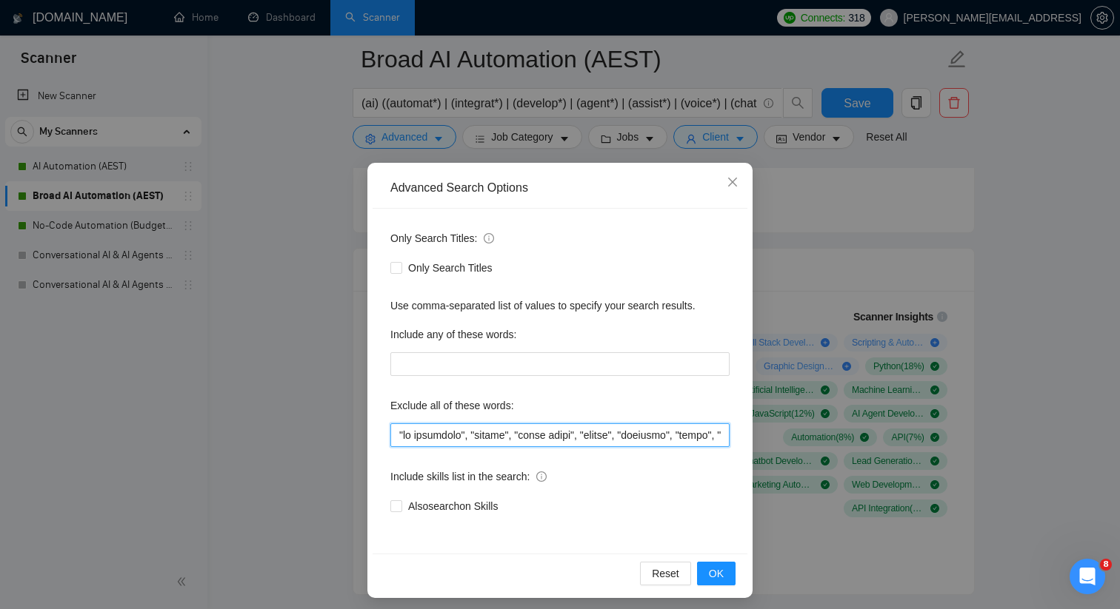
click at [398, 433] on input "text" at bounding box center [559, 436] width 339 height 24
click at [721, 576] on span "OK" at bounding box center [716, 574] width 15 height 16
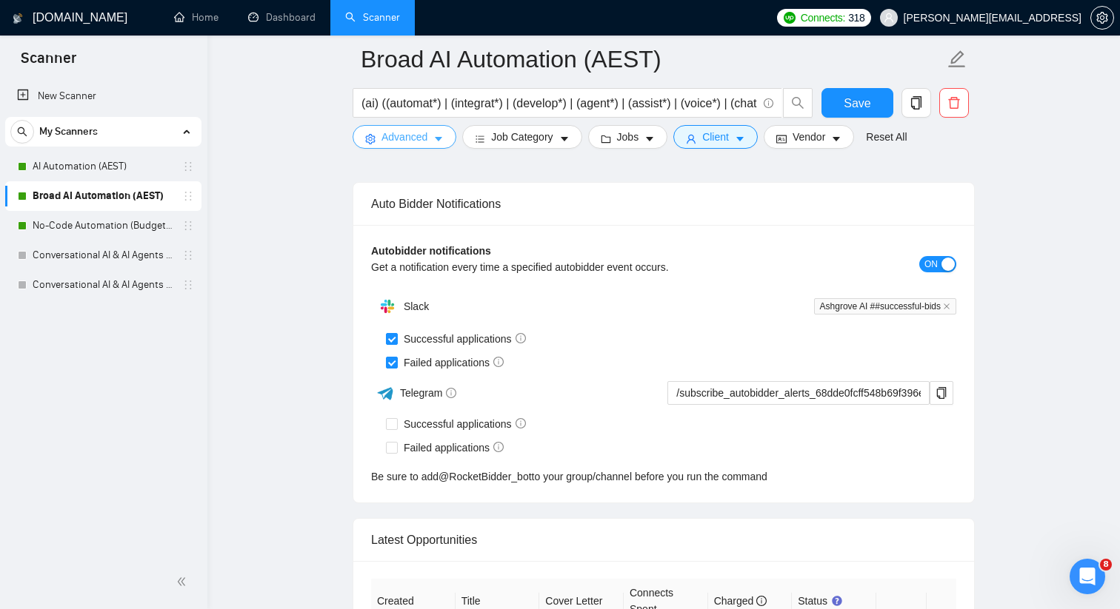
scroll to position [3134, 0]
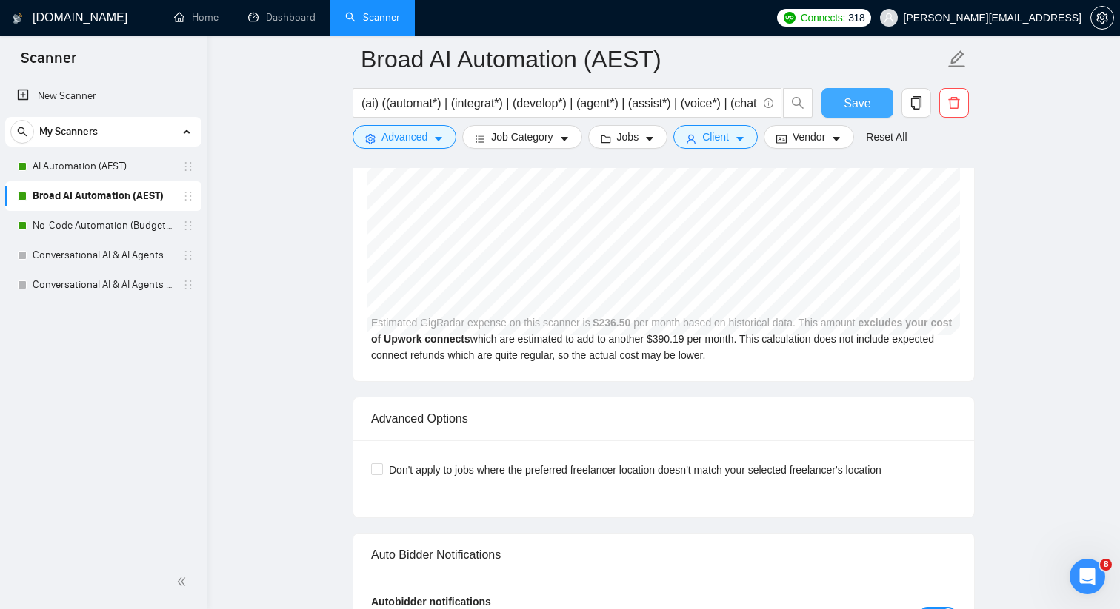
click at [853, 94] on span "Save" at bounding box center [856, 103] width 27 height 19
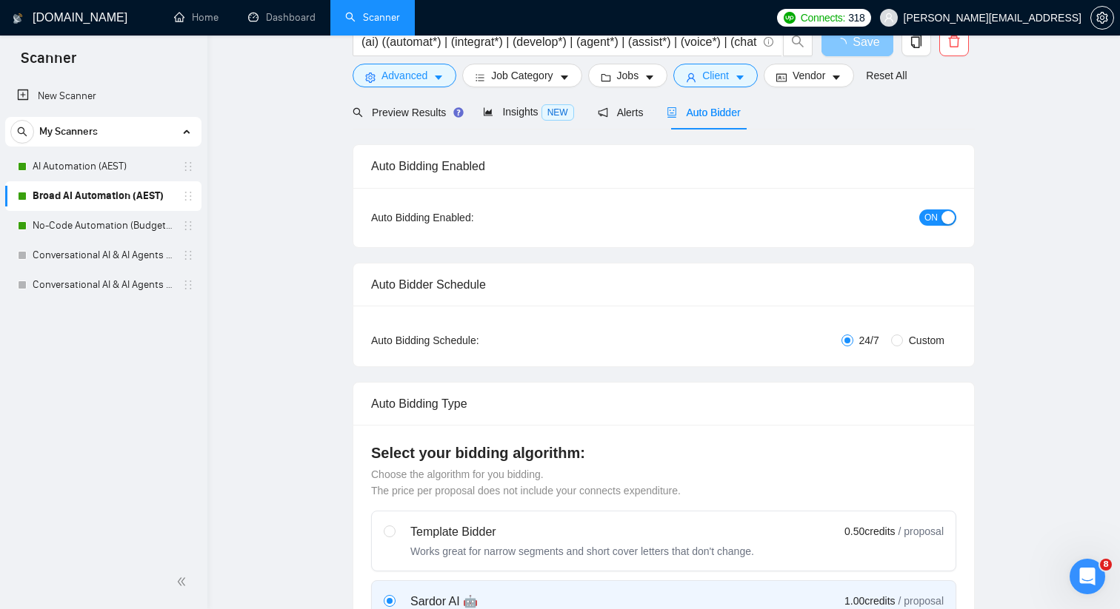
scroll to position [0, 0]
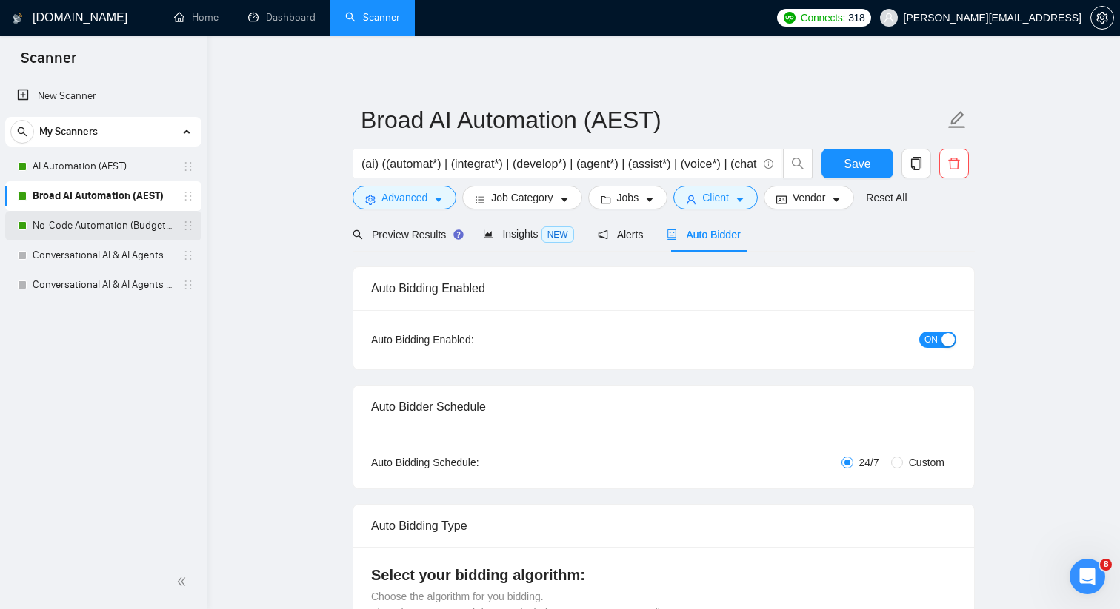
click at [141, 227] on link "No-Code Automation (Budget Filters W4, Aug)" at bounding box center [103, 226] width 141 height 30
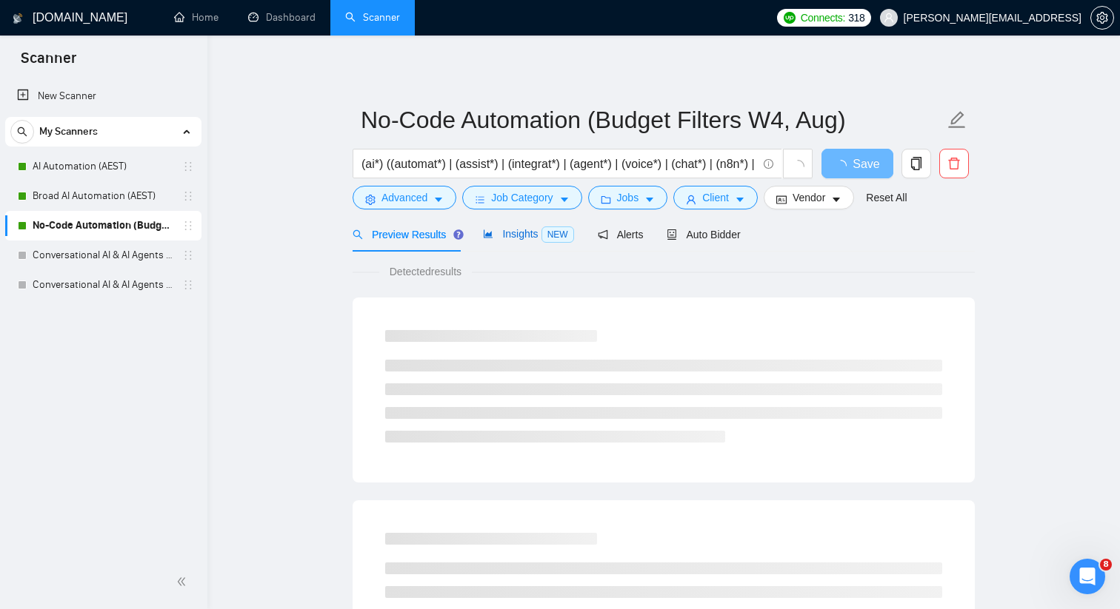
click at [558, 236] on span "NEW" at bounding box center [557, 235] width 33 height 16
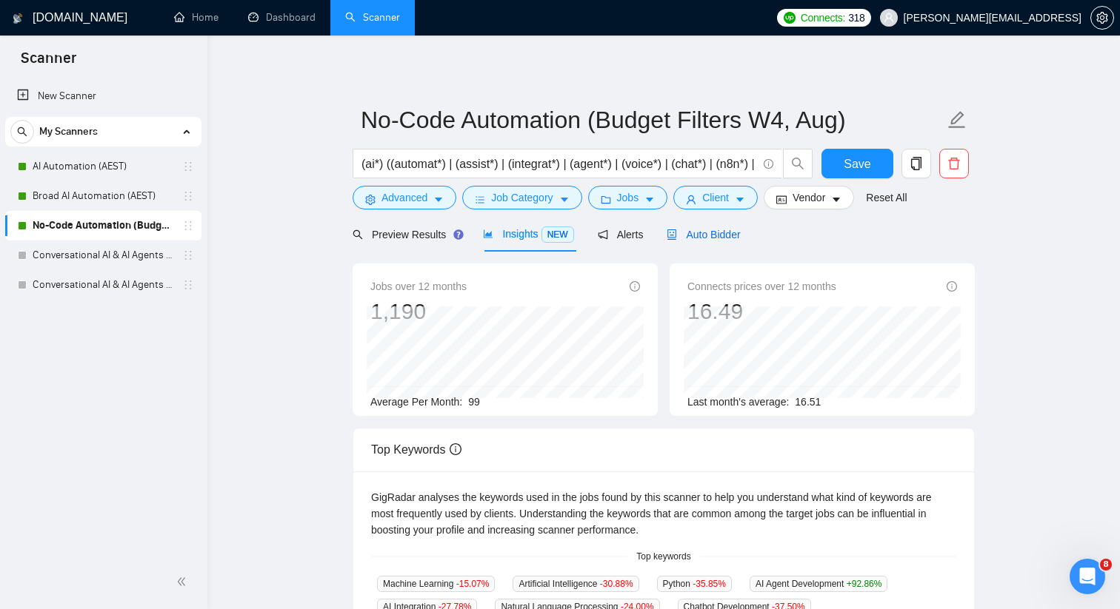
click at [685, 233] on span "Auto Bidder" at bounding box center [702, 235] width 73 height 12
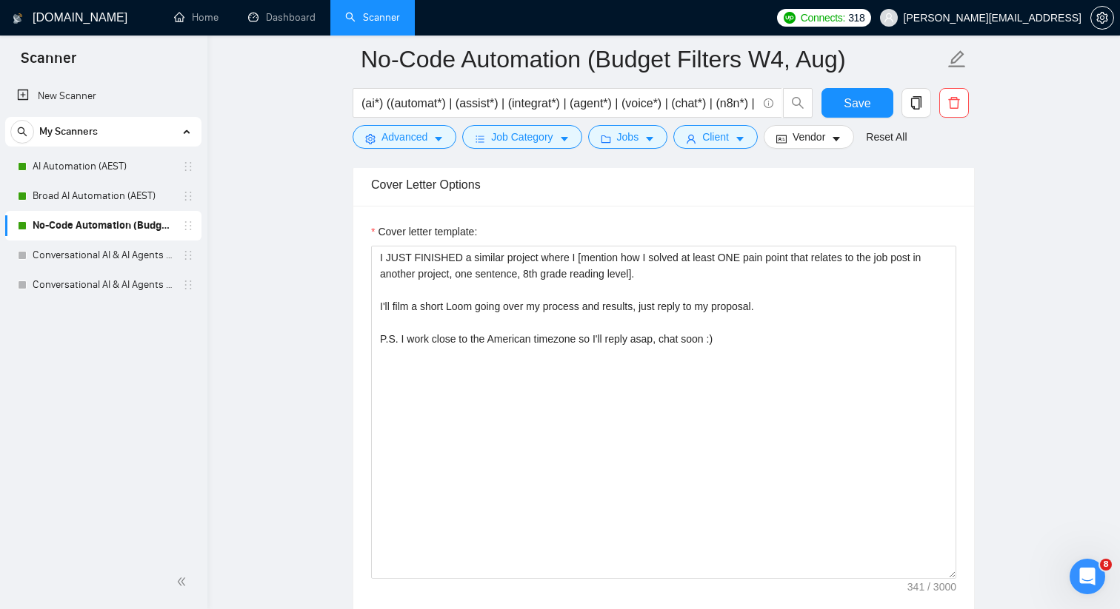
scroll to position [1782, 0]
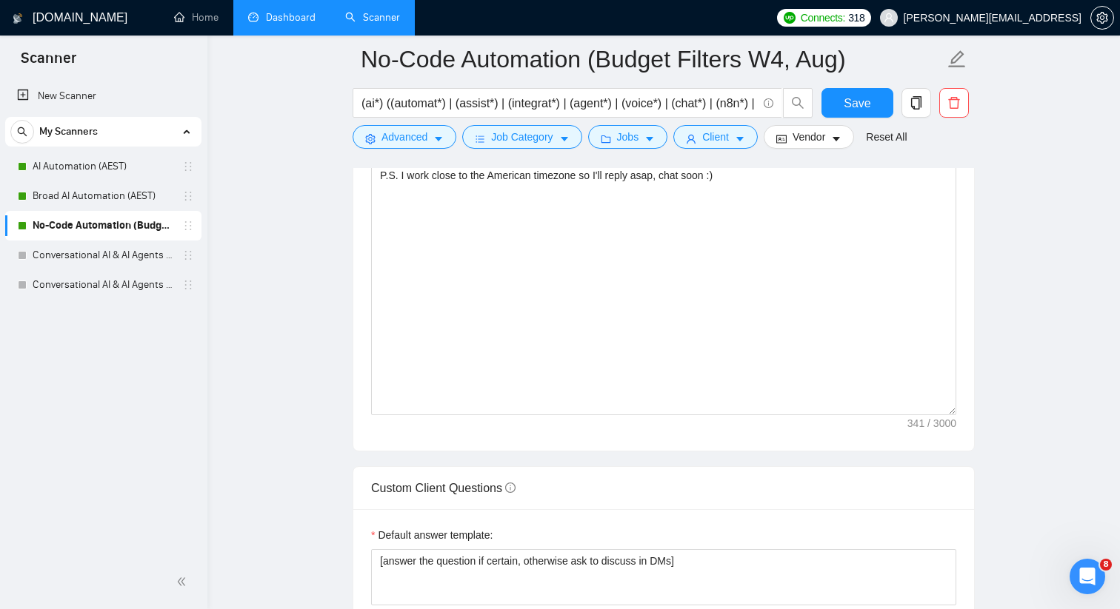
click at [298, 24] on link "Dashboard" at bounding box center [281, 17] width 67 height 13
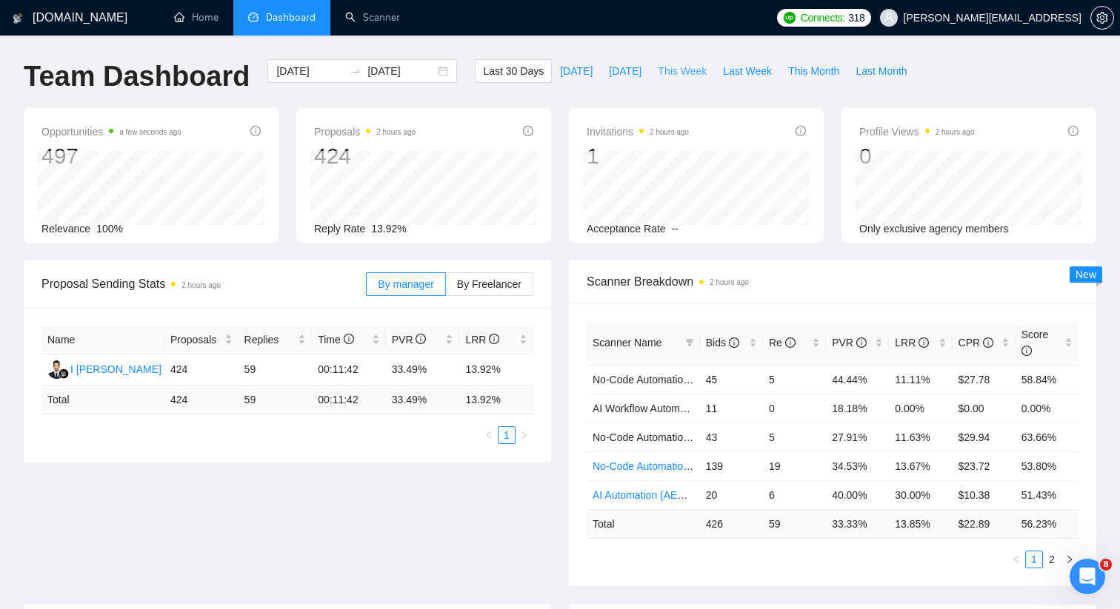
click at [686, 77] on span "This Week" at bounding box center [682, 71] width 49 height 16
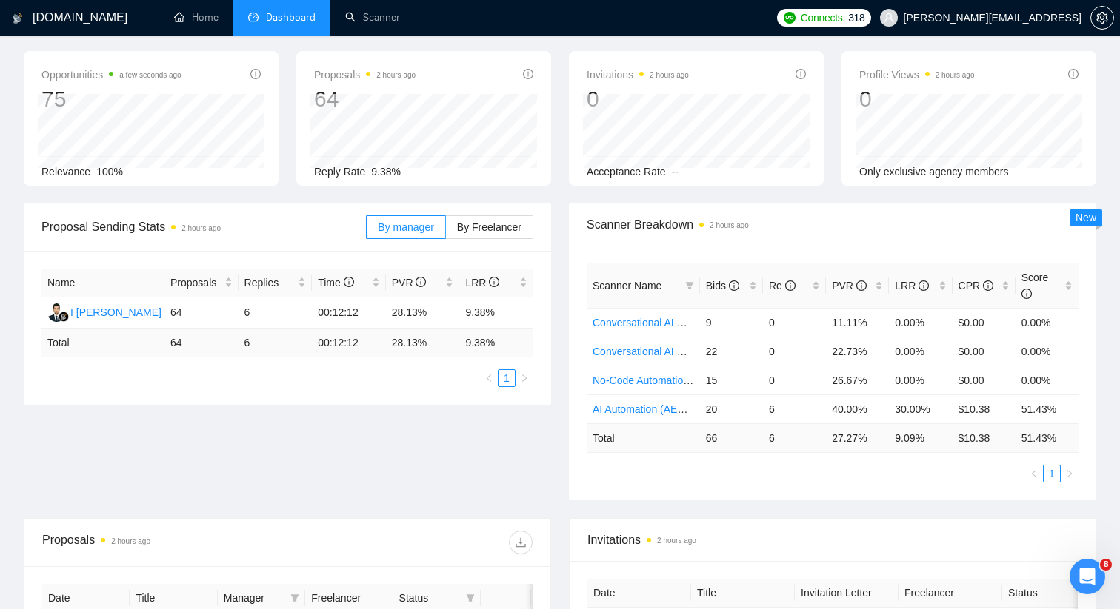
scroll to position [67, 0]
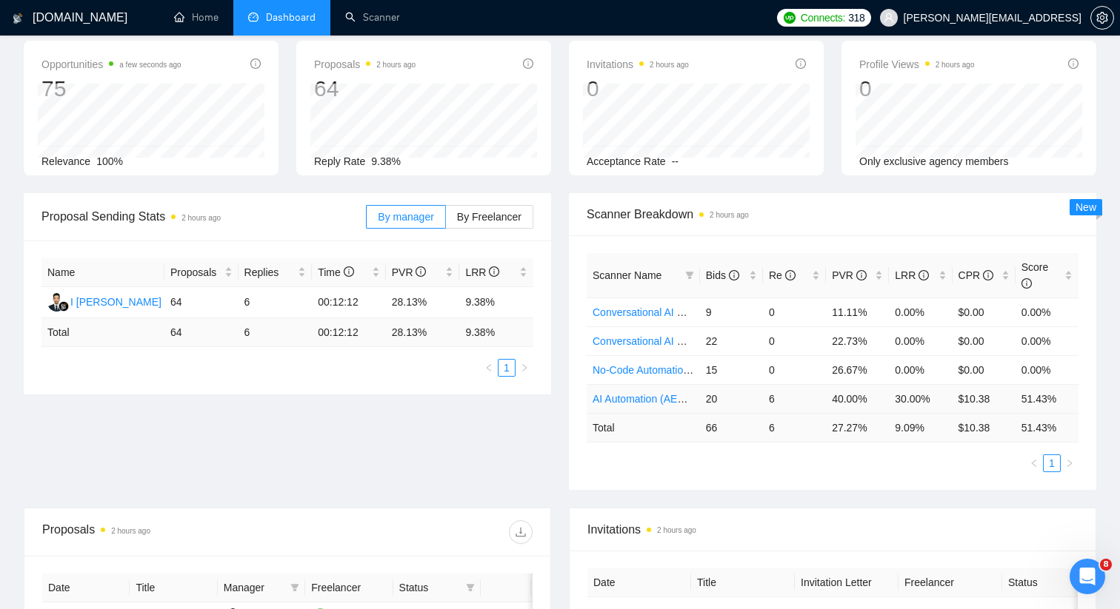
click at [910, 399] on td "30.00%" at bounding box center [920, 398] width 63 height 29
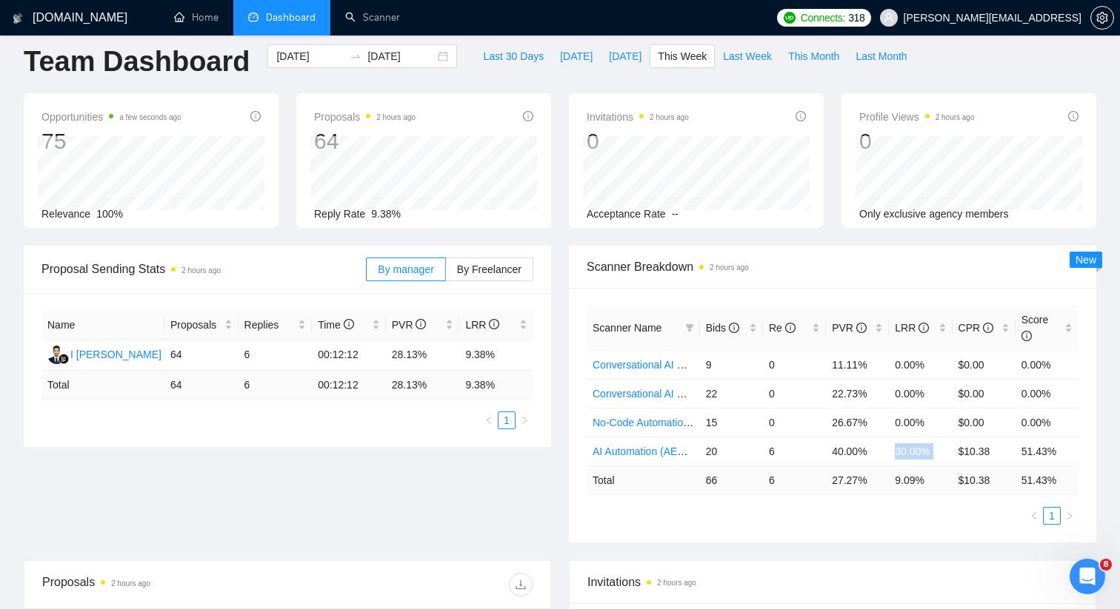
scroll to position [0, 0]
